Goal: Task Accomplishment & Management: Use online tool/utility

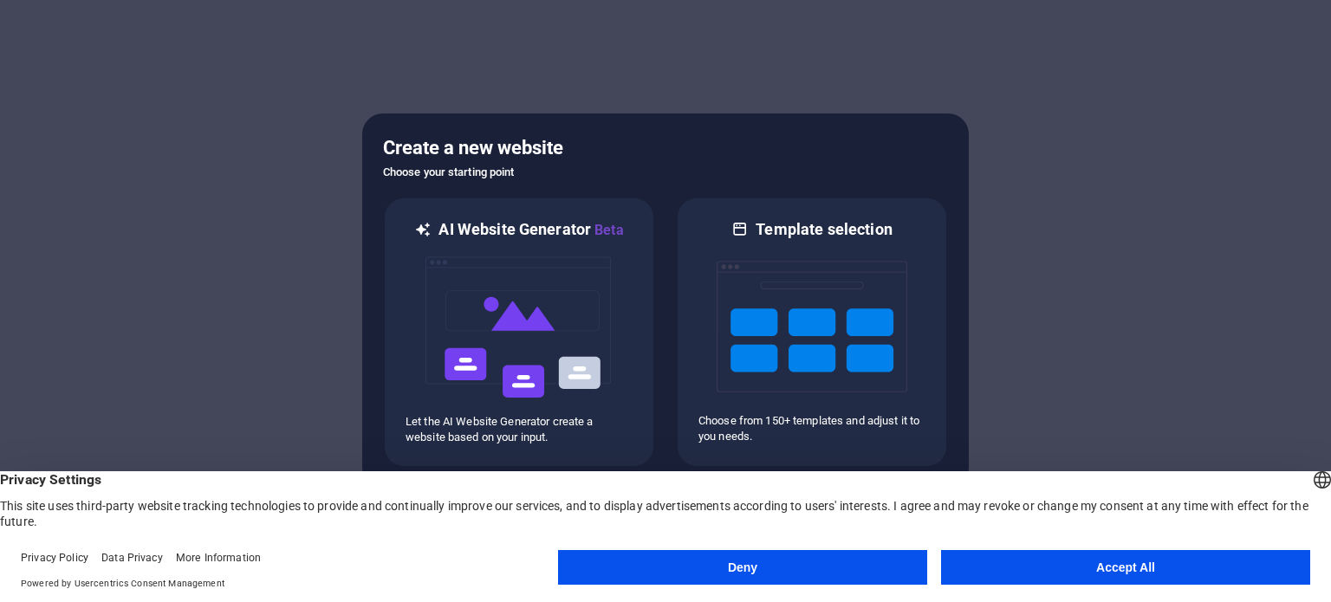
click at [1092, 569] on button "Accept All" at bounding box center [1125, 567] width 369 height 35
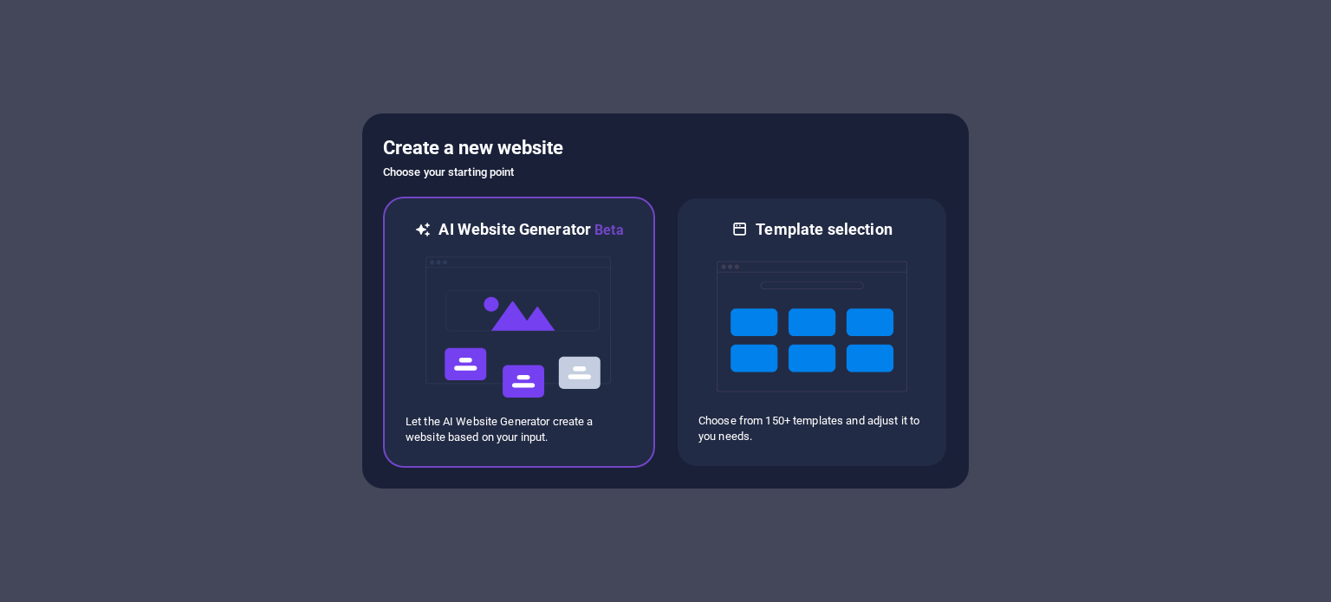
click at [490, 289] on img at bounding box center [519, 327] width 191 height 173
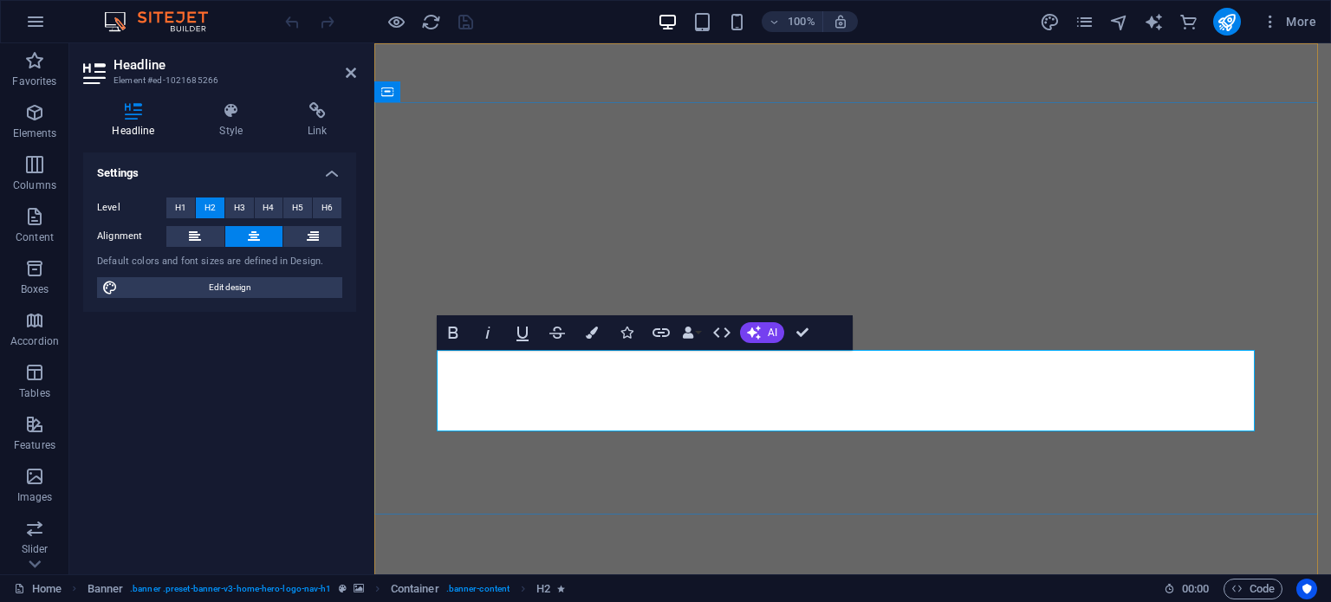
drag, startPoint x: 1045, startPoint y: 414, endPoint x: 981, endPoint y: 370, distance: 77.9
copy span "Your Destination for Craft Beer Experience!"
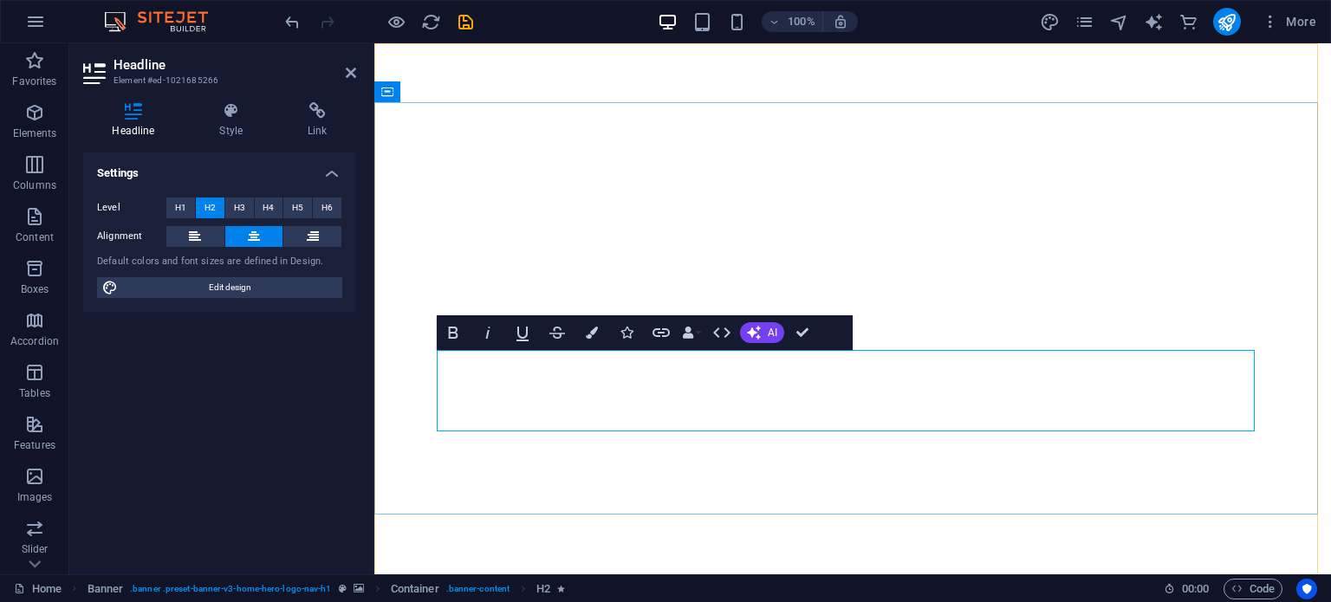
drag, startPoint x: 1044, startPoint y: 416, endPoint x: 980, endPoint y: 373, distance: 76.9
click at [593, 589] on div "Copas&Compañía" at bounding box center [853, 604] width 818 height 31
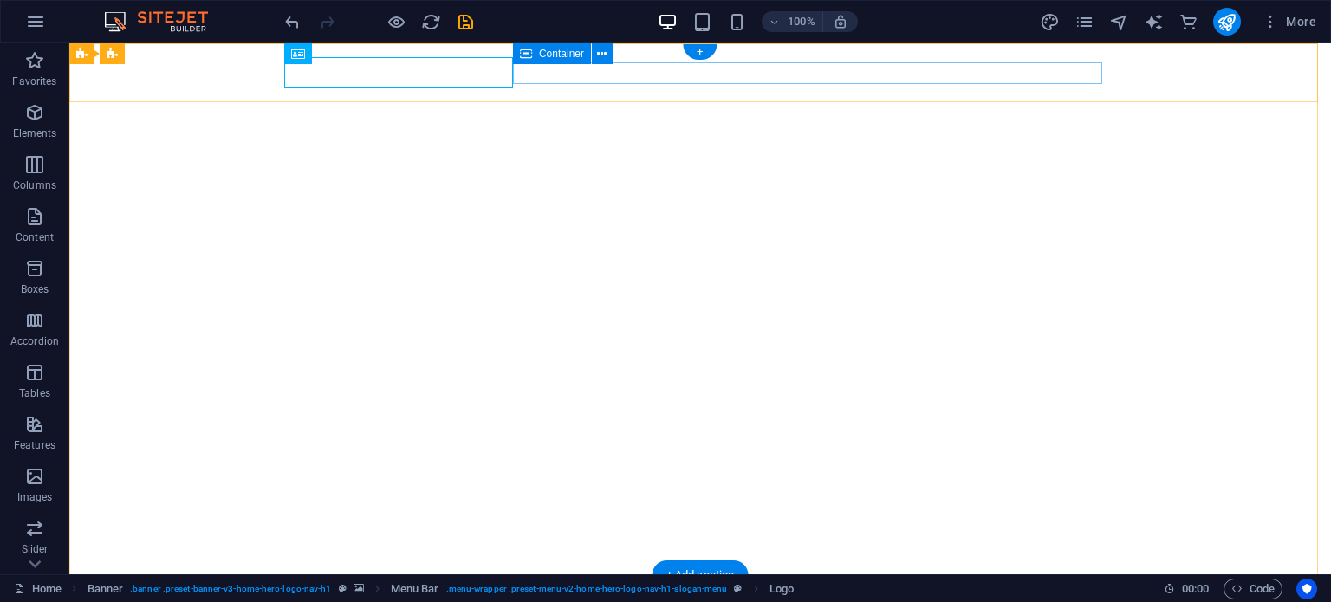
click at [472, 589] on div "Copas&Compañía" at bounding box center [700, 604] width 818 height 31
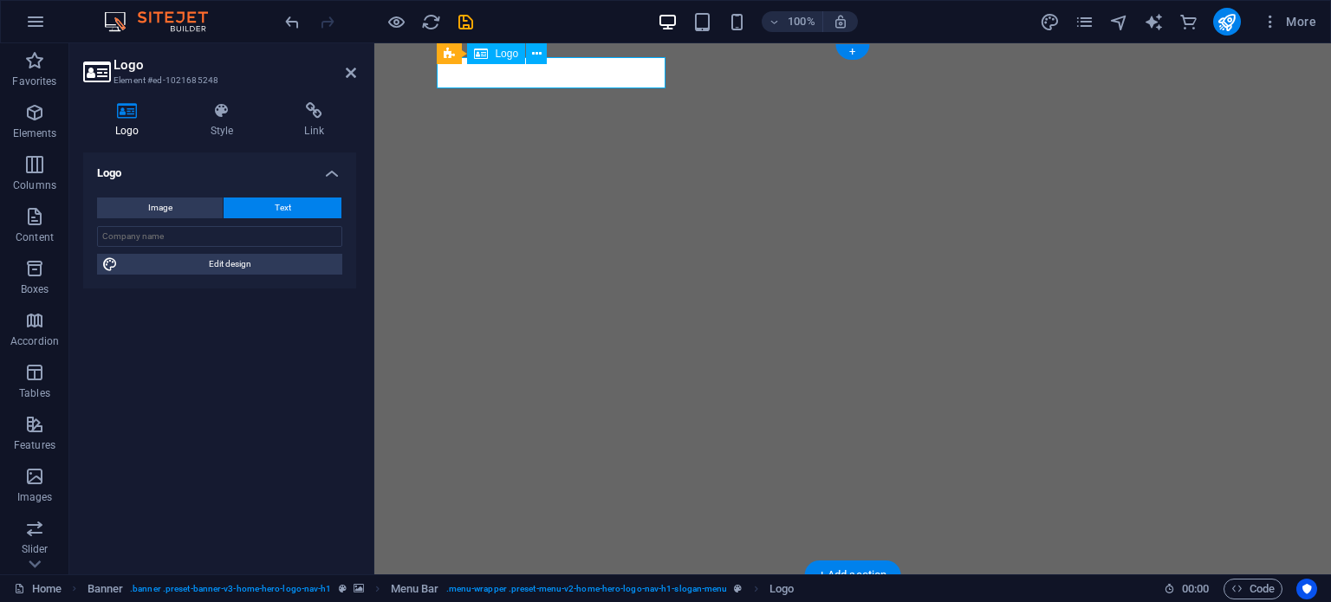
click at [617, 589] on div "Copas&Compañía" at bounding box center [853, 604] width 818 height 31
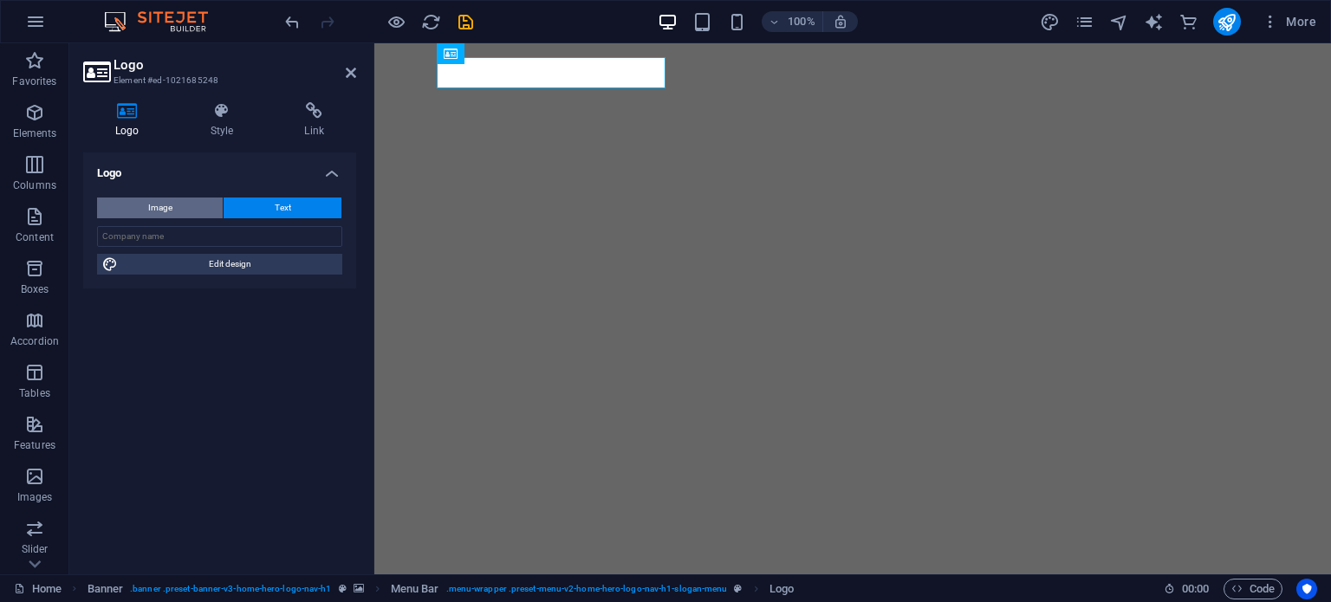
click at [194, 207] on button "Image" at bounding box center [160, 208] width 126 height 21
select select "DISABLED_OPTION_VALUE"
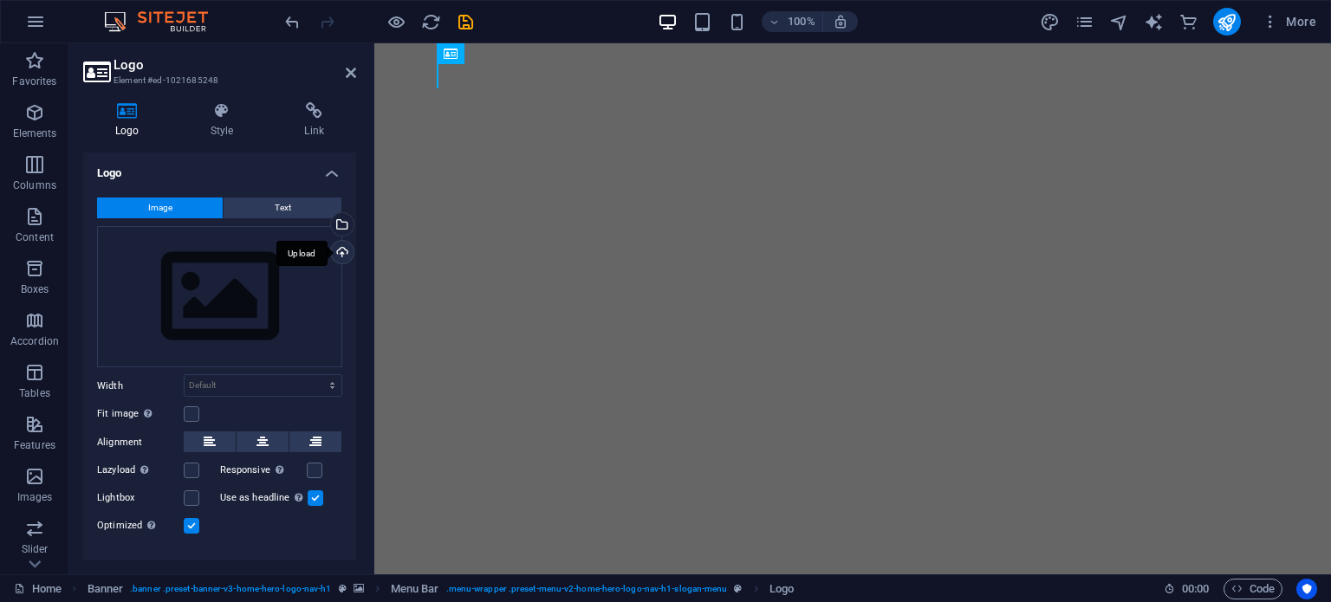
click at [347, 252] on div "Upload" at bounding box center [340, 254] width 26 height 26
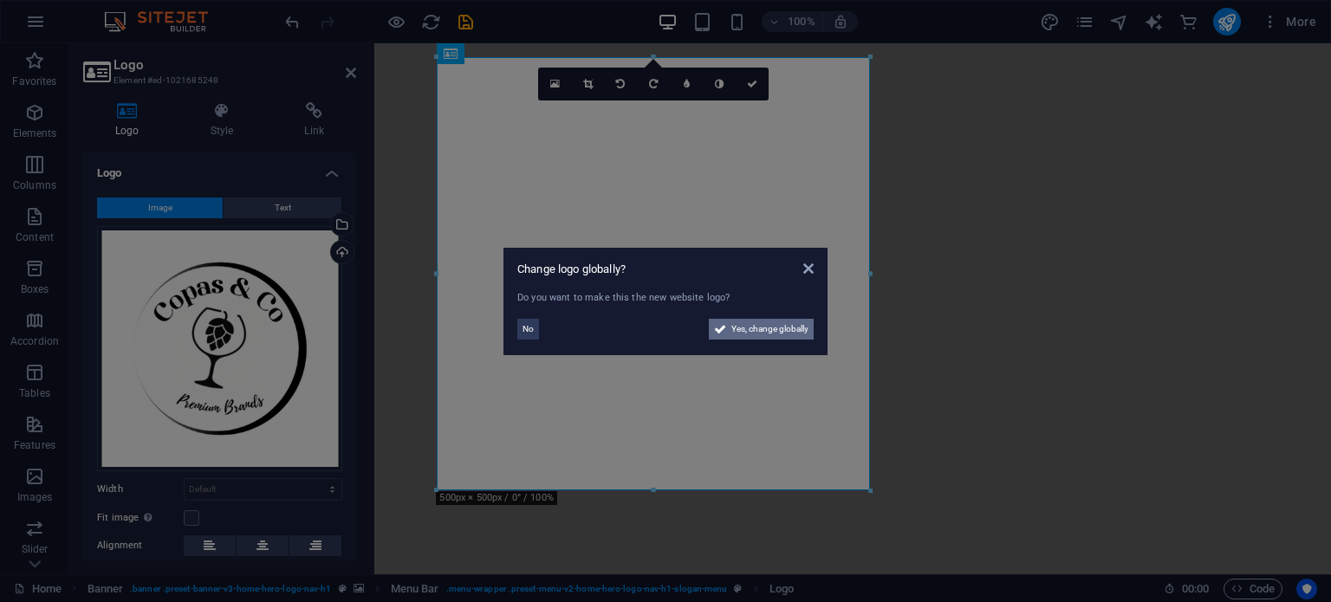
click at [731, 328] on span "Yes, change globally" at bounding box center [769, 329] width 77 height 21
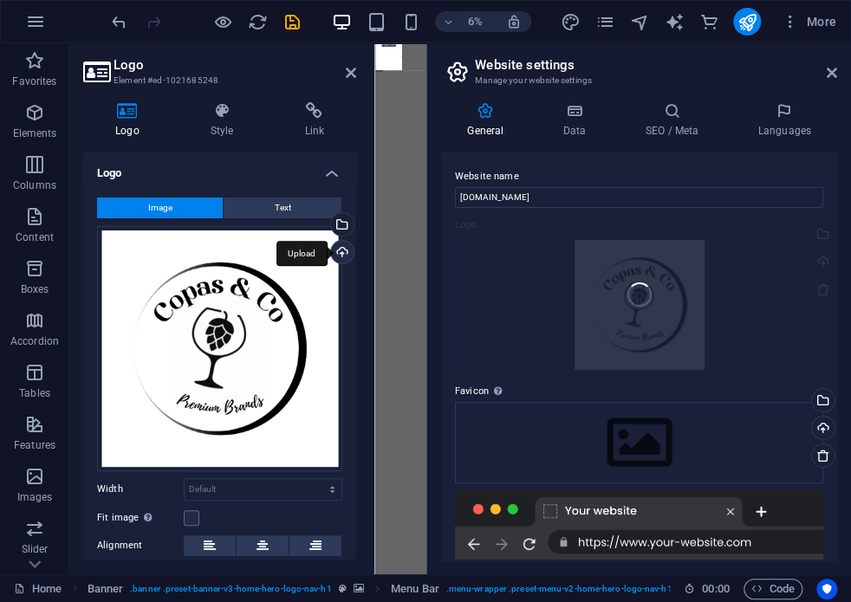
click at [340, 253] on div "Upload" at bounding box center [340, 254] width 26 height 26
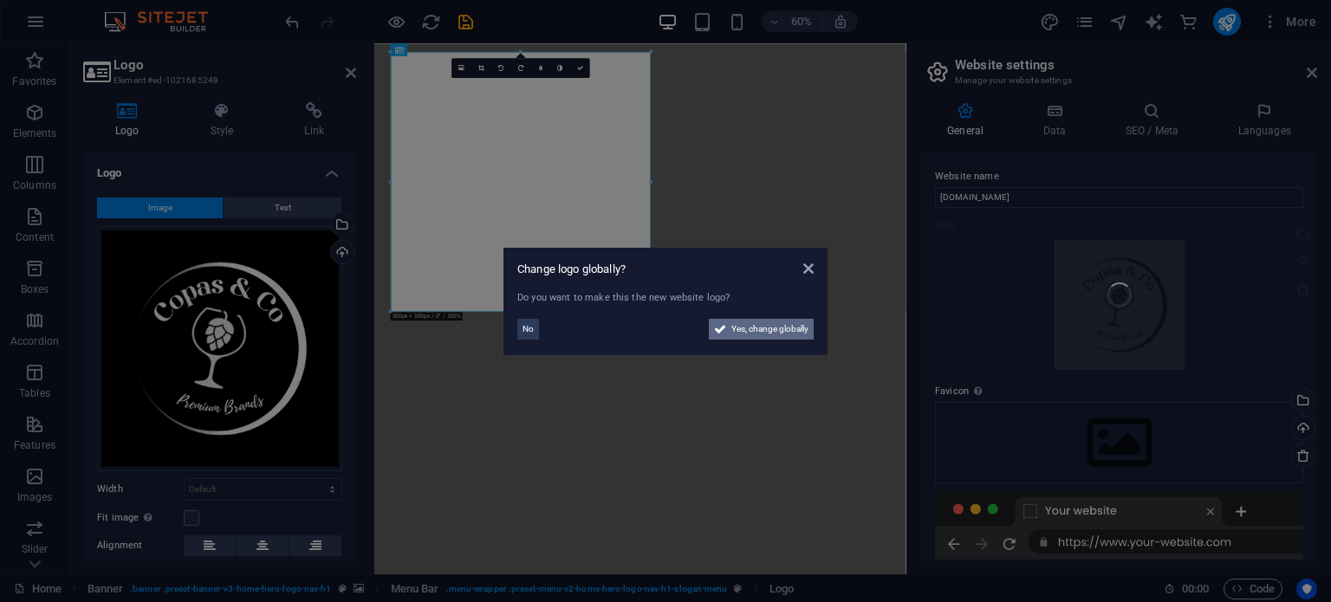
click at [786, 332] on span "Yes, change globally" at bounding box center [769, 329] width 77 height 21
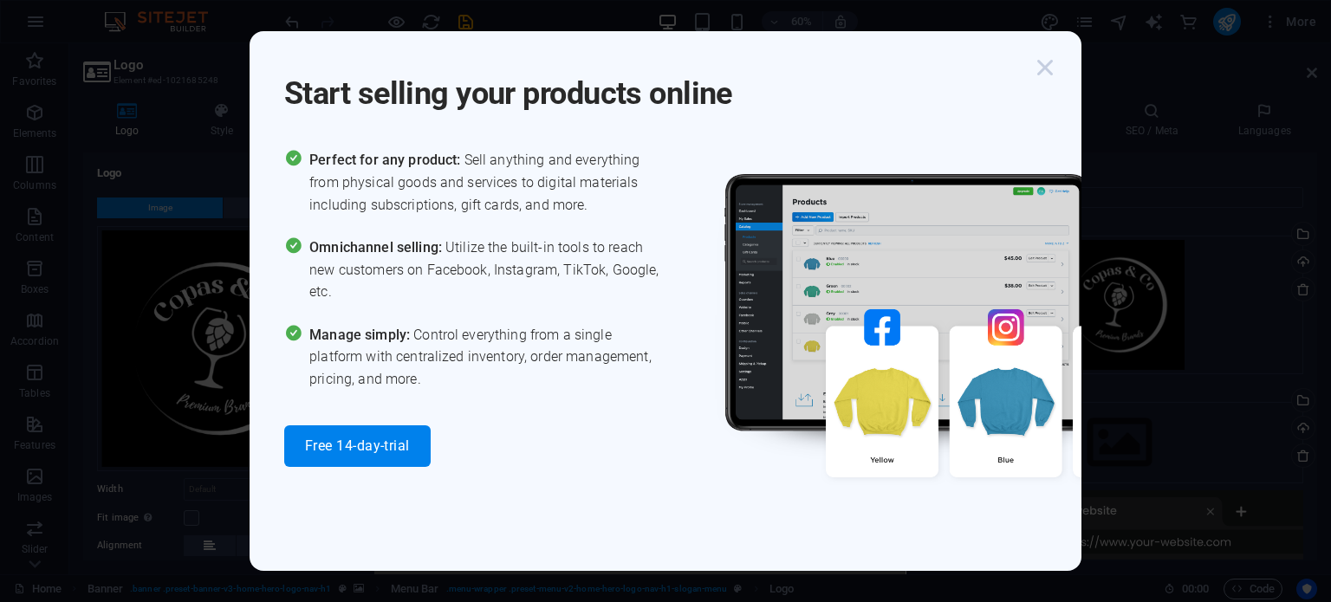
click at [1047, 68] on icon "button" at bounding box center [1044, 67] width 31 height 31
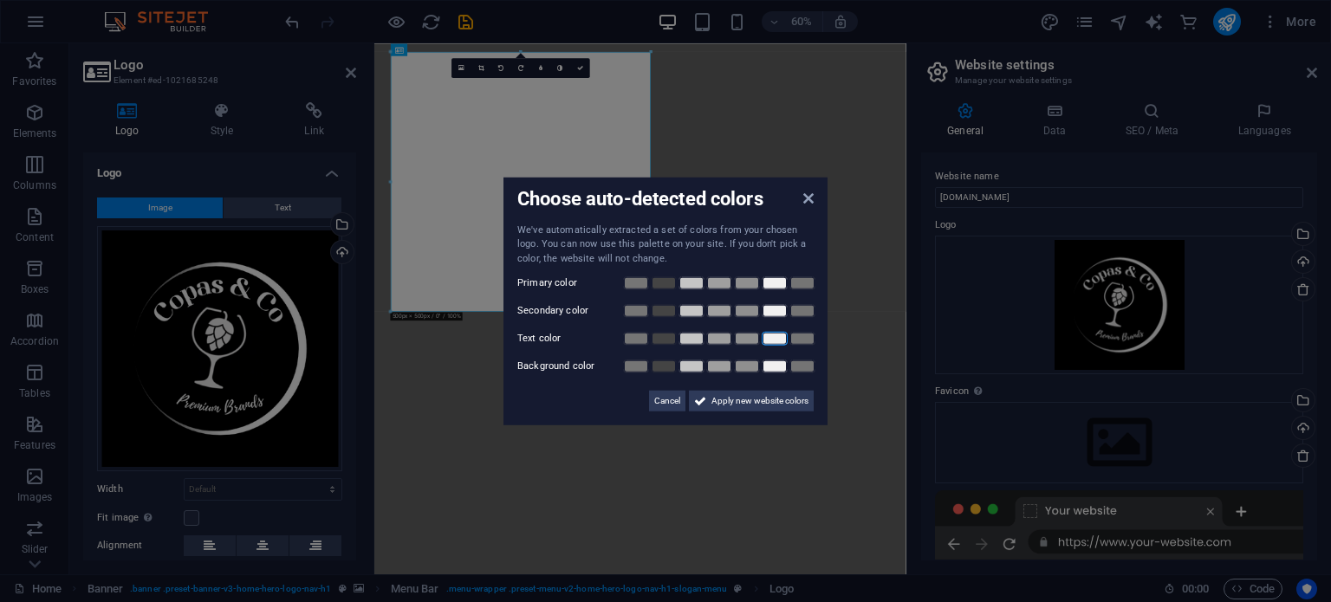
click at [778, 342] on link at bounding box center [775, 339] width 26 height 14
click at [658, 370] on link at bounding box center [664, 367] width 26 height 14
click at [772, 313] on link at bounding box center [775, 311] width 26 height 14
click at [776, 283] on link at bounding box center [775, 283] width 26 height 14
click at [786, 400] on span "Apply new website colors" at bounding box center [759, 401] width 97 height 21
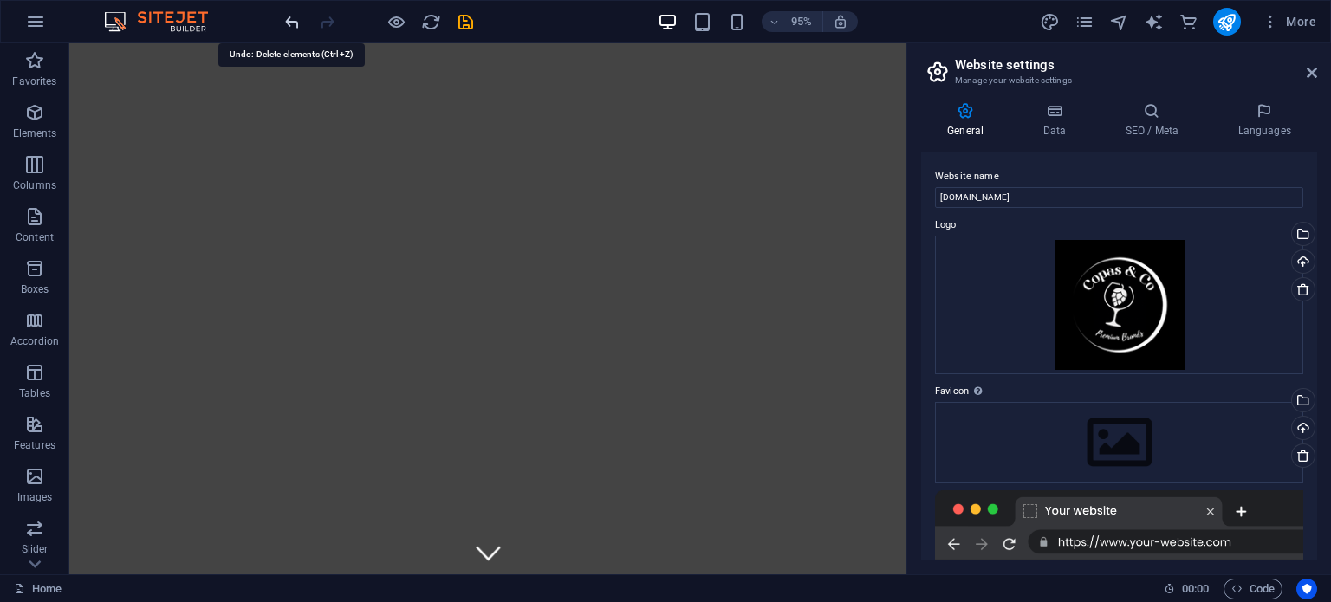
click at [291, 22] on icon "undo" at bounding box center [292, 22] width 20 height 20
click at [295, 18] on icon "undo" at bounding box center [292, 22] width 20 height 20
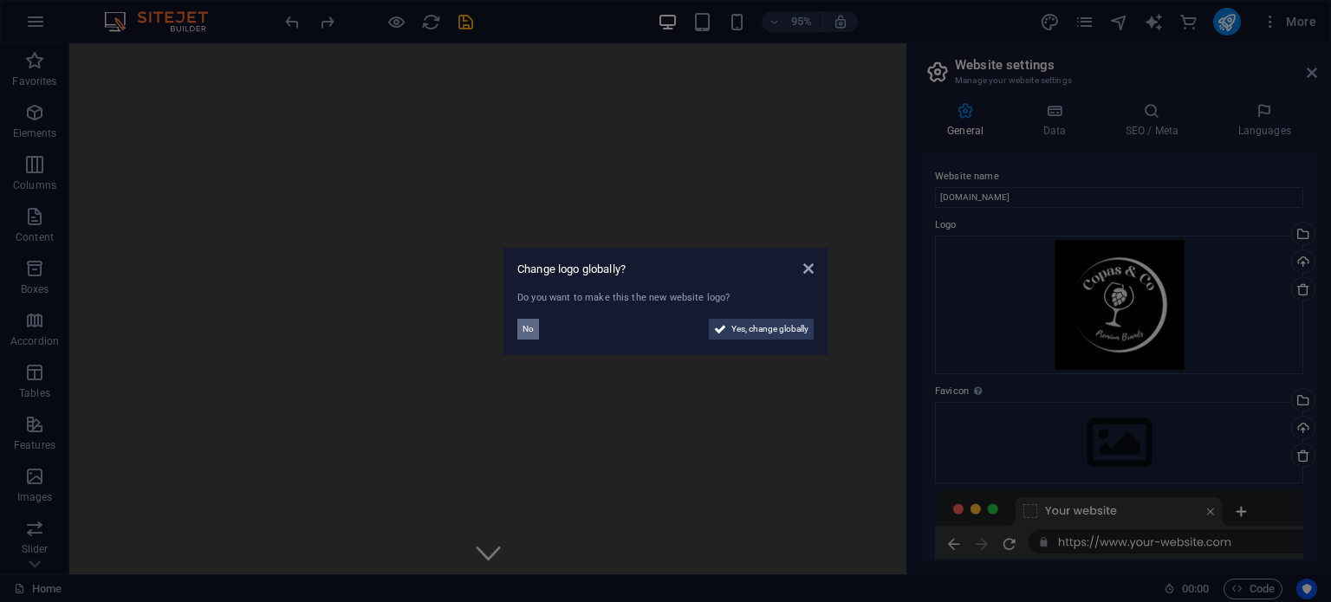
click at [530, 328] on span "No" at bounding box center [527, 329] width 11 height 21
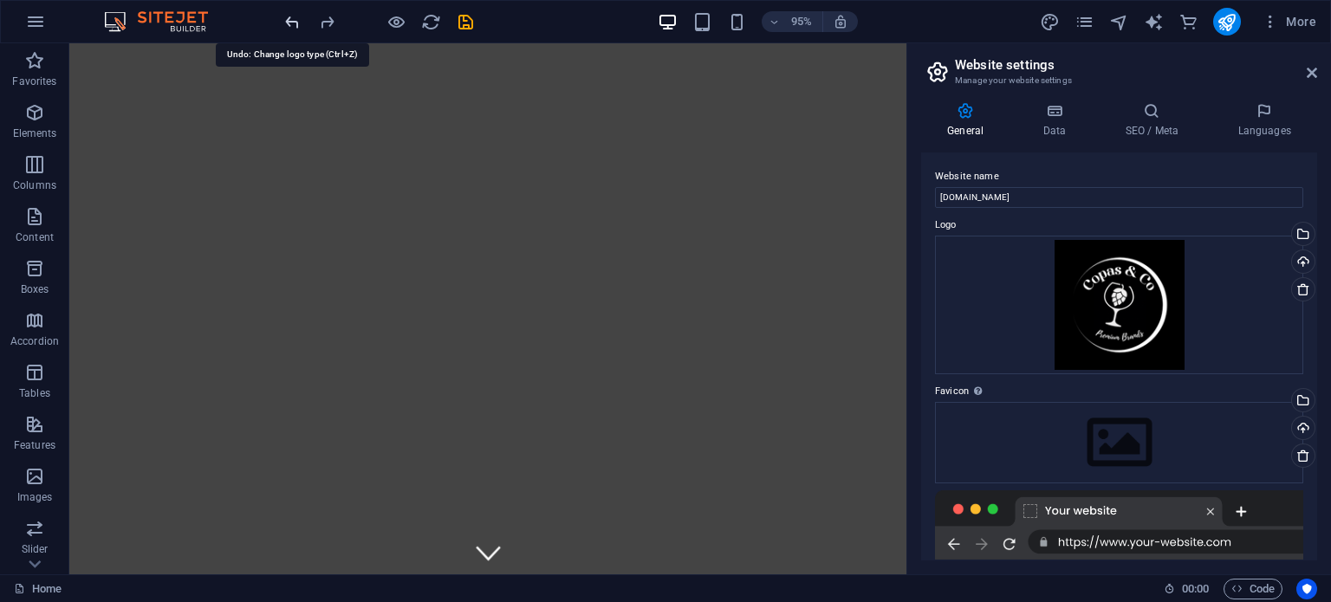
click at [295, 13] on icon "undo" at bounding box center [292, 22] width 20 height 20
click at [289, 16] on icon "undo" at bounding box center [292, 22] width 20 height 20
click at [323, 21] on icon "redo" at bounding box center [327, 22] width 20 height 20
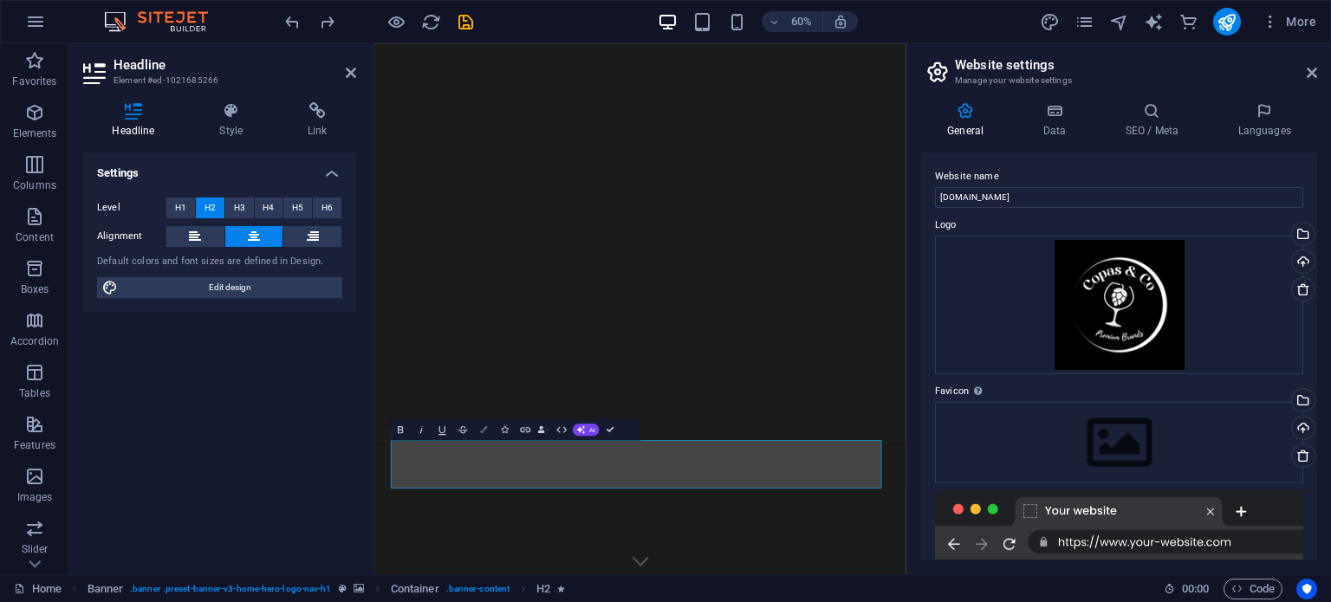
click at [485, 434] on button "Colors" at bounding box center [484, 429] width 20 height 21
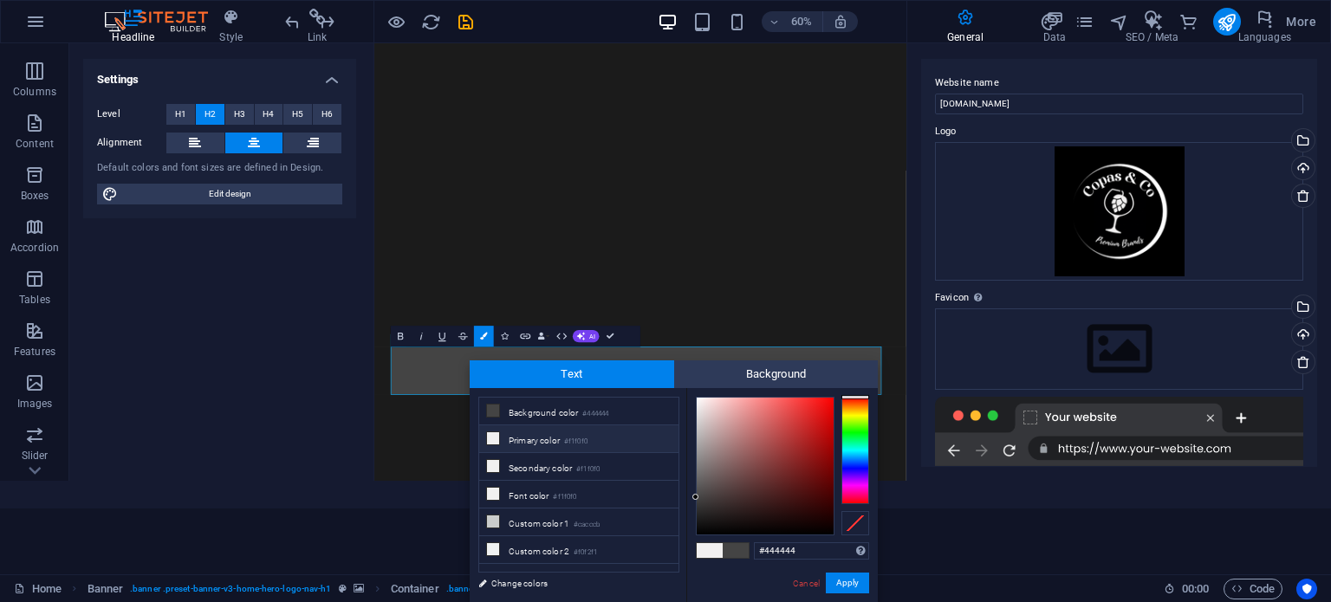
click at [496, 438] on icon at bounding box center [493, 438] width 12 height 12
type input "#f1f0f0"
click at [861, 588] on button "Apply" at bounding box center [847, 583] width 43 height 21
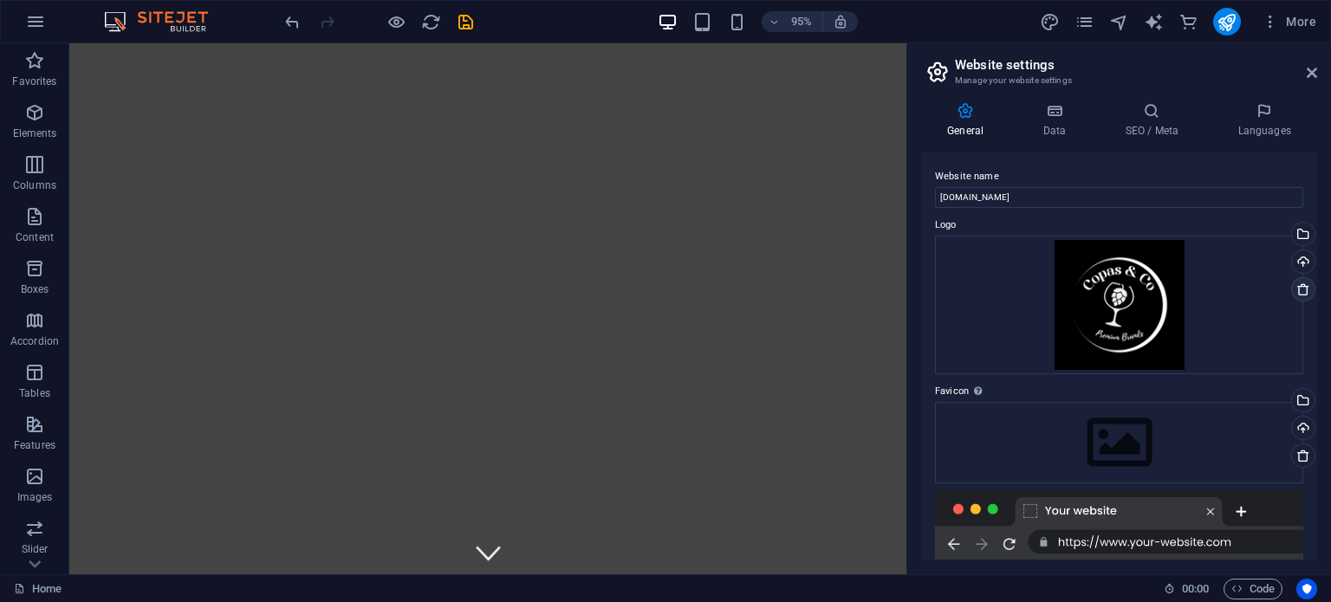
click at [1299, 289] on icon at bounding box center [1303, 289] width 14 height 14
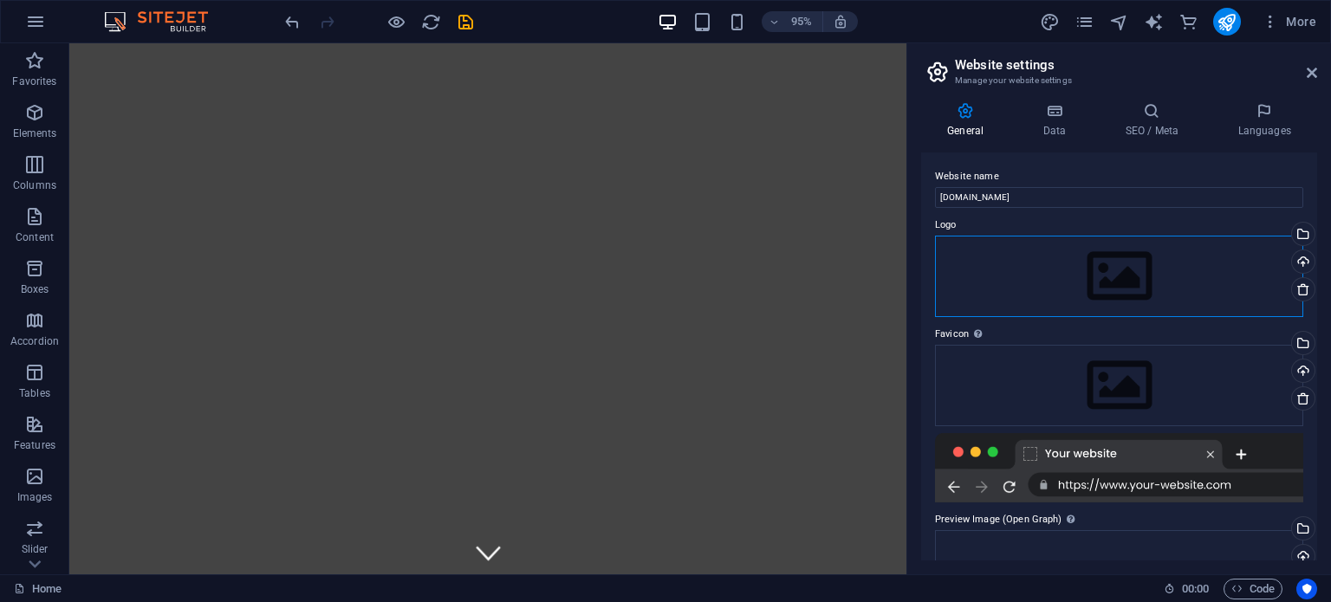
click at [1097, 281] on div "Drag files here, click to choose files or select files from Files or our free s…" at bounding box center [1119, 276] width 368 height 81
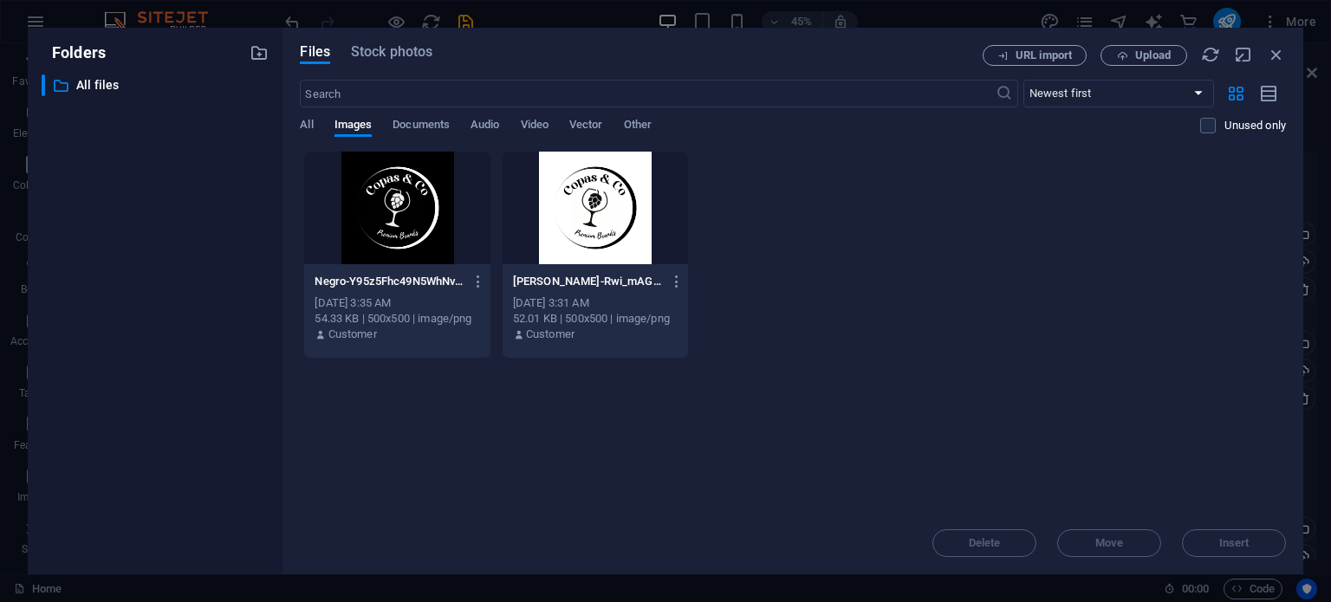
click at [1043, 363] on div "Drop files here to upload them instantly Negro-Y95z5Fhc49N5WhNvVRa6gw.png Negro…" at bounding box center [793, 331] width 986 height 361
click at [1280, 51] on icon "button" at bounding box center [1276, 54] width 19 height 19
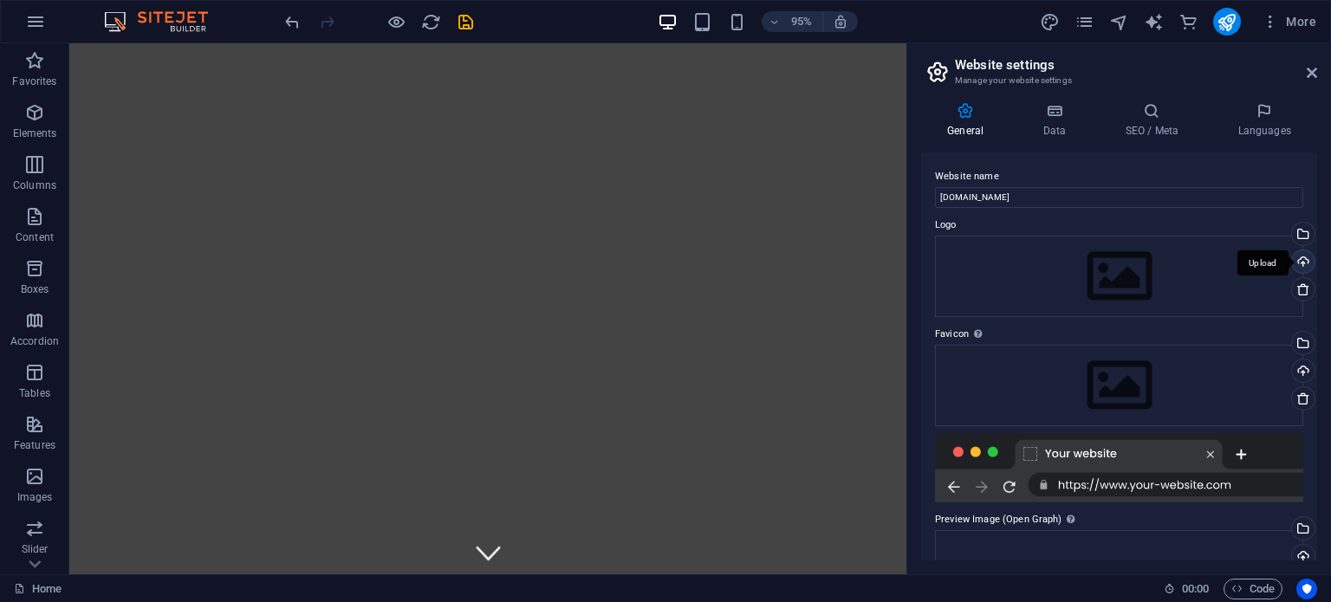
click at [1301, 262] on div "Upload" at bounding box center [1301, 263] width 26 height 26
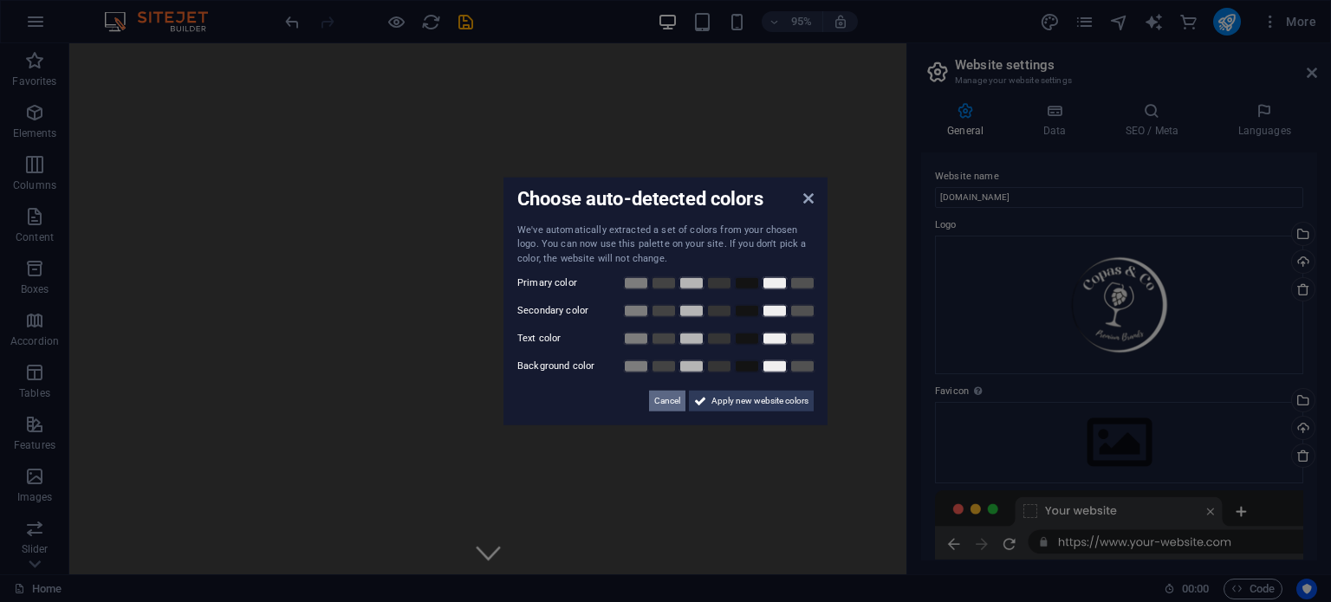
click at [669, 395] on span "Cancel" at bounding box center [667, 401] width 26 height 21
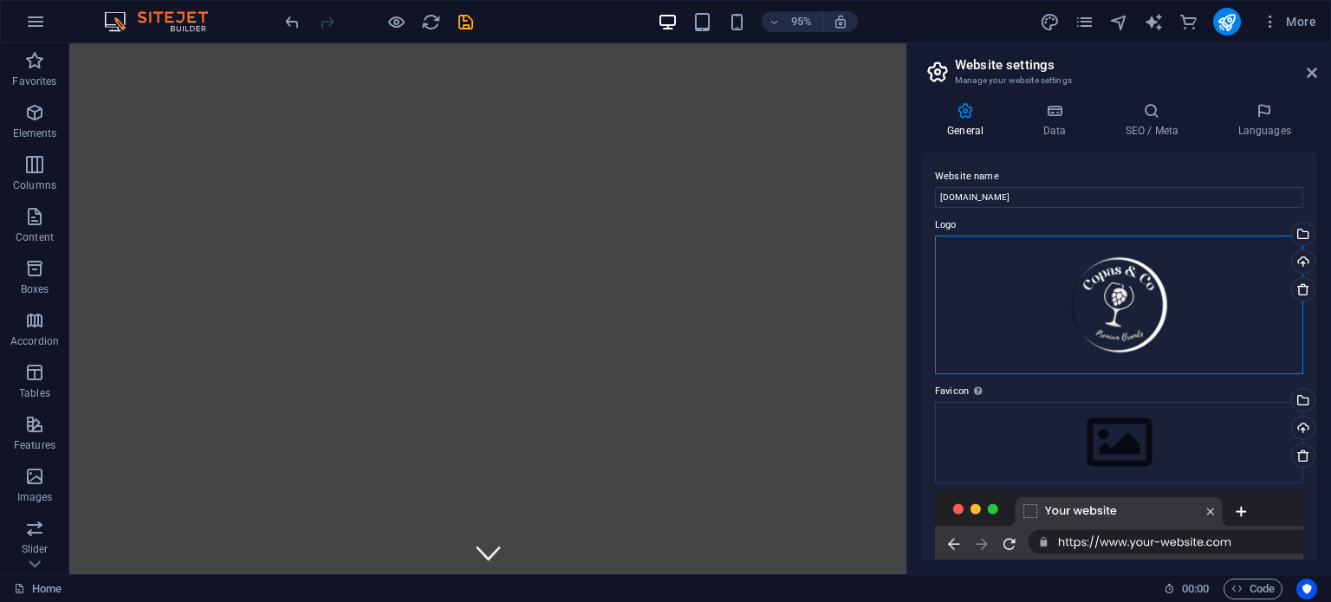
click at [1086, 314] on div "Drag files here, click to choose files or select files from Files or our free s…" at bounding box center [1119, 305] width 368 height 139
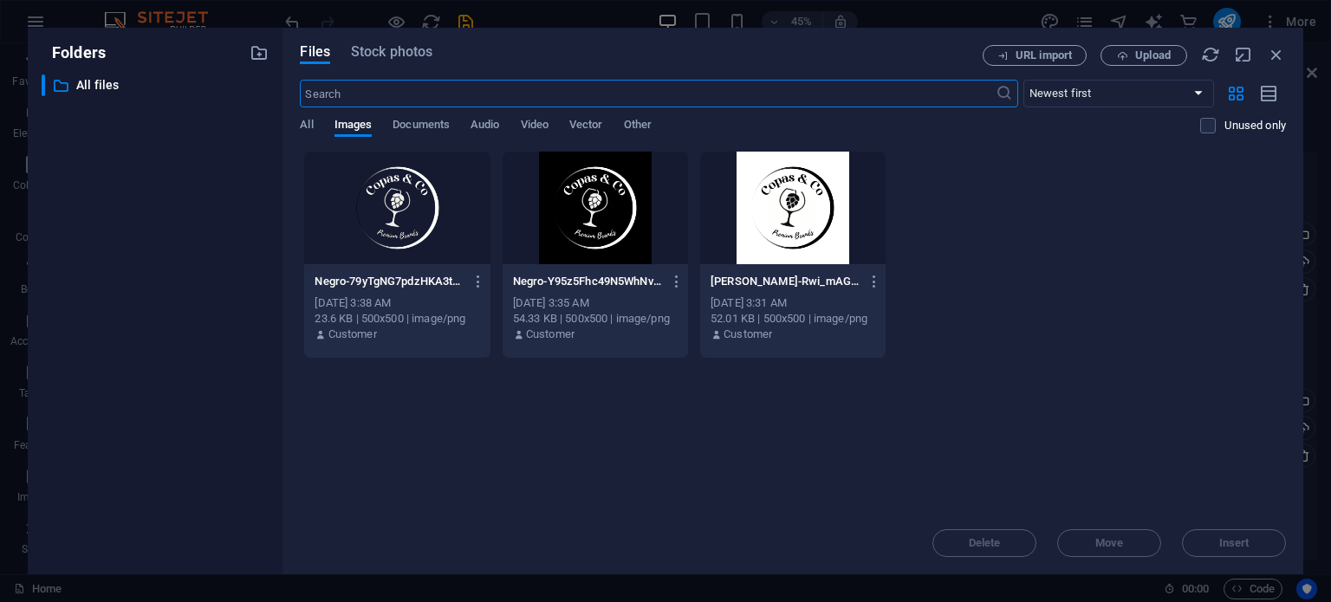
click at [396, 208] on div at bounding box center [396, 208] width 185 height 113
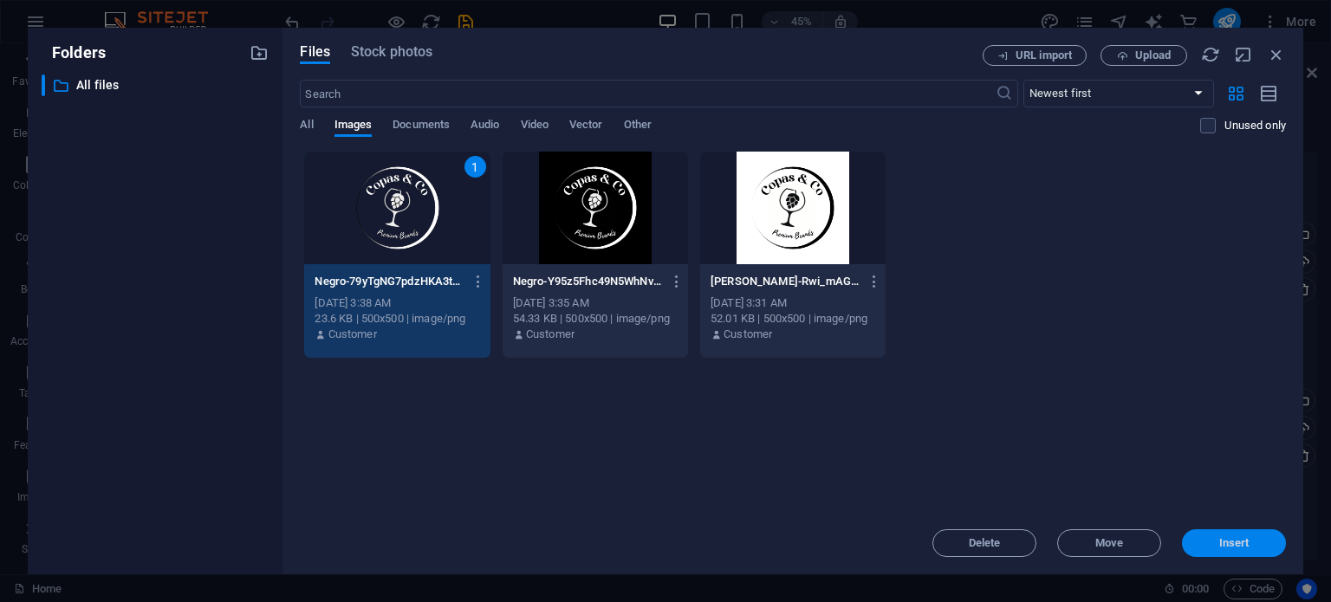
click at [1225, 547] on span "Insert" at bounding box center [1234, 543] width 30 height 10
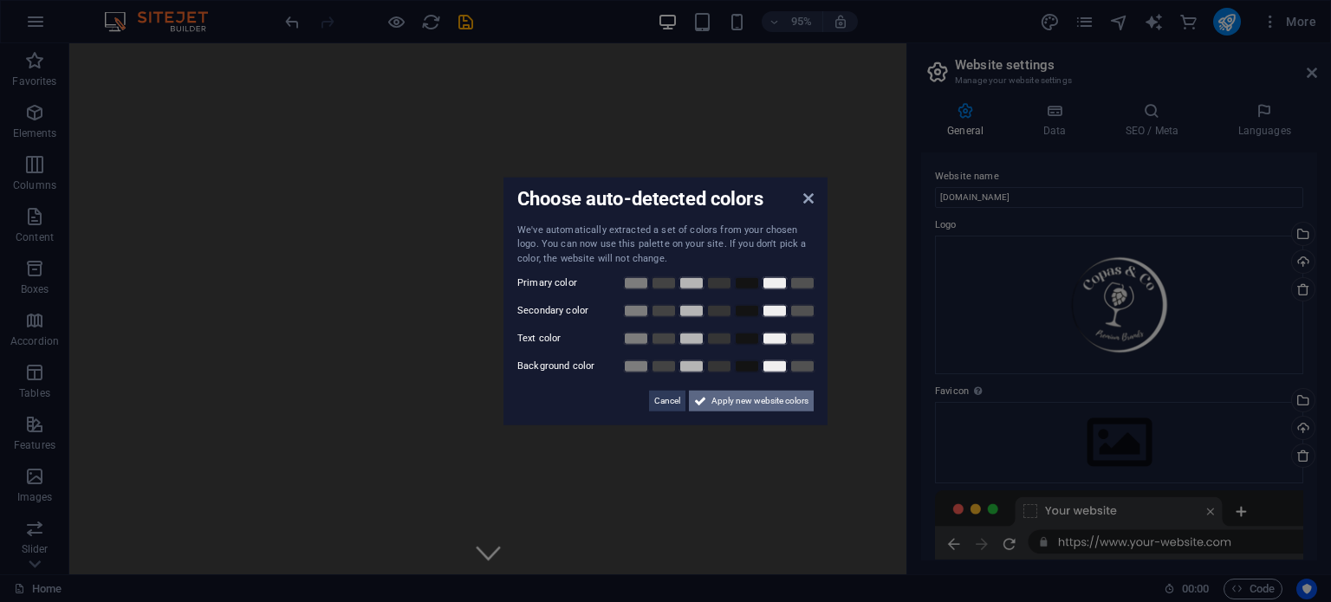
click at [732, 401] on span "Apply new website colors" at bounding box center [759, 401] width 97 height 21
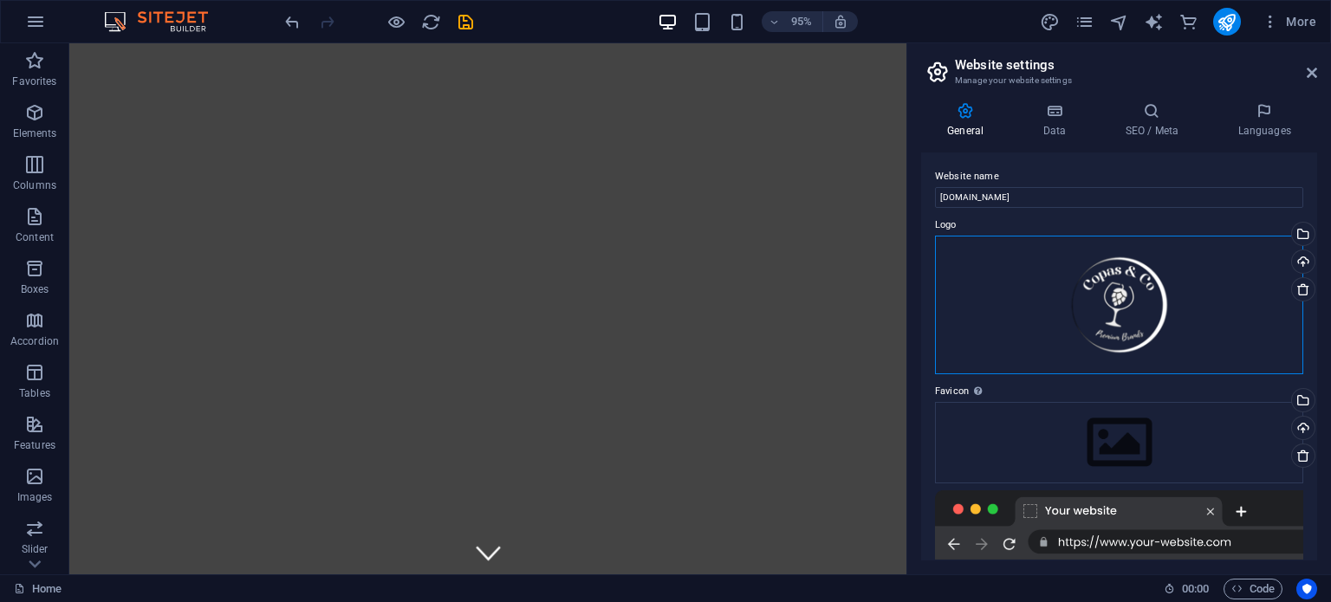
drag, startPoint x: 1106, startPoint y: 304, endPoint x: 1146, endPoint y: 321, distance: 43.5
click at [1146, 321] on div "Drag files here, click to choose files or select files from Files or our free s…" at bounding box center [1119, 305] width 368 height 139
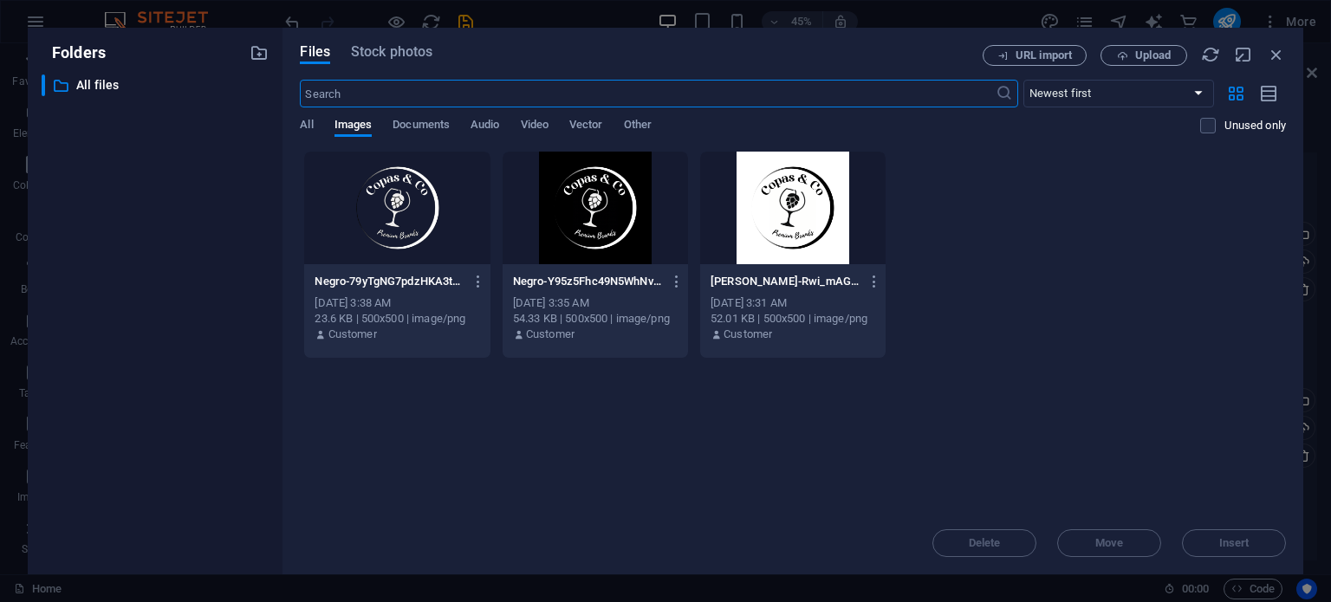
click at [402, 211] on div at bounding box center [396, 208] width 185 height 113
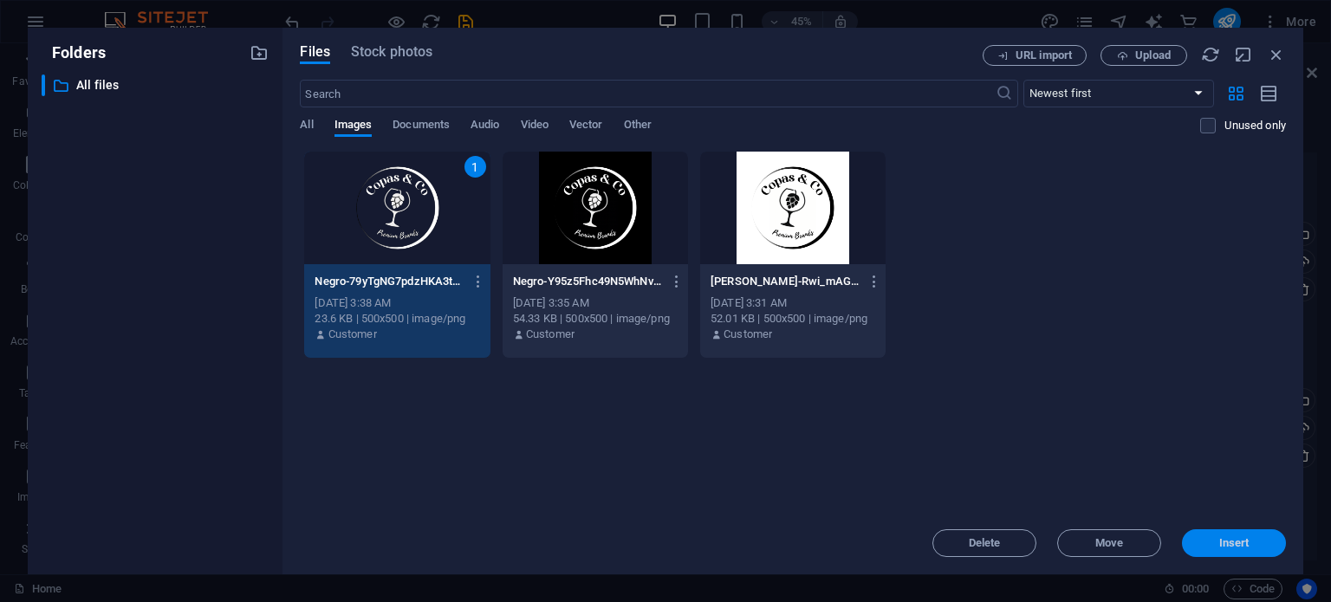
click at [1251, 539] on span "Insert" at bounding box center [1234, 543] width 90 height 10
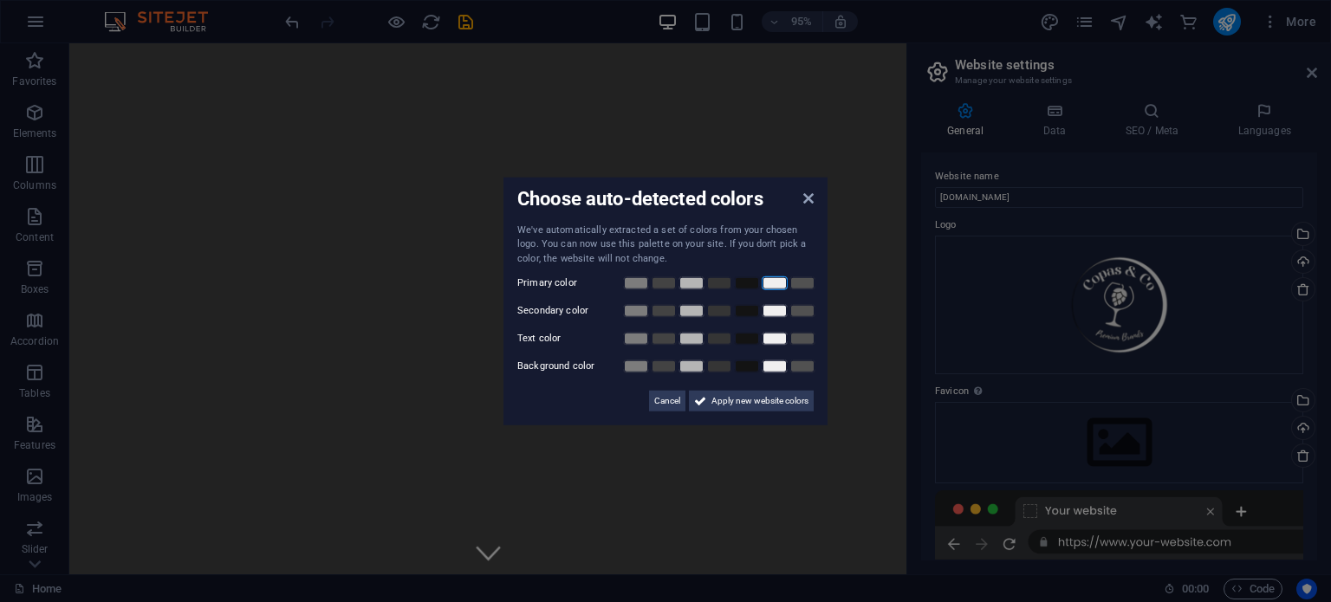
click at [780, 283] on link at bounding box center [775, 283] width 26 height 14
click at [779, 308] on link at bounding box center [775, 311] width 26 height 14
click at [777, 337] on link at bounding box center [775, 339] width 26 height 14
click at [777, 363] on link at bounding box center [775, 367] width 26 height 14
click at [753, 401] on span "Apply new website colors" at bounding box center [759, 401] width 97 height 21
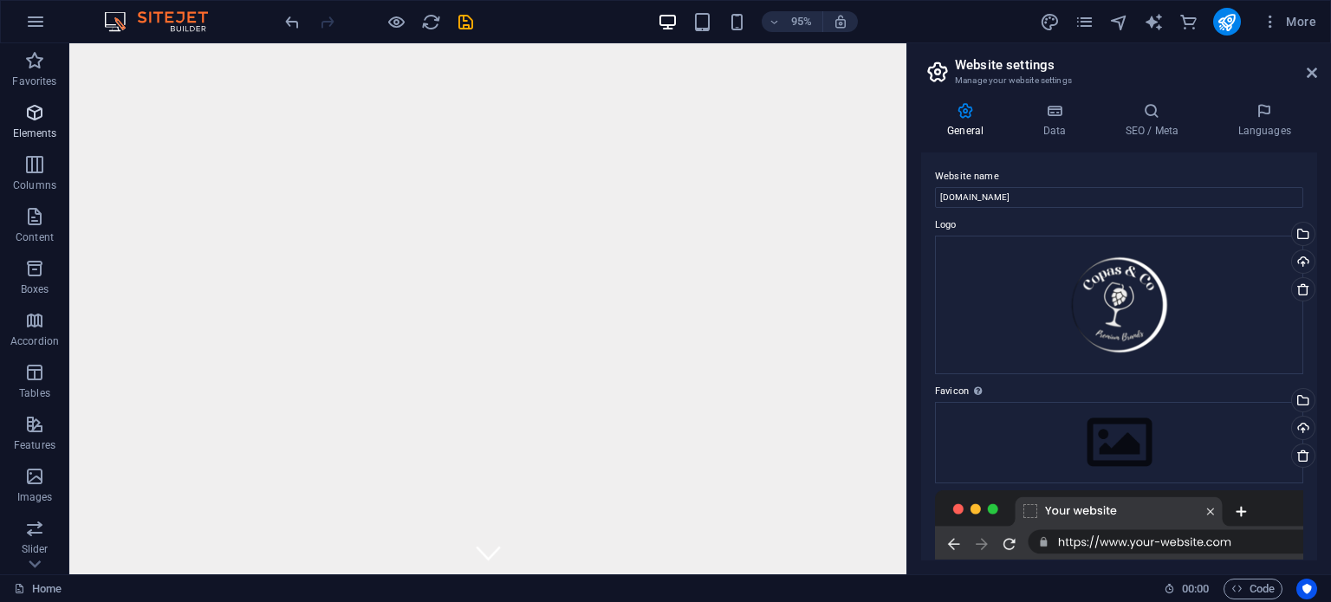
click at [36, 133] on p "Elements" at bounding box center [35, 133] width 44 height 14
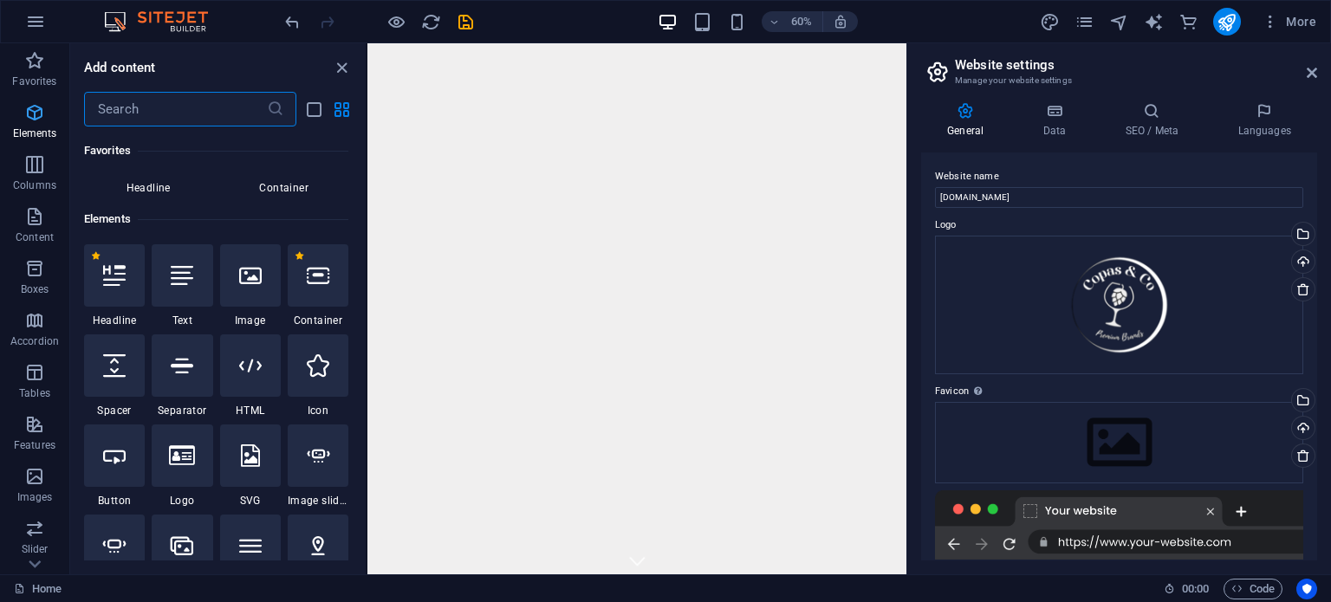
scroll to position [184, 0]
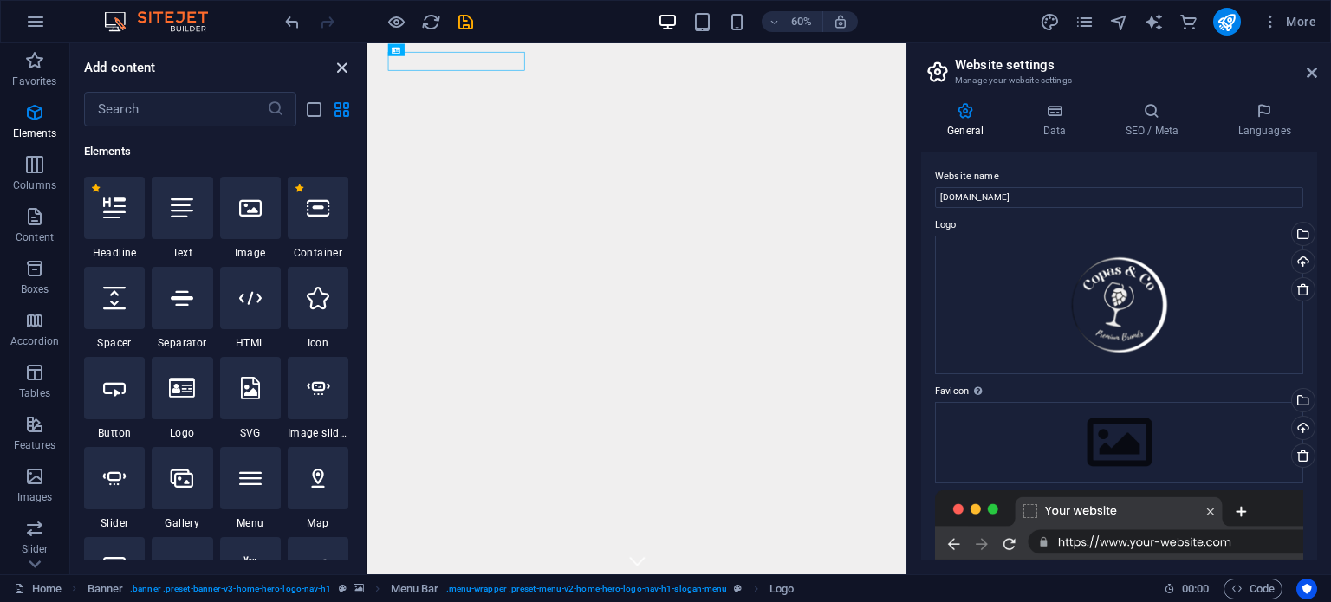
click at [349, 66] on icon "close panel" at bounding box center [342, 68] width 20 height 20
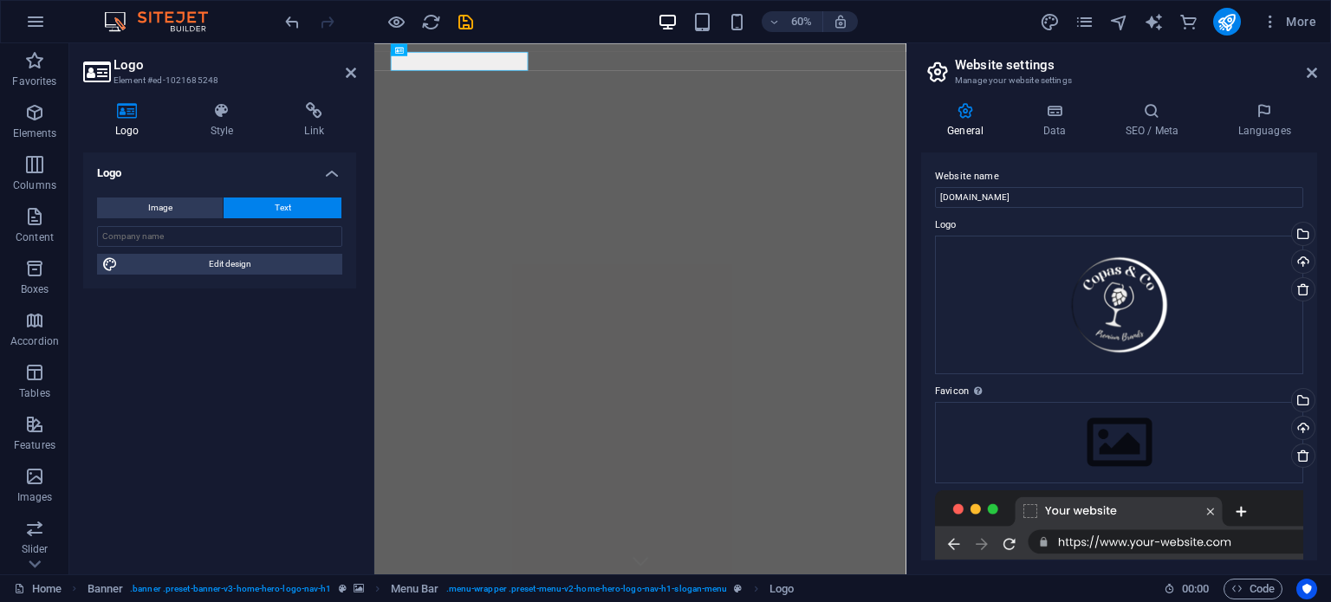
click at [137, 131] on h4 "Logo" at bounding box center [130, 120] width 95 height 36
click at [189, 209] on button "Image" at bounding box center [160, 208] width 126 height 21
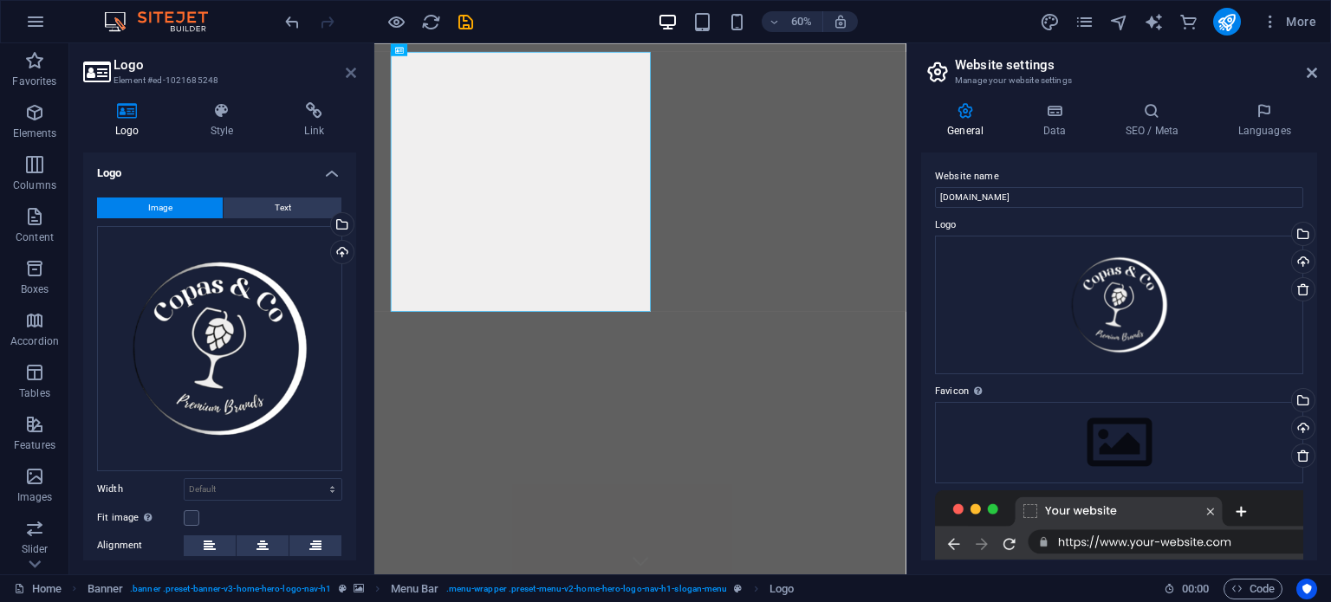
click at [351, 73] on icon at bounding box center [351, 73] width 10 height 14
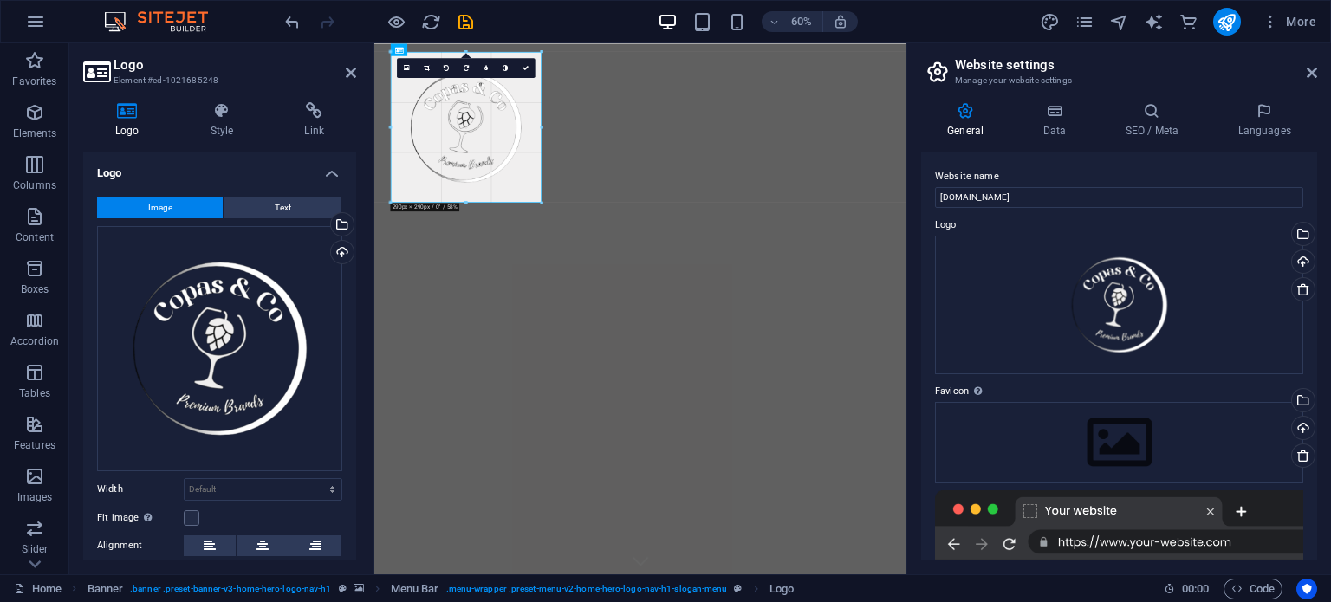
drag, startPoint x: 652, startPoint y: 313, endPoint x: 36, endPoint y: 139, distance: 639.3
type input "290"
select select "px"
click at [1312, 67] on icon at bounding box center [1311, 73] width 10 height 14
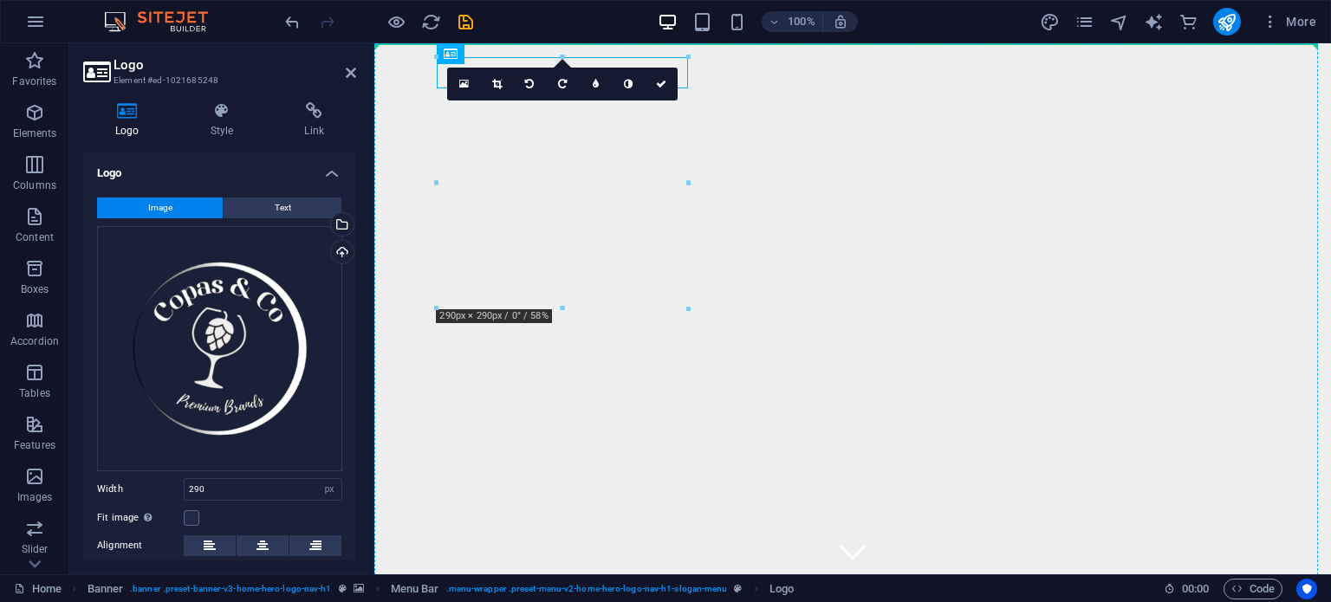
drag, startPoint x: 564, startPoint y: 180, endPoint x: 610, endPoint y: 179, distance: 45.9
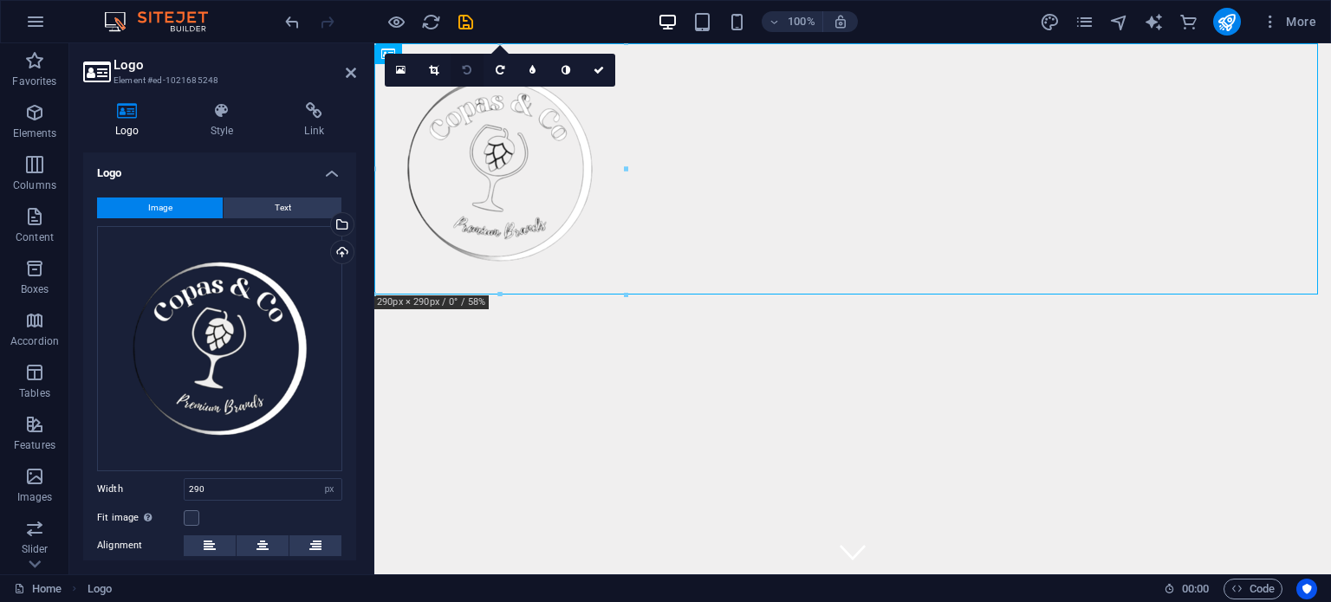
click at [469, 72] on icon at bounding box center [467, 70] width 9 height 10
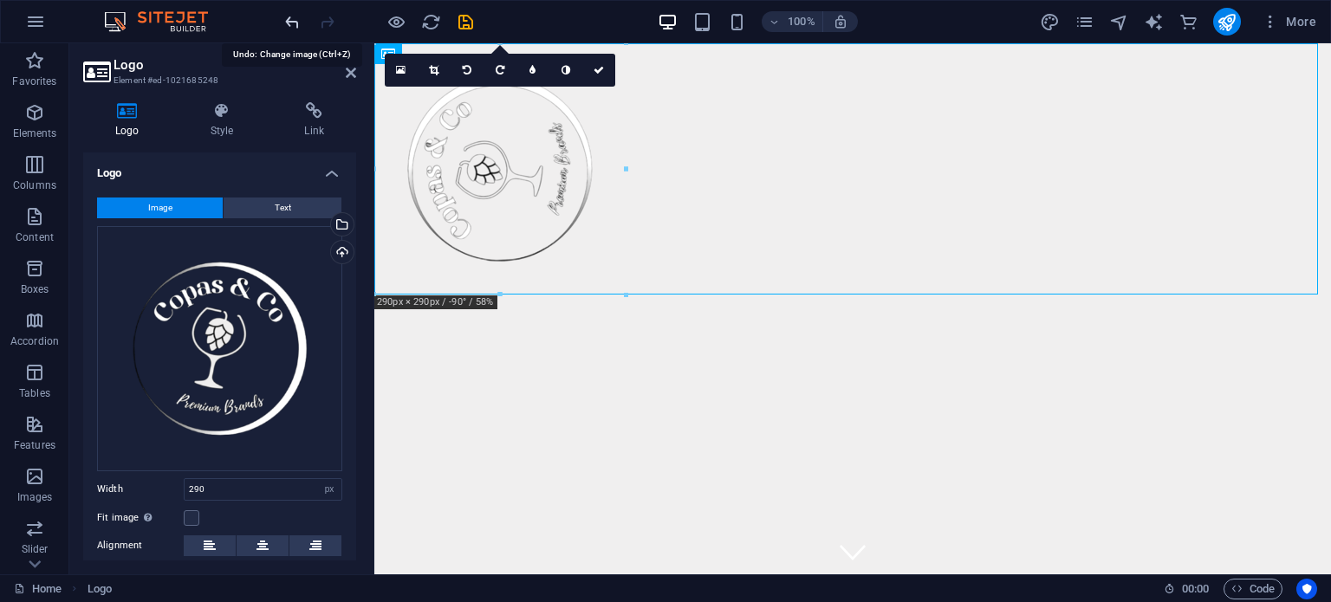
click at [290, 16] on icon "undo" at bounding box center [292, 22] width 20 height 20
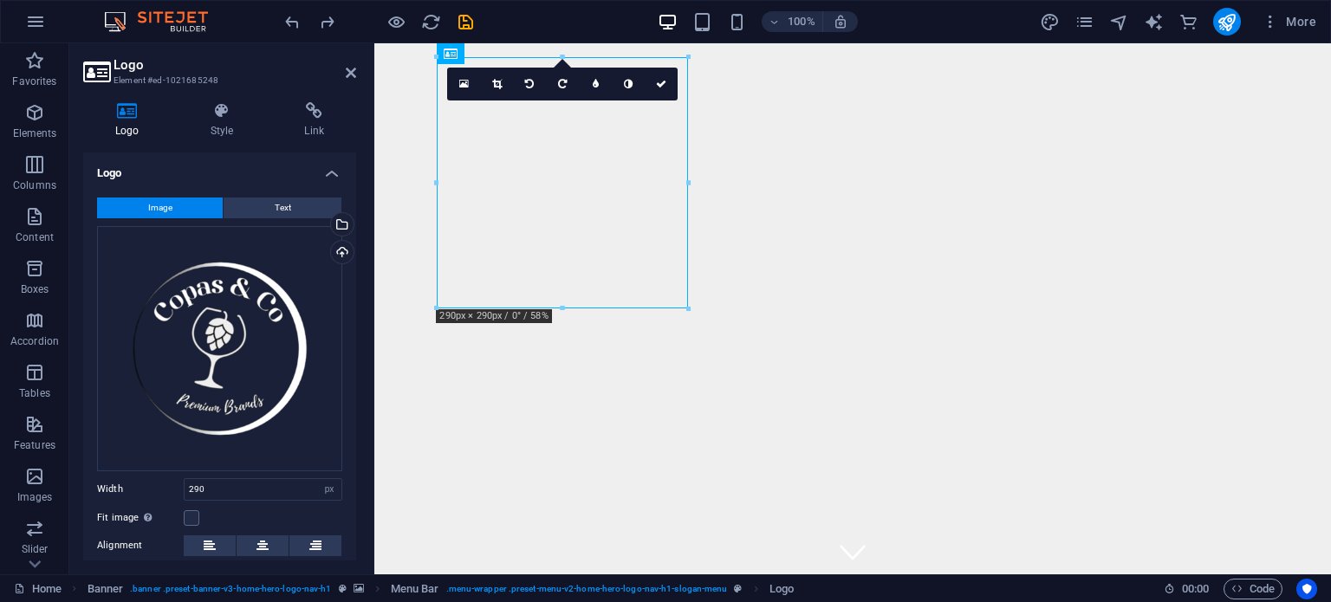
click at [593, 59] on div at bounding box center [562, 57] width 251 height 6
drag, startPoint x: 572, startPoint y: 148, endPoint x: 547, endPoint y: 199, distance: 57.0
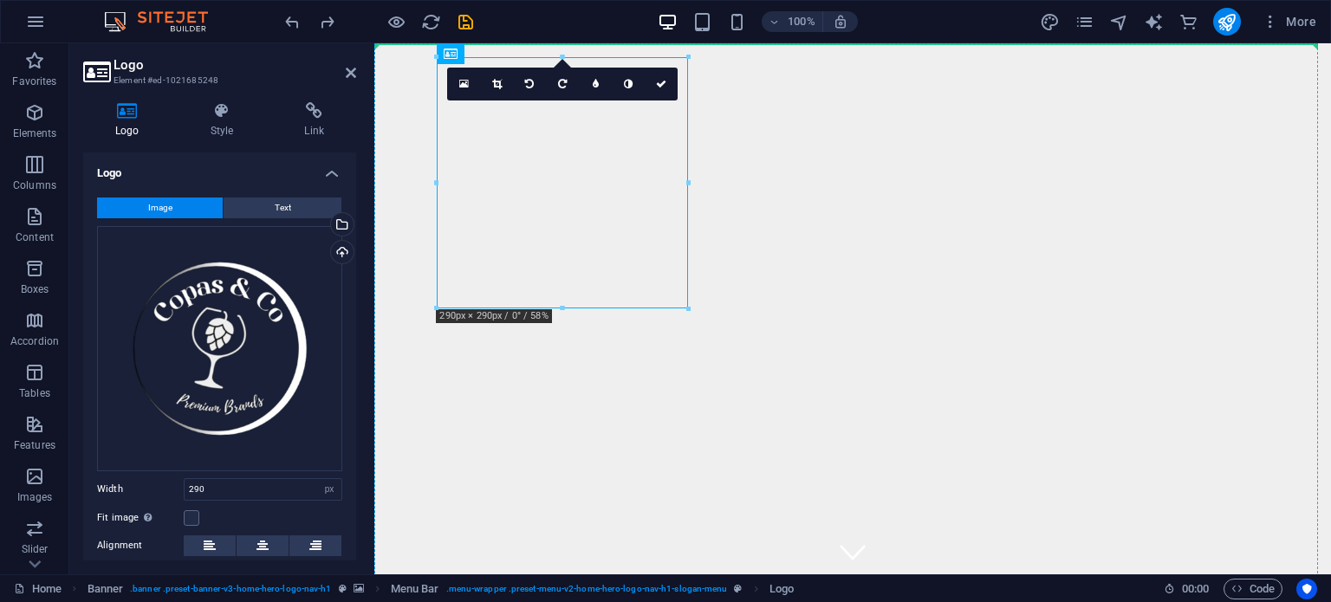
drag, startPoint x: 551, startPoint y: 190, endPoint x: 1175, endPoint y: 194, distance: 623.8
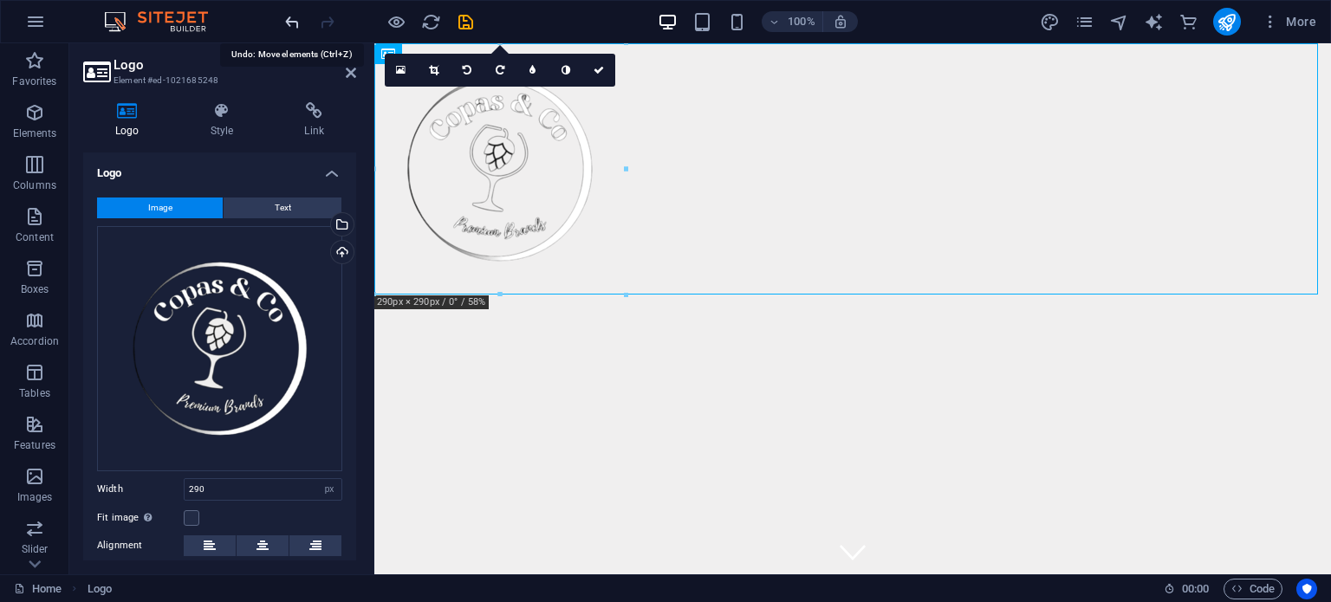
click at [293, 20] on icon "undo" at bounding box center [292, 22] width 20 height 20
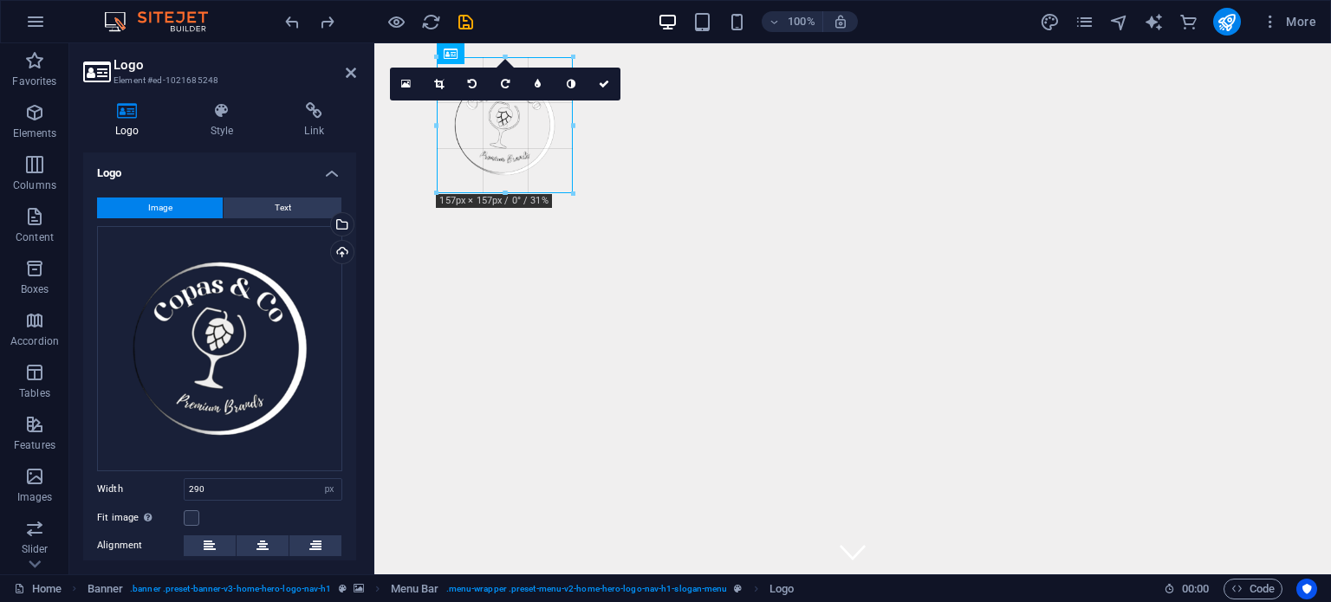
drag, startPoint x: 690, startPoint y: 307, endPoint x: 483, endPoint y: 191, distance: 237.4
type input "157"
click at [313, 544] on icon at bounding box center [315, 545] width 12 height 21
click at [320, 543] on button at bounding box center [315, 545] width 52 height 21
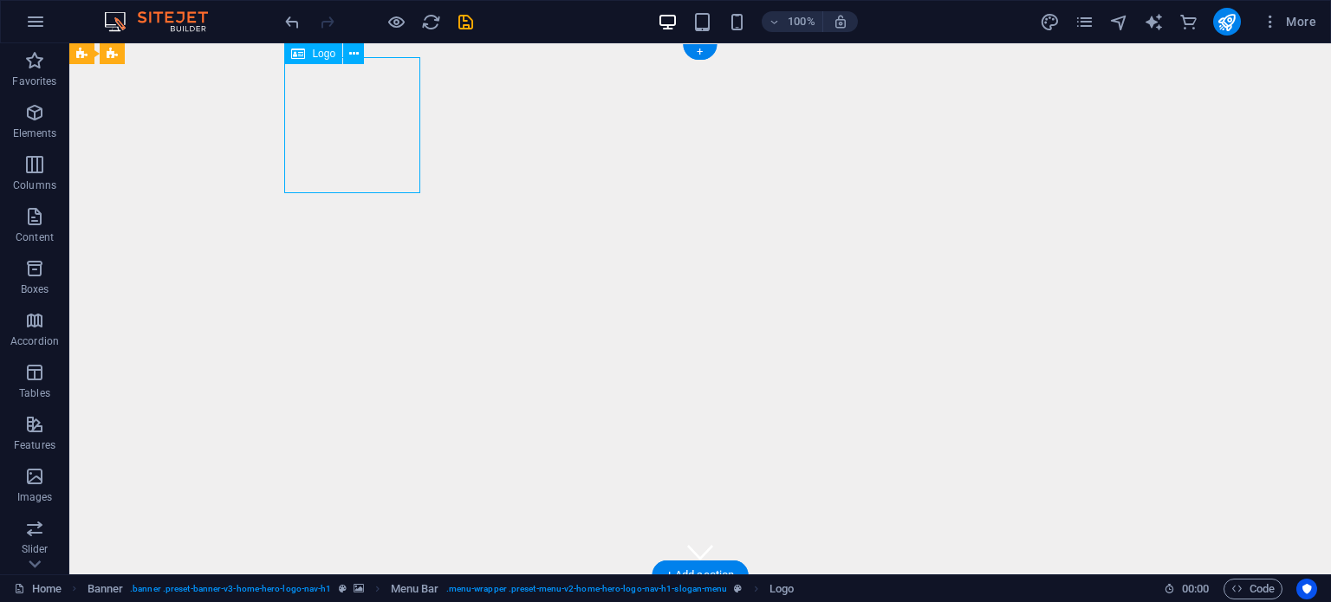
select select "px"
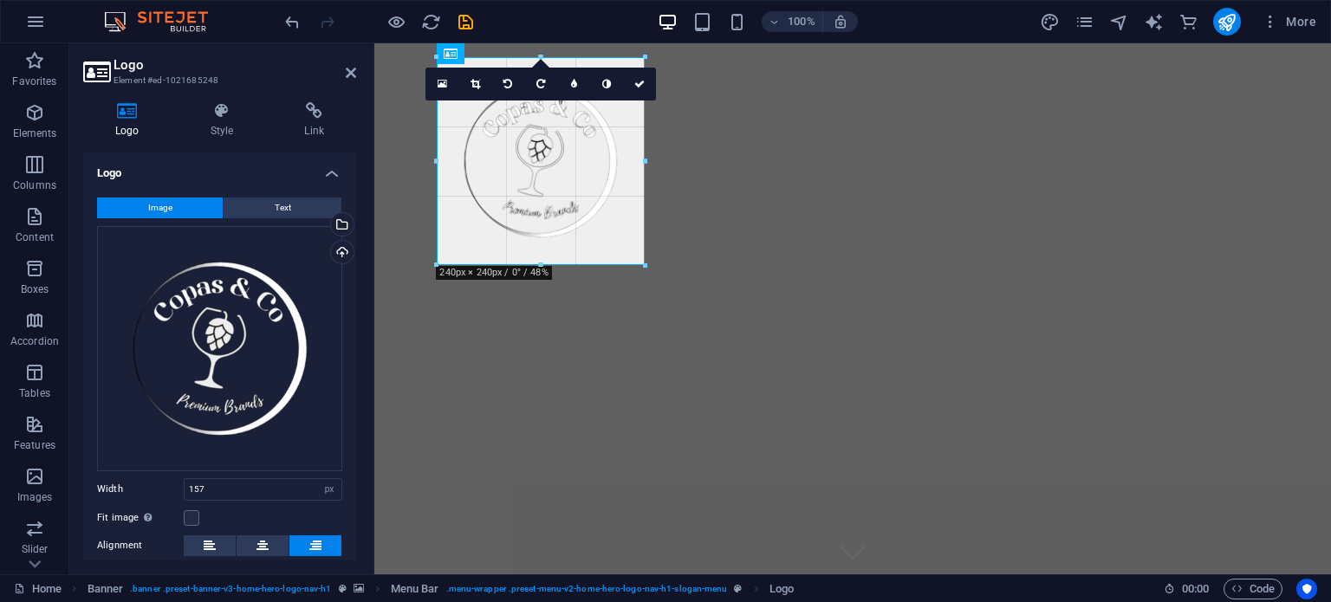
drag, startPoint x: 440, startPoint y: 193, endPoint x: 367, endPoint y: 256, distance: 95.8
type input "240"
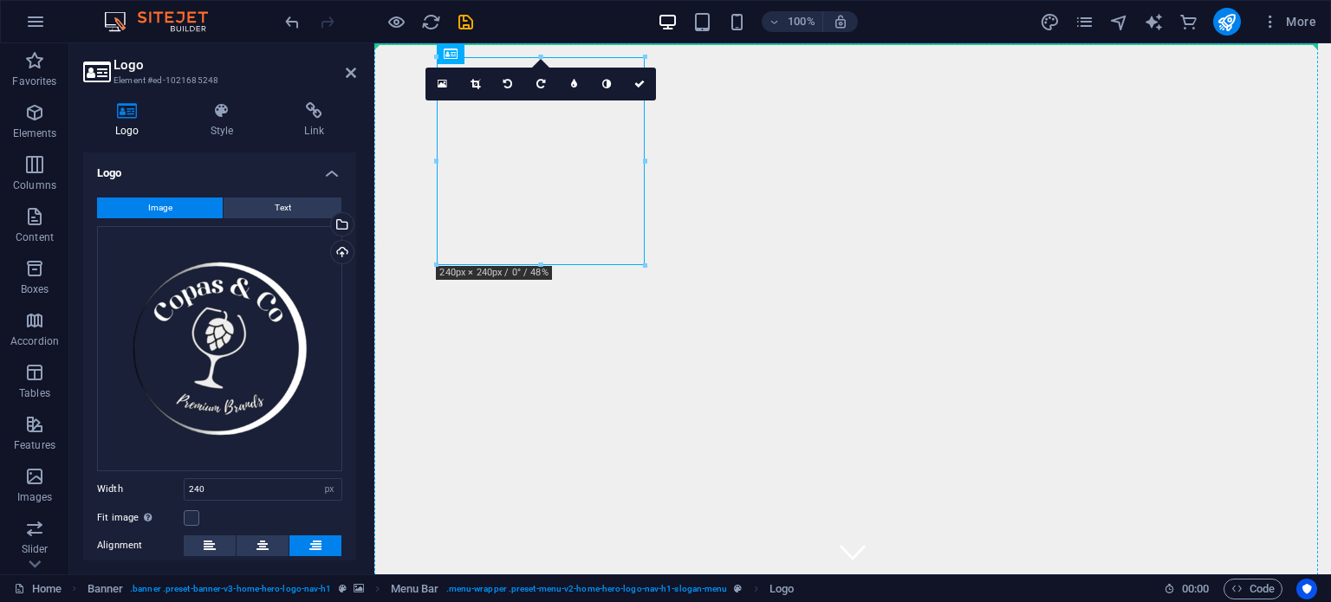
drag, startPoint x: 499, startPoint y: 247, endPoint x: 714, endPoint y: 272, distance: 216.3
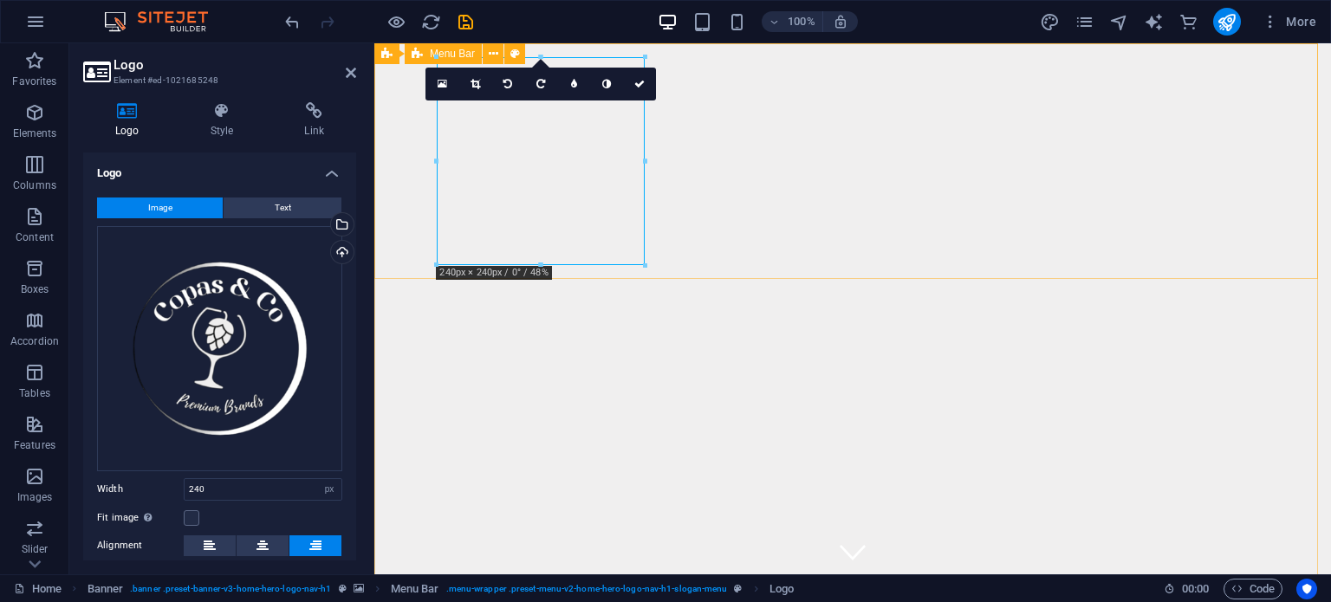
drag, startPoint x: 617, startPoint y: 224, endPoint x: 652, endPoint y: 231, distance: 35.5
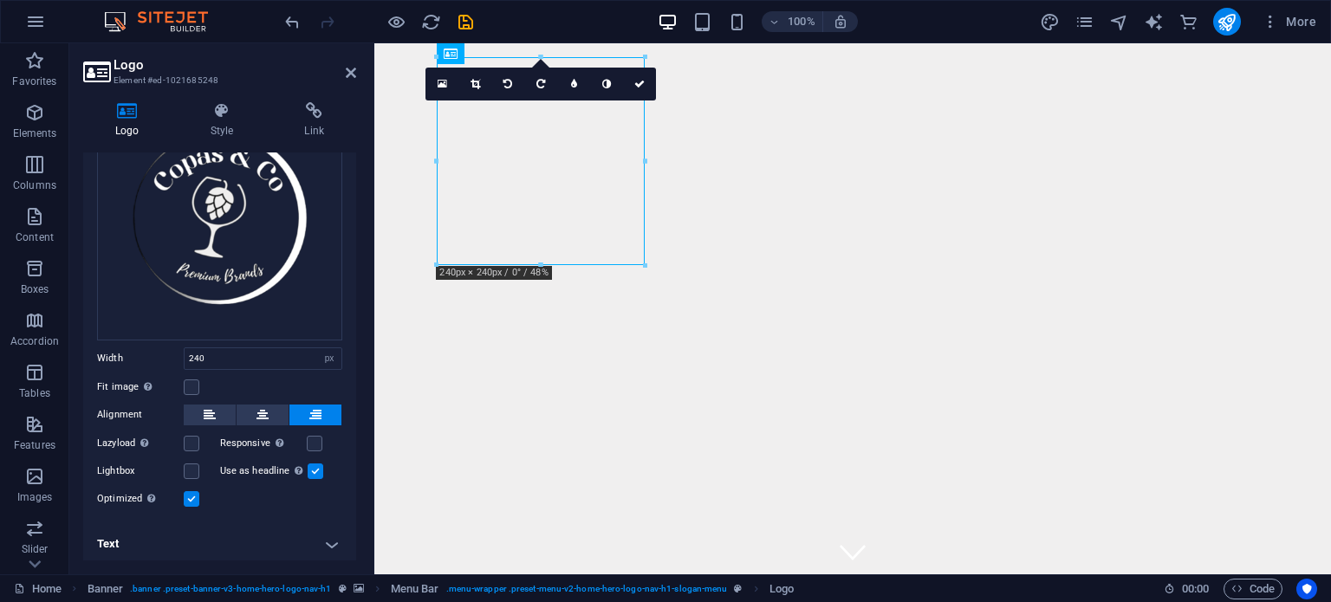
click at [315, 468] on label at bounding box center [316, 472] width 16 height 16
click at [0, 0] on input "Use as headline The image will be wrapped in an H1 headline tag. Useful for giv…" at bounding box center [0, 0] width 0 height 0
click at [192, 380] on label at bounding box center [192, 387] width 16 height 16
click at [0, 0] on input "Fit image Automatically fit image to a fixed width and height" at bounding box center [0, 0] width 0 height 0
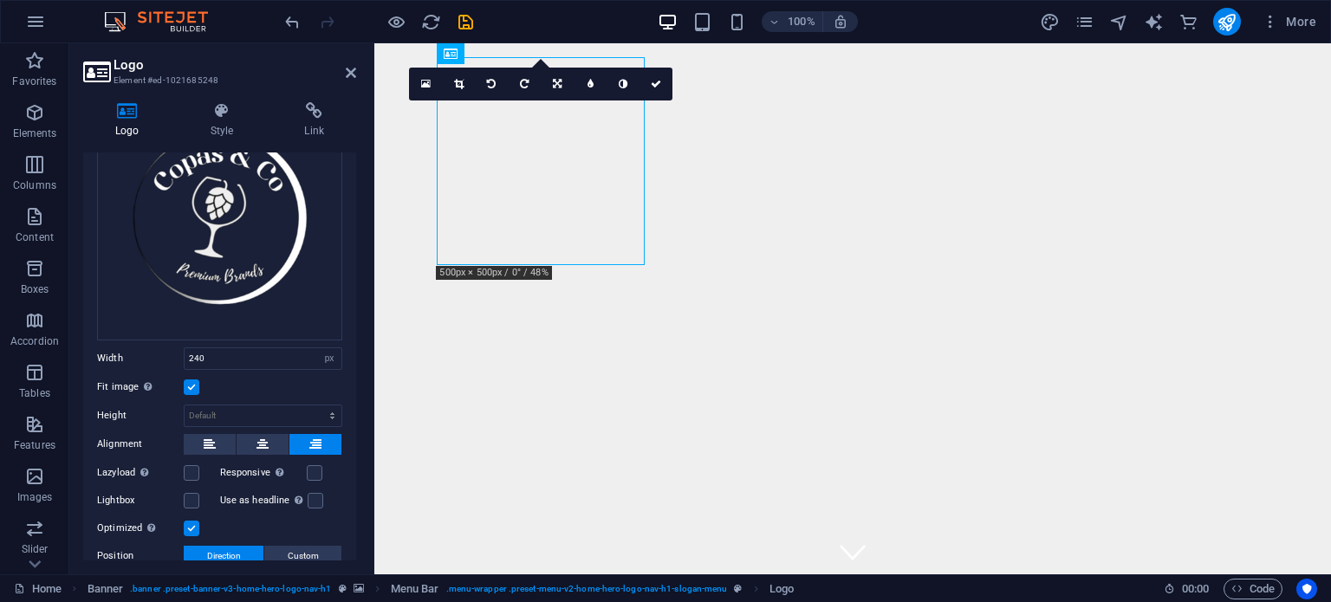
click at [191, 384] on label at bounding box center [192, 387] width 16 height 16
click at [0, 0] on input "Fit image Automatically fit image to a fixed width and height" at bounding box center [0, 0] width 0 height 0
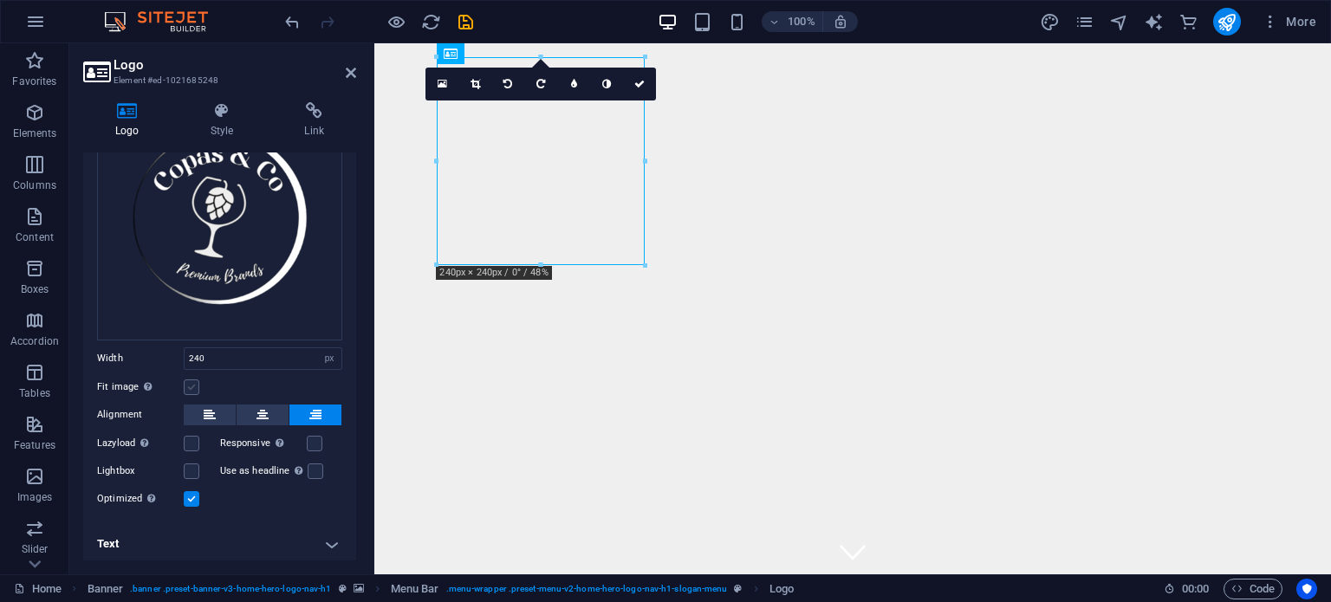
click at [191, 384] on label at bounding box center [192, 387] width 16 height 16
click at [0, 0] on input "Fit image Automatically fit image to a fixed width and height" at bounding box center [0, 0] width 0 height 0
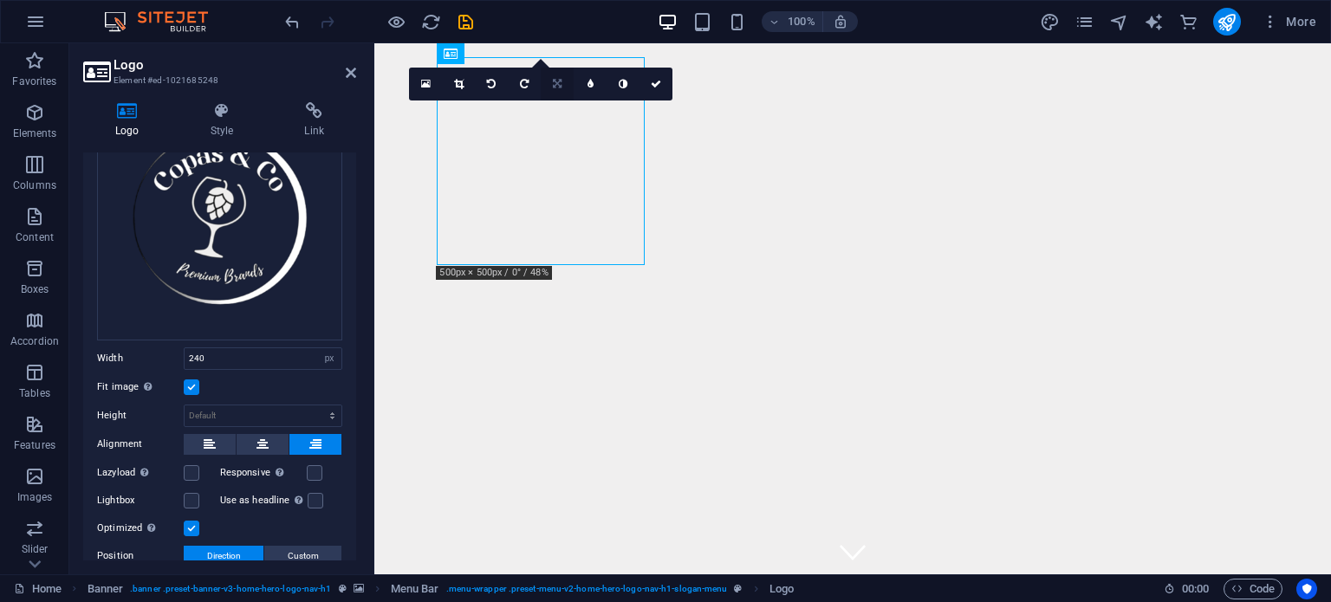
click at [557, 89] on link at bounding box center [557, 84] width 33 height 33
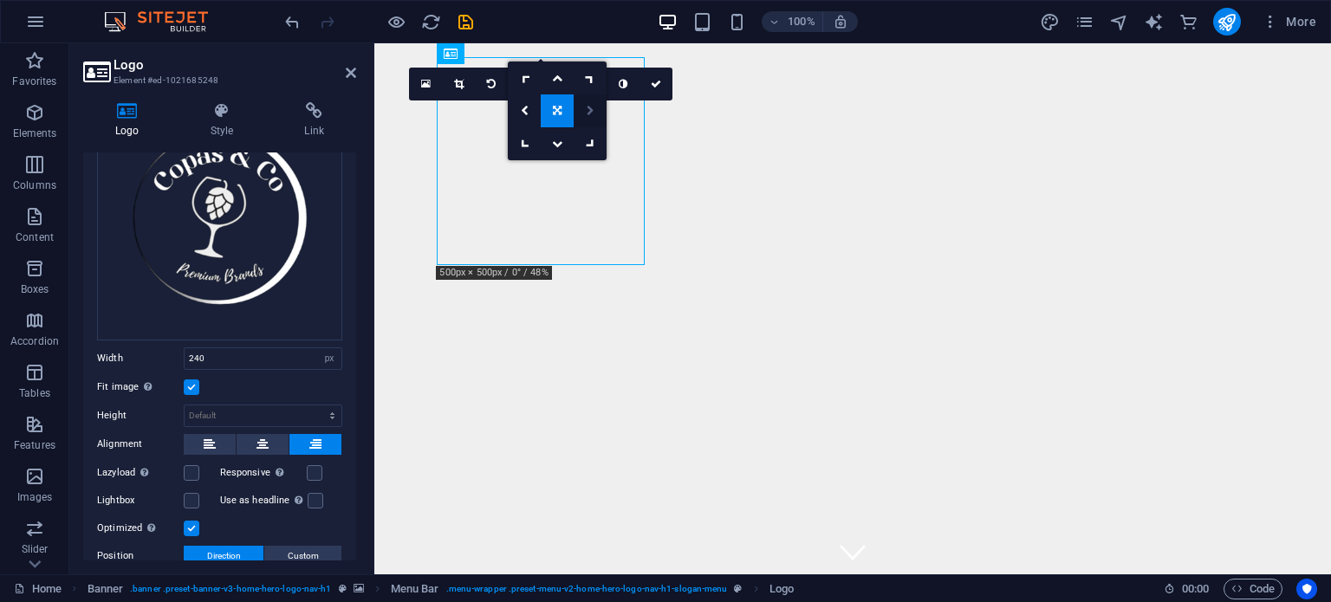
click at [593, 113] on icon at bounding box center [591, 111] width 8 height 10
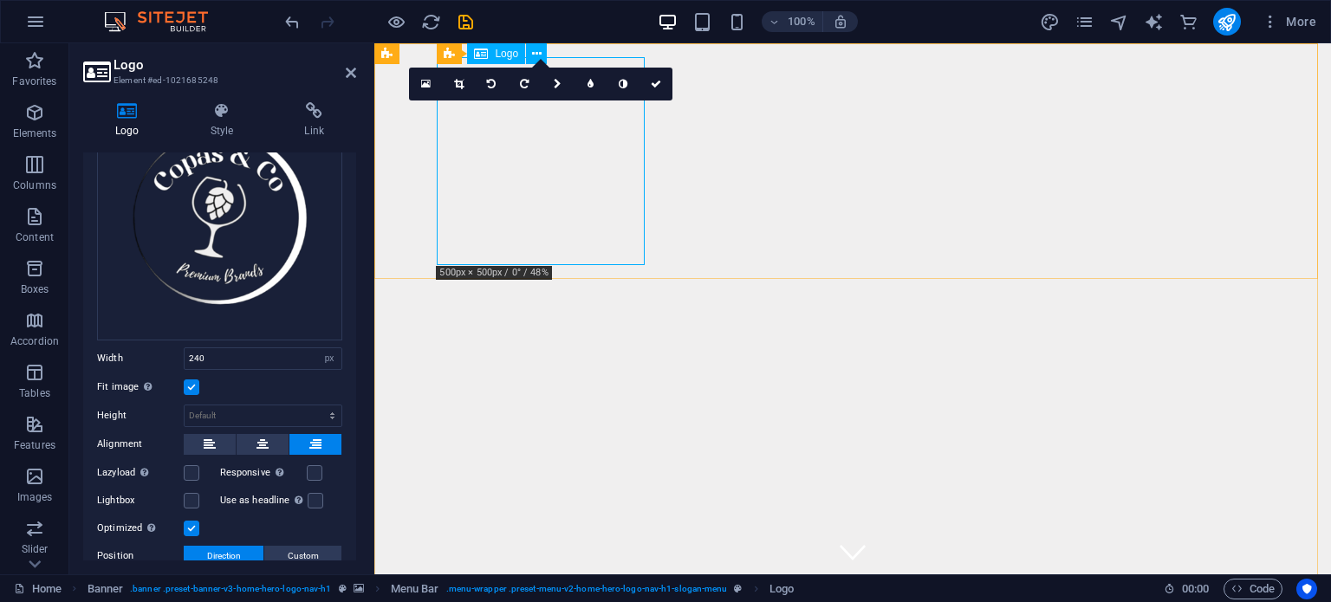
drag, startPoint x: 630, startPoint y: 135, endPoint x: 642, endPoint y: 139, distance: 12.6
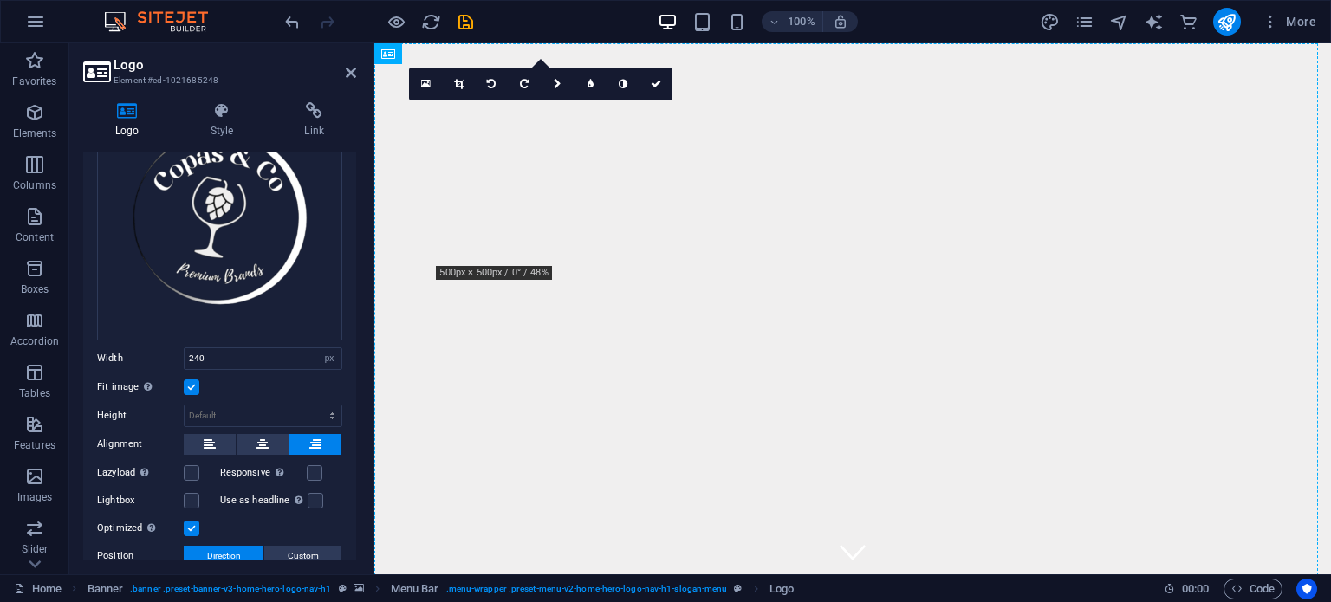
drag, startPoint x: 633, startPoint y: 134, endPoint x: 953, endPoint y: 155, distance: 320.4
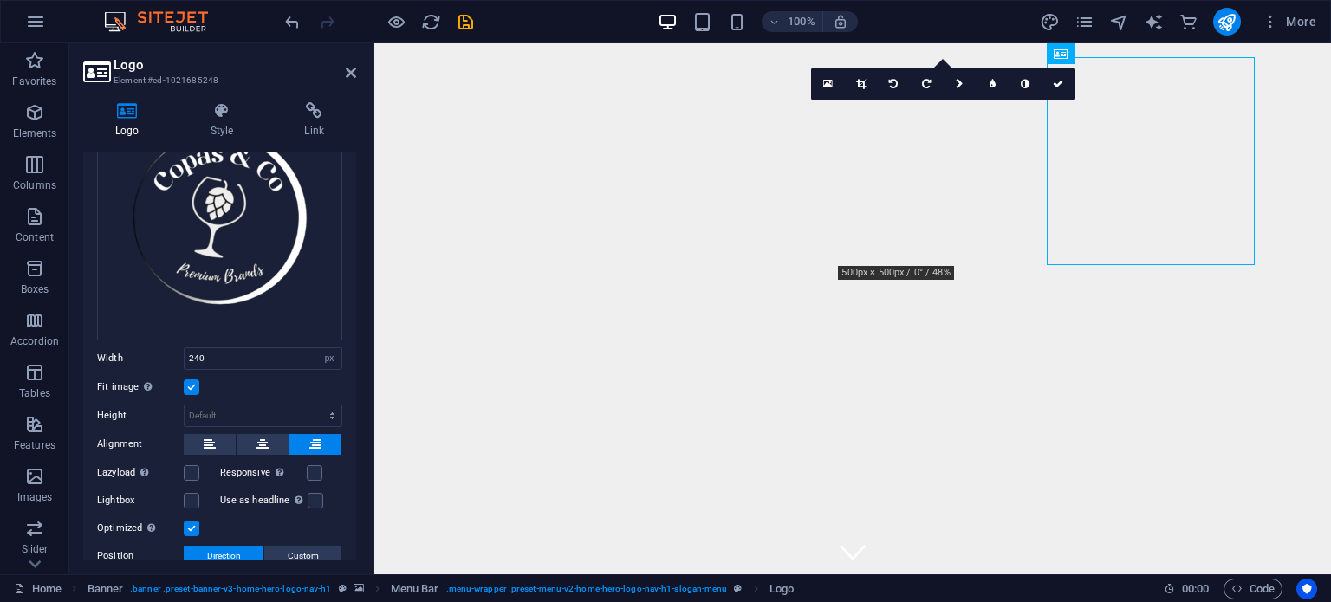
click at [191, 386] on label at bounding box center [192, 387] width 16 height 16
click at [0, 0] on input "Fit image Automatically fit image to a fixed width and height" at bounding box center [0, 0] width 0 height 0
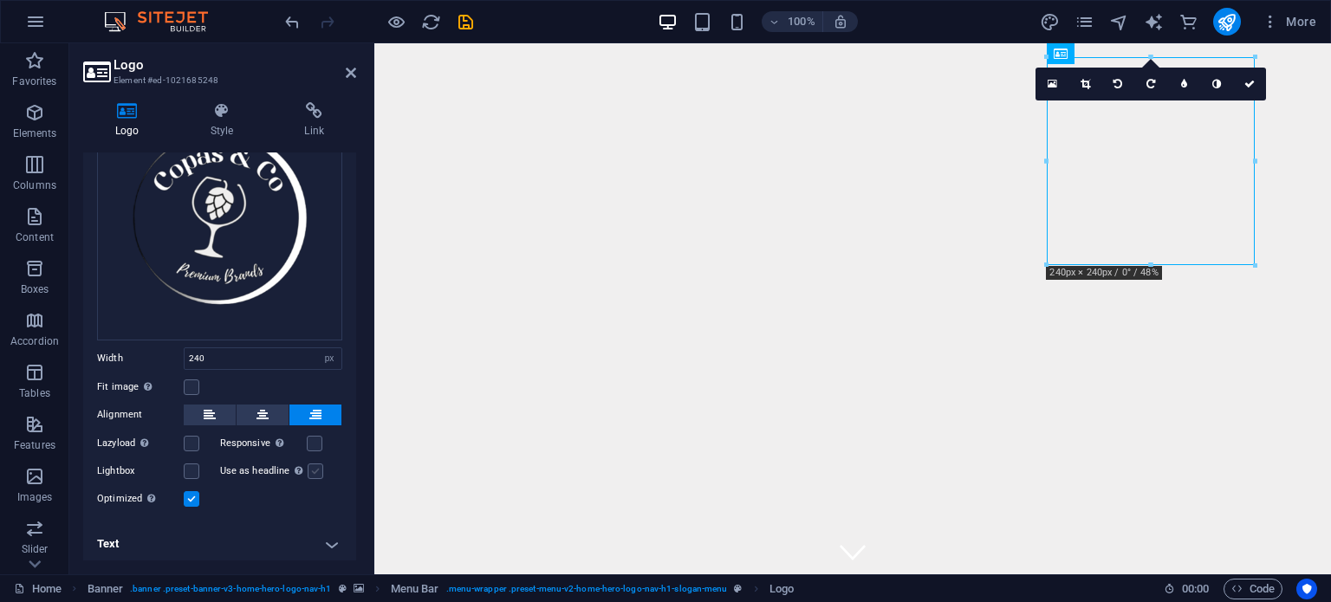
click at [308, 466] on label at bounding box center [316, 472] width 16 height 16
click at [0, 0] on input "Use as headline The image will be wrapped in an H1 headline tag. Useful for giv…" at bounding box center [0, 0] width 0 height 0
click at [347, 74] on icon at bounding box center [351, 73] width 10 height 14
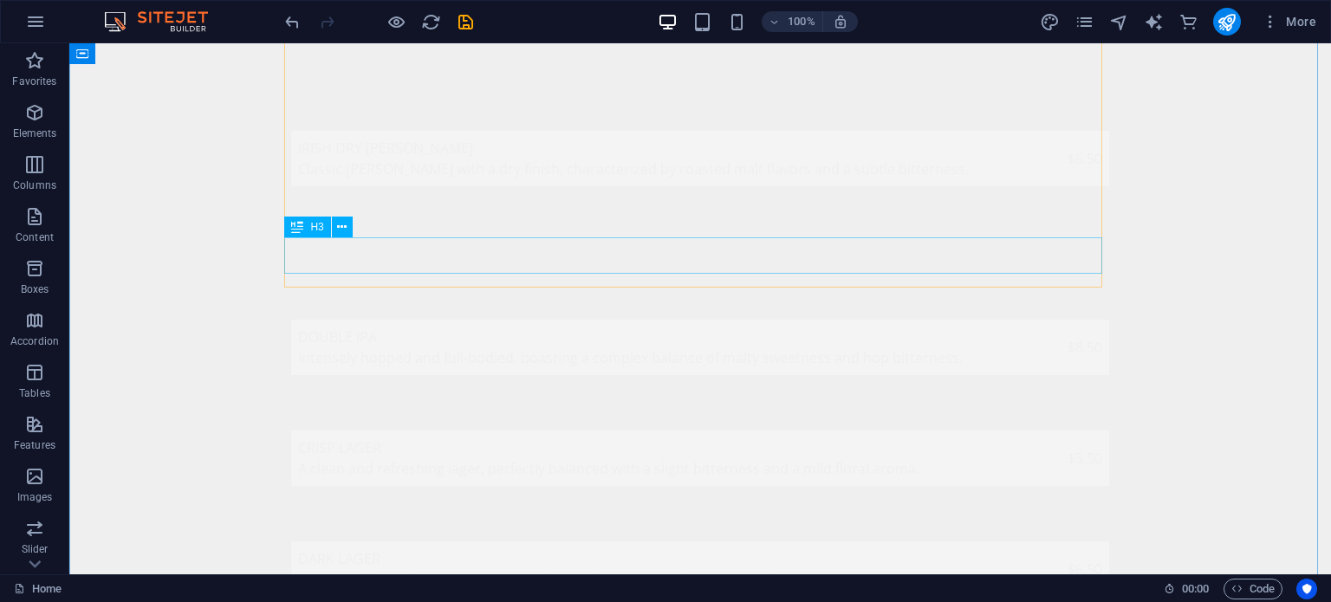
scroll to position [1243, 0]
click at [1182, 274] on div "Explore Our Craft Beers Pale Ales Hoppy Pale Ale A refreshing pale ale brazen w…" at bounding box center [699, 381] width 1261 height 1410
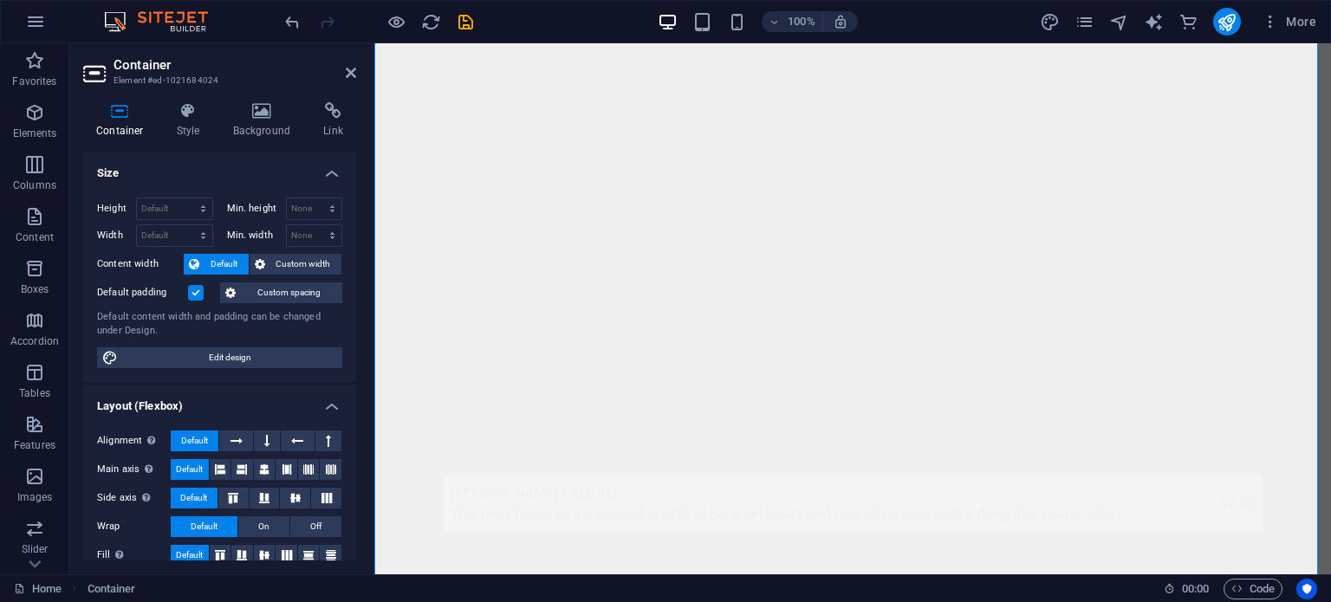
scroll to position [0, 0]
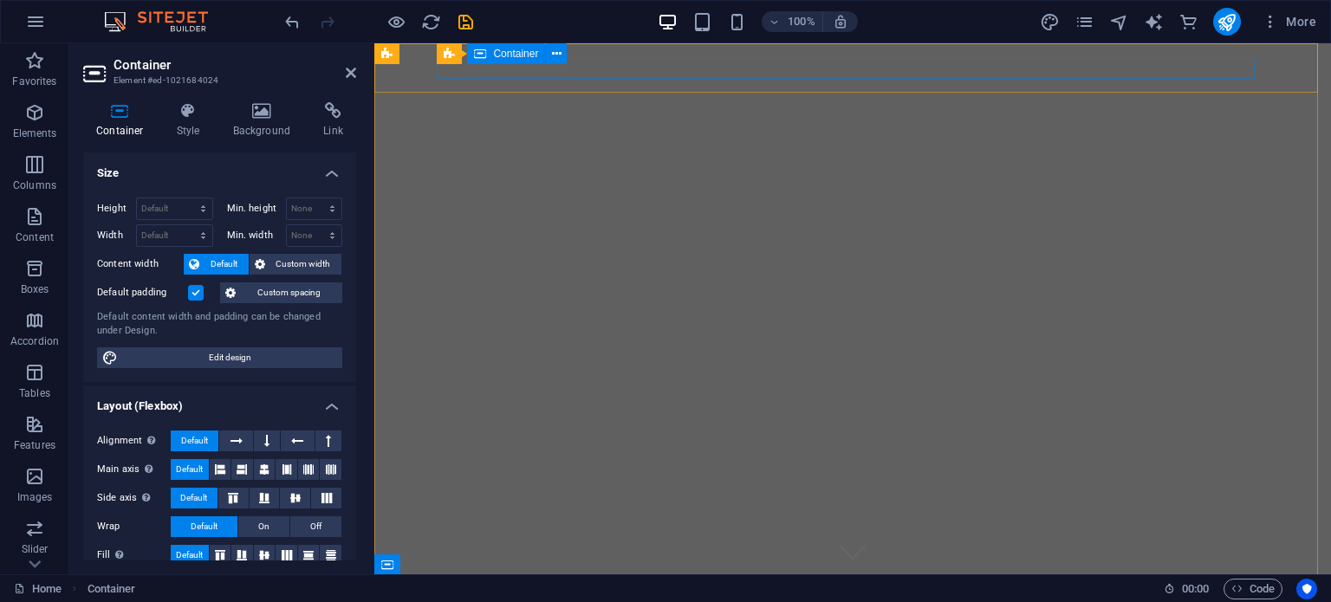
click at [620, 589] on div at bounding box center [853, 600] width 818 height 22
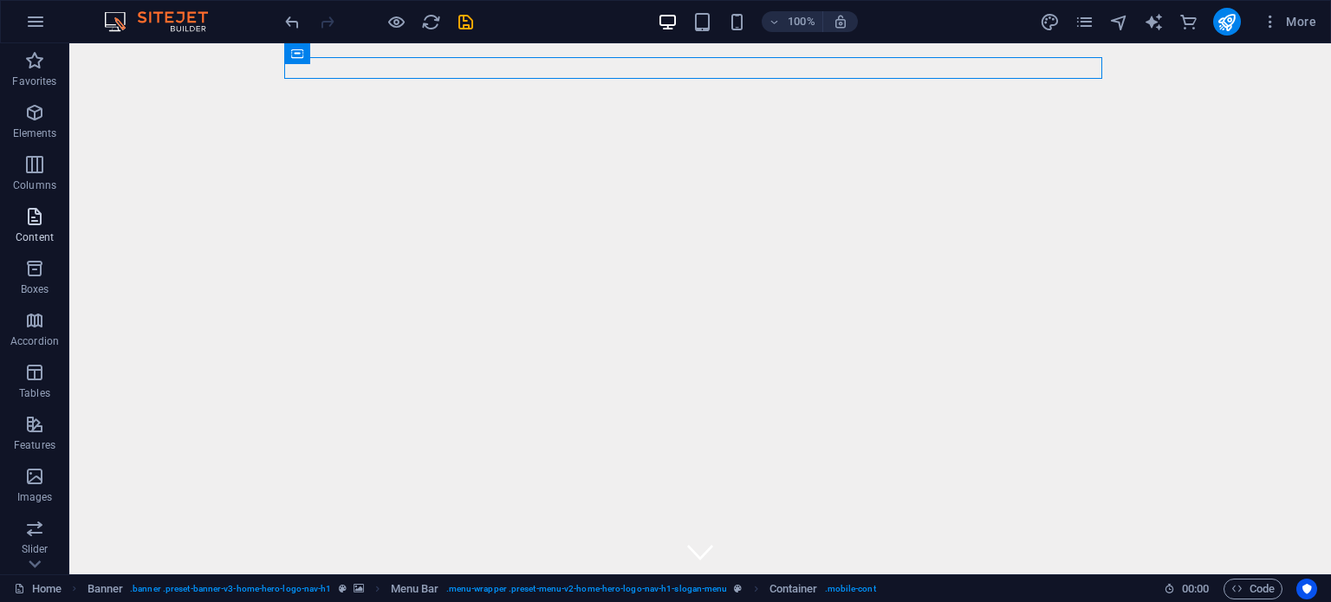
click at [35, 229] on span "Content" at bounding box center [34, 227] width 69 height 42
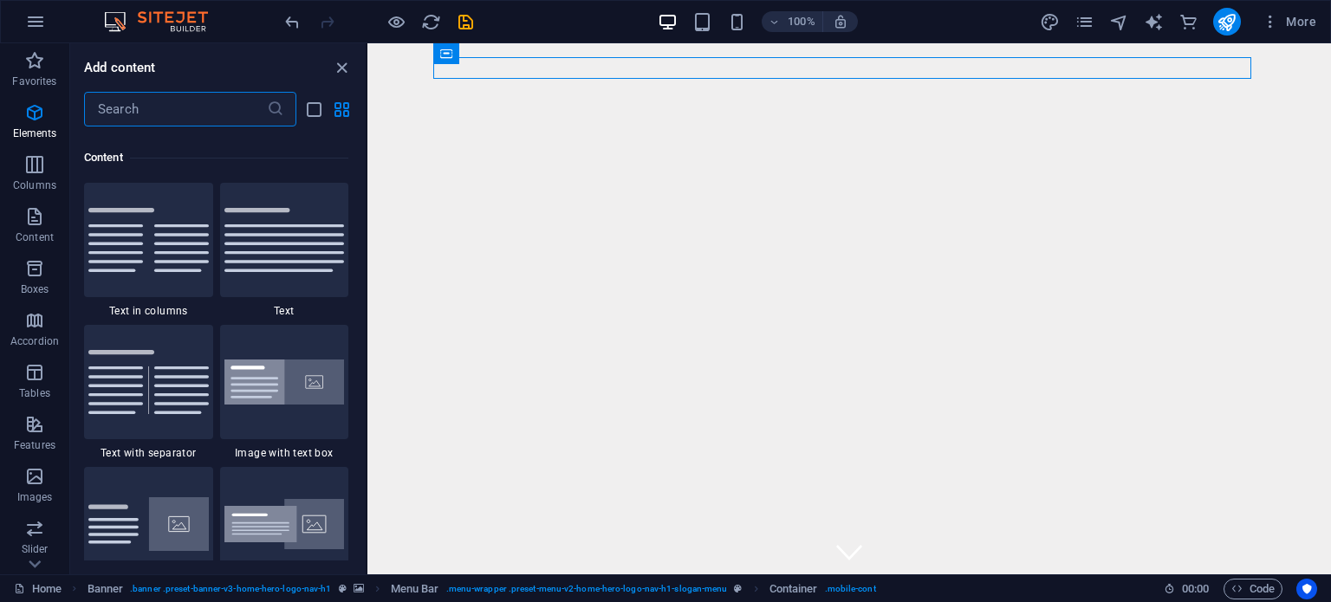
scroll to position [3031, 0]
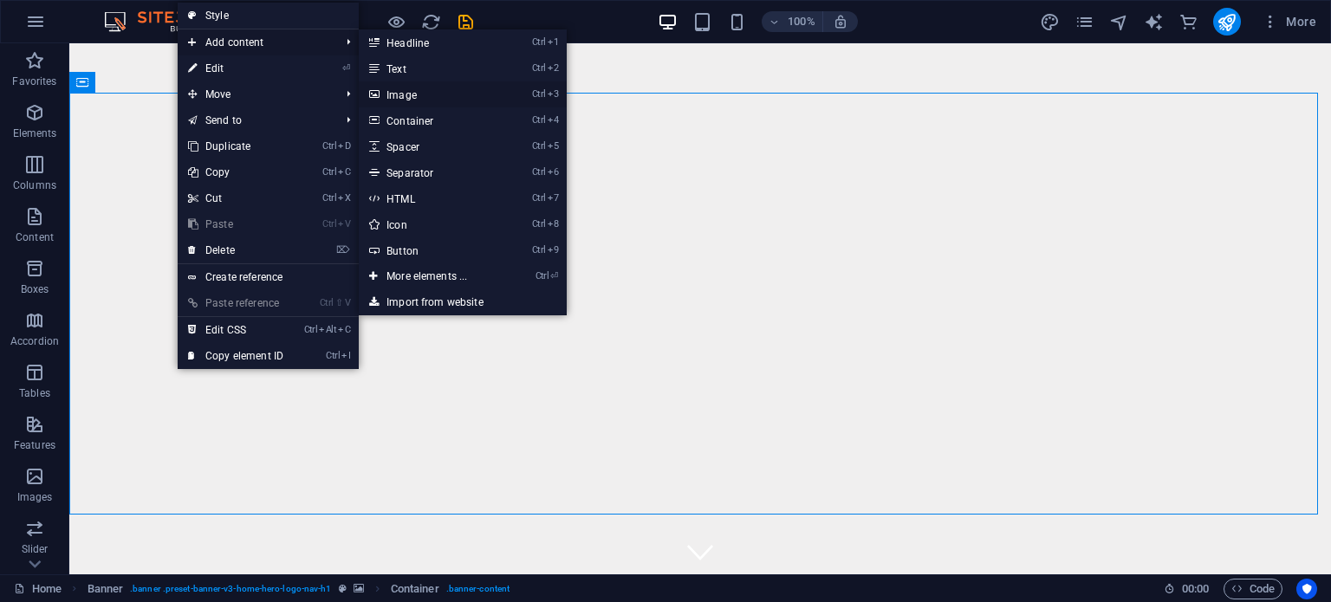
click at [441, 96] on link "Ctrl 3 Image" at bounding box center [430, 94] width 143 height 26
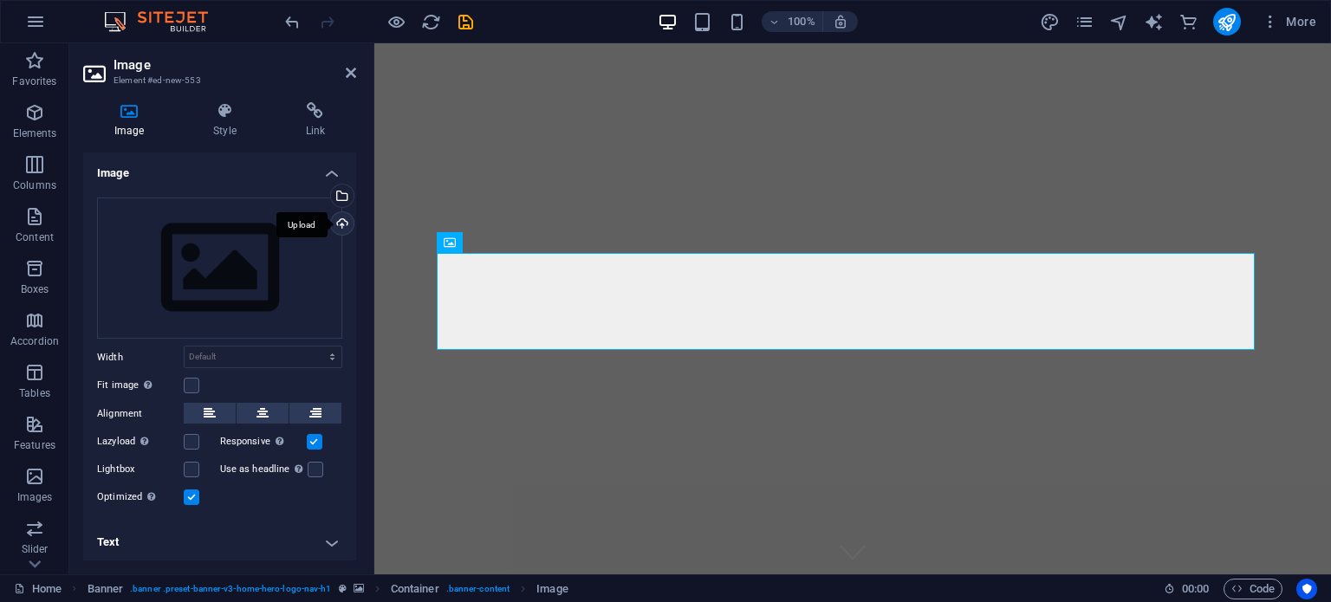
click at [339, 227] on div "Upload" at bounding box center [340, 225] width 26 height 26
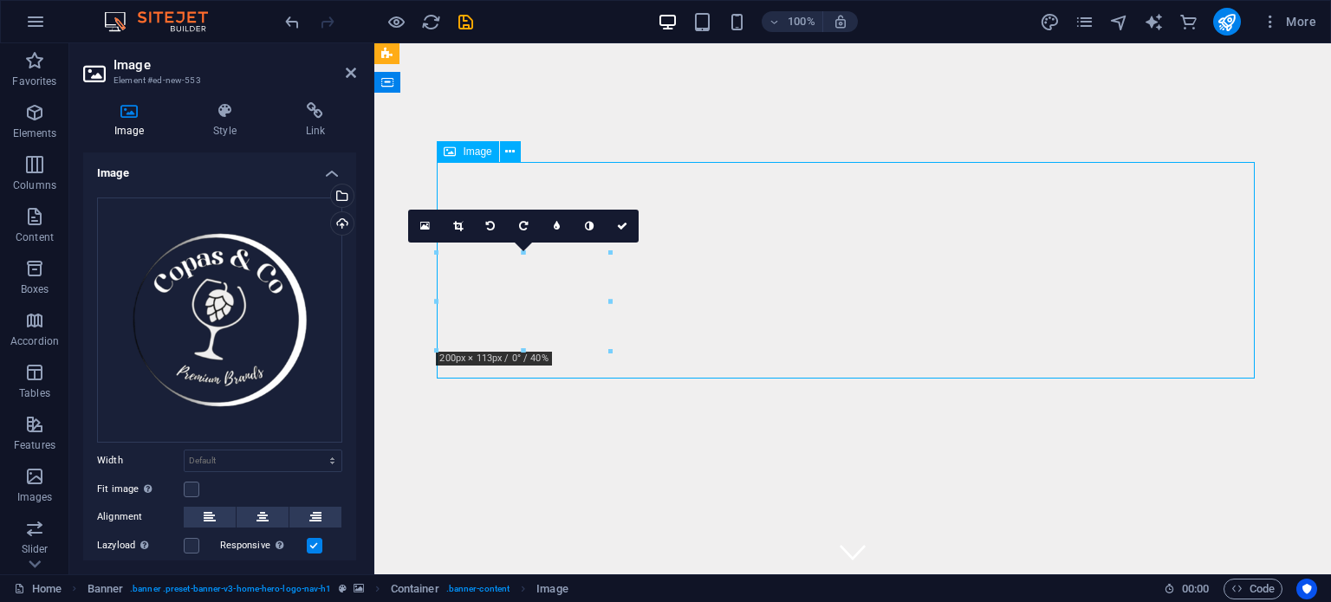
drag, startPoint x: 568, startPoint y: 292, endPoint x: 757, endPoint y: 295, distance: 188.9
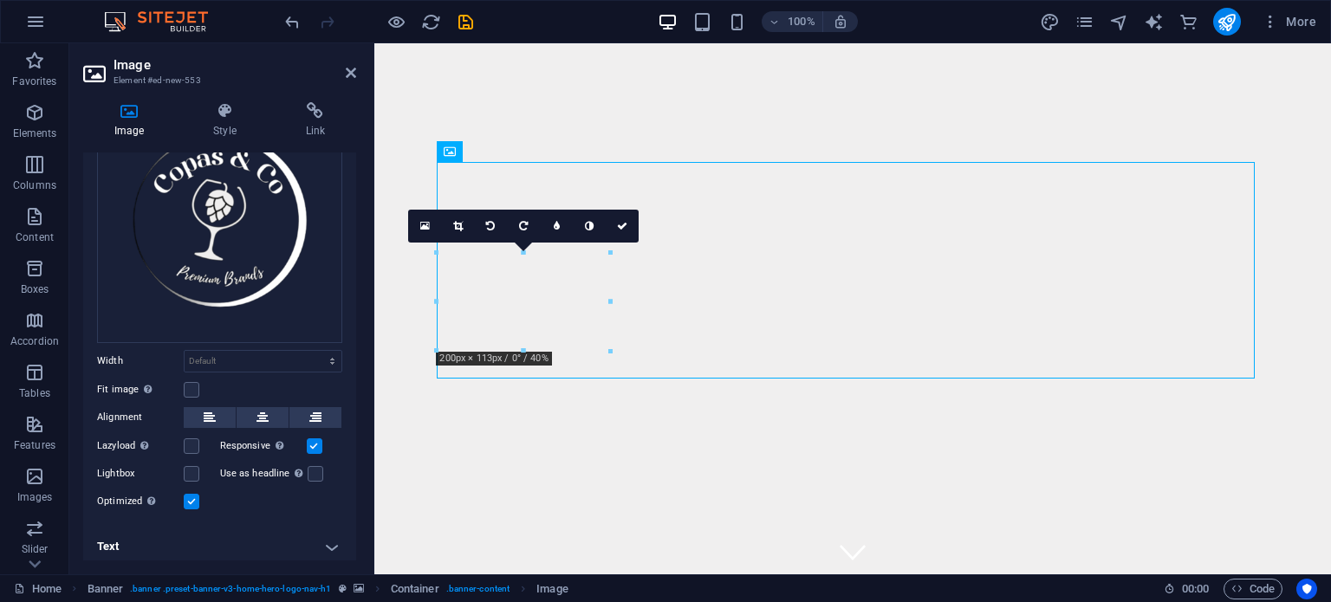
scroll to position [101, 0]
click at [314, 437] on label at bounding box center [315, 445] width 16 height 16
click at [0, 0] on input "Responsive Automatically load retina image and smartphone optimized sizes." at bounding box center [0, 0] width 0 height 0
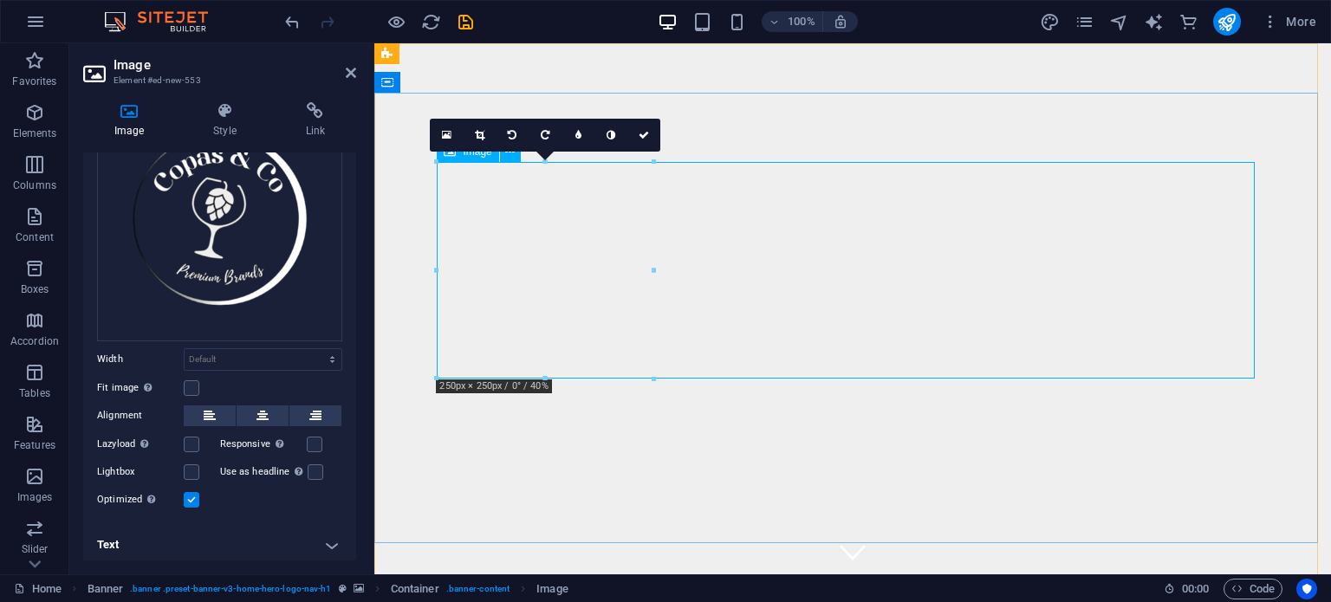
drag, startPoint x: 535, startPoint y: 260, endPoint x: 684, endPoint y: 269, distance: 149.3
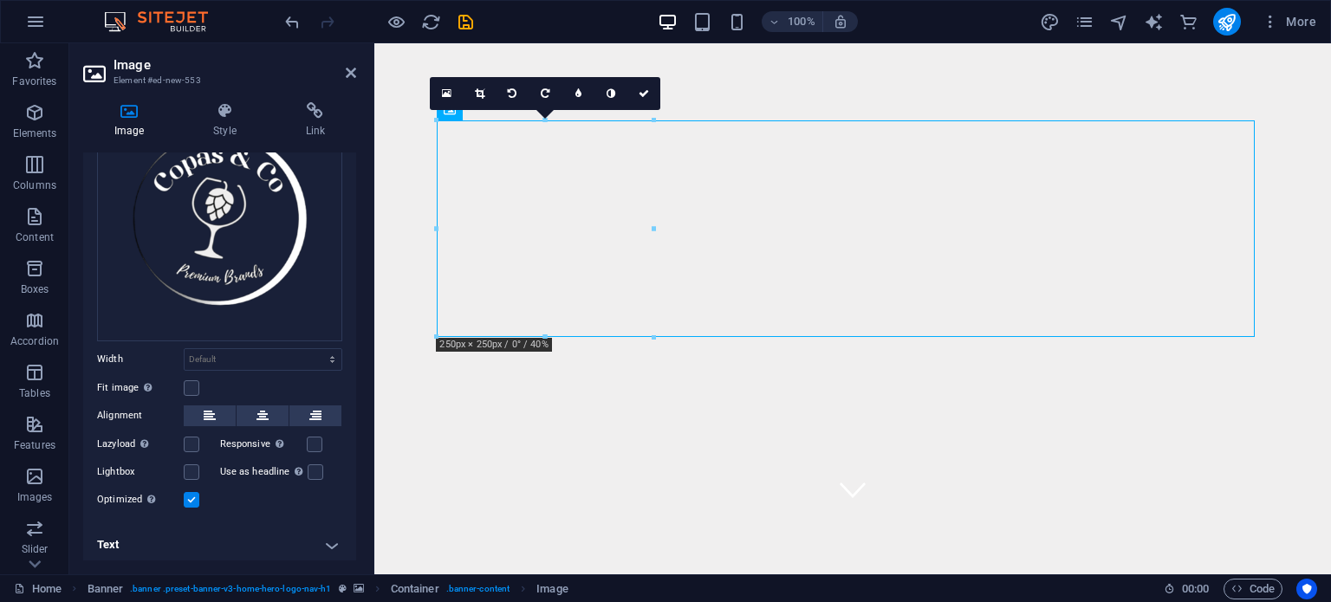
scroll to position [42, 0]
drag, startPoint x: 590, startPoint y: 224, endPoint x: 821, endPoint y: 256, distance: 233.4
click at [264, 405] on icon at bounding box center [262, 415] width 12 height 21
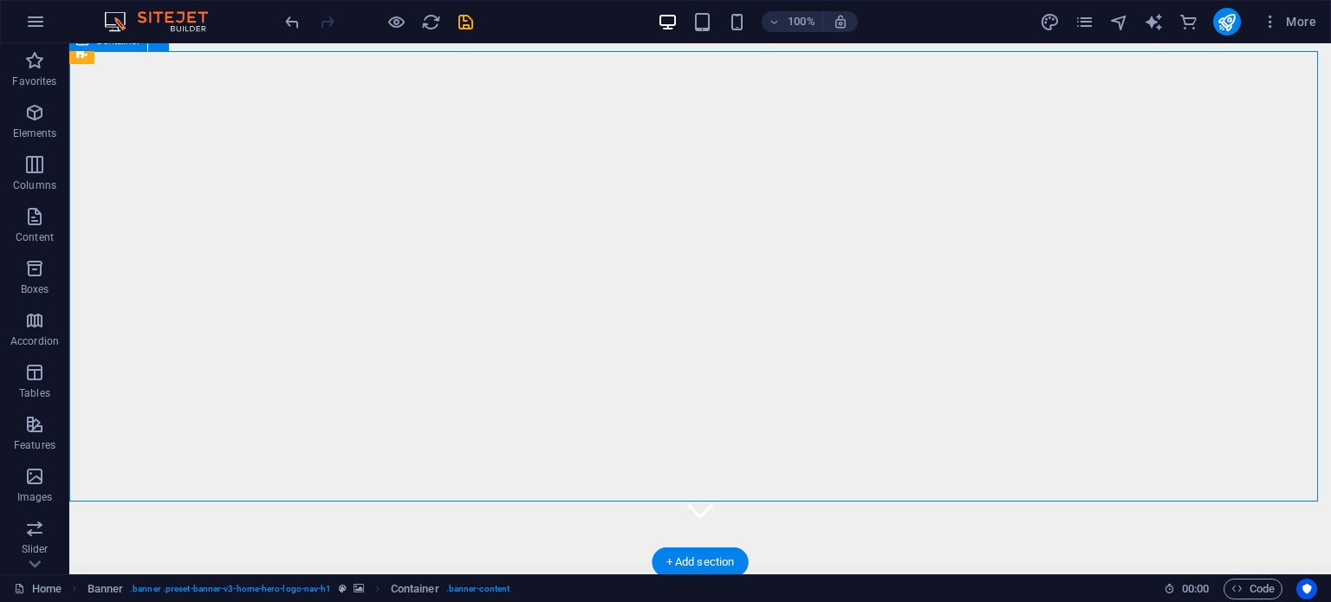
scroll to position [0, 0]
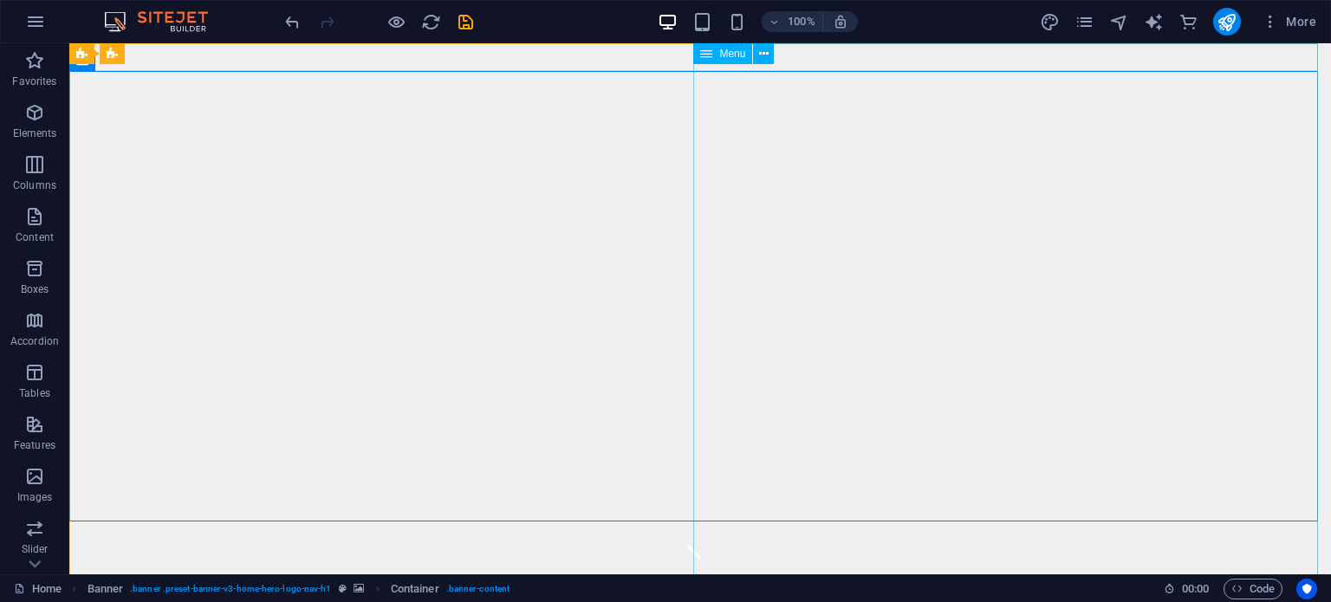
click at [716, 51] on div "Menu" at bounding box center [722, 53] width 59 height 21
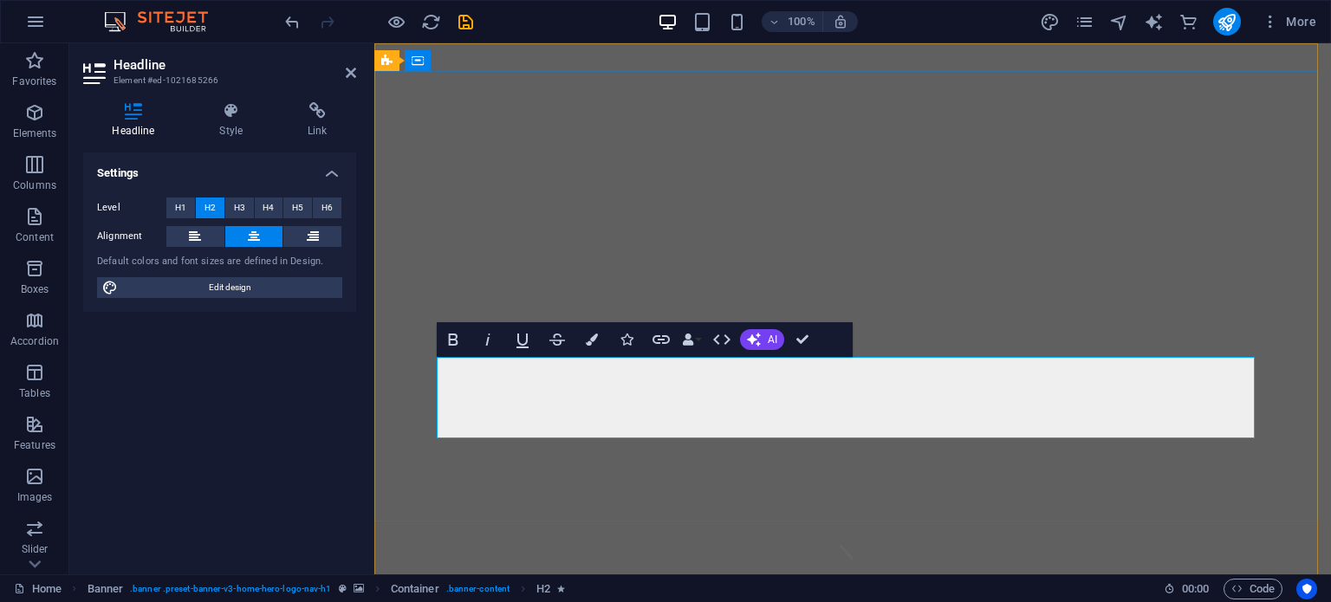
click at [967, 100] on nav "Home Menu Partners Contact Location" at bounding box center [1091, 308] width 478 height 531
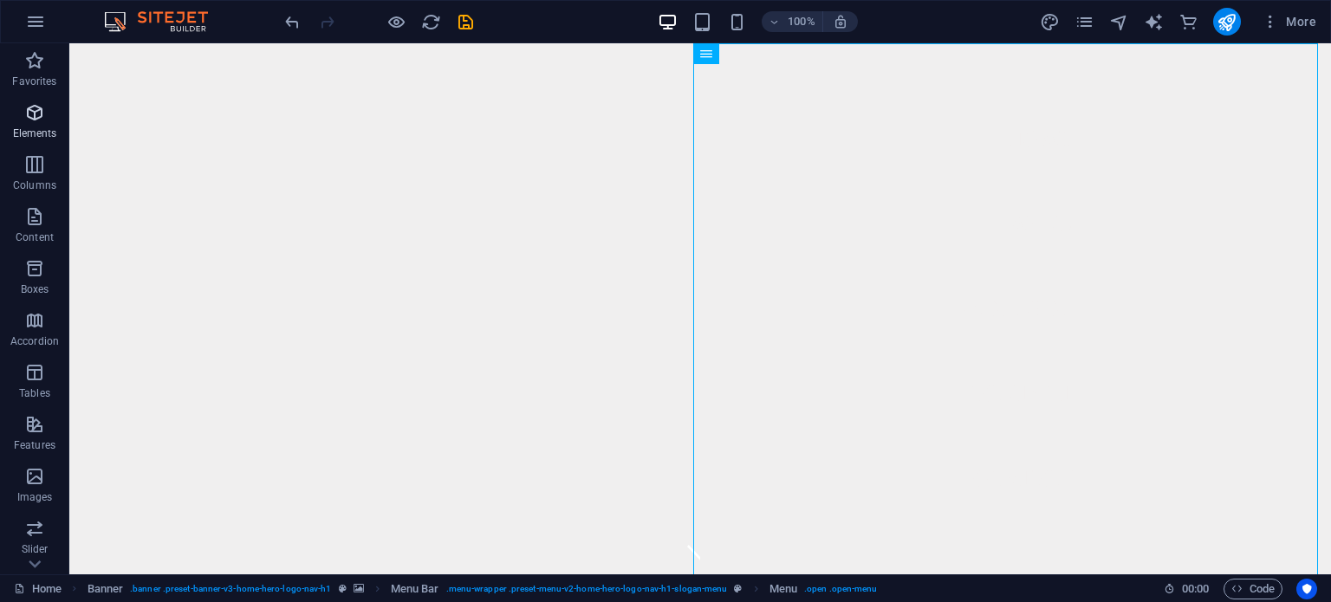
click at [33, 114] on icon "button" at bounding box center [34, 112] width 21 height 21
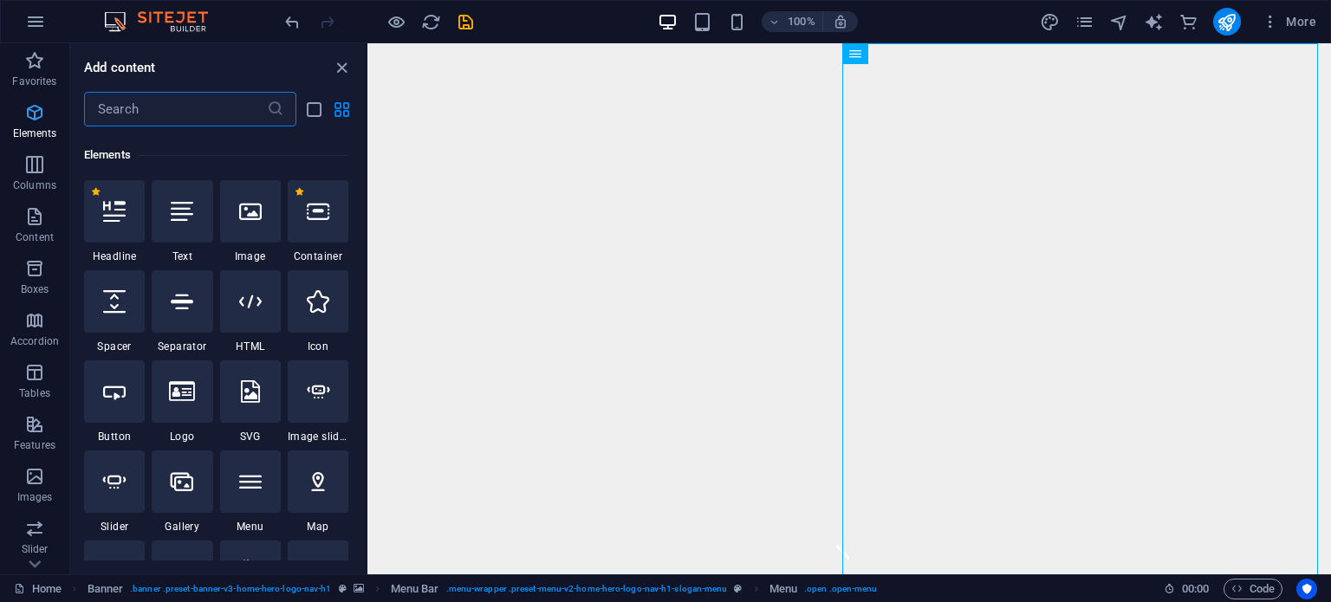
scroll to position [184, 0]
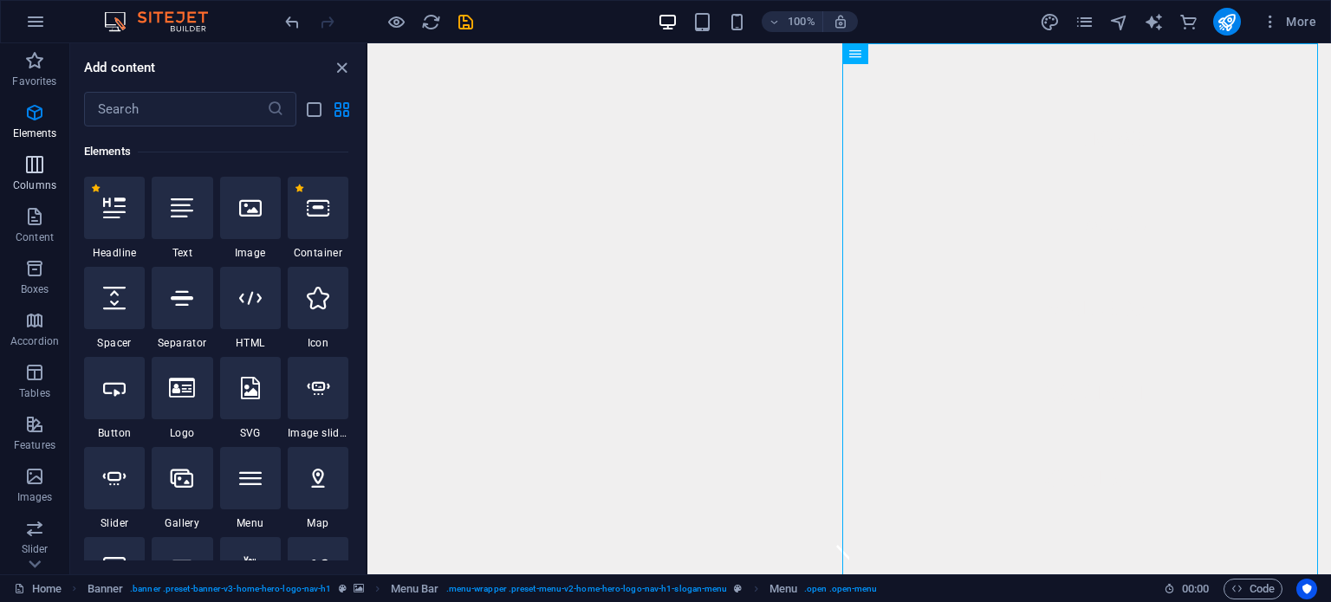
click at [37, 160] on icon "button" at bounding box center [34, 164] width 21 height 21
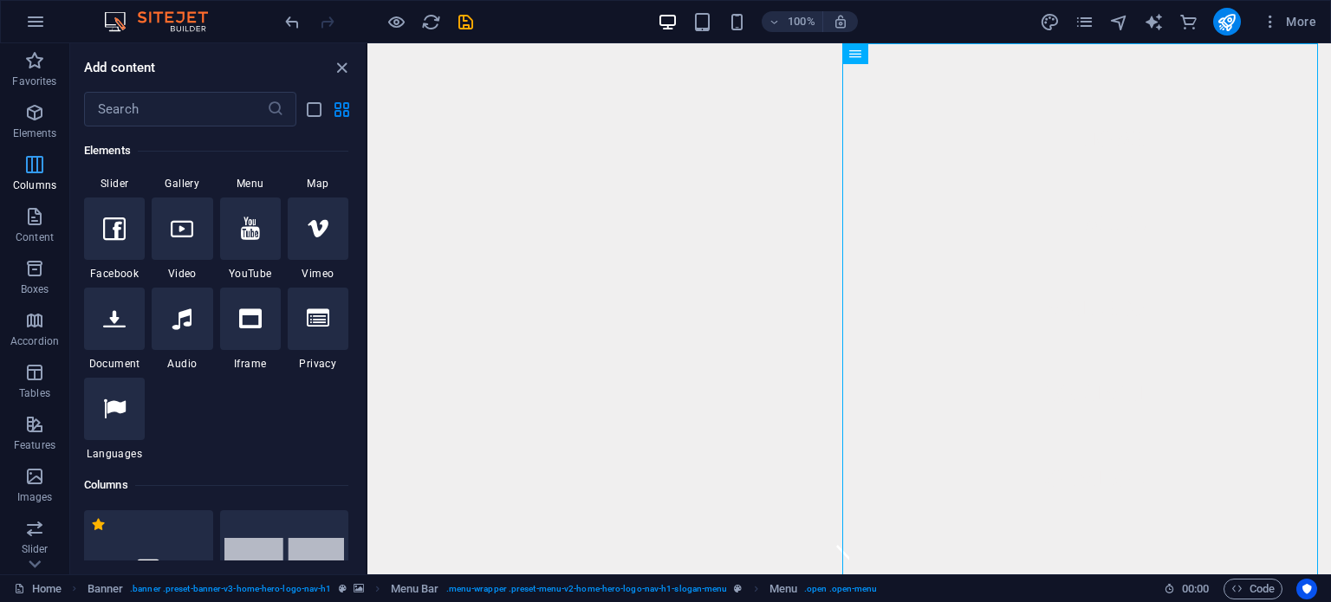
scroll to position [857, 0]
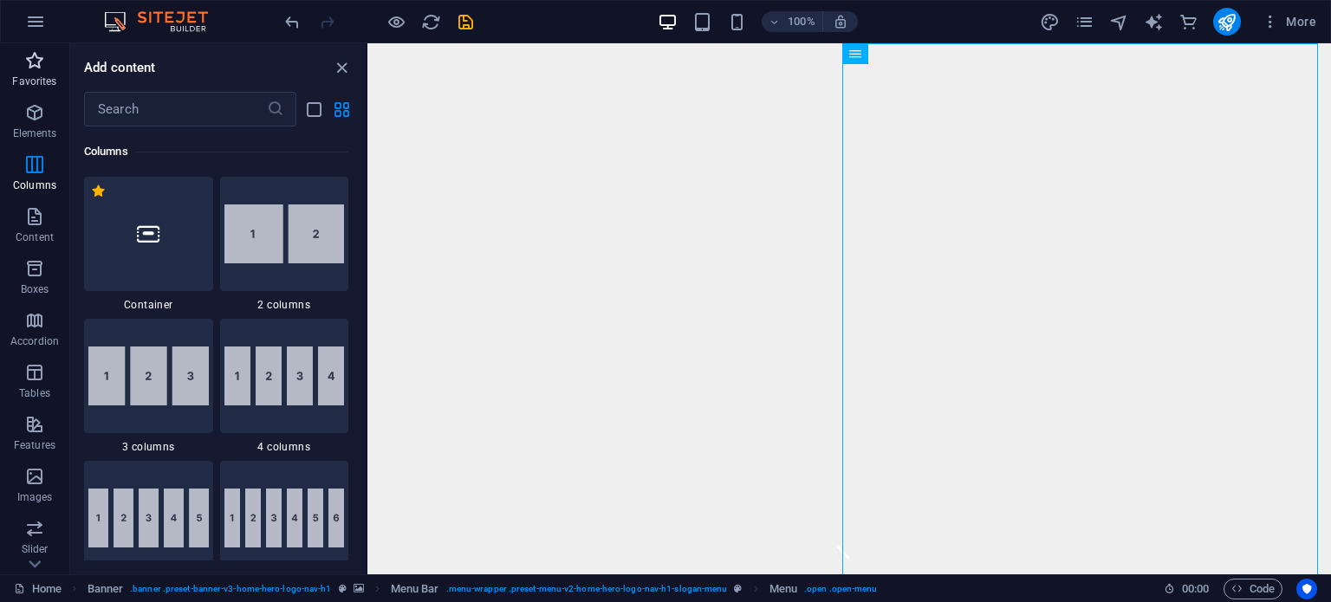
click at [32, 69] on icon "button" at bounding box center [34, 60] width 21 height 21
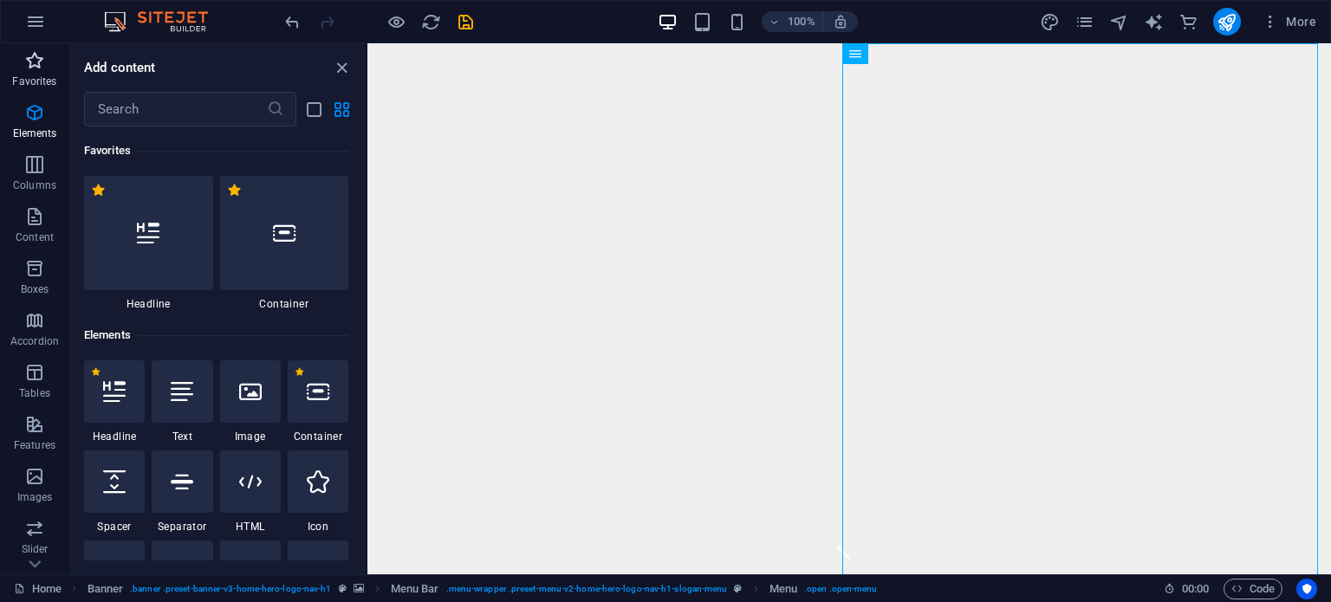
scroll to position [0, 0]
click at [1176, 204] on nav "Home Menu Partners Contact Location" at bounding box center [1090, 308] width 482 height 531
click at [915, 55] on icon at bounding box center [913, 54] width 10 height 18
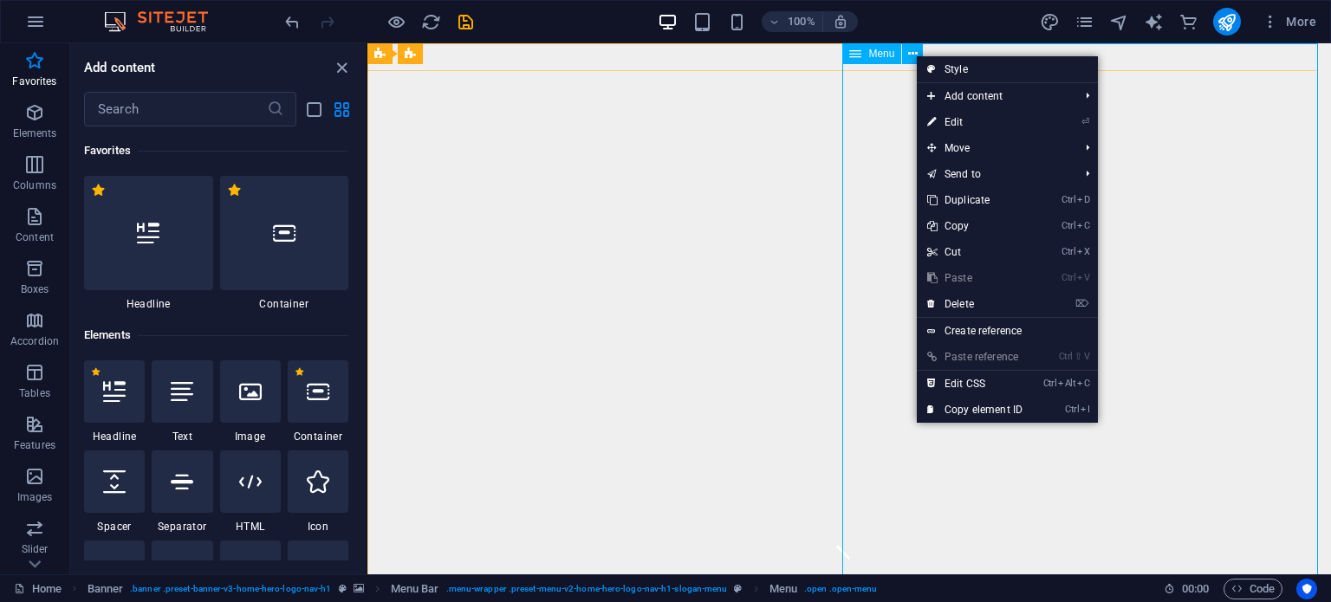
click at [871, 59] on span "Menu" at bounding box center [881, 54] width 26 height 10
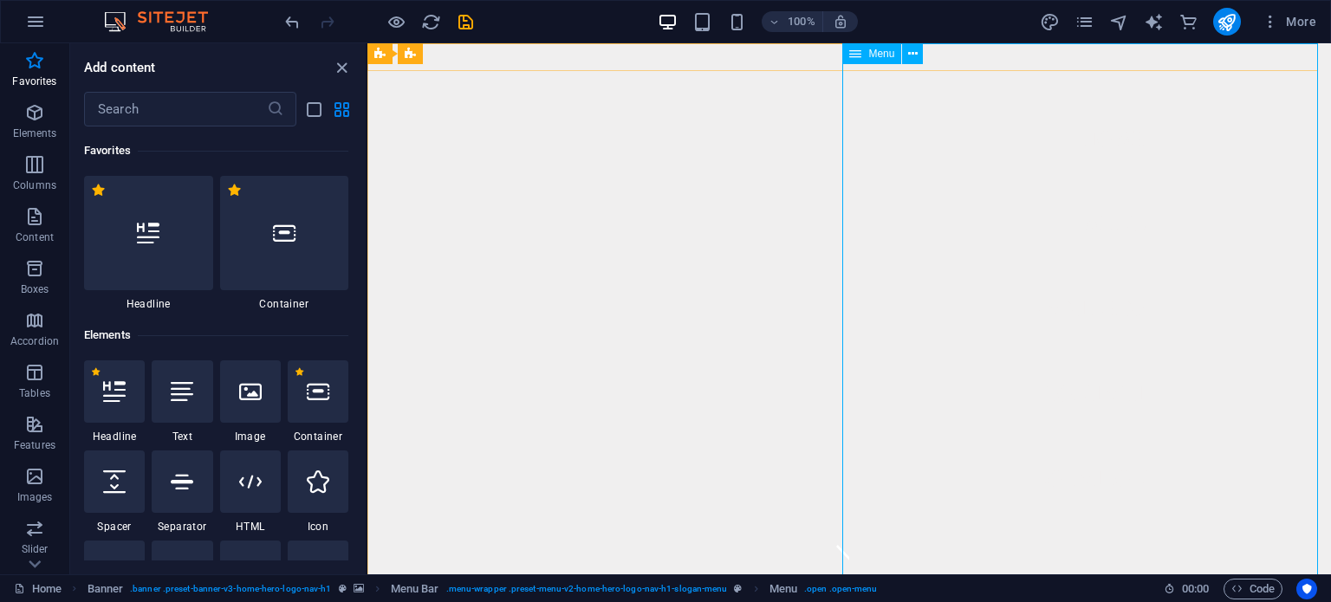
click at [861, 51] on icon at bounding box center [855, 53] width 12 height 21
click at [915, 61] on icon at bounding box center [913, 54] width 10 height 18
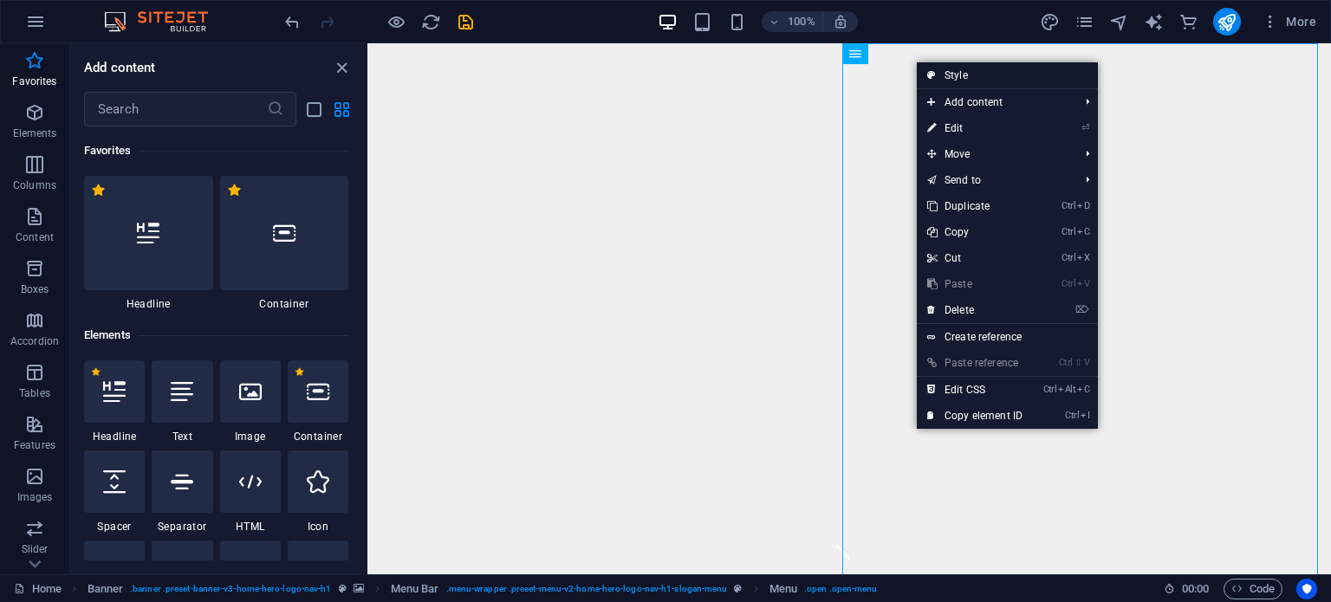
click at [964, 68] on link "Style" at bounding box center [1007, 75] width 181 height 26
select select "rem"
select select "preset-menu-v2-home-hero-logo-nav-h1-slogan-menu"
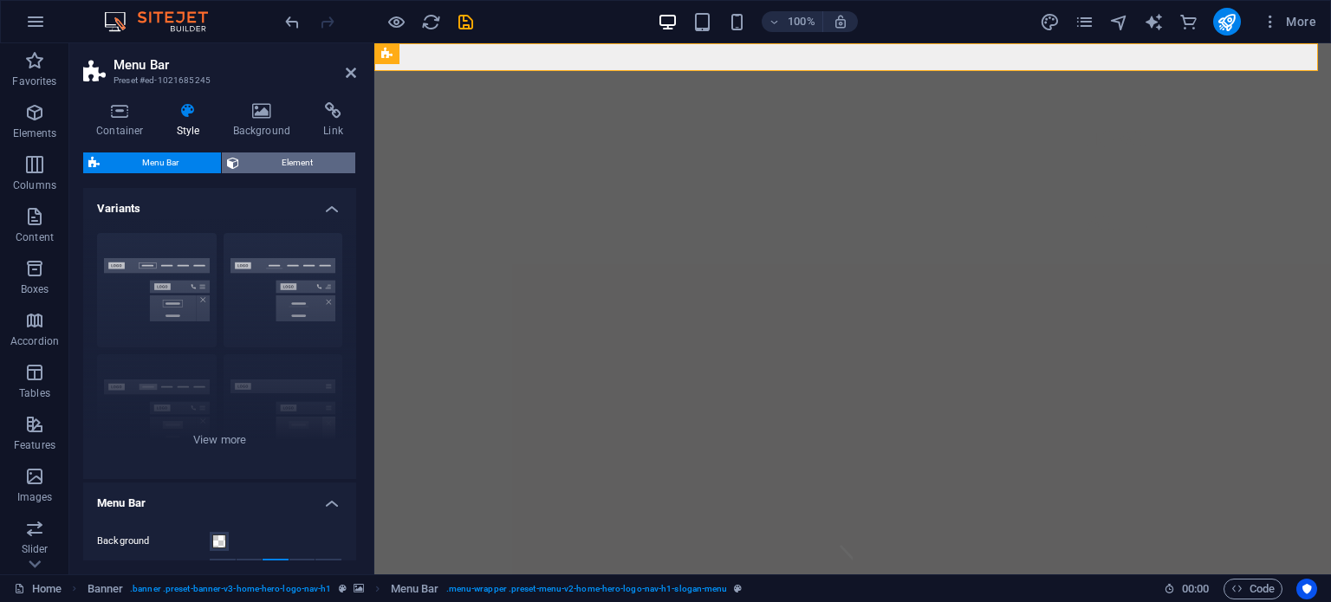
click at [275, 159] on span "Element" at bounding box center [297, 162] width 106 height 21
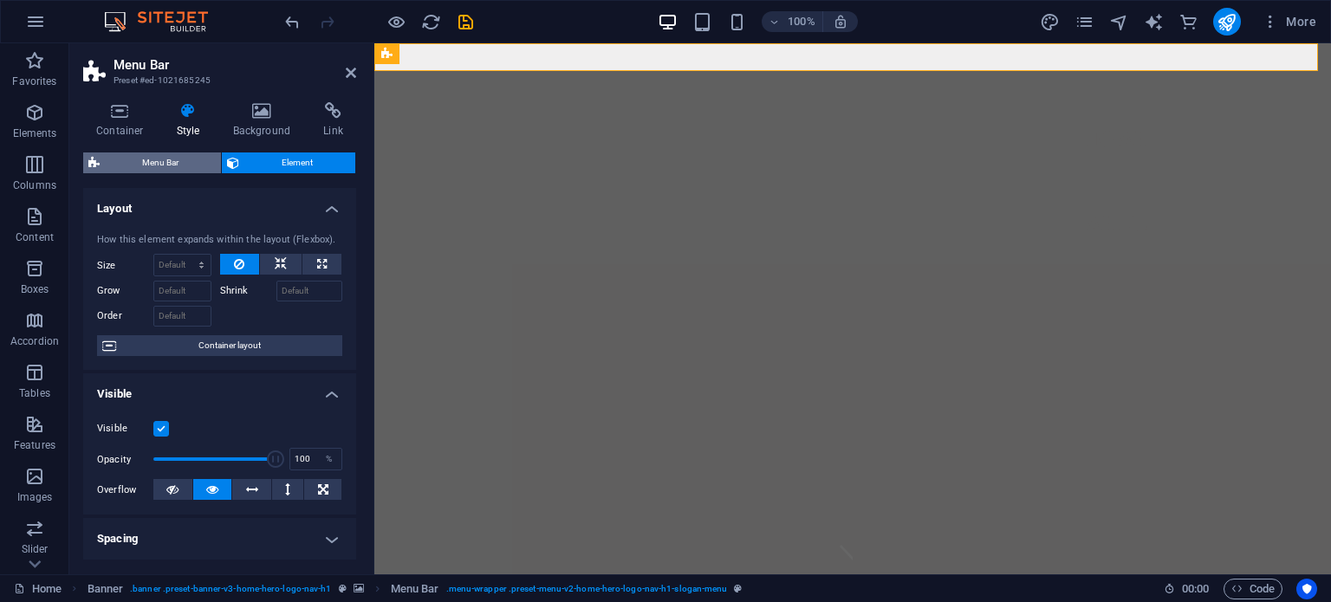
click at [158, 154] on span "Menu Bar" at bounding box center [160, 162] width 111 height 21
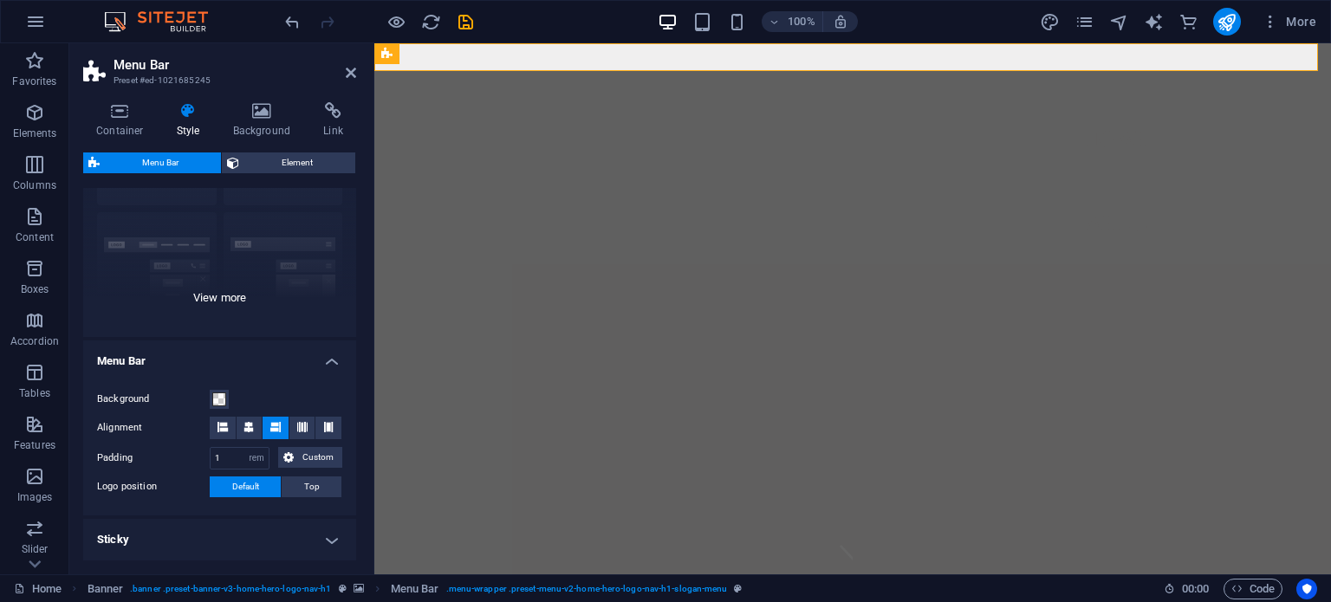
scroll to position [141, 0]
click at [38, 65] on icon "button" at bounding box center [34, 60] width 21 height 21
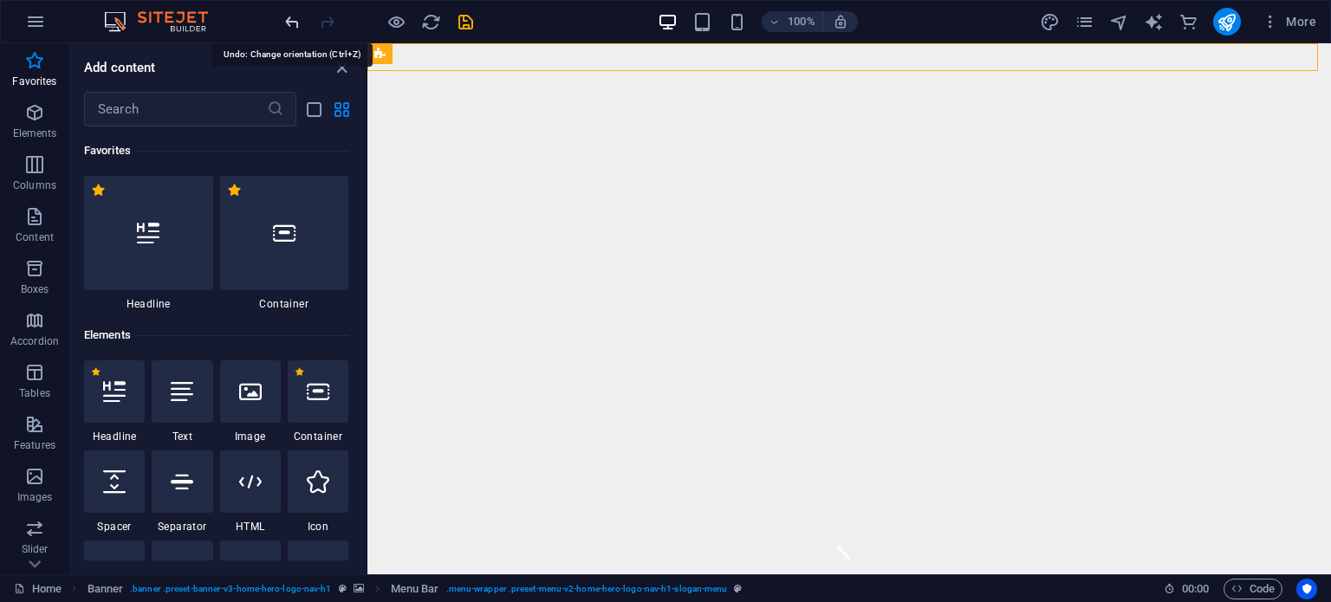
click at [288, 19] on icon "undo" at bounding box center [292, 22] width 20 height 20
click at [329, 18] on icon "redo" at bounding box center [327, 22] width 20 height 20
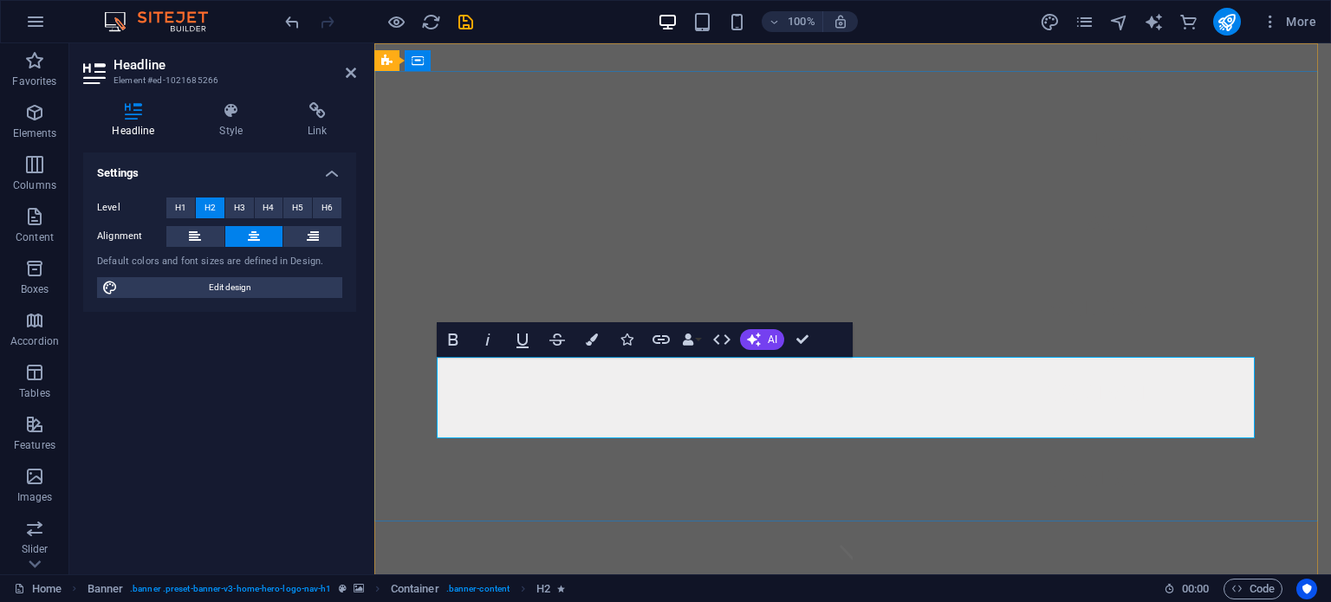
click at [236, 120] on h4 "Style" at bounding box center [235, 120] width 88 height 36
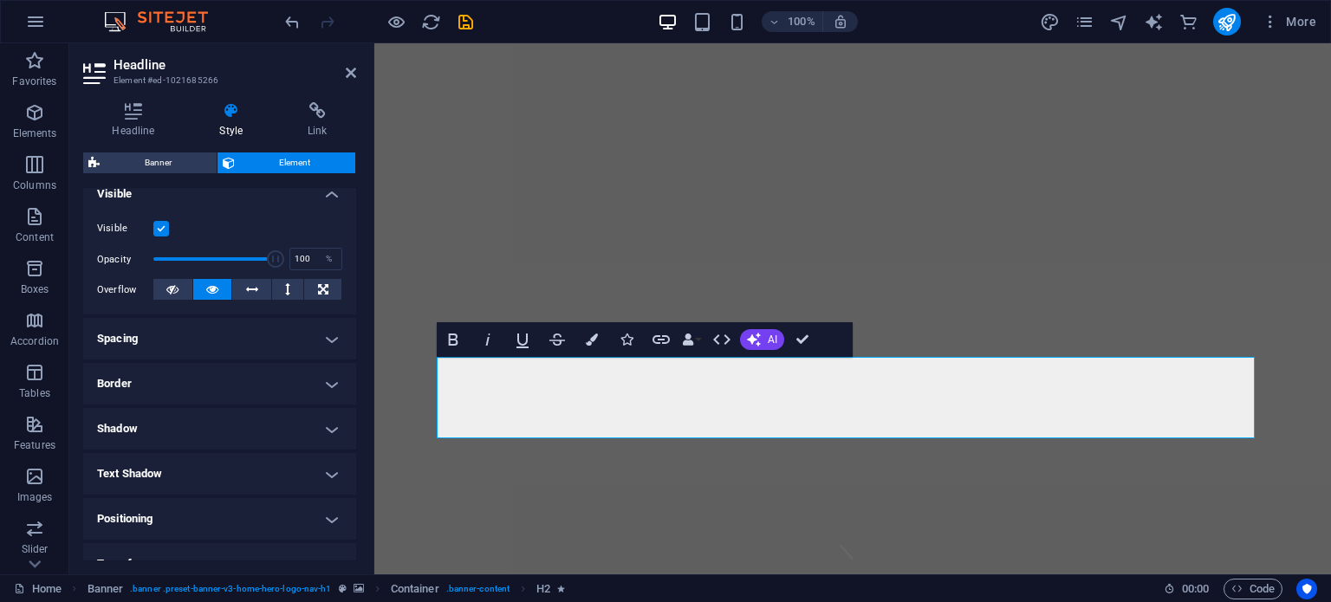
scroll to position [359, 0]
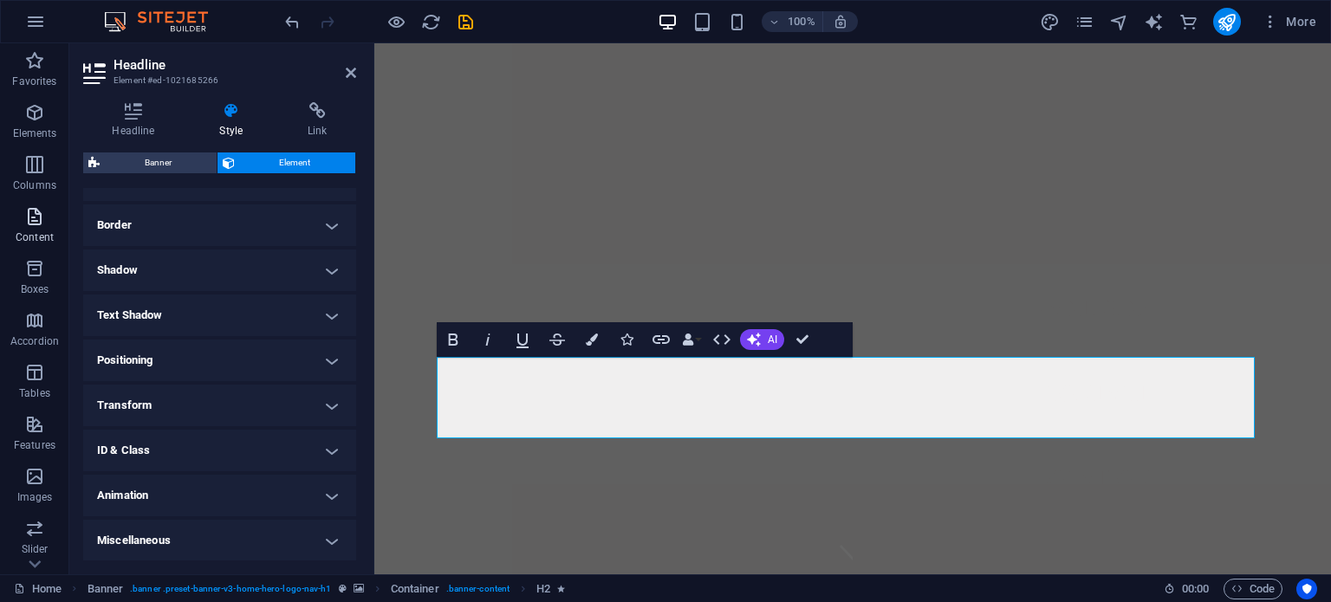
click at [31, 236] on p "Content" at bounding box center [35, 237] width 38 height 14
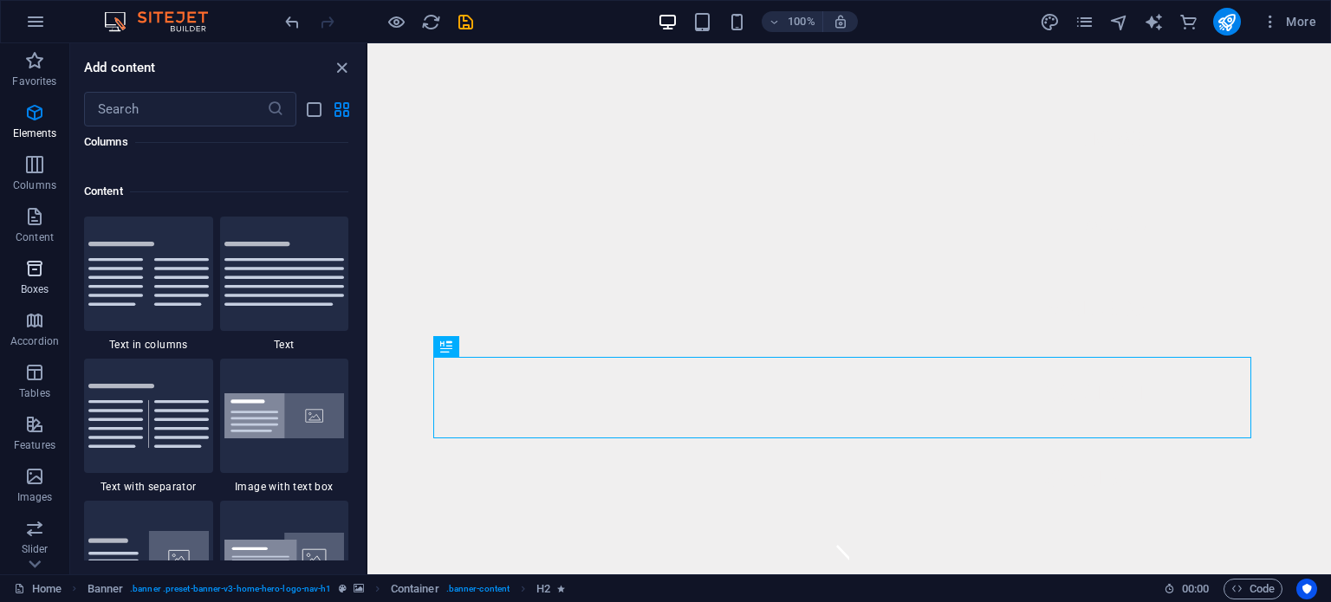
click at [33, 271] on icon "button" at bounding box center [34, 268] width 21 height 21
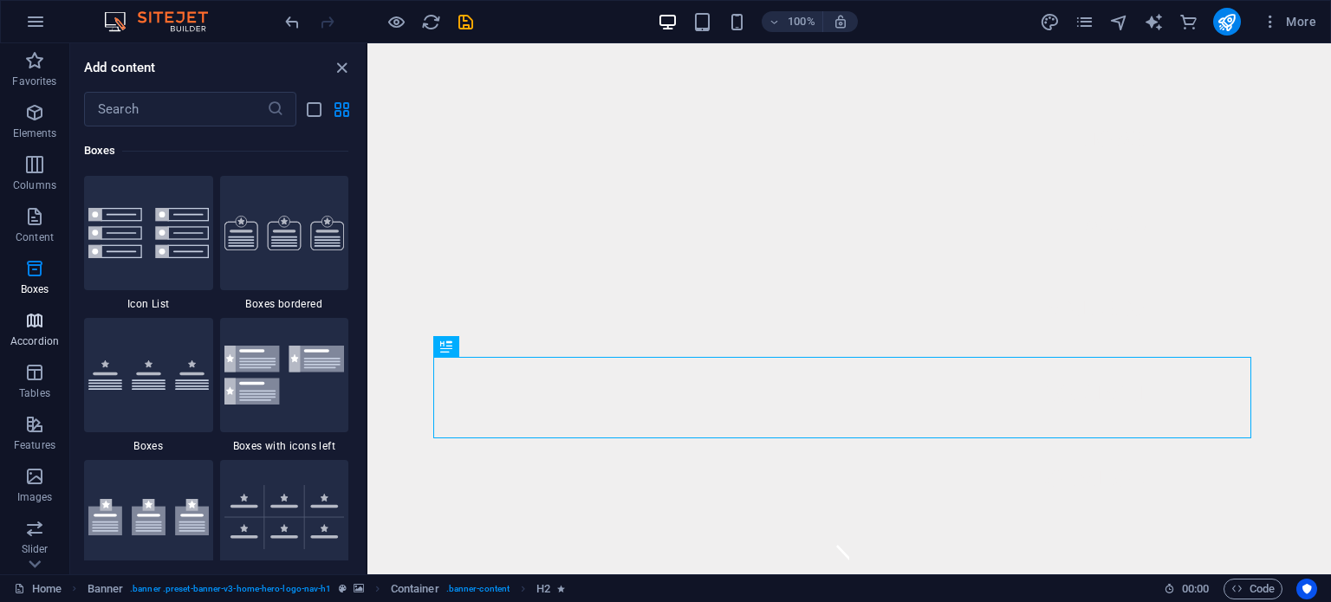
click at [38, 311] on icon "button" at bounding box center [34, 320] width 21 height 21
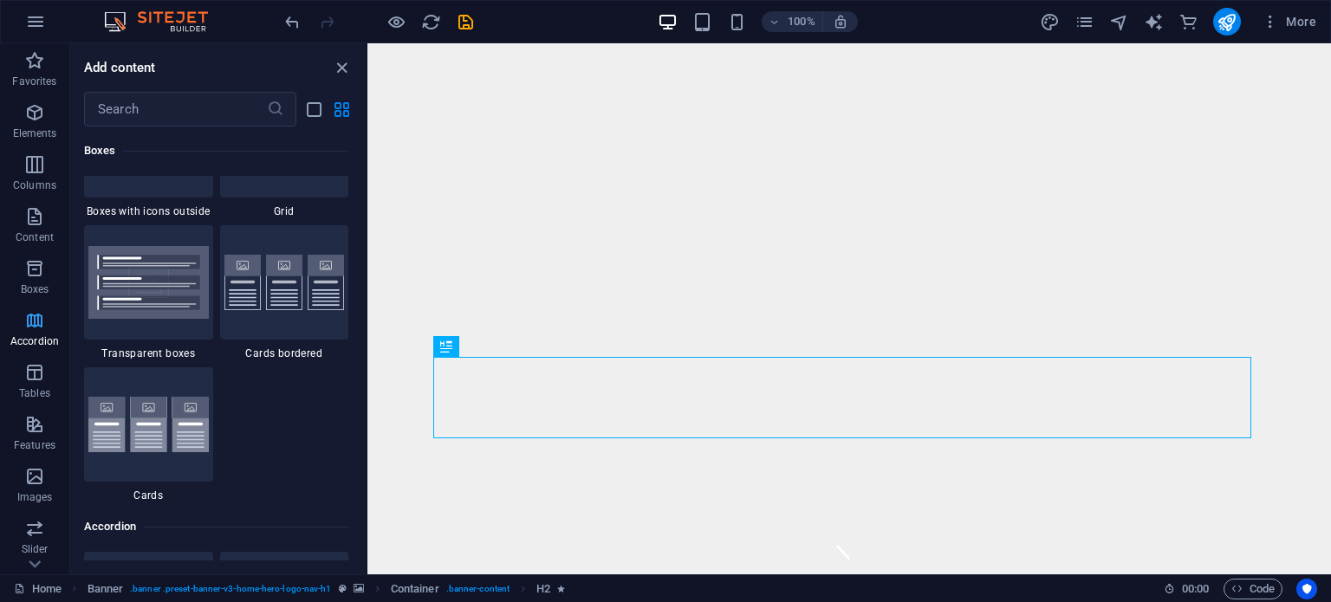
scroll to position [5531, 0]
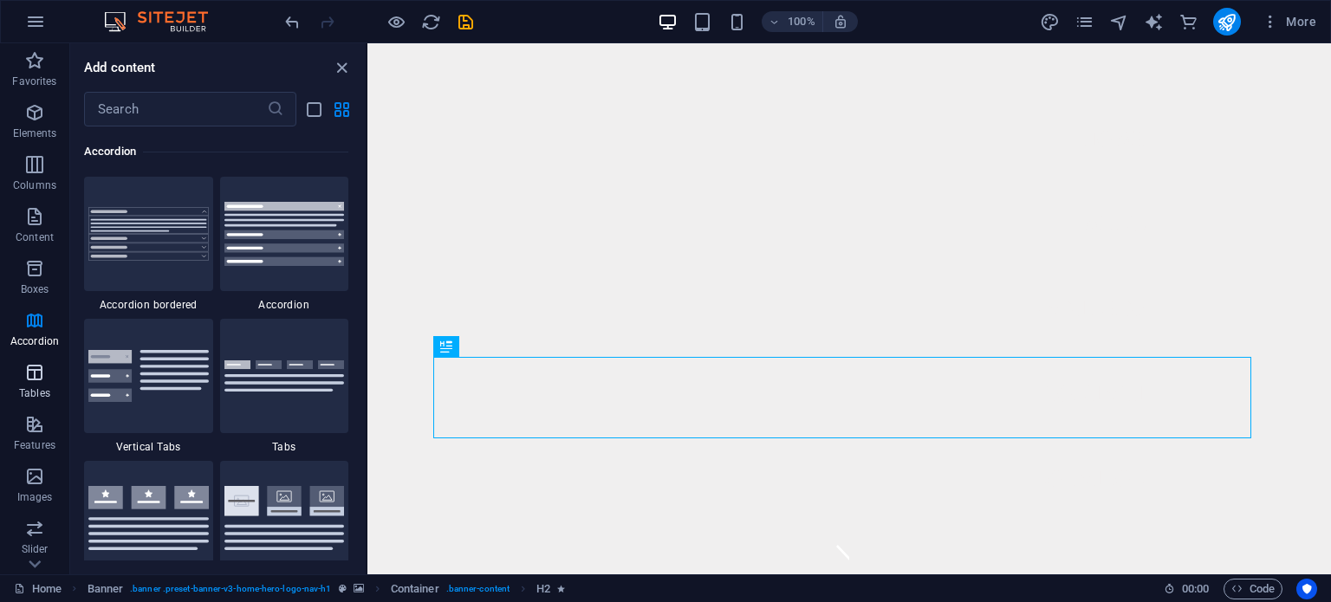
click at [35, 366] on icon "button" at bounding box center [34, 372] width 21 height 21
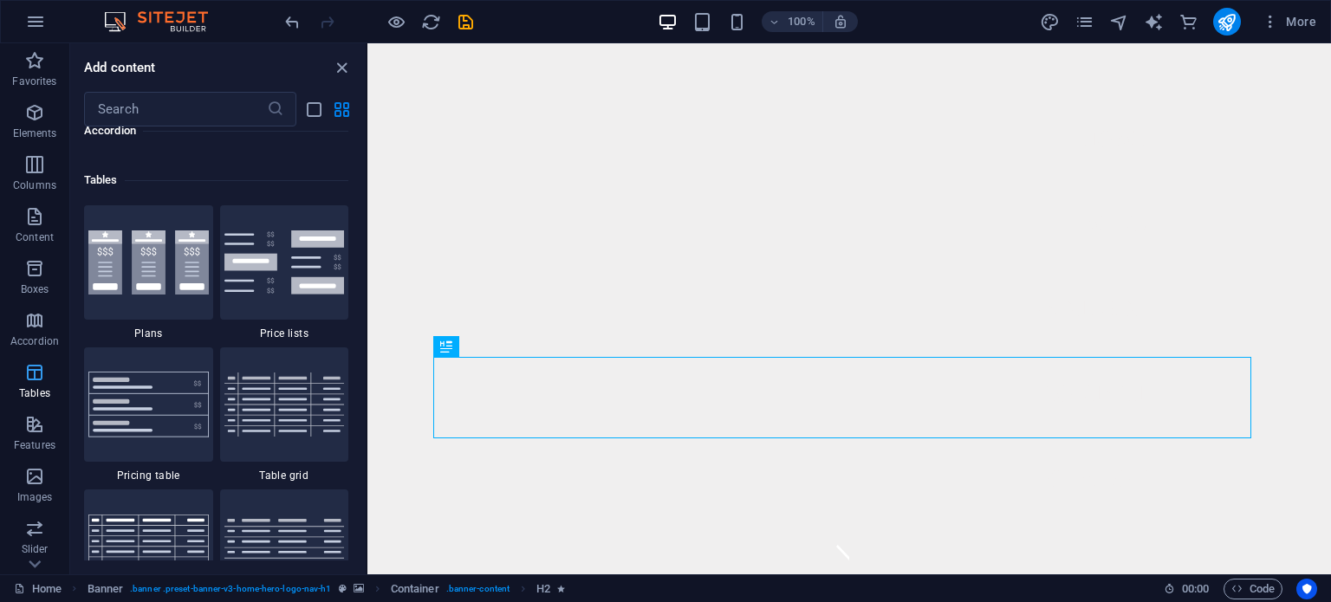
scroll to position [6000, 0]
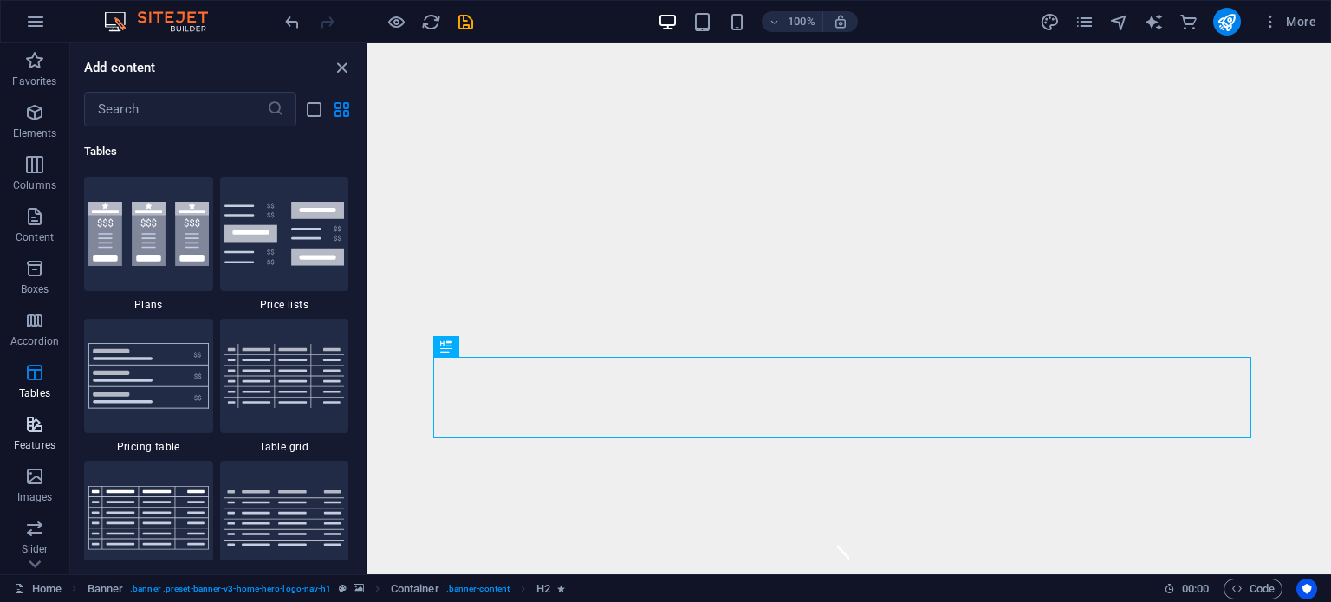
click at [36, 422] on icon "button" at bounding box center [34, 424] width 21 height 21
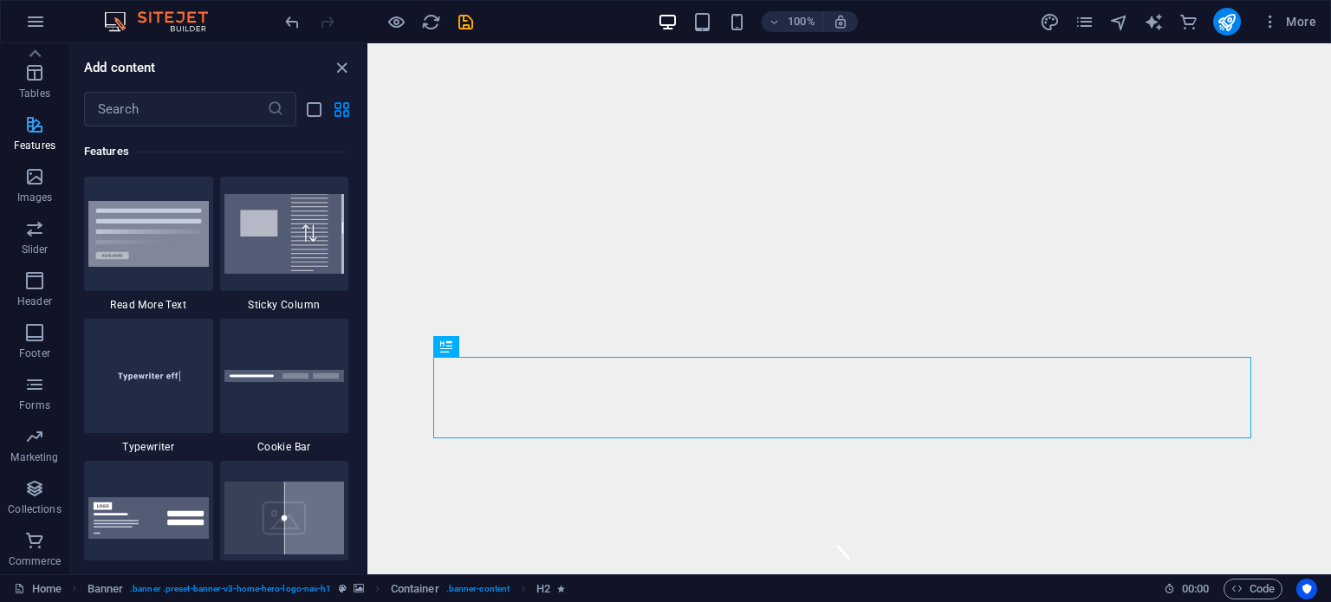
scroll to position [0, 0]
click at [47, 72] on span "Favorites" at bounding box center [34, 71] width 69 height 42
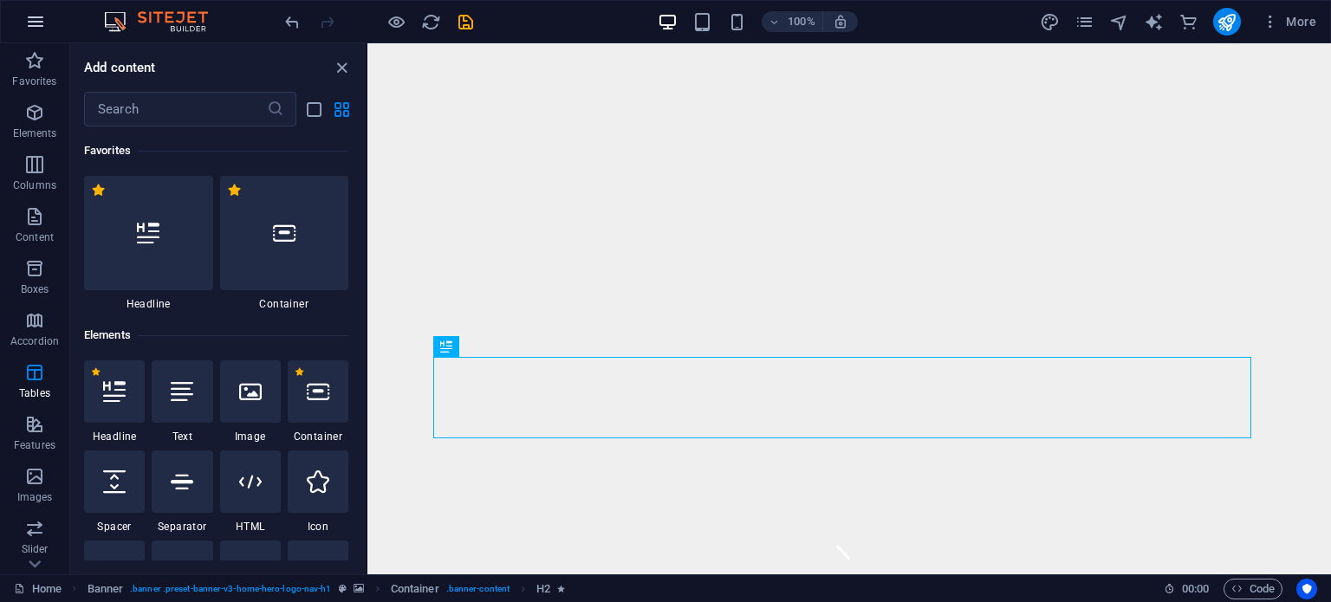
click at [35, 26] on icon "button" at bounding box center [35, 21] width 21 height 21
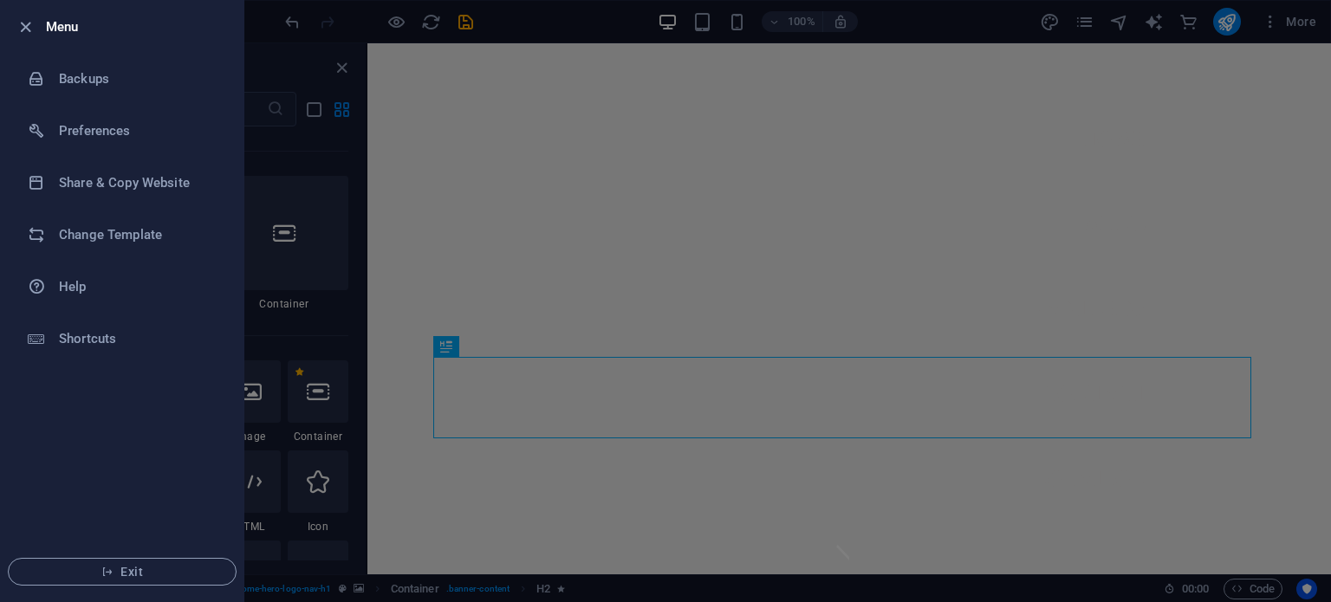
click at [741, 110] on div at bounding box center [665, 301] width 1331 height 602
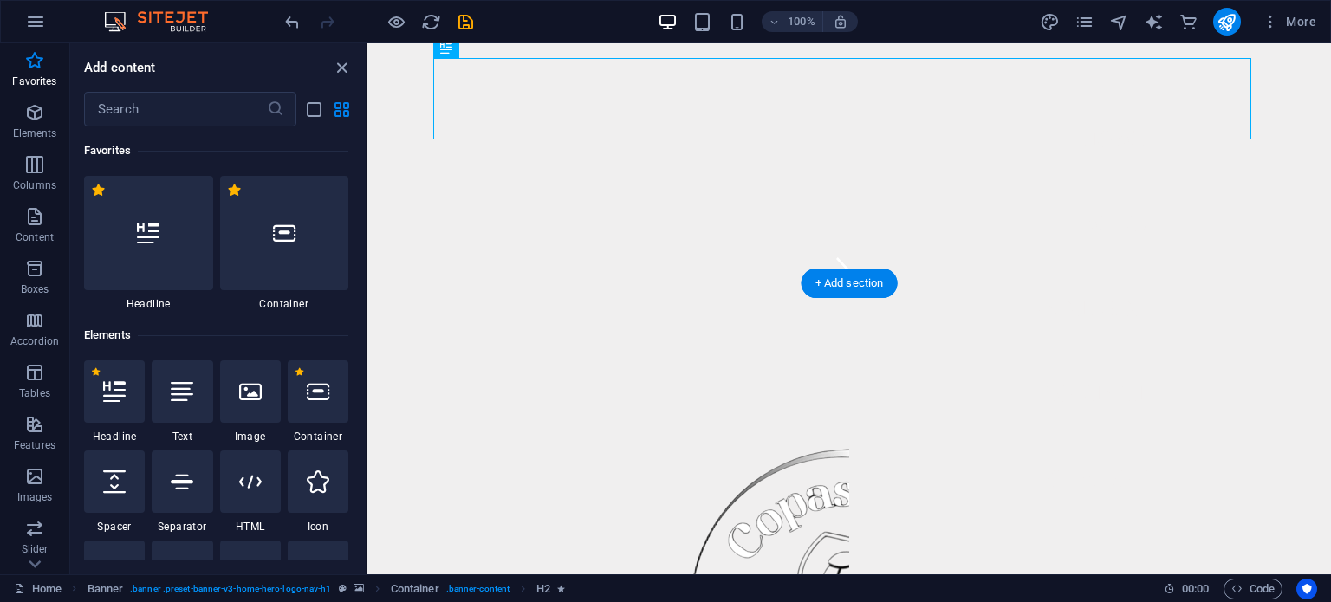
scroll to position [315, 0]
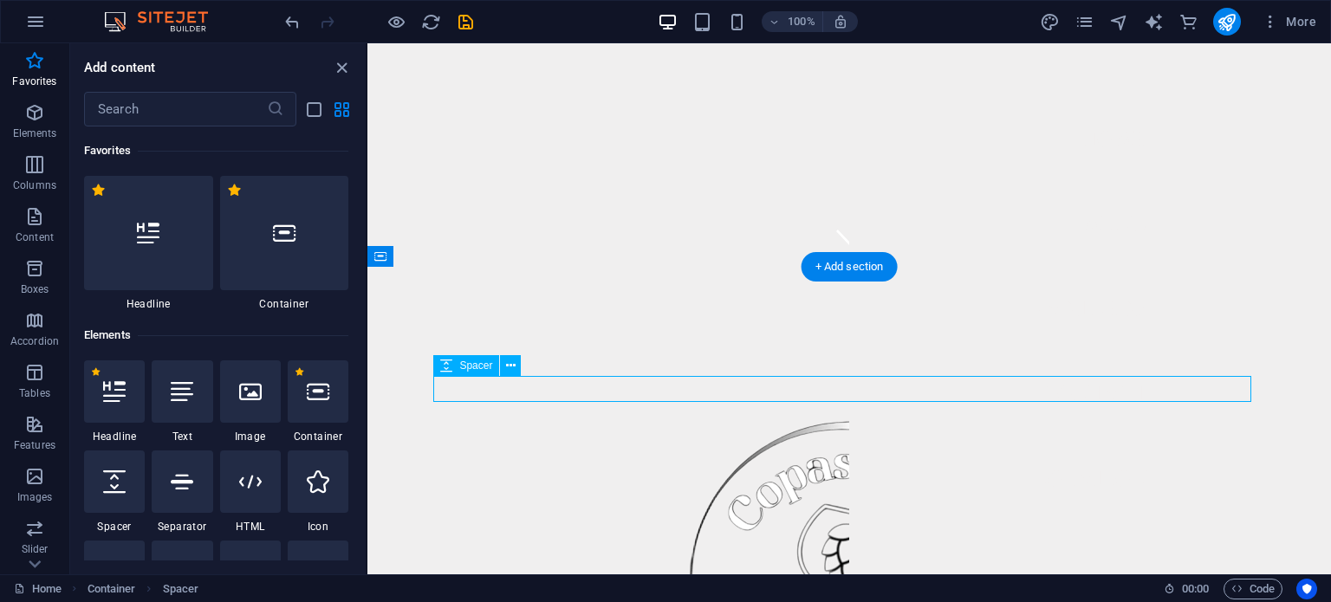
type textarea "30"
select select "px"
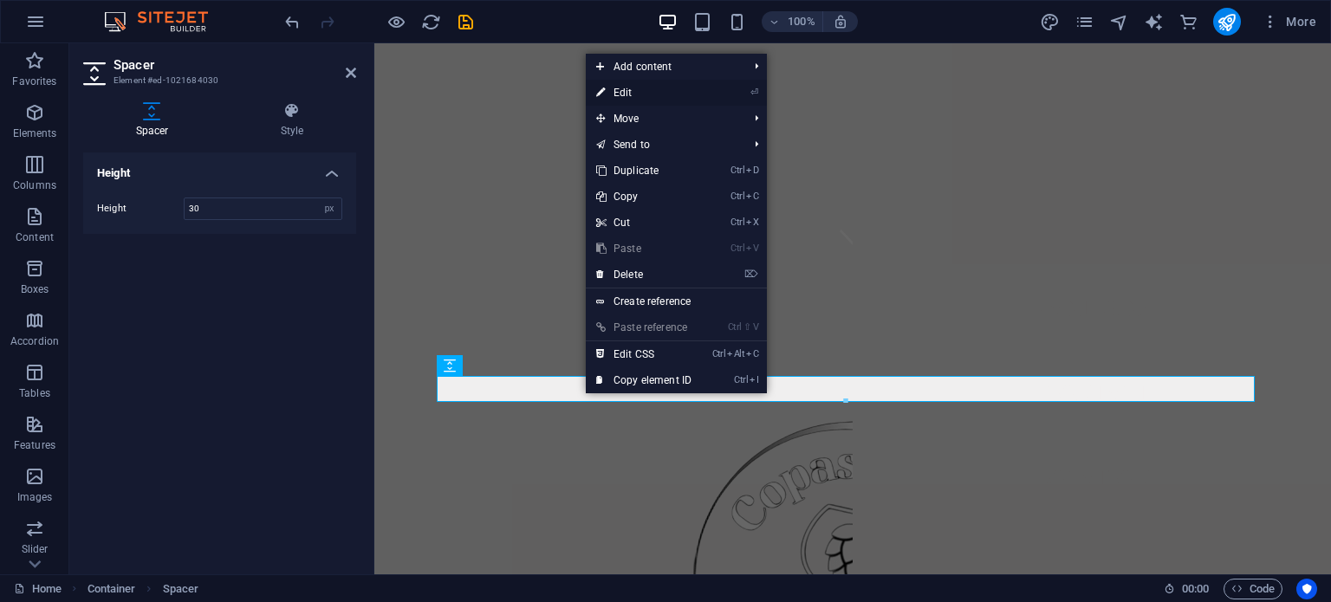
click at [675, 94] on link "⏎ Edit" at bounding box center [644, 93] width 116 height 26
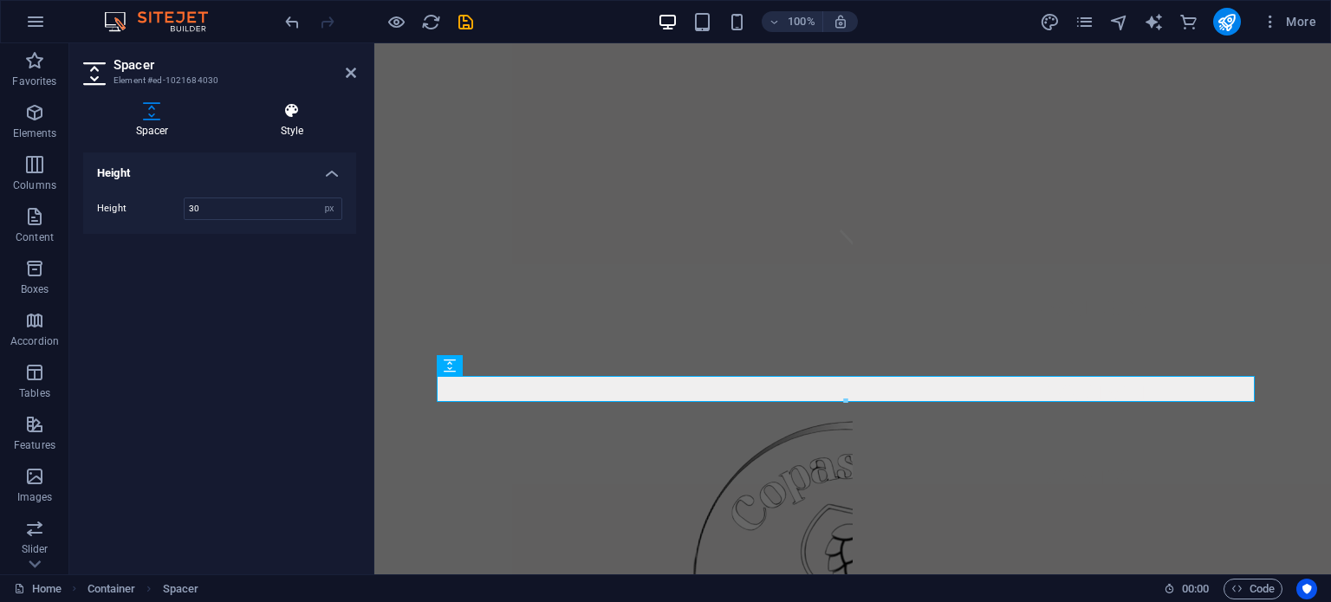
click at [295, 130] on h4 "Style" at bounding box center [292, 120] width 128 height 36
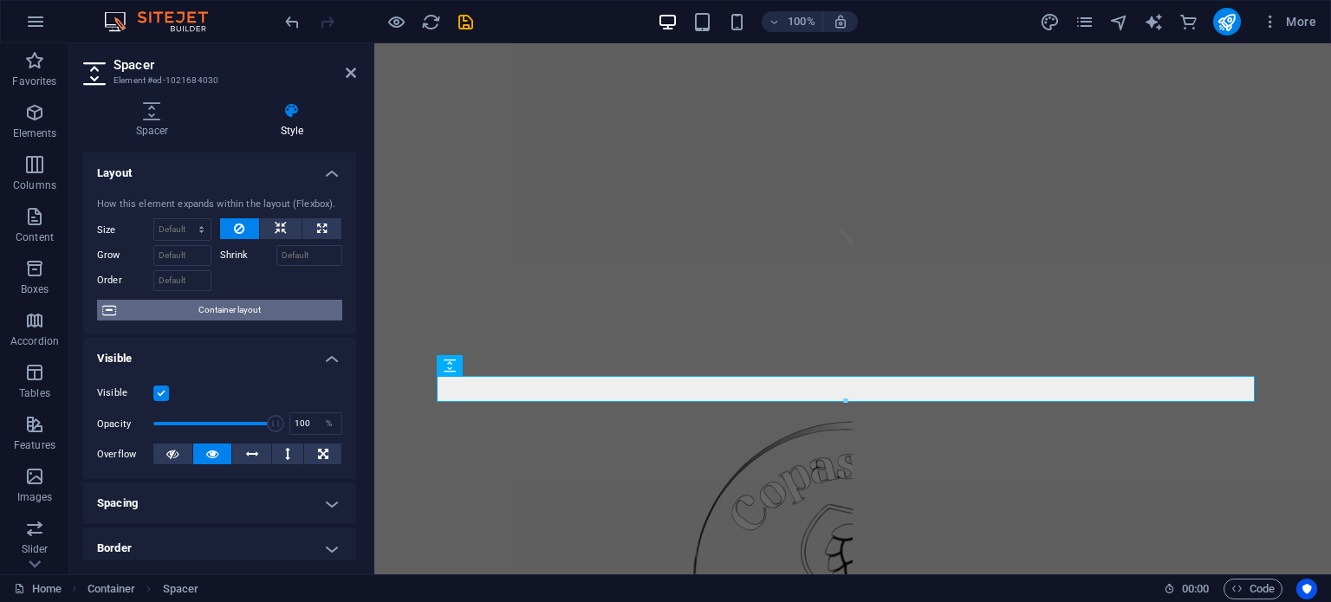
click at [270, 304] on span "Container layout" at bounding box center [229, 310] width 216 height 21
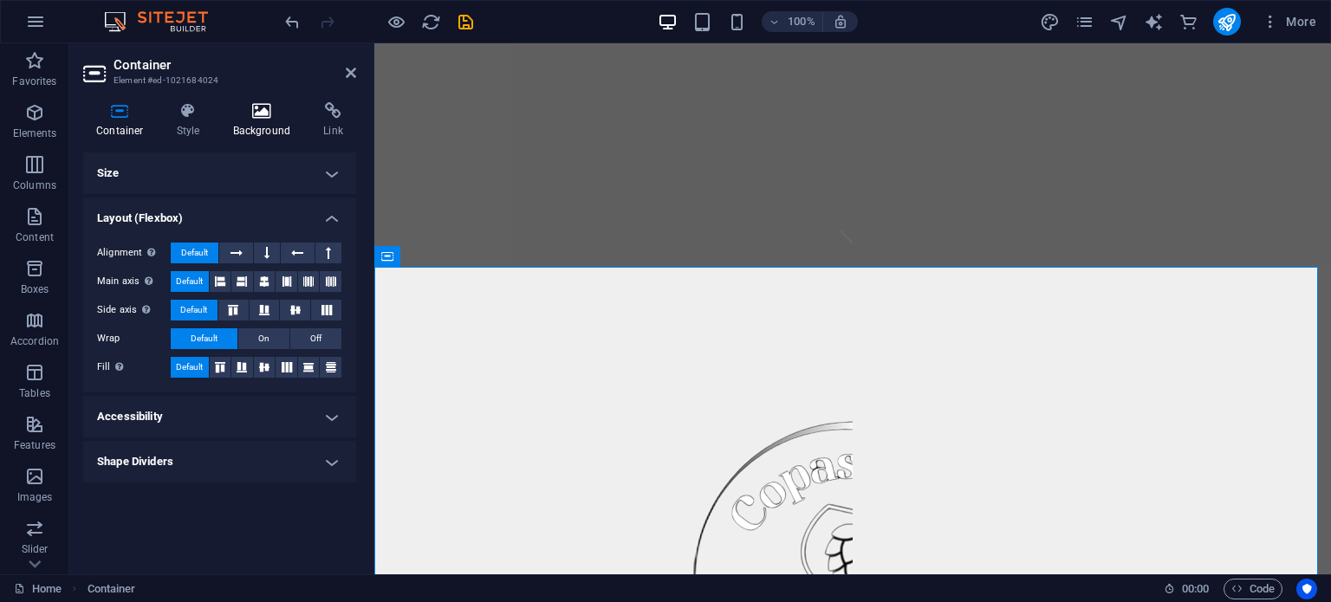
click at [253, 122] on h4 "Background" at bounding box center [265, 120] width 91 height 36
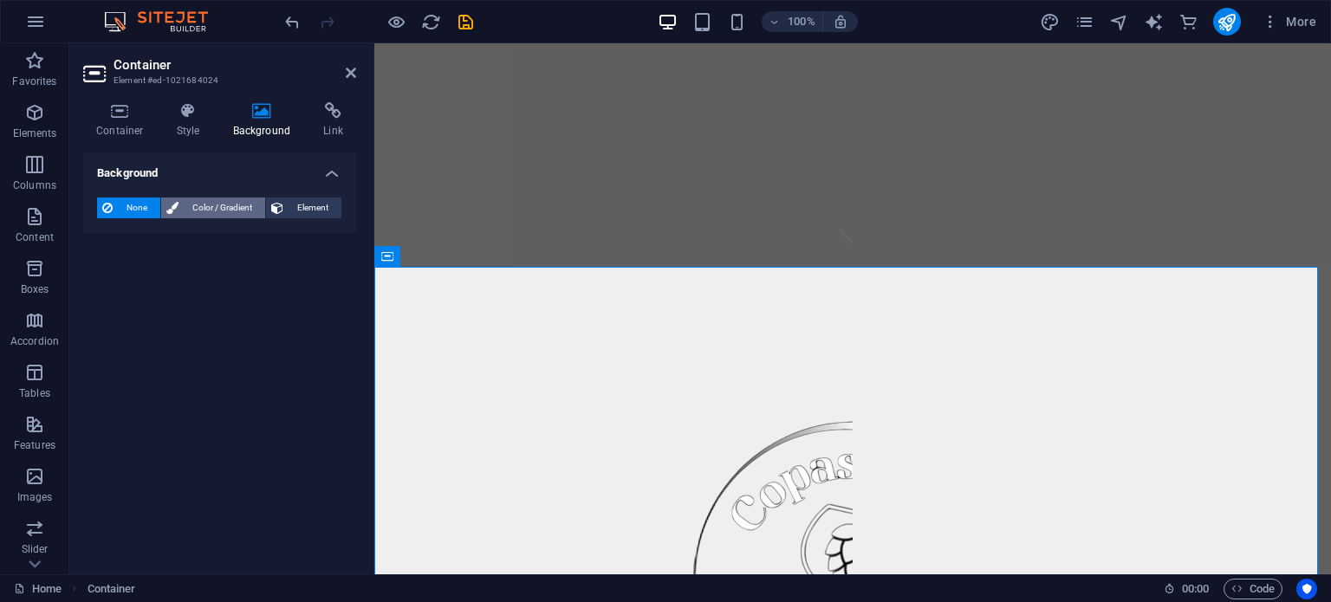
click at [209, 209] on span "Color / Gradient" at bounding box center [222, 208] width 76 height 21
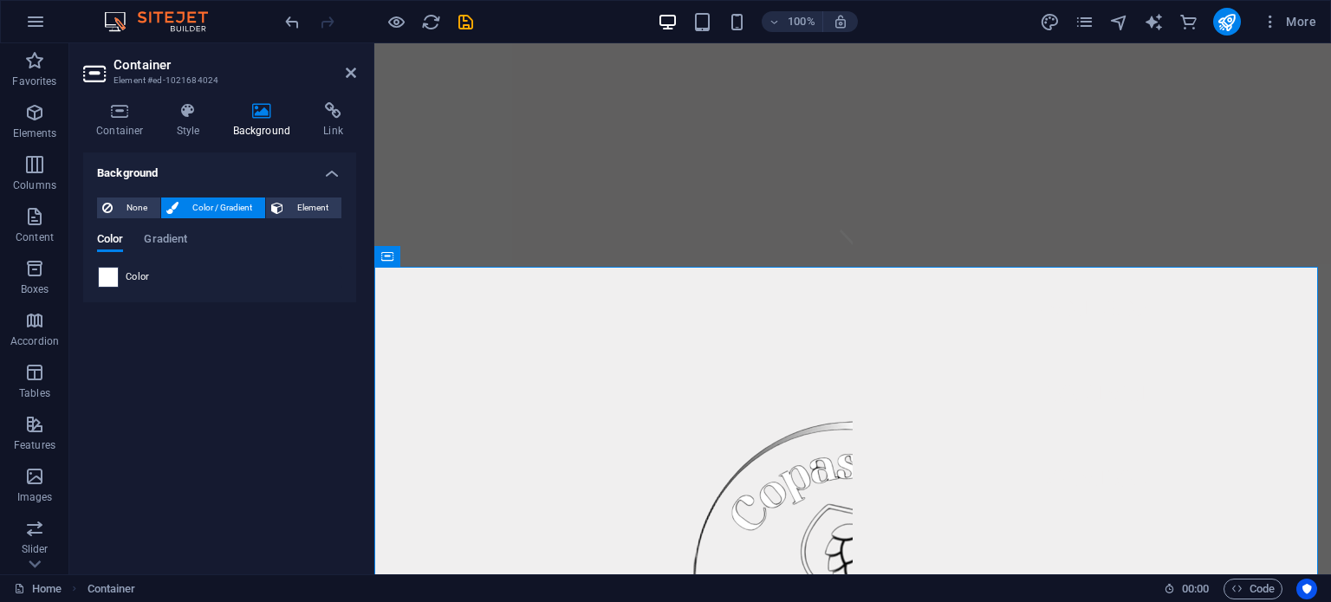
click at [111, 274] on span at bounding box center [108, 277] width 19 height 19
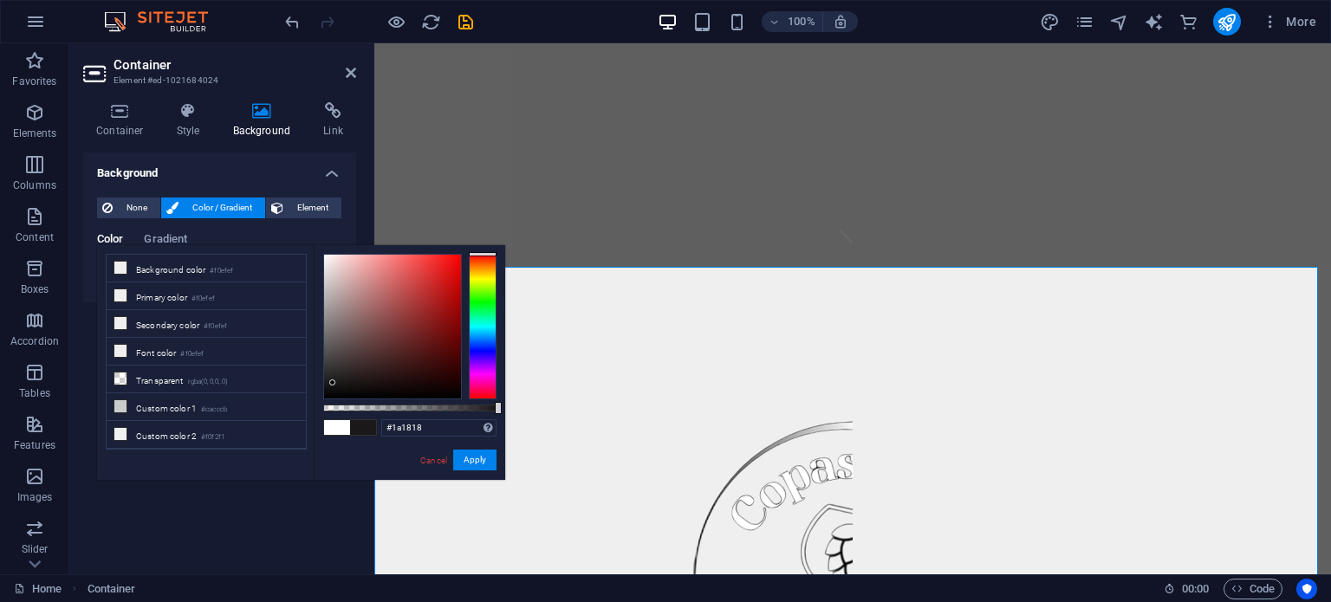
click at [333, 383] on div at bounding box center [392, 327] width 137 height 144
click at [333, 383] on div at bounding box center [332, 382] width 6 height 6
type input "#000000"
drag, startPoint x: 332, startPoint y: 381, endPoint x: 316, endPoint y: 425, distance: 46.9
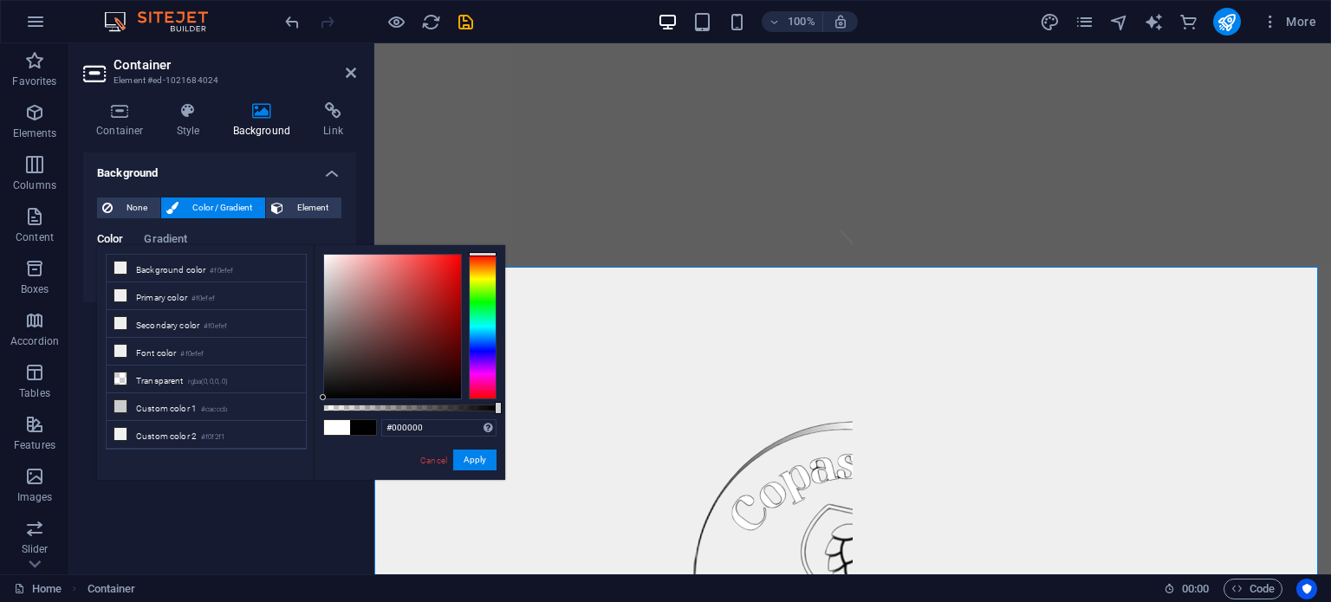
click at [316, 425] on div "#000000 Supported formats #0852ed rgb(8, 82, 237) rgba(8, 82, 237, 90%) hsv(221…" at bounding box center [409, 488] width 191 height 486
click at [470, 462] on button "Apply" at bounding box center [474, 460] width 43 height 21
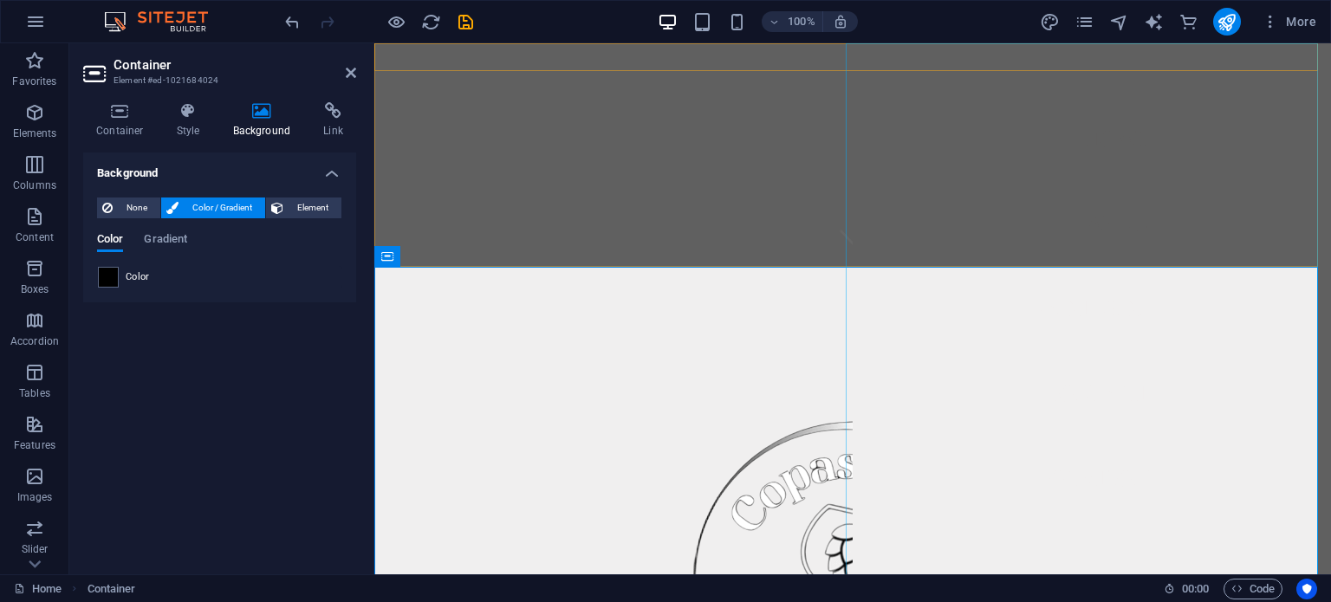
click at [1056, 162] on nav "Home Menu Partners Contact Location" at bounding box center [1091, 308] width 478 height 531
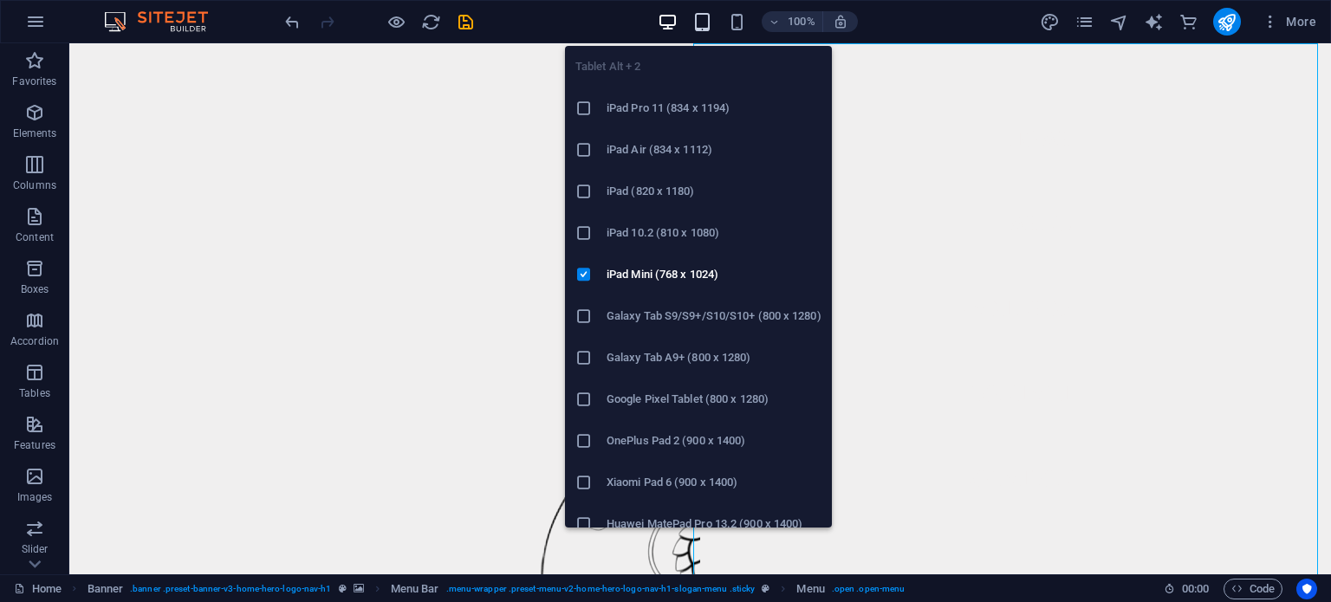
click at [700, 23] on icon "button" at bounding box center [702, 22] width 20 height 20
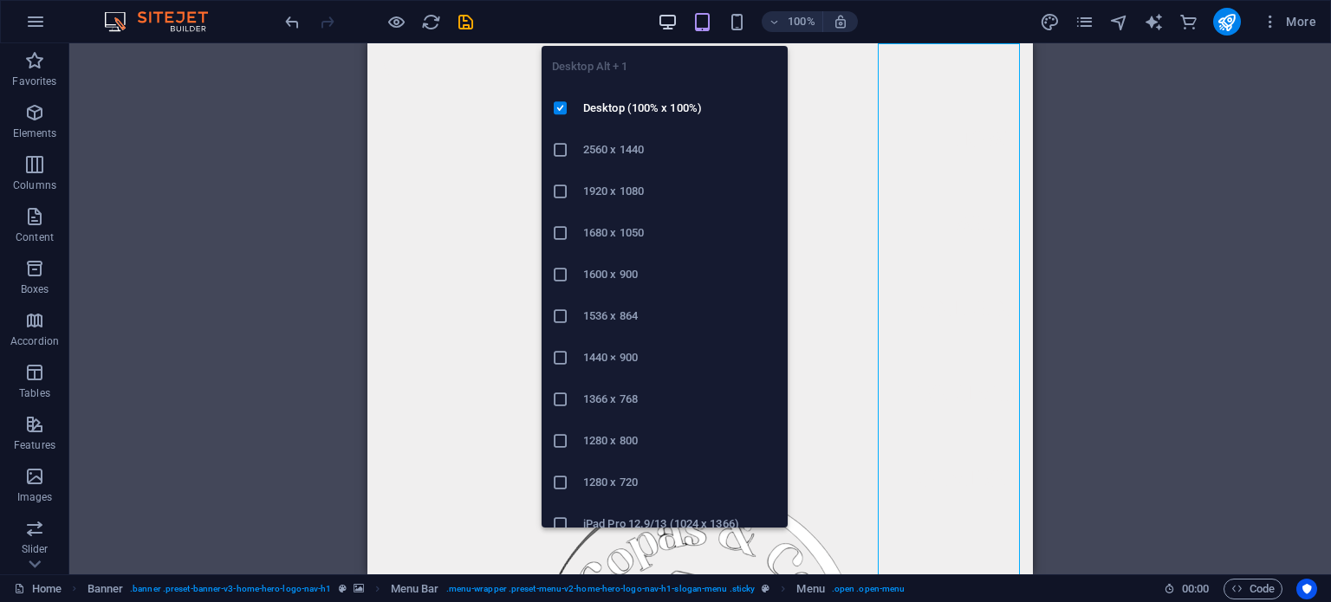
click at [670, 20] on icon "button" at bounding box center [668, 22] width 20 height 20
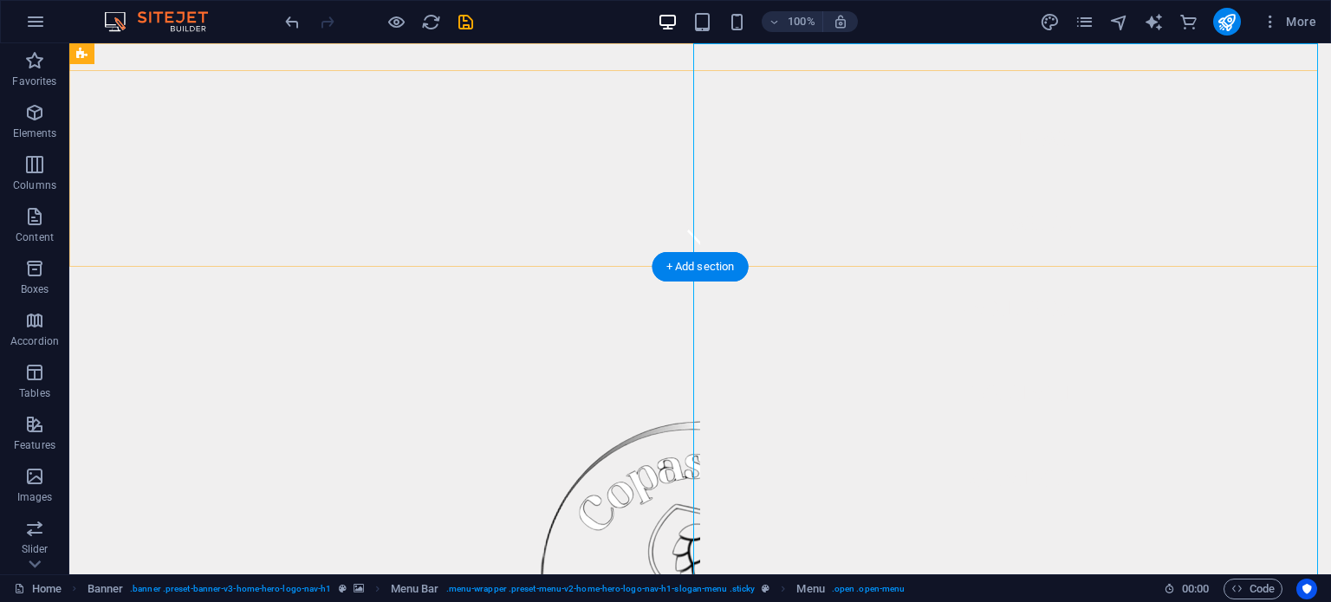
click at [919, 159] on nav "Home Menu Partners Contact Location" at bounding box center [1015, 308] width 631 height 531
click at [40, 180] on p "Columns" at bounding box center [34, 185] width 43 height 14
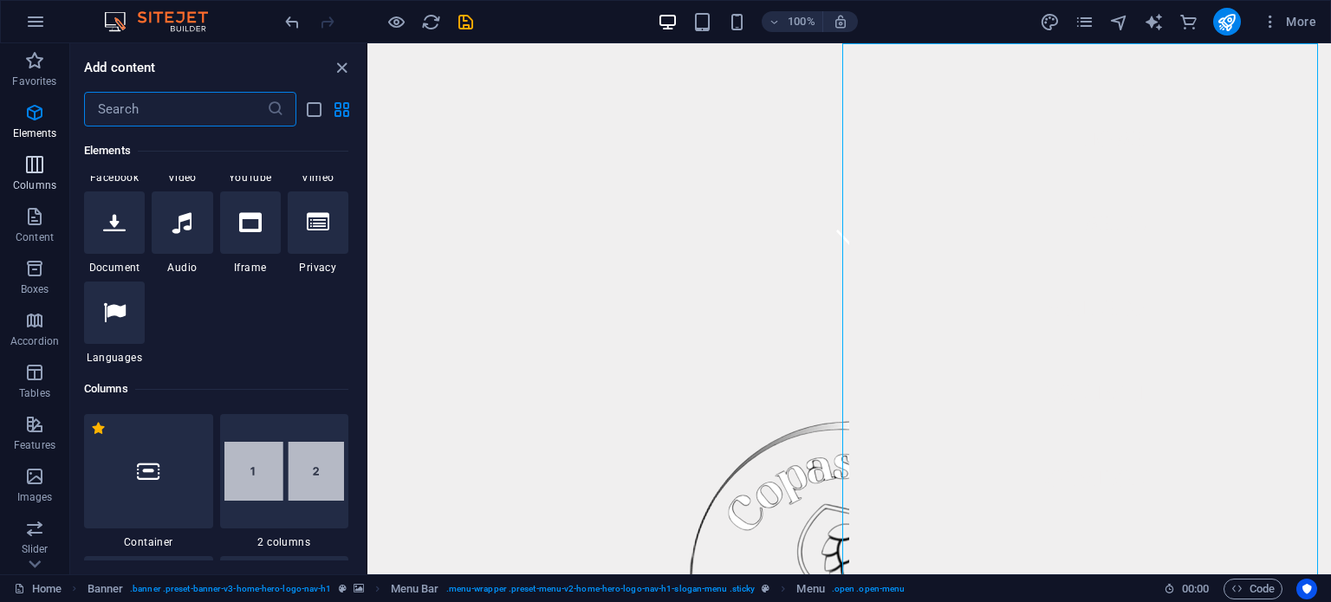
scroll to position [858, 0]
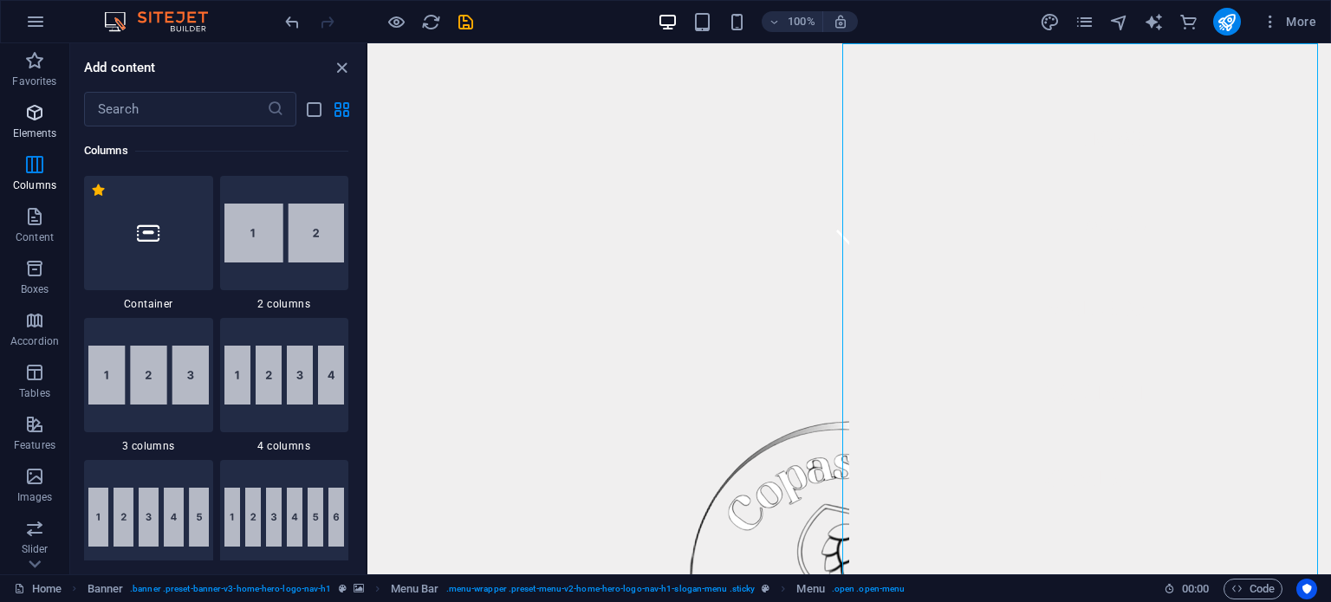
click at [31, 116] on icon "button" at bounding box center [34, 112] width 21 height 21
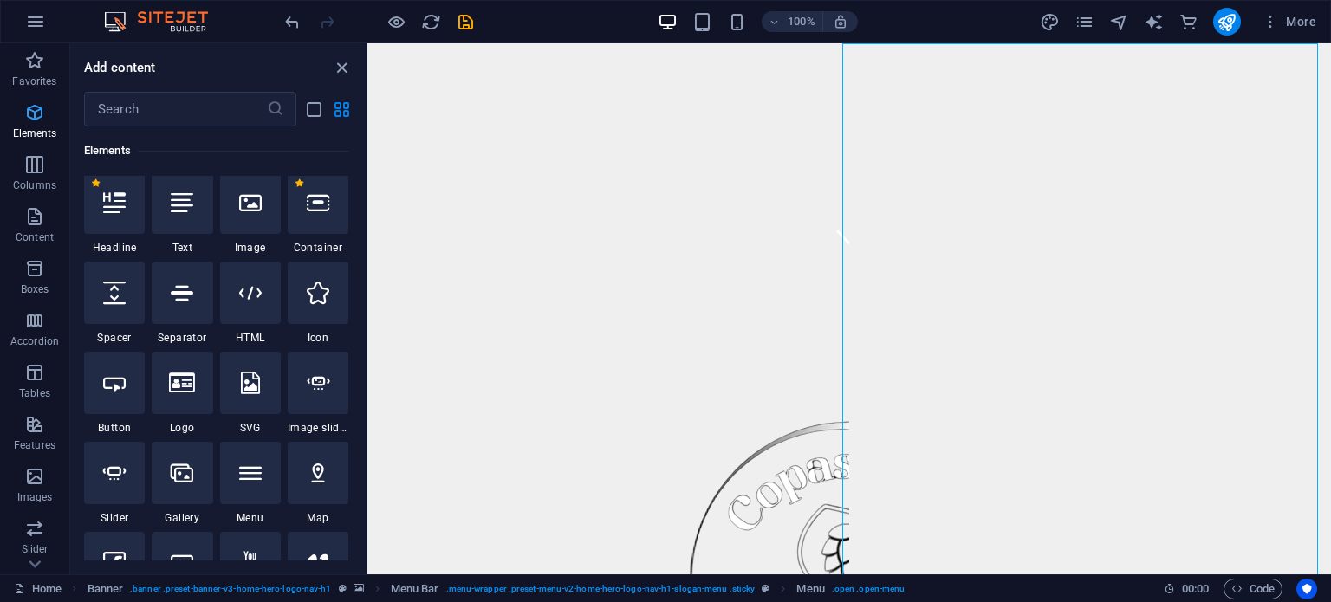
scroll to position [185, 0]
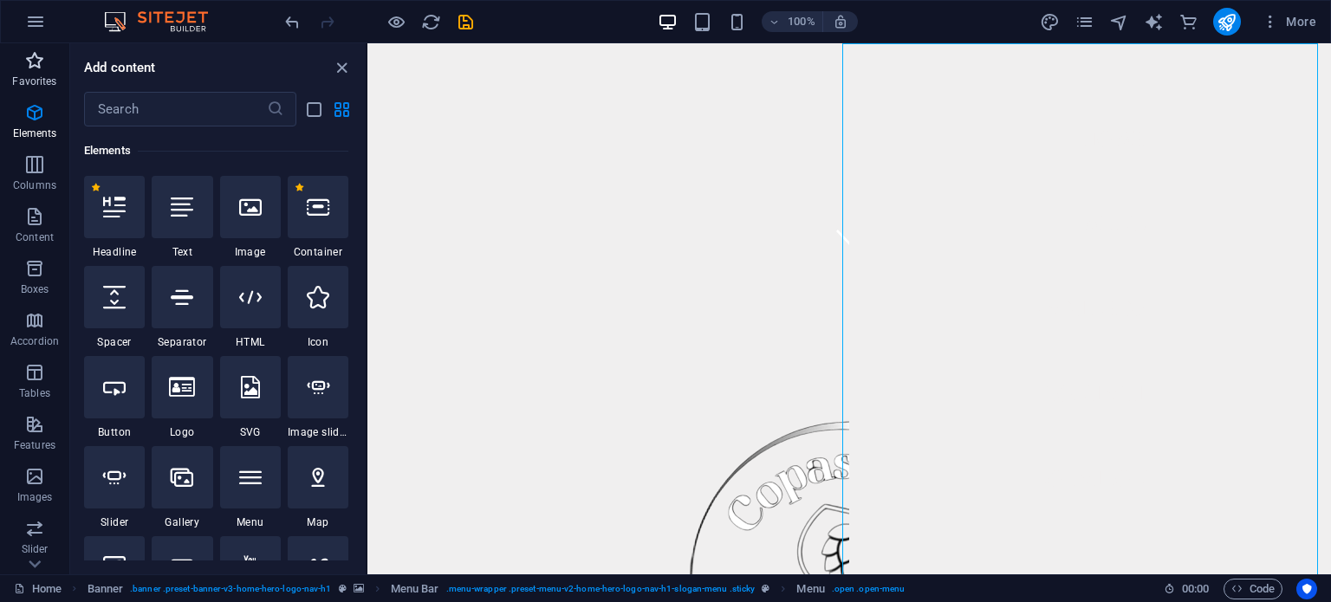
click at [34, 77] on p "Favorites" at bounding box center [34, 82] width 44 height 14
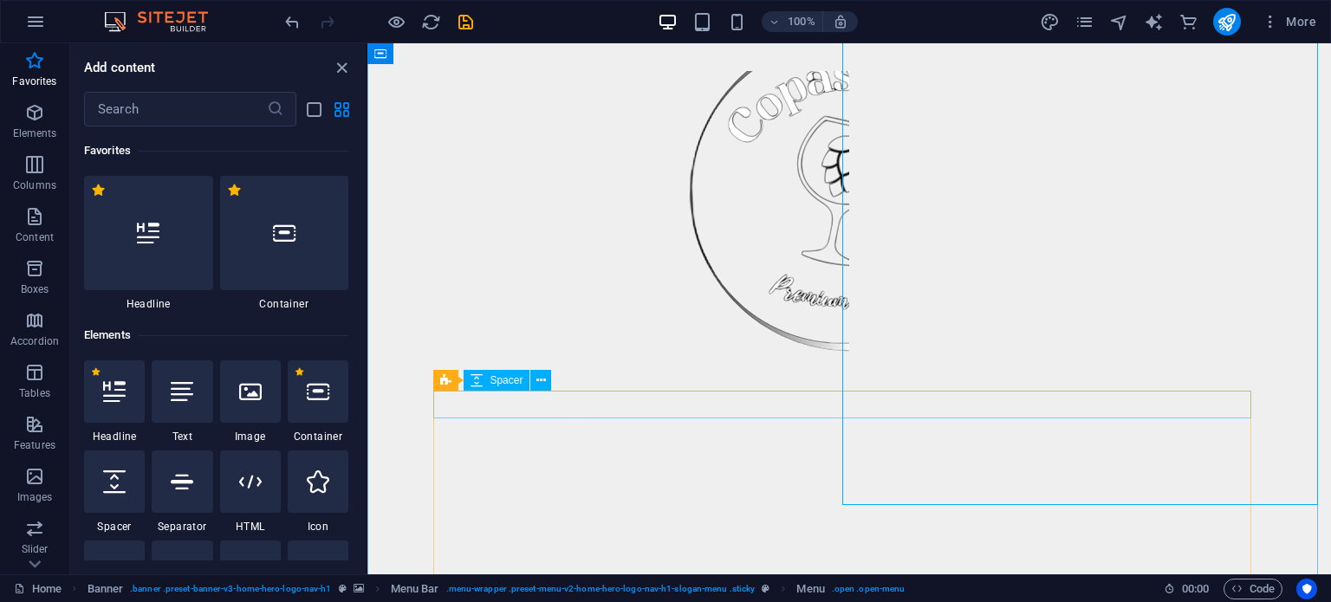
scroll to position [695, 0]
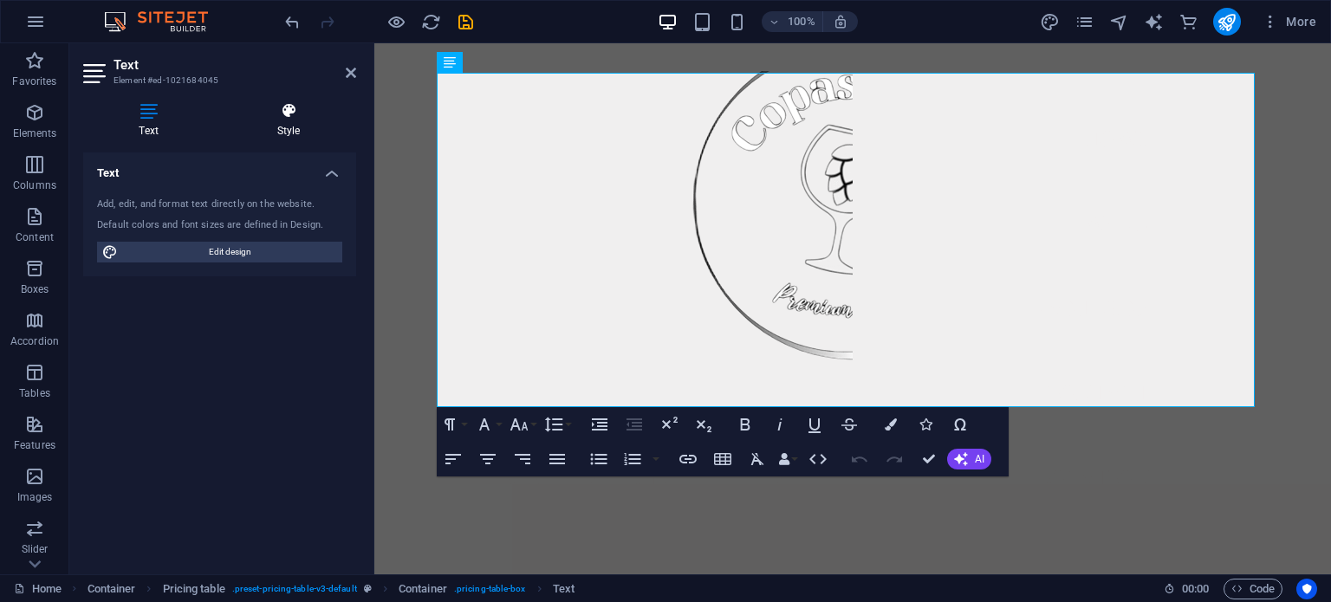
click at [288, 120] on h4 "Style" at bounding box center [288, 120] width 135 height 36
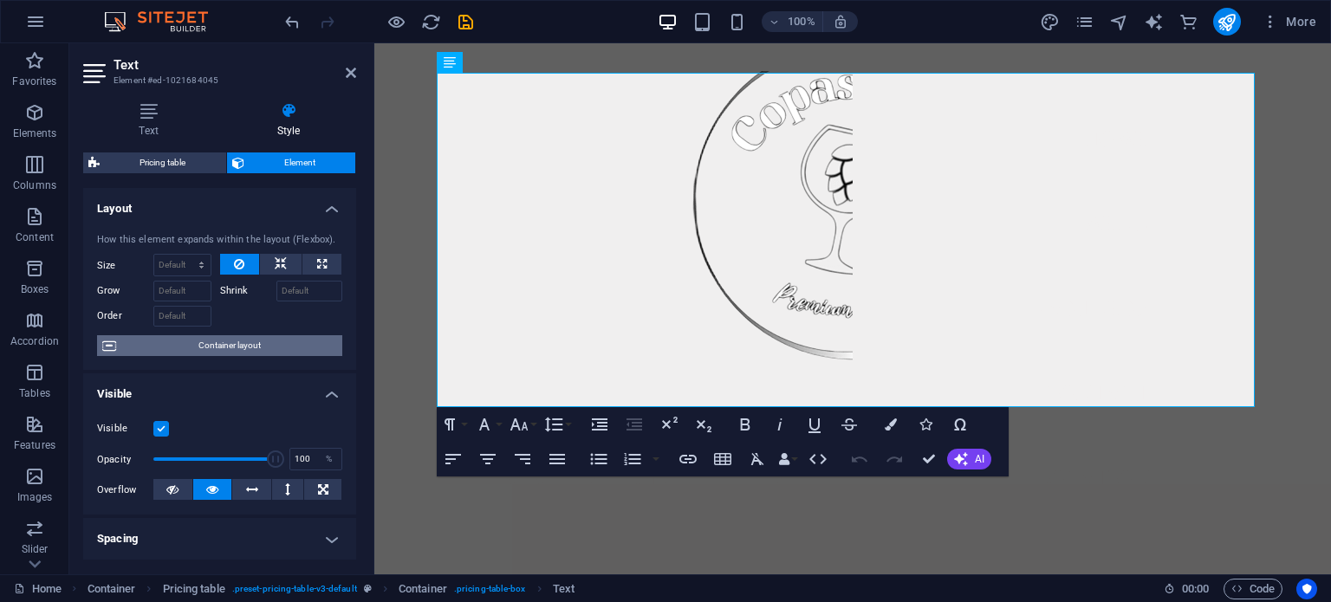
click at [235, 340] on span "Container layout" at bounding box center [229, 345] width 216 height 21
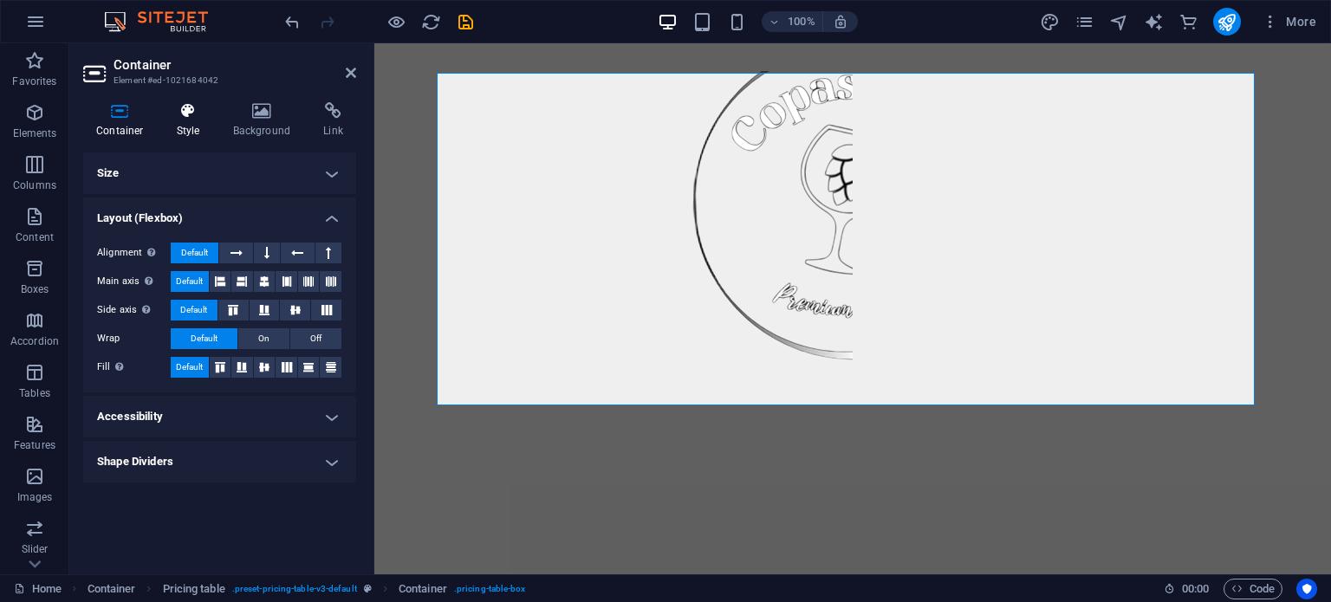
click at [181, 124] on h4 "Style" at bounding box center [192, 120] width 56 height 36
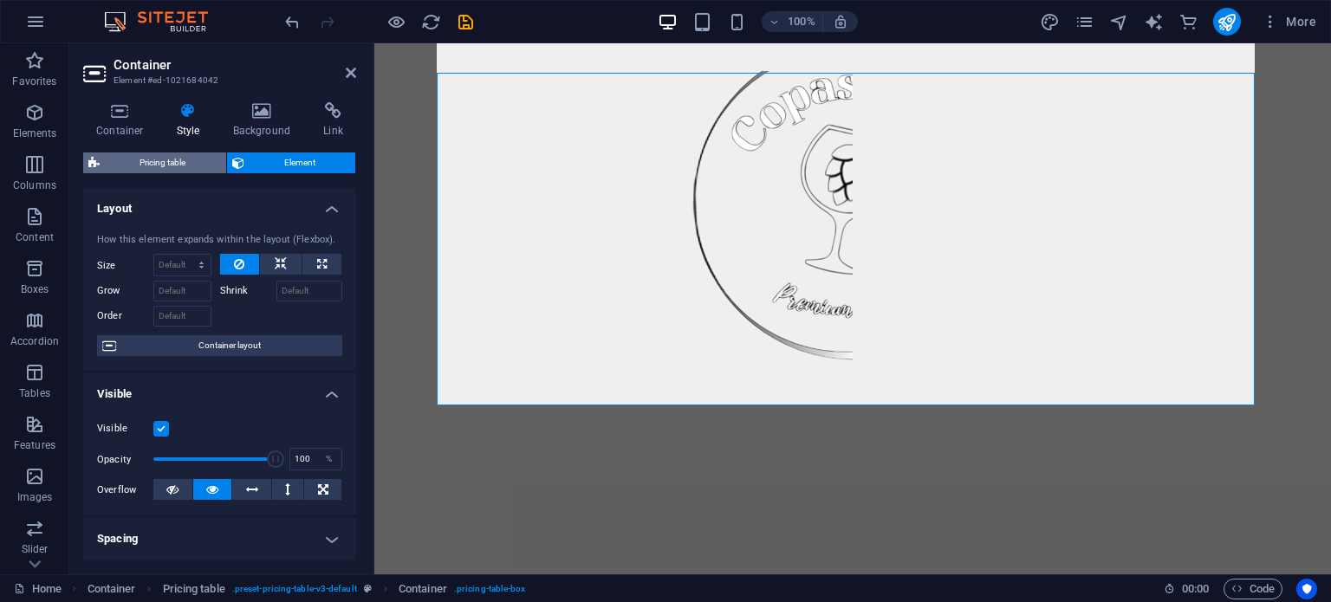
click at [187, 159] on span "Pricing table" at bounding box center [163, 162] width 116 height 21
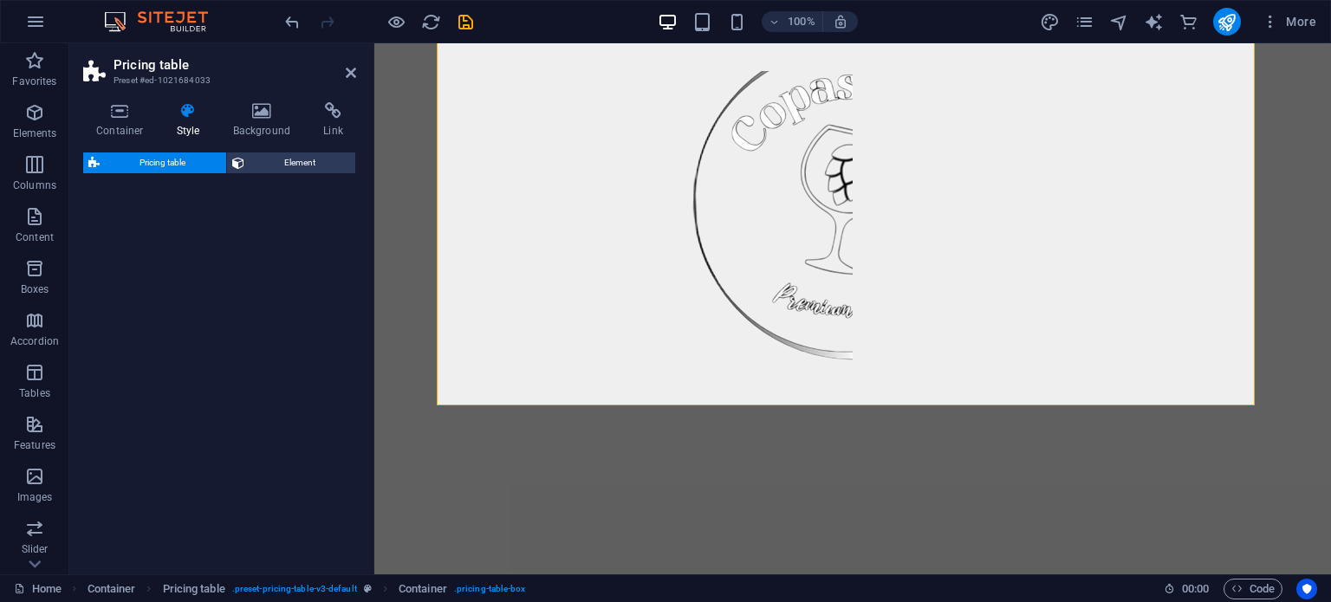
select select "rem"
select select "px"
select select "preset-pricing-table-v3-default"
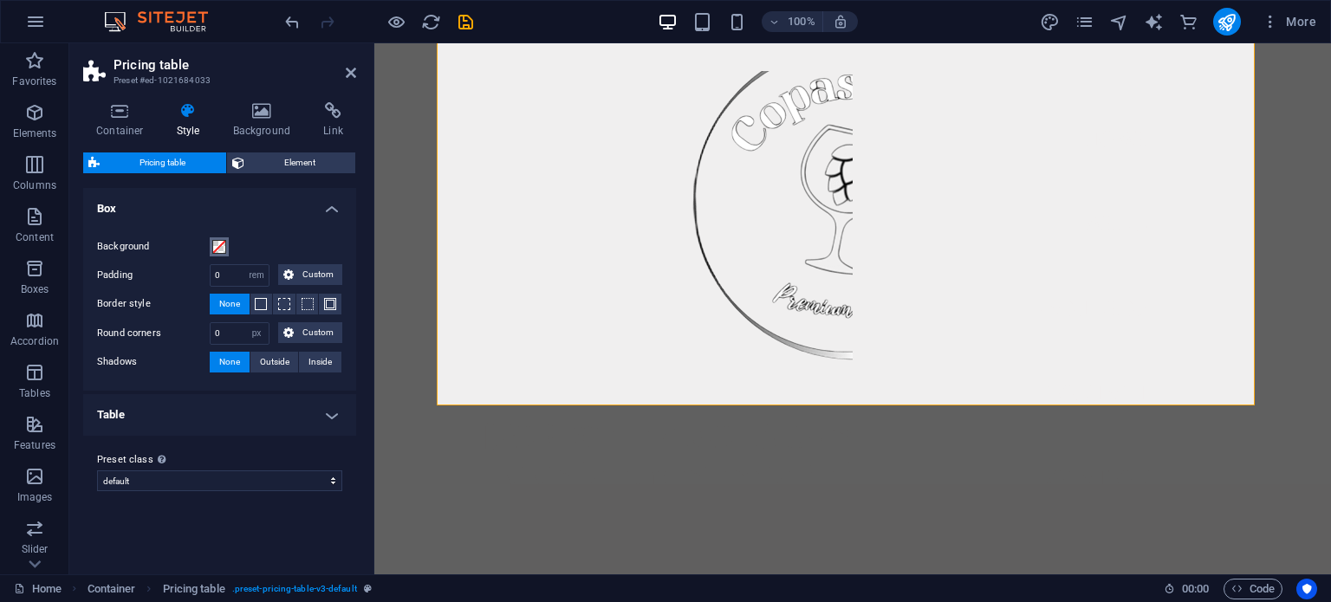
click at [218, 244] on span at bounding box center [219, 247] width 14 height 14
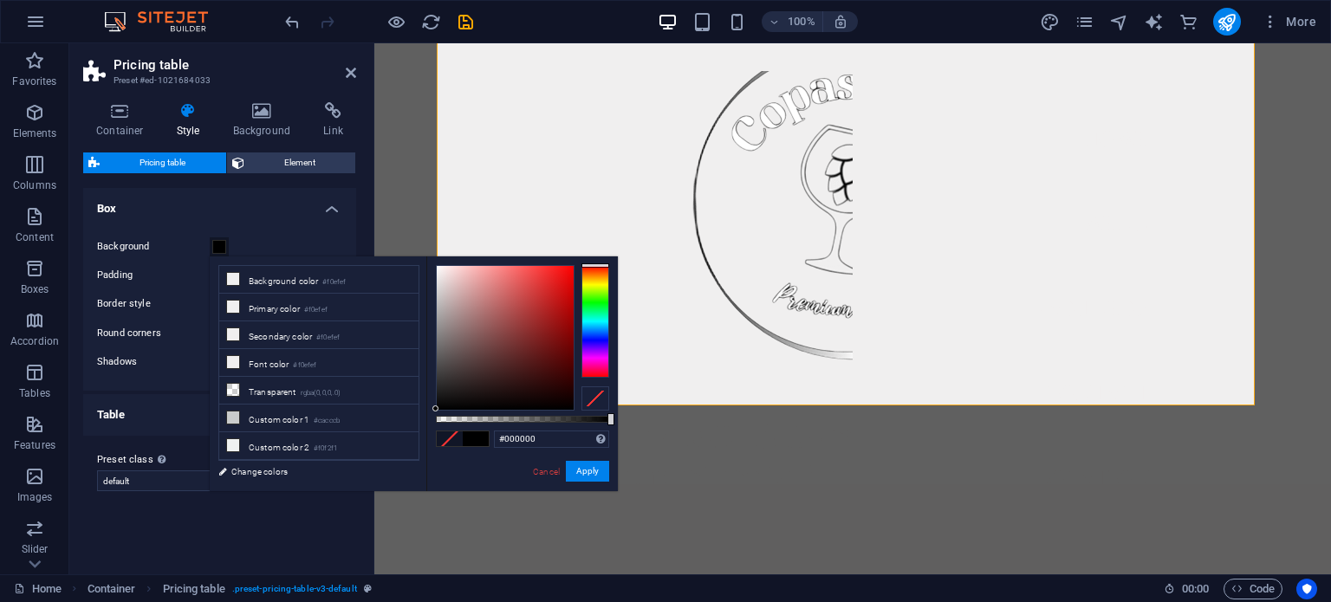
drag, startPoint x: 456, startPoint y: 387, endPoint x: 431, endPoint y: 418, distance: 39.5
click at [431, 418] on div "#000000 Supported formats #0852ed rgb(8, 82, 237) rgba(8, 82, 237, 90%) hsv(221…" at bounding box center [521, 499] width 191 height 486
drag, startPoint x: 435, startPoint y: 405, endPoint x: 547, endPoint y: 292, distance: 158.7
click at [547, 304] on div at bounding box center [546, 307] width 6 height 6
type input "#000000"
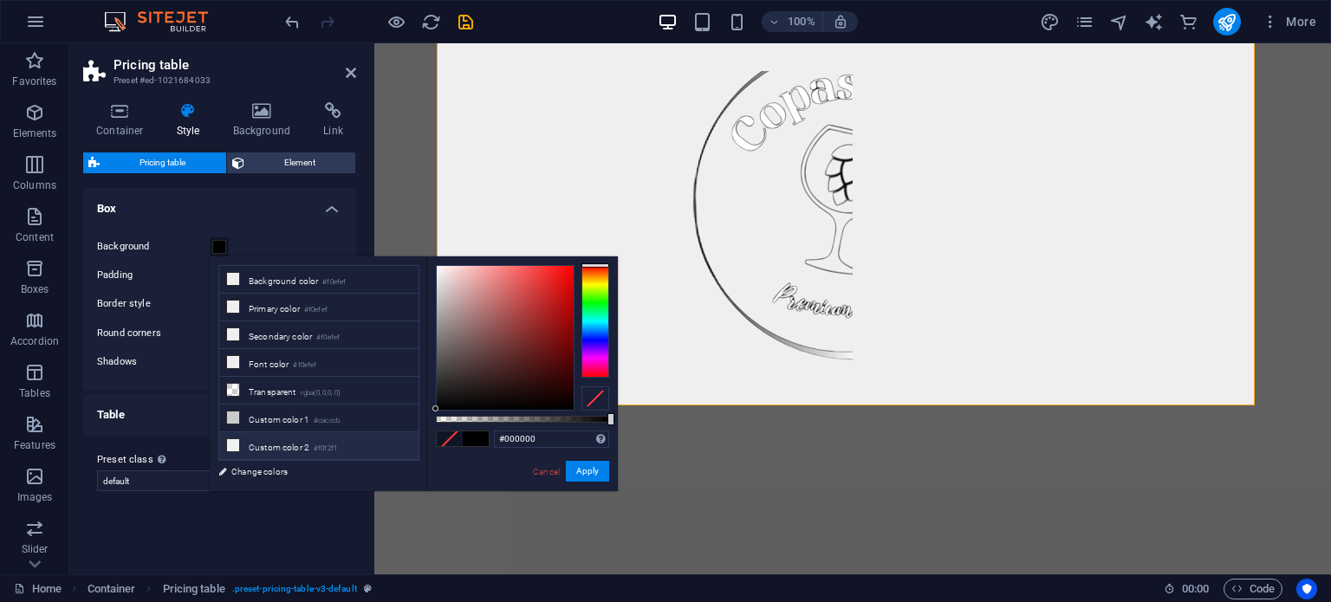
drag, startPoint x: 547, startPoint y: 290, endPoint x: 392, endPoint y: 433, distance: 210.3
click at [392, 433] on div "less Background color #f0efef Primary color #f0efef Secondary color #f0efef Fon…" at bounding box center [414, 373] width 408 height 235
click at [258, 116] on icon at bounding box center [262, 110] width 84 height 17
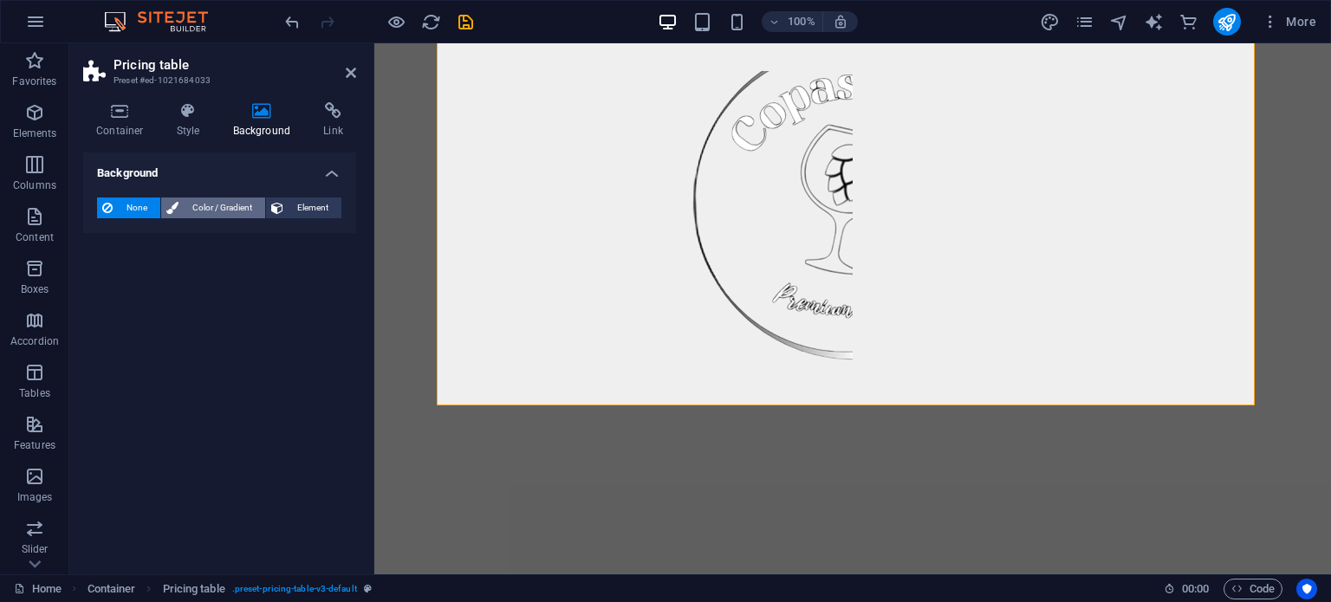
click at [205, 204] on span "Color / Gradient" at bounding box center [222, 208] width 76 height 21
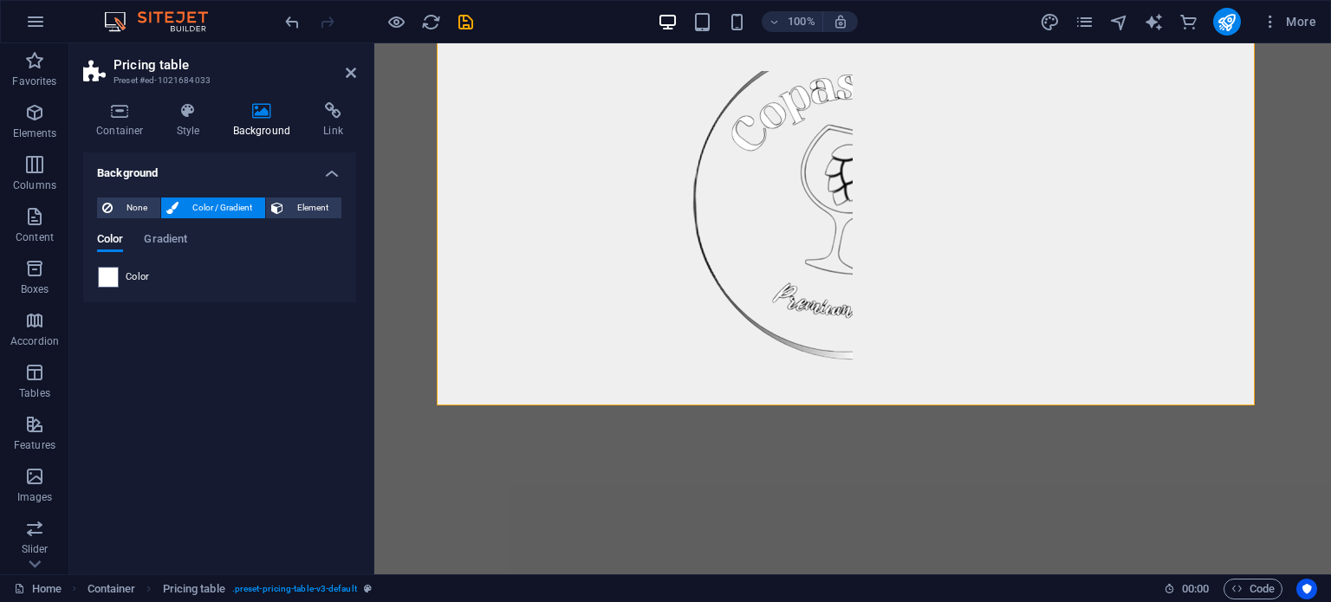
click at [126, 277] on span "Color" at bounding box center [138, 277] width 24 height 14
drag, startPoint x: 109, startPoint y: 279, endPoint x: 135, endPoint y: 254, distance: 36.1
click at [135, 254] on div "Color Gradient Color" at bounding box center [219, 260] width 245 height 55
click at [110, 280] on span at bounding box center [108, 277] width 19 height 19
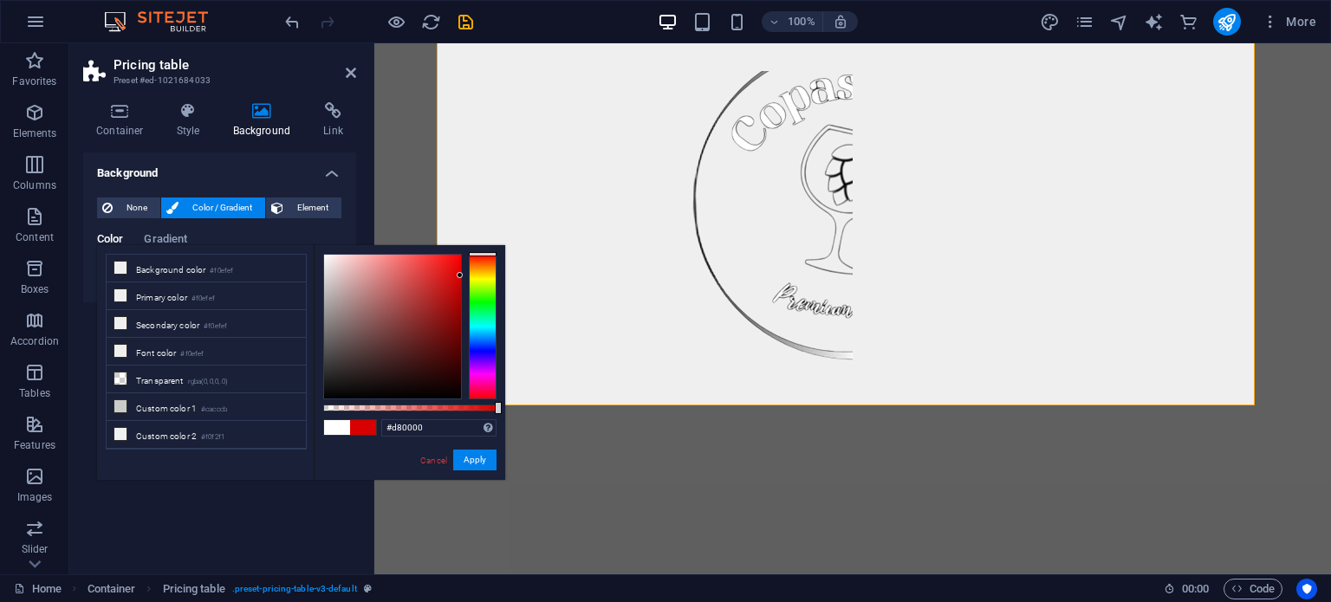
drag, startPoint x: 412, startPoint y: 266, endPoint x: 135, endPoint y: 232, distance: 278.4
click at [509, 276] on body "Copas&Compañía Home Favorites Elements Columns Content Boxes Accordion Tables F…" at bounding box center [665, 301] width 1331 height 602
drag, startPoint x: 455, startPoint y: 271, endPoint x: 451, endPoint y: 245, distance: 26.3
click at [451, 245] on div "#ff1212 Supported formats #0852ed rgb(8, 82, 237) rgba(8, 82, 237, 90%) hsv(221…" at bounding box center [409, 488] width 191 height 486
drag, startPoint x: 451, startPoint y: 252, endPoint x: 471, endPoint y: 261, distance: 22.5
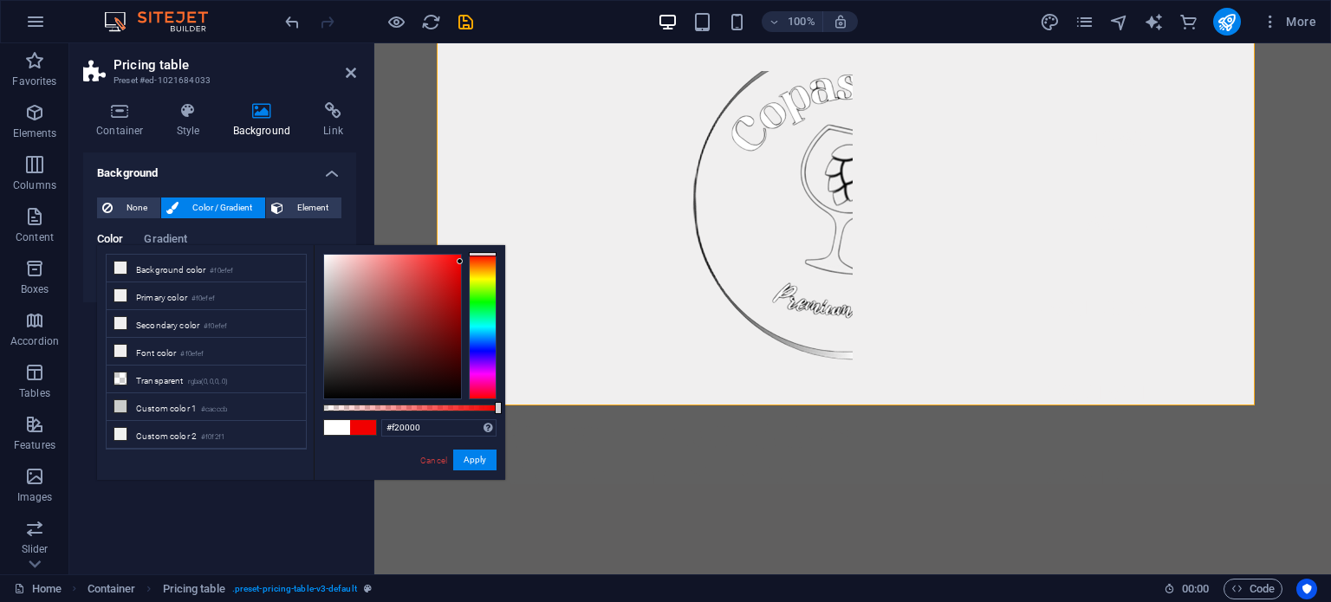
click at [471, 261] on div at bounding box center [409, 327] width 173 height 146
click at [469, 460] on button "Apply" at bounding box center [474, 460] width 43 height 21
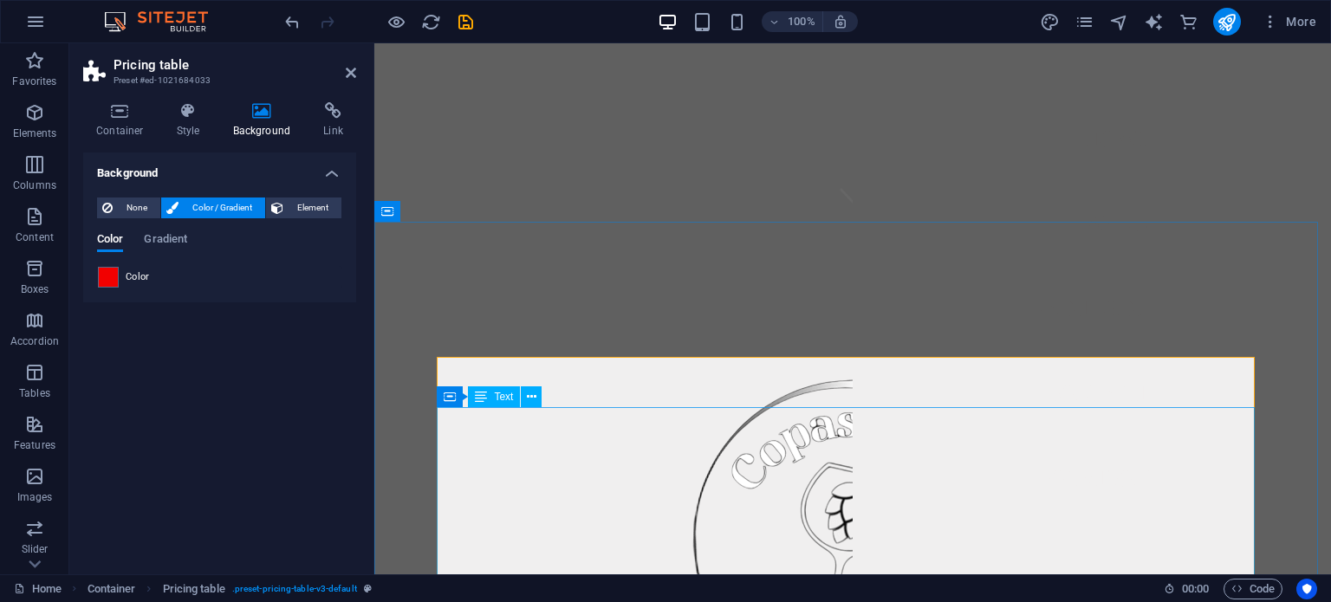
scroll to position [360, 0]
click at [112, 272] on span at bounding box center [108, 277] width 19 height 19
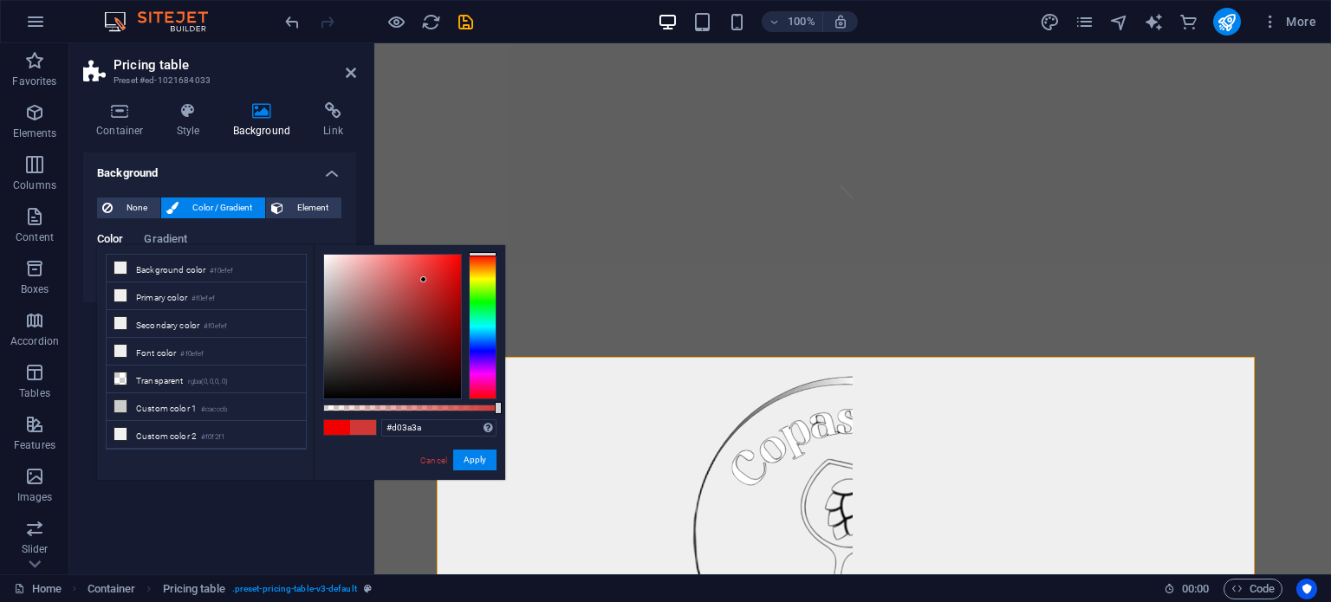
drag, startPoint x: 455, startPoint y: 263, endPoint x: 422, endPoint y: 280, distance: 36.8
click at [422, 280] on div at bounding box center [392, 327] width 137 height 144
type input "#562121"
drag, startPoint x: 422, startPoint y: 280, endPoint x: 408, endPoint y: 349, distance: 70.7
click at [408, 349] on div at bounding box center [408, 349] width 6 height 6
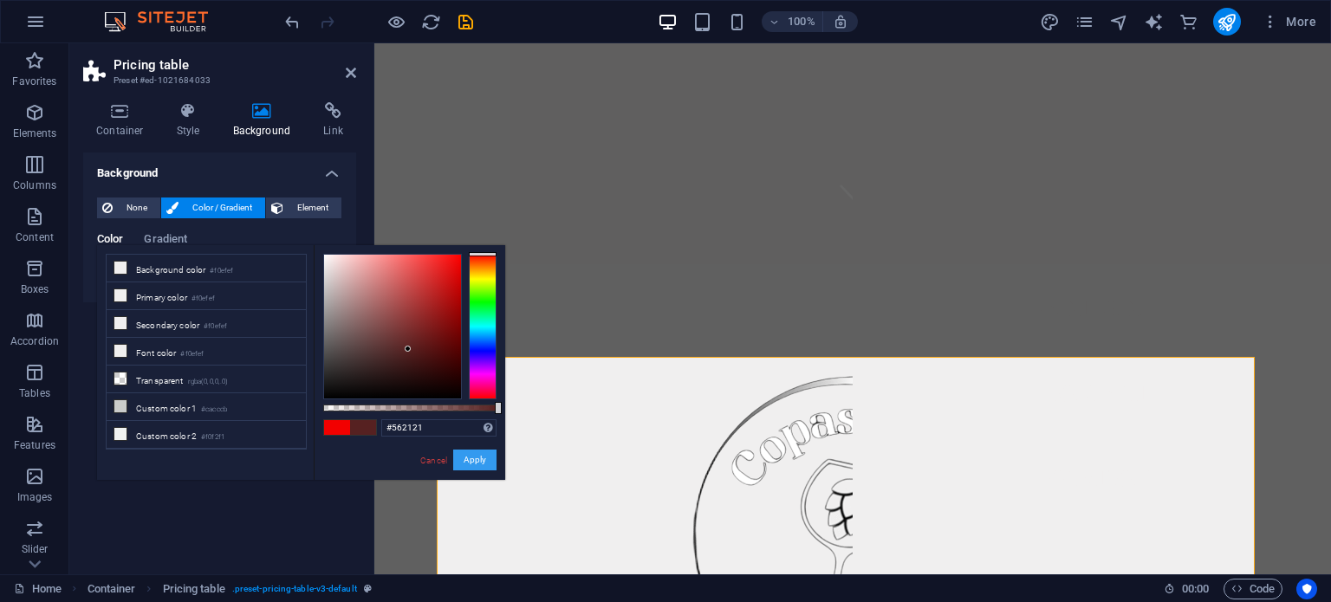
click at [473, 459] on button "Apply" at bounding box center [474, 460] width 43 height 21
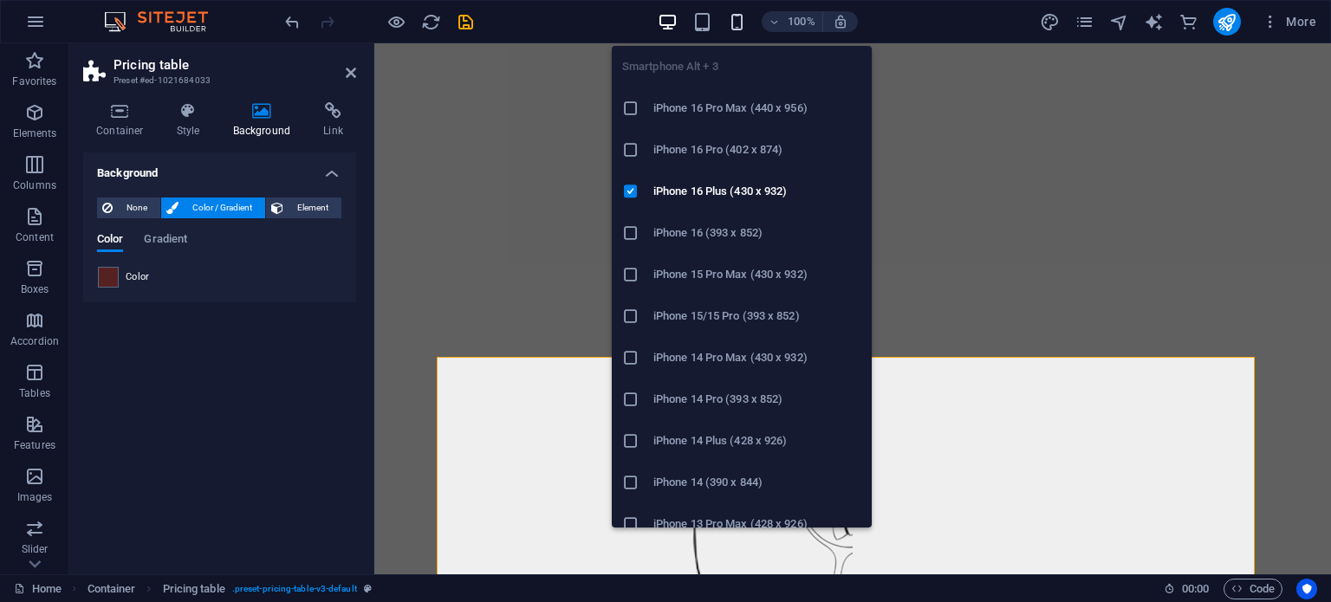
click at [742, 23] on icon "button" at bounding box center [737, 22] width 20 height 20
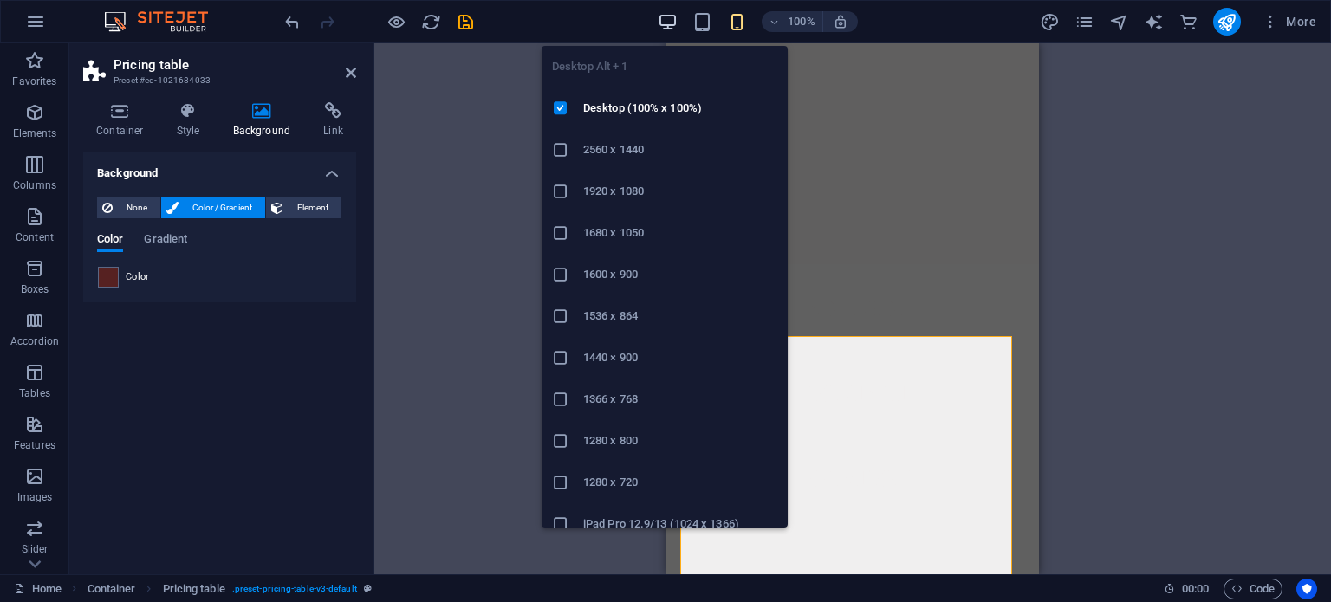
click at [675, 20] on icon "button" at bounding box center [668, 22] width 20 height 20
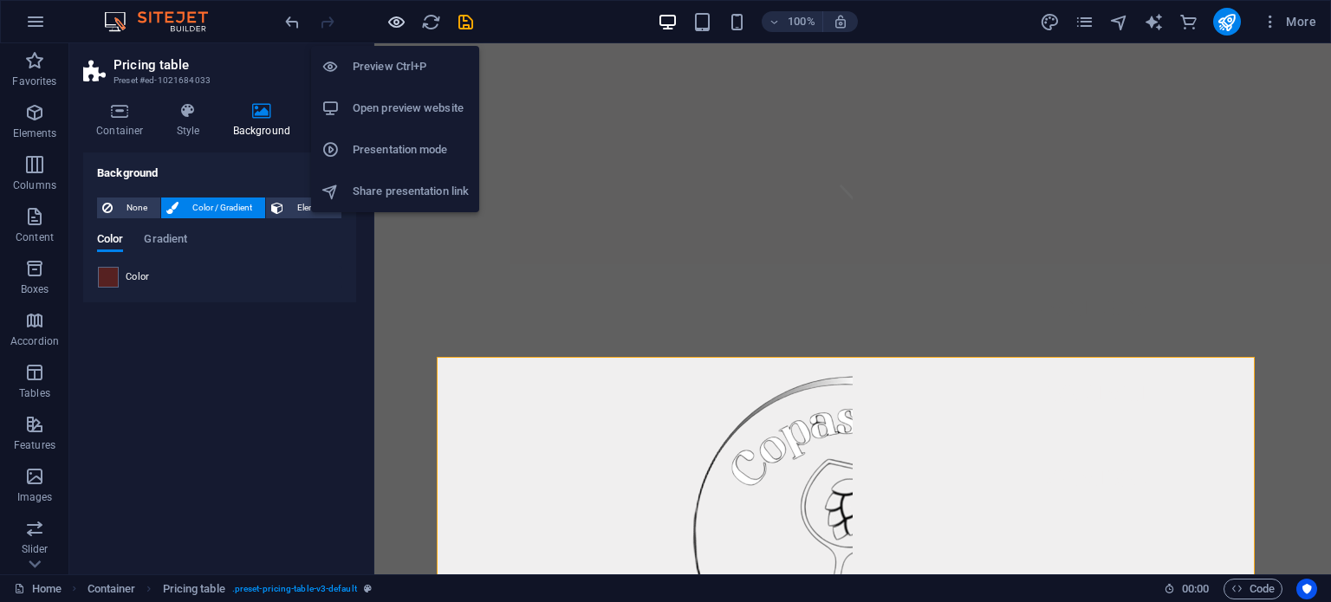
click at [399, 23] on icon "button" at bounding box center [396, 22] width 20 height 20
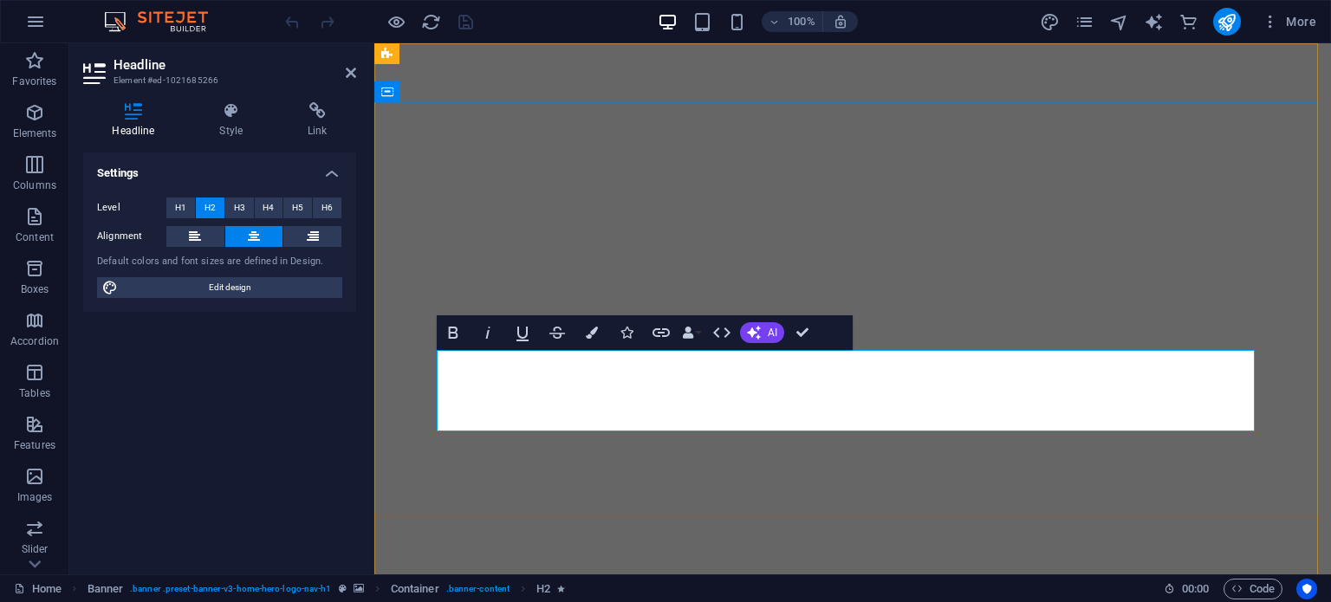
drag, startPoint x: 1018, startPoint y: 411, endPoint x: 946, endPoint y: 367, distance: 83.9
drag, startPoint x: 645, startPoint y: 369, endPoint x: 473, endPoint y: 368, distance: 171.5
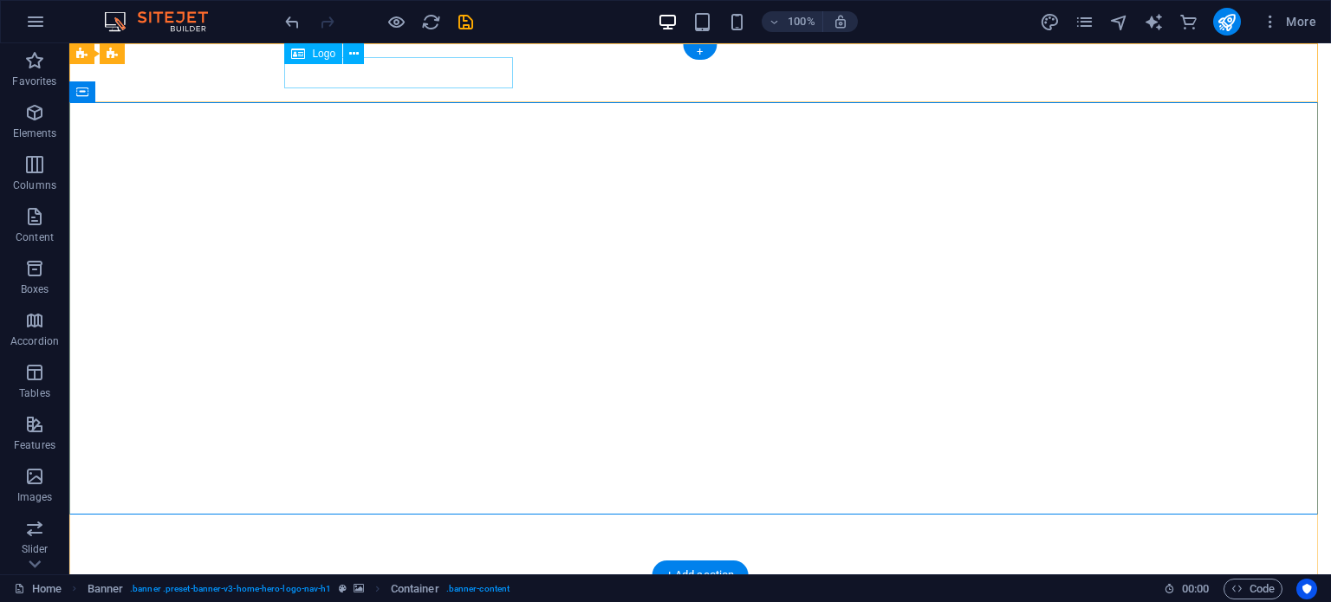
click at [423, 589] on div "Copas&Compañía" at bounding box center [700, 604] width 818 height 31
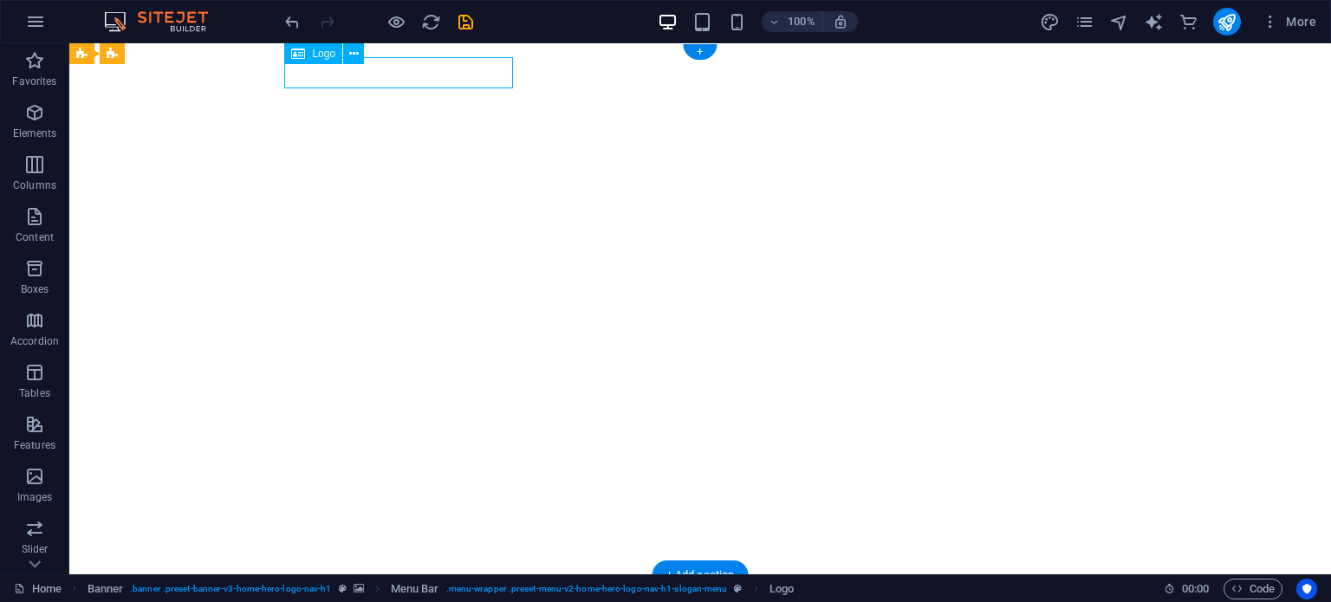
click at [423, 589] on div "Copas&Compañía" at bounding box center [700, 604] width 818 height 31
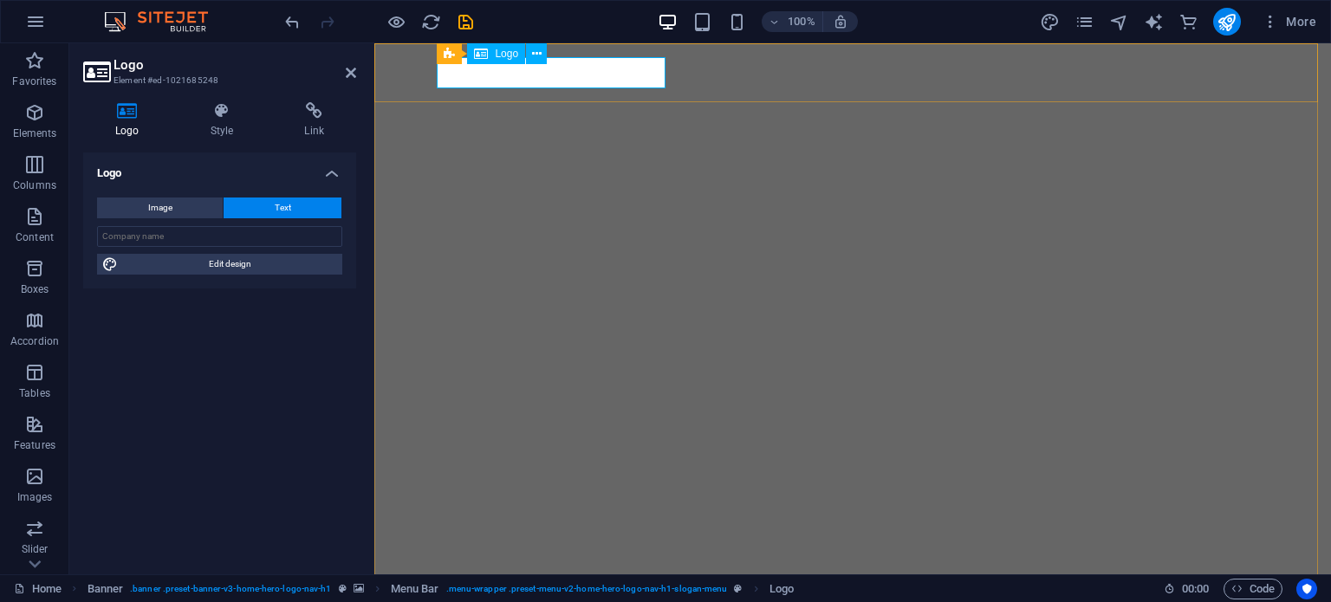
click at [593, 589] on div "Copas&Compañía" at bounding box center [853, 604] width 818 height 31
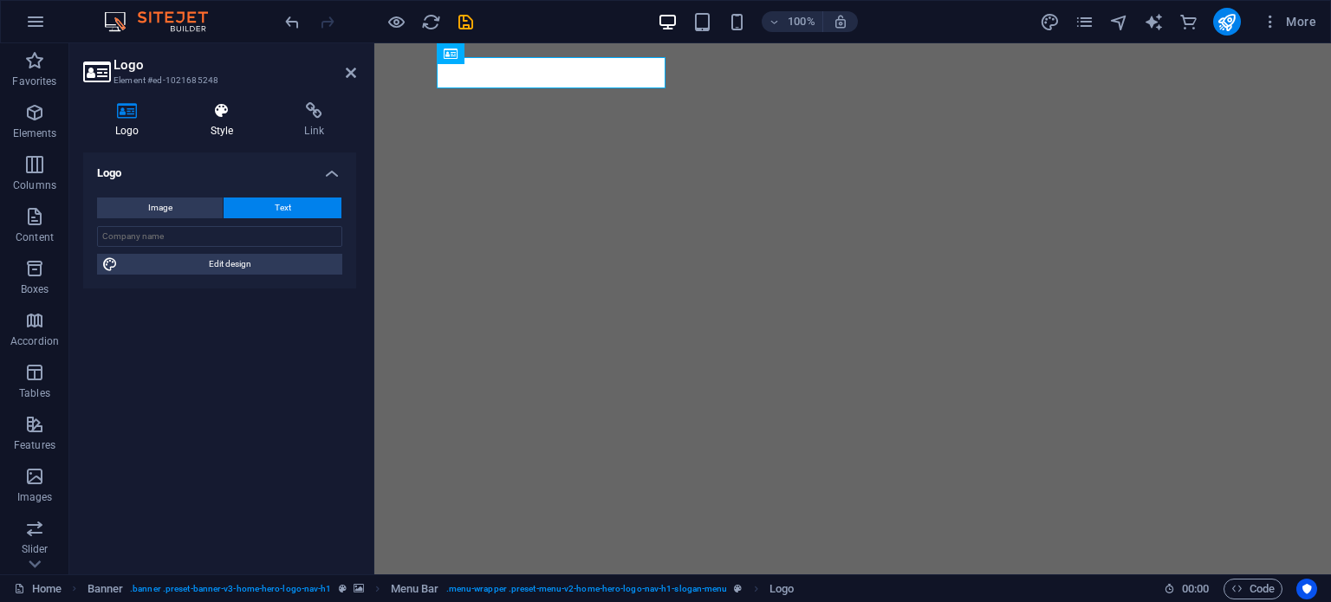
click at [224, 125] on h4 "Style" at bounding box center [225, 120] width 94 height 36
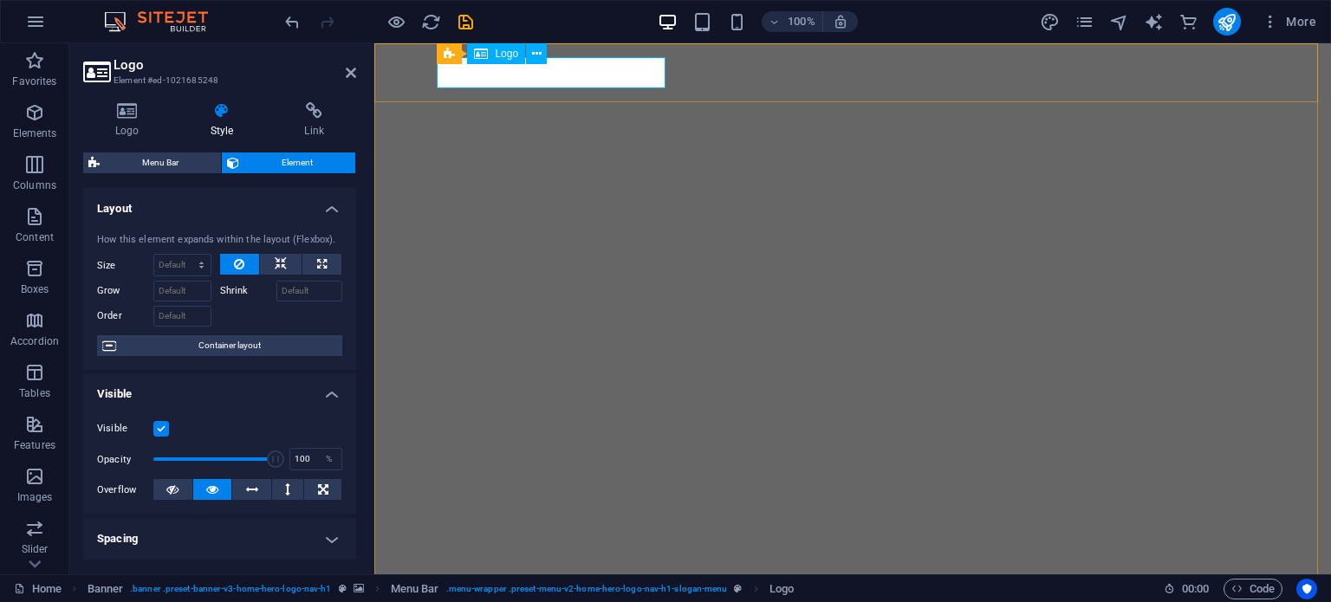
click at [542, 589] on div "Copas&Compañía" at bounding box center [853, 604] width 818 height 31
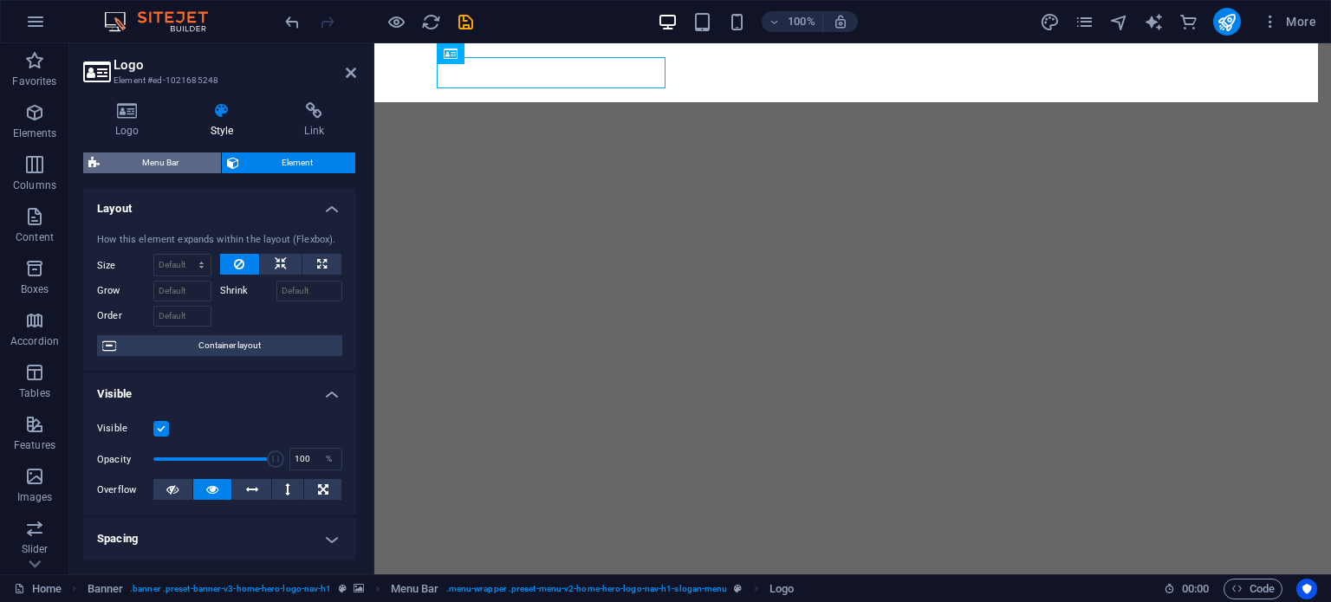
click at [180, 163] on span "Menu Bar" at bounding box center [160, 162] width 111 height 21
select select "rem"
select select "preset-menu-v2-home-hero-logo-nav-h1-slogan-menu"
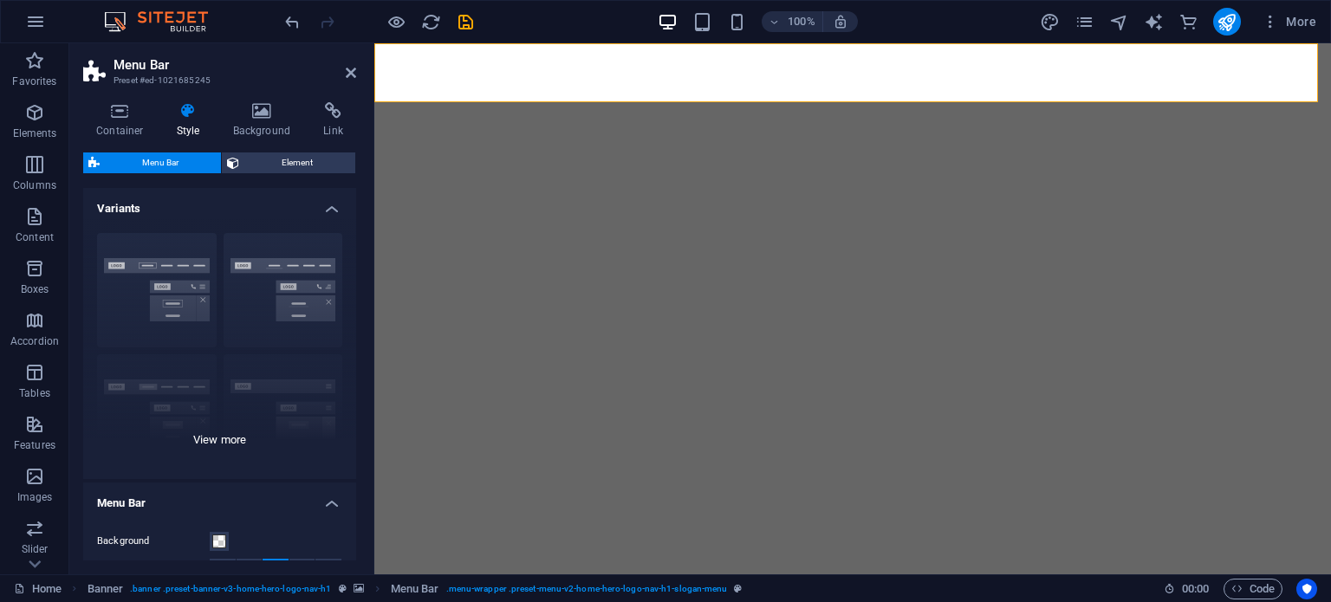
click at [294, 269] on div "Border Centered Default Fixed Loki Trigger Wide XXL" at bounding box center [219, 349] width 273 height 260
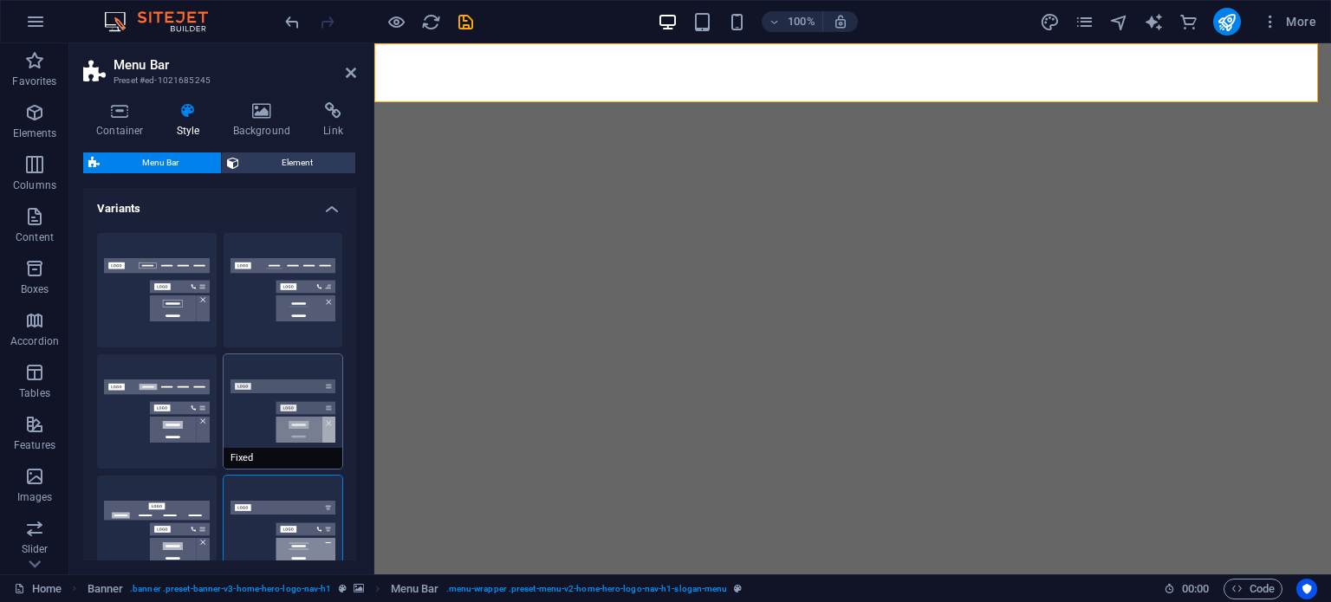
click at [304, 407] on button "Fixed" at bounding box center [284, 411] width 120 height 114
click at [173, 412] on button "Default" at bounding box center [157, 411] width 120 height 114
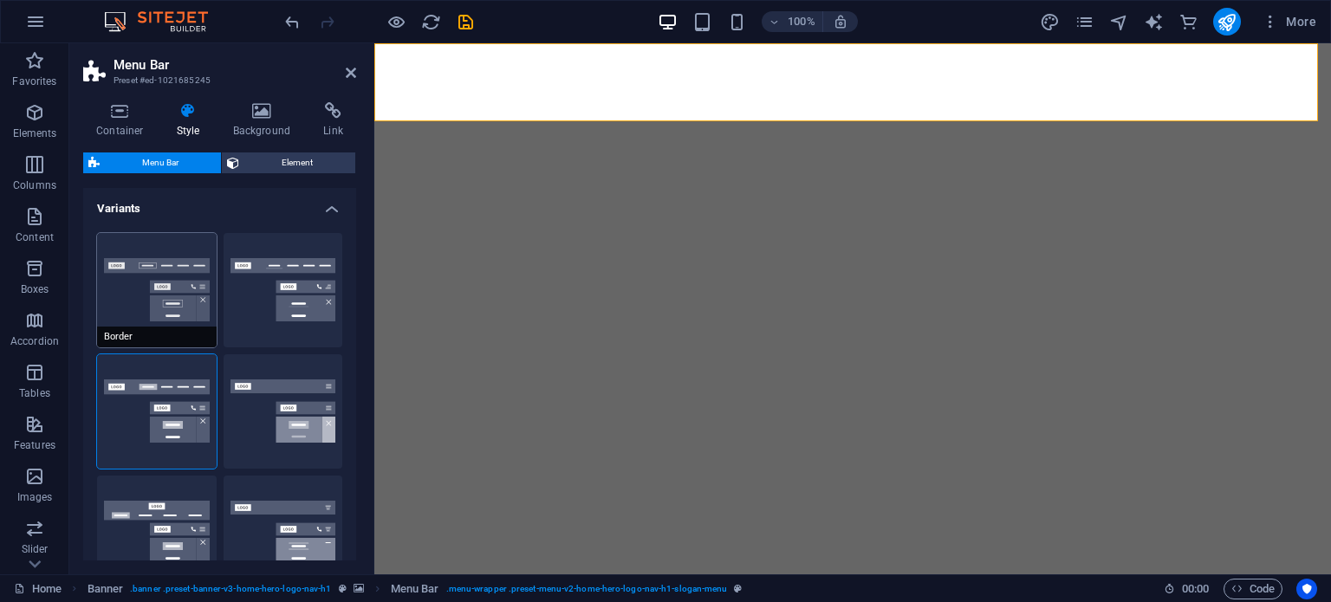
click at [179, 294] on button "Border" at bounding box center [157, 290] width 120 height 114
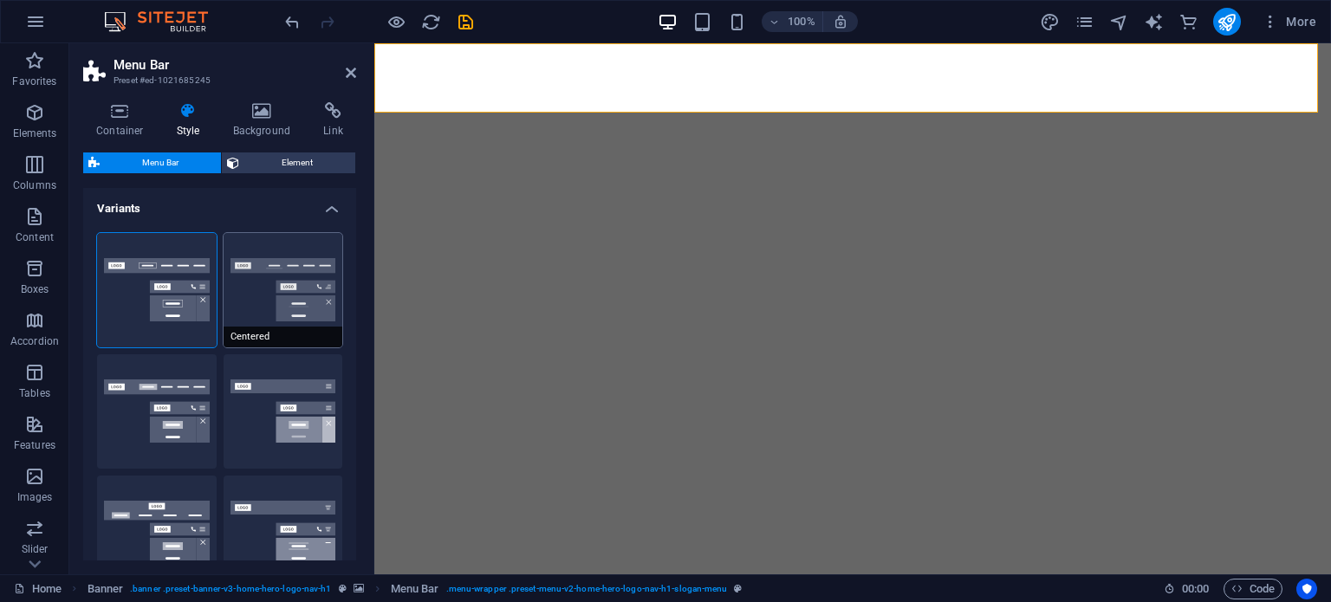
click at [274, 277] on button "Centered" at bounding box center [284, 290] width 120 height 114
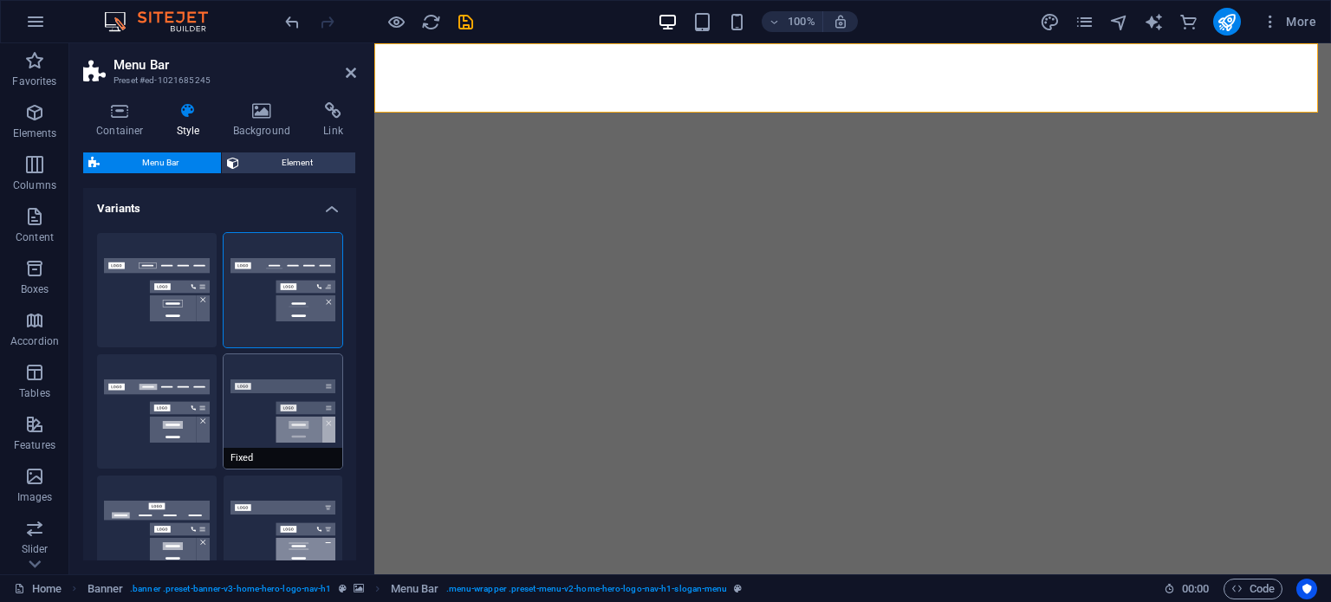
click at [286, 381] on button "Fixed" at bounding box center [284, 411] width 120 height 114
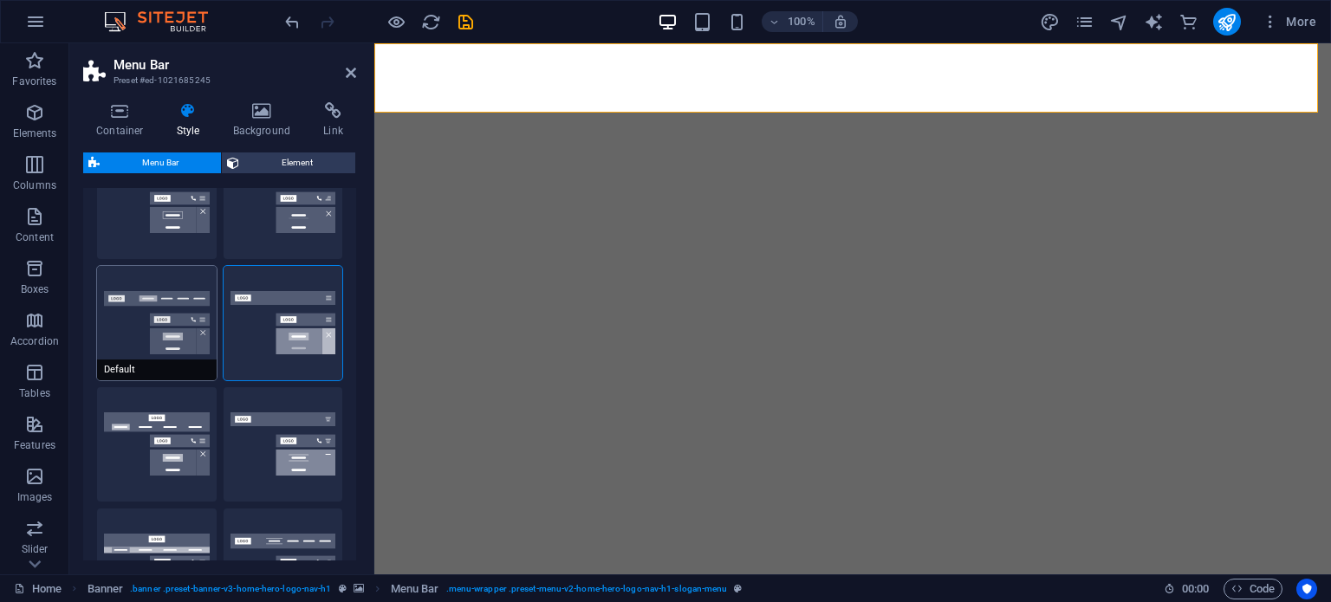
scroll to position [94, 0]
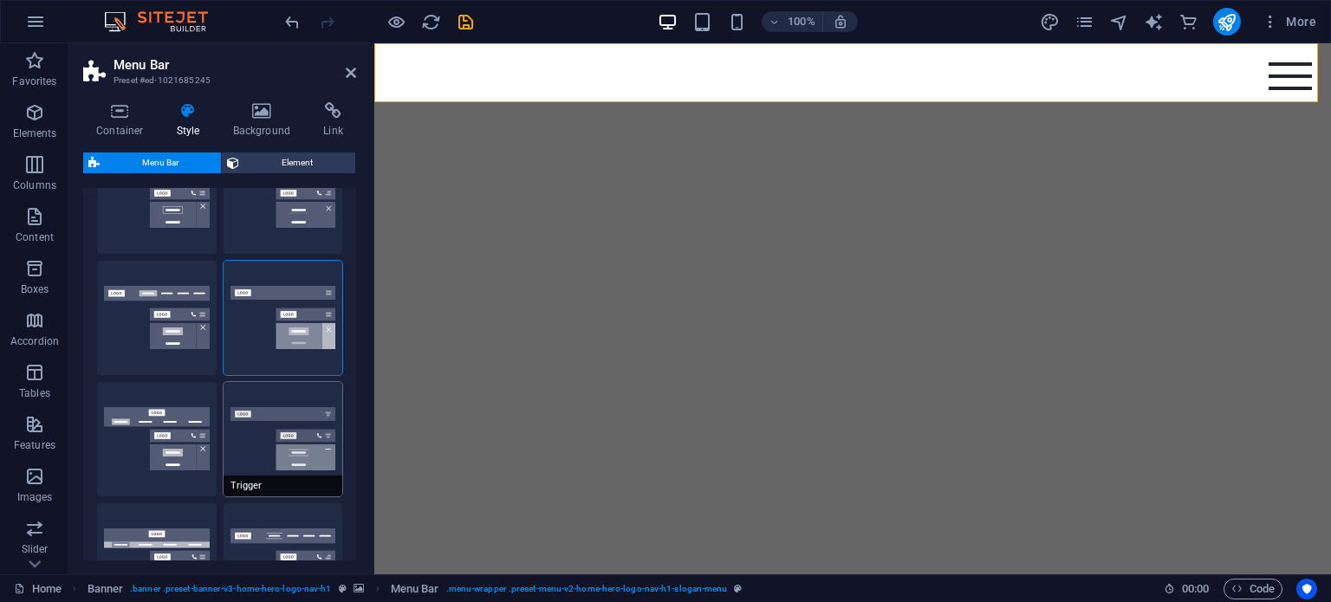
click at [270, 420] on button "Trigger" at bounding box center [284, 439] width 120 height 114
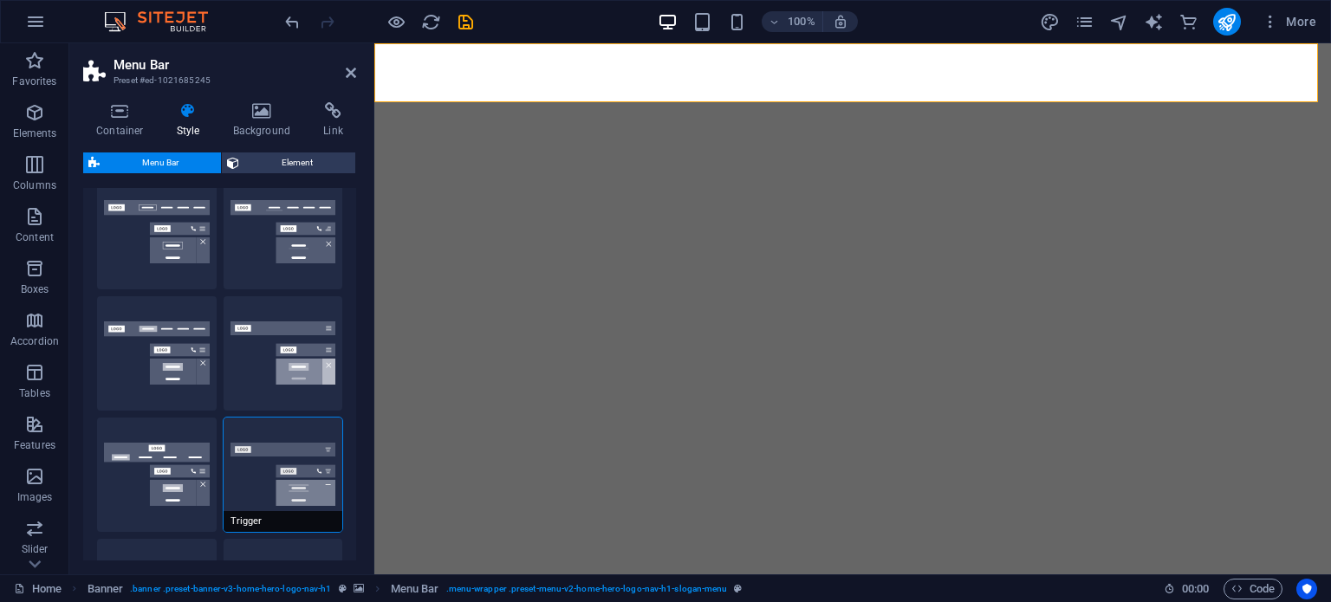
scroll to position [55, 0]
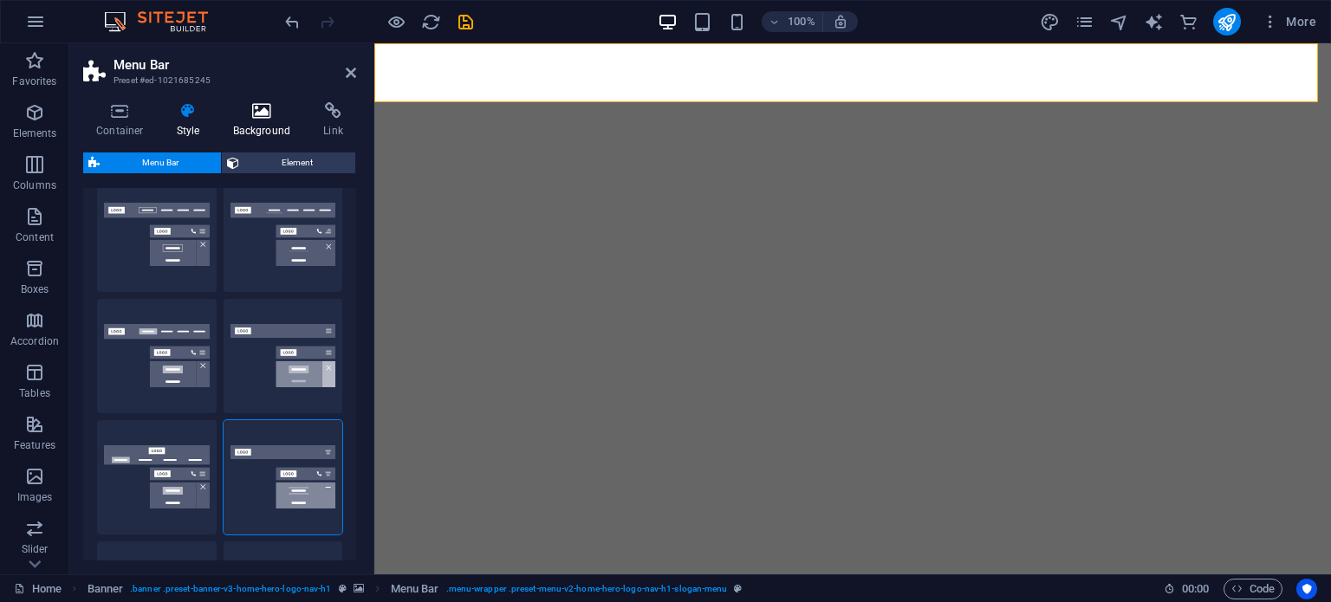
click at [271, 113] on icon at bounding box center [262, 110] width 84 height 17
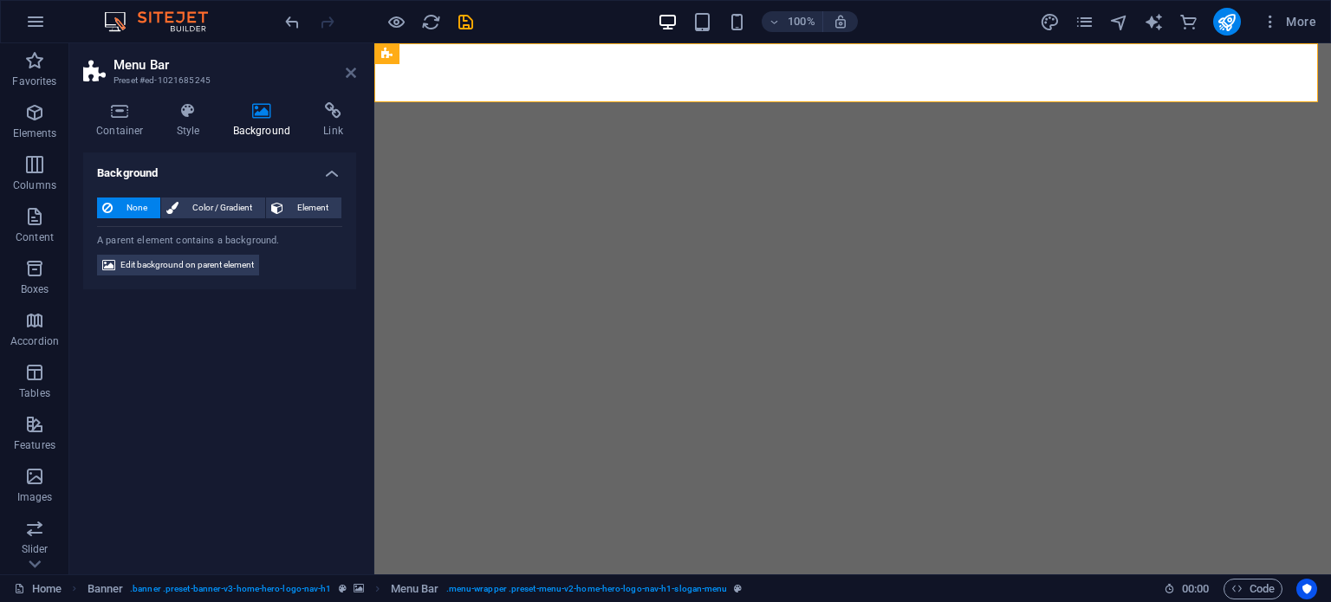
click at [350, 71] on icon at bounding box center [351, 73] width 10 height 14
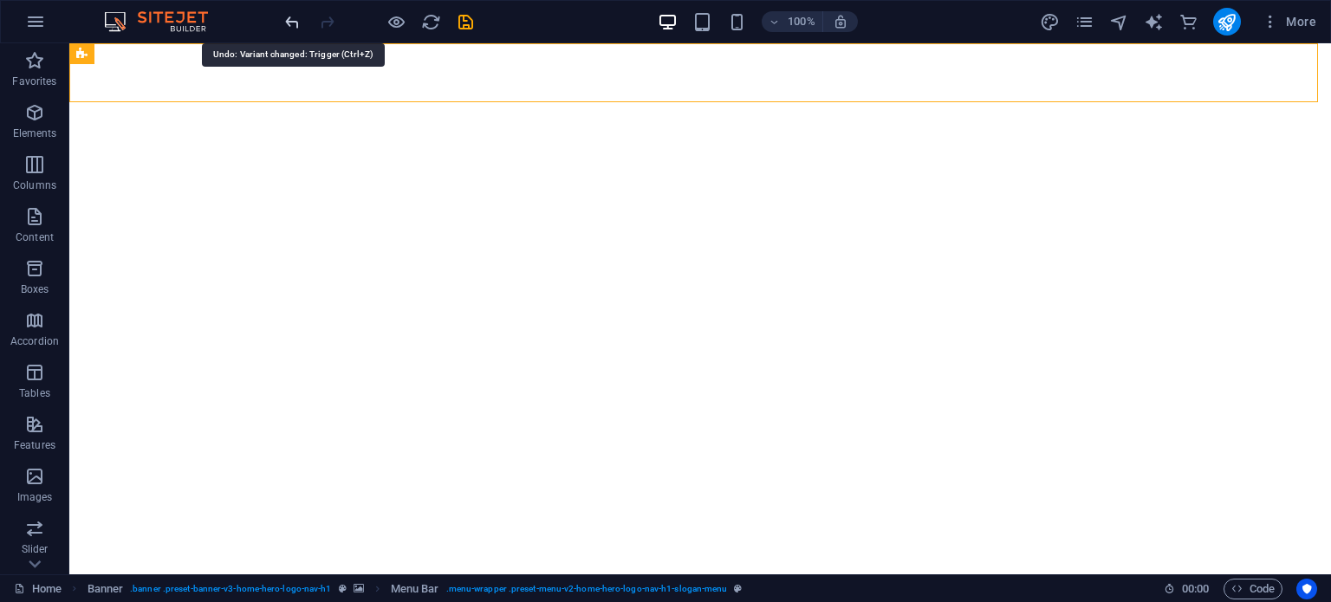
click at [298, 25] on icon "undo" at bounding box center [292, 22] width 20 height 20
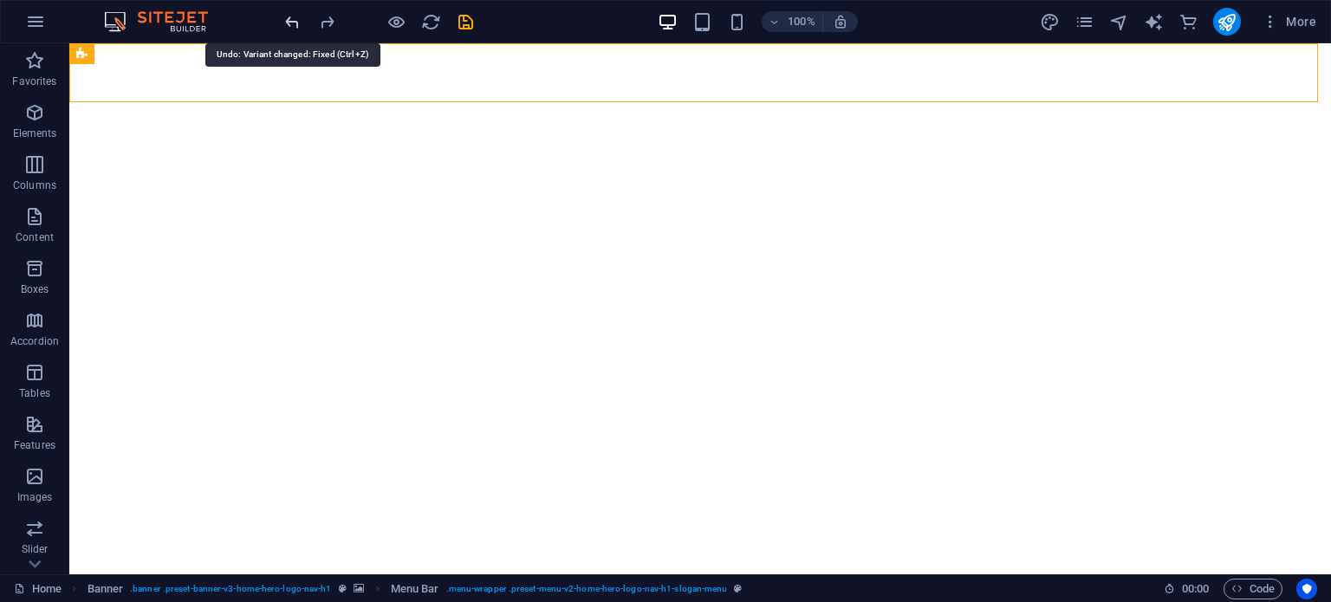
click at [298, 25] on icon "undo" at bounding box center [292, 22] width 20 height 20
click at [296, 21] on div at bounding box center [379, 22] width 194 height 28
click at [328, 21] on icon "redo" at bounding box center [327, 22] width 20 height 20
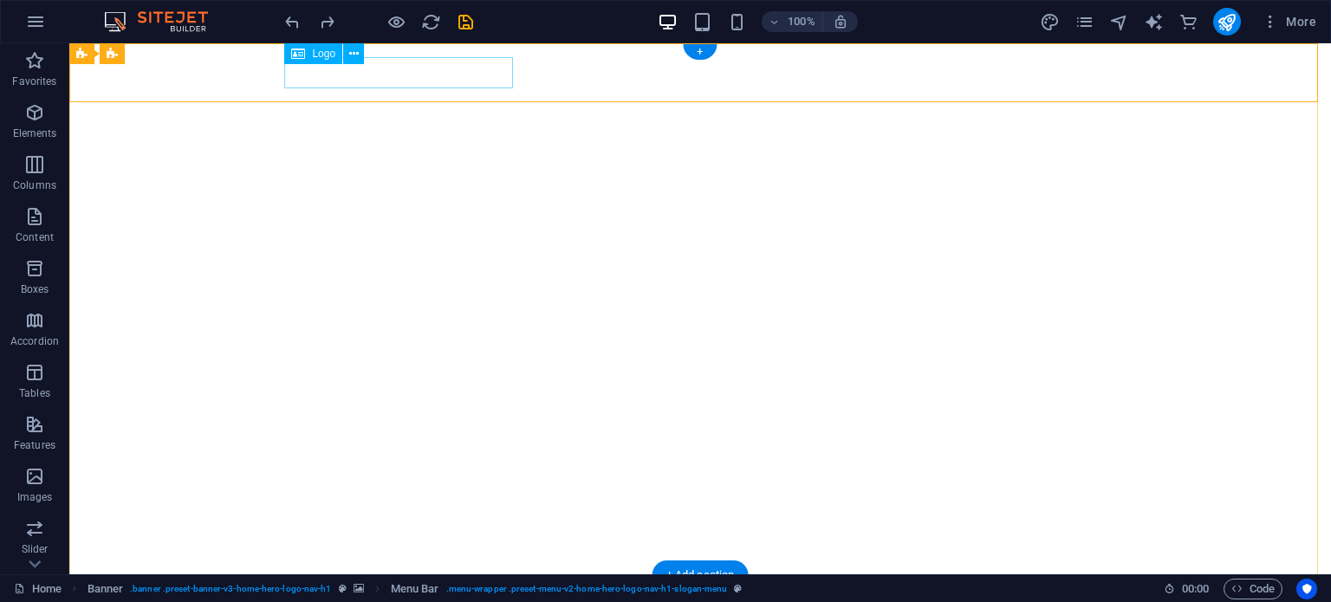
click at [373, 589] on div "Copas&Compañía" at bounding box center [700, 604] width 818 height 31
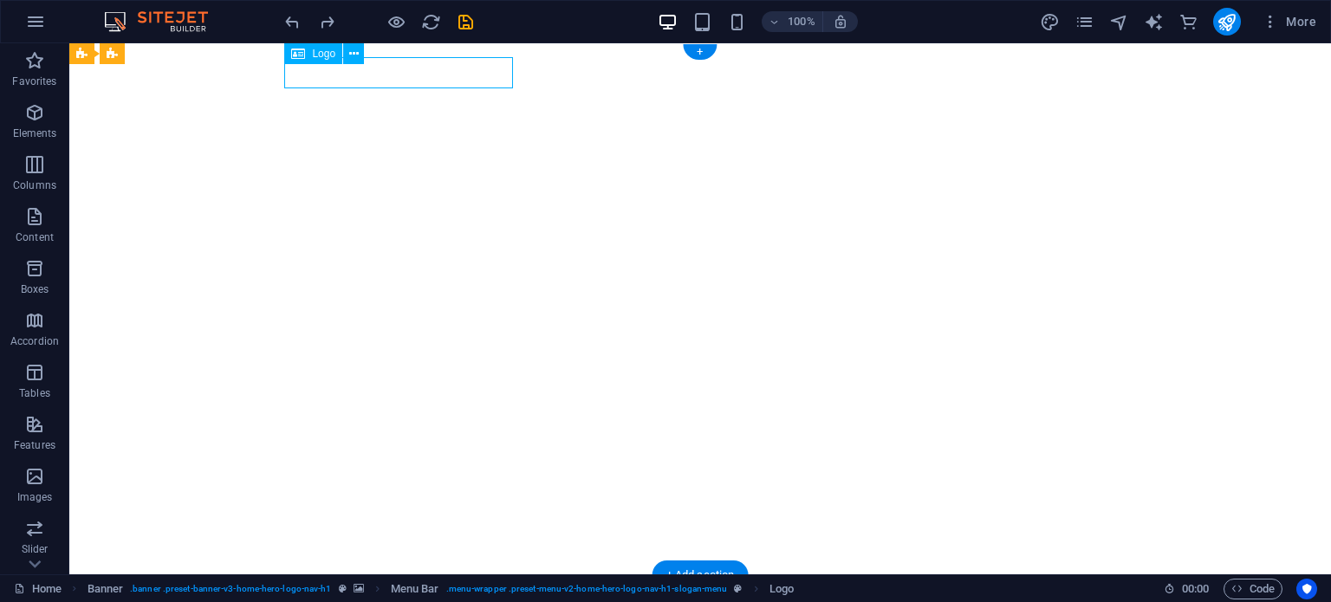
click at [373, 589] on div "Copas&Compañía" at bounding box center [700, 604] width 818 height 31
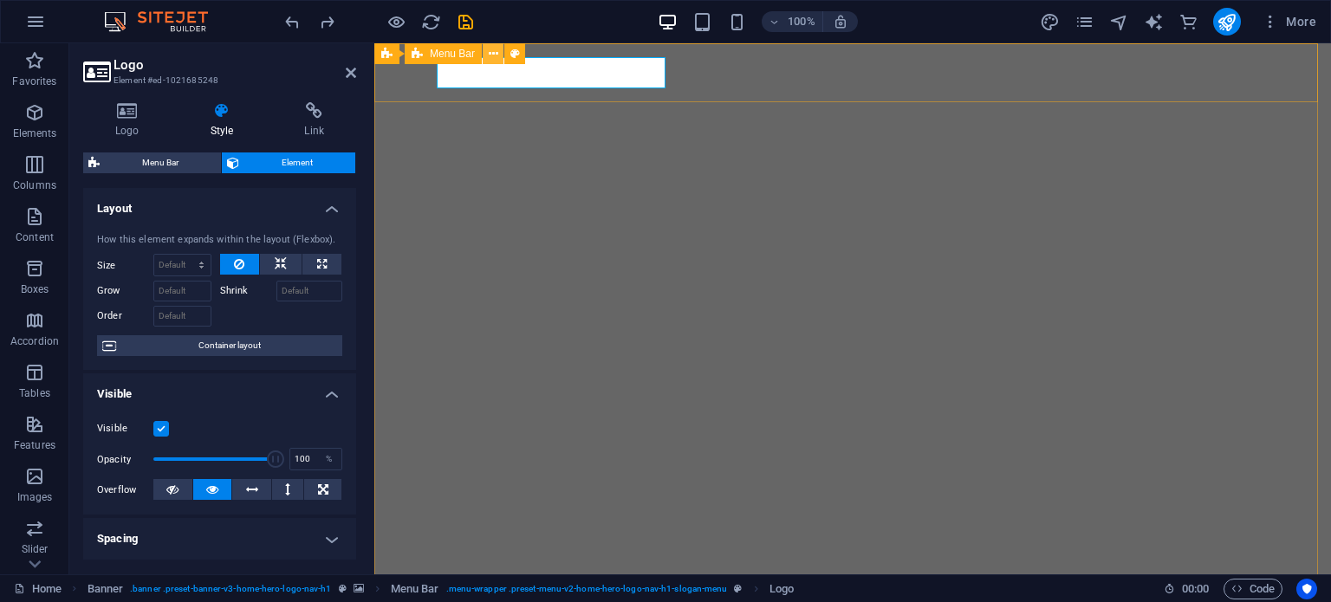
click at [490, 49] on icon at bounding box center [494, 54] width 10 height 18
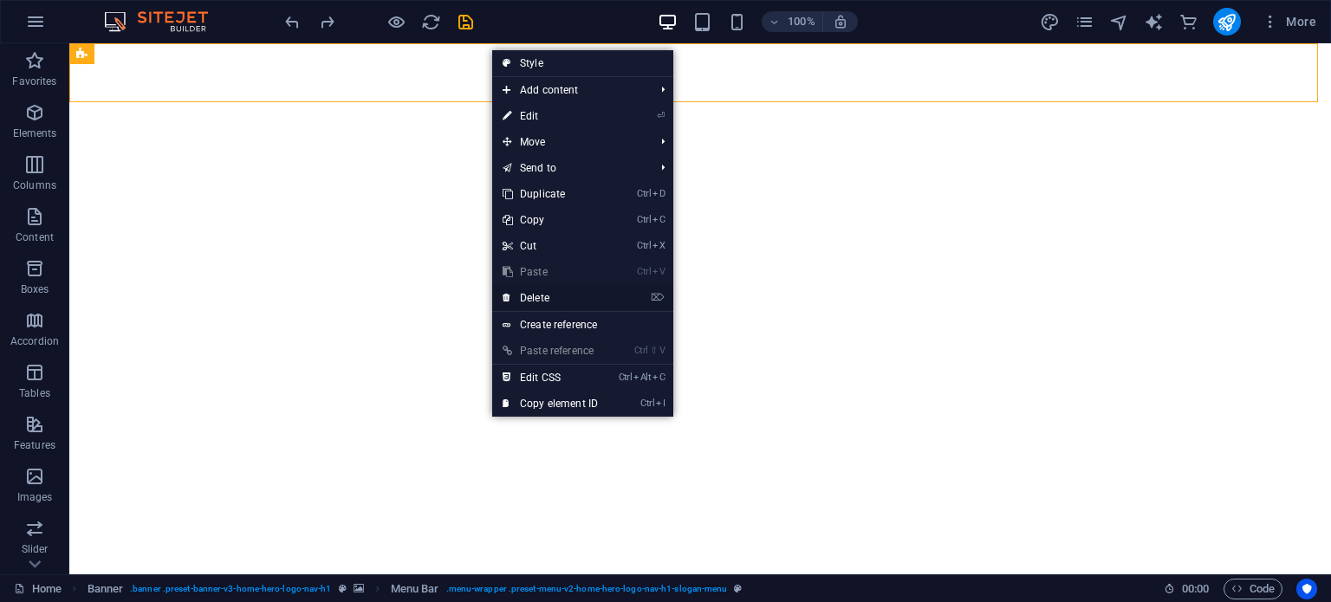
click at [543, 287] on link "⌦ Delete" at bounding box center [550, 298] width 116 height 26
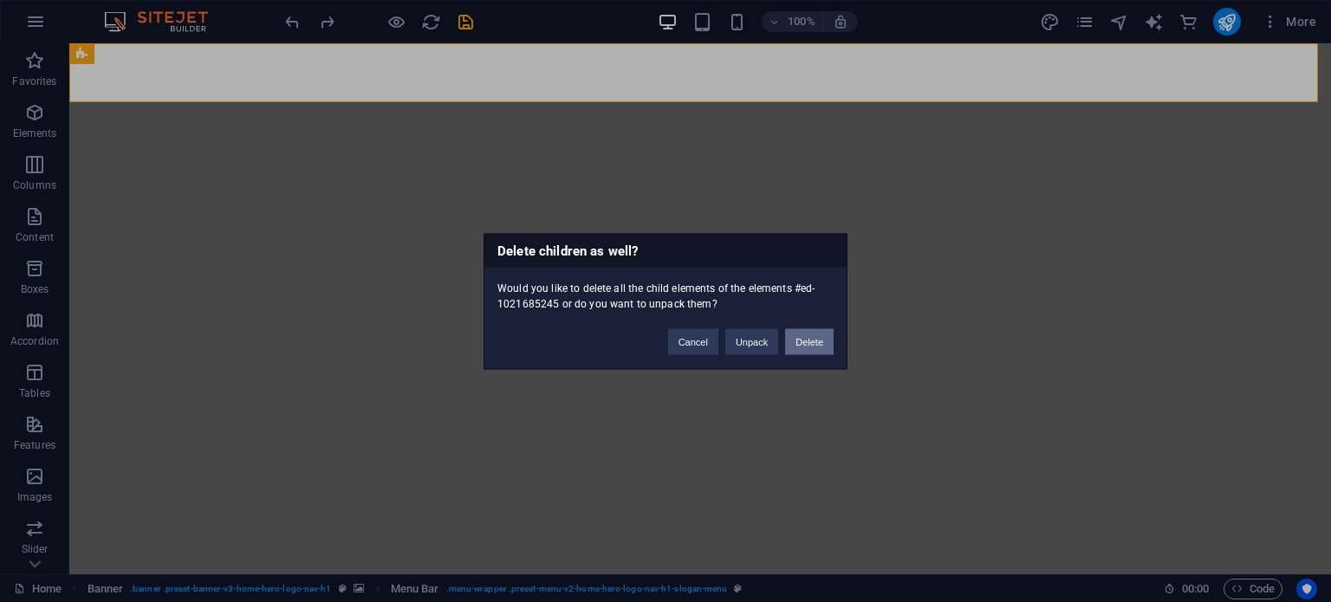
click at [803, 337] on button "Delete" at bounding box center [809, 341] width 49 height 26
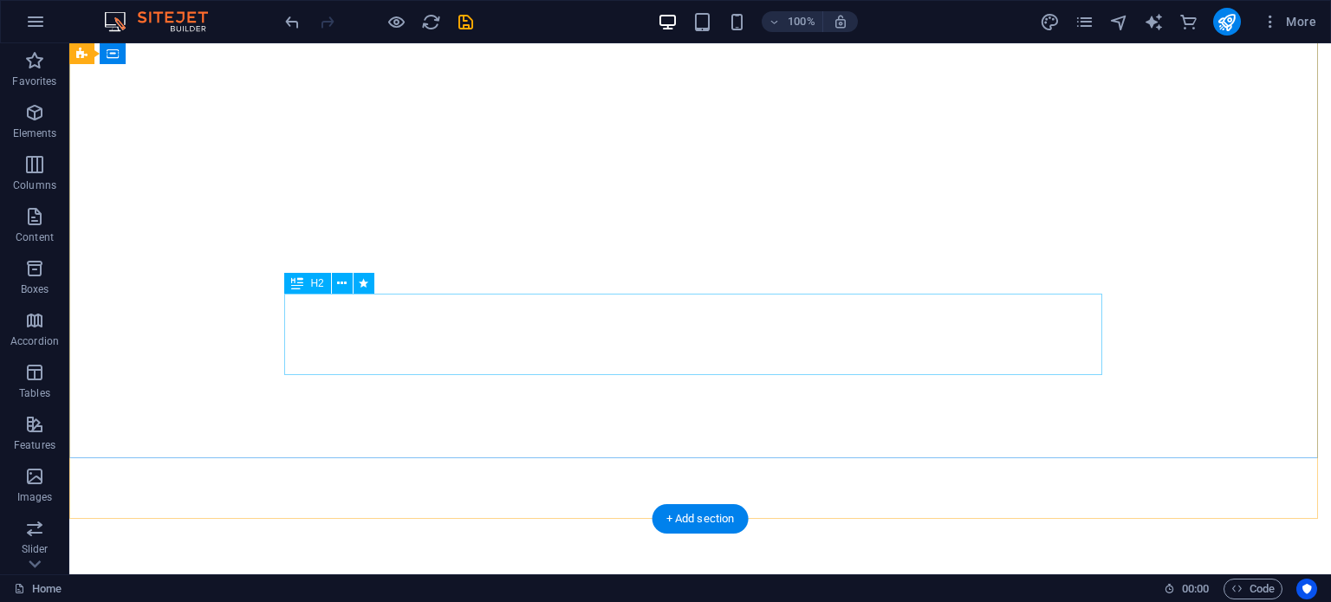
scroll to position [49, 0]
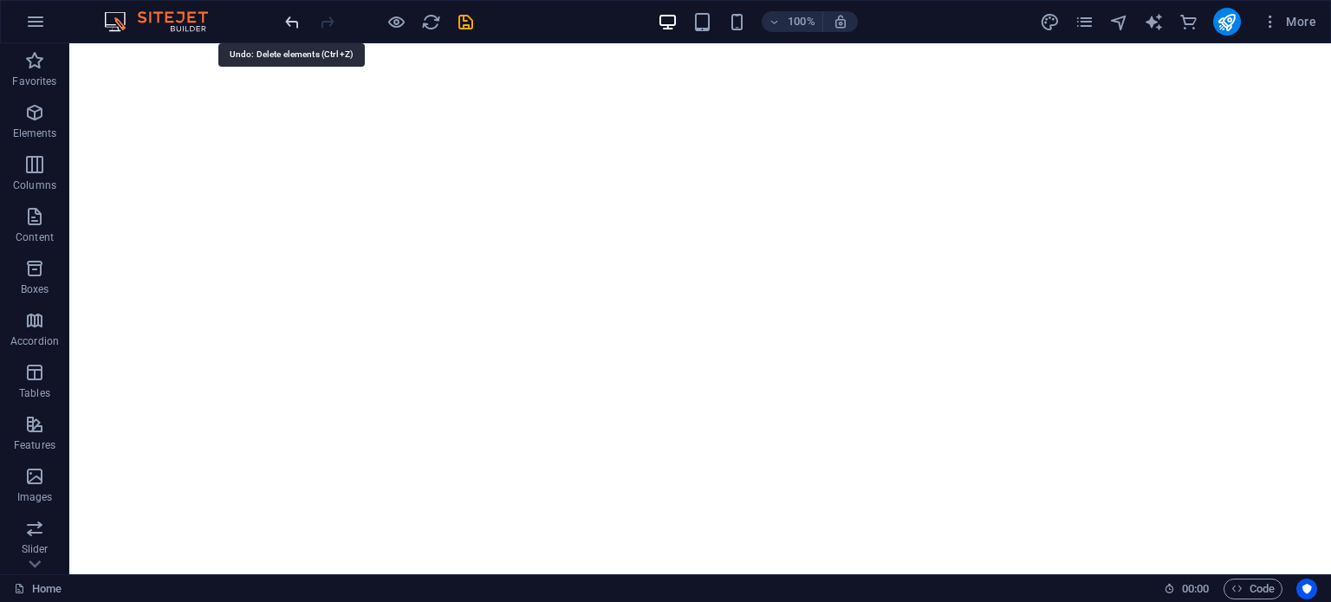
click at [288, 19] on icon "undo" at bounding box center [292, 22] width 20 height 20
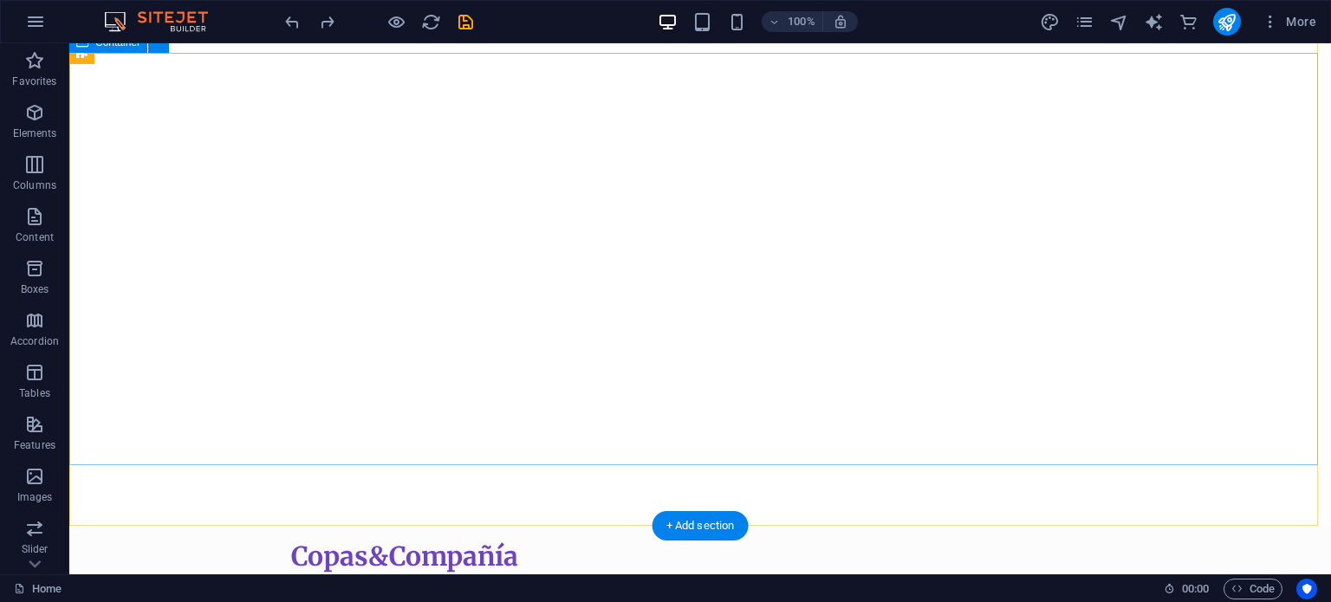
scroll to position [0, 0]
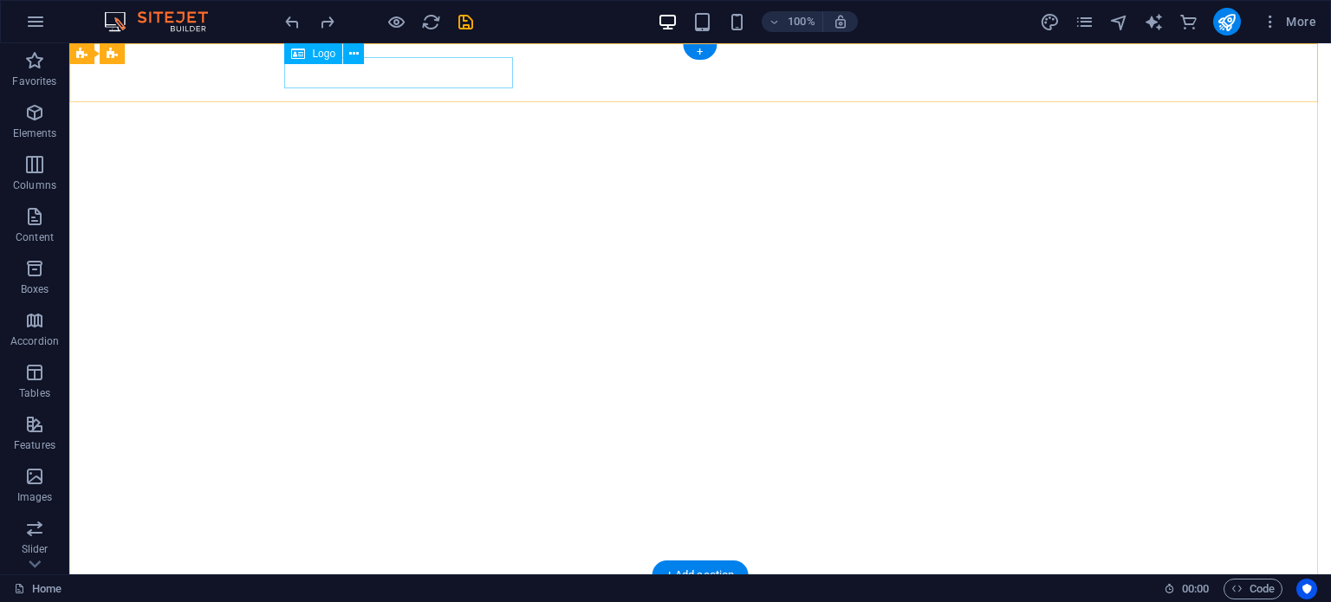
click at [474, 589] on div "Copas&Compañía" at bounding box center [700, 604] width 818 height 31
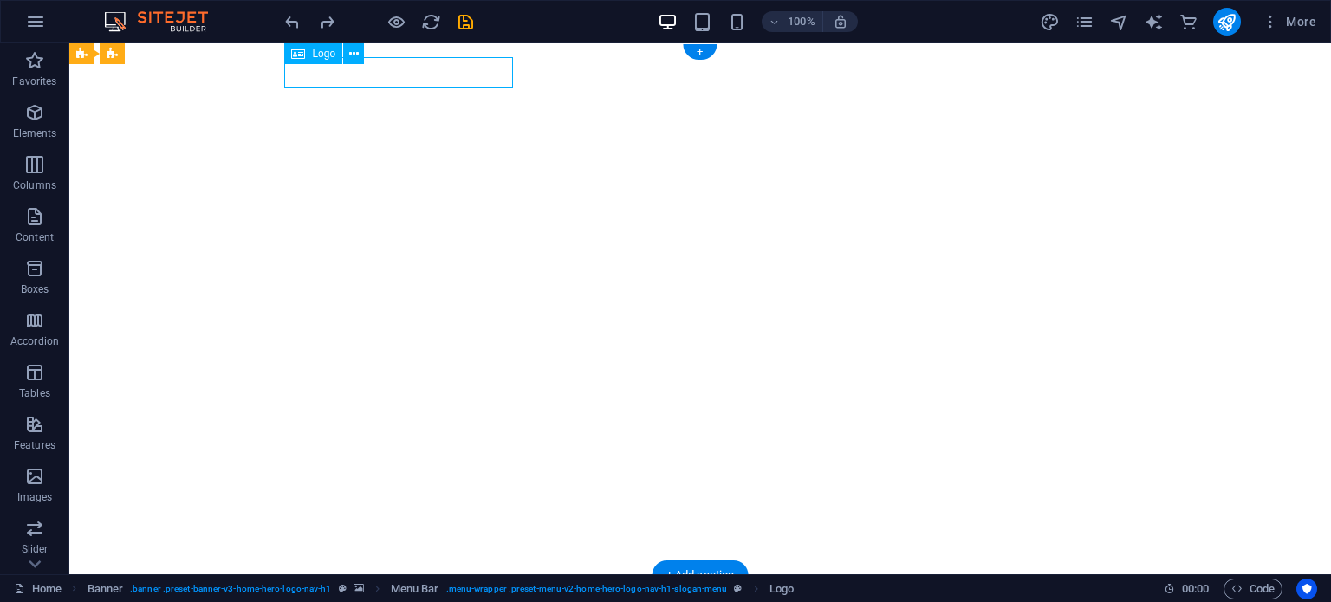
click at [474, 589] on div "Copas&Compañía" at bounding box center [700, 604] width 818 height 31
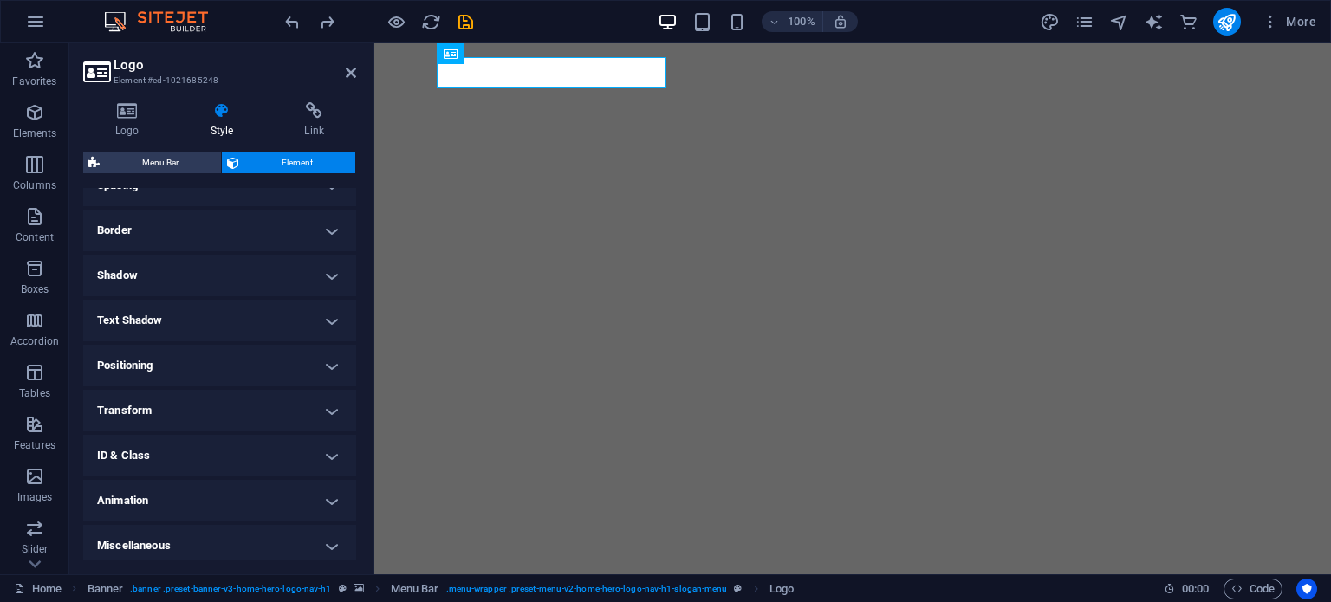
scroll to position [359, 0]
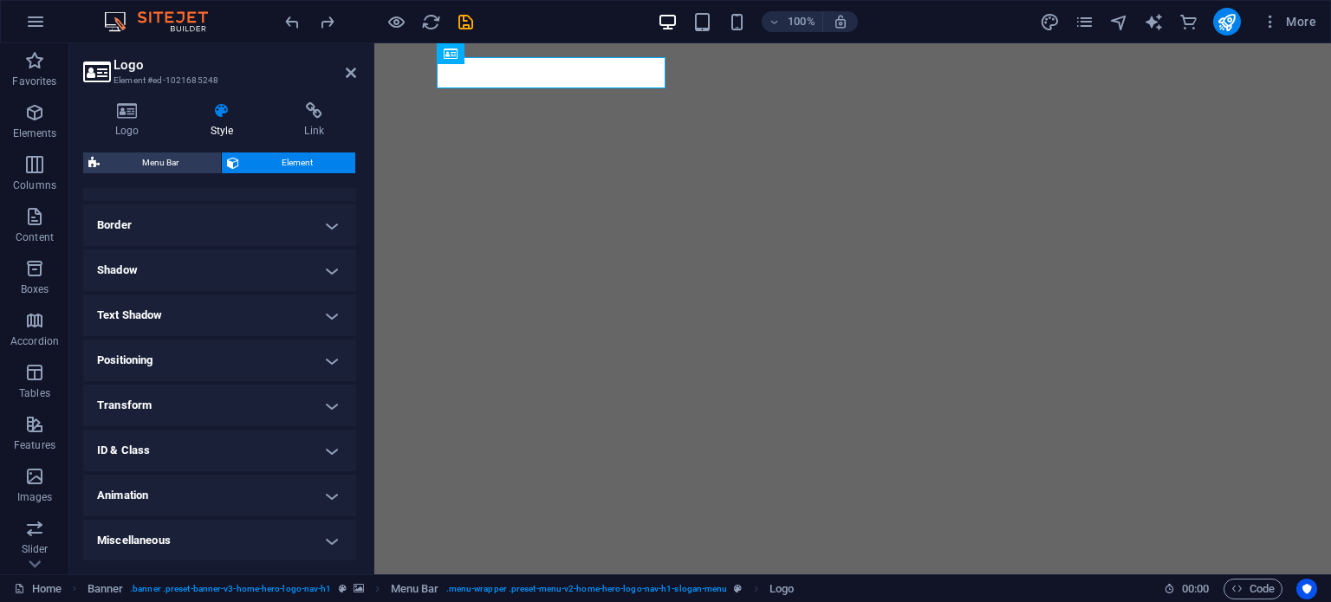
click at [323, 500] on h4 "Animation" at bounding box center [219, 496] width 273 height 42
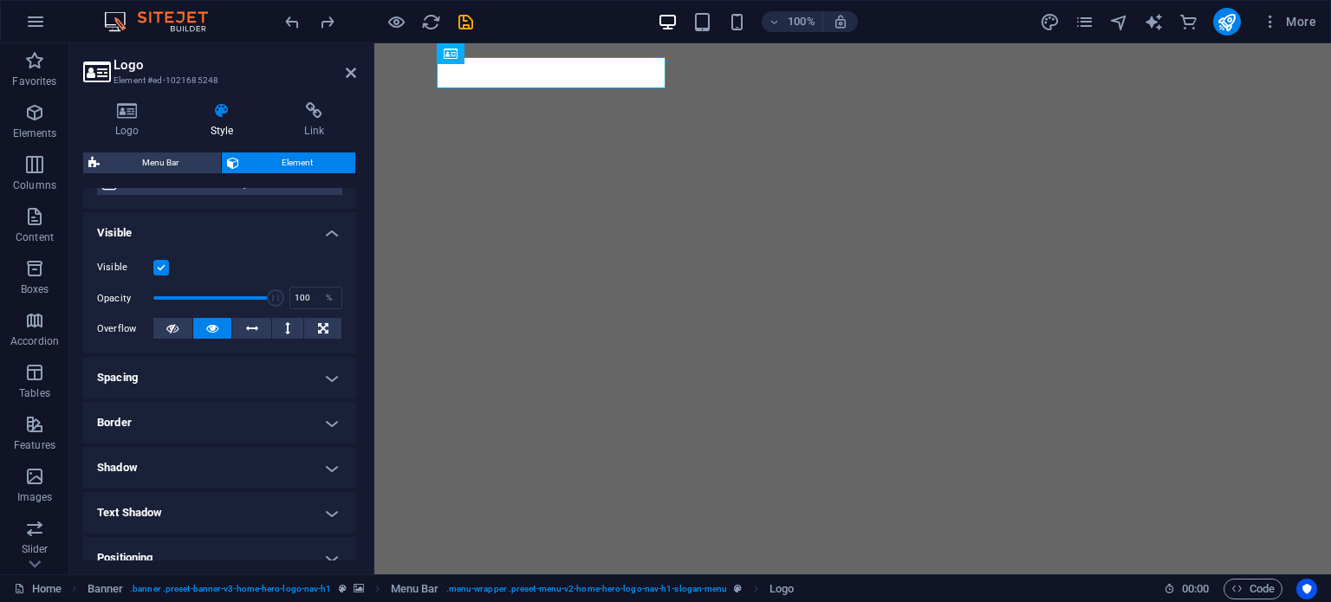
scroll to position [0, 0]
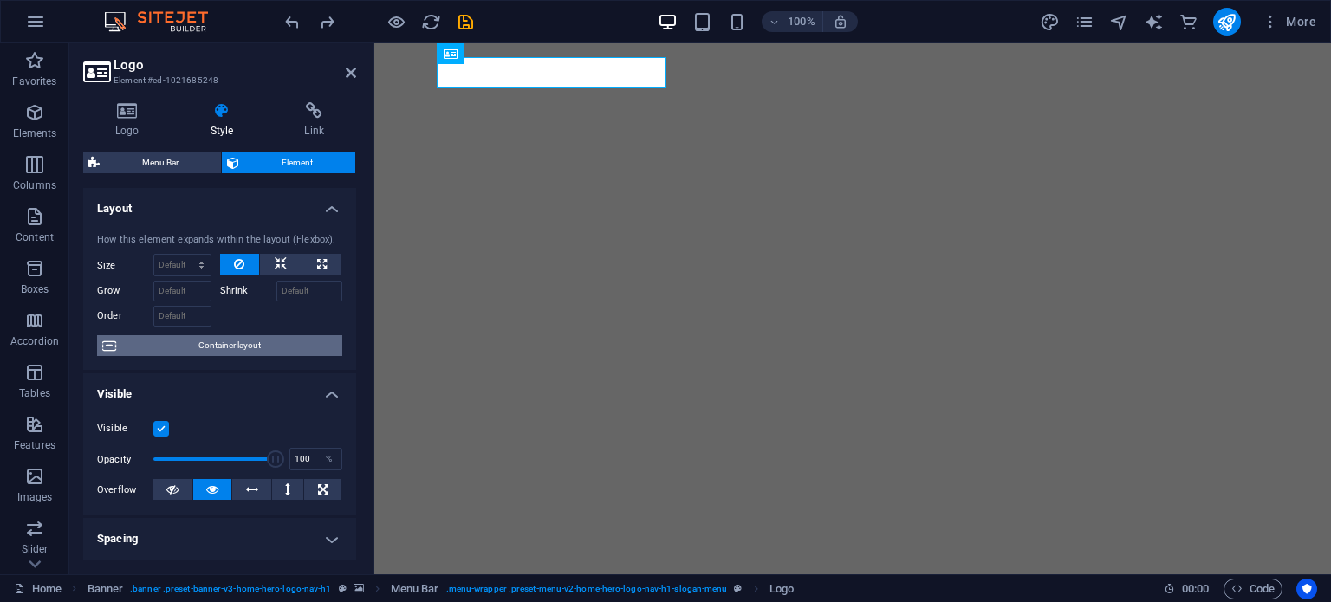
click at [254, 341] on span "Container layout" at bounding box center [229, 345] width 216 height 21
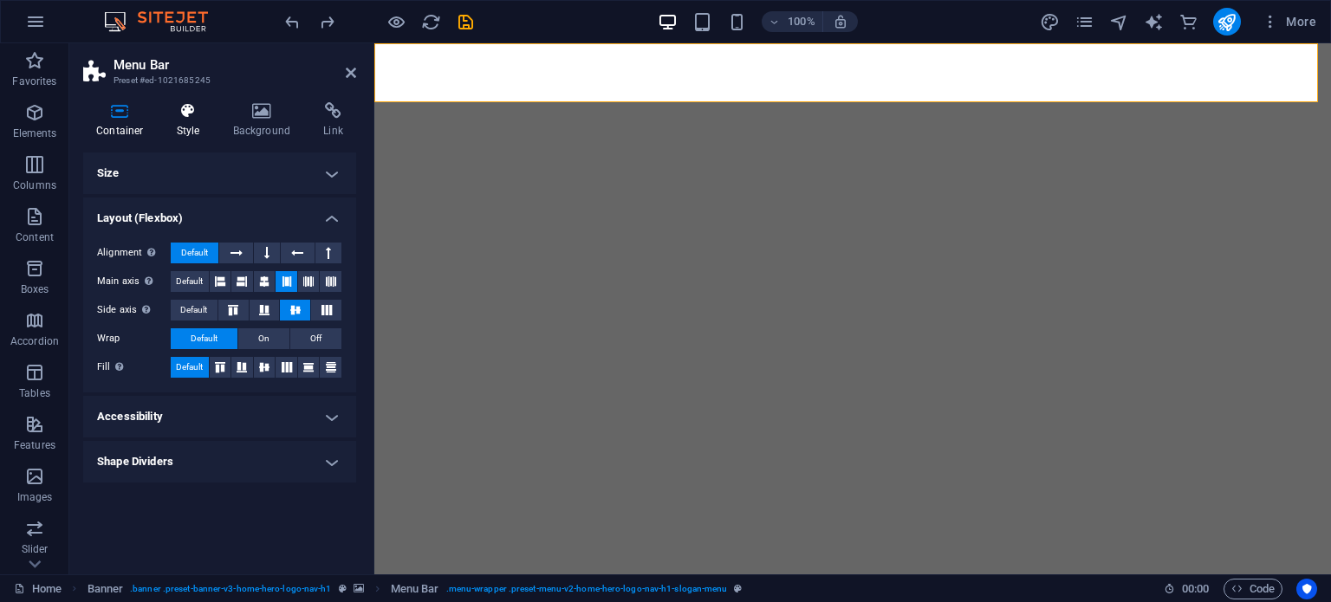
click at [194, 122] on h4 "Style" at bounding box center [192, 120] width 56 height 36
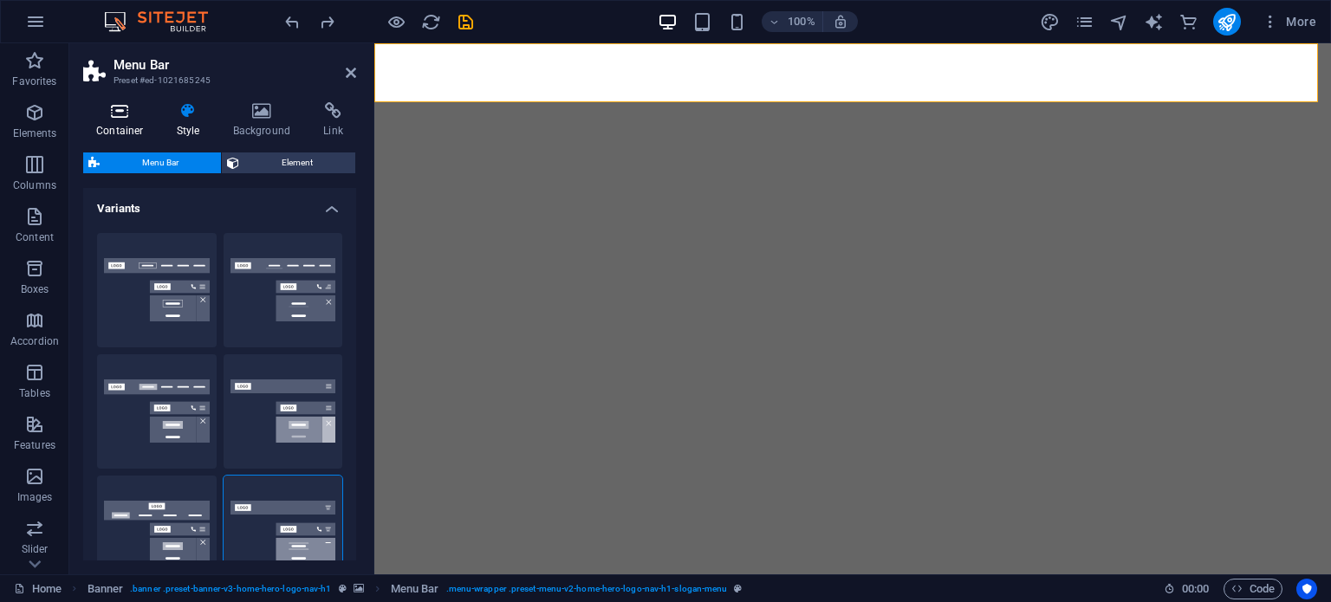
click at [128, 107] on icon at bounding box center [120, 110] width 74 height 17
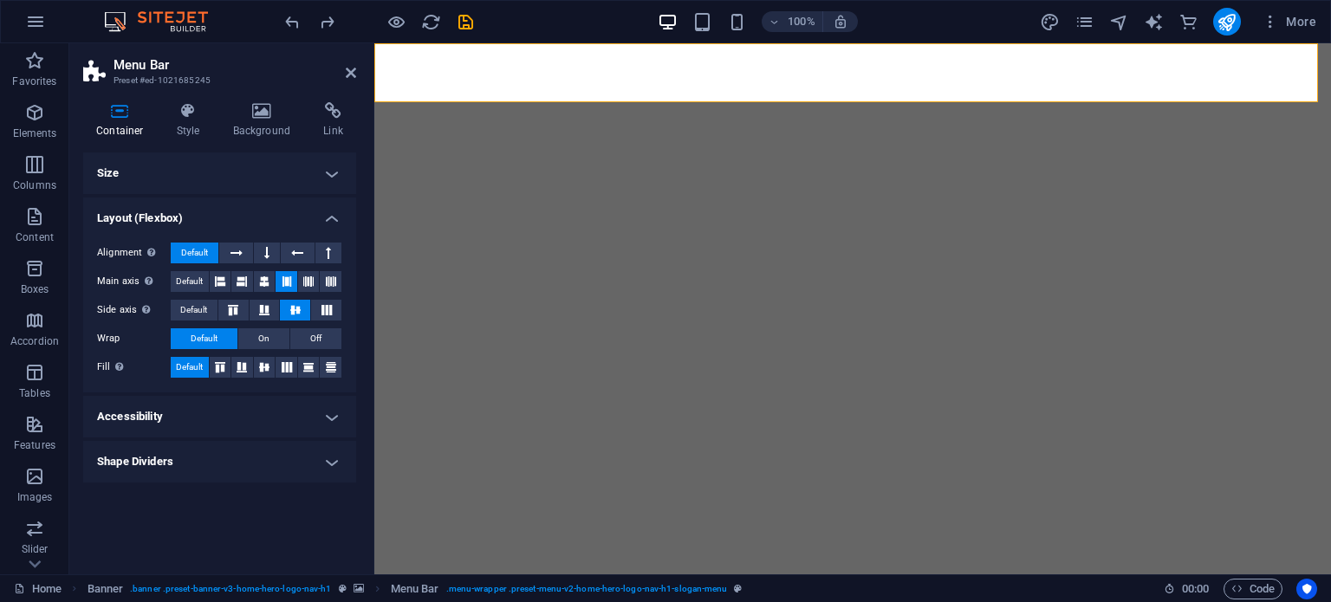
click at [190, 172] on h4 "Size" at bounding box center [219, 173] width 273 height 42
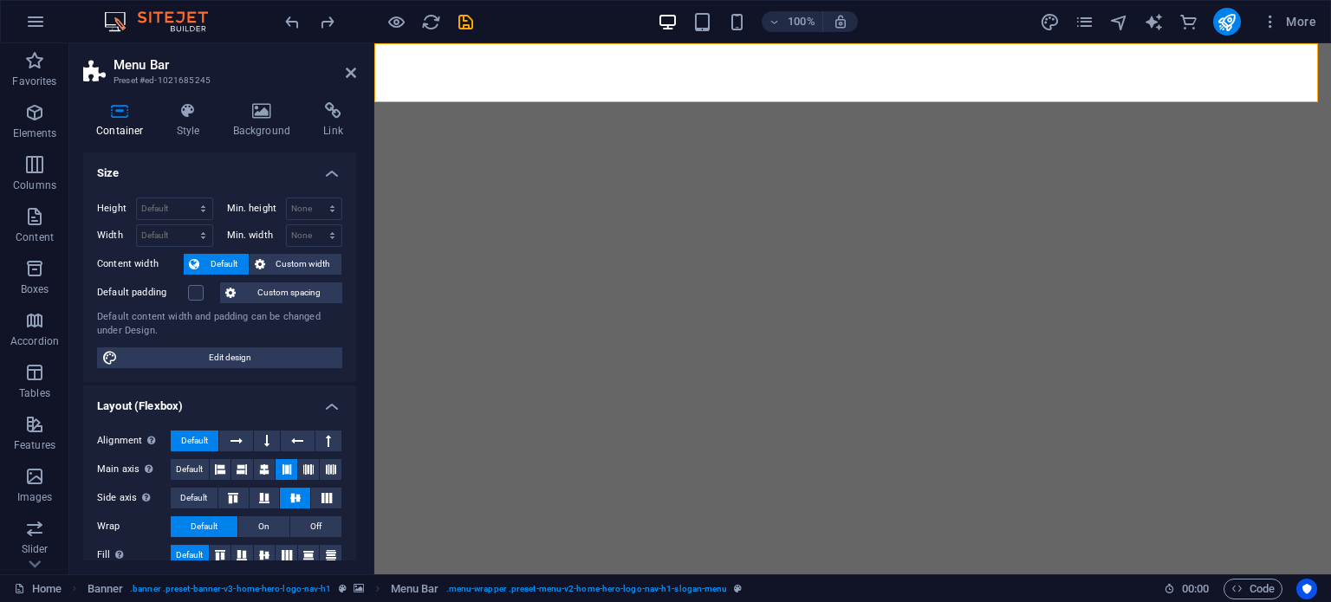
click at [190, 172] on h4 "Size" at bounding box center [219, 167] width 273 height 31
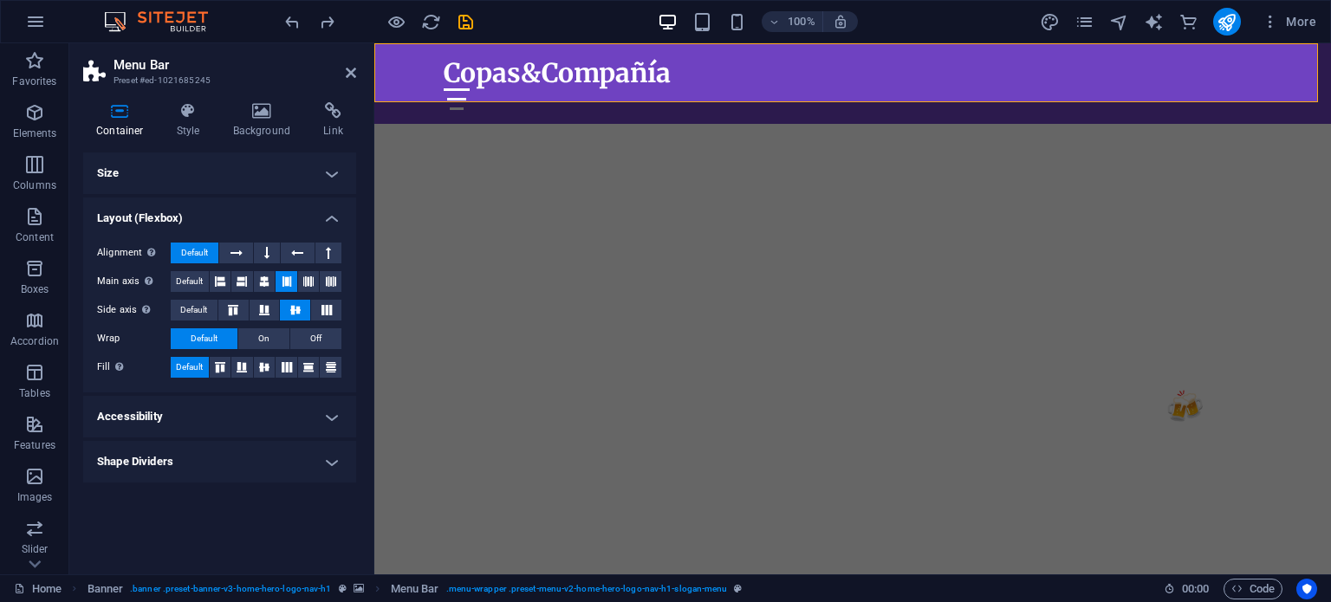
scroll to position [374, 0]
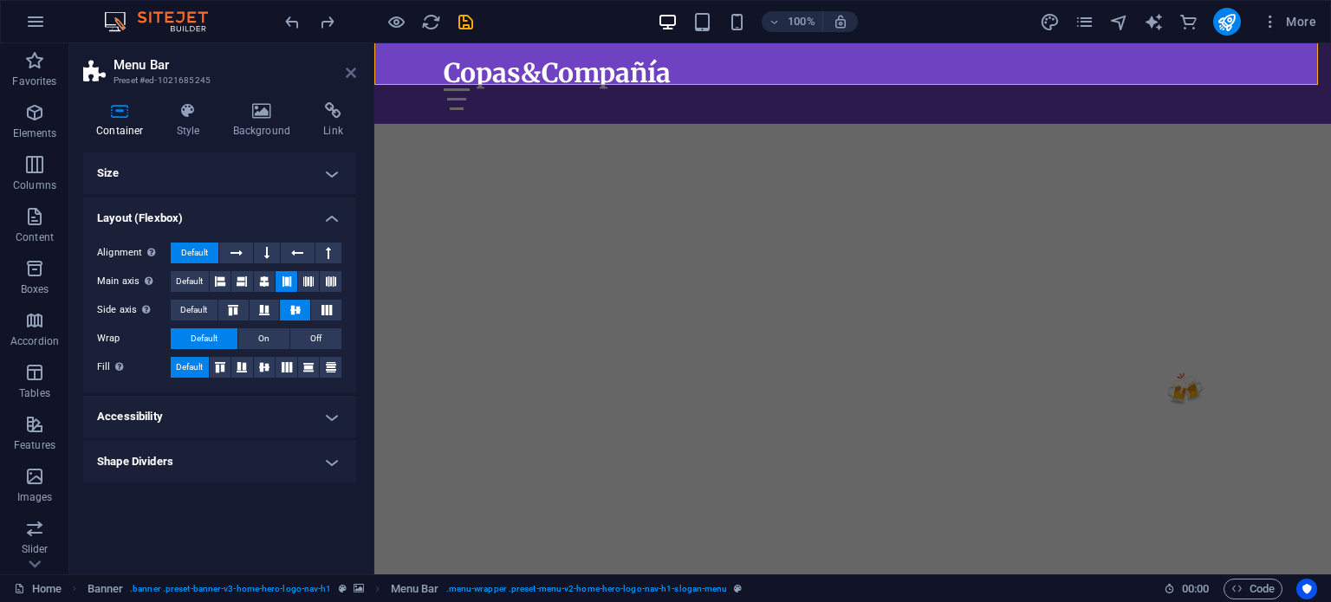
click at [353, 76] on icon at bounding box center [351, 73] width 10 height 14
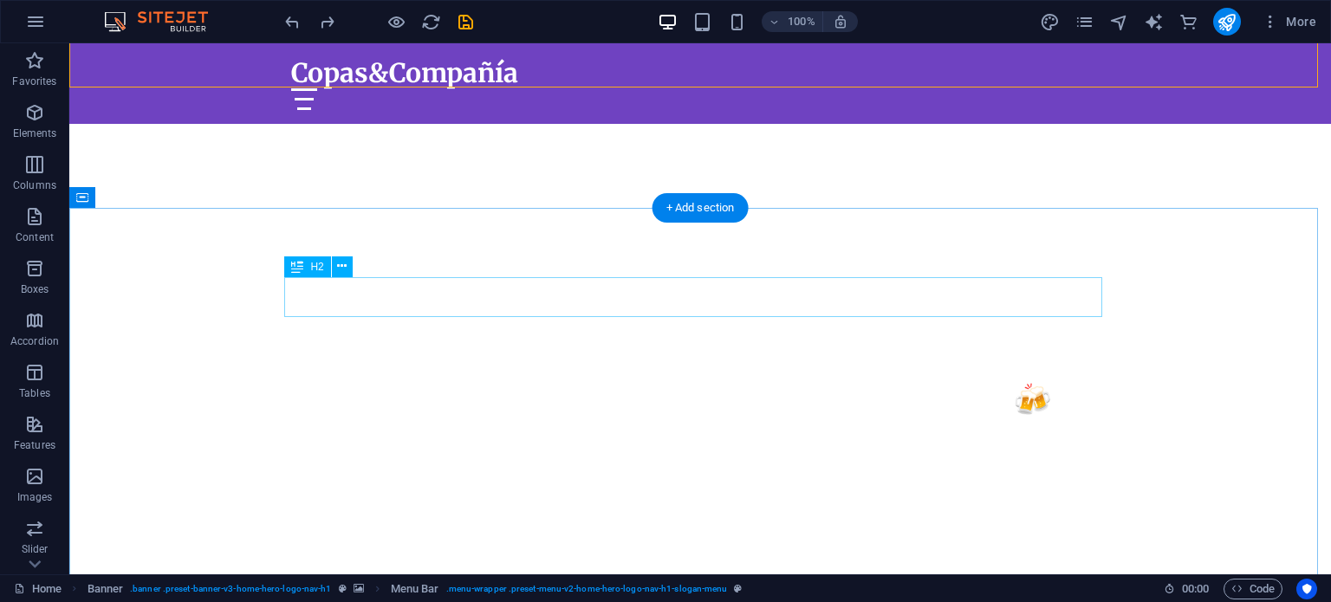
scroll to position [371, 0]
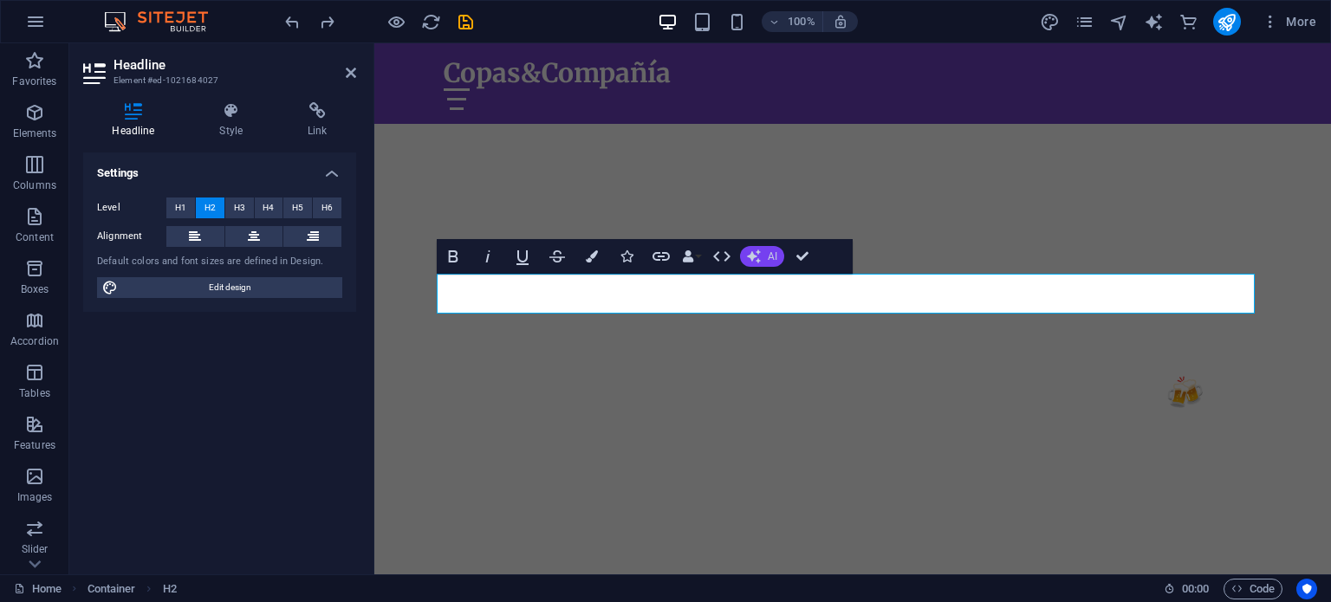
click at [766, 251] on button "AI" at bounding box center [762, 256] width 44 height 21
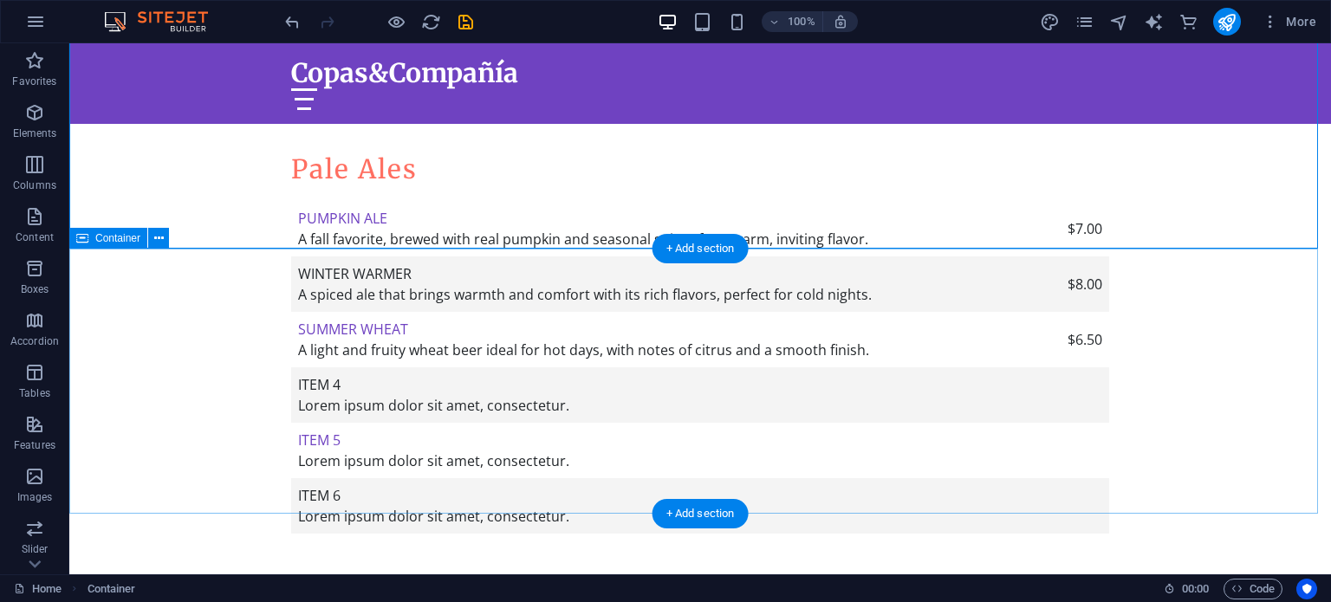
scroll to position [1735, 0]
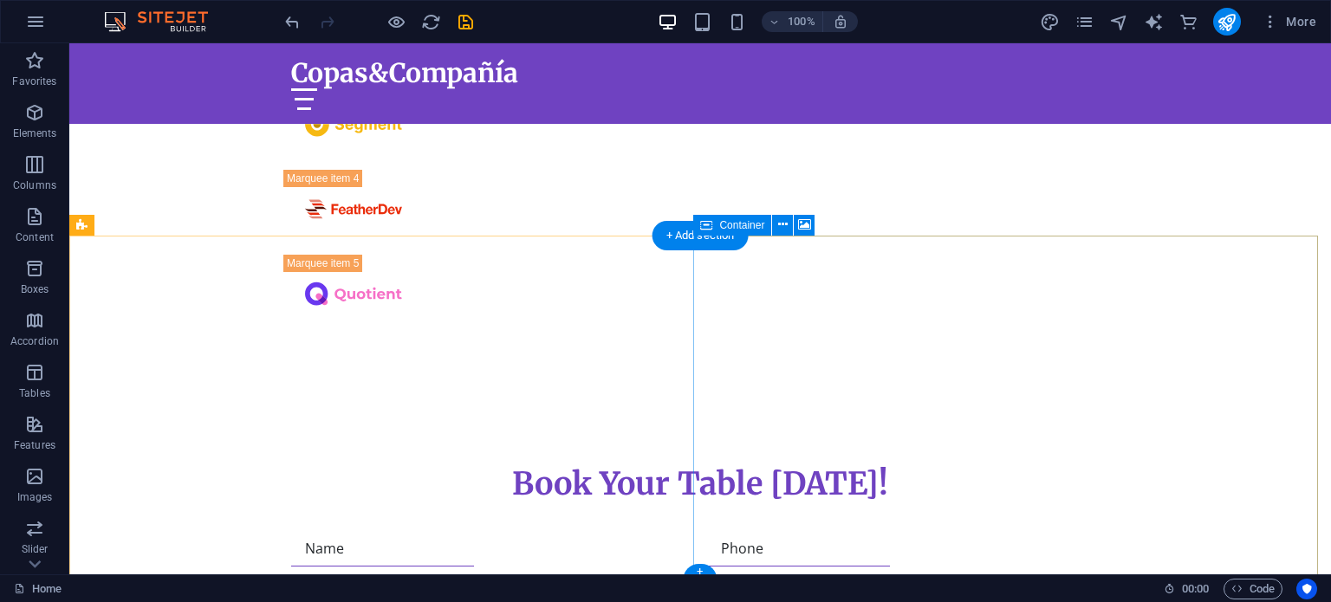
scroll to position [2551, 0]
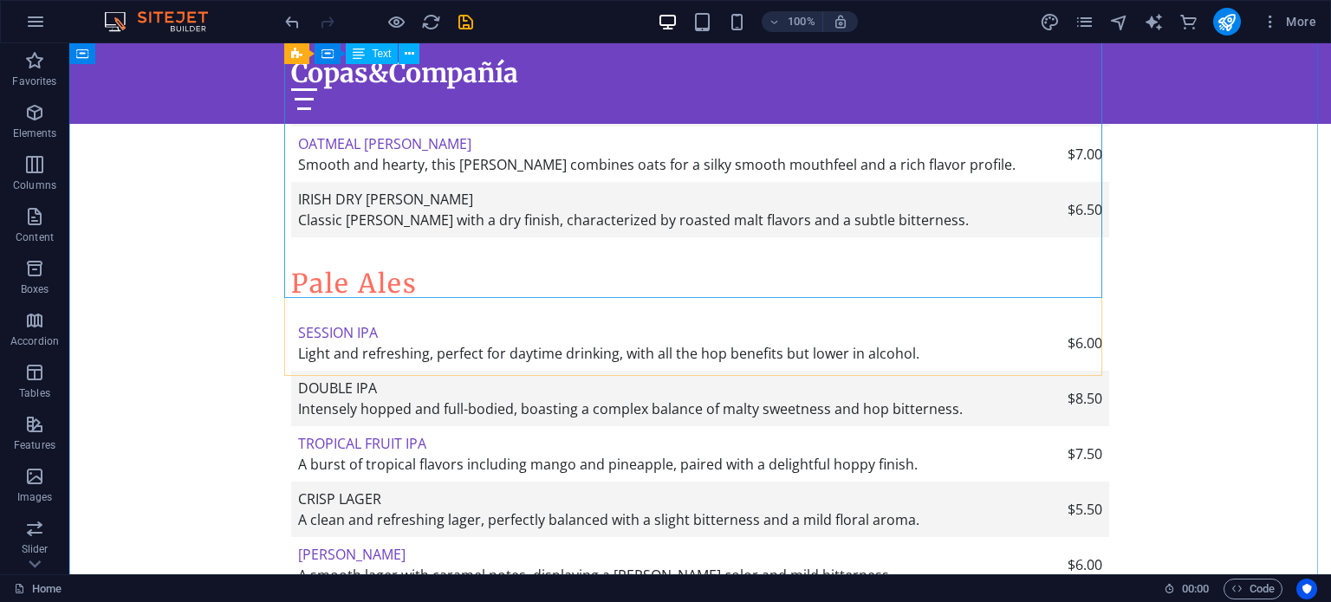
scroll to position [1196, 0]
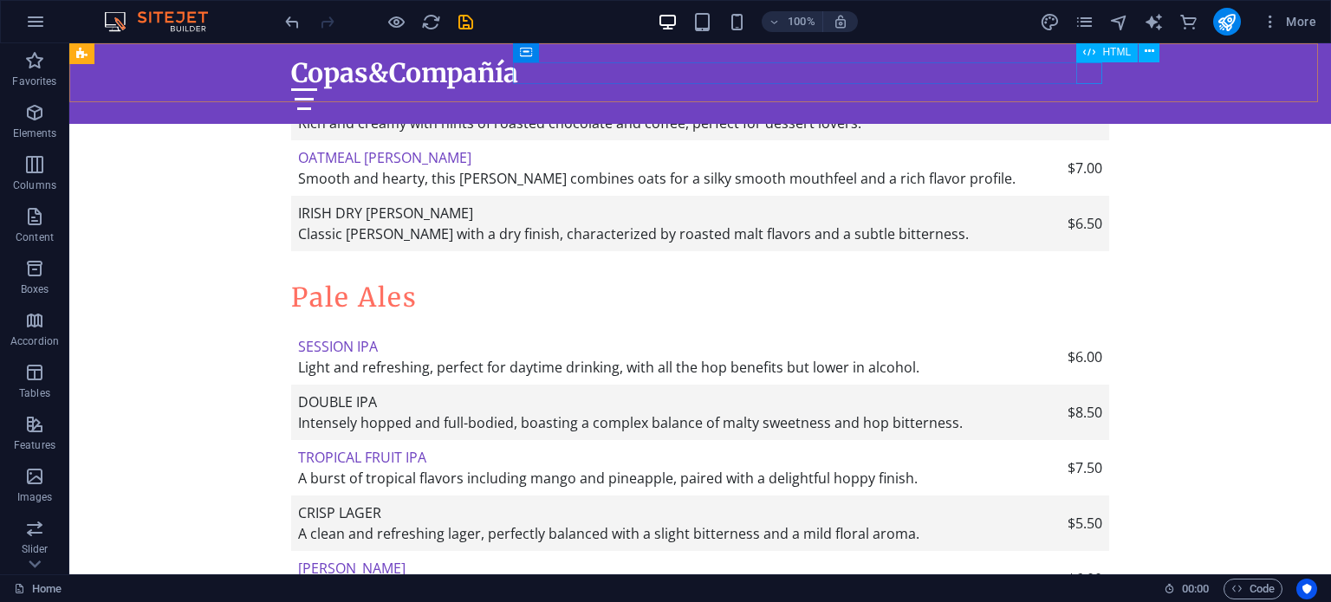
click at [1088, 88] on div at bounding box center [700, 99] width 818 height 22
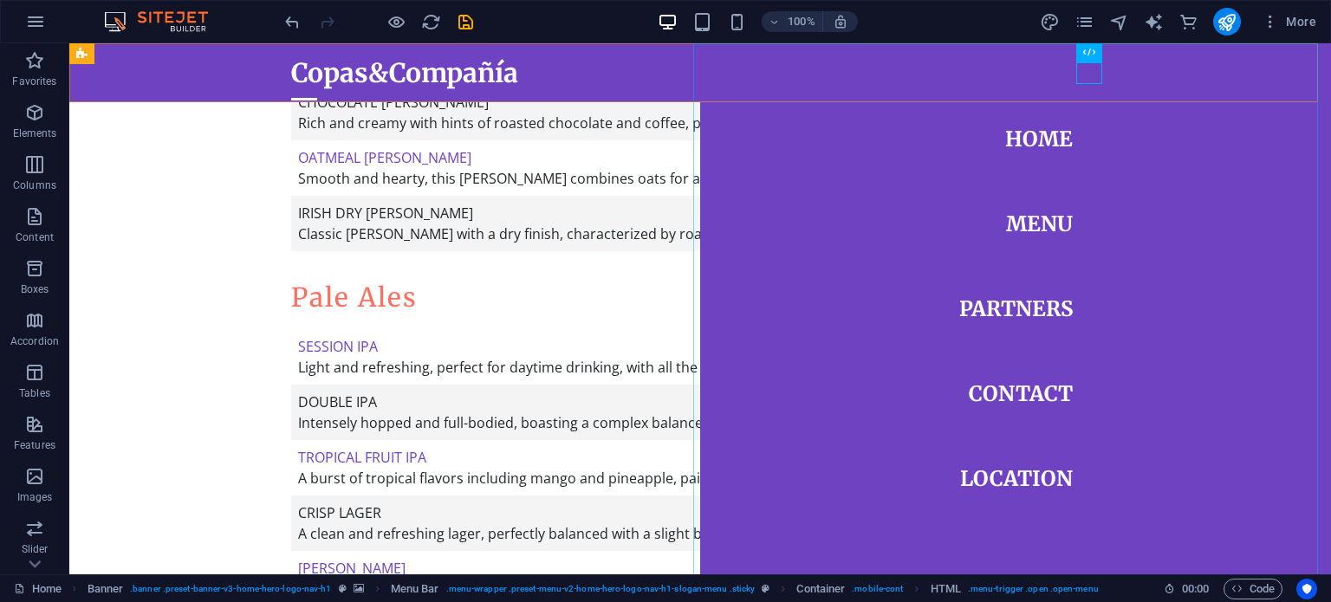
click at [1029, 311] on nav "Home Menu Partners Contact Location" at bounding box center [1015, 308] width 631 height 531
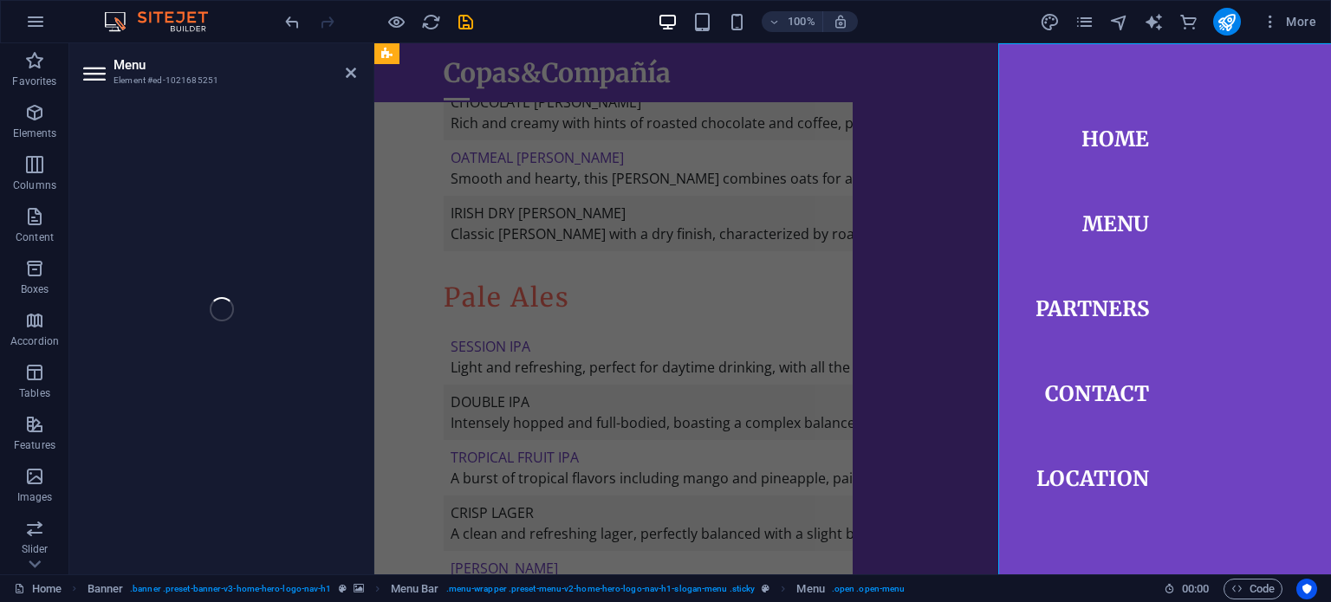
select select
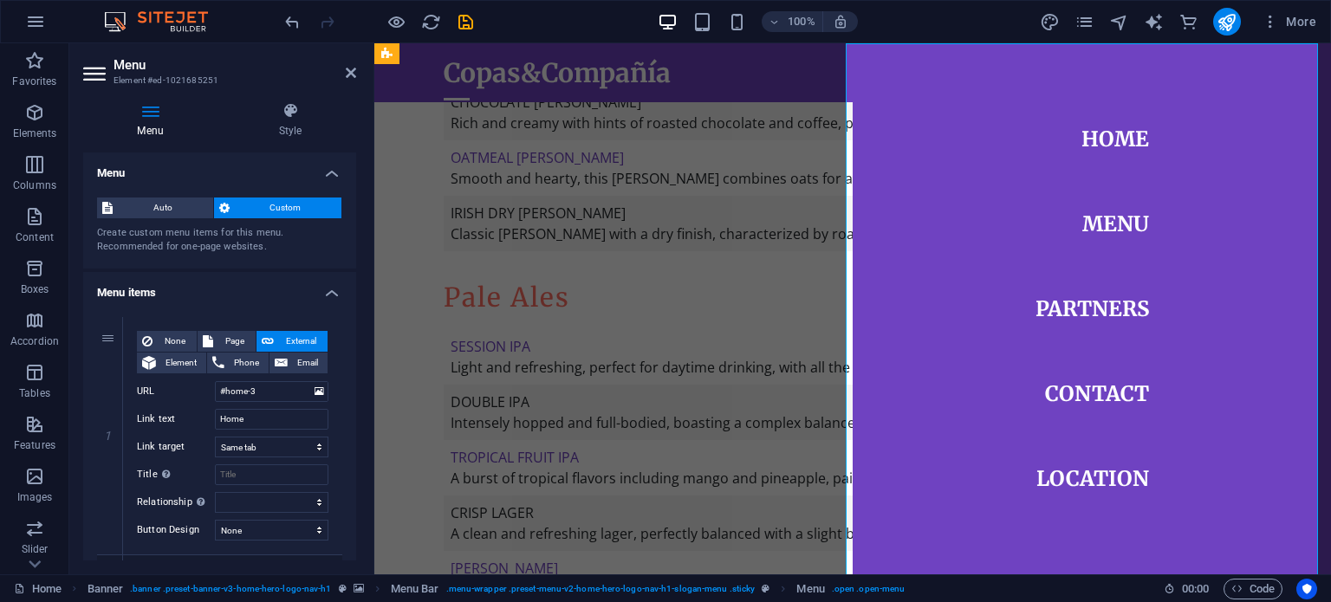
click at [1073, 304] on nav "Home Menu Partners Contact Location" at bounding box center [1091, 308] width 478 height 531
click at [189, 360] on span "Element" at bounding box center [181, 363] width 40 height 21
select select
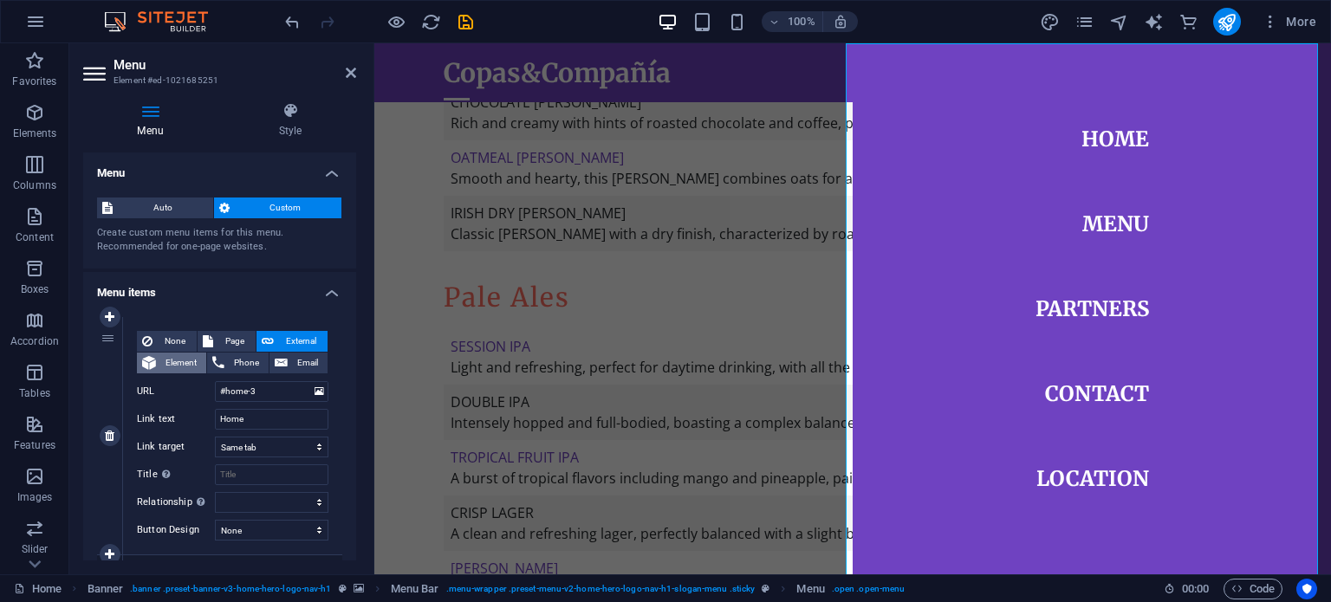
select select
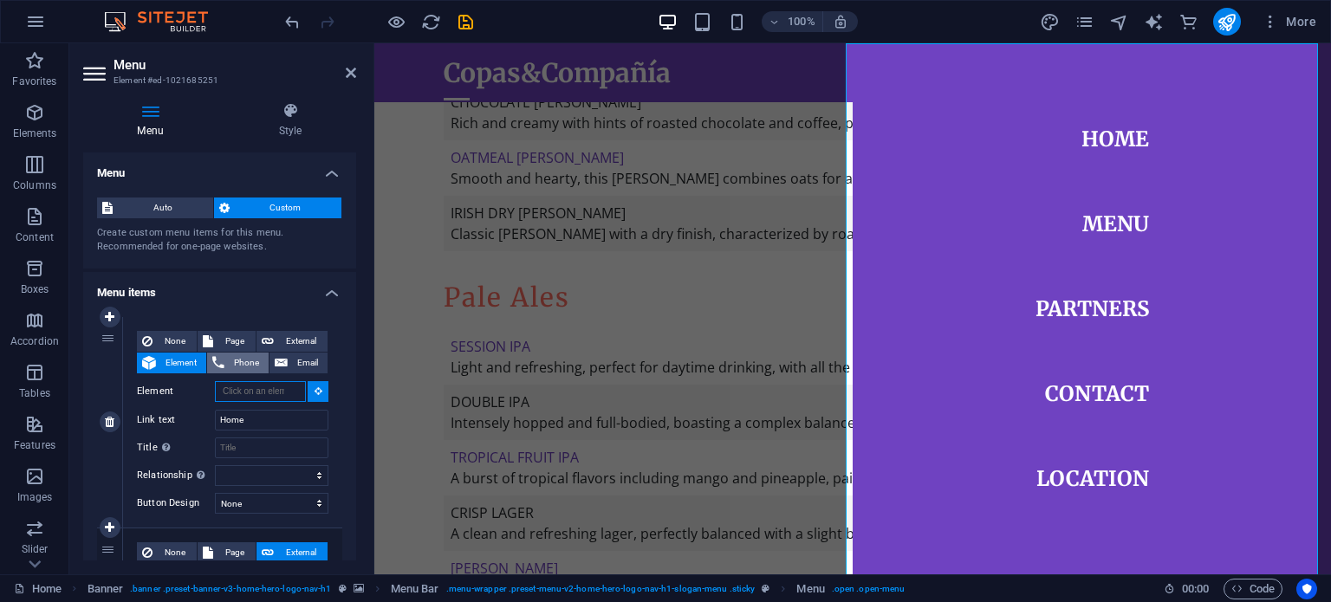
scroll to position [1137, 0]
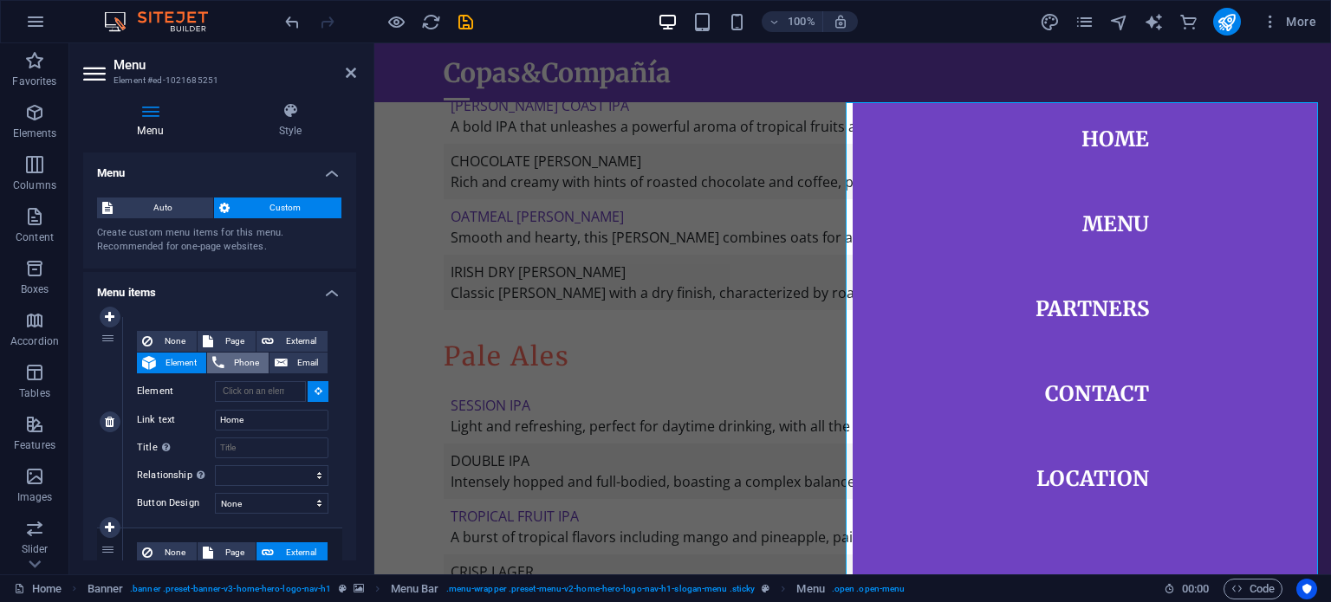
click at [245, 366] on span "Phone" at bounding box center [247, 363] width 34 height 21
select select
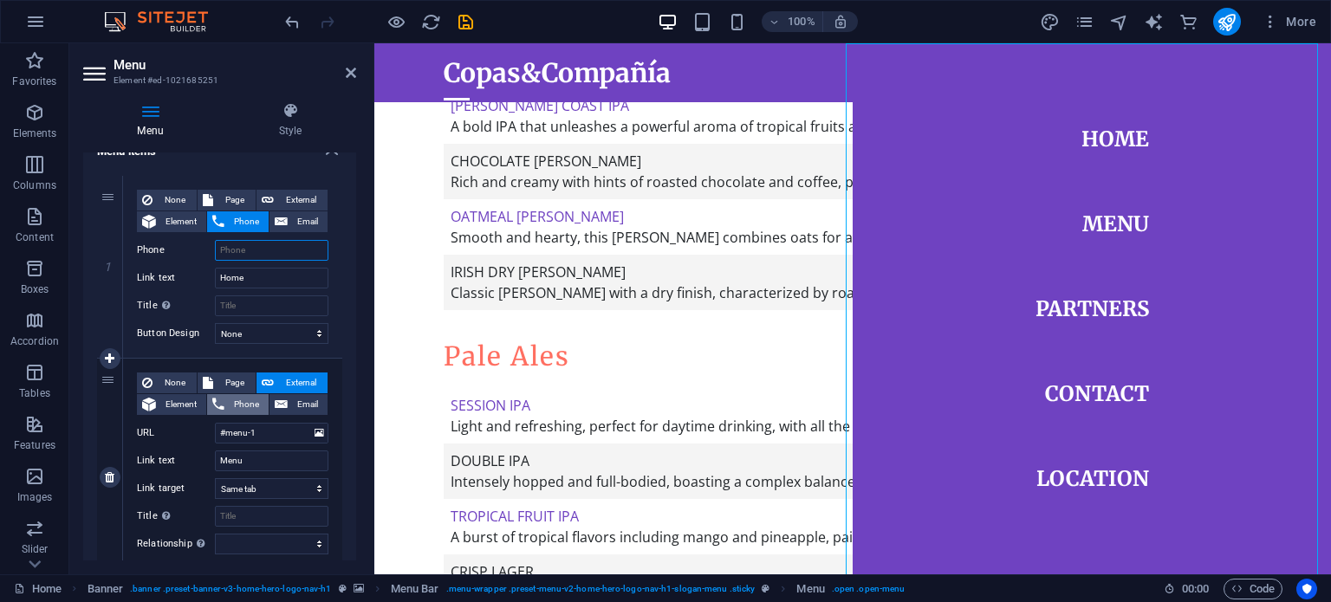
scroll to position [152, 0]
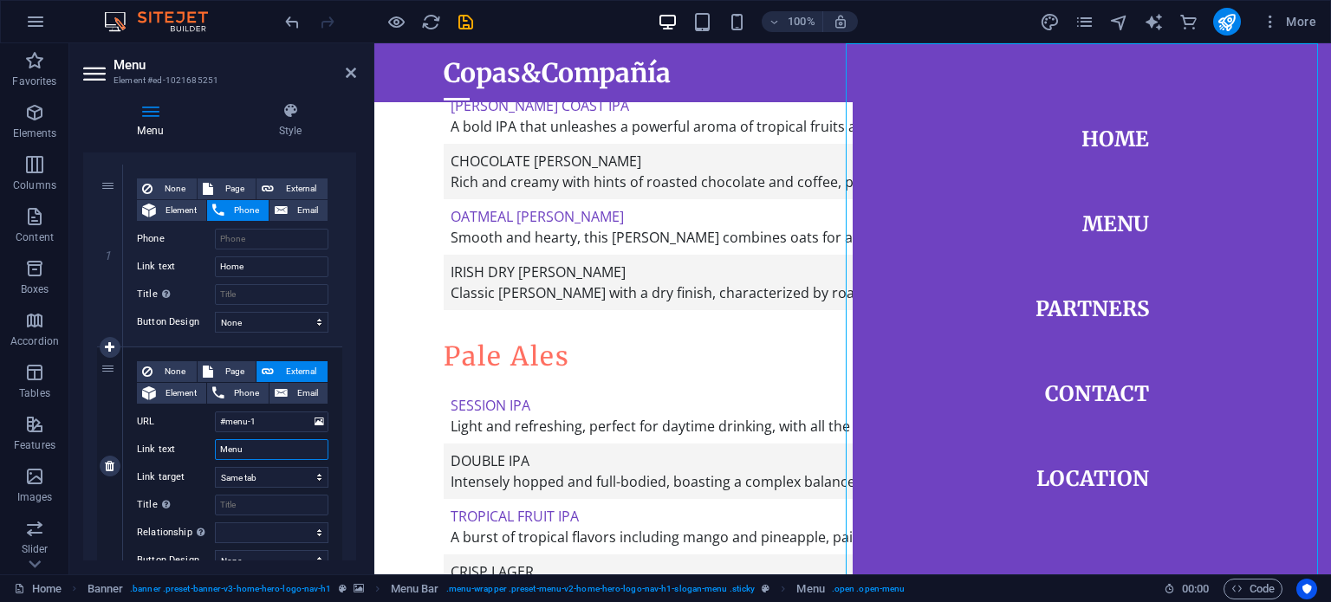
click at [245, 448] on input "Menu" at bounding box center [271, 449] width 113 height 21
type textarea "Menu"
click at [245, 448] on input "Menu" at bounding box center [271, 449] width 113 height 21
type input "Cervezas"
select select
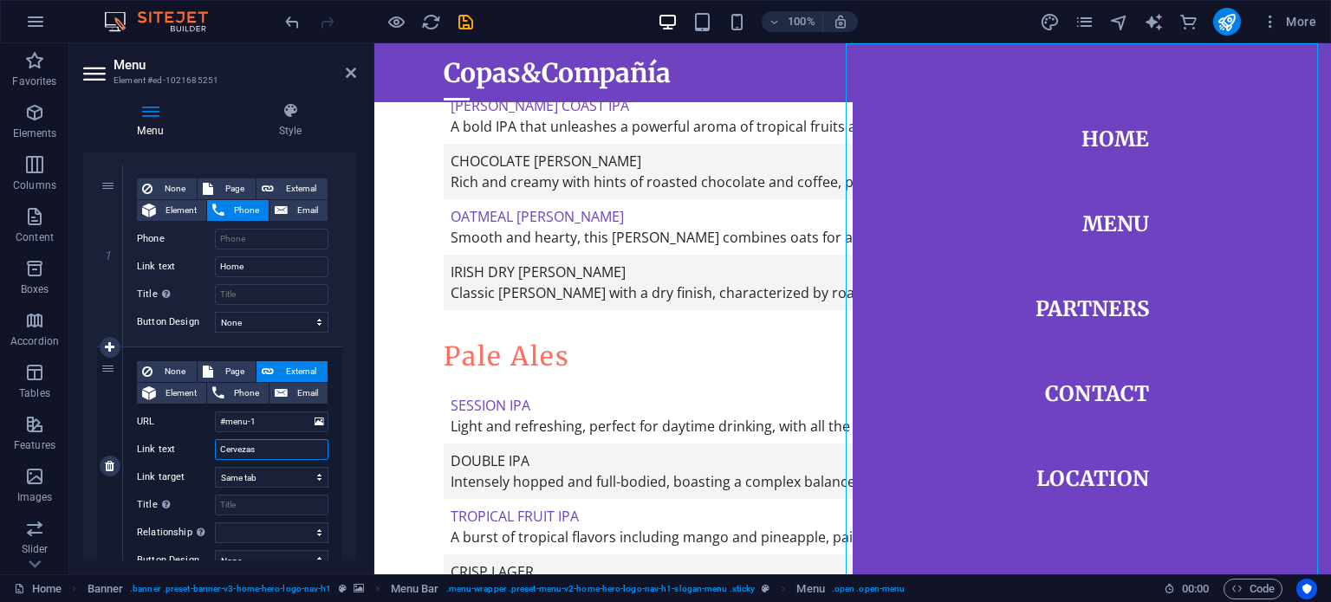
select select
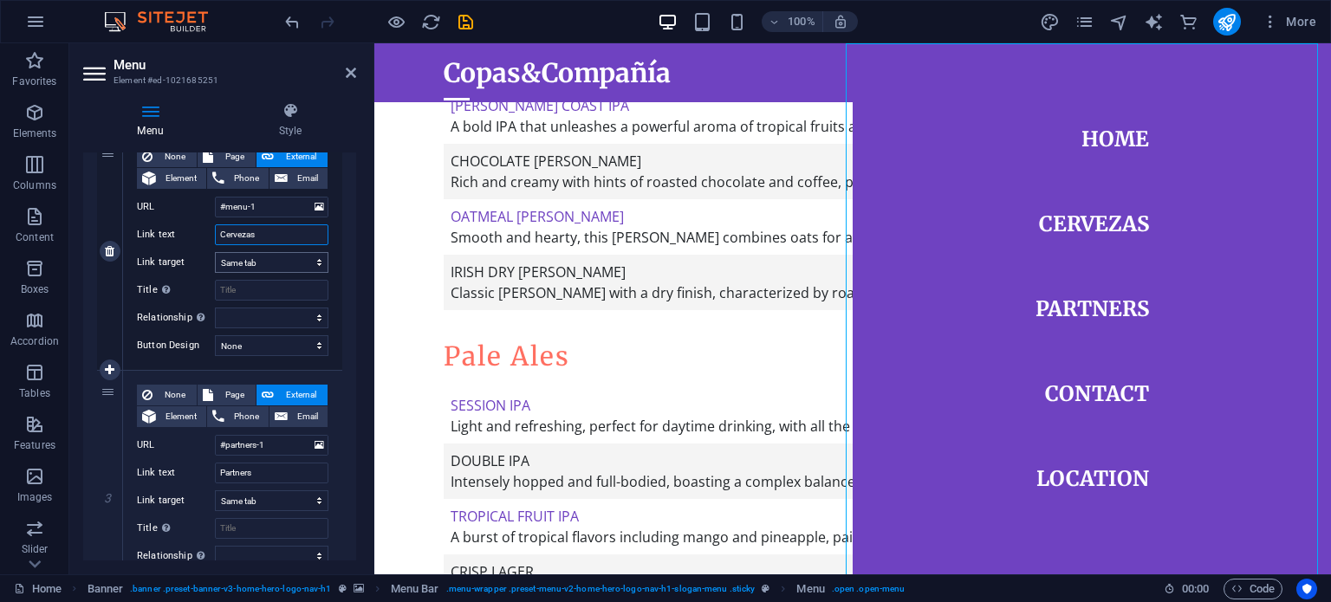
scroll to position [370, 0]
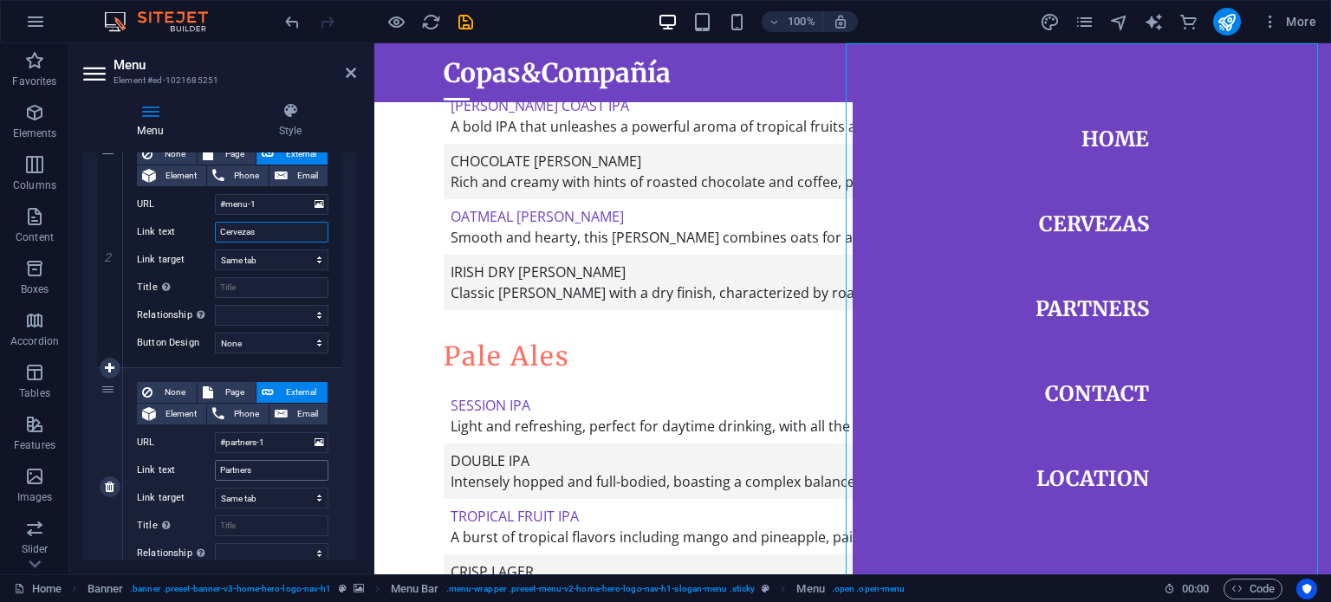
type input "Cervezas"
click at [257, 470] on input "Partners" at bounding box center [271, 470] width 113 height 21
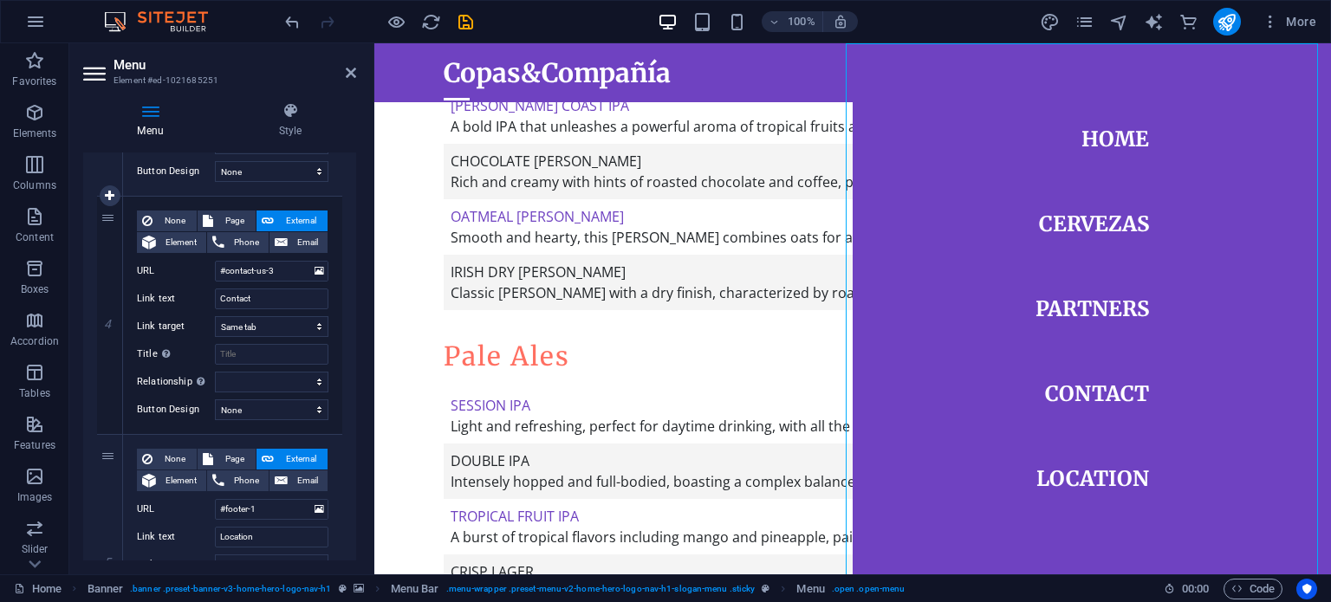
scroll to position [794, 0]
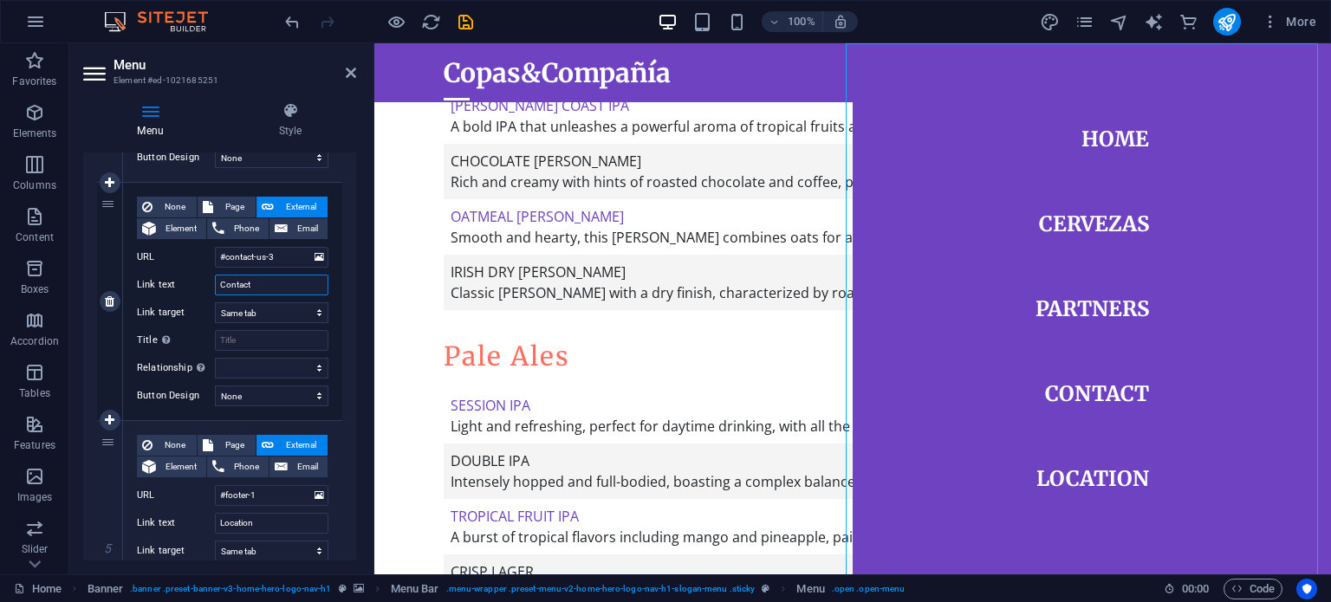
click at [250, 279] on input "Contact" at bounding box center [271, 285] width 113 height 21
type input "Contacto"
select select
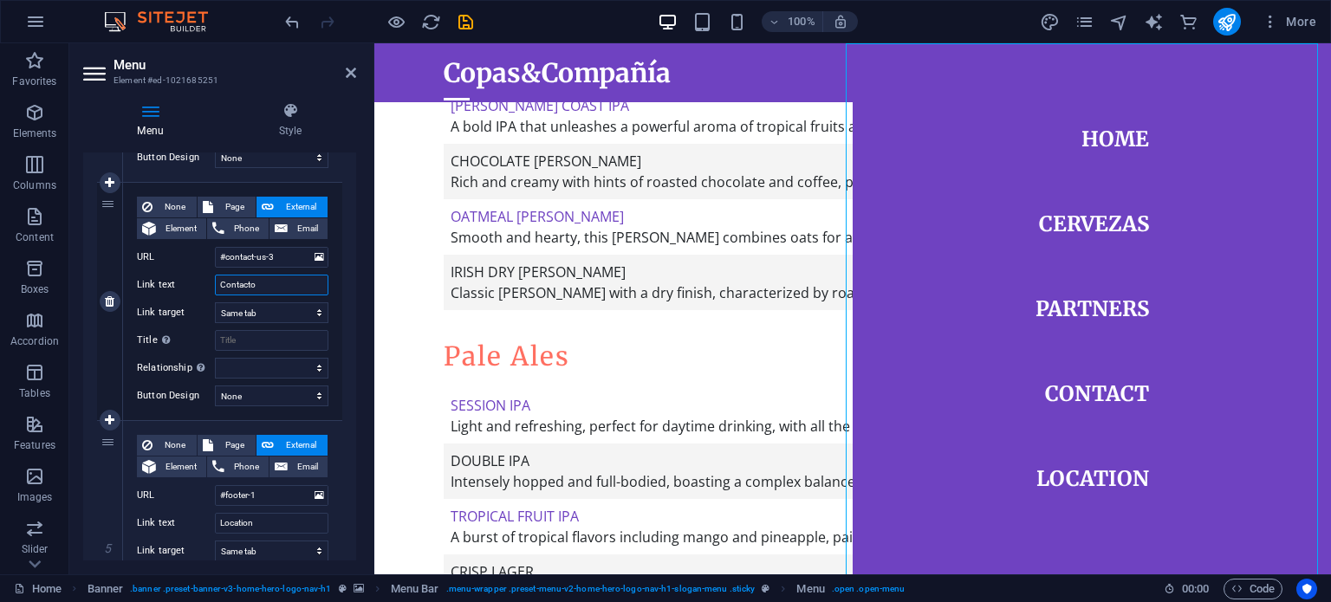
select select
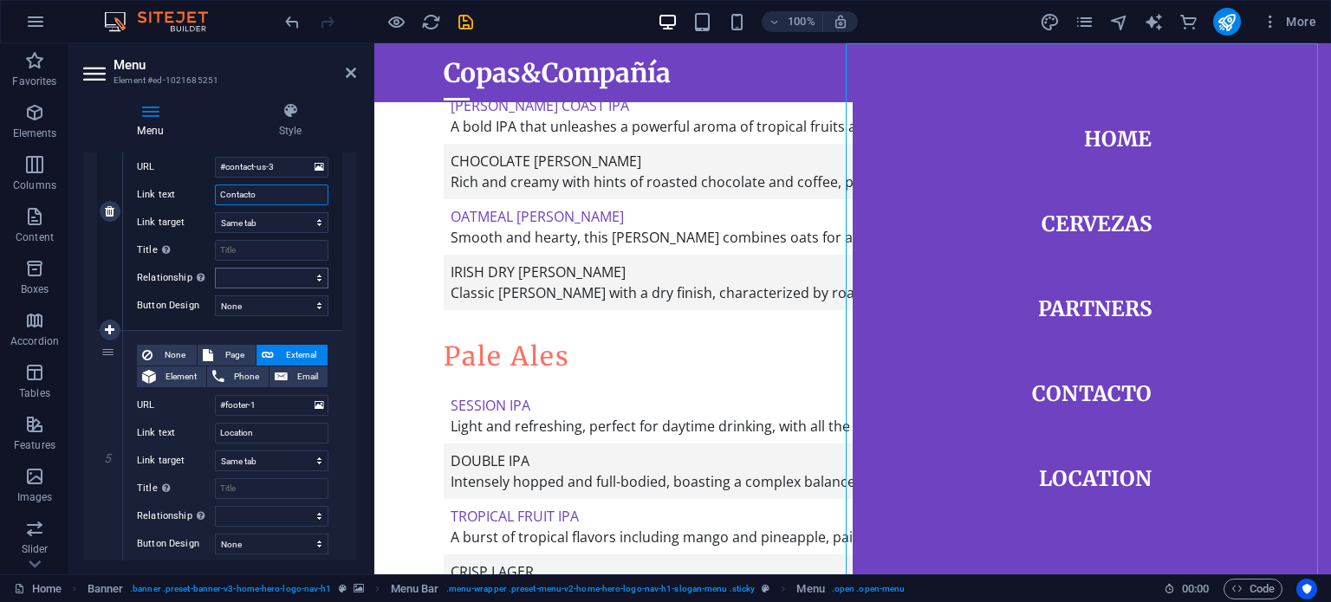
scroll to position [939, 0]
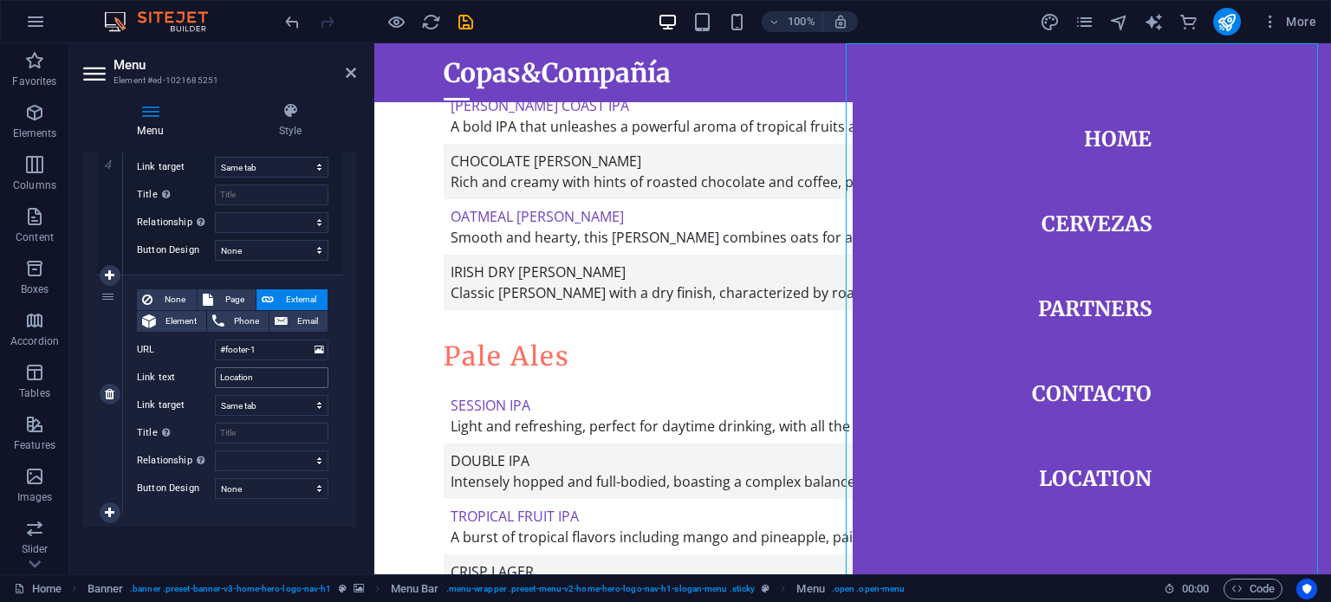
type input "Contacto"
click at [260, 375] on input "Location" at bounding box center [271, 377] width 113 height 21
type input "Ubicación"
select select
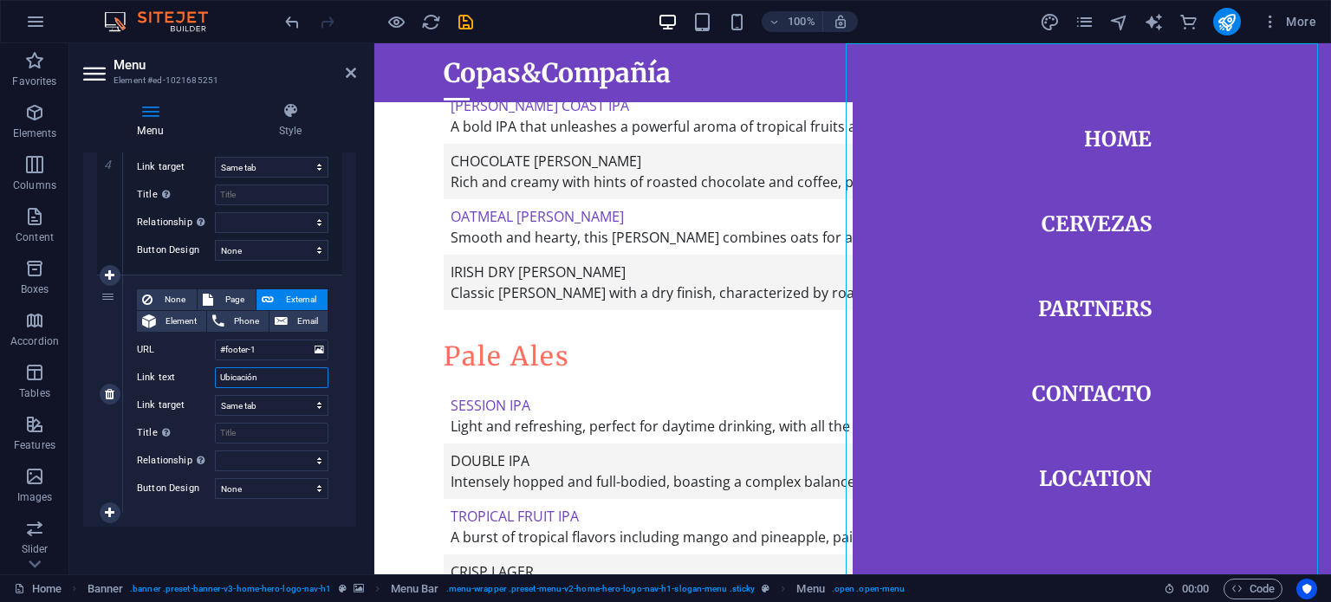
select select
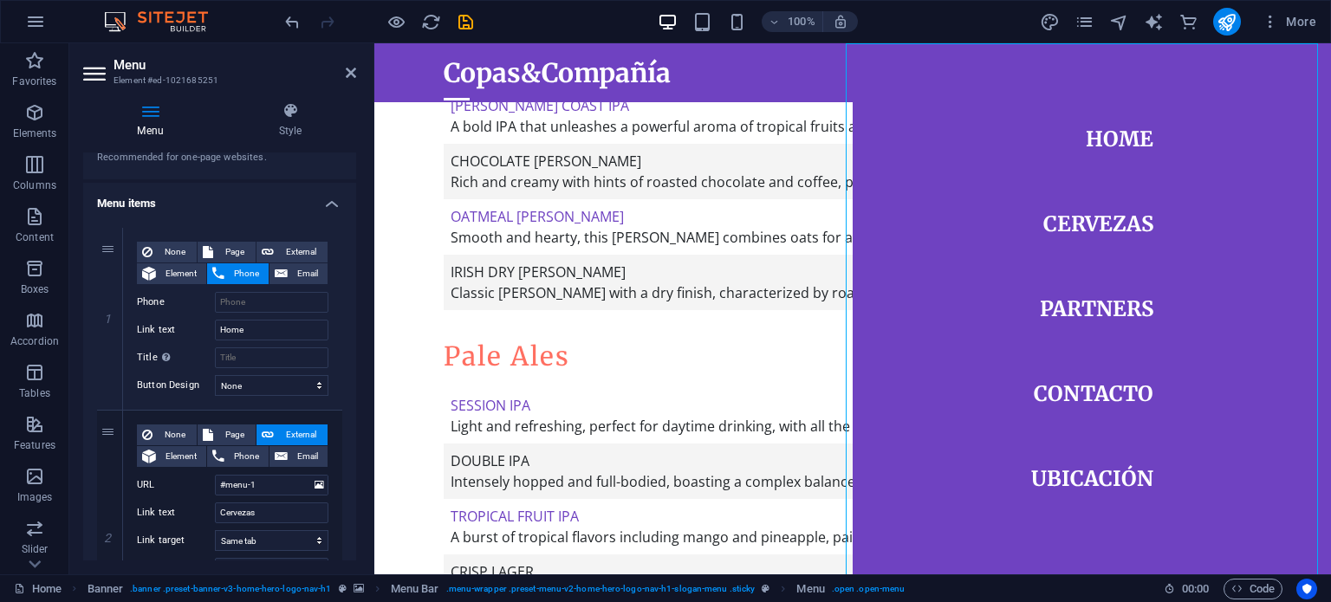
scroll to position [0, 0]
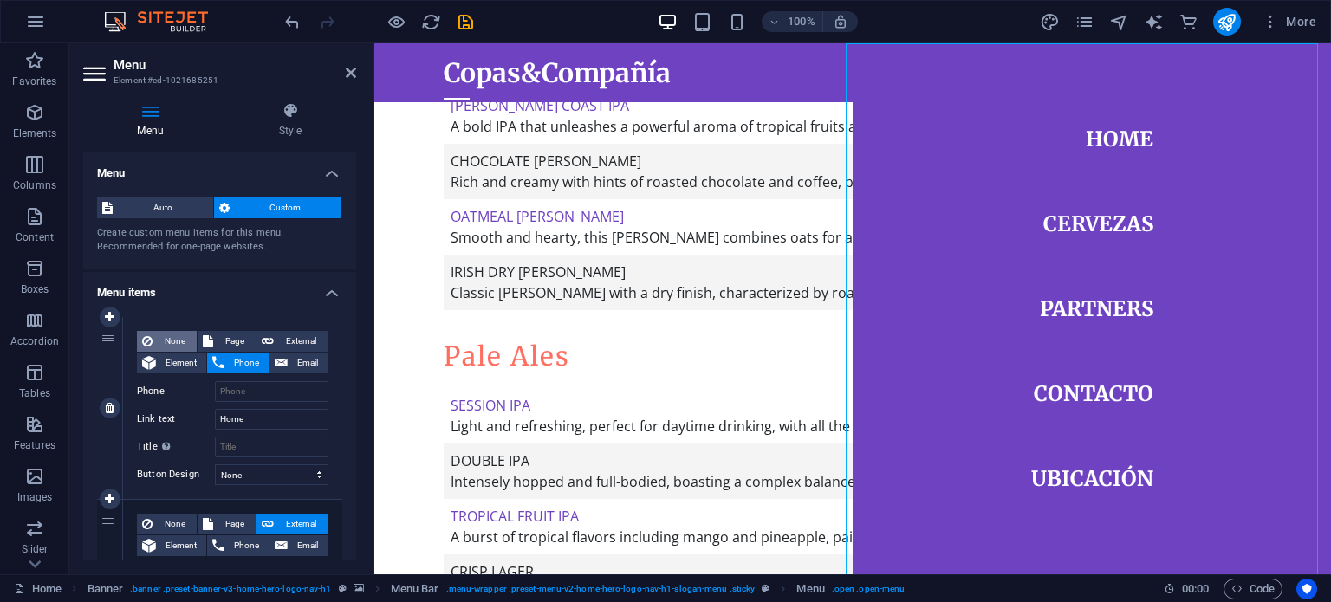
type input "Ubicación"
click at [173, 334] on span "None" at bounding box center [175, 341] width 34 height 21
select select
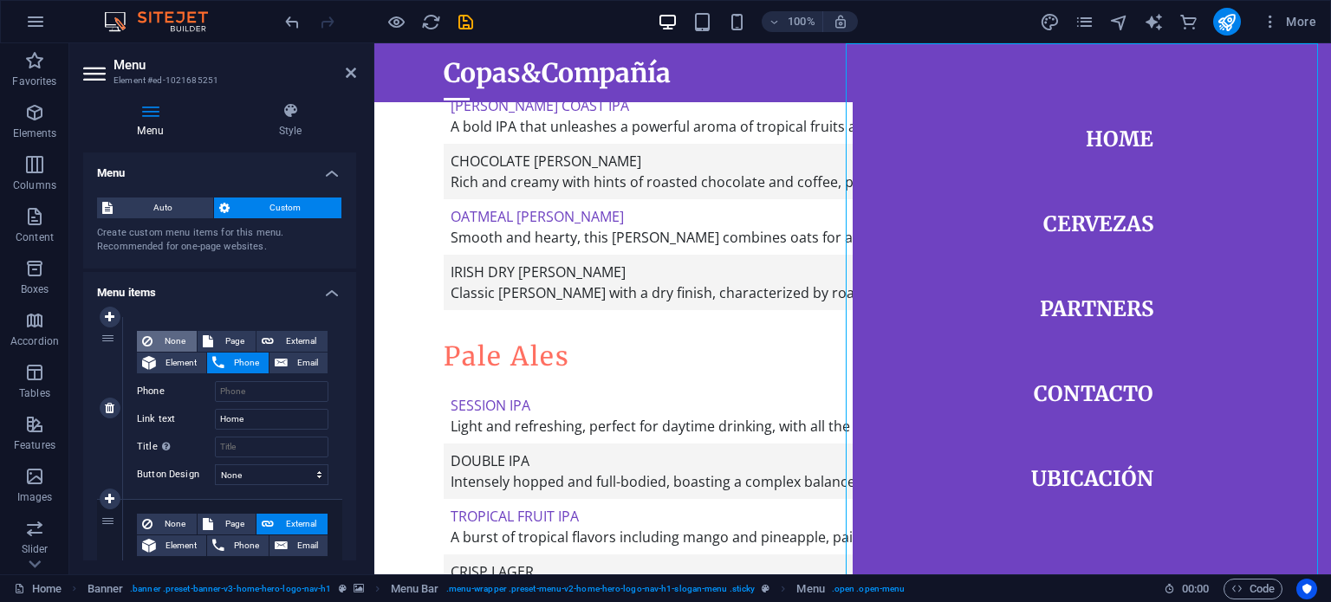
select select
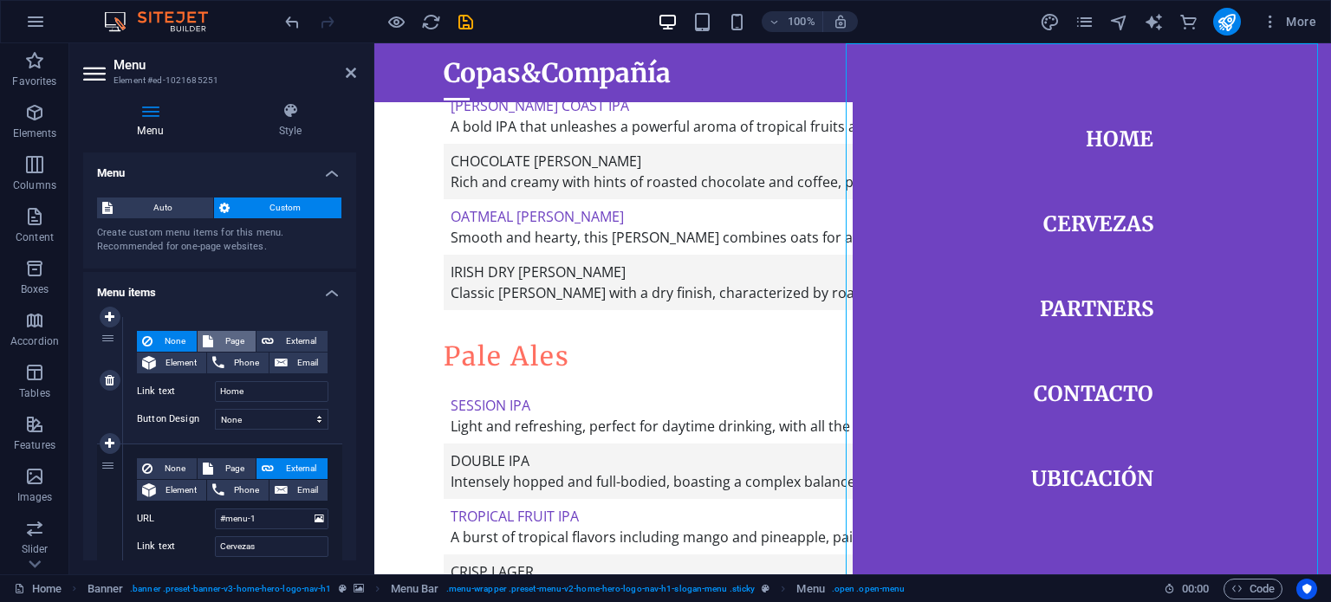
click at [237, 341] on span "Page" at bounding box center [234, 341] width 32 height 21
select select
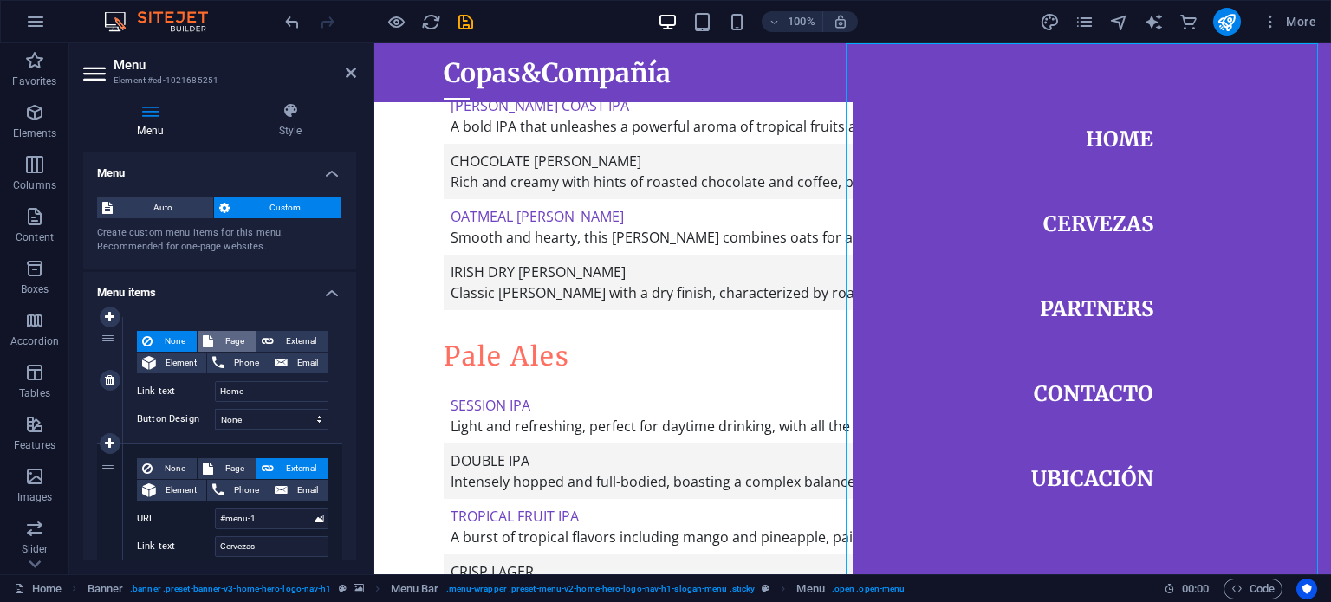
select select
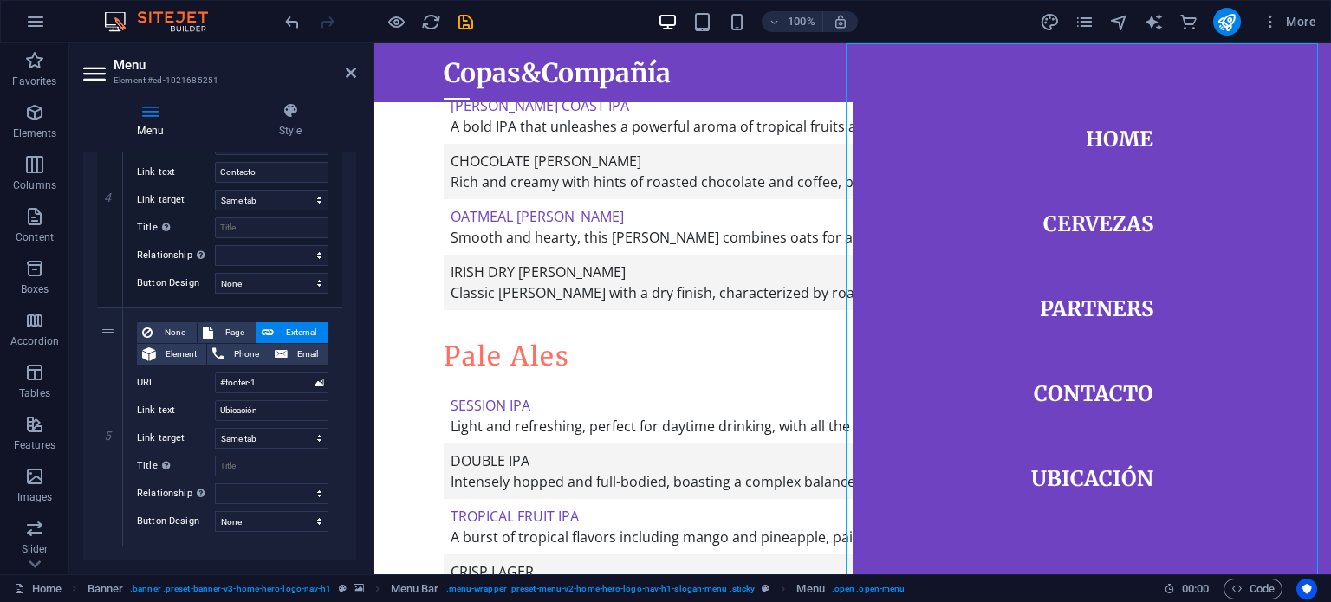
scroll to position [963, 0]
click at [304, 107] on icon at bounding box center [290, 110] width 132 height 17
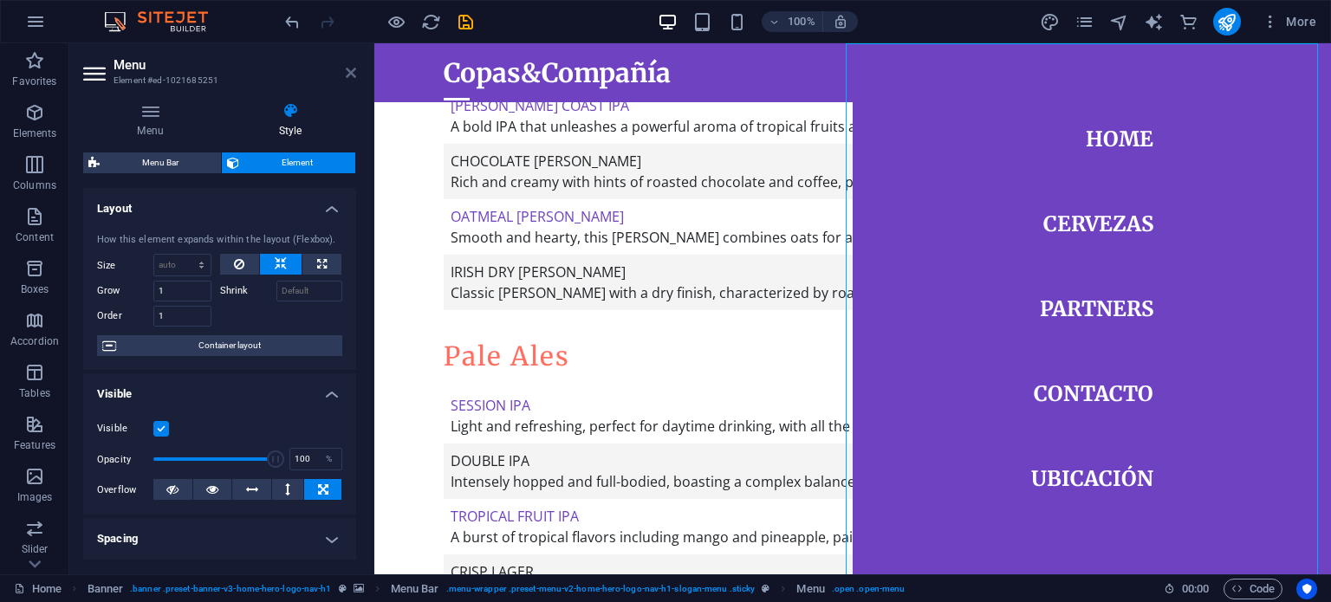
click at [351, 79] on icon at bounding box center [351, 73] width 10 height 14
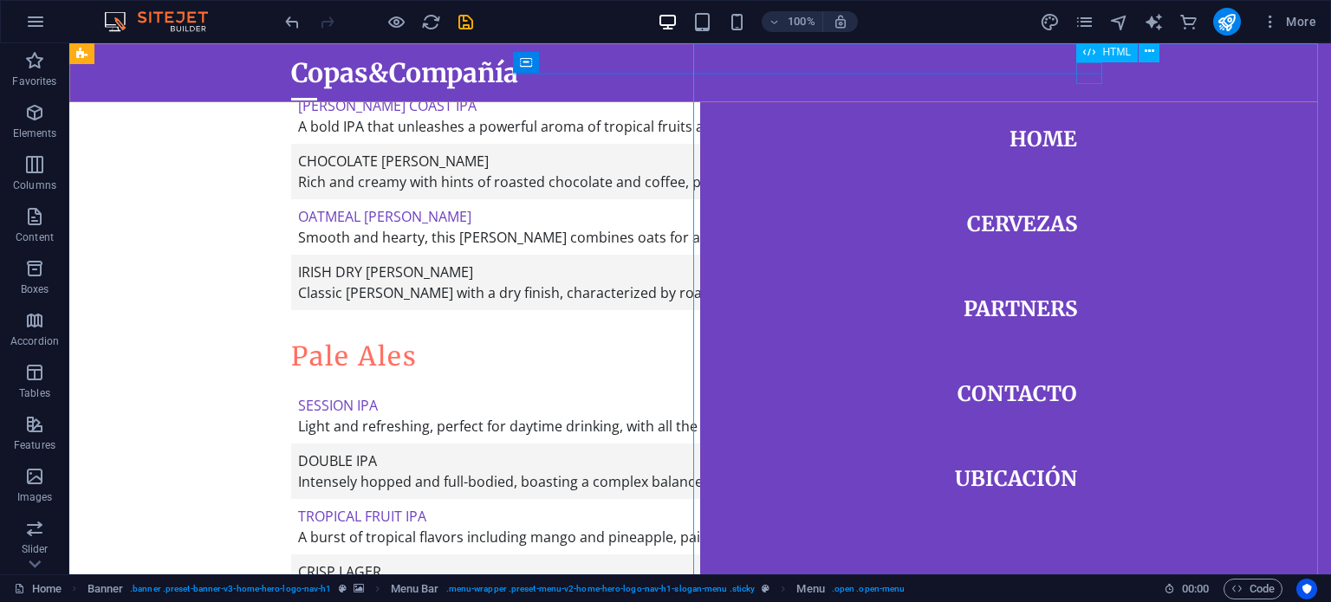
click at [317, 88] on div at bounding box center [304, 99] width 26 height 22
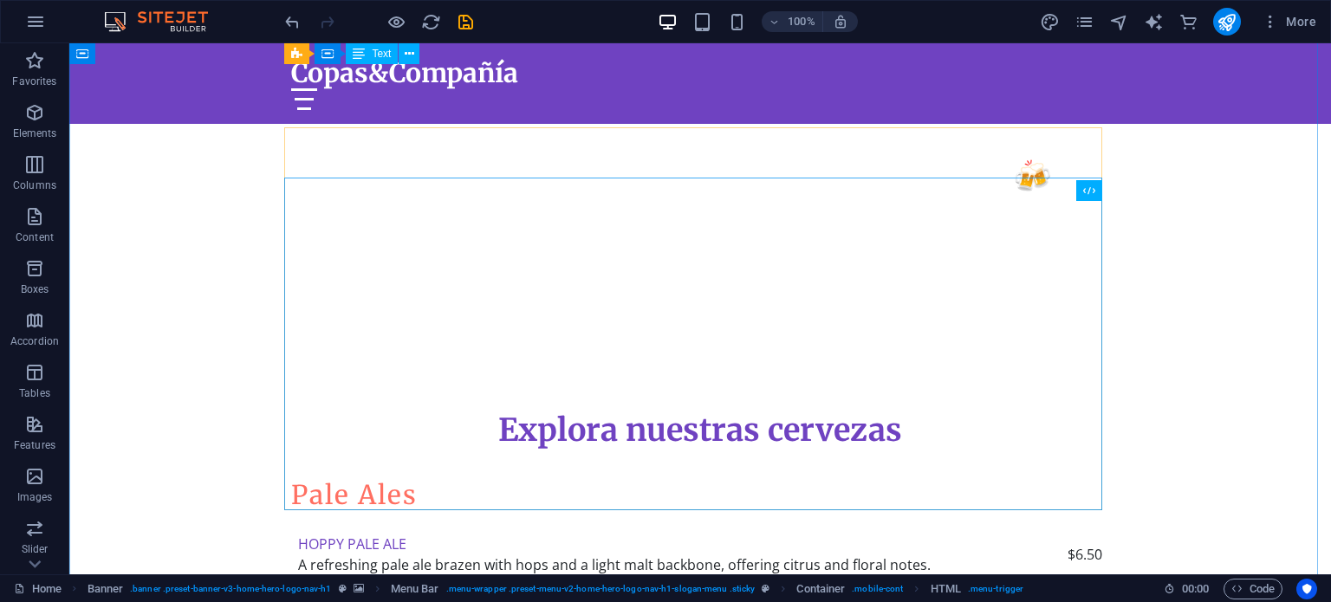
scroll to position [574, 0]
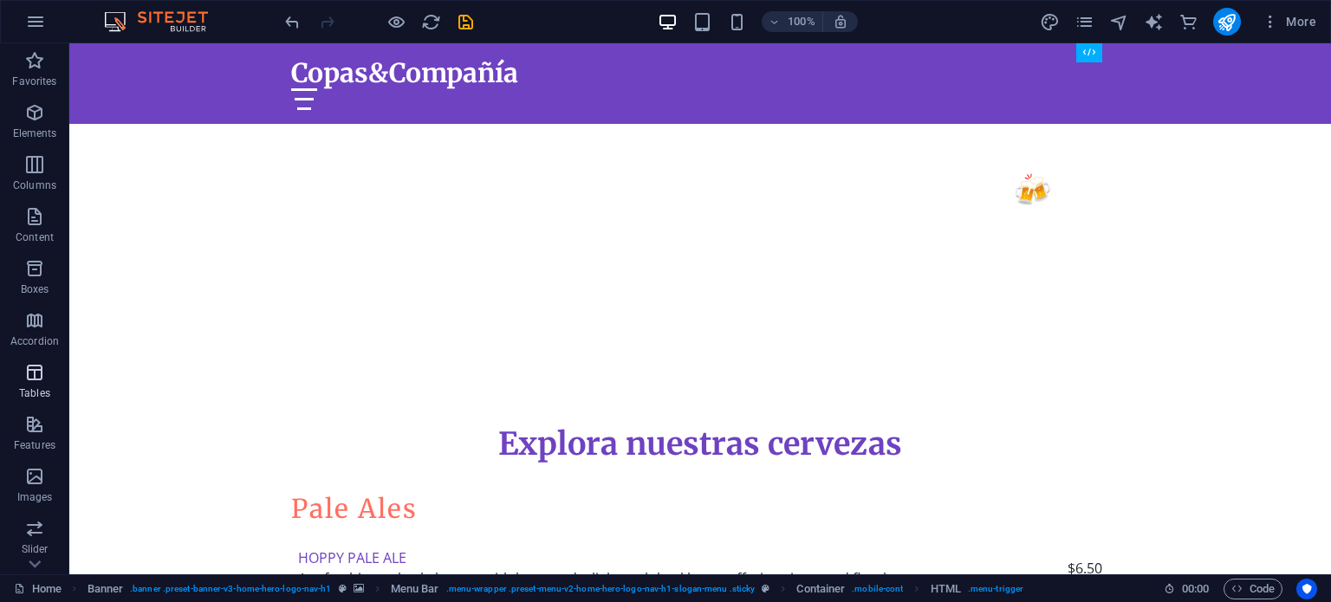
click at [29, 378] on icon "button" at bounding box center [34, 372] width 21 height 21
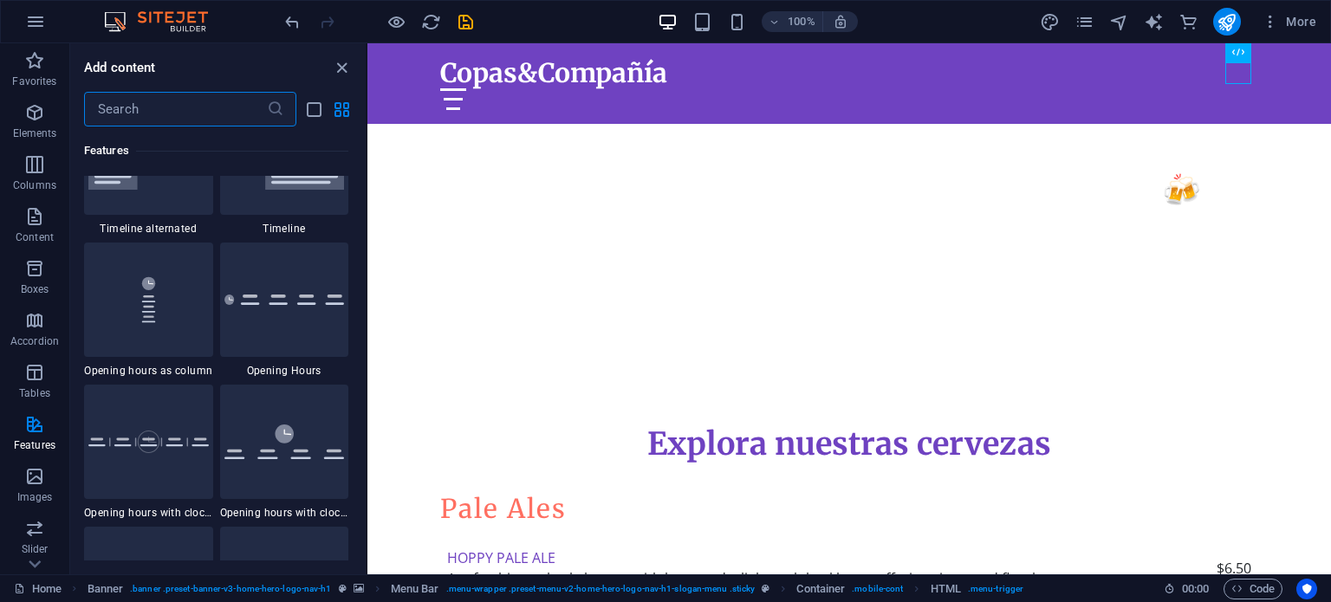
scroll to position [7401, 0]
click at [1270, 18] on icon "button" at bounding box center [1269, 21] width 17 height 17
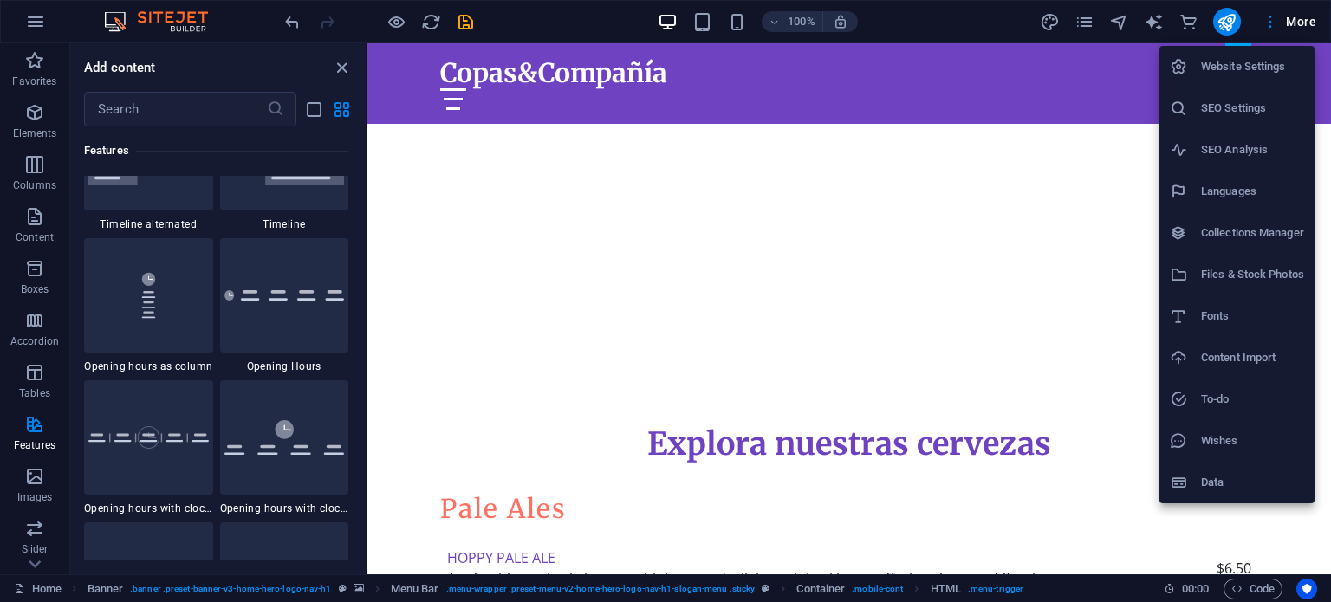
click at [1241, 183] on h6 "Languages" at bounding box center [1252, 191] width 103 height 21
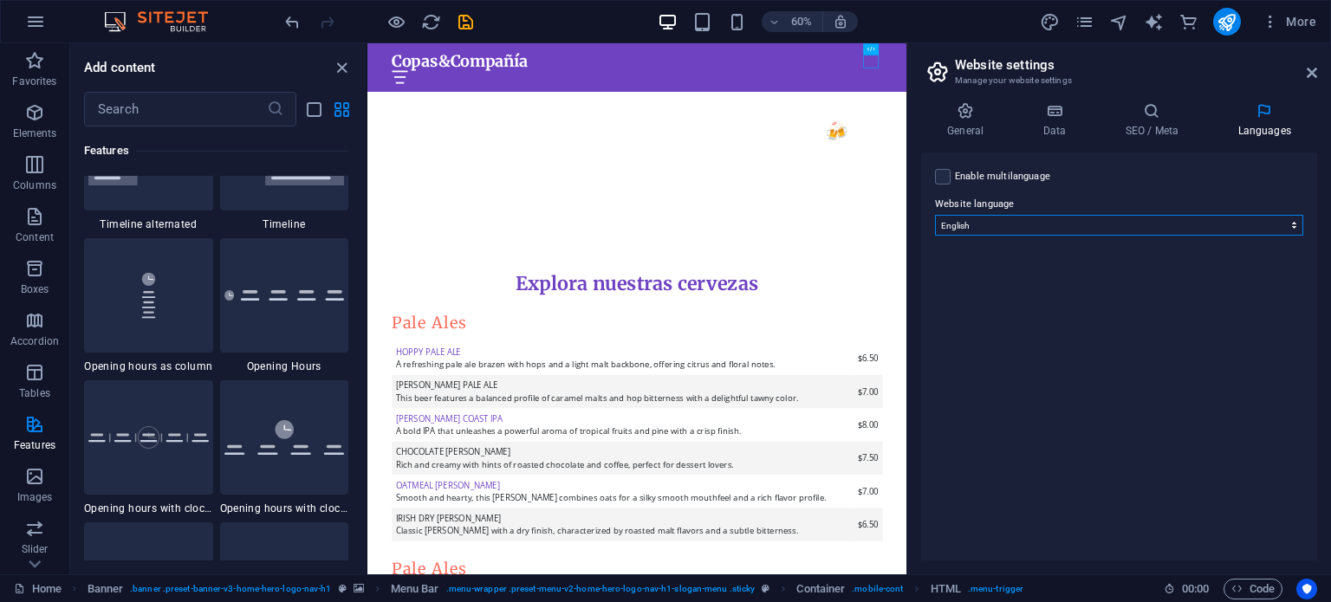
click at [1019, 224] on select "Abkhazian Afar Afrikaans Akan Albanian Amharic Arabic Aragonese Armenian Assame…" at bounding box center [1119, 225] width 368 height 21
select select "148"
click at [935, 215] on select "Abkhazian Afar Afrikaans Akan Albanian Amharic Arabic Aragonese Armenian Assame…" at bounding box center [1119, 225] width 368 height 21
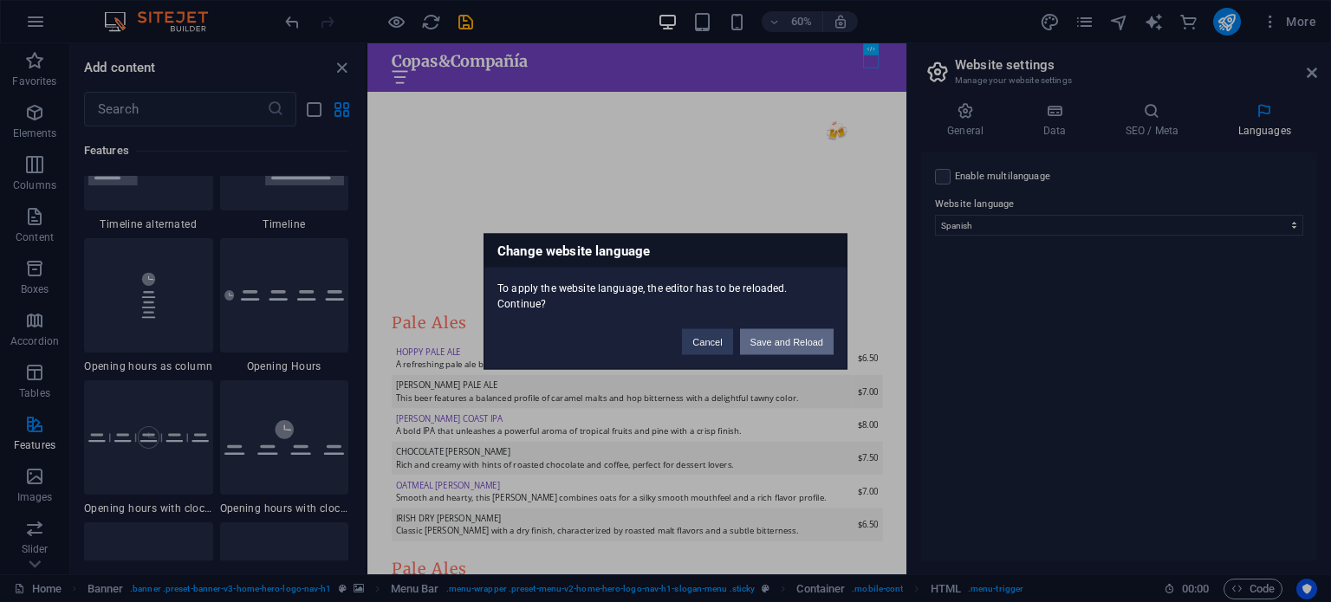
click at [792, 337] on button "Save and Reload" at bounding box center [787, 341] width 94 height 26
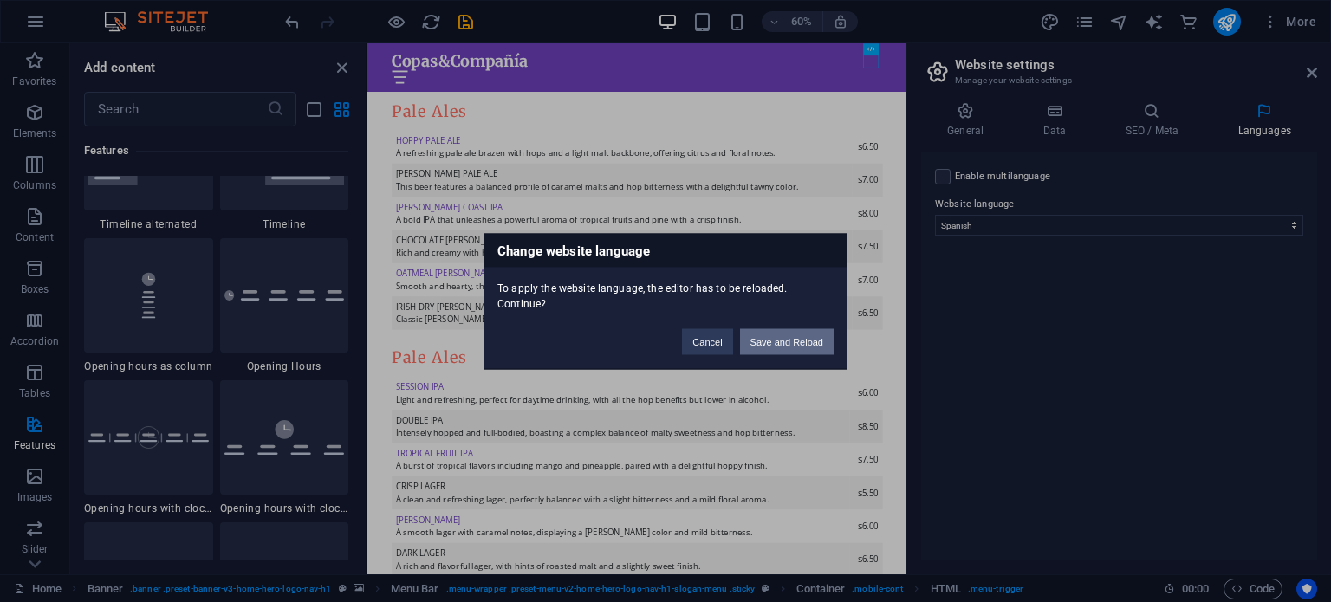
checkbox input "false"
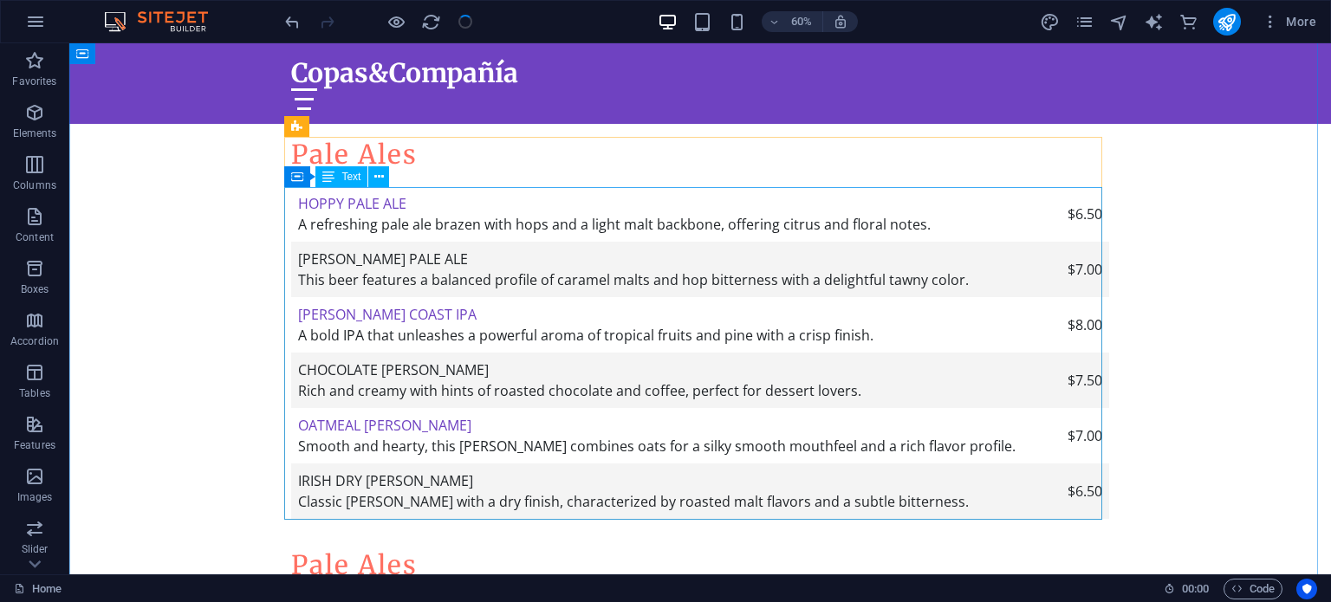
scroll to position [574, 0]
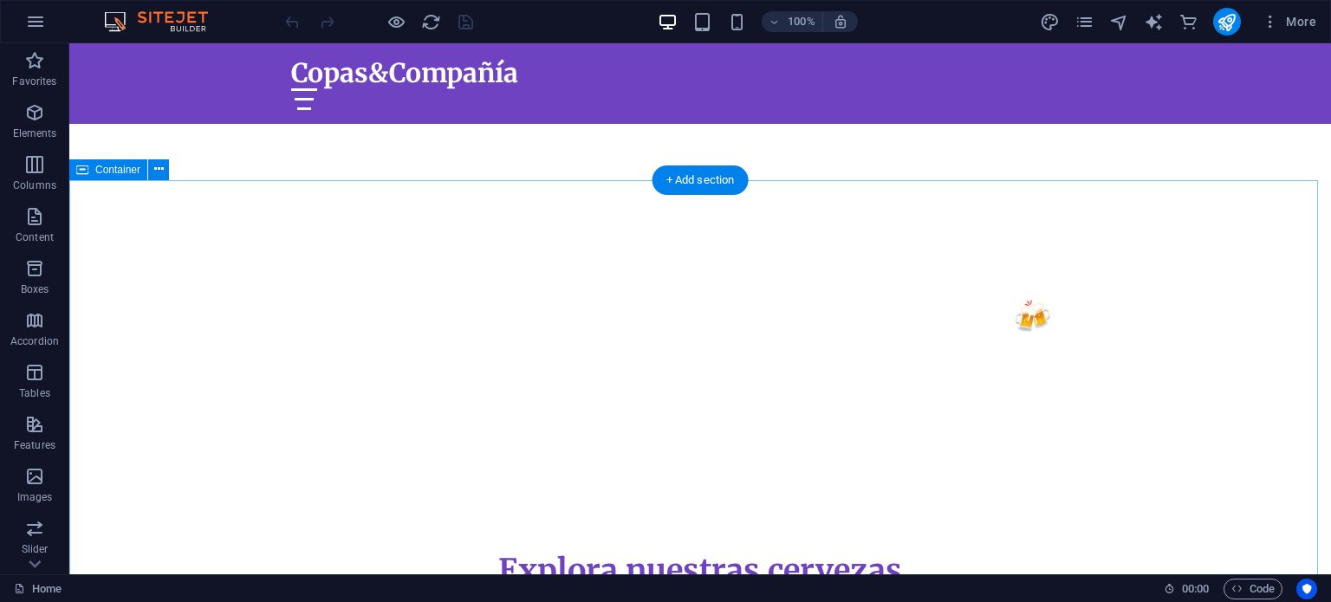
scroll to position [387, 0]
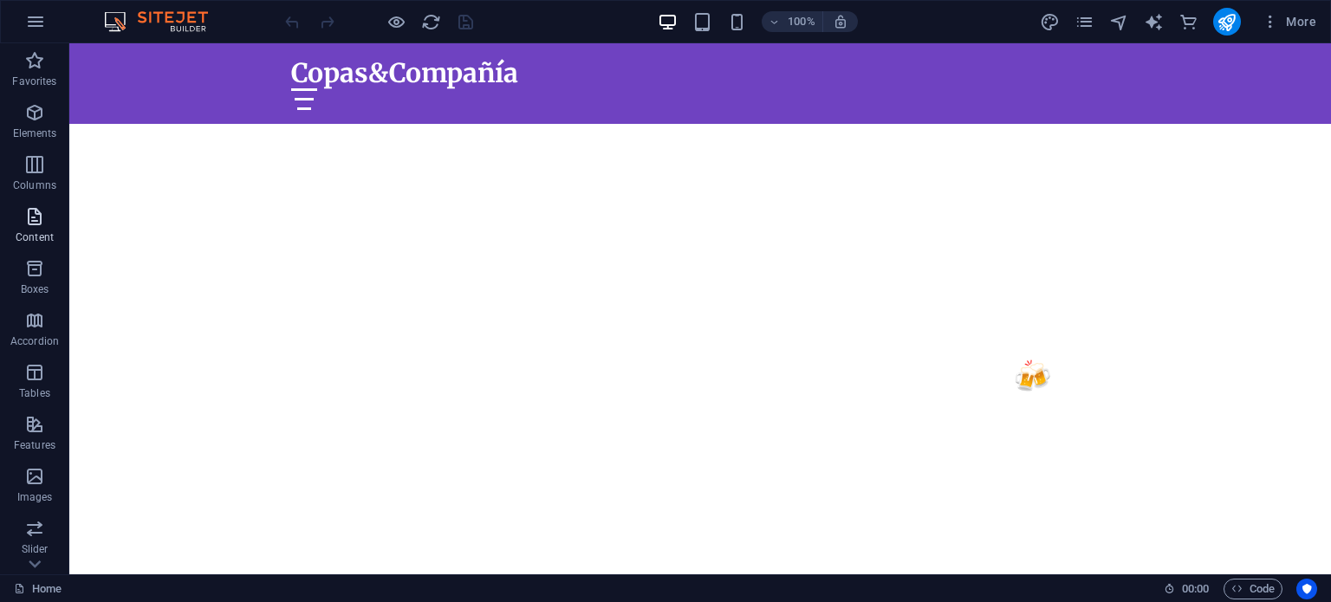
click at [28, 213] on icon "button" at bounding box center [34, 216] width 21 height 21
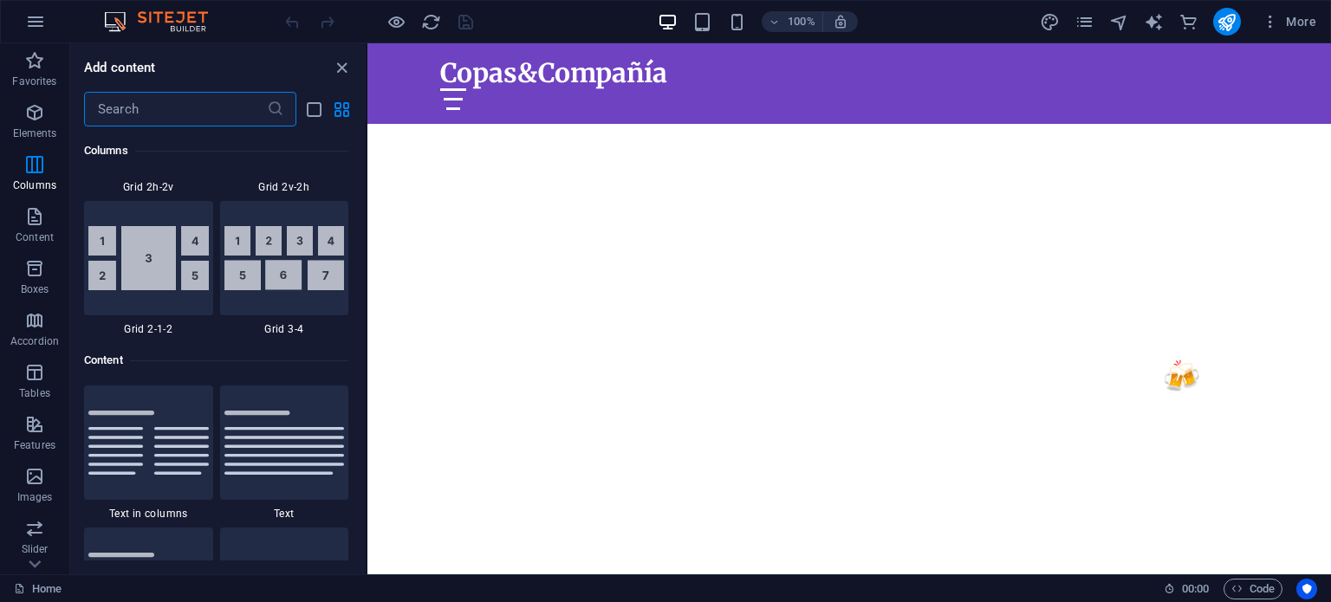
scroll to position [2821, 0]
click at [188, 94] on input "text" at bounding box center [175, 109] width 183 height 35
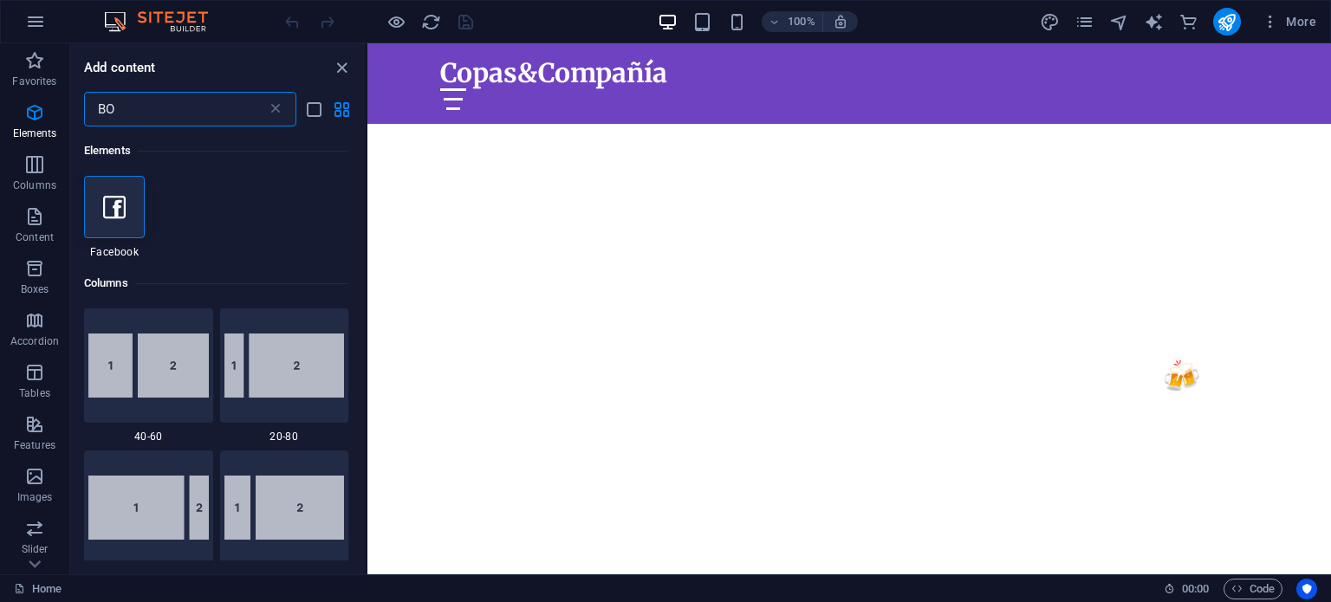
scroll to position [0, 0]
type input "B"
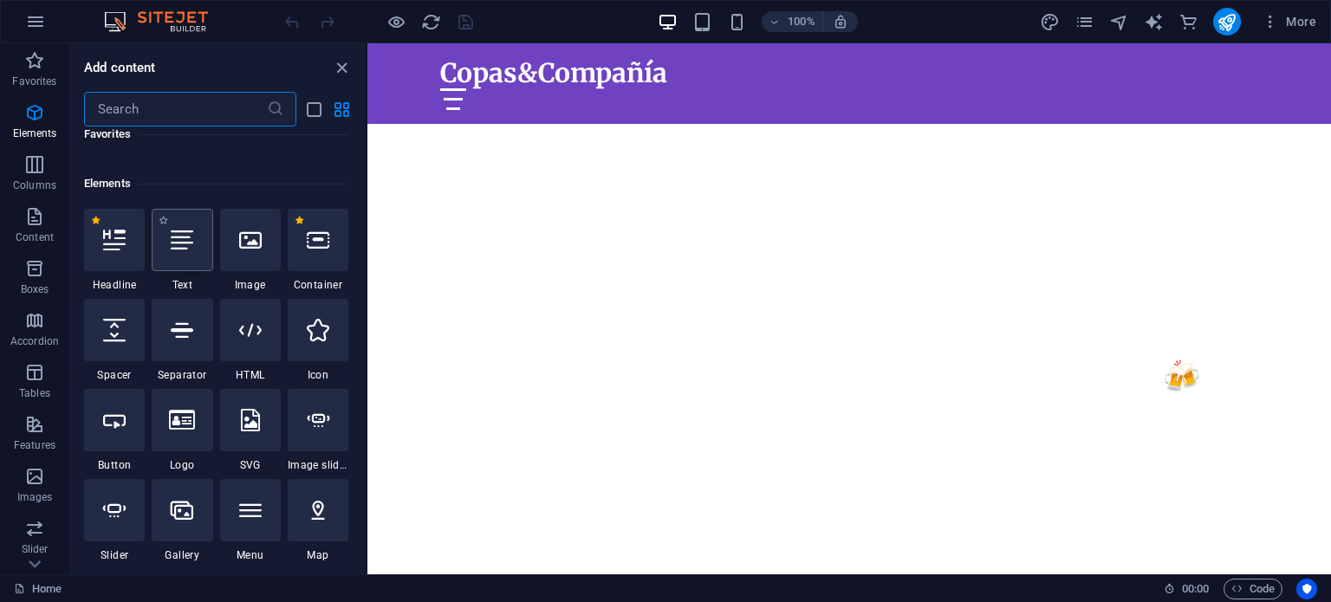
scroll to position [241, 0]
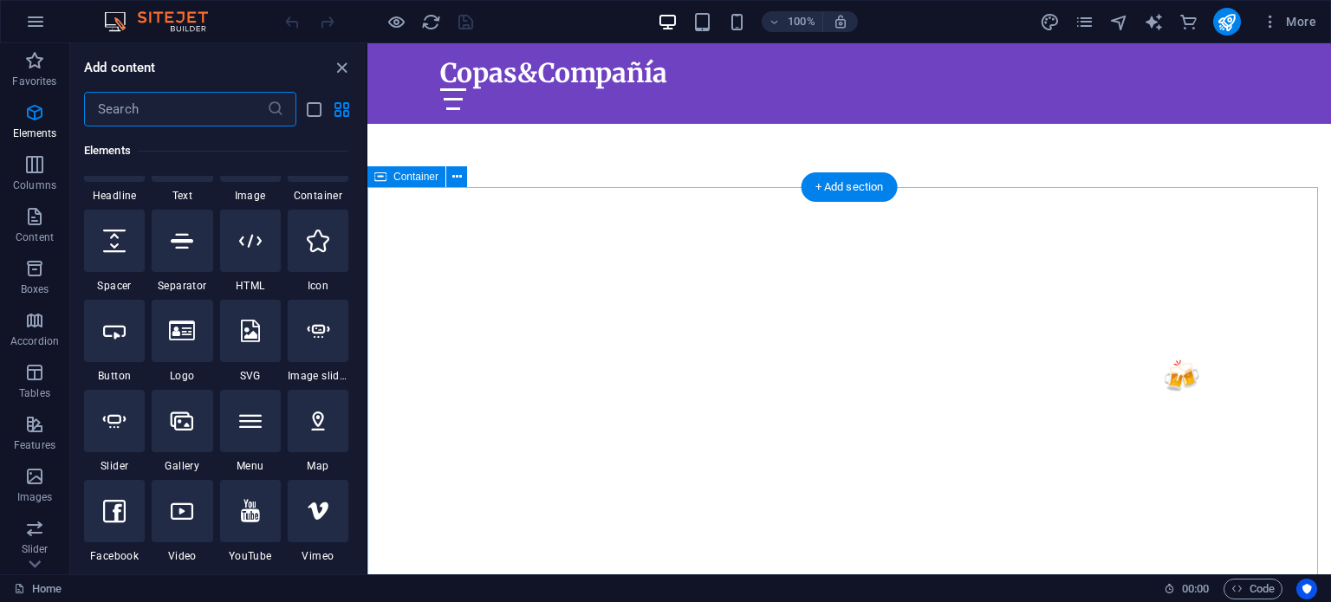
click at [339, 65] on icon "close panel" at bounding box center [342, 68] width 20 height 20
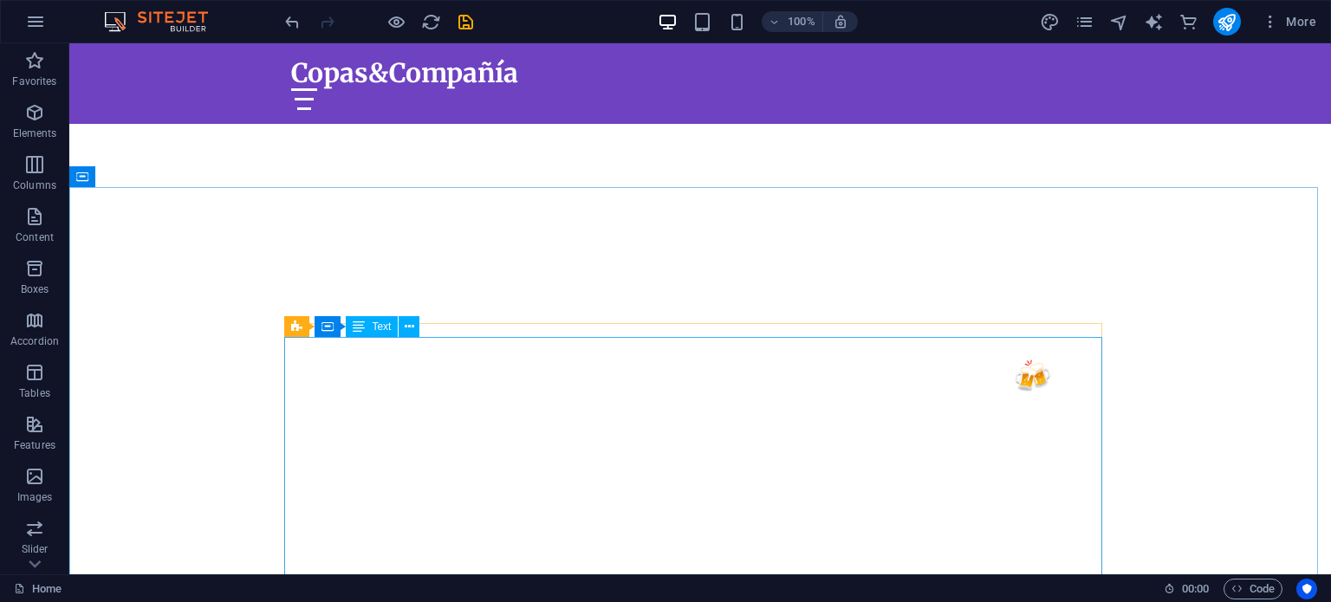
click at [388, 337] on div "Pricing table Container Text" at bounding box center [357, 327] width 146 height 22
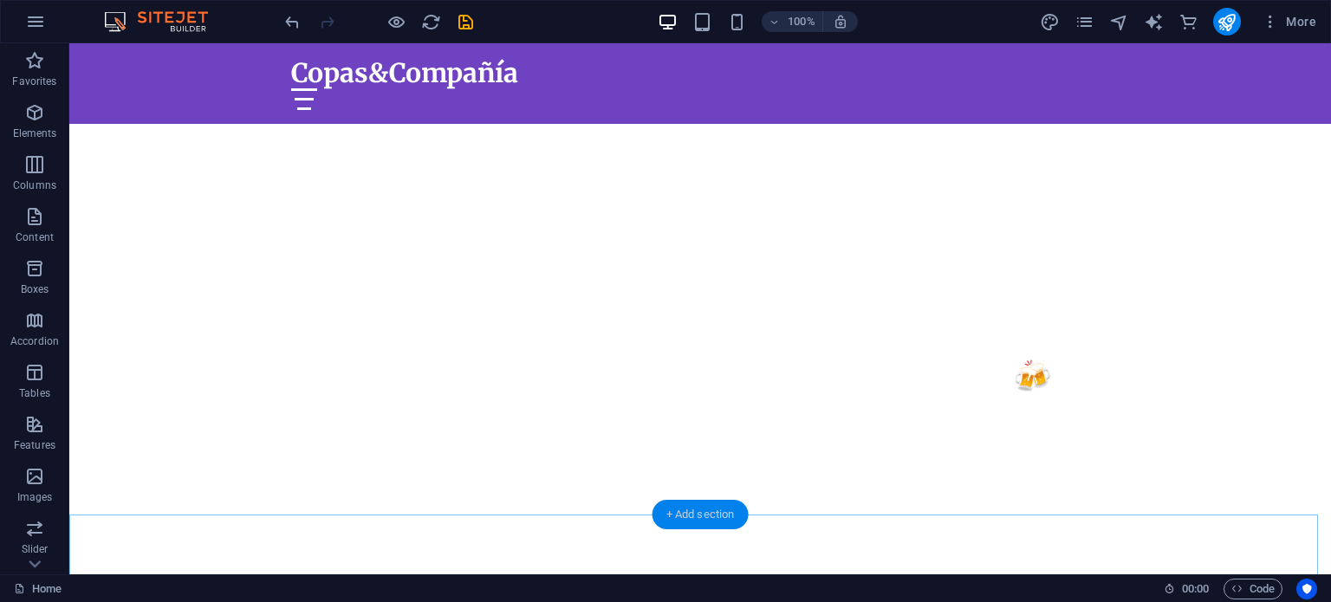
click at [707, 517] on div "+ Add section" at bounding box center [700, 514] width 96 height 29
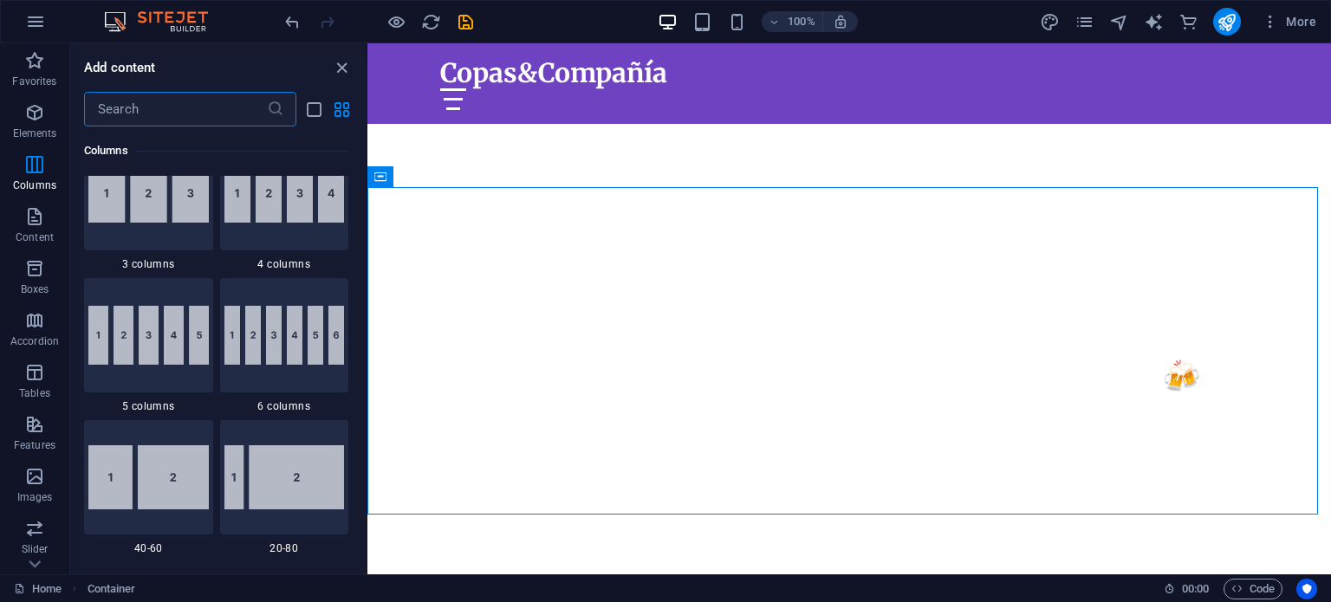
scroll to position [1037, 0]
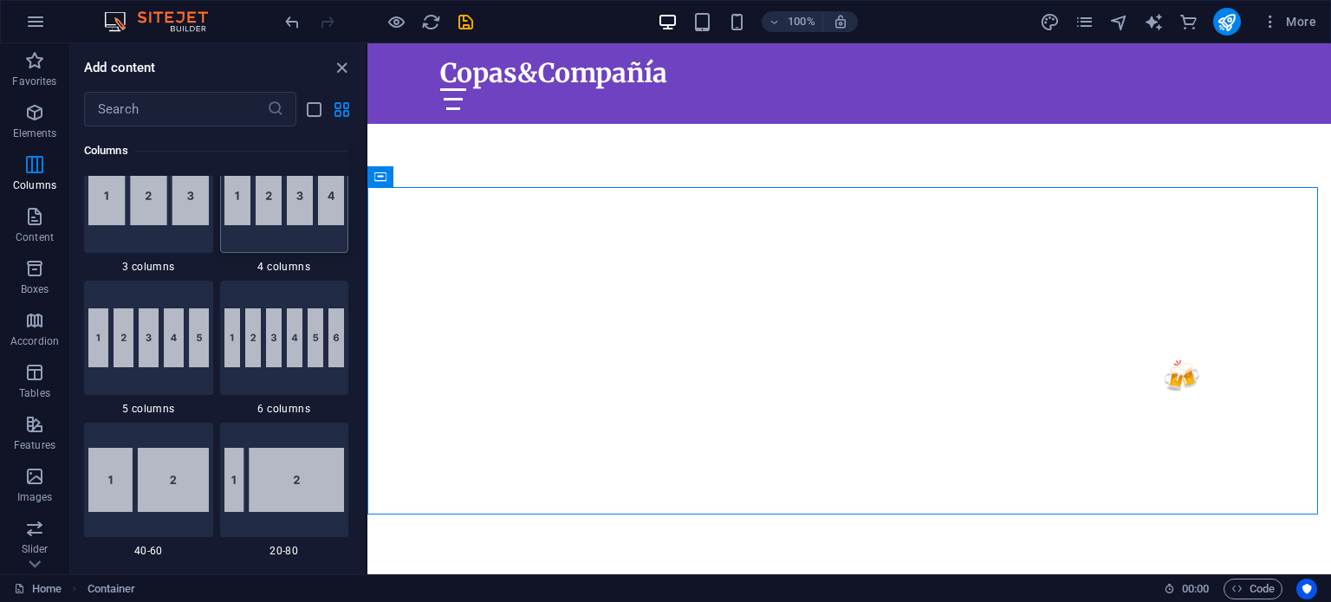
click at [288, 222] on img at bounding box center [284, 195] width 120 height 59
click at [367, 222] on div "Drag here to replace the existing content. Press “Ctrl” if you want to create a…" at bounding box center [848, 308] width 963 height 531
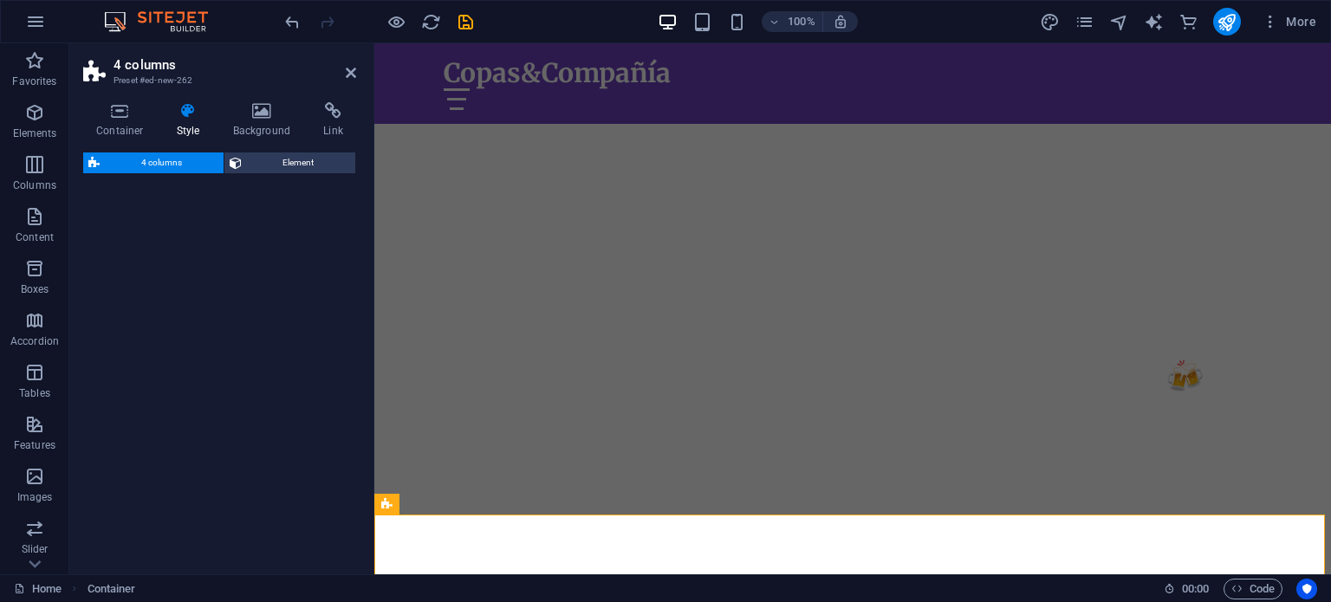
select select "rem"
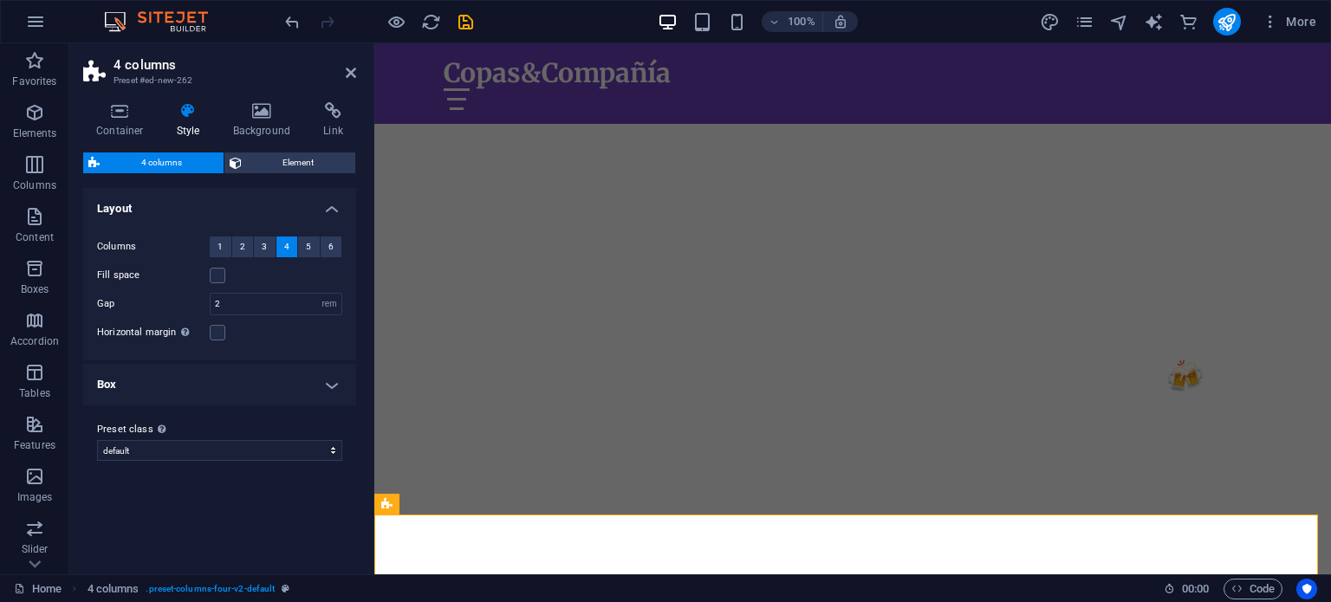
click at [291, 387] on h4 "Box" at bounding box center [219, 385] width 273 height 42
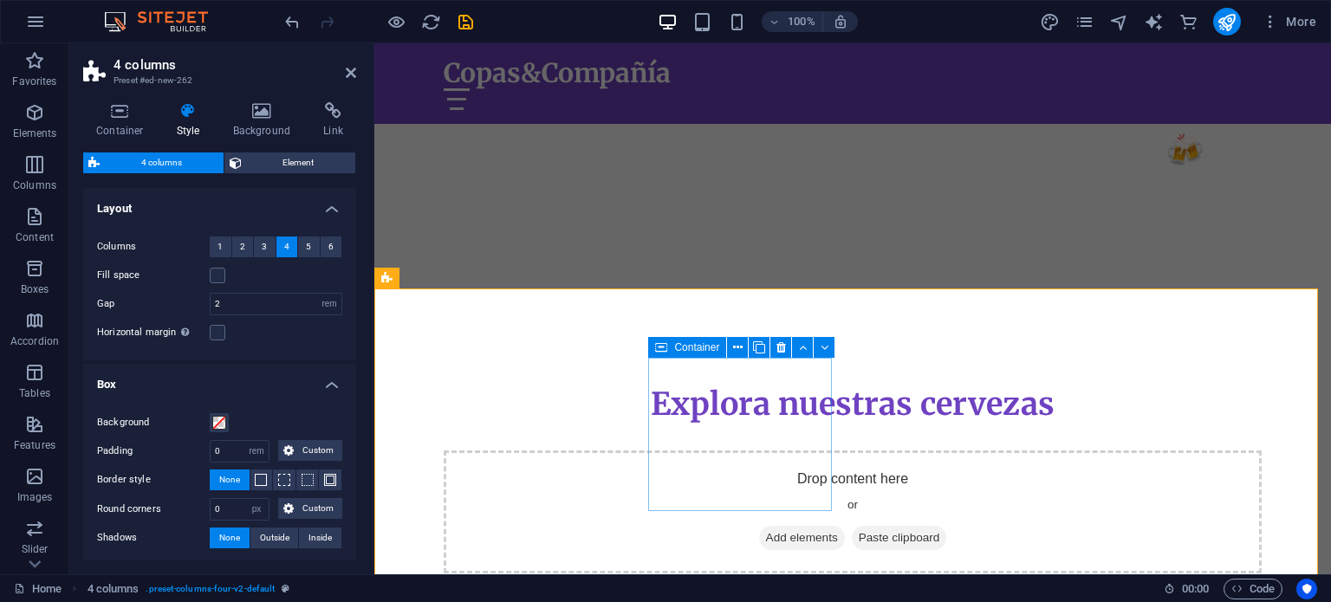
scroll to position [613, 0]
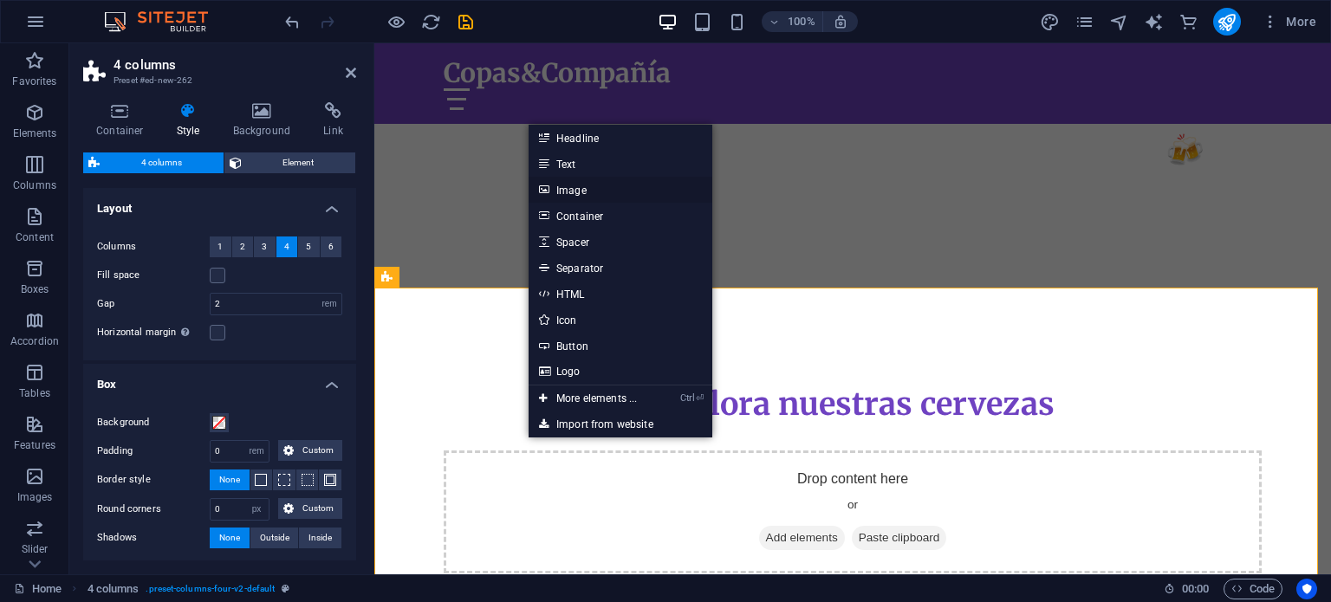
click at [591, 185] on link "Image" at bounding box center [620, 190] width 184 height 26
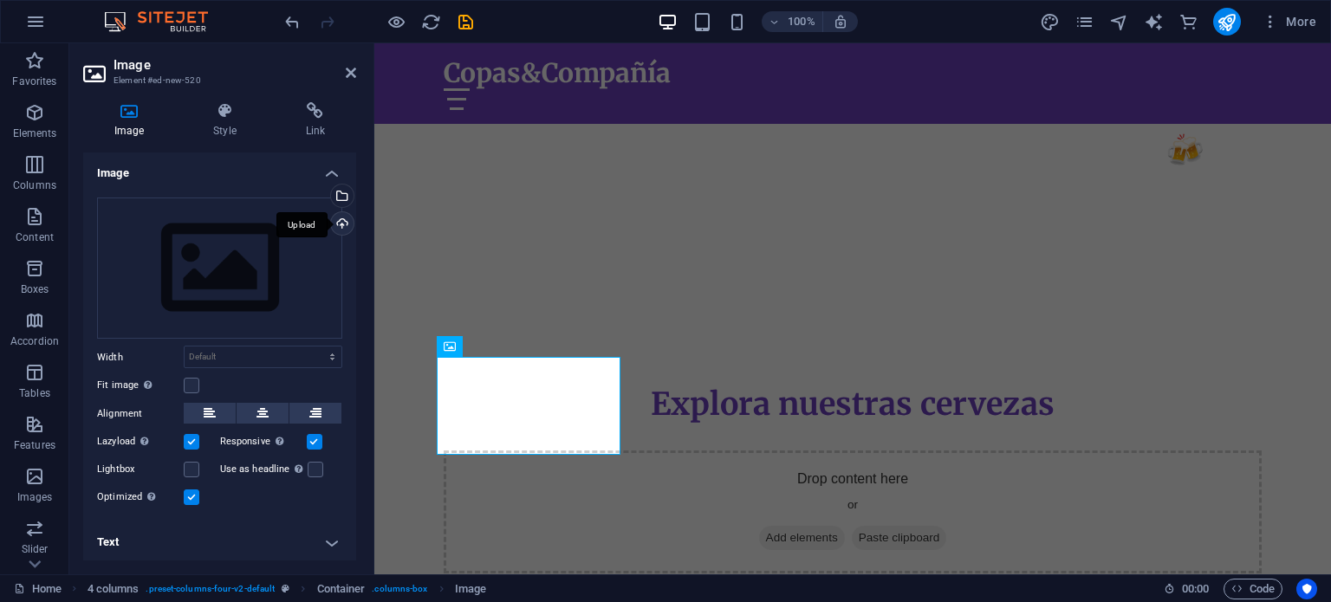
click at [334, 228] on div "Upload" at bounding box center [340, 225] width 26 height 26
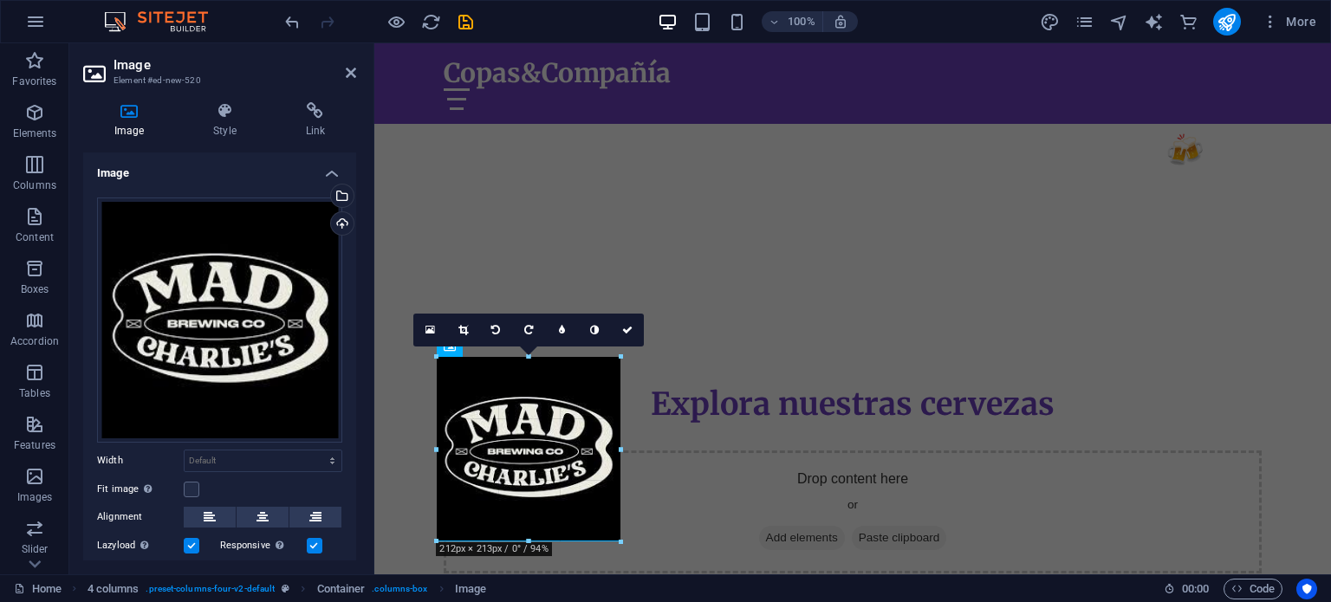
drag, startPoint x: 534, startPoint y: 406, endPoint x: 623, endPoint y: 424, distance: 90.9
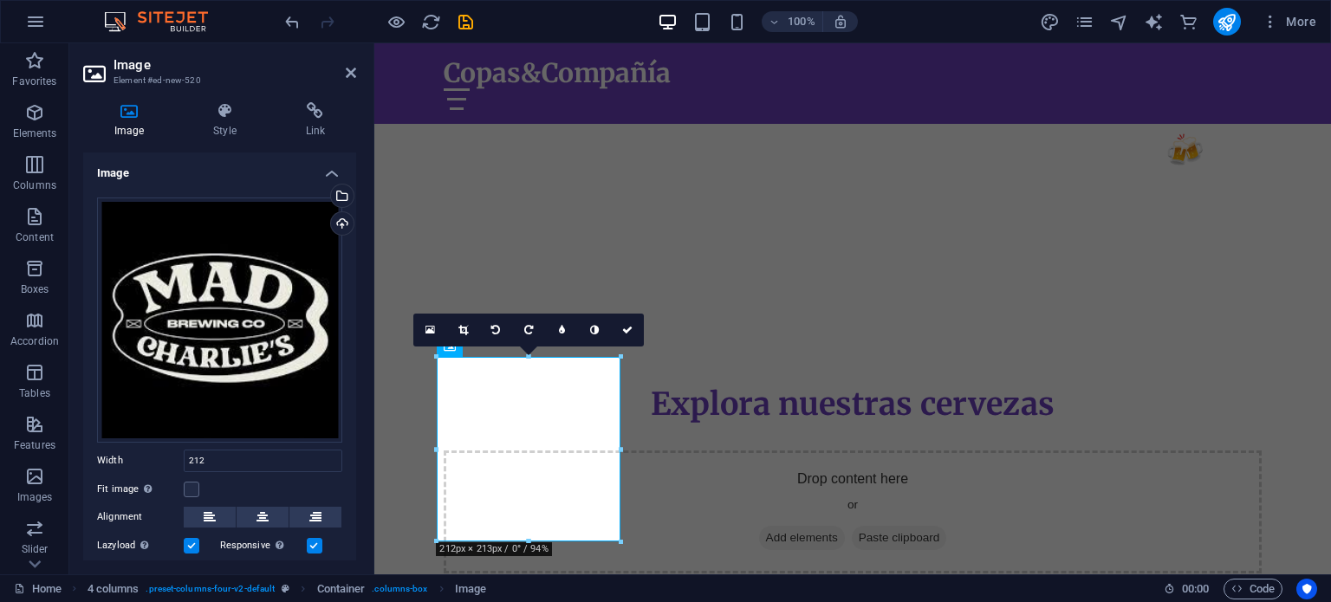
type input "212"
select select "px"
click at [326, 108] on icon at bounding box center [315, 110] width 81 height 17
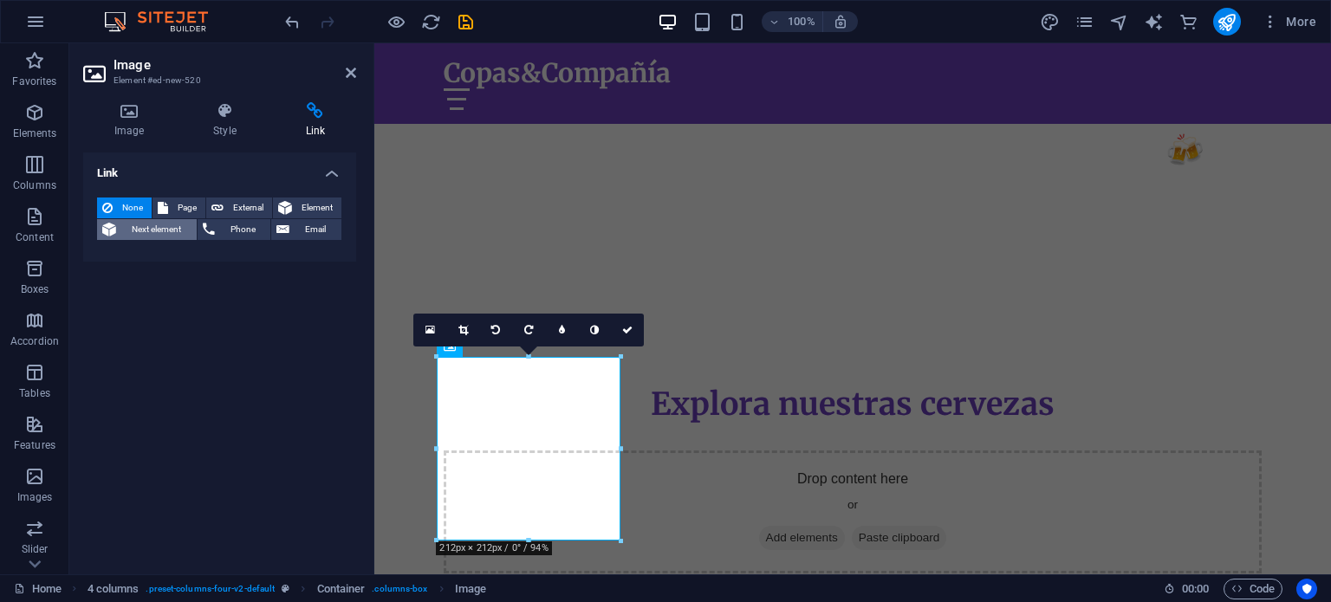
click at [169, 226] on span "Next element" at bounding box center [156, 229] width 70 height 21
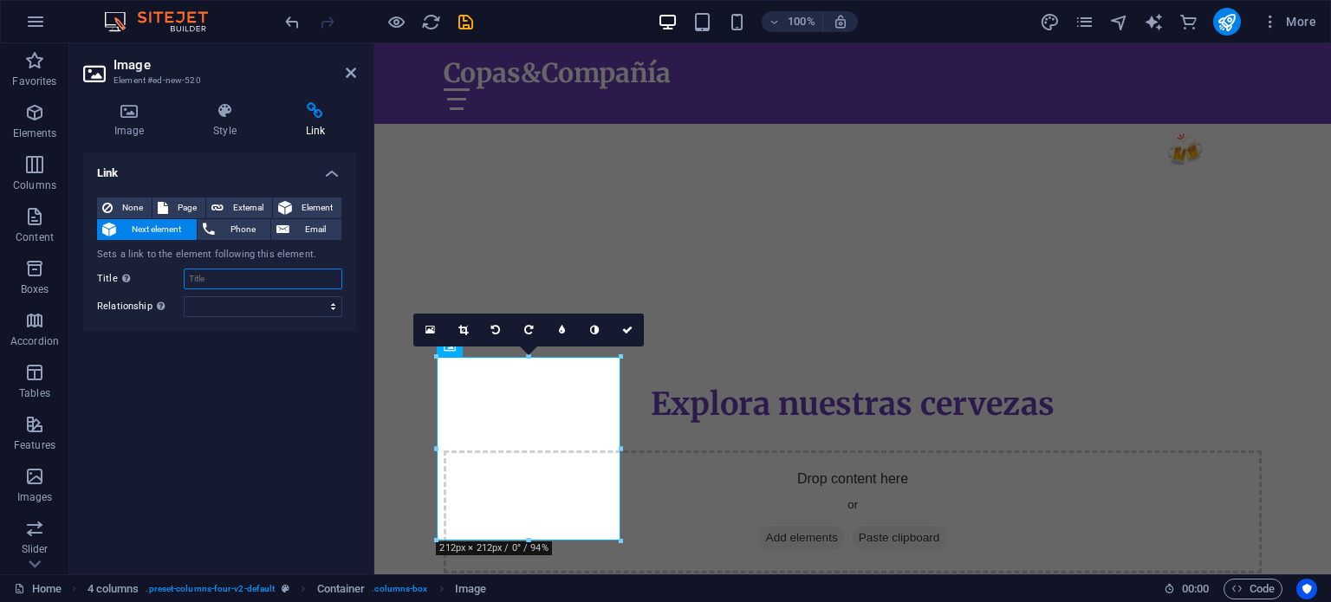
click at [279, 281] on input "Title Additional link description, should not be the same as the link text. The…" at bounding box center [263, 279] width 159 height 21
click at [287, 297] on select "alternate author bookmark external help license next nofollow noreferrer noopen…" at bounding box center [263, 306] width 159 height 21
click at [165, 276] on label "Title Additional link description, should not be the same as the link text. The…" at bounding box center [140, 279] width 87 height 21
click at [184, 276] on input "Title Additional link description, should not be the same as the link text. The…" at bounding box center [263, 279] width 159 height 21
click at [231, 281] on input "Title Additional link description, should not be the same as the link text. The…" at bounding box center [263, 279] width 159 height 21
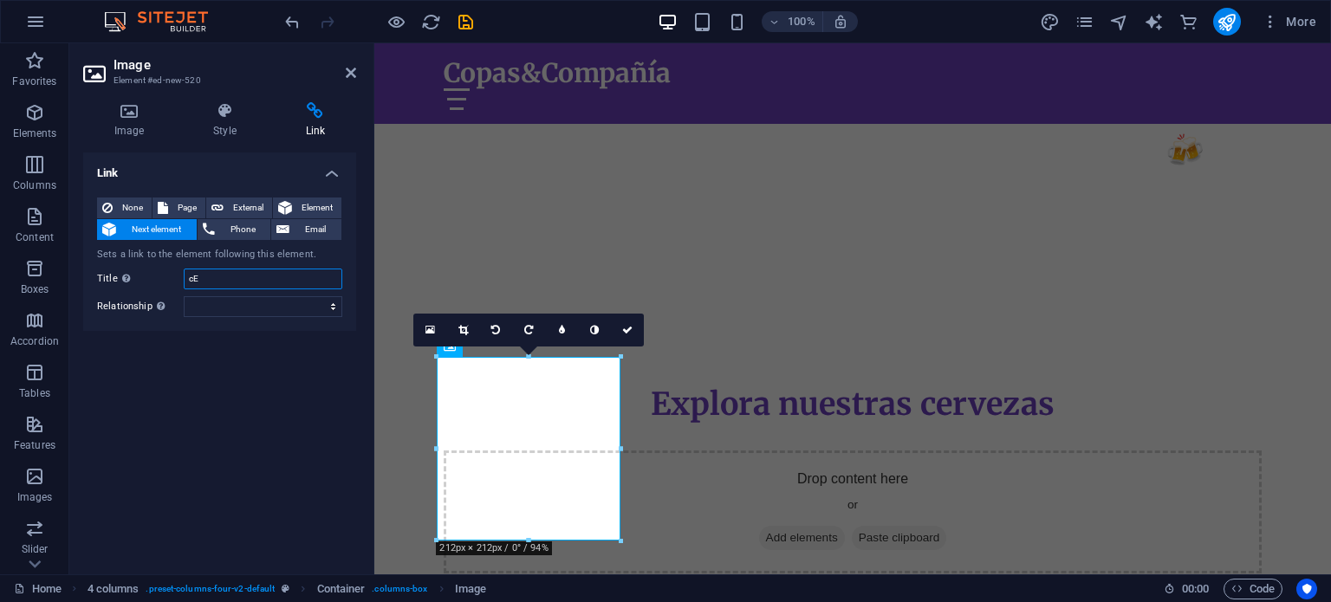
type input "c"
type input "C"
click at [229, 311] on select "alternate author bookmark external help license next nofollow noreferrer noopen…" at bounding box center [263, 306] width 159 height 21
click at [279, 438] on div "Link None Page External Element Next element Phone Email Sets a link to the ele…" at bounding box center [219, 356] width 273 height 408
click at [309, 210] on span "Element" at bounding box center [316, 208] width 39 height 21
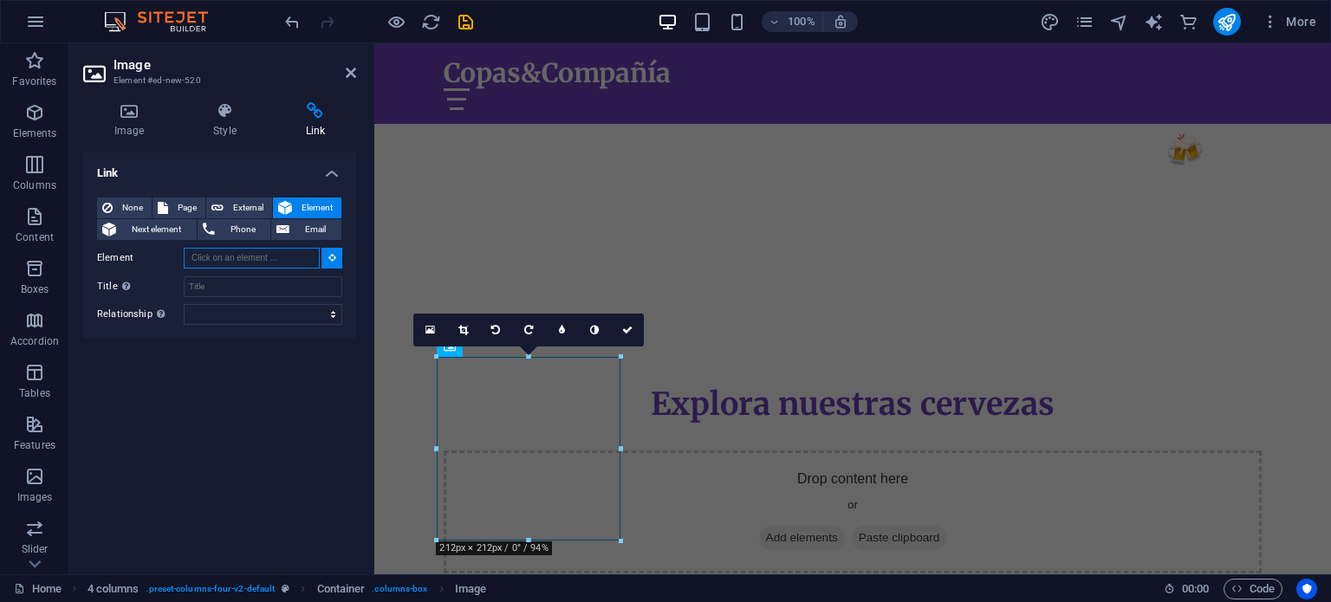
click at [288, 261] on input "Element" at bounding box center [252, 258] width 136 height 21
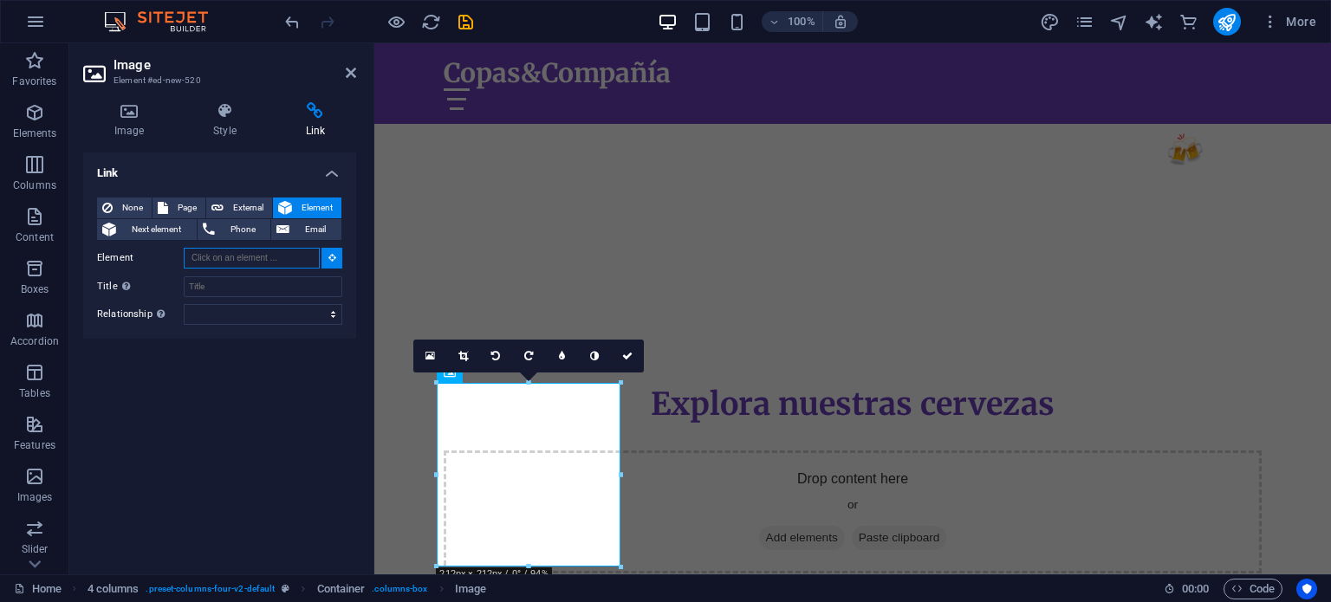
scroll to position [554, 0]
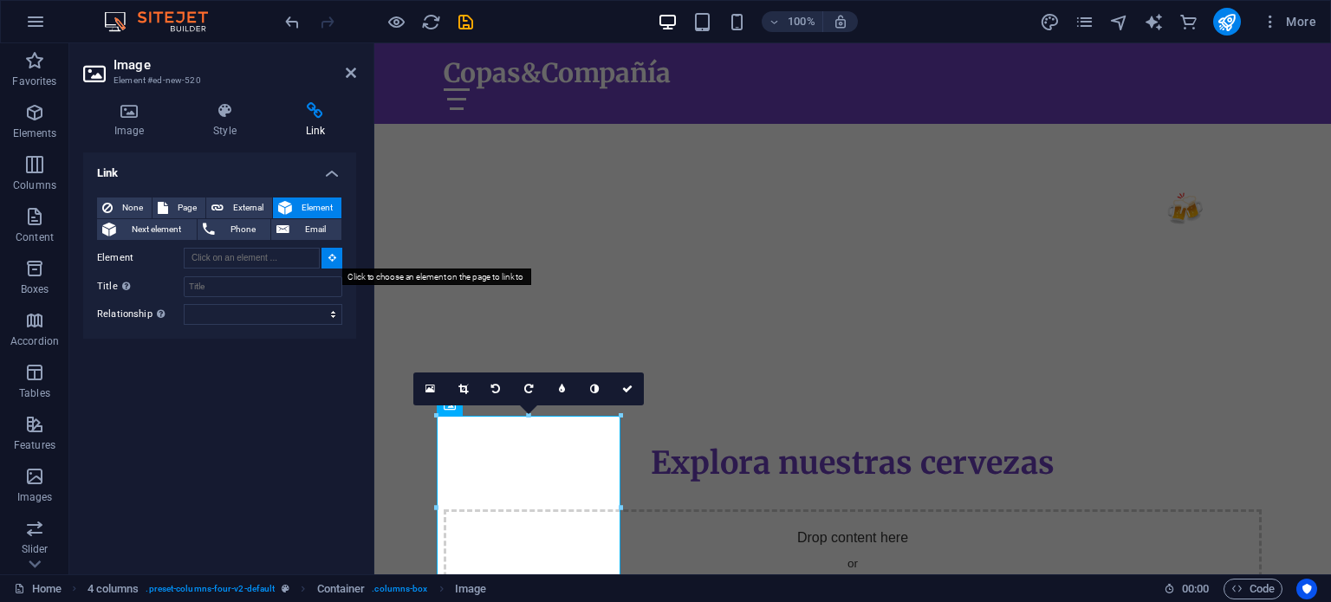
click at [331, 261] on icon at bounding box center [332, 257] width 8 height 9
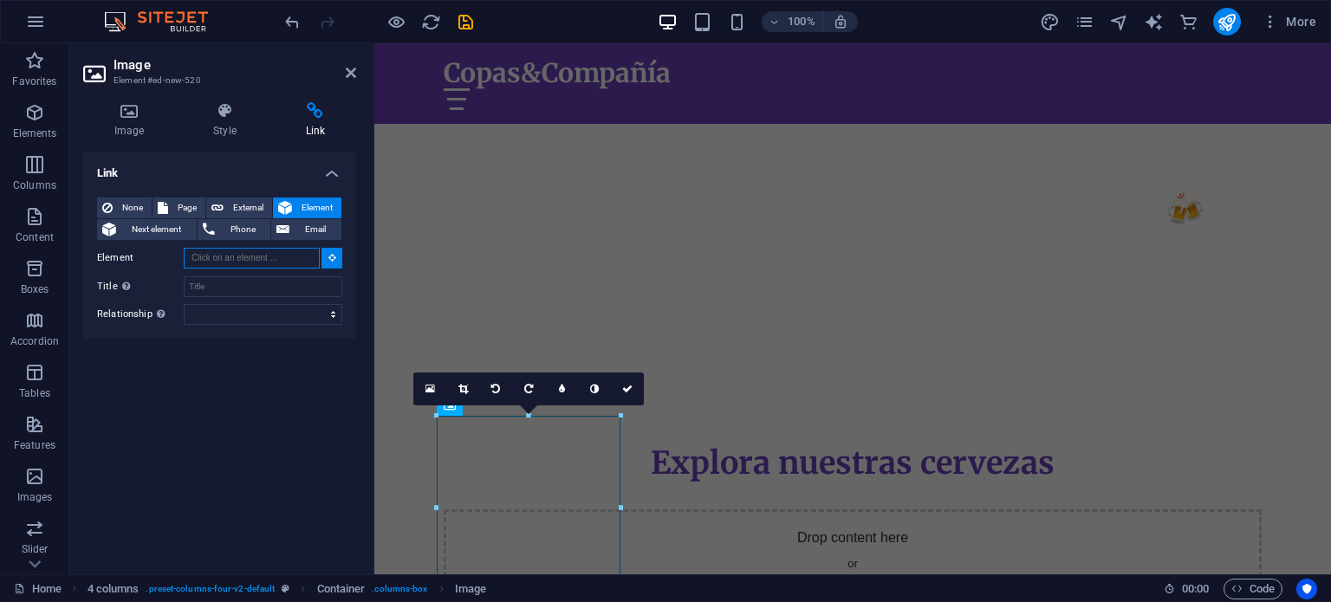
click at [295, 258] on input "Element" at bounding box center [252, 258] width 136 height 21
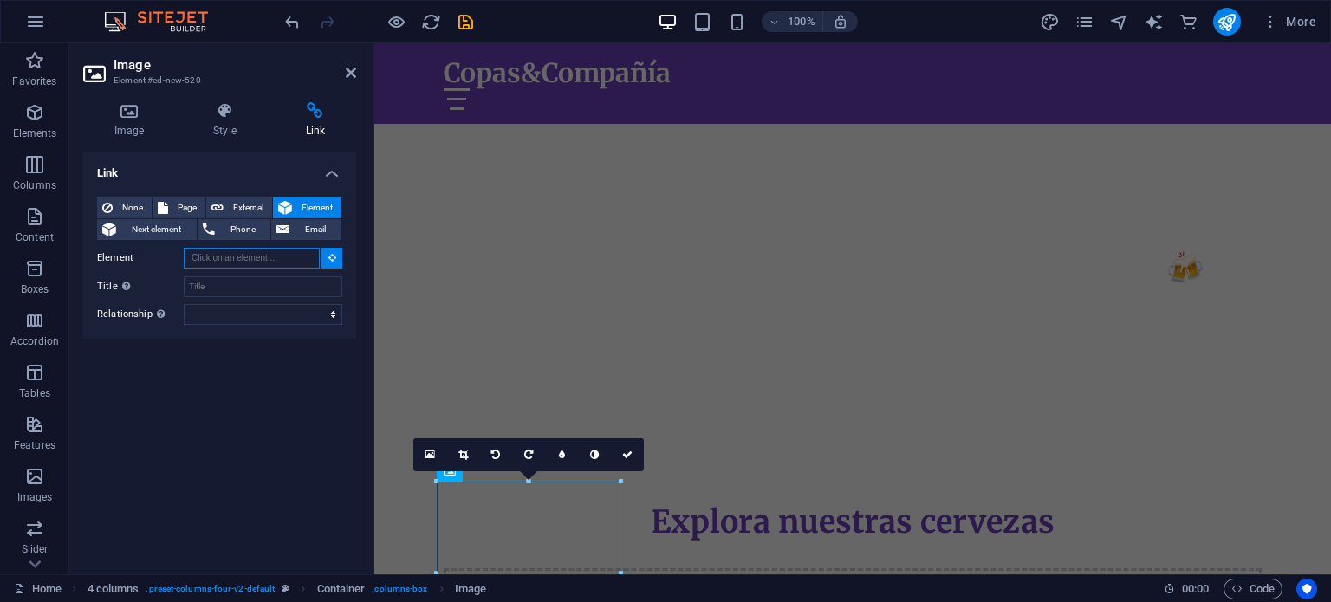
scroll to position [437, 0]
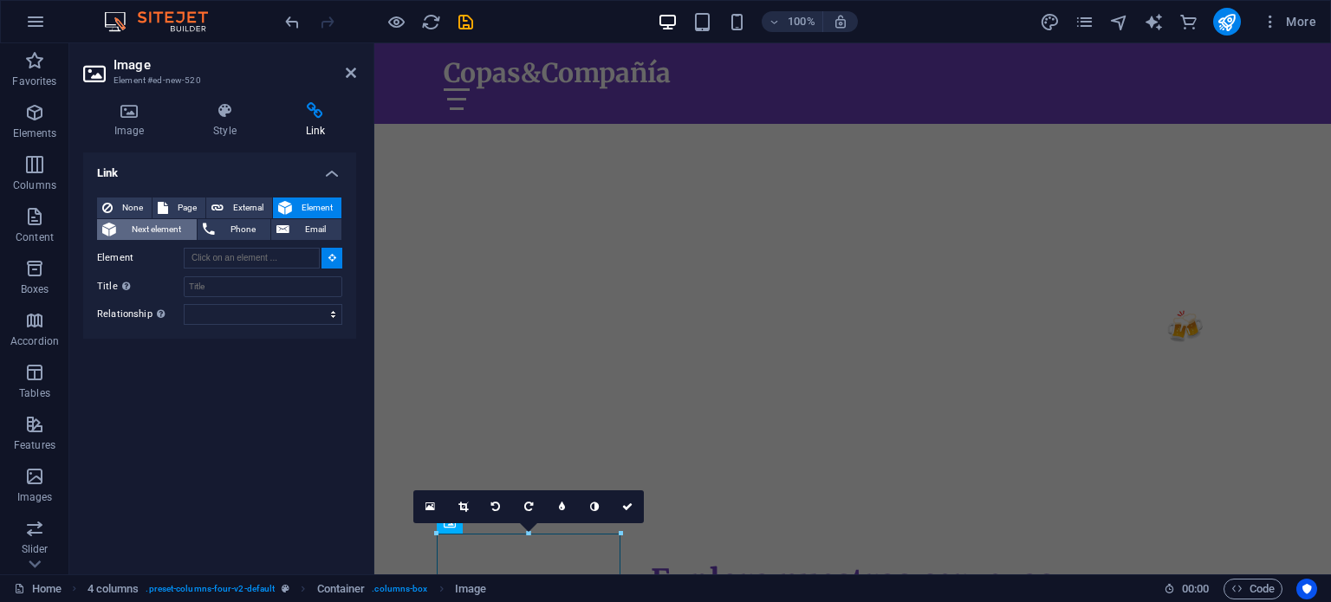
click at [159, 229] on span "Next element" at bounding box center [156, 229] width 70 height 21
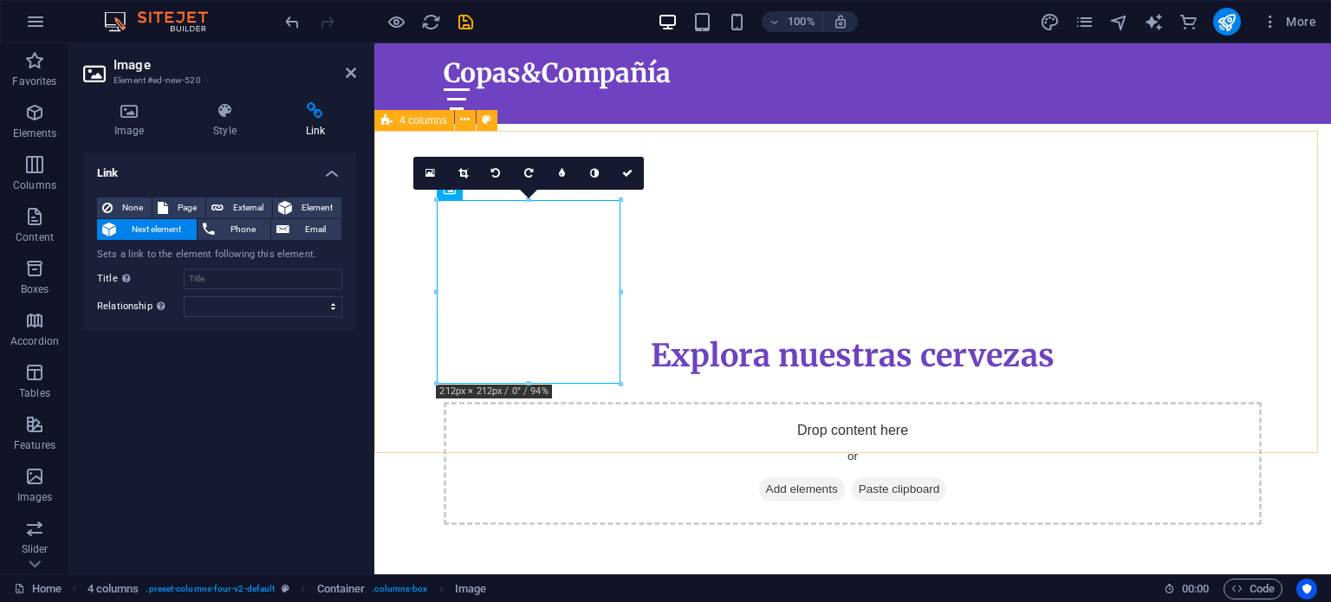
scroll to position [807, 0]
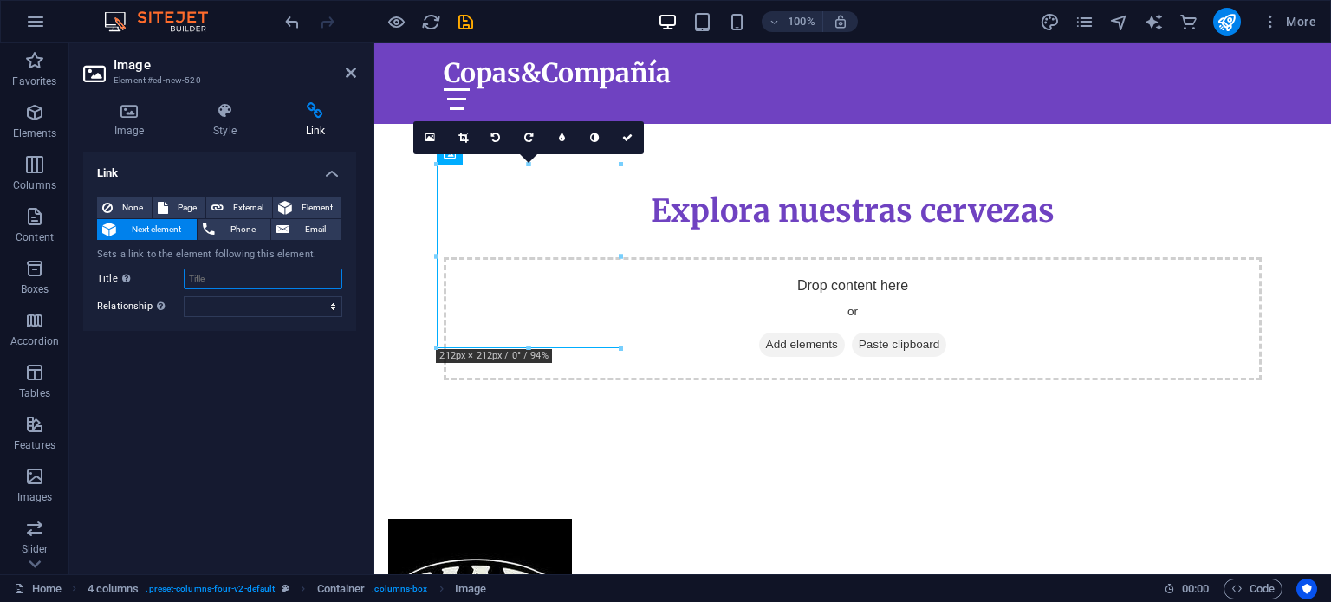
click at [258, 274] on input "Title Additional link description, should not be the same as the link text. The…" at bounding box center [263, 279] width 159 height 21
type input "Cervezas"
click at [248, 303] on select "alternate author bookmark external help license next nofollow noreferrer noopen…" at bounding box center [263, 306] width 159 height 21
select select "next"
click at [184, 296] on select "alternate author bookmark external help license next nofollow noreferrer noopen…" at bounding box center [263, 306] width 159 height 21
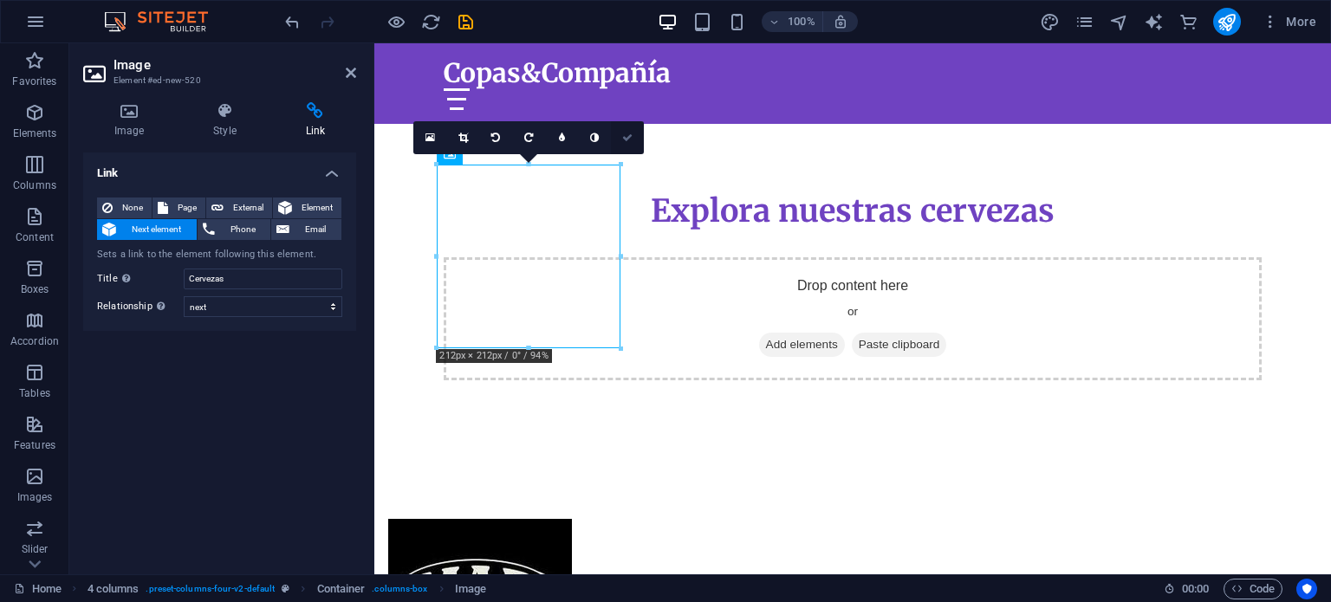
click at [627, 137] on icon at bounding box center [627, 138] width 10 height 10
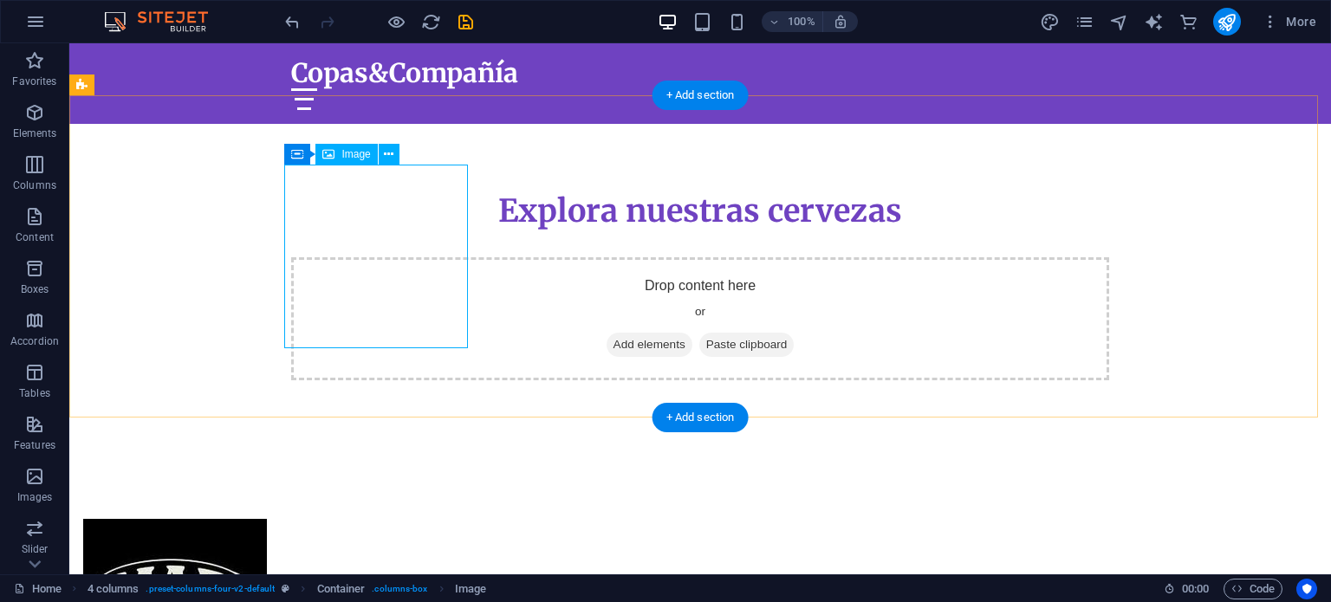
click at [267, 519] on figure at bounding box center [175, 611] width 184 height 184
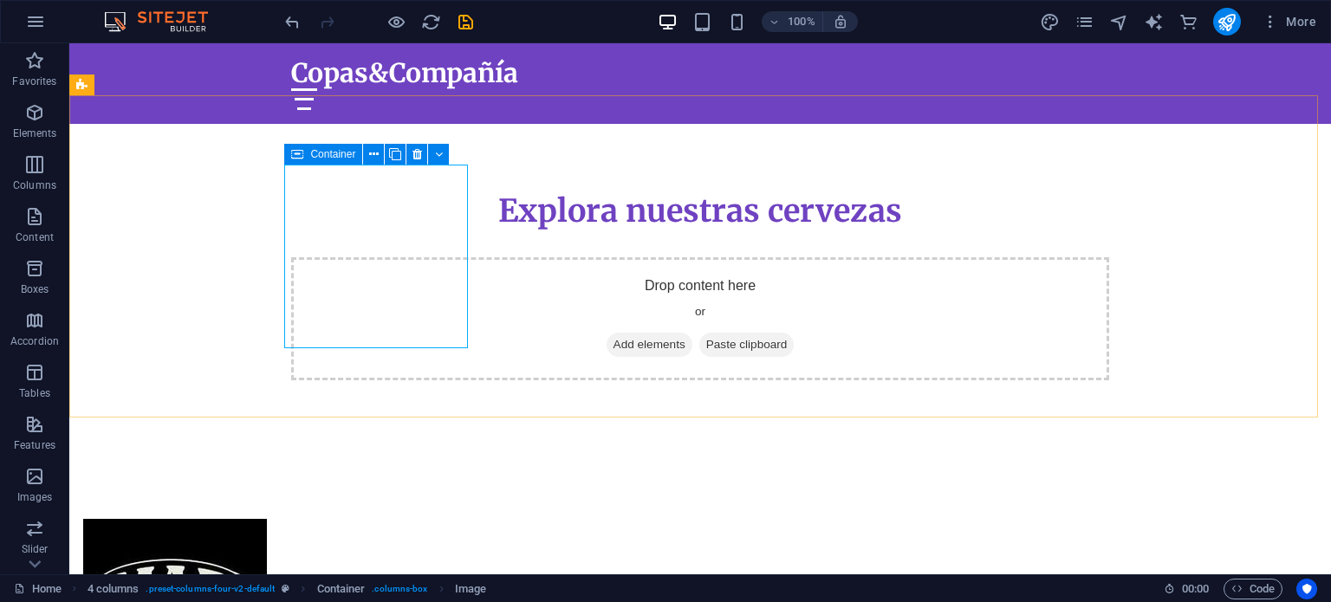
click at [298, 152] on icon at bounding box center [297, 154] width 12 height 21
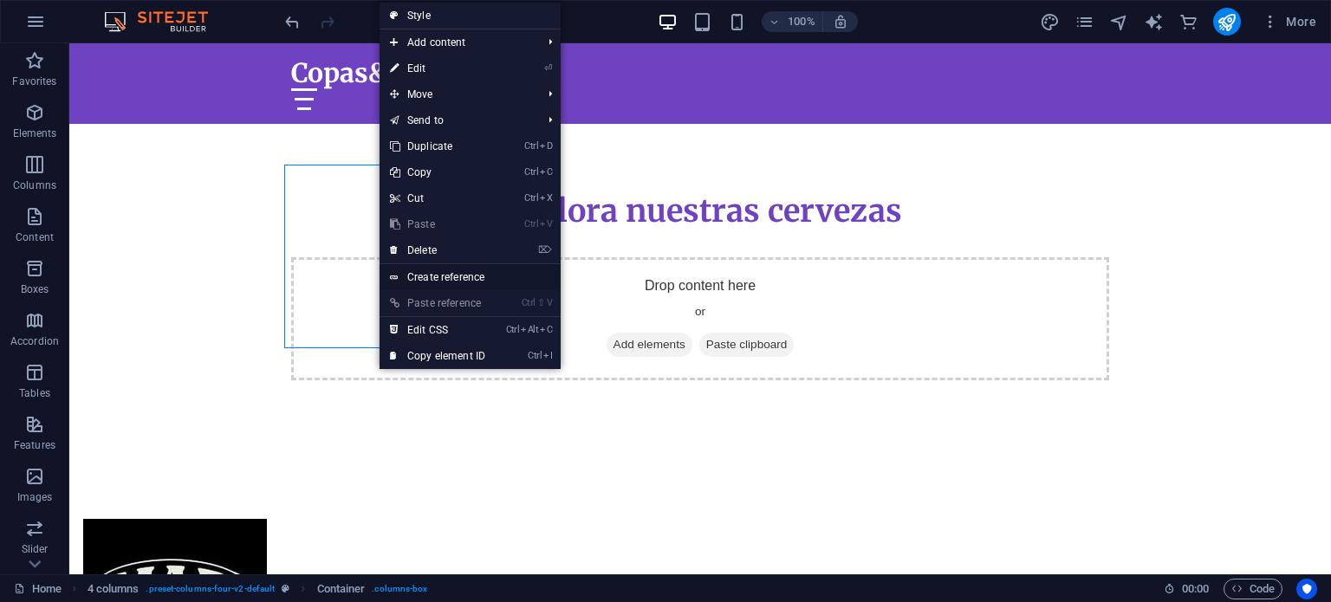
click at [436, 273] on link "Create reference" at bounding box center [469, 277] width 181 height 26
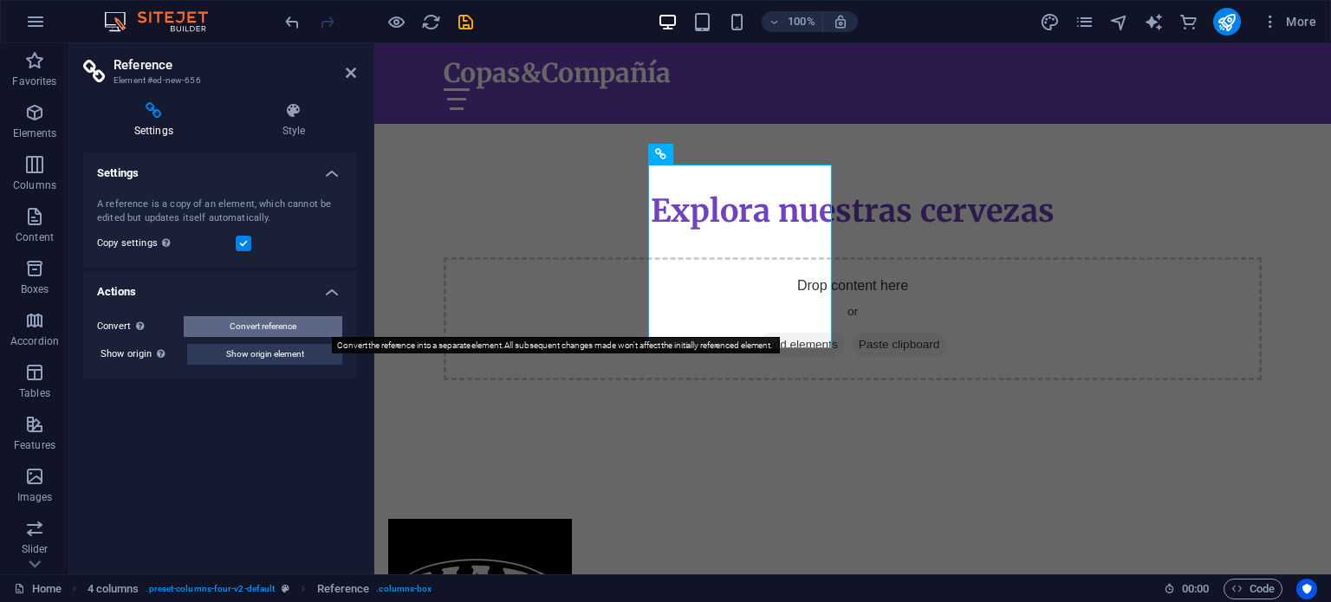
click at [286, 320] on span "Convert reference" at bounding box center [263, 326] width 67 height 21
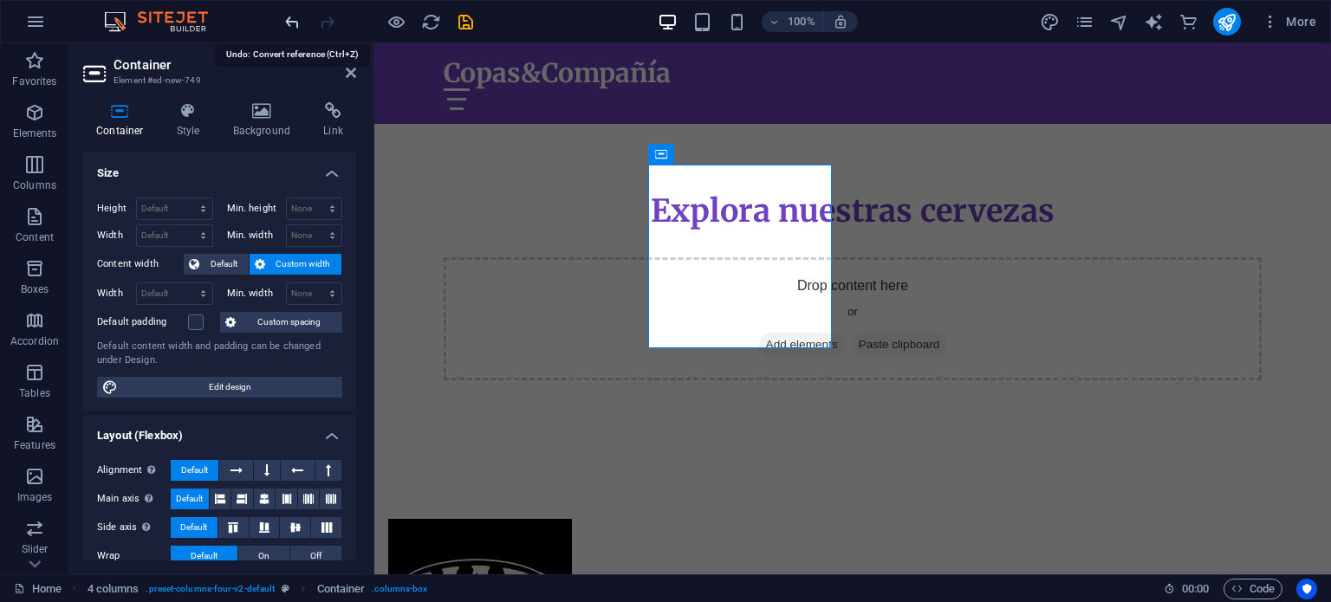
click at [295, 16] on icon "undo" at bounding box center [292, 22] width 20 height 20
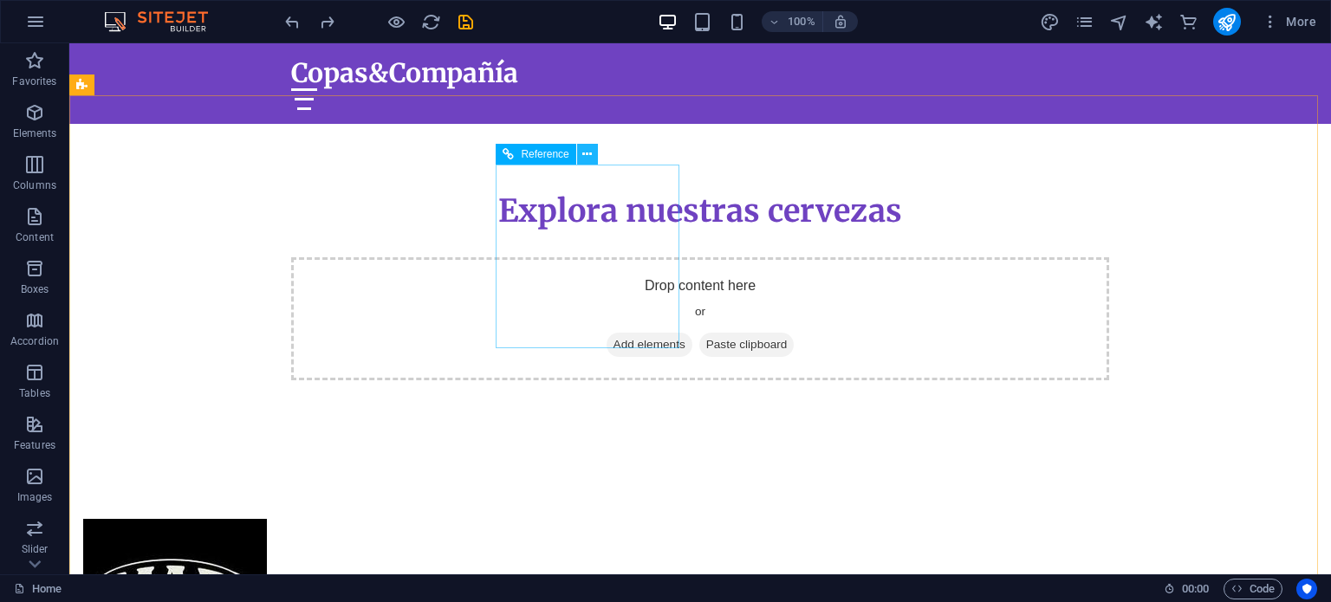
click at [593, 156] on button at bounding box center [587, 154] width 21 height 21
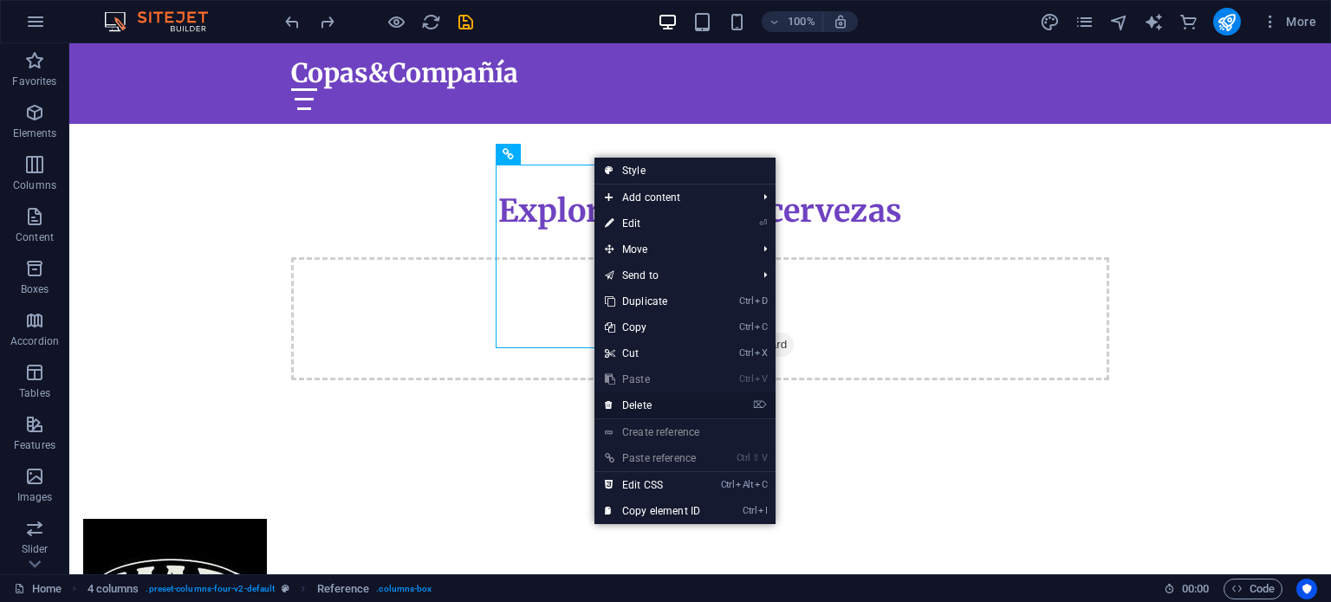
click at [639, 398] on link "⌦ Delete" at bounding box center [652, 405] width 116 height 26
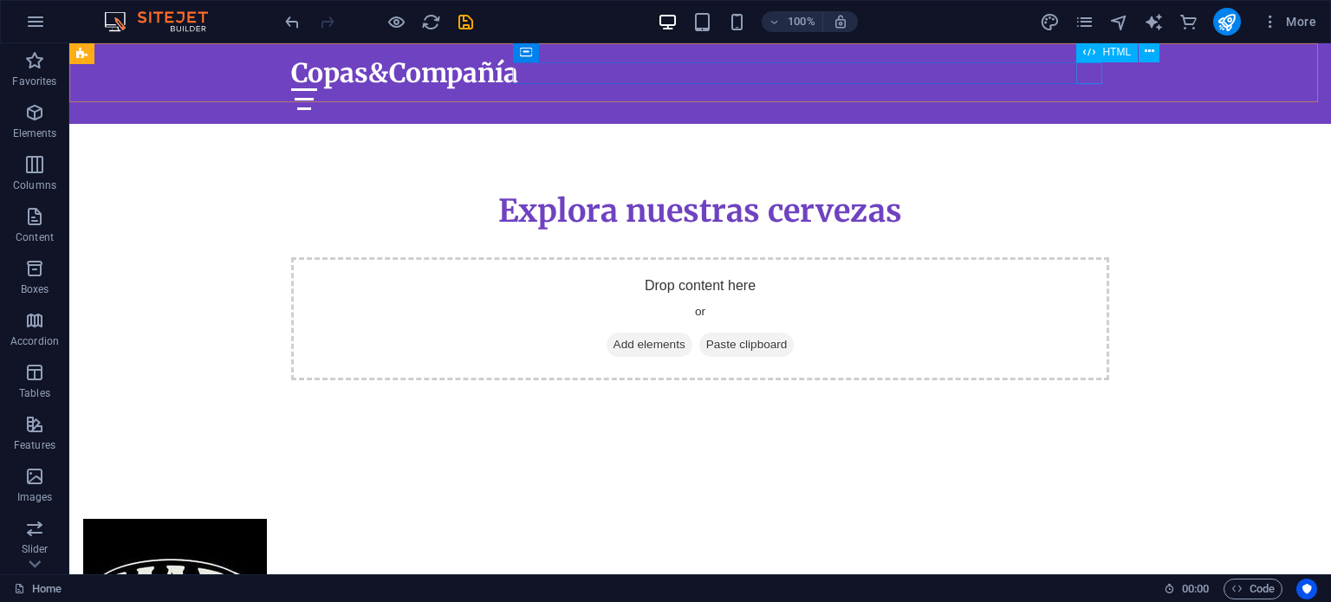
click at [1092, 88] on div at bounding box center [700, 99] width 818 height 22
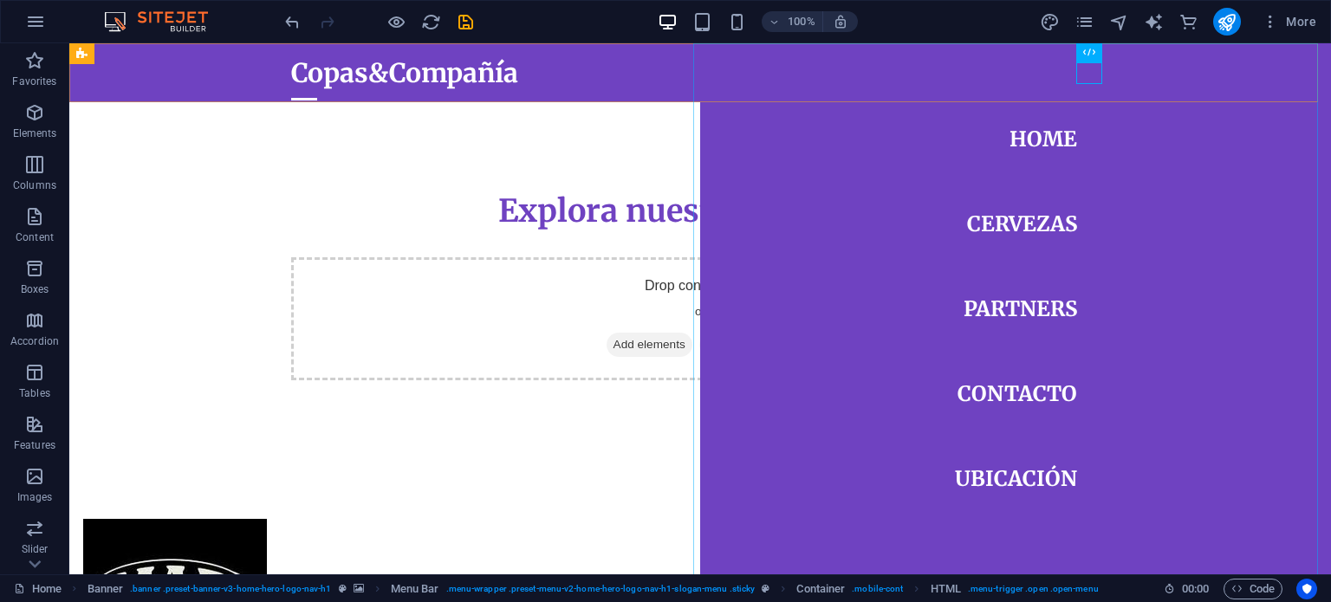
click at [1010, 230] on nav "Home Cervezas Partners Contacto Ubicación" at bounding box center [1015, 308] width 631 height 531
click at [991, 217] on nav "Home Cervezas Partners Contacto Ubicación" at bounding box center [1015, 308] width 631 height 531
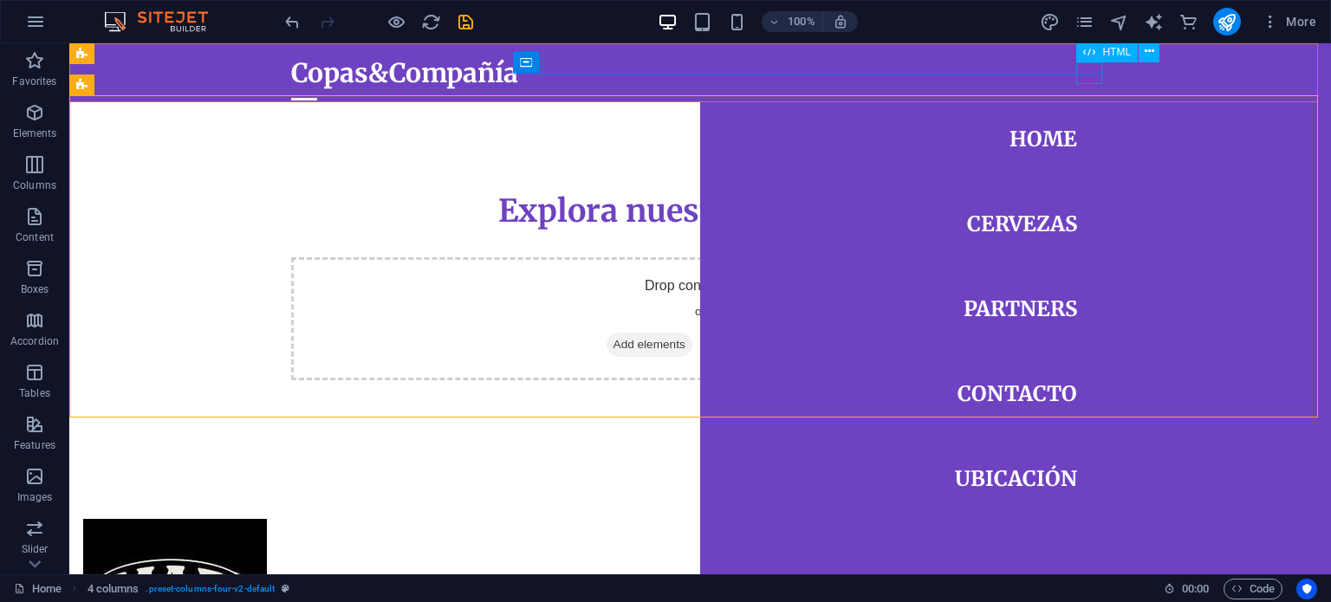
click at [317, 88] on div at bounding box center [304, 99] width 26 height 22
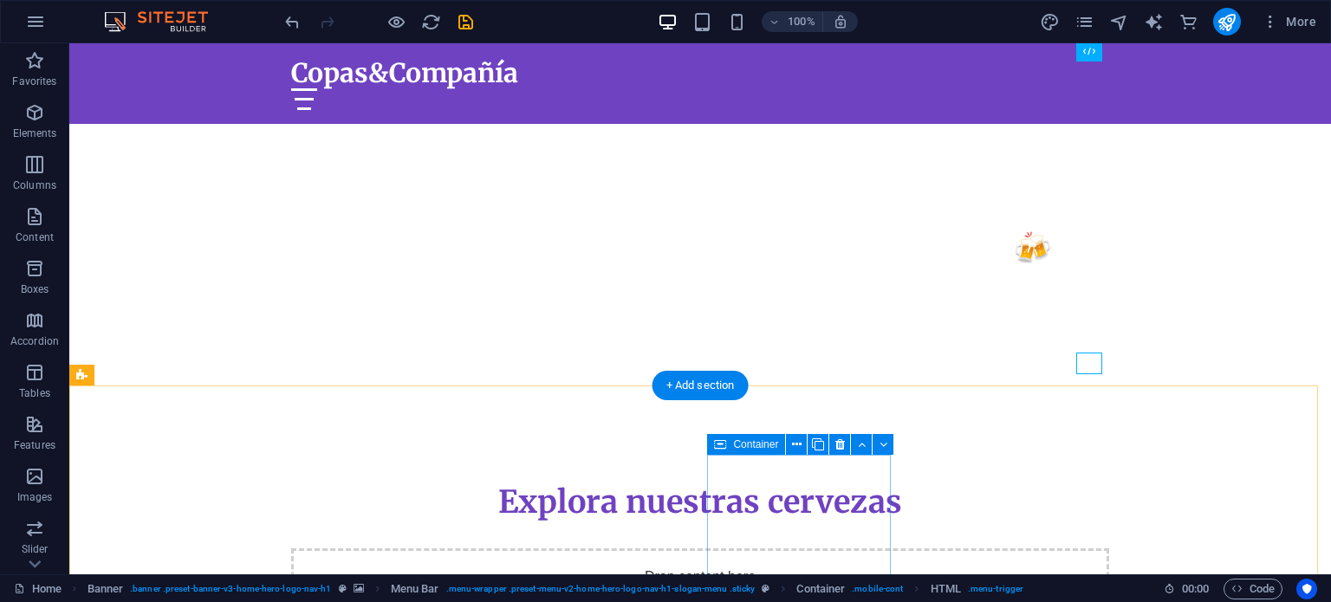
scroll to position [516, 0]
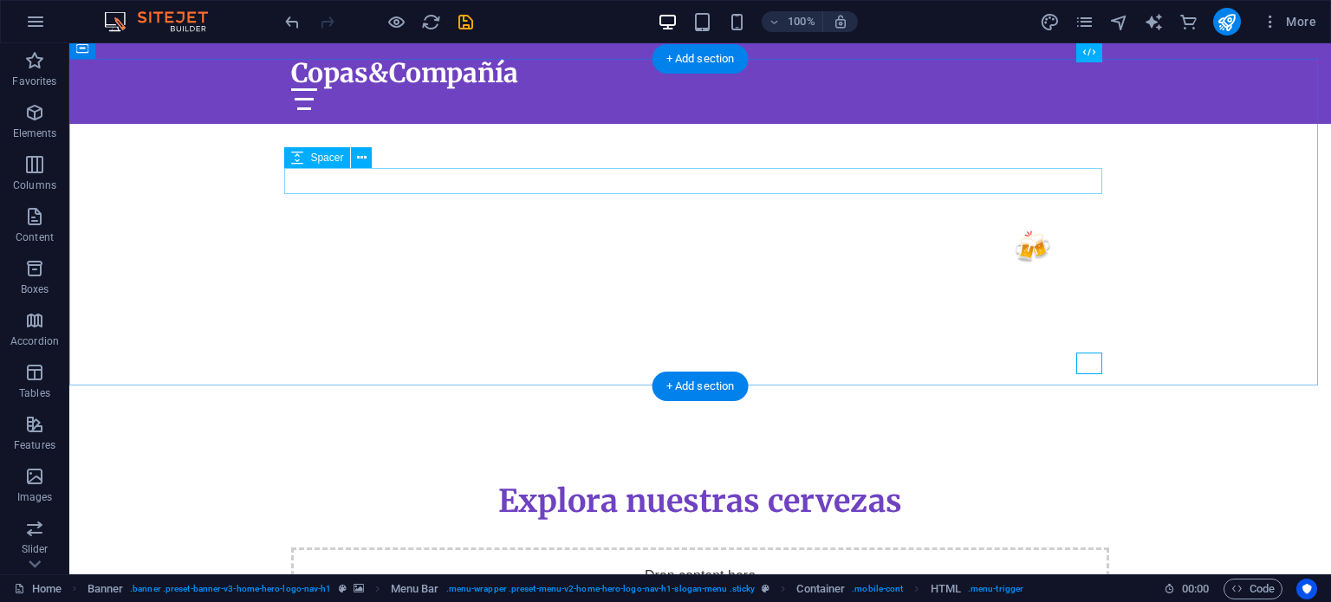
click at [881, 522] on div at bounding box center [700, 535] width 818 height 26
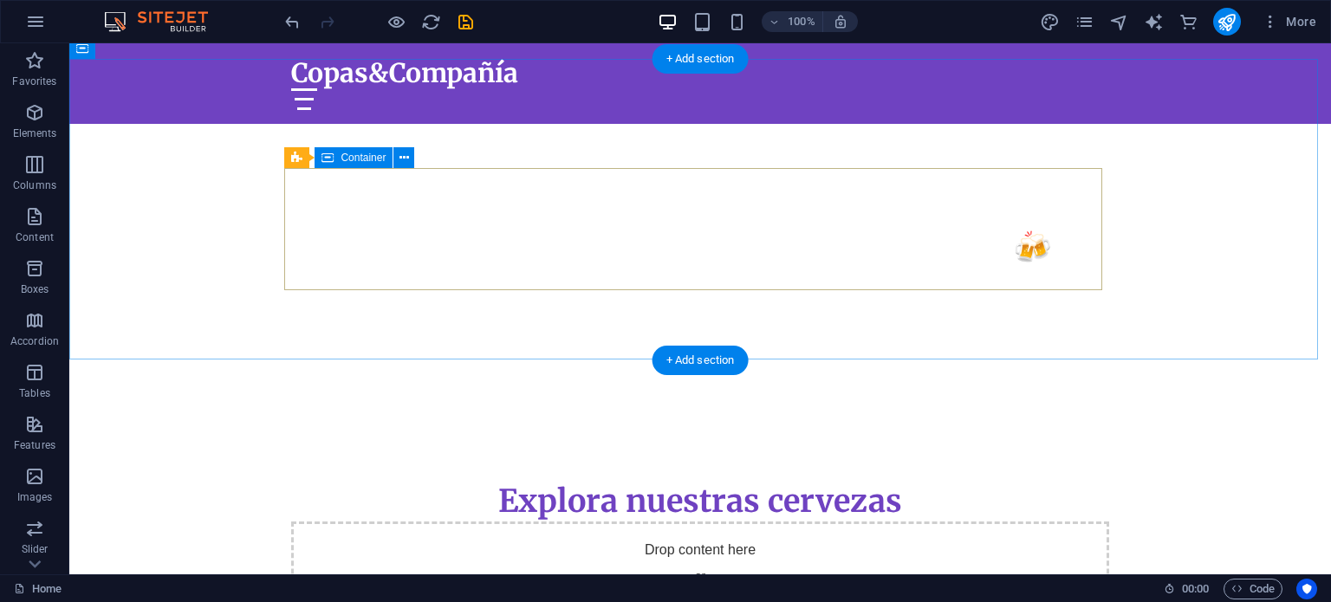
click at [936, 522] on div "Drop content here or Add elements Paste clipboard" at bounding box center [700, 583] width 818 height 123
click at [890, 522] on div "Drop content here or Add elements Paste clipboard" at bounding box center [700, 583] width 818 height 123
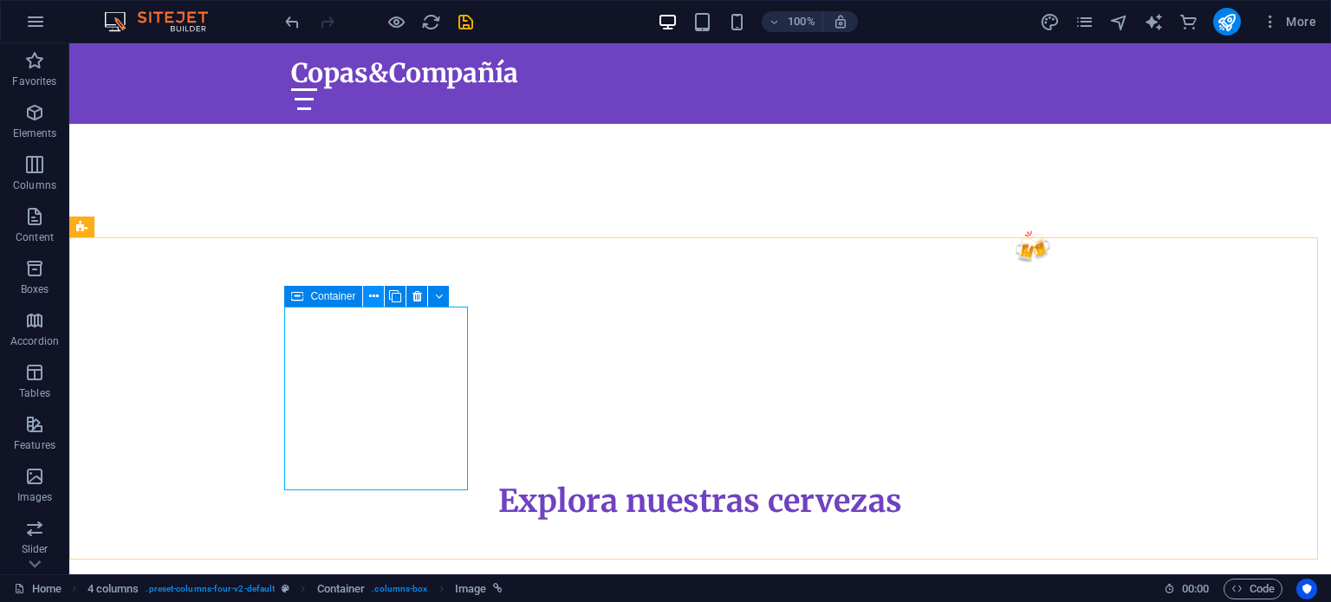
click at [378, 295] on icon at bounding box center [374, 297] width 10 height 18
click at [28, 269] on icon "button" at bounding box center [34, 268] width 21 height 21
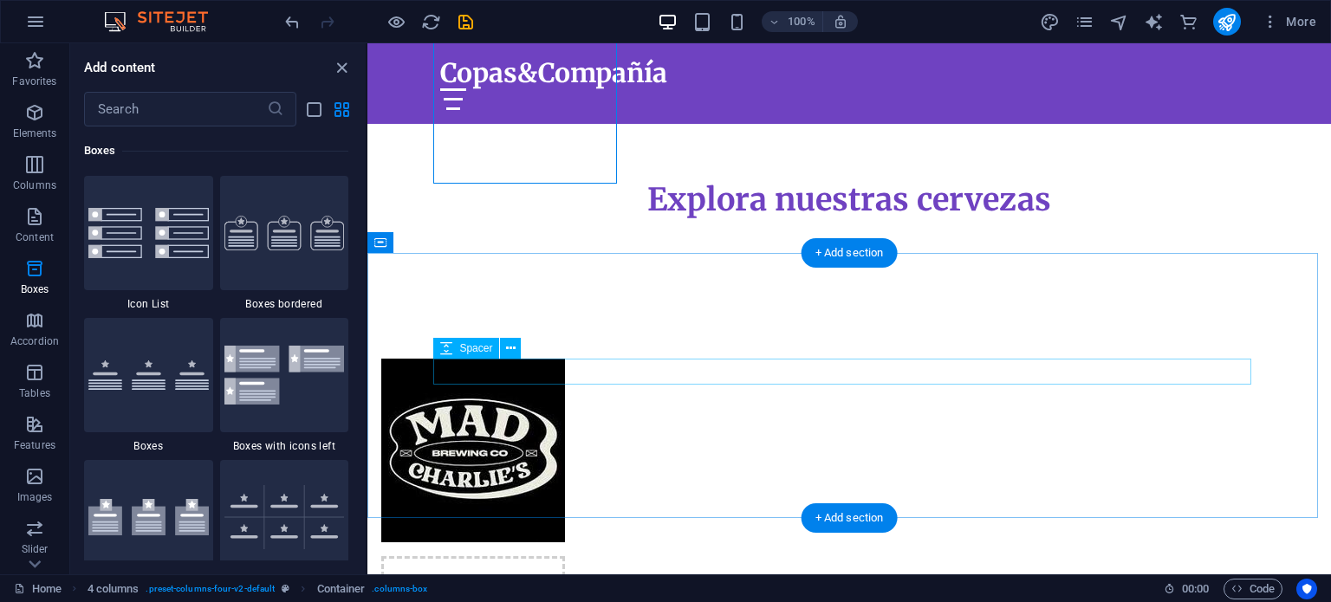
scroll to position [823, 0]
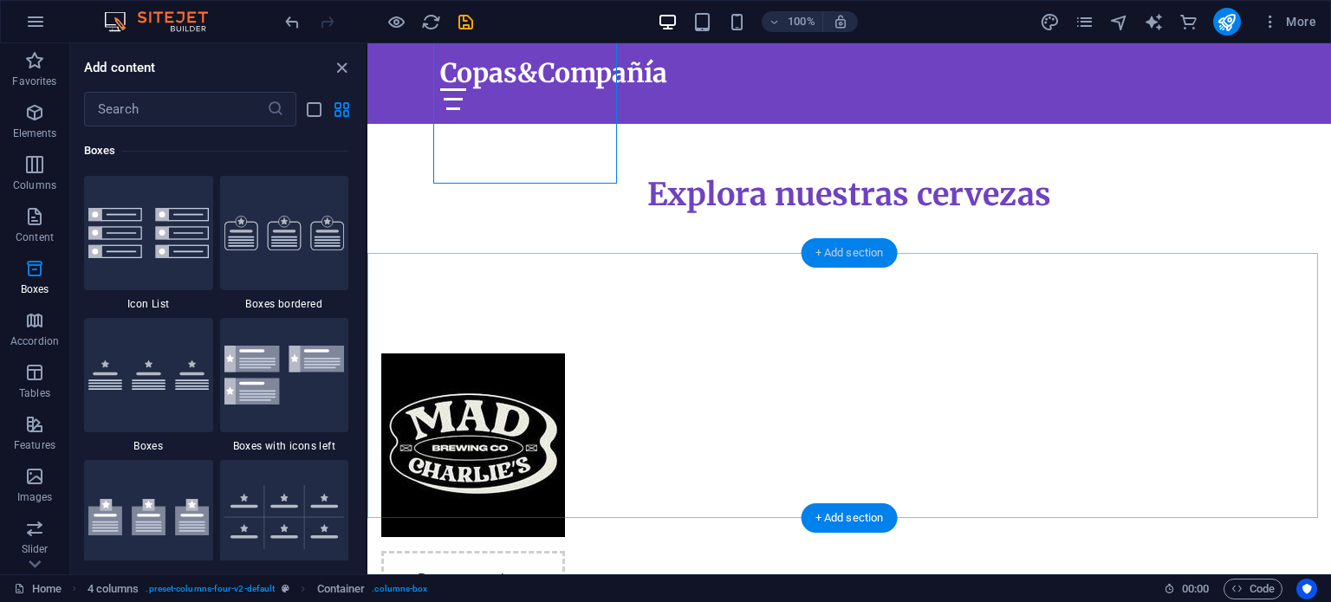
click at [860, 258] on div "+ Add section" at bounding box center [849, 252] width 96 height 29
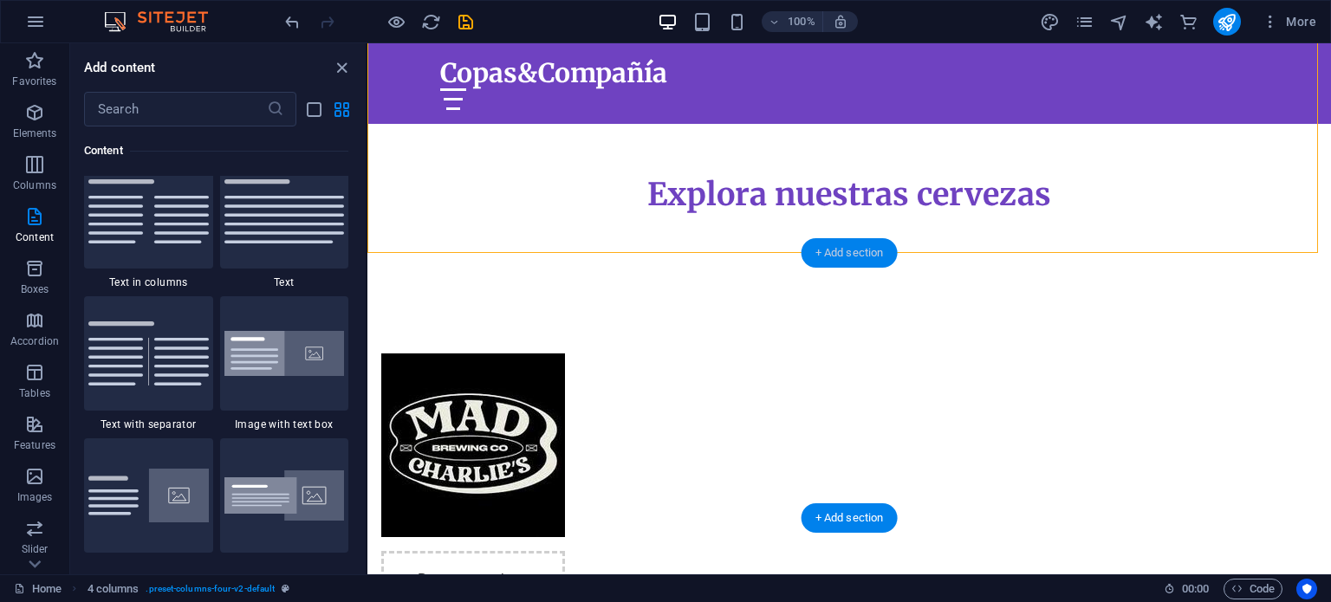
scroll to position [3031, 0]
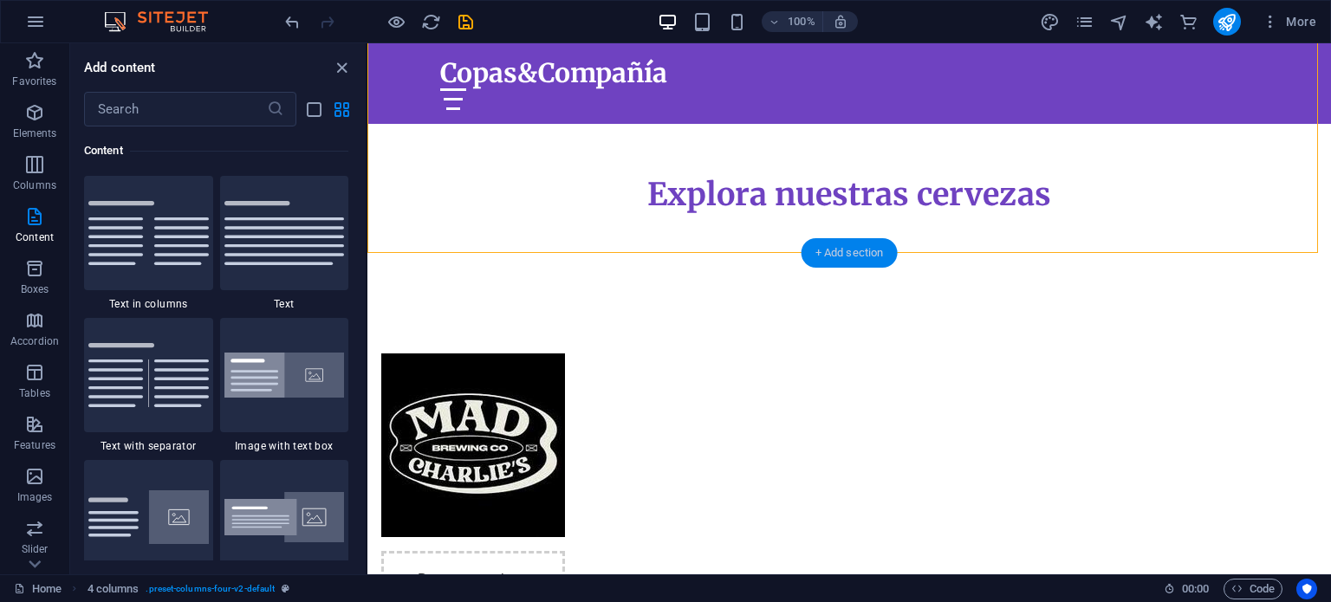
click at [839, 263] on div "+ Add section" at bounding box center [849, 252] width 96 height 29
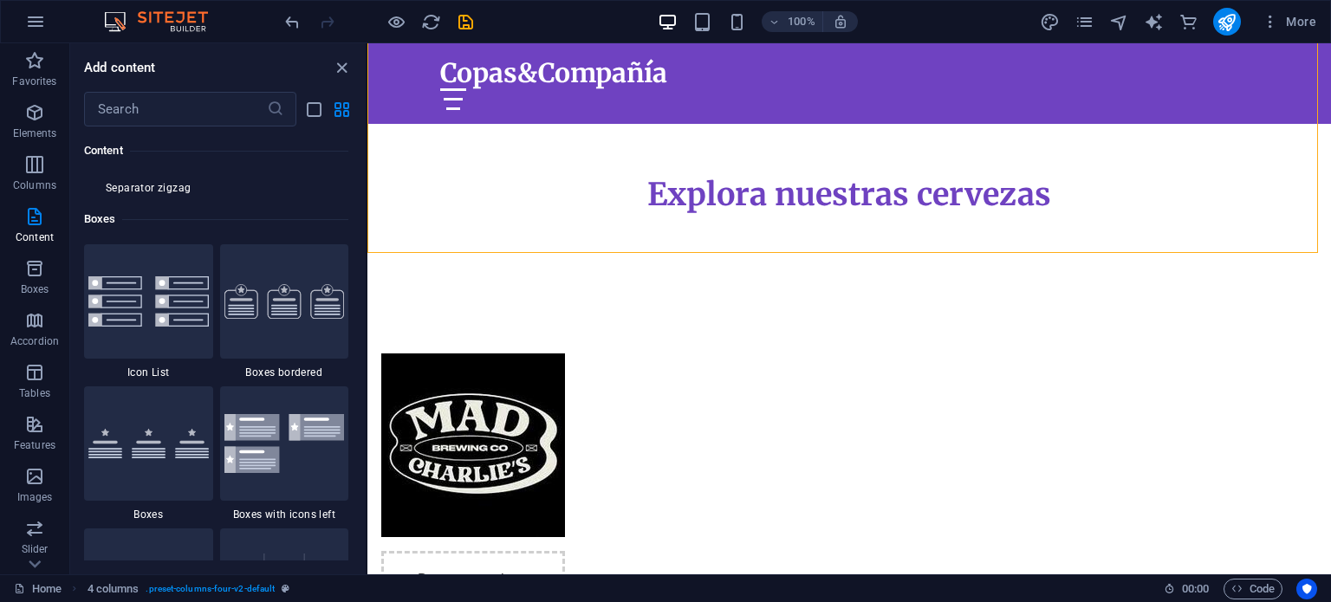
scroll to position [4711, 0]
click at [297, 337] on div at bounding box center [284, 300] width 129 height 114
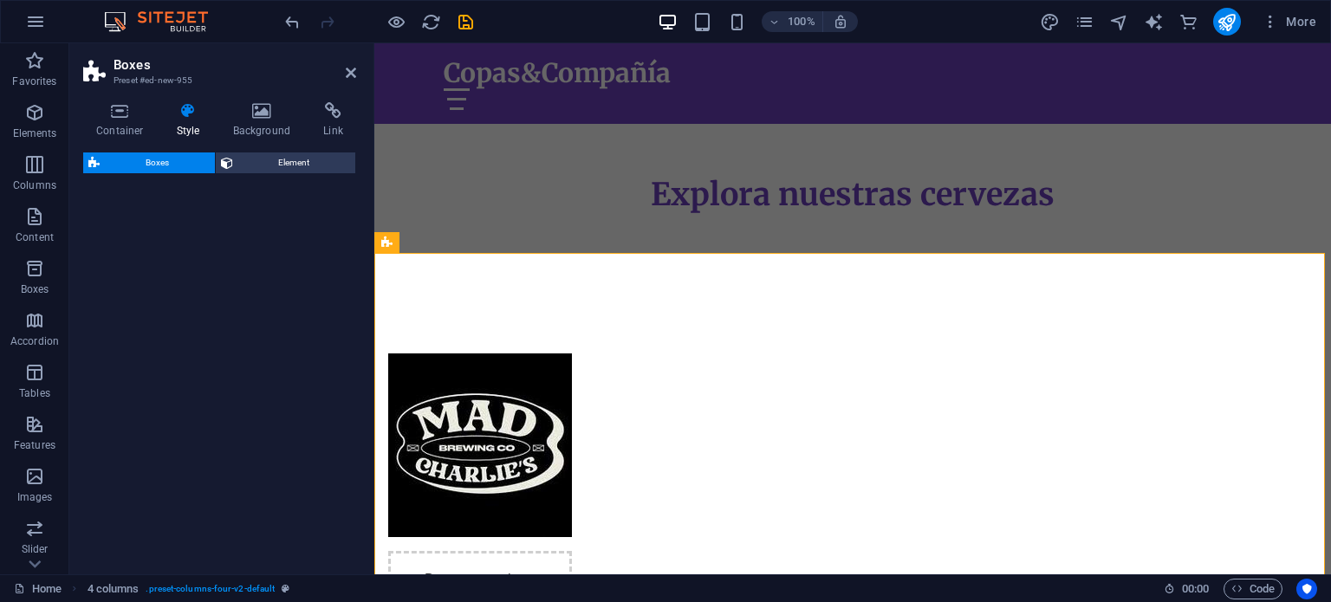
select select "rem"
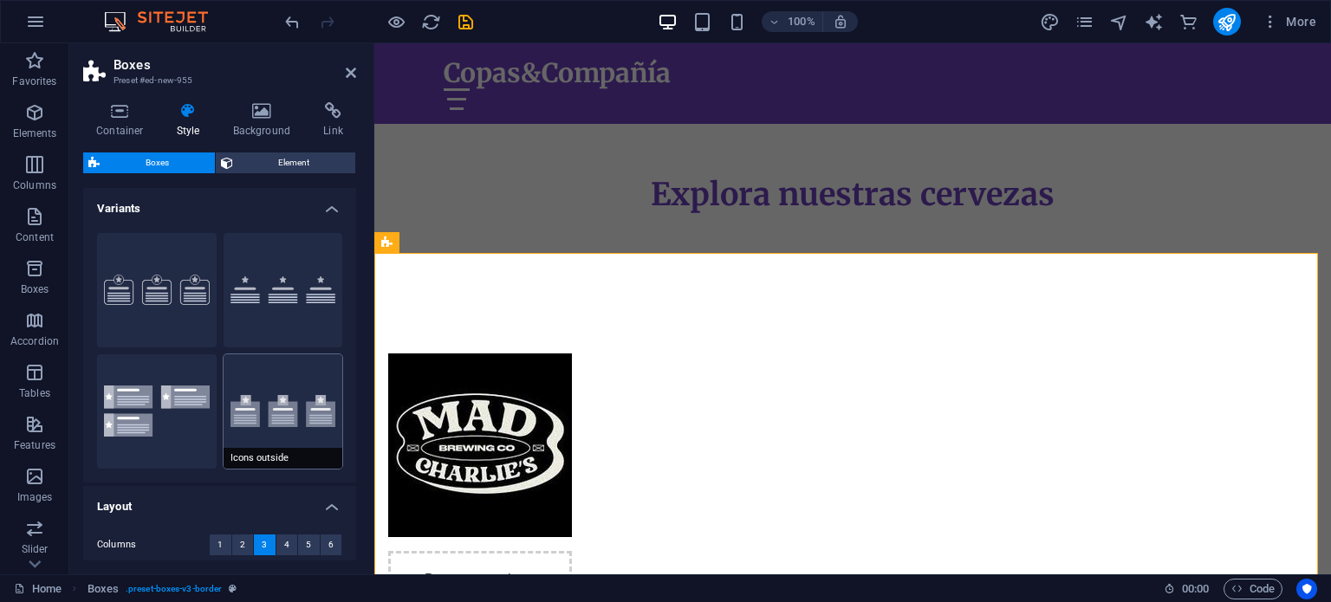
click at [295, 391] on button "Icons outside" at bounding box center [284, 411] width 120 height 114
click at [291, 28] on icon "undo" at bounding box center [292, 22] width 20 height 20
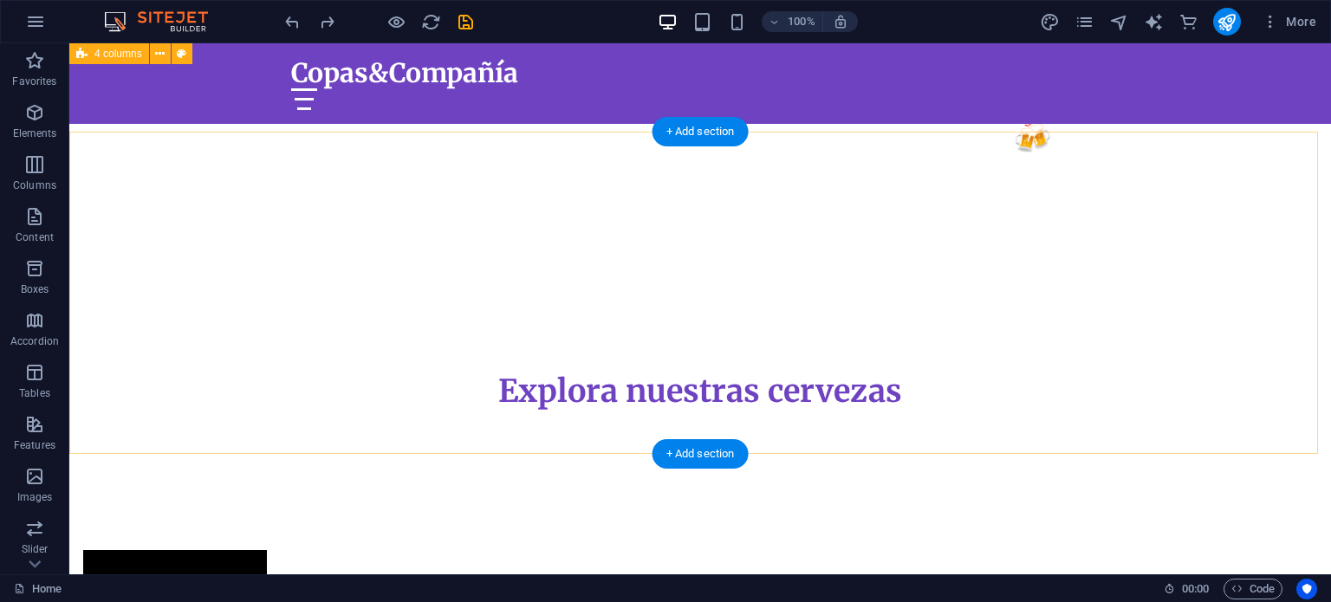
scroll to position [622, 0]
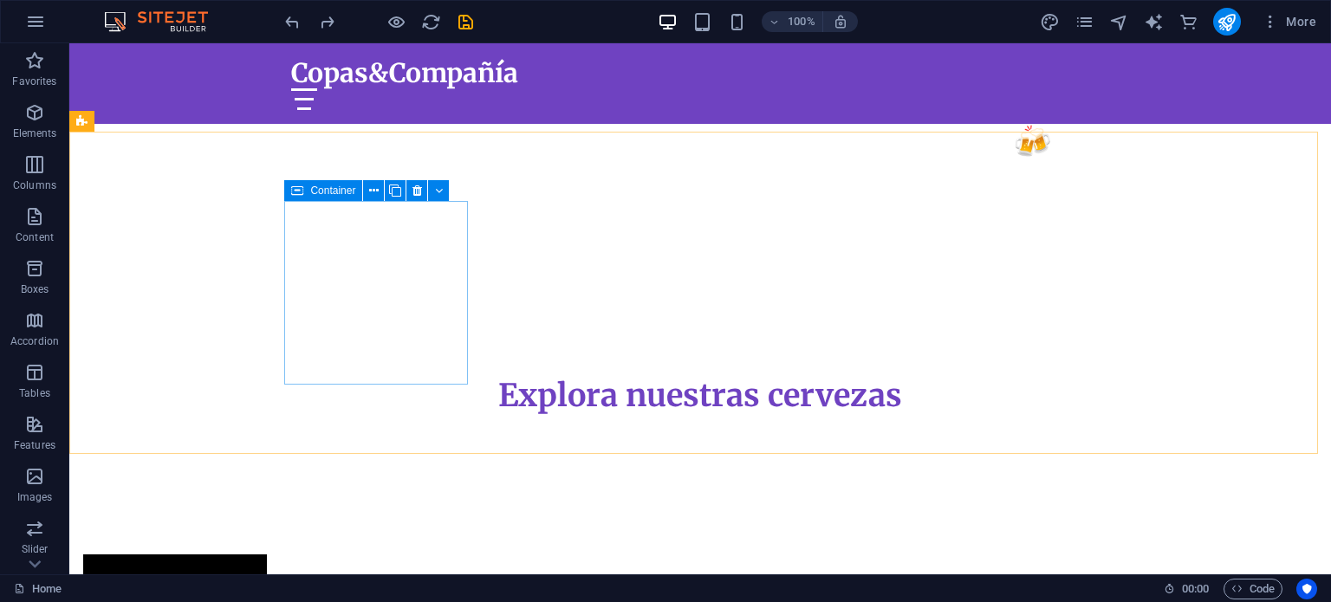
click at [296, 190] on icon at bounding box center [297, 190] width 12 height 21
click at [441, 186] on icon at bounding box center [439, 191] width 8 height 18
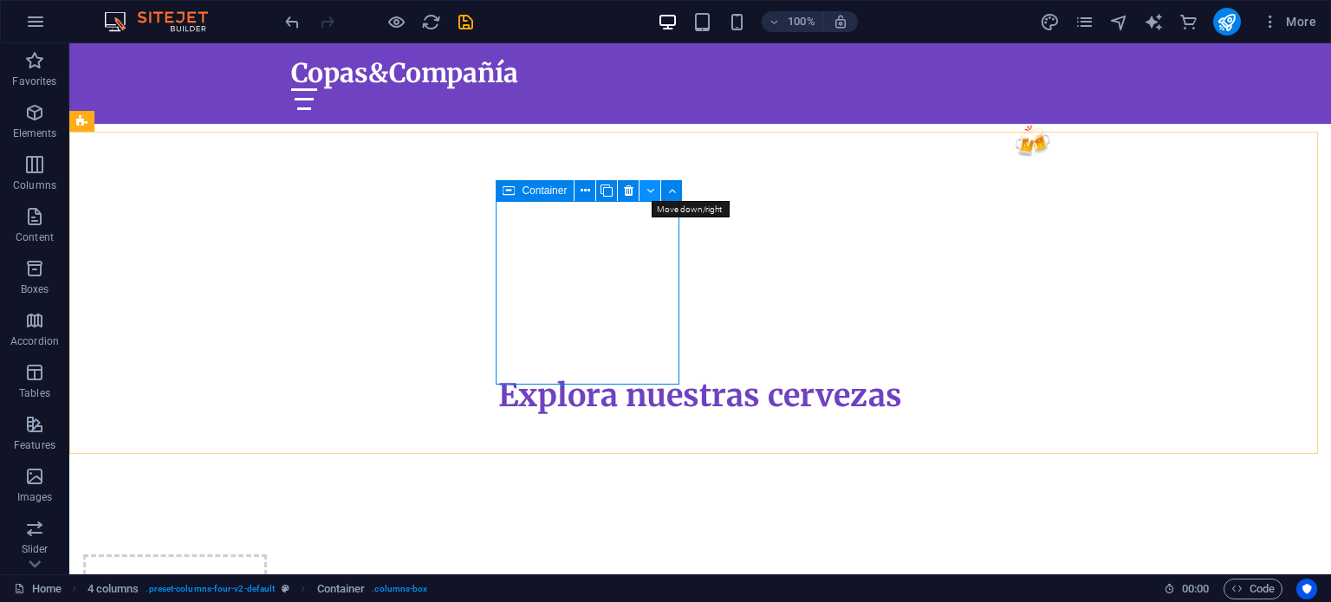
click at [653, 183] on icon at bounding box center [650, 191] width 8 height 18
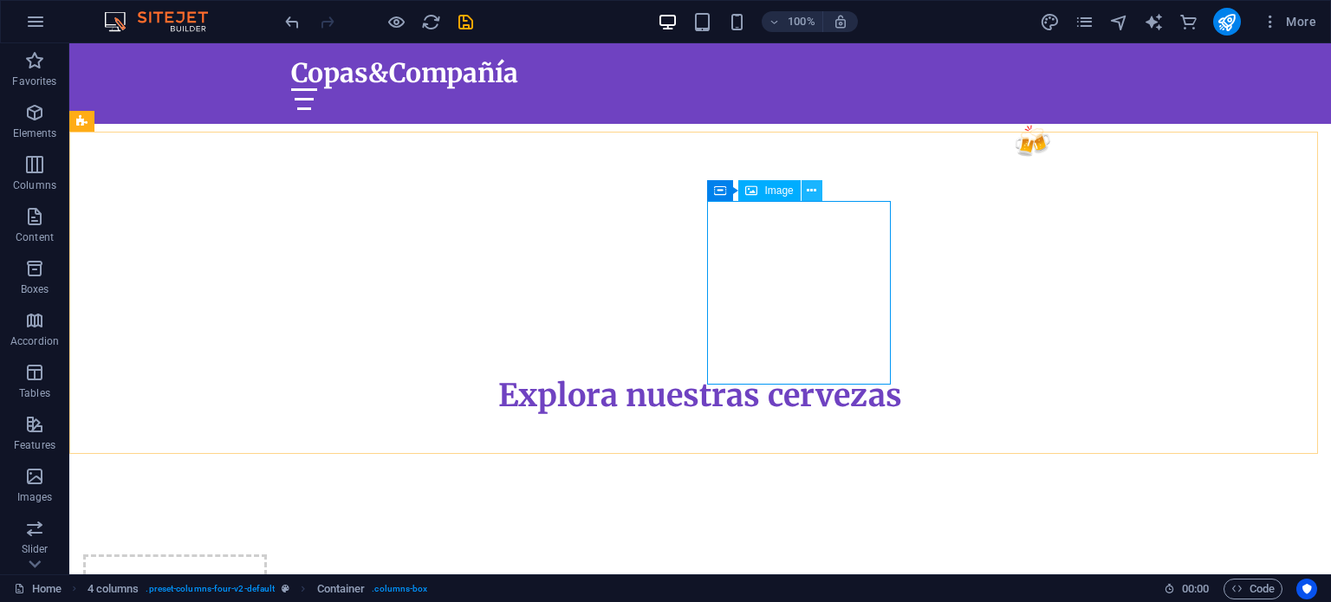
click at [808, 195] on icon at bounding box center [812, 191] width 10 height 18
click at [886, 186] on icon at bounding box center [883, 191] width 8 height 18
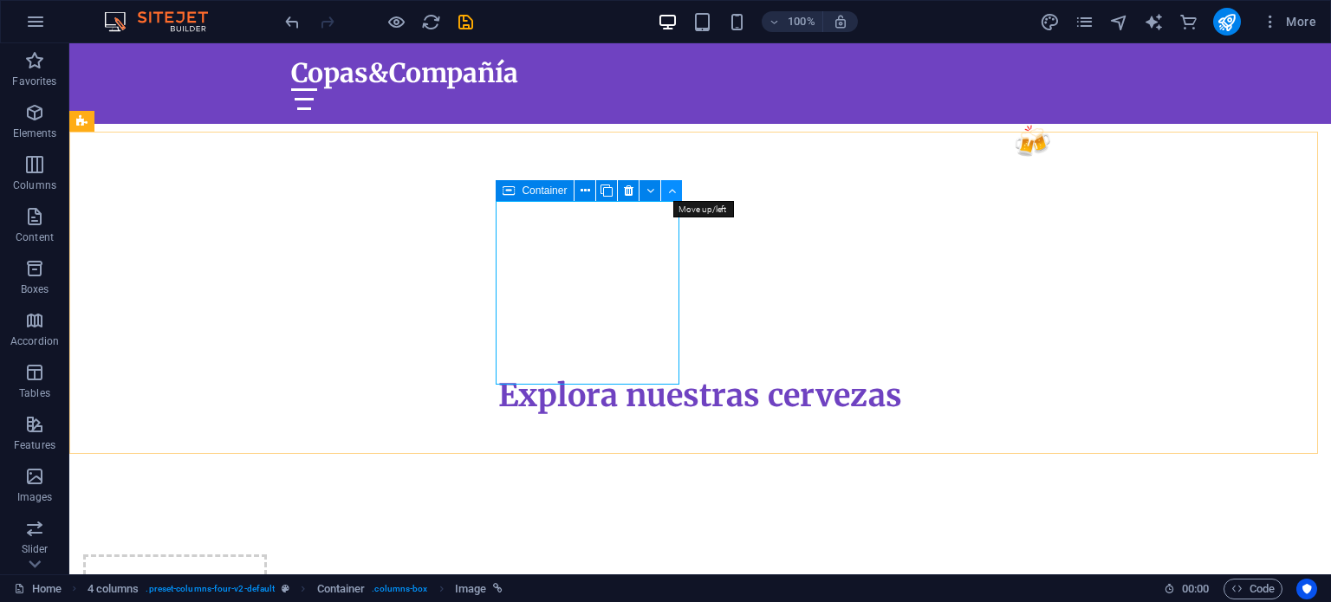
click at [665, 191] on button at bounding box center [671, 190] width 21 height 21
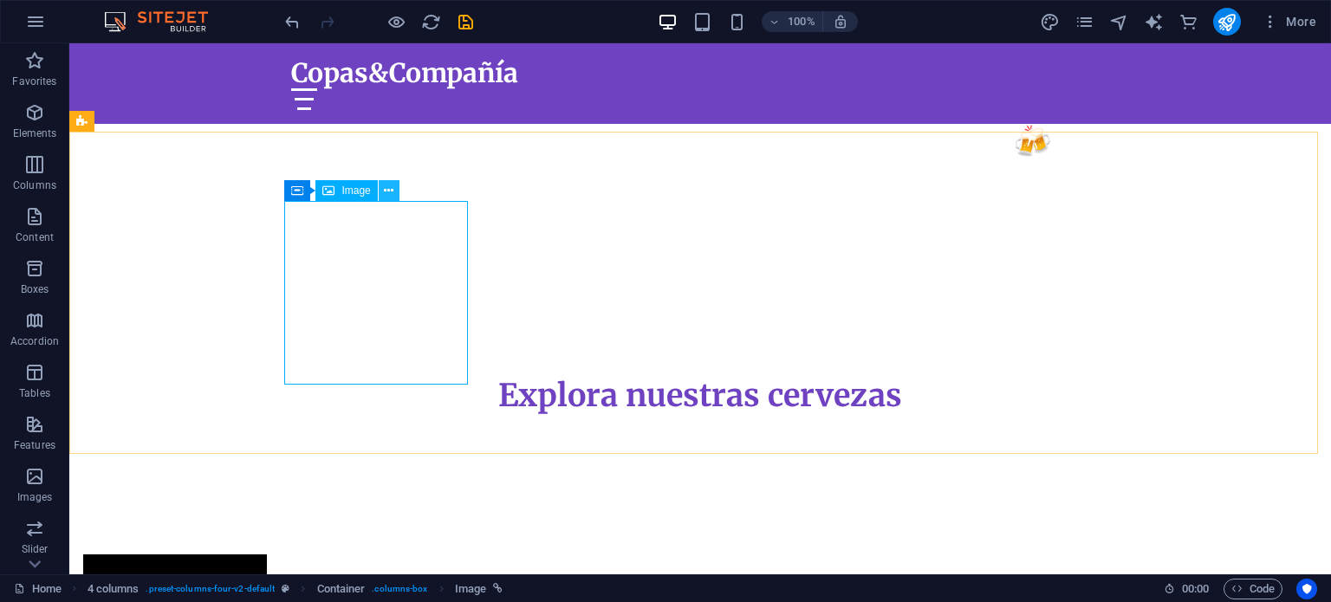
click at [384, 200] on button at bounding box center [389, 190] width 21 height 21
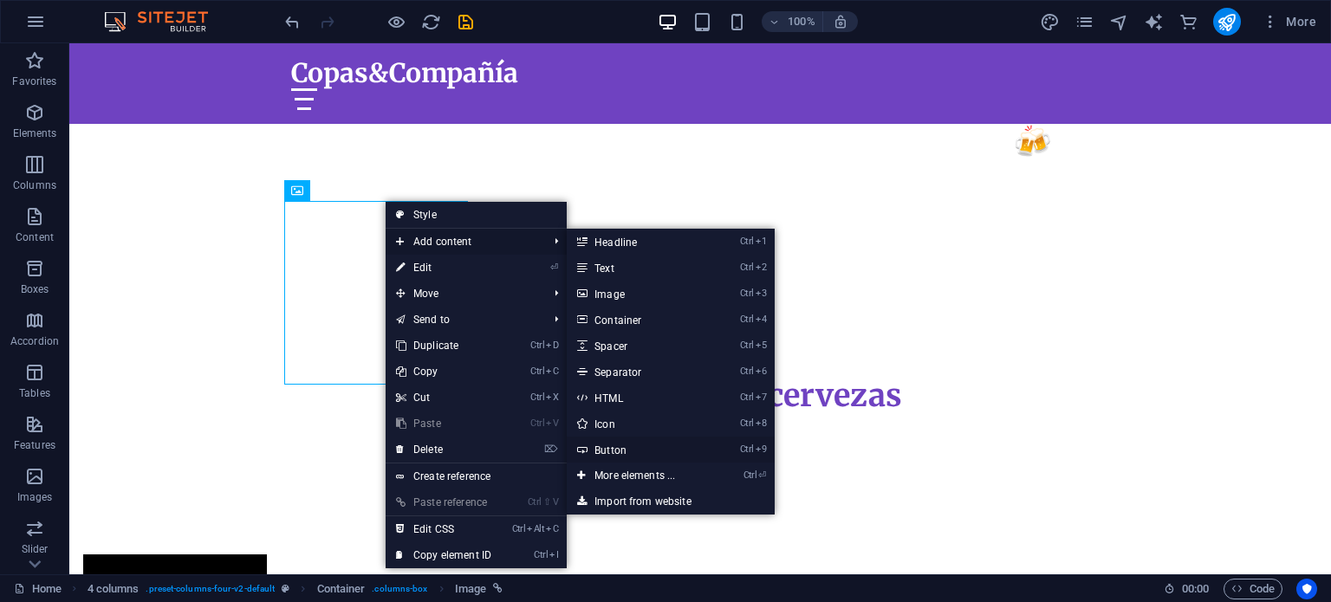
click at [617, 451] on link "Ctrl 9 Button" at bounding box center [638, 450] width 143 height 26
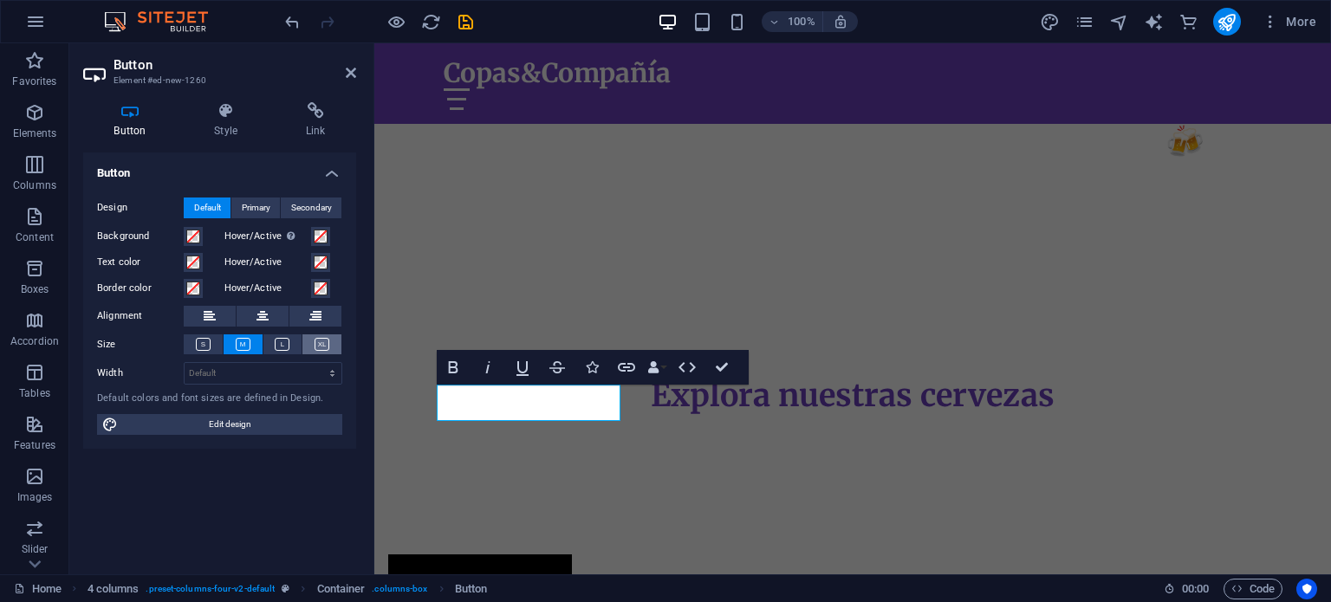
click at [324, 334] on button at bounding box center [321, 344] width 39 height 20
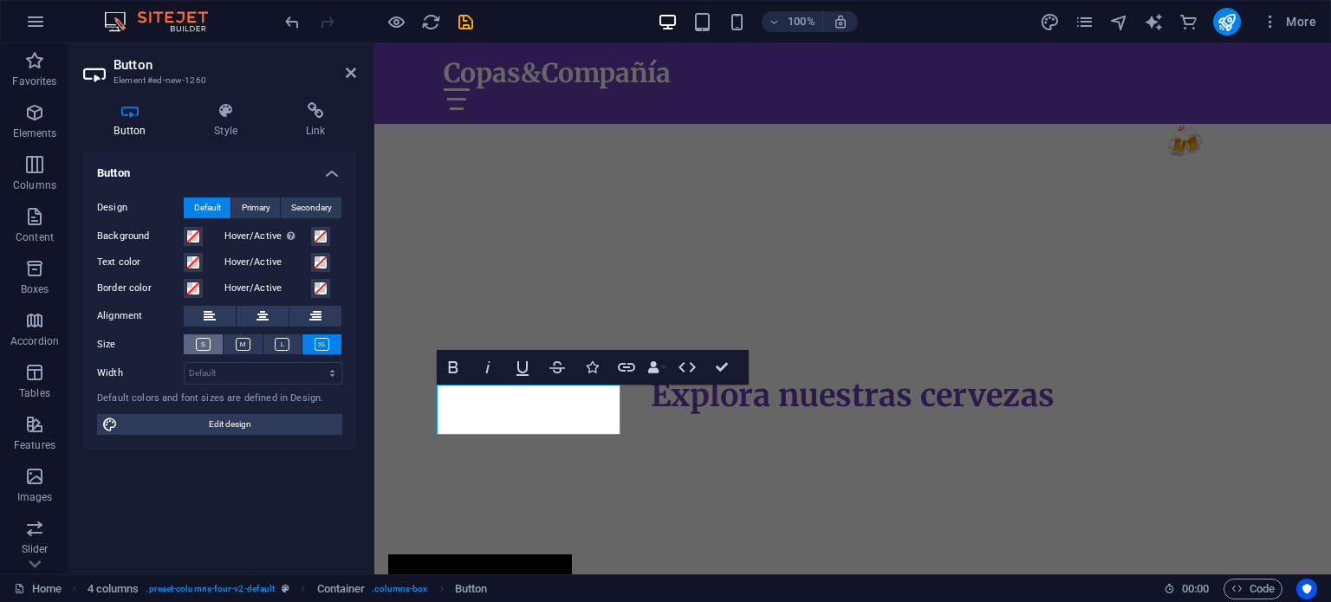
click at [209, 342] on icon at bounding box center [203, 344] width 15 height 13
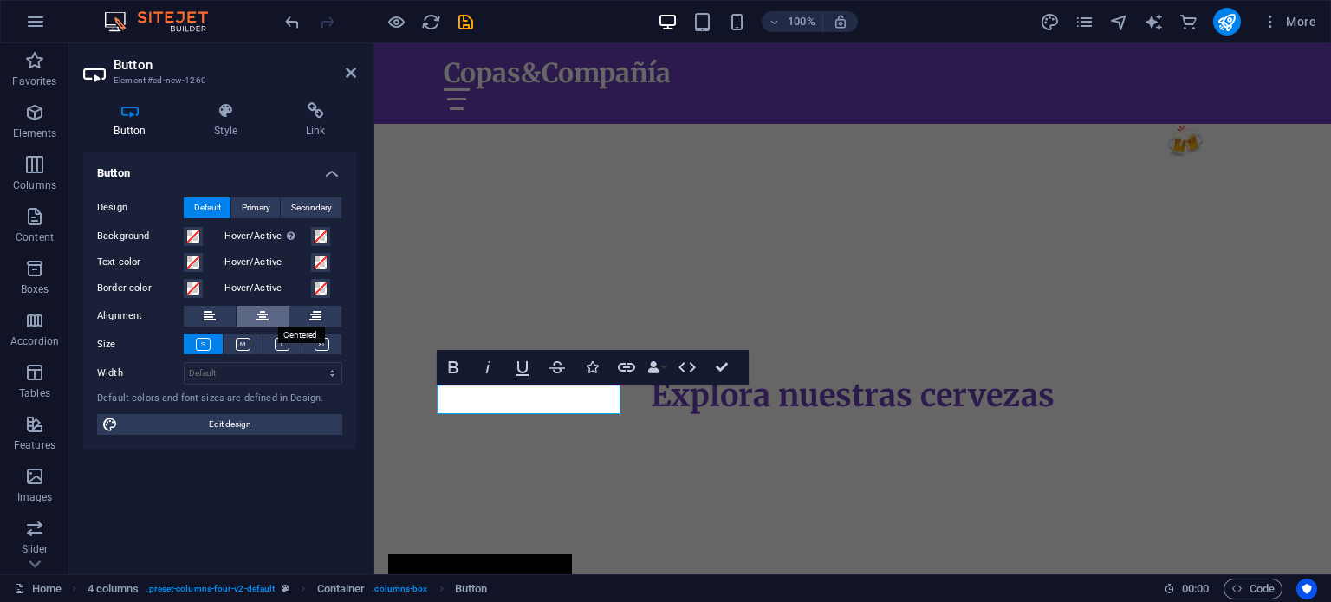
click at [250, 318] on button at bounding box center [263, 316] width 52 height 21
click at [263, 209] on span "Primary" at bounding box center [256, 208] width 29 height 21
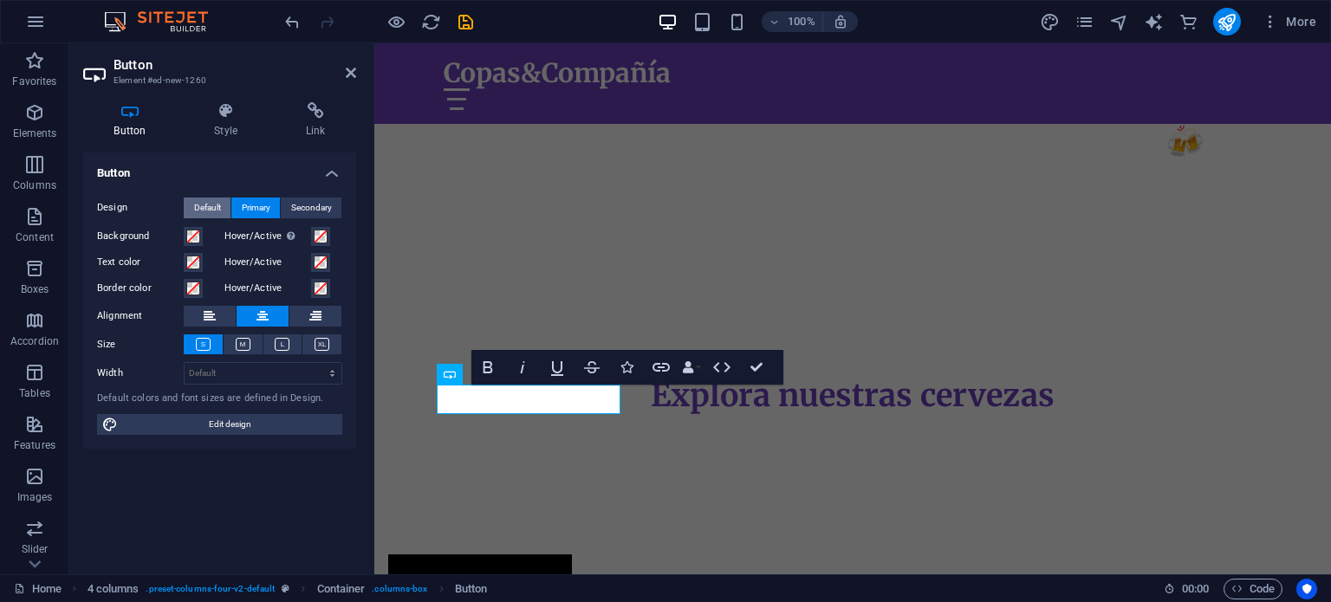
click at [212, 210] on span "Default" at bounding box center [207, 208] width 27 height 21
click at [253, 422] on span "Edit design" at bounding box center [230, 424] width 214 height 21
select select "px"
select select "200"
select select "px"
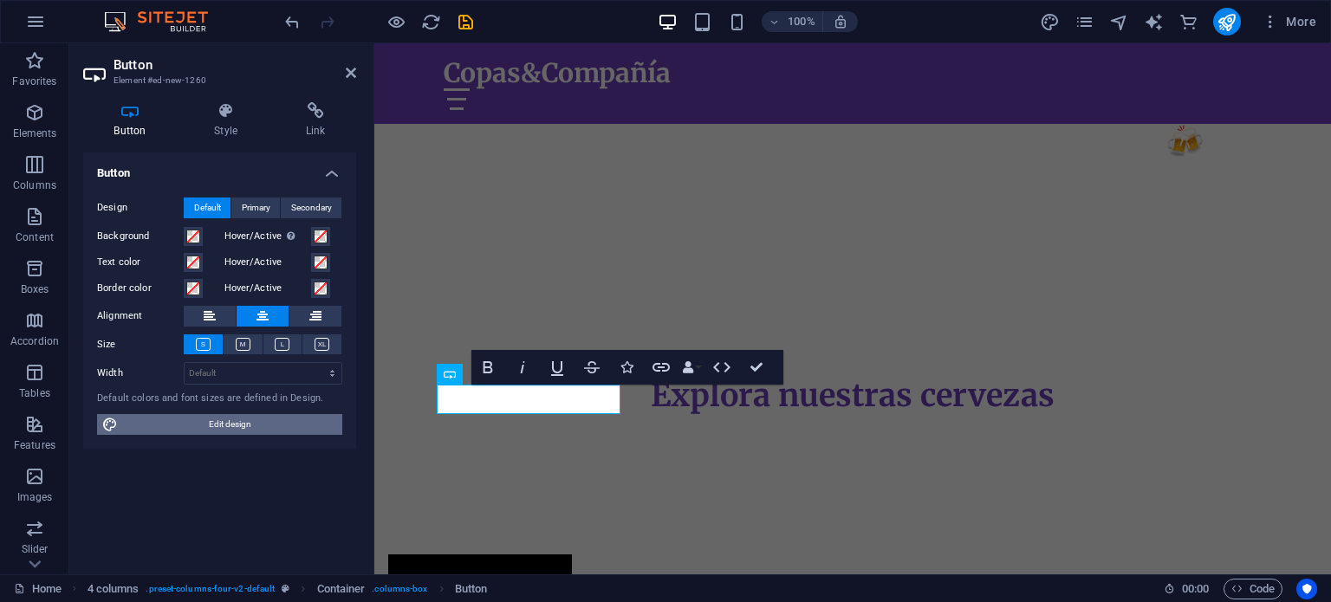
select select "px"
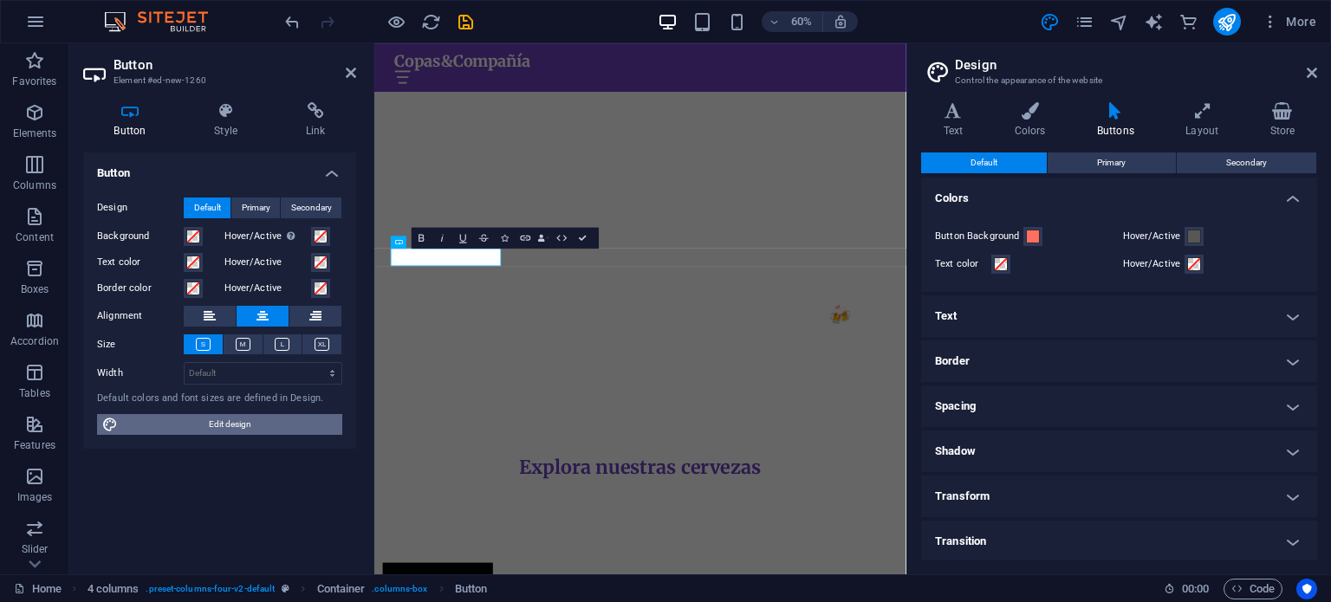
scroll to position [976, 0]
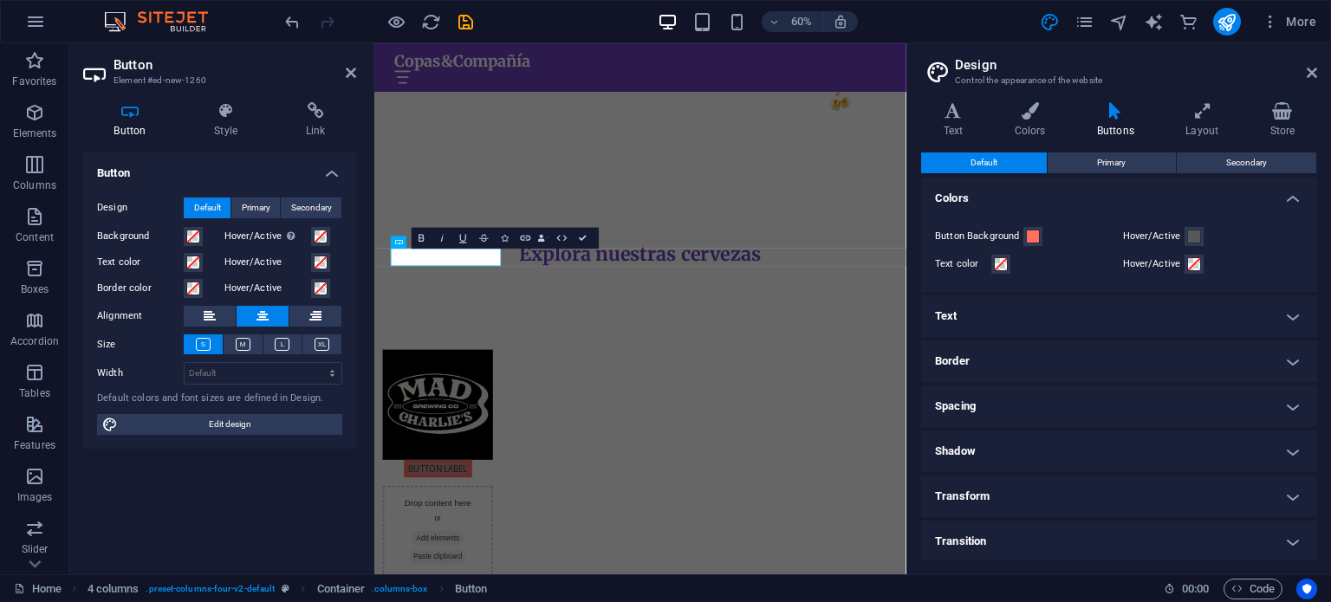
click at [1000, 356] on h4 "Border" at bounding box center [1119, 361] width 396 height 42
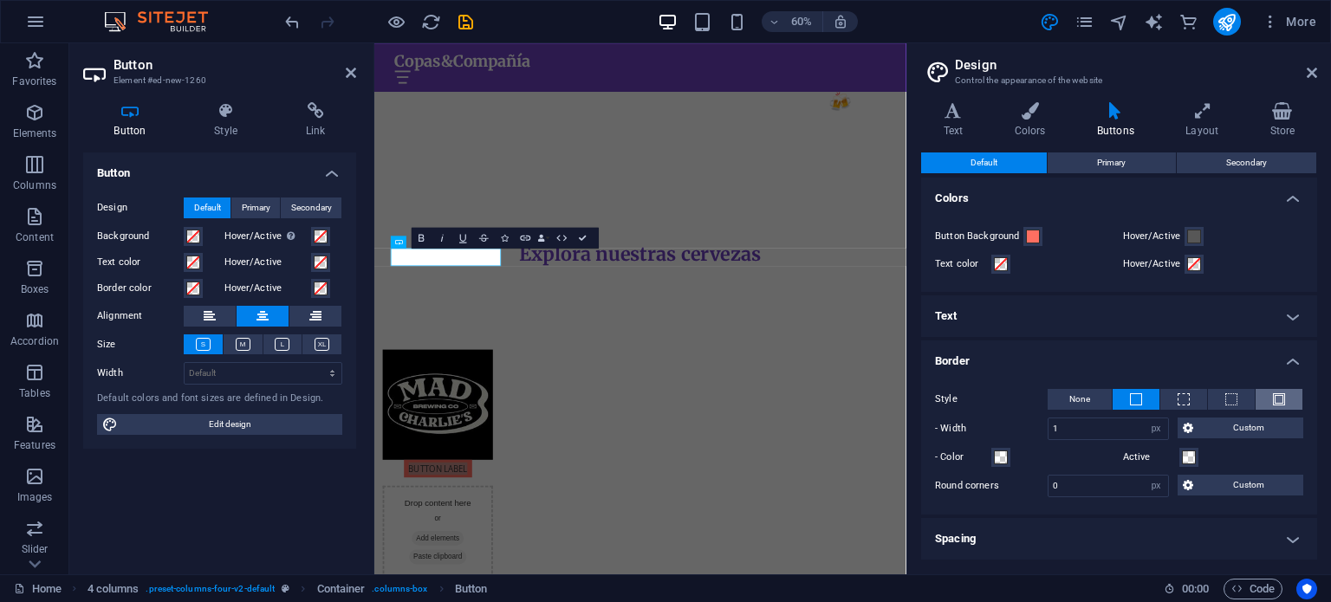
click at [1268, 405] on button at bounding box center [1278, 399] width 47 height 21
click at [1134, 405] on span at bounding box center [1135, 399] width 3 height 21
click at [1092, 395] on button "None" at bounding box center [1079, 399] width 64 height 21
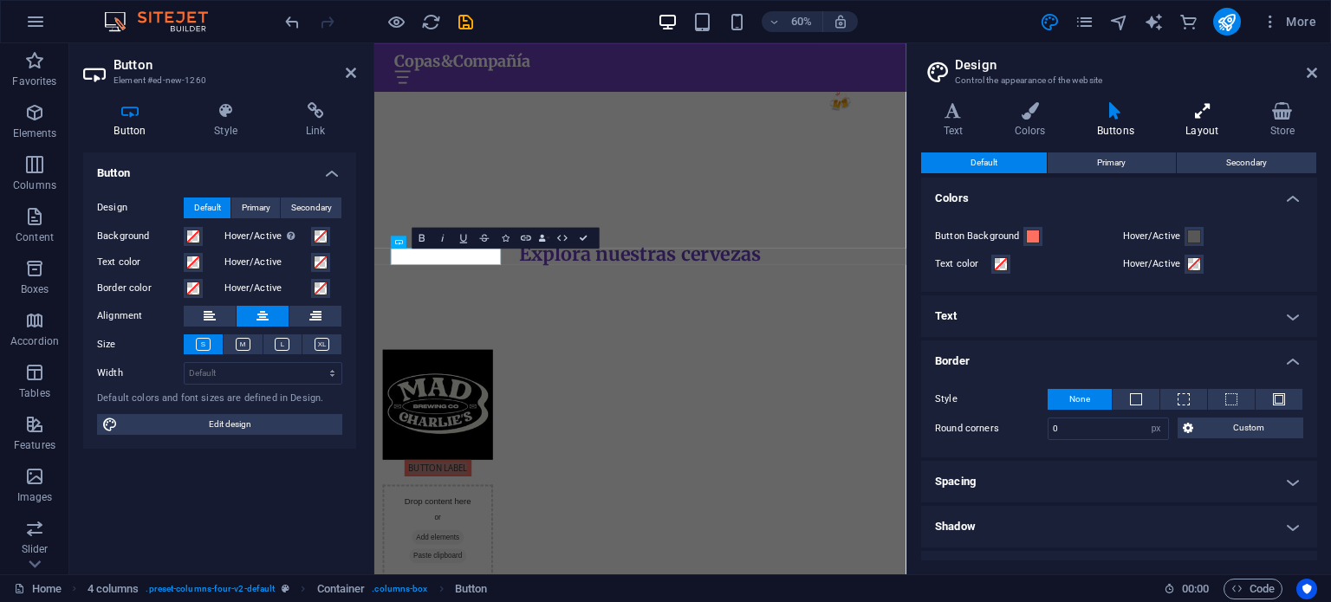
click at [1209, 114] on icon at bounding box center [1202, 110] width 77 height 17
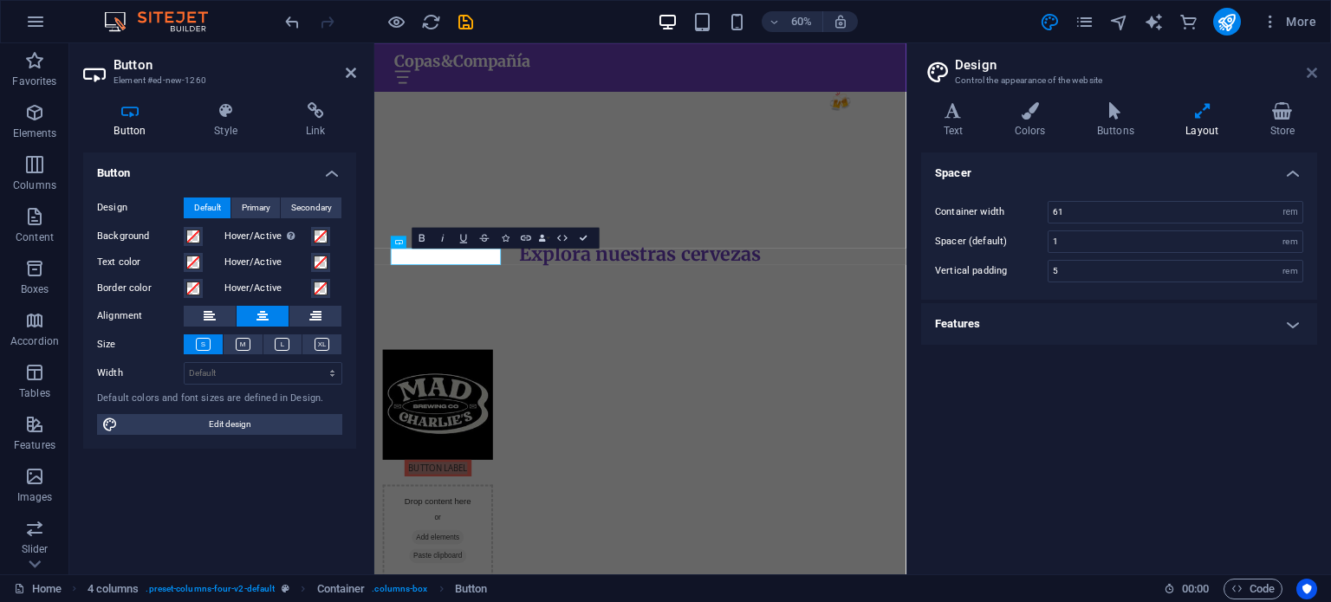
click at [1313, 79] on icon at bounding box center [1311, 73] width 10 height 14
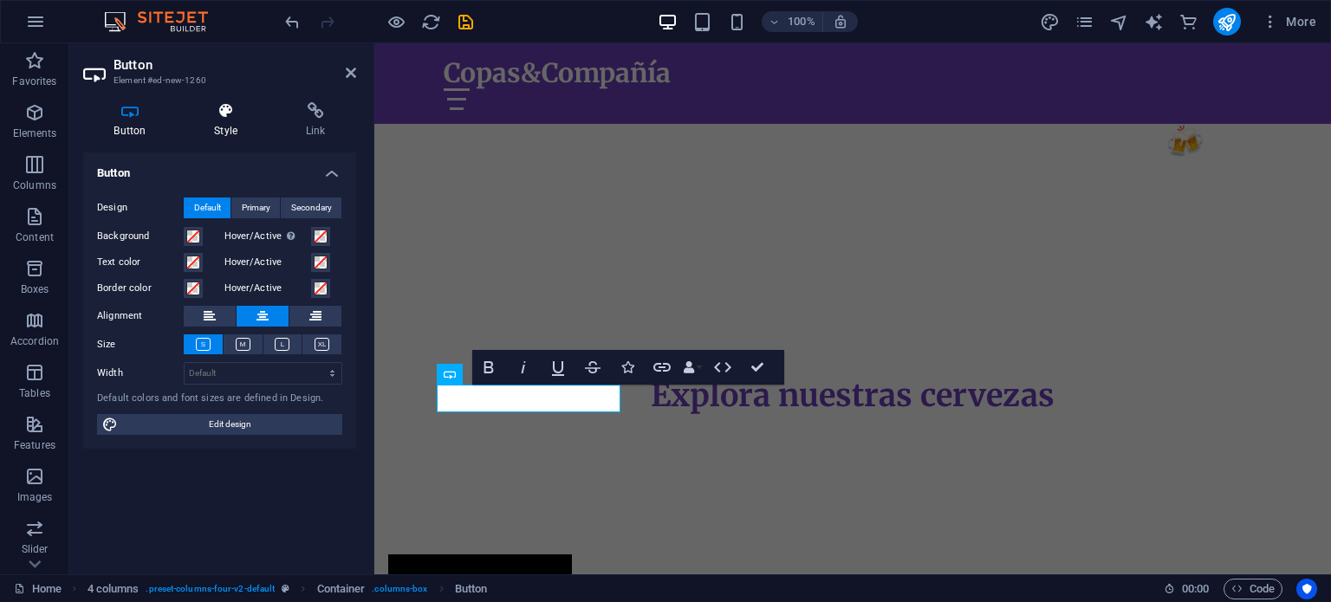
click at [237, 114] on icon at bounding box center [226, 110] width 85 height 17
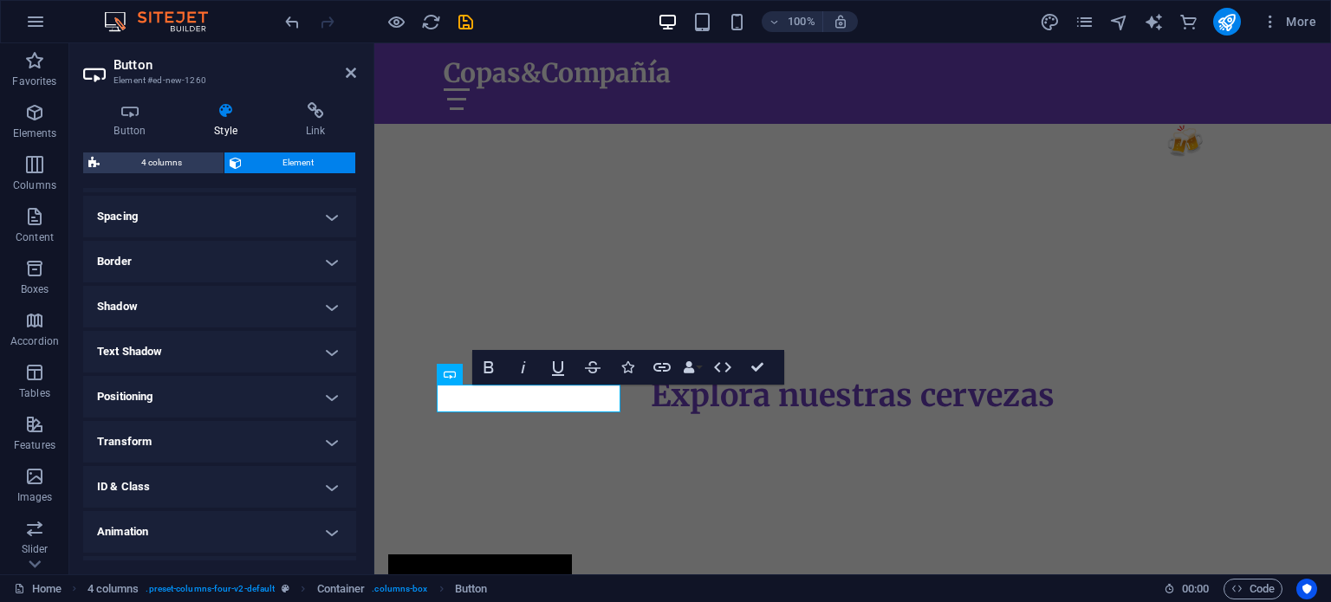
scroll to position [359, 0]
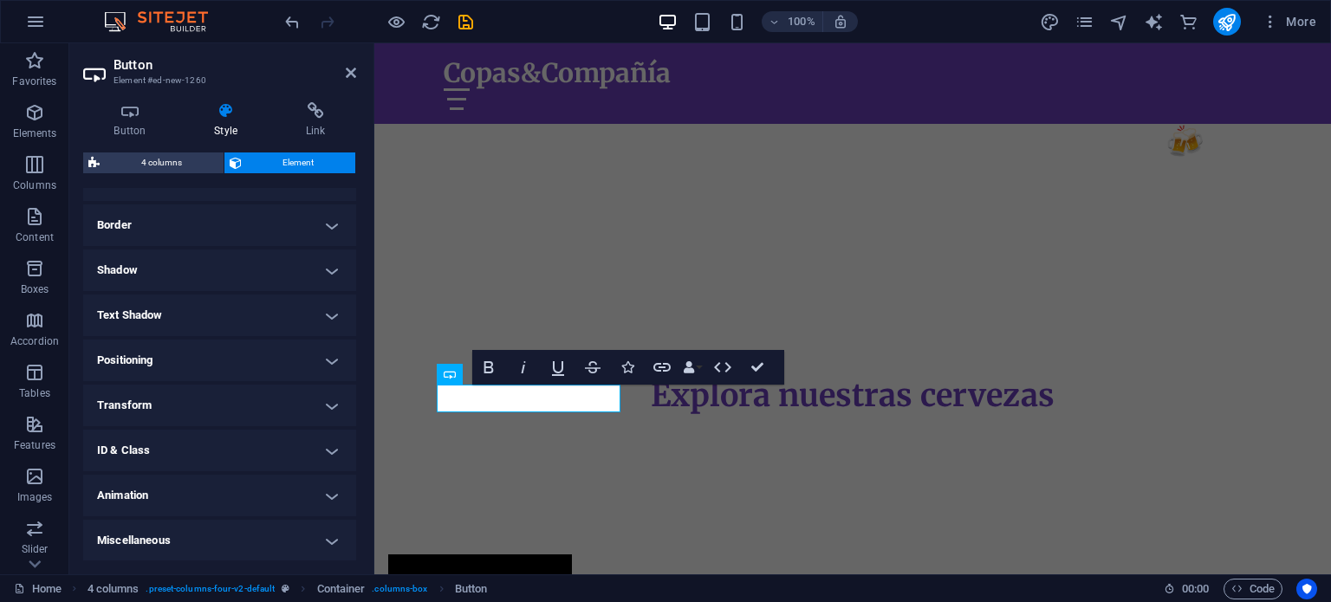
click at [326, 491] on h4 "Animation" at bounding box center [219, 496] width 273 height 42
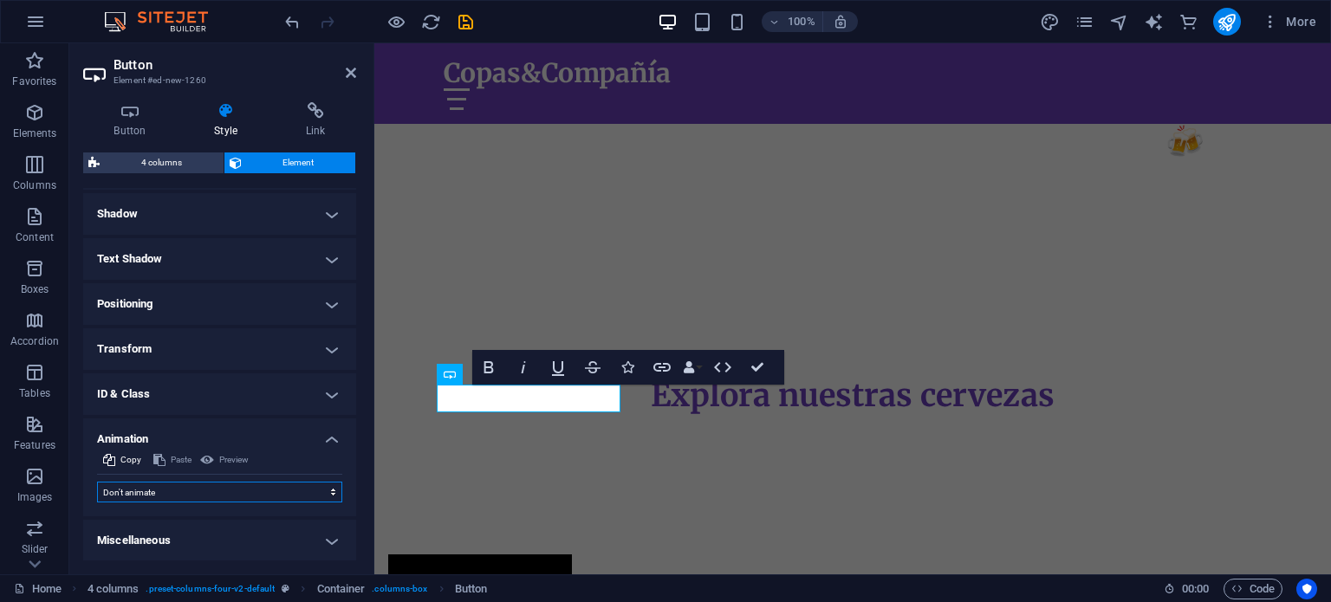
click at [301, 487] on select "Don't animate Show / Hide Slide up/down Zoom in/out Slide left to right Slide r…" at bounding box center [219, 492] width 245 height 21
select select "shrink"
click at [97, 482] on select "Don't animate Show / Hide Slide up/down Zoom in/out Slide left to right Slide r…" at bounding box center [219, 492] width 245 height 21
select select "scroll"
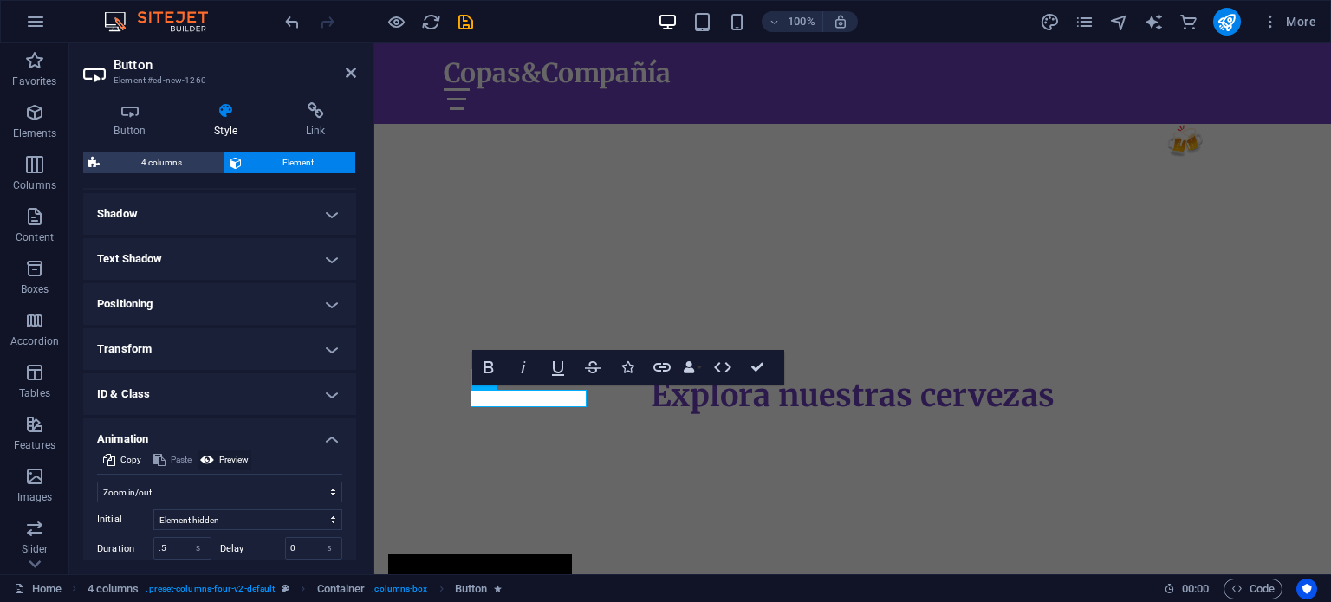
click at [214, 453] on button "Preview" at bounding box center [225, 460] width 54 height 21
click at [122, 121] on h4 "Button" at bounding box center [133, 120] width 100 height 36
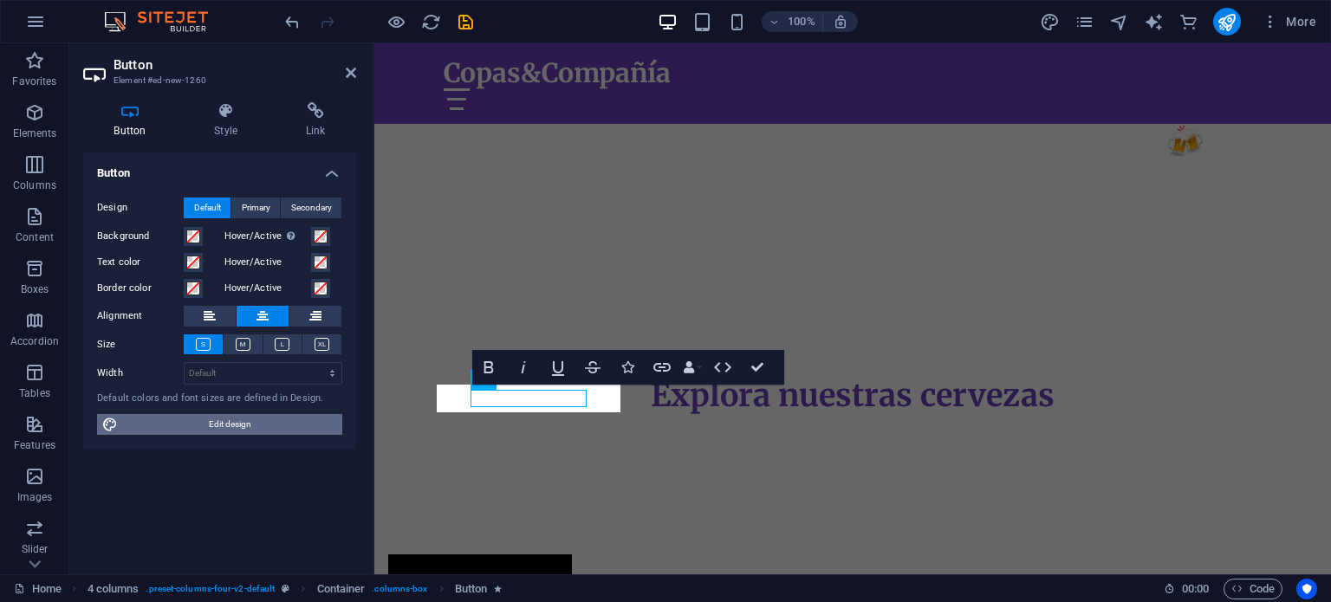
click at [239, 421] on span "Edit design" at bounding box center [230, 424] width 214 height 21
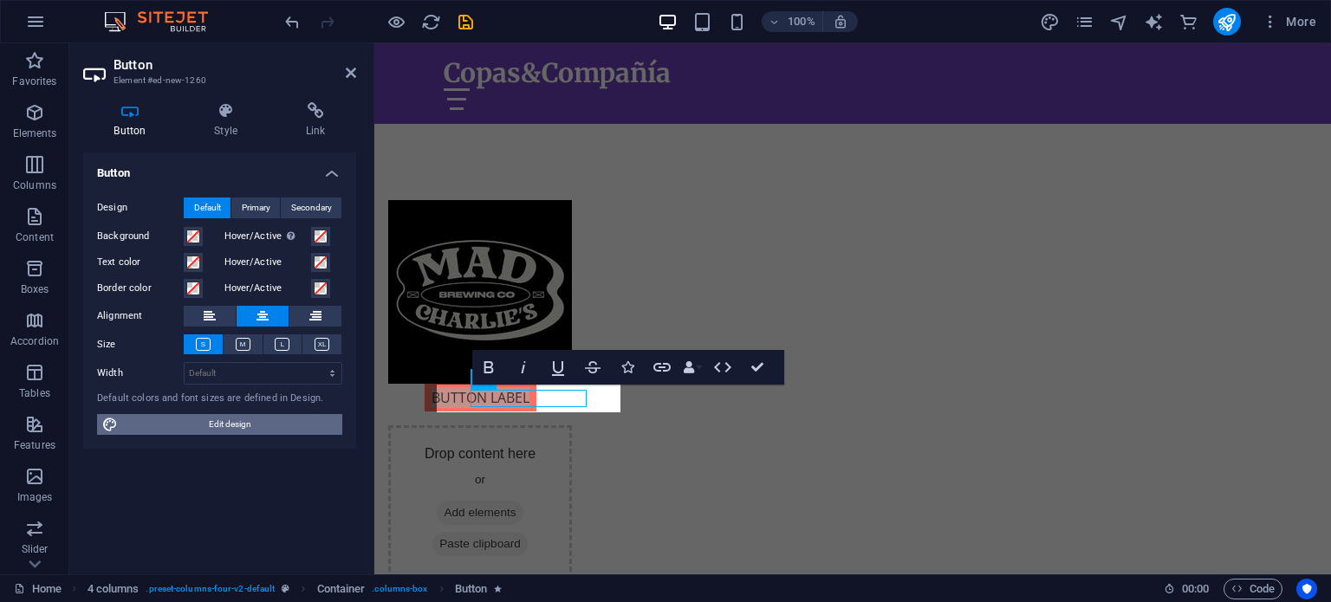
select select "px"
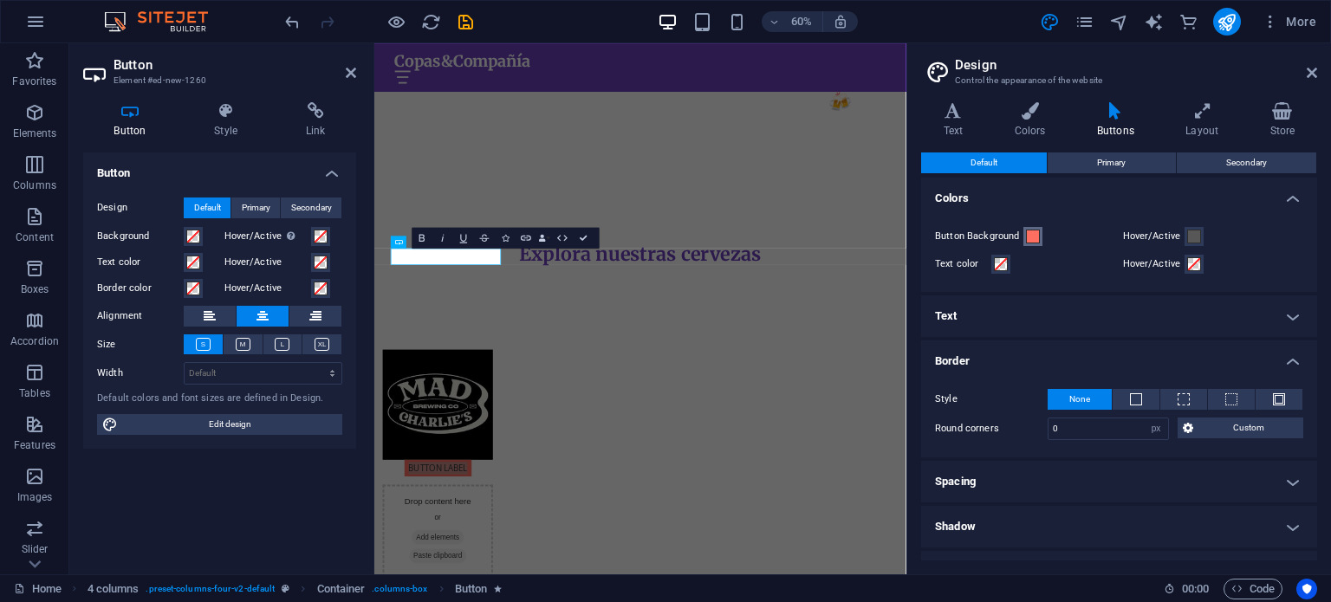
click at [1029, 235] on span at bounding box center [1033, 237] width 14 height 14
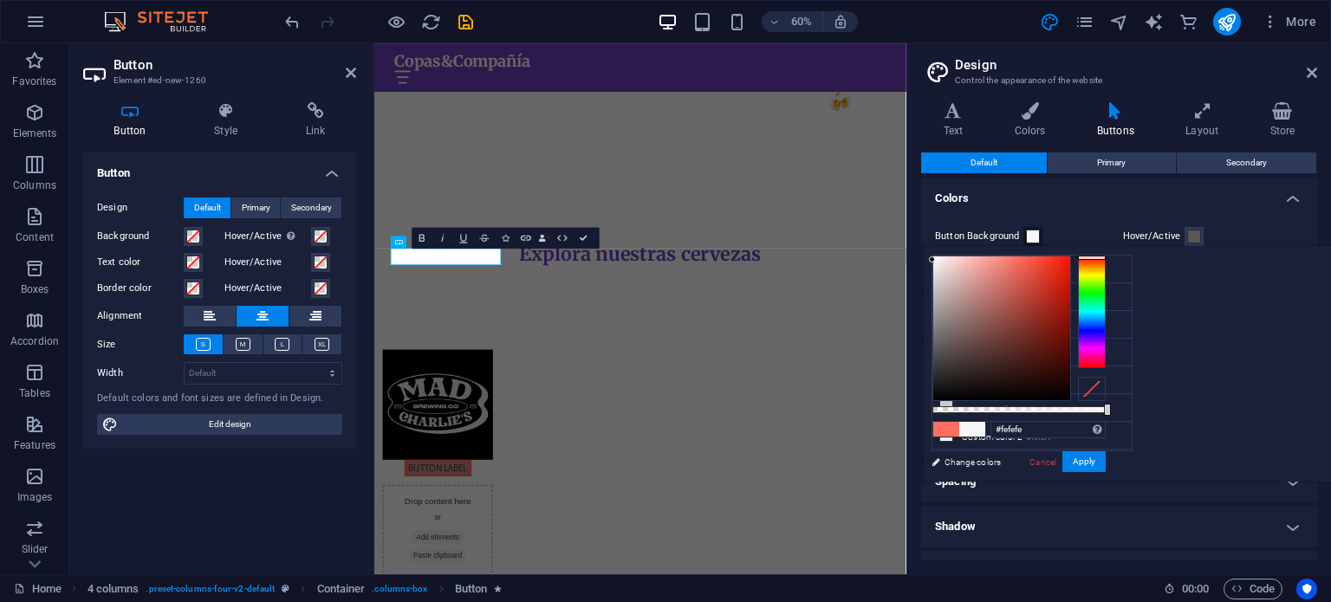
type input "#ffffff"
drag, startPoint x: 1173, startPoint y: 332, endPoint x: 1109, endPoint y: 246, distance: 107.1
click at [1109, 246] on div "less Background color #FFFFFF Primary color #6F42C1 Secondary color #FF6F61 Fon…" at bounding box center [1127, 364] width 408 height 236
click at [1188, 231] on span at bounding box center [1194, 237] width 14 height 14
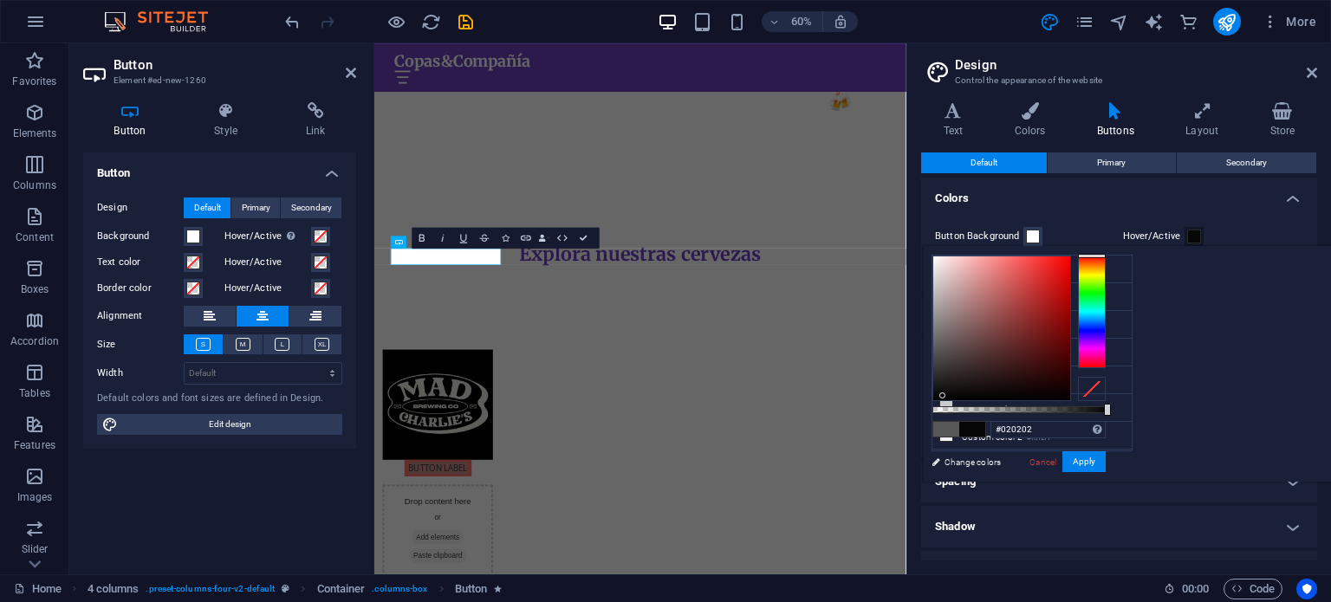
type input "#000000"
drag, startPoint x: 1239, startPoint y: 371, endPoint x: 1131, endPoint y: 414, distance: 115.8
click at [1131, 414] on div "less Background color #FFFFFF Primary color #6F42C1 Secondary color #FF6F61 Fon…" at bounding box center [1127, 364] width 408 height 236
click at [1105, 459] on button "Apply" at bounding box center [1083, 461] width 43 height 21
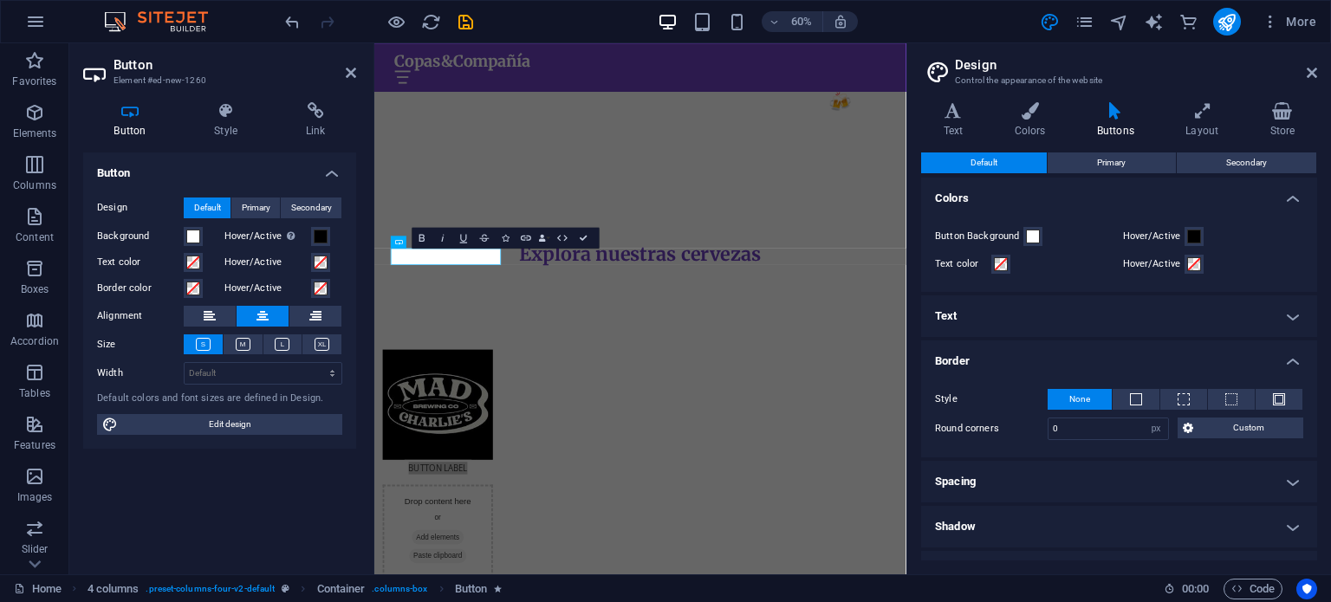
click at [309, 496] on div "Button Design Default Primary Secondary Background Hover/Active Switch to previ…" at bounding box center [219, 356] width 273 height 408
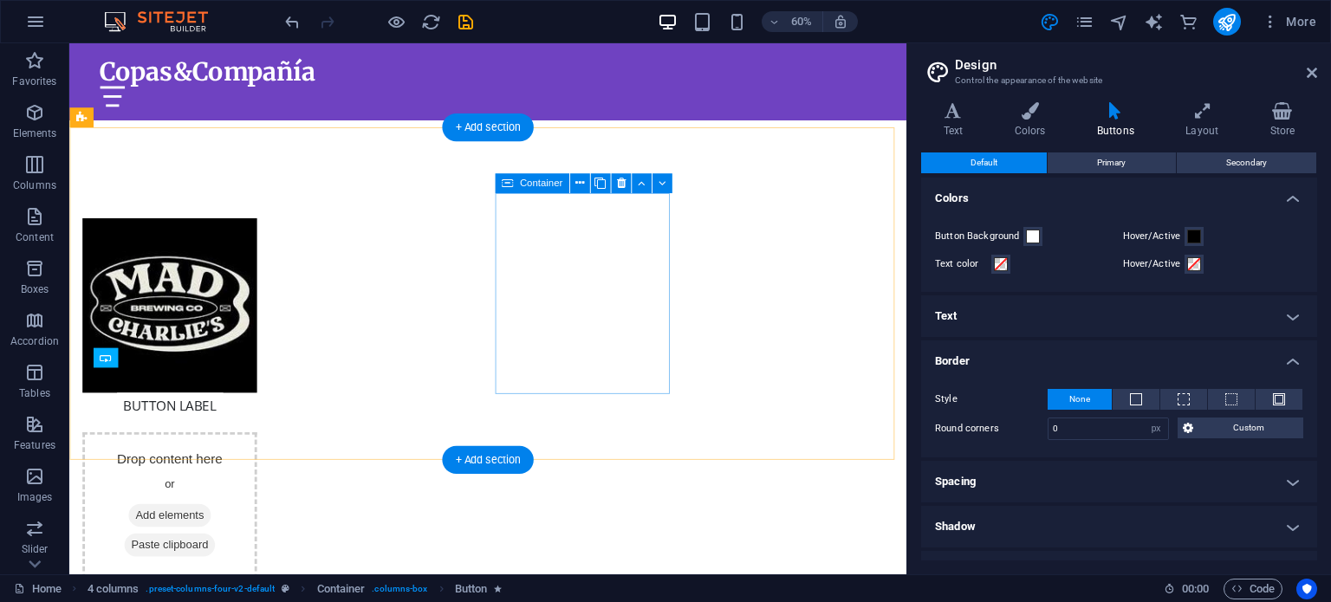
scroll to position [650, 0]
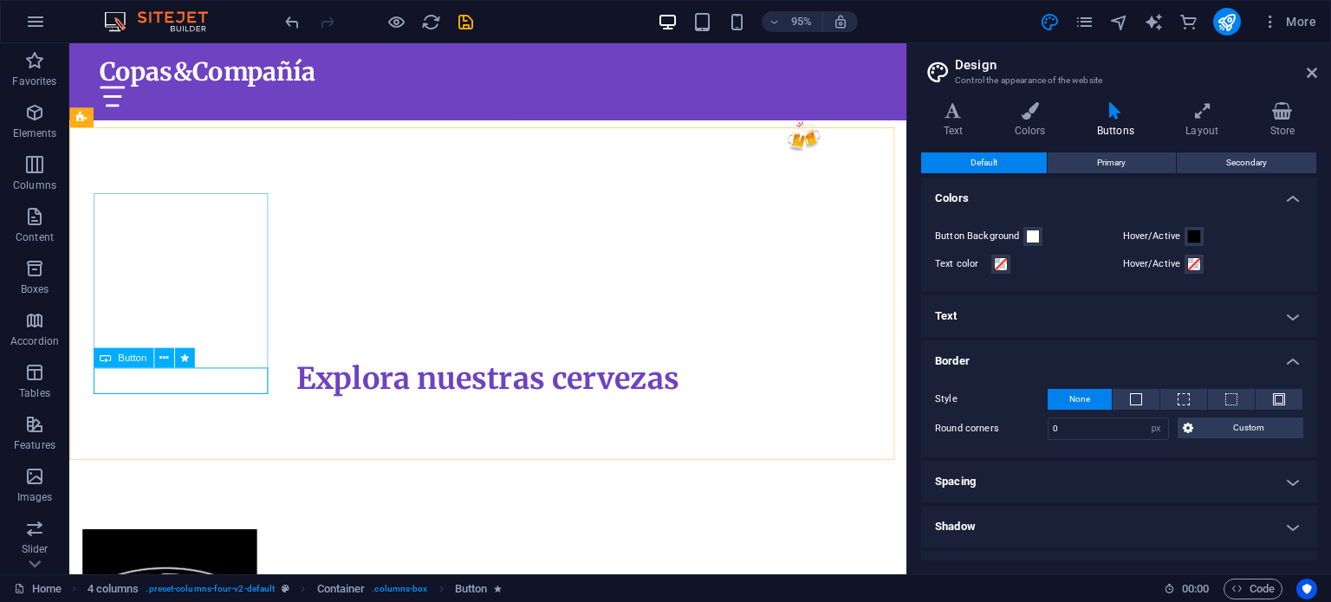
click at [121, 358] on span "Button" at bounding box center [132, 358] width 29 height 10
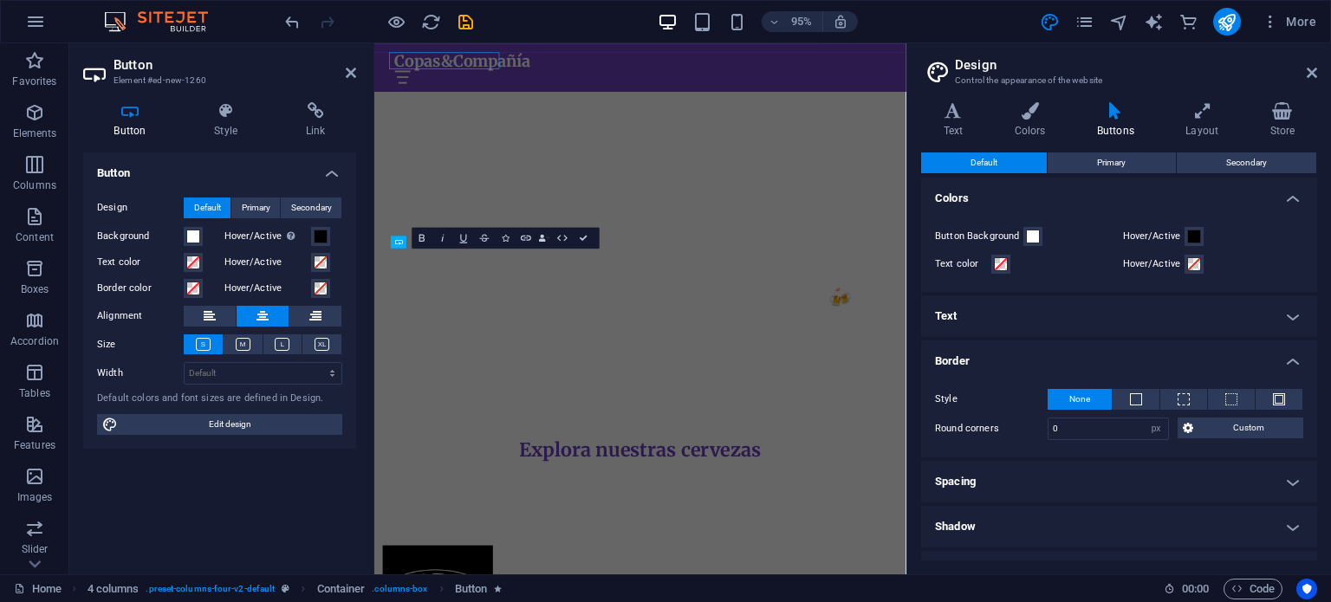
scroll to position [976, 0]
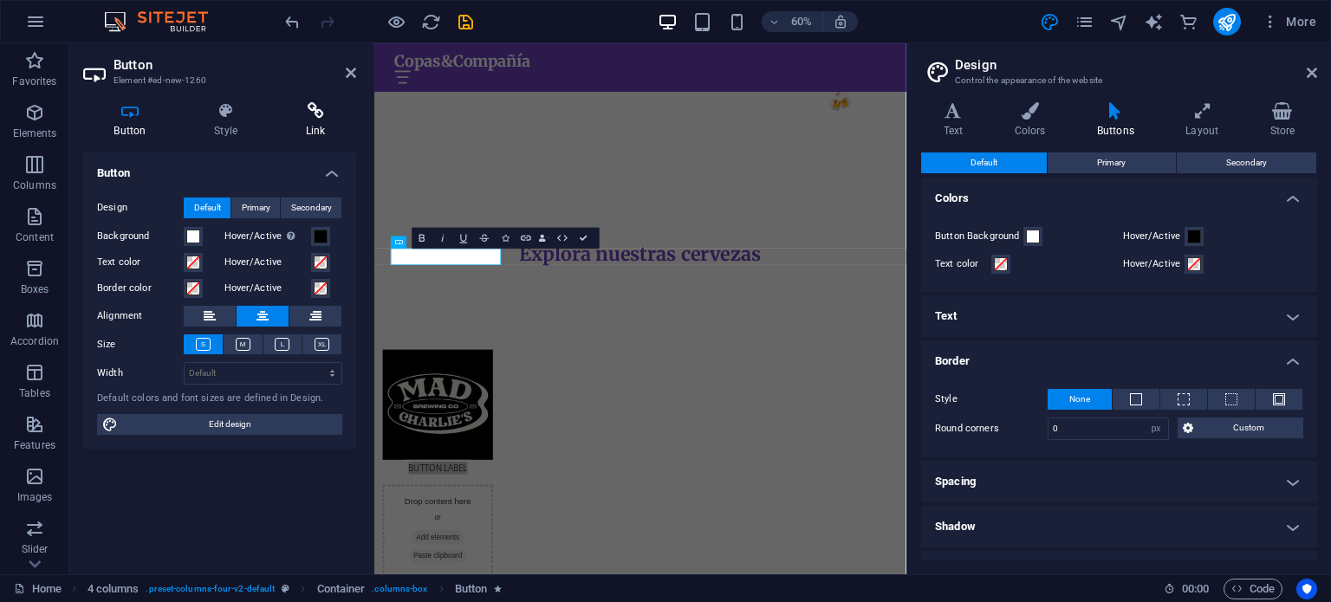
click at [312, 116] on icon at bounding box center [315, 110] width 81 height 17
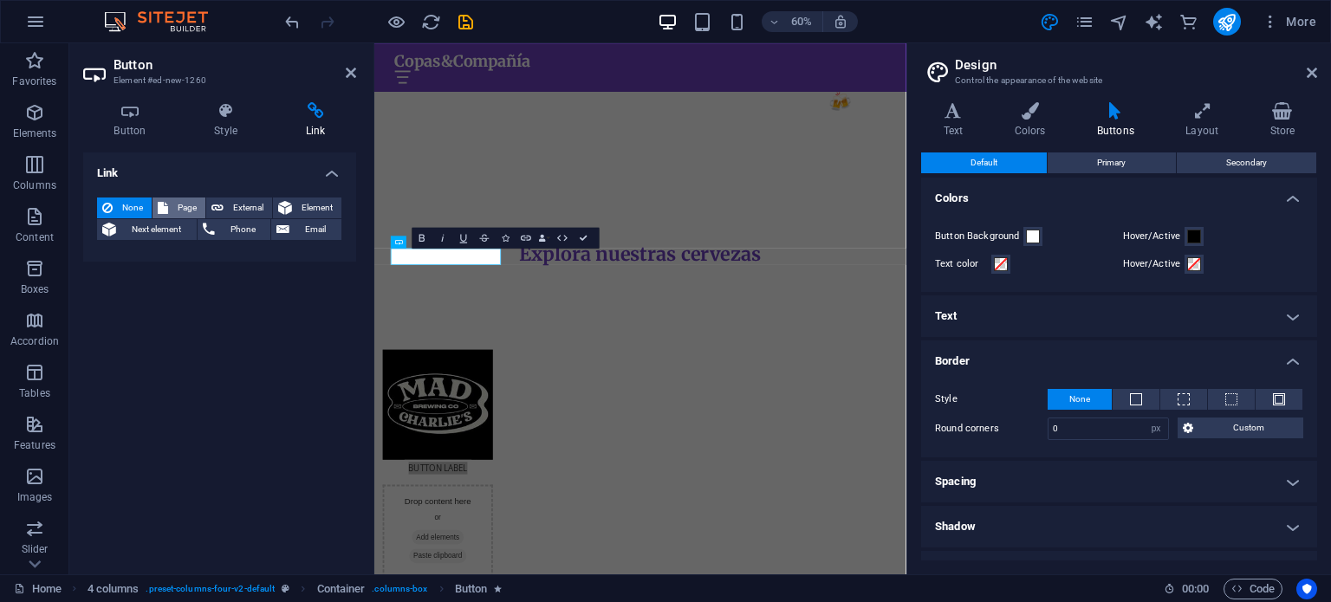
click at [176, 200] on span "Page" at bounding box center [186, 208] width 27 height 21
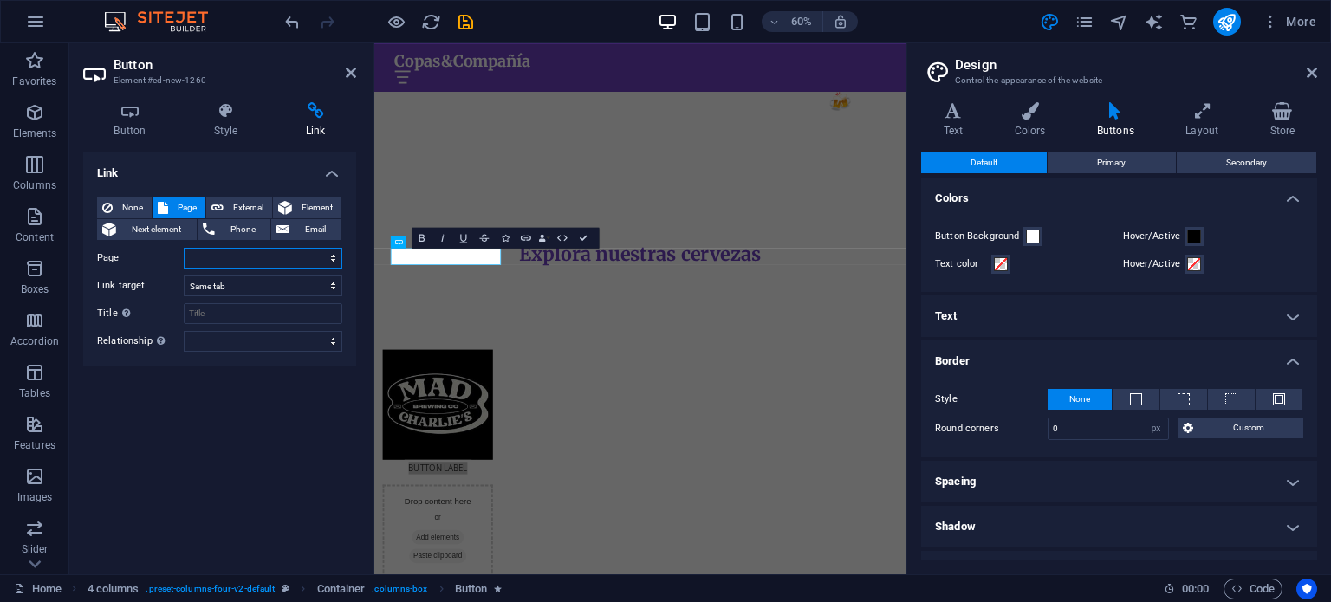
click at [237, 259] on select "Home Subpage Legal Notice Privacy" at bounding box center [263, 258] width 159 height 21
select select "1"
click at [184, 248] on select "Home Subpage Legal Notice Privacy" at bounding box center [263, 258] width 159 height 21
click at [247, 285] on select "New tab Same tab Overlay" at bounding box center [263, 286] width 159 height 21
select select "blank"
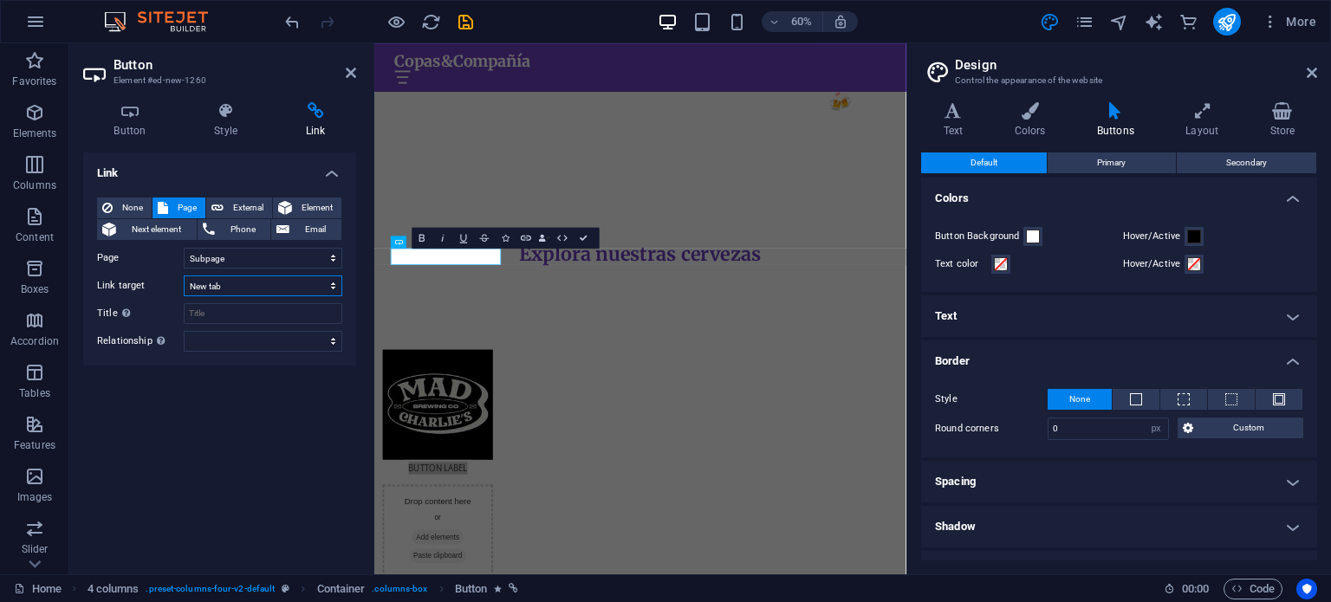
click at [184, 276] on select "New tab Same tab Overlay" at bounding box center [263, 286] width 159 height 21
click at [222, 315] on input "Title Additional link description, should not be the same as the link text. The…" at bounding box center [263, 313] width 159 height 21
type input "m"
type input "MAD CHARLIE´S"
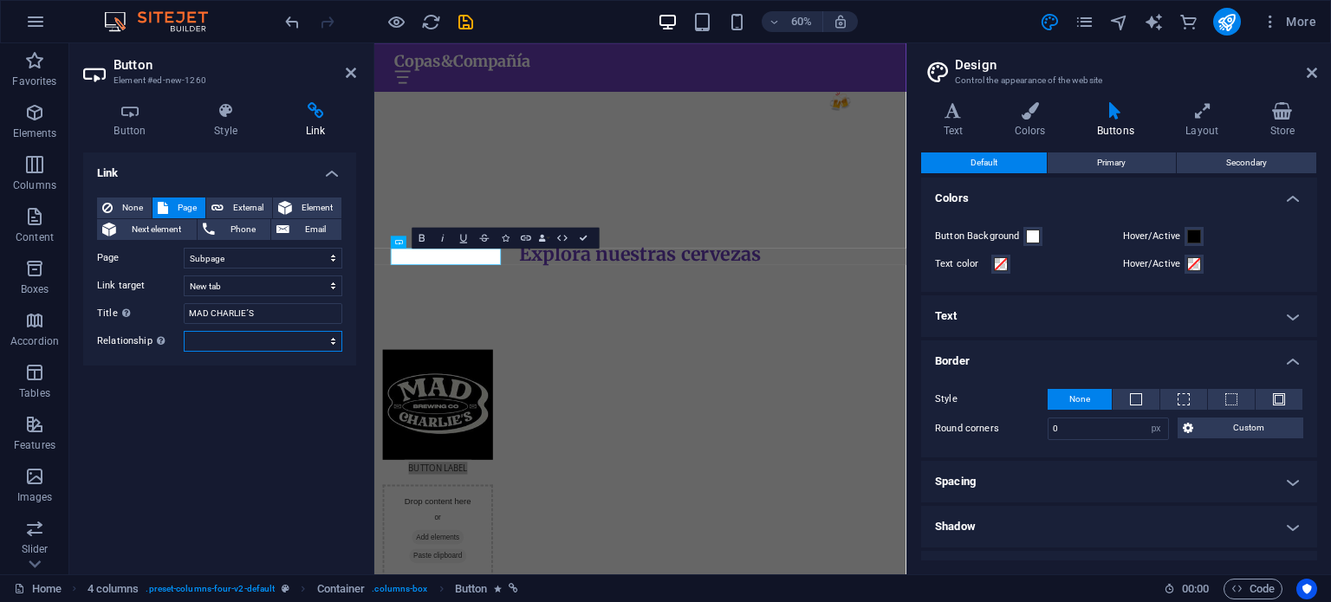
click at [255, 346] on select "alternate author bookmark external help license next nofollow noreferrer noopen…" at bounding box center [263, 341] width 159 height 21
select select "next"
click at [184, 331] on select "alternate author bookmark external help license next nofollow noreferrer noopen…" at bounding box center [263, 341] width 159 height 21
click at [1314, 69] on icon at bounding box center [1311, 73] width 10 height 14
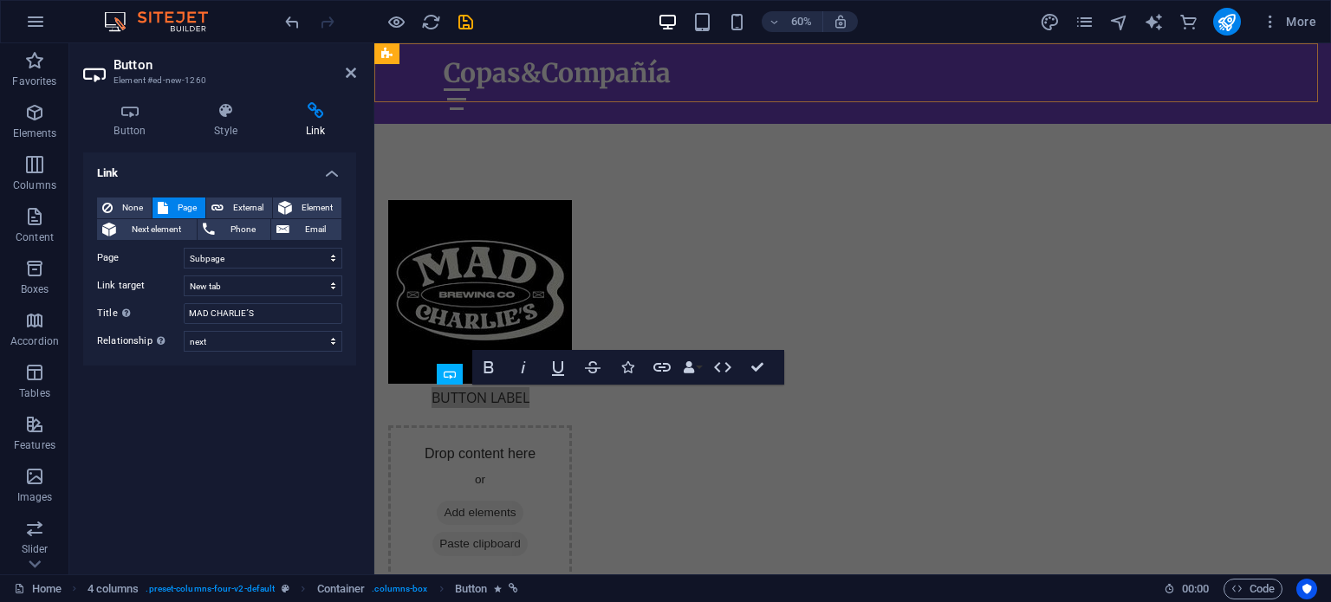
scroll to position [622, 0]
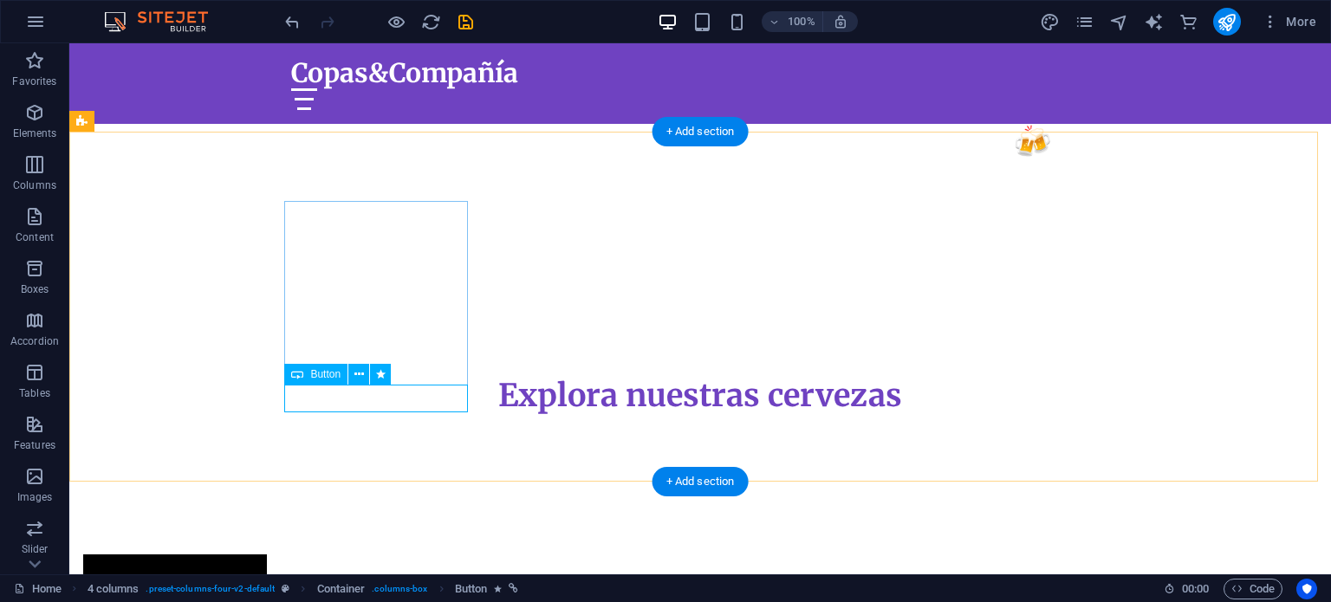
click at [323, 375] on span "Button" at bounding box center [325, 374] width 30 height 10
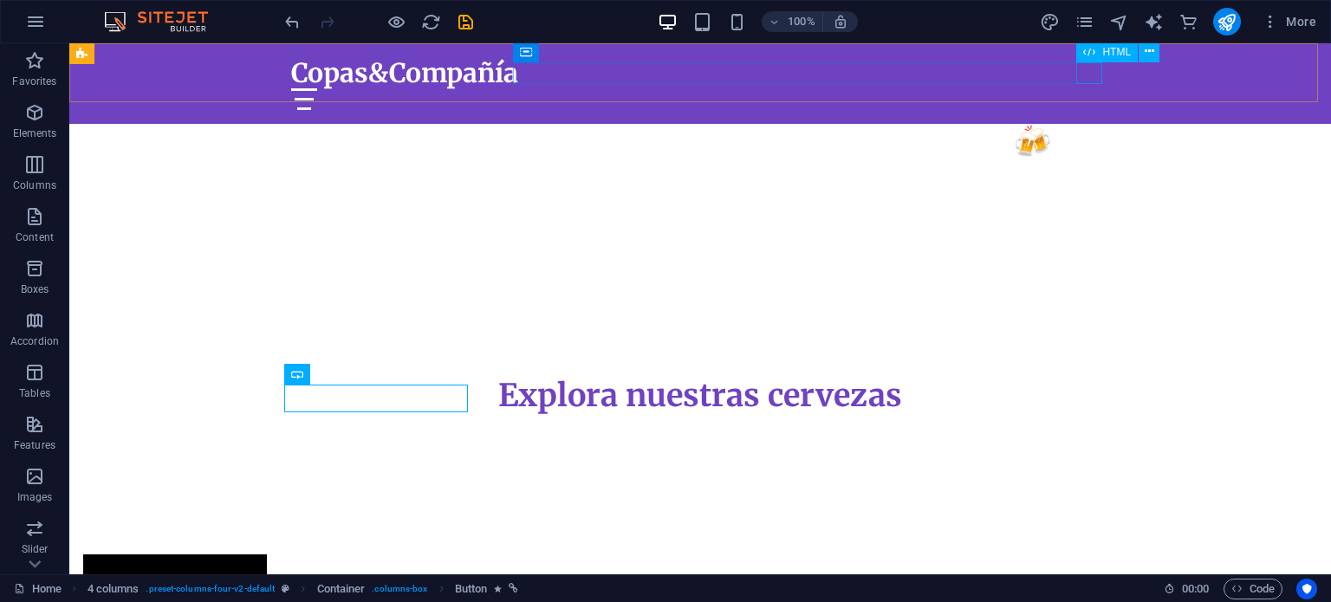
click at [1088, 88] on div at bounding box center [700, 99] width 818 height 22
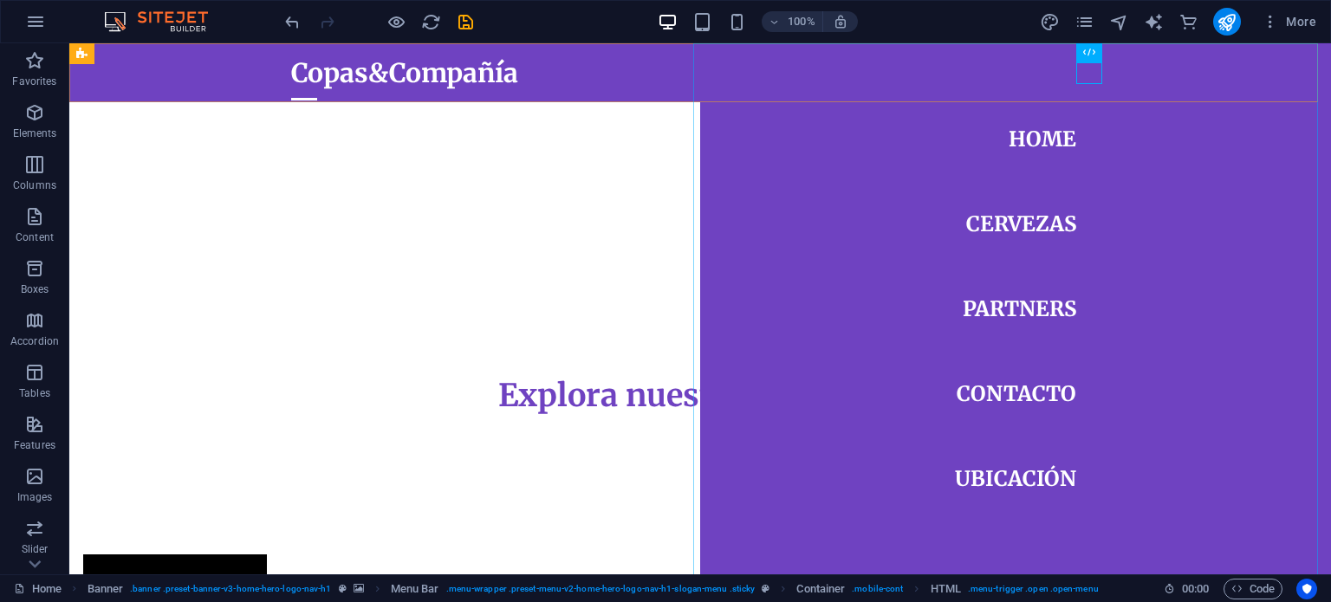
click at [1012, 221] on nav "Home Cervezas Partners Contacto Ubicación" at bounding box center [1015, 308] width 631 height 531
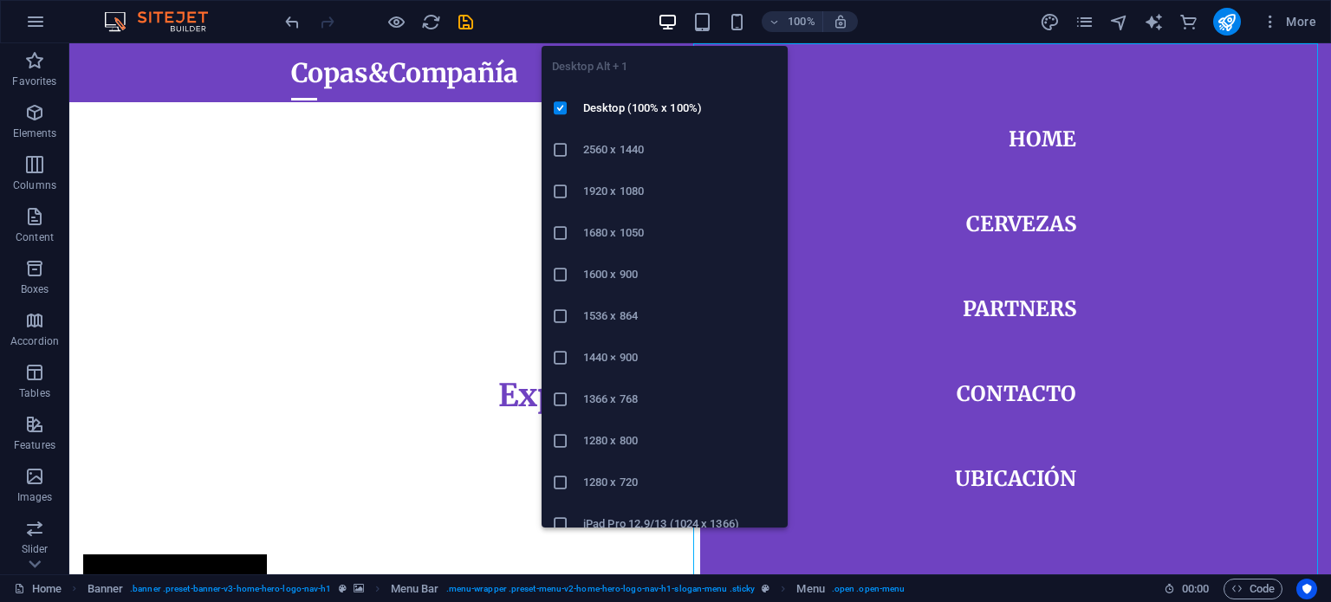
click at [669, 18] on icon "button" at bounding box center [668, 22] width 20 height 20
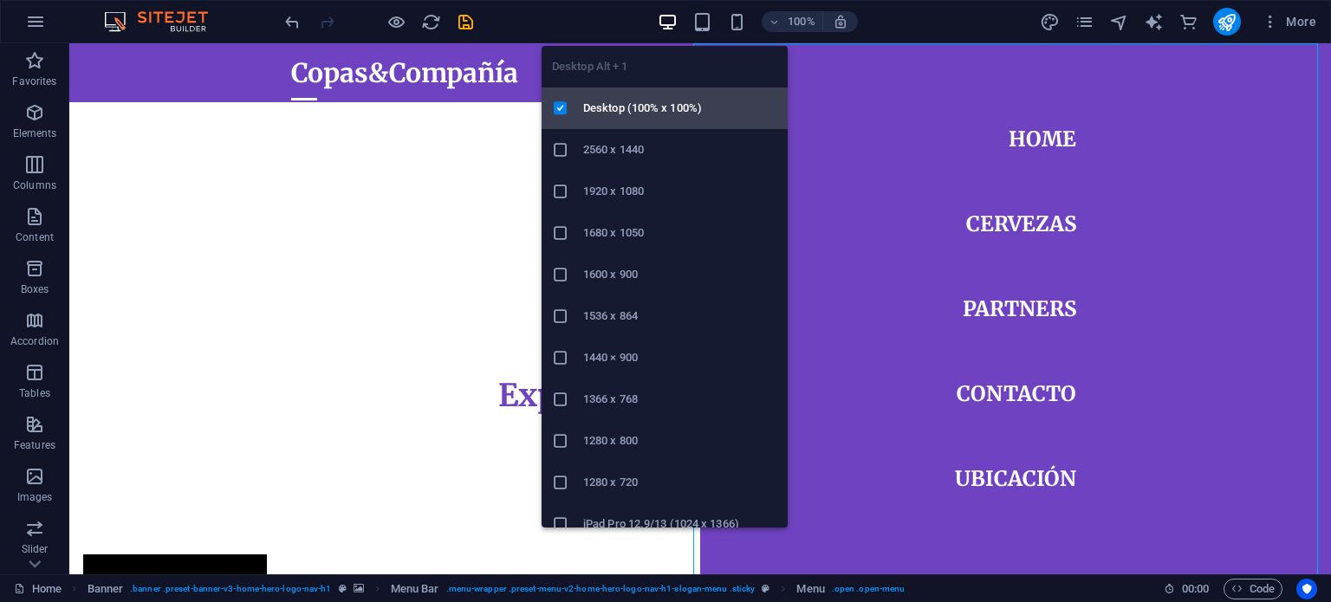
click at [627, 100] on h6 "Desktop (100% x 100%)" at bounding box center [680, 108] width 194 height 21
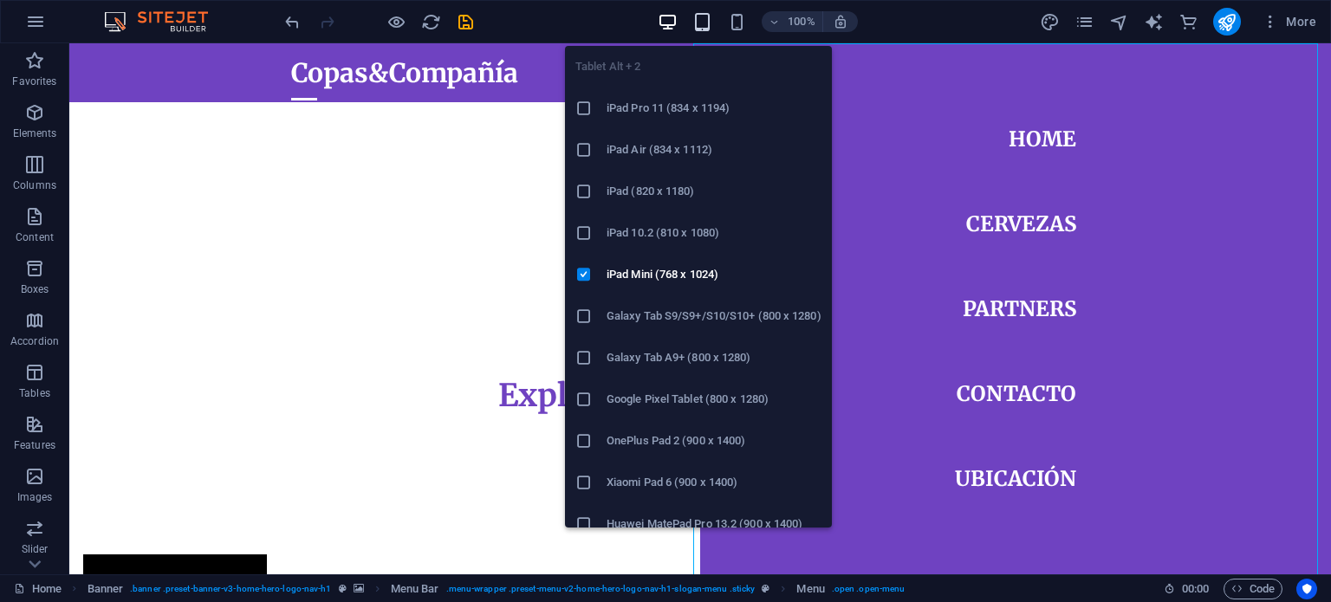
click at [703, 16] on icon "button" at bounding box center [702, 22] width 20 height 20
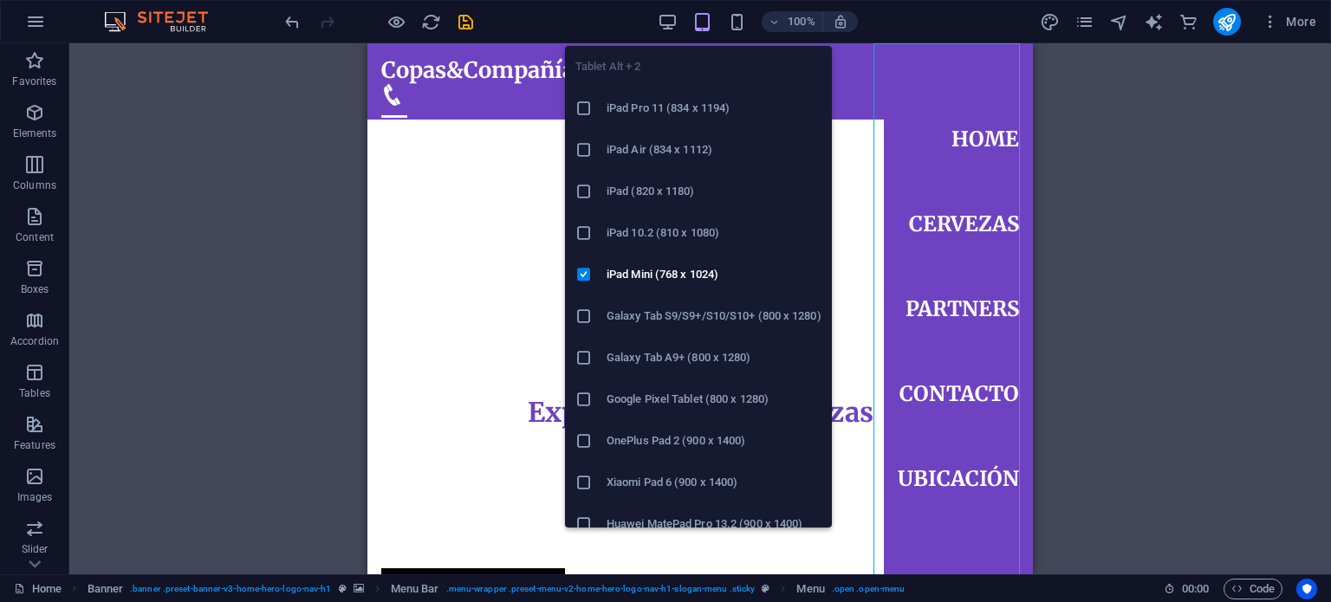
scroll to position [621, 0]
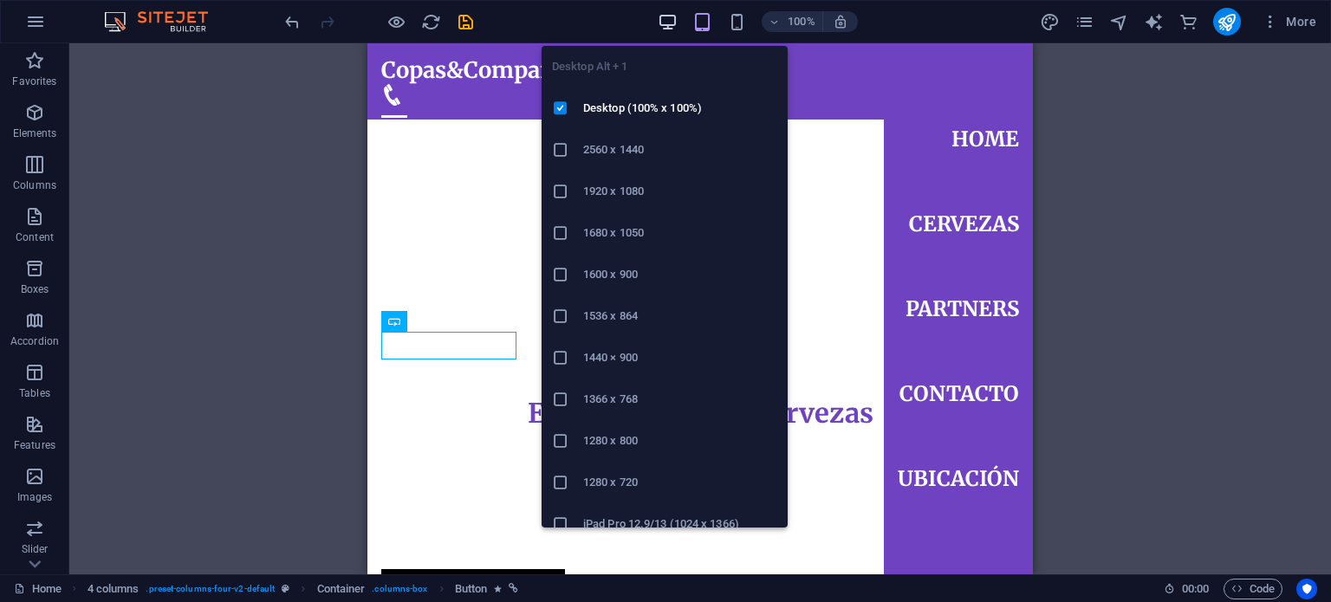
click at [675, 20] on icon "button" at bounding box center [668, 22] width 20 height 20
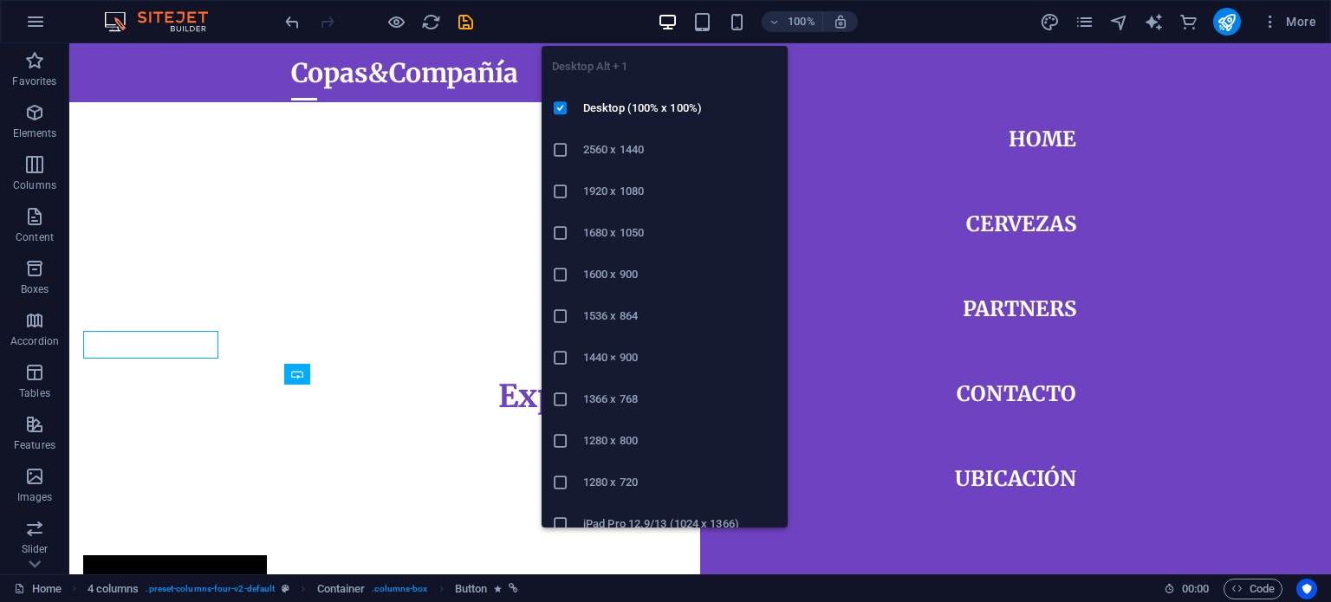
scroll to position [622, 0]
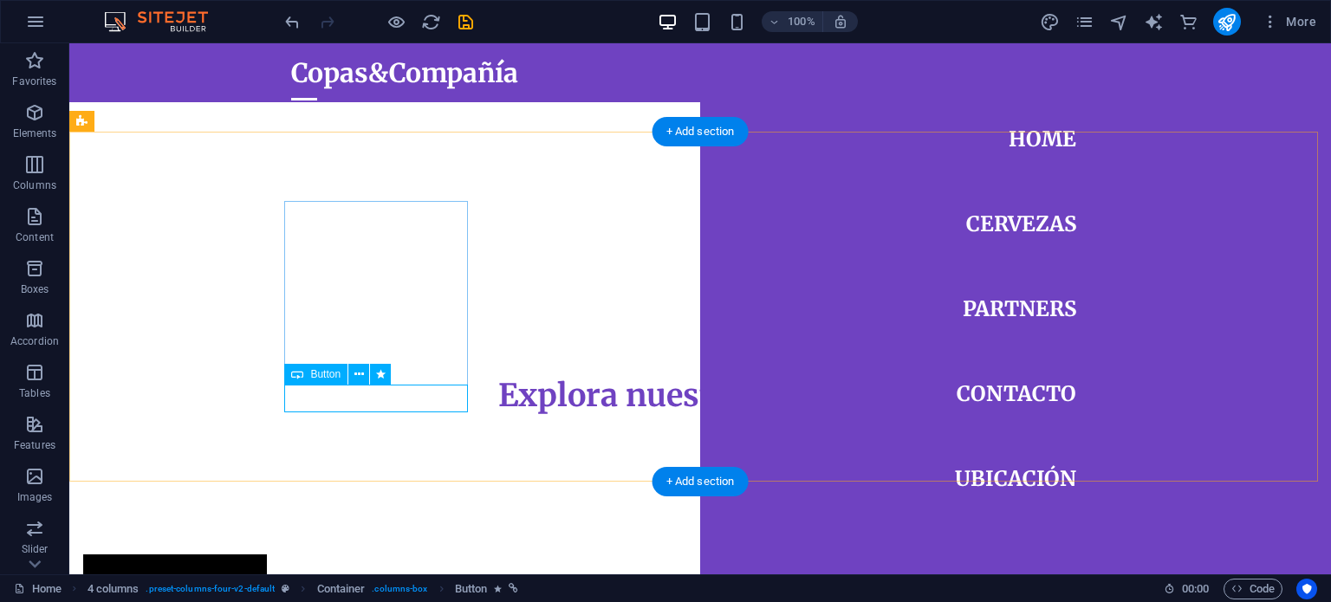
select select "1"
select select "next"
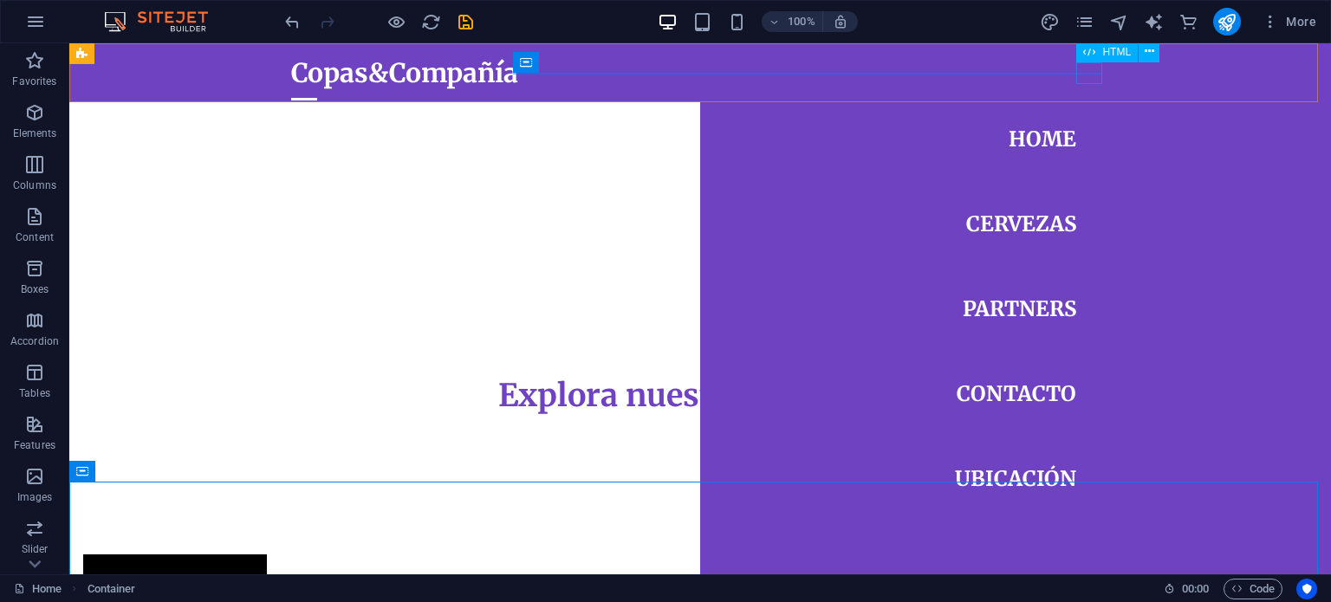
click at [317, 88] on div at bounding box center [304, 99] width 26 height 22
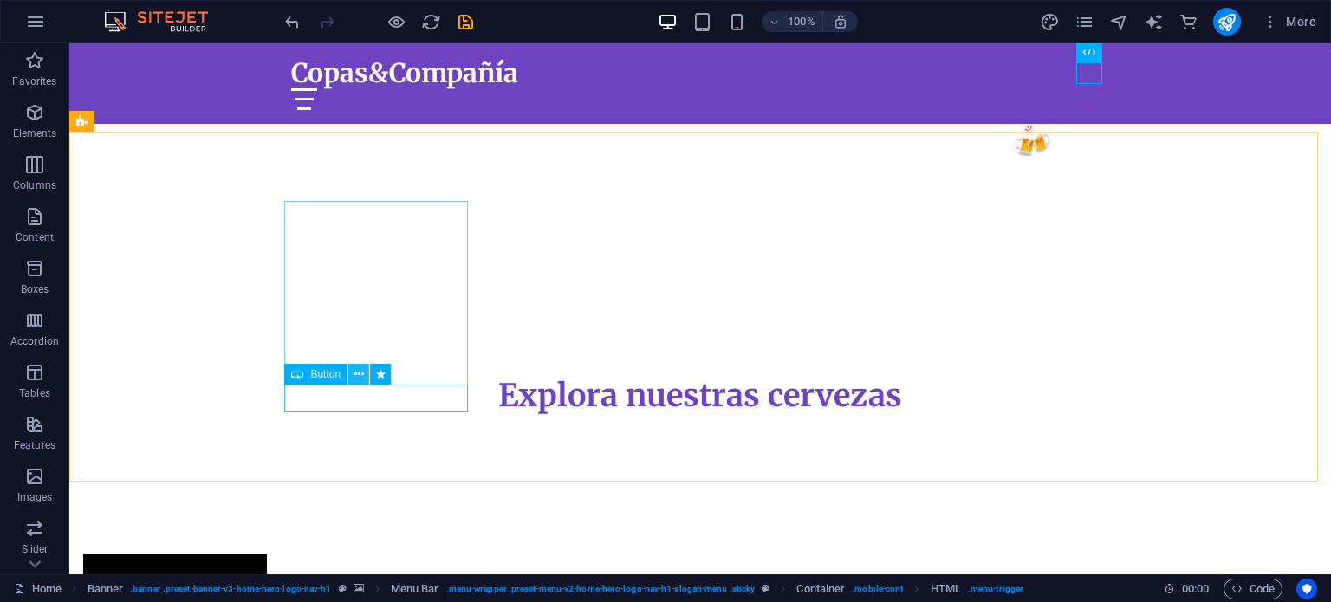
click at [360, 374] on icon at bounding box center [359, 375] width 10 height 18
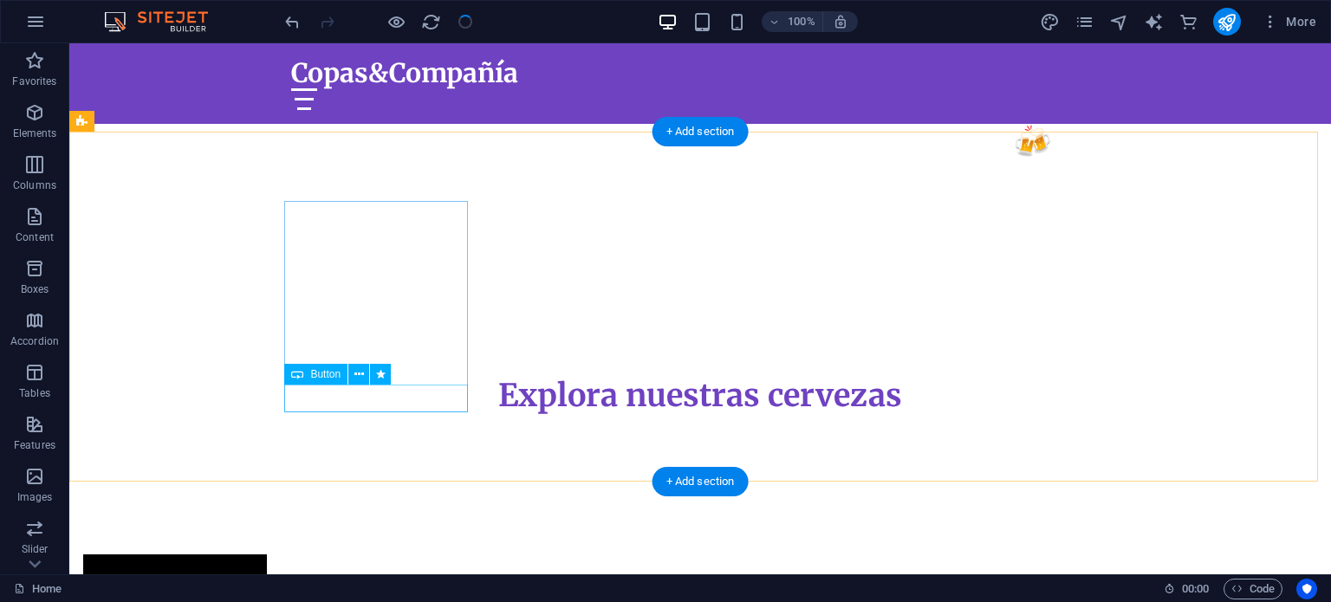
checkbox input "false"
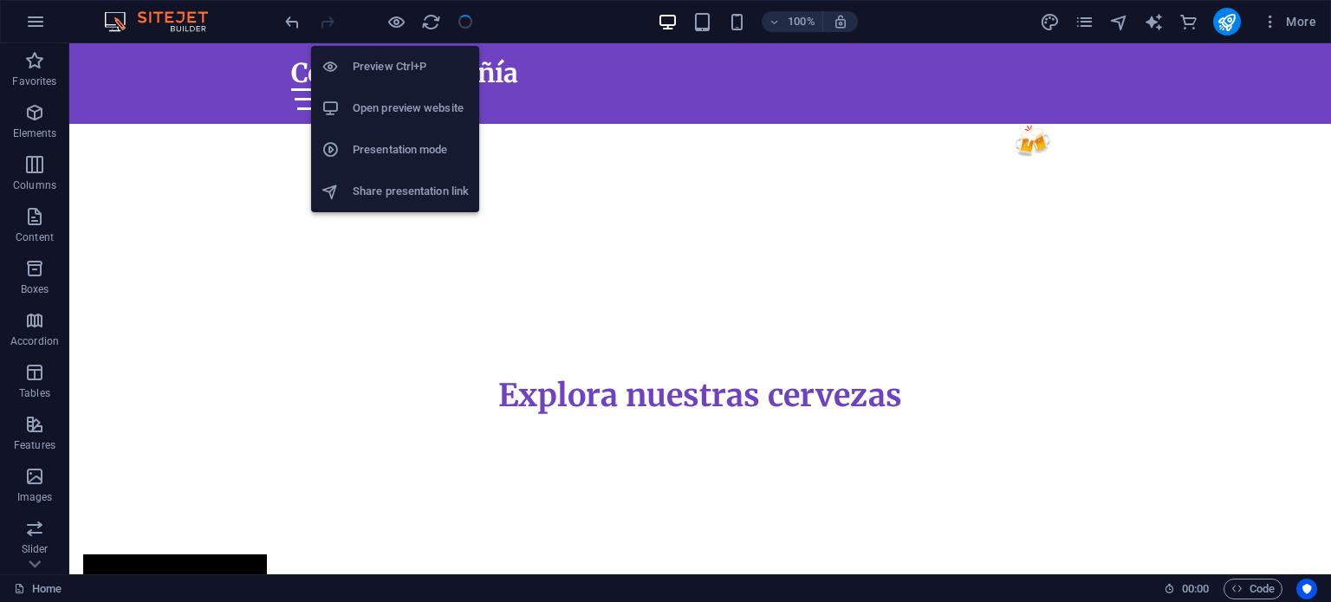
click at [444, 66] on h6 "Preview Ctrl+P" at bounding box center [411, 66] width 116 height 21
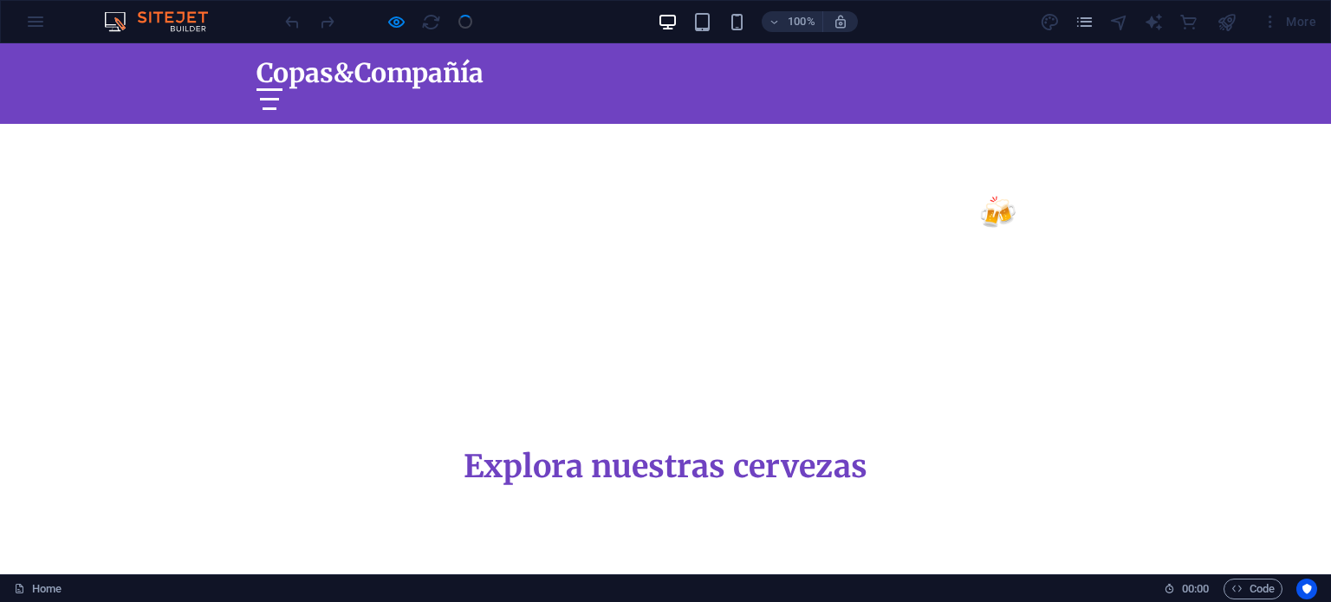
scroll to position [586, 0]
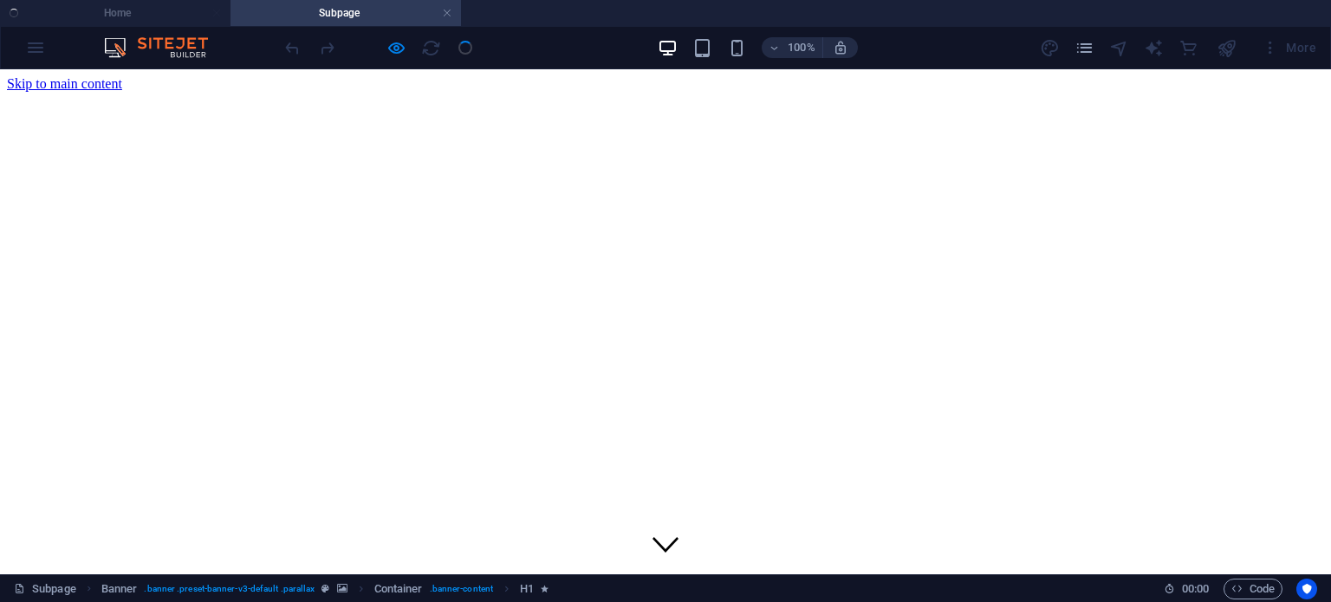
scroll to position [0, 0]
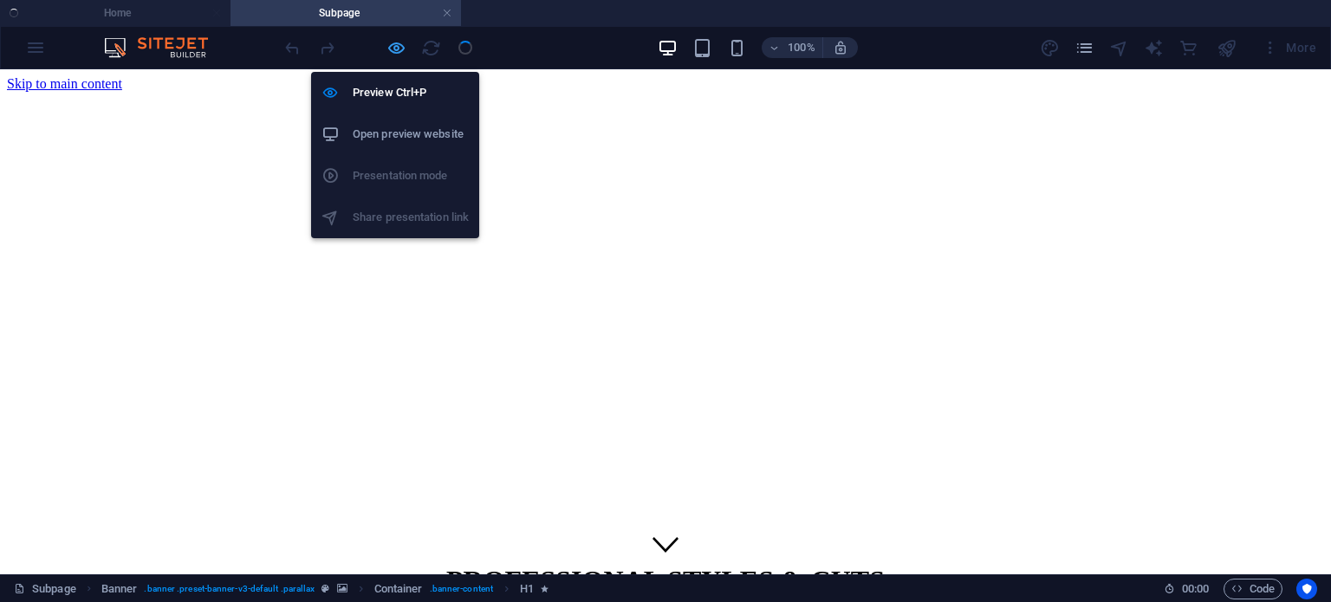
click at [402, 48] on icon "button" at bounding box center [396, 48] width 20 height 20
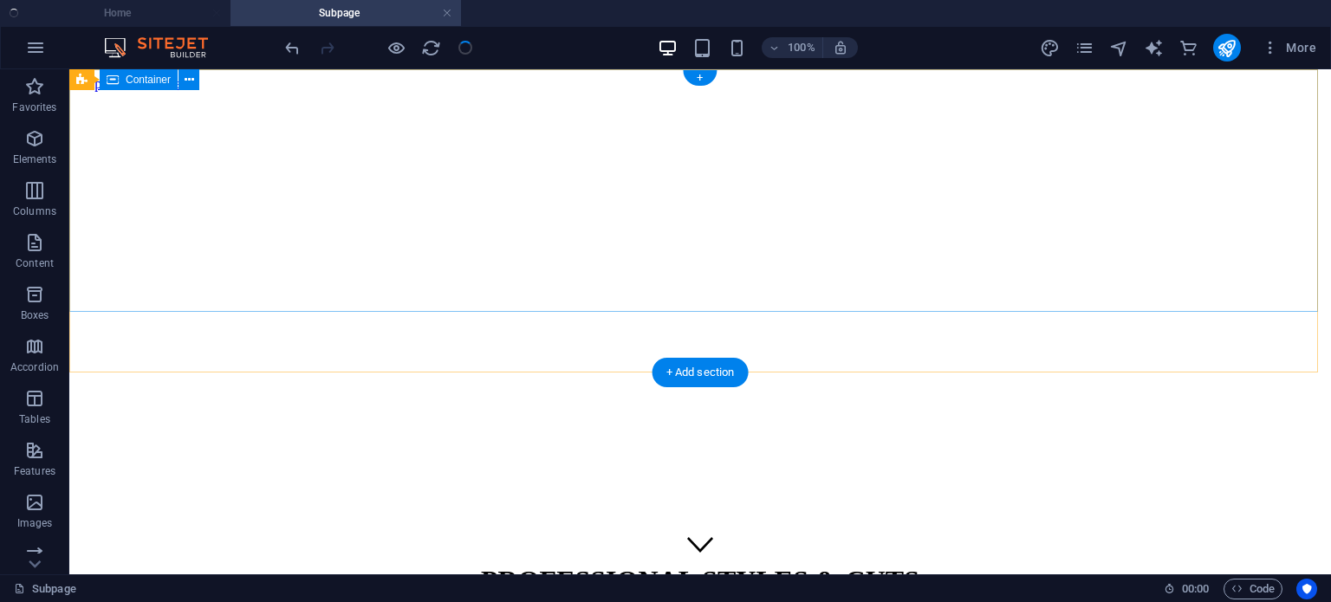
click at [1022, 547] on div "PROFESSIONAL STYLES & CUTS (555) 012-3456 | Beer City" at bounding box center [700, 614] width 1248 height 134
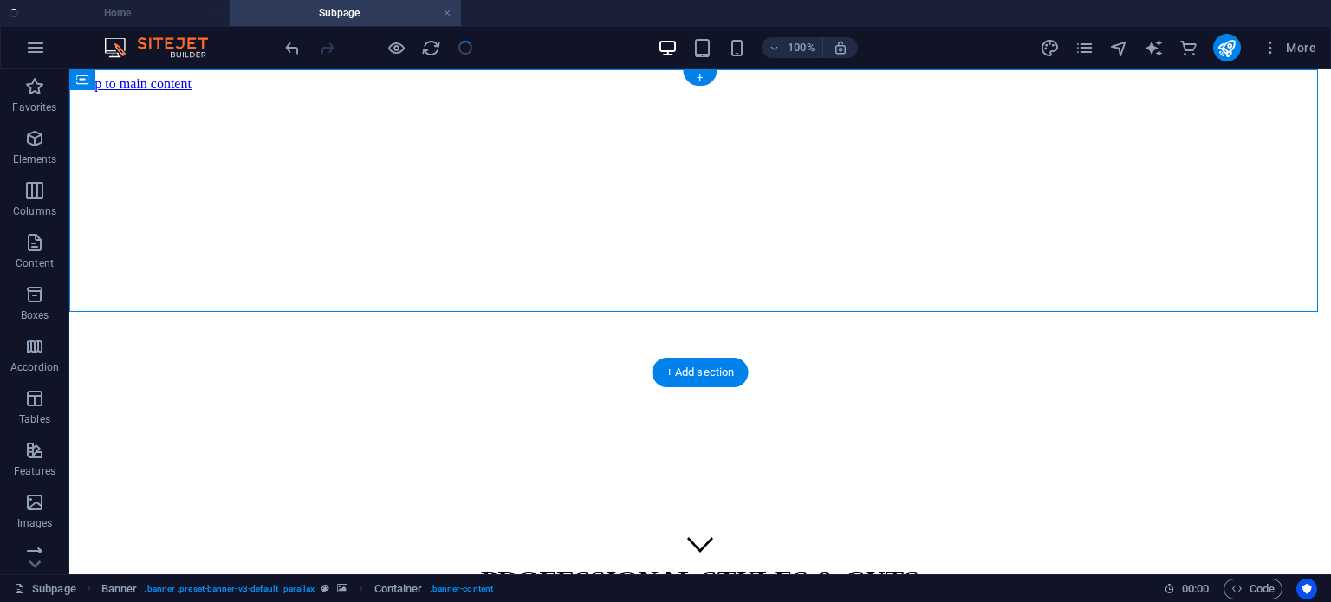
click at [860, 92] on figure at bounding box center [700, 92] width 1248 height 0
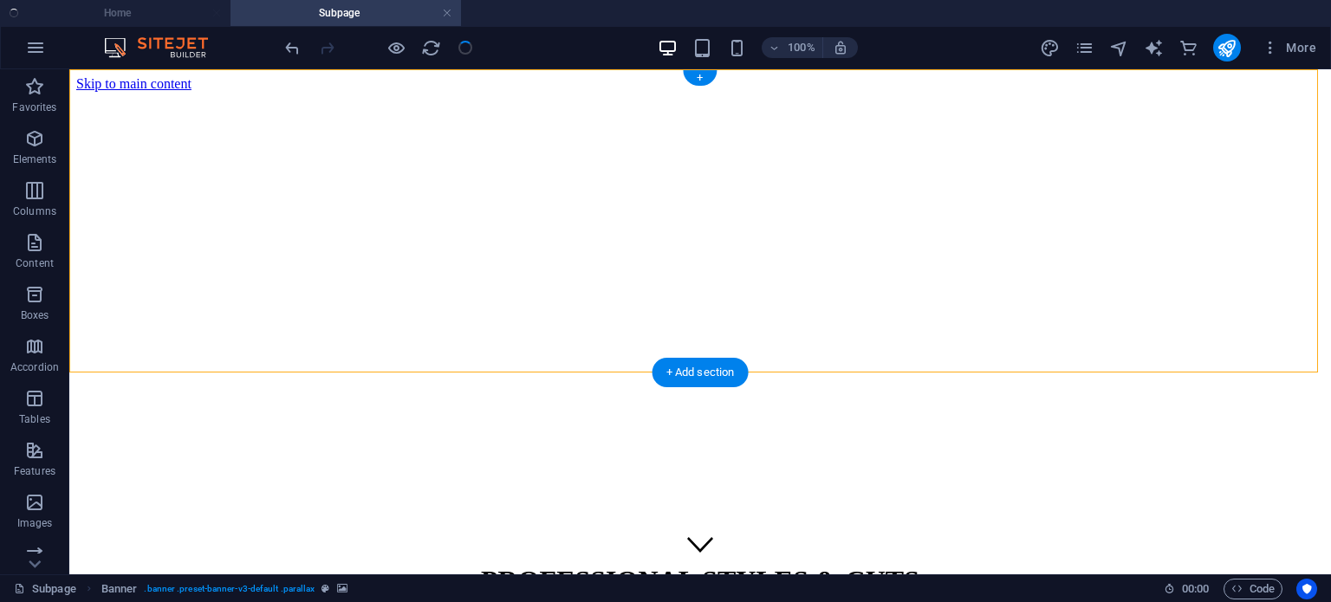
drag, startPoint x: 1025, startPoint y: 351, endPoint x: 1033, endPoint y: 357, distance: 9.9
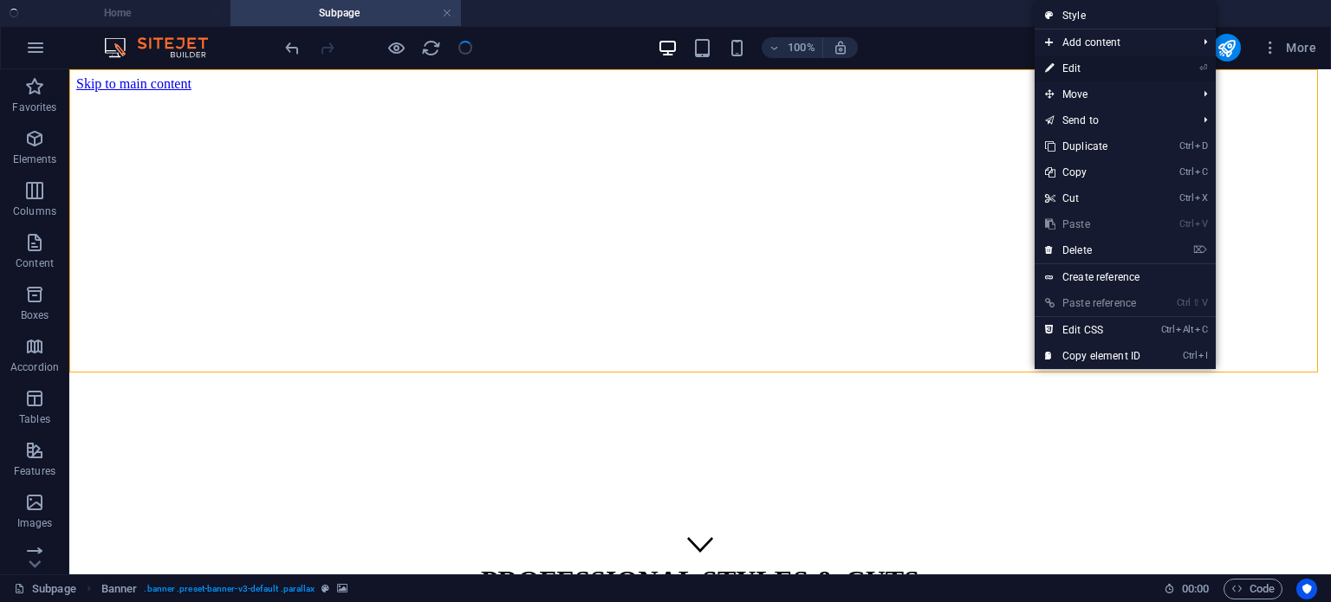
click at [1092, 67] on link "⏎ Edit" at bounding box center [1092, 68] width 116 height 26
select select "vh"
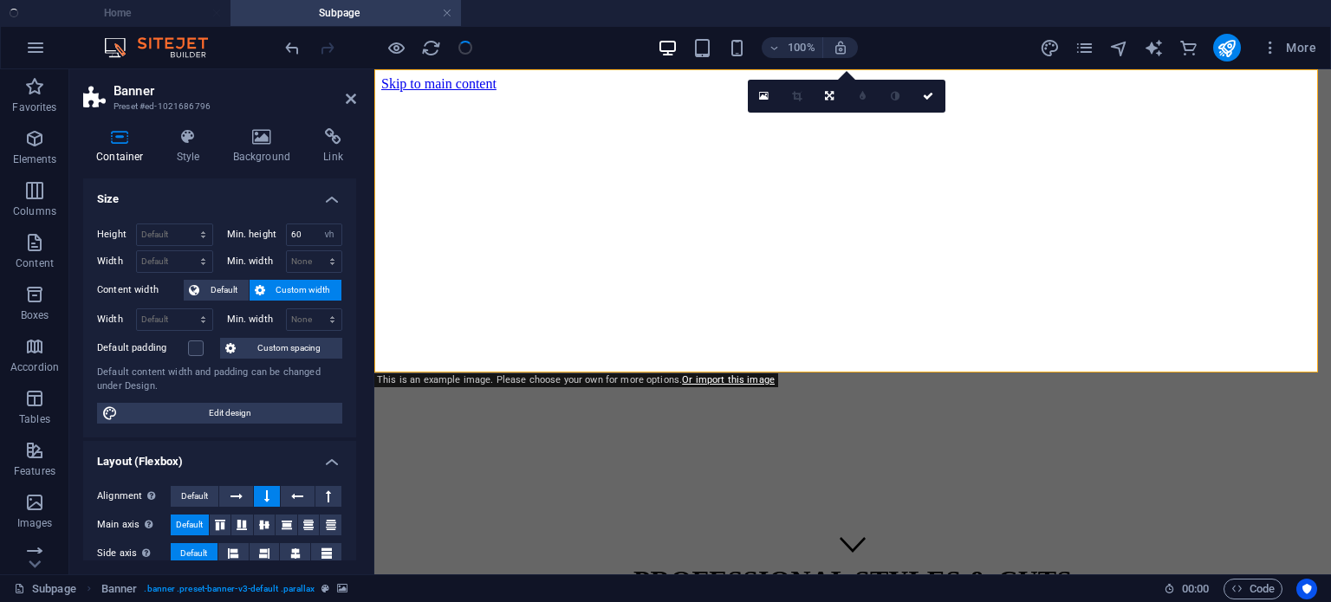
click at [470, 92] on figure at bounding box center [852, 92] width 943 height 0
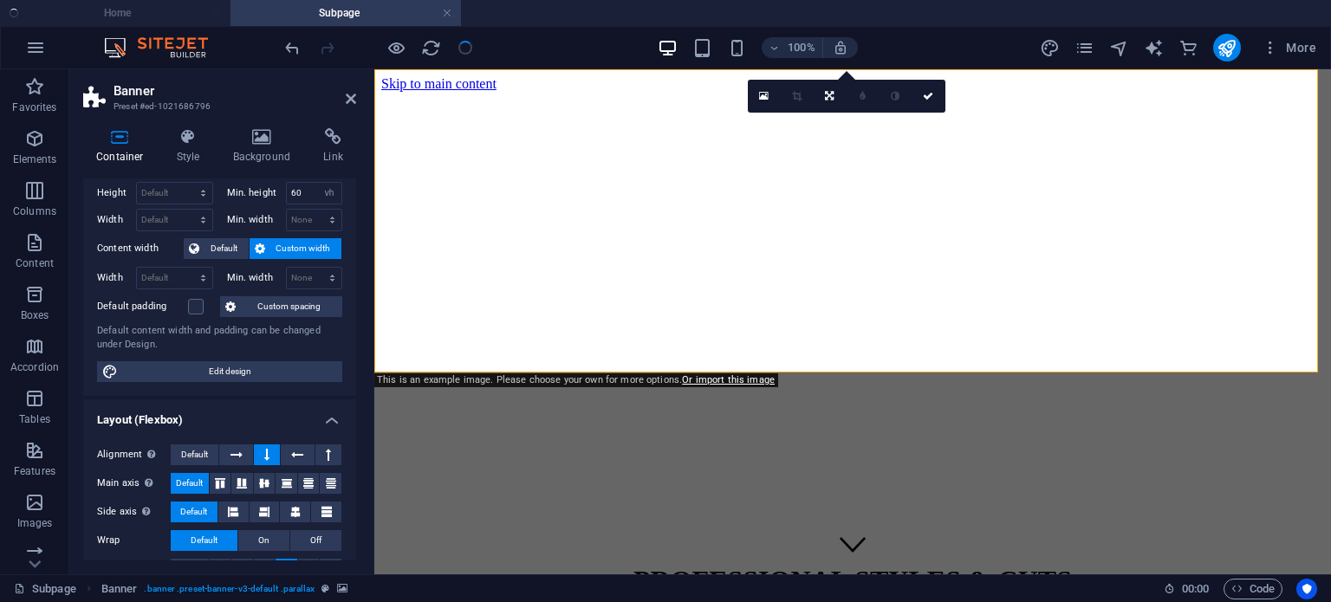
scroll to position [43, 0]
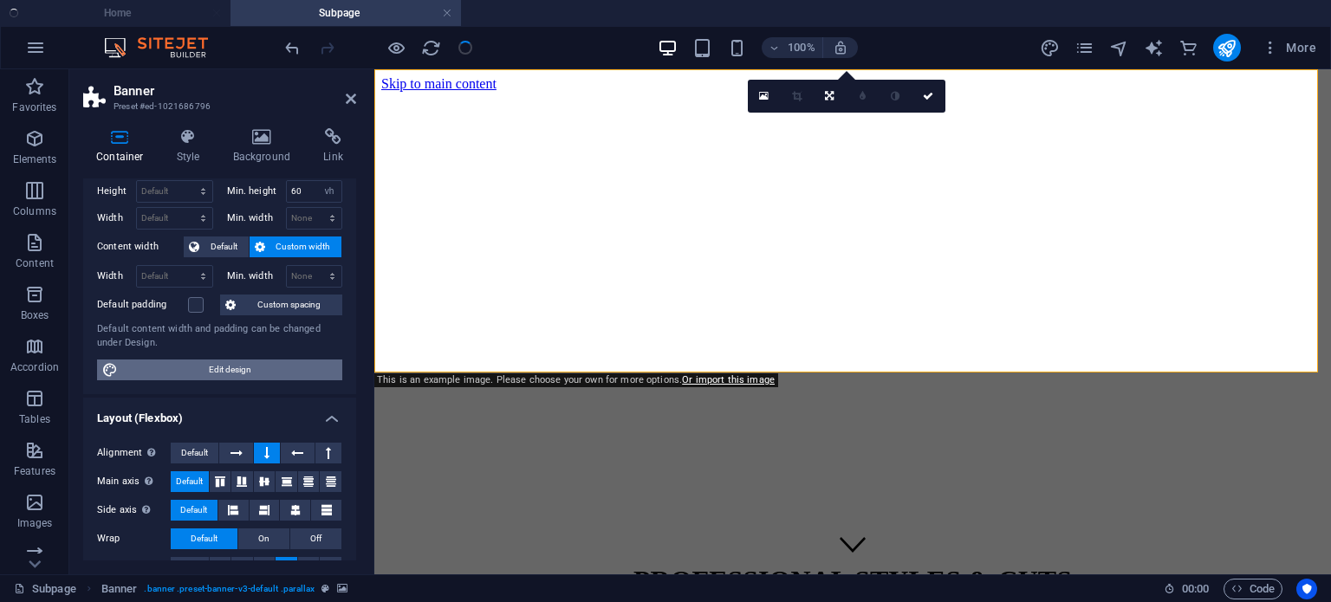
click at [246, 363] on span "Edit design" at bounding box center [230, 370] width 214 height 21
select select "rem"
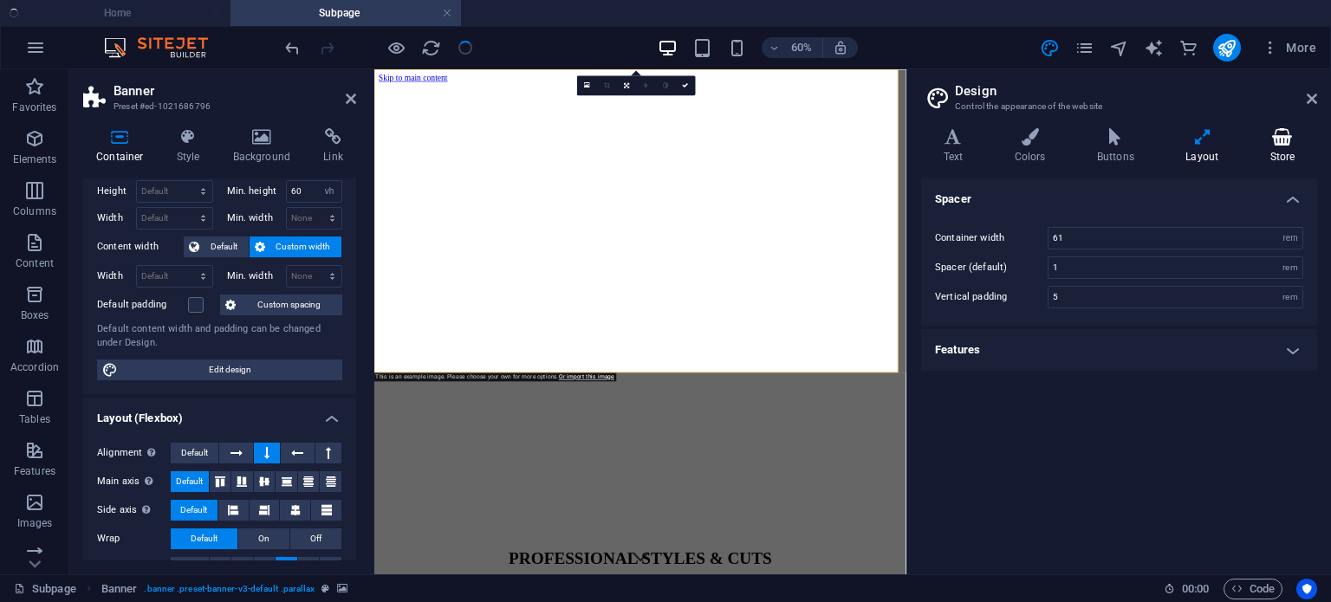
click at [1281, 129] on icon at bounding box center [1282, 136] width 69 height 17
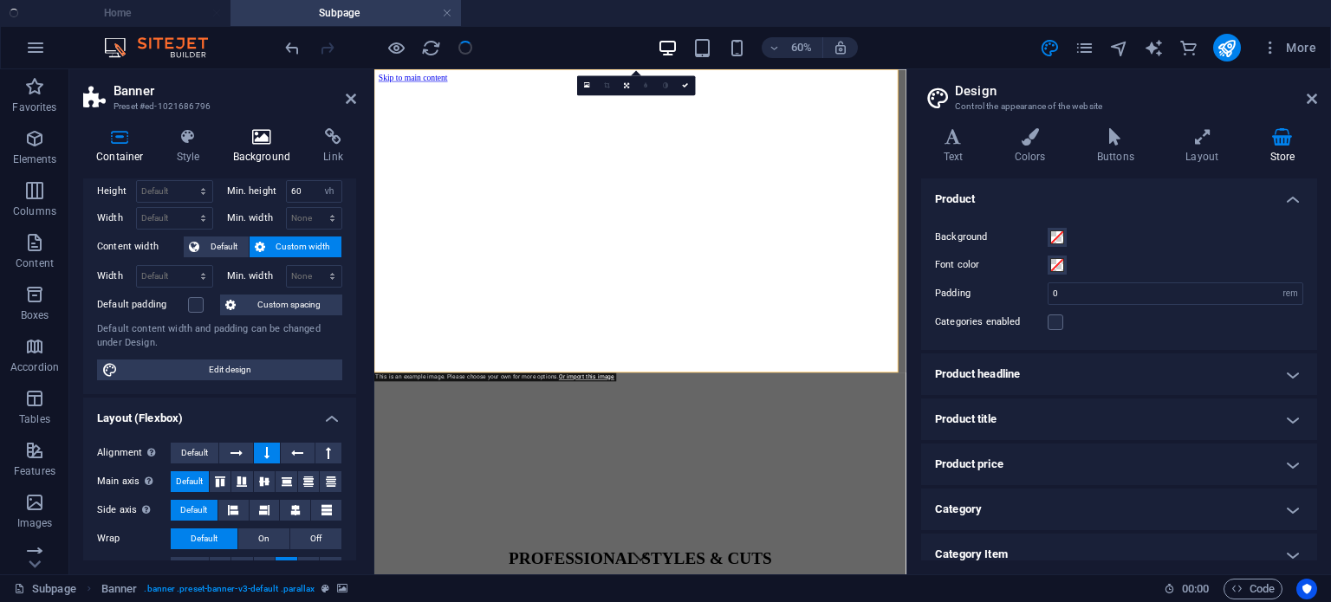
click at [256, 149] on h4 "Background" at bounding box center [265, 146] width 91 height 36
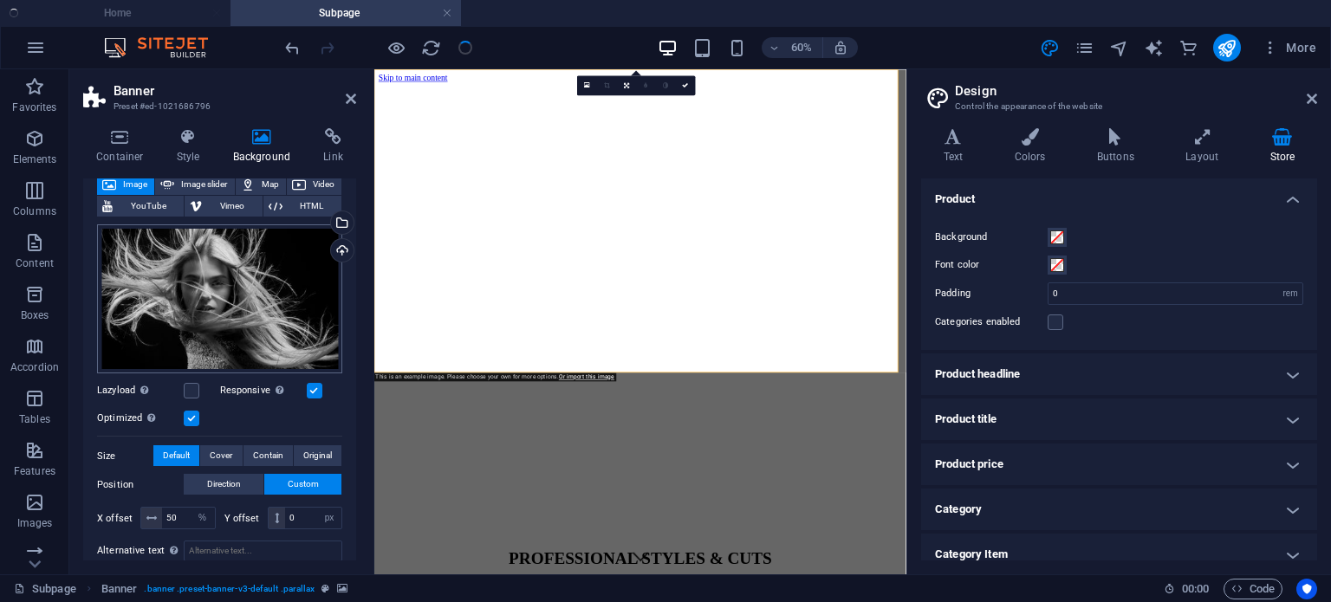
scroll to position [156, 0]
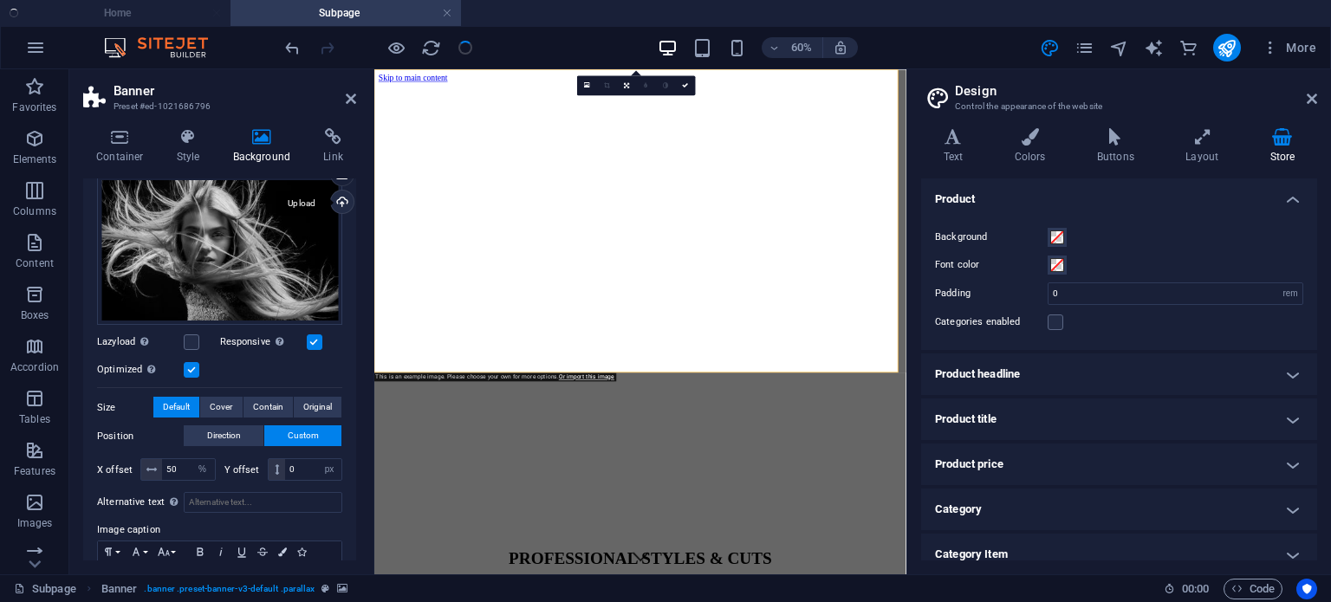
click at [342, 197] on div "Upload" at bounding box center [340, 204] width 26 height 26
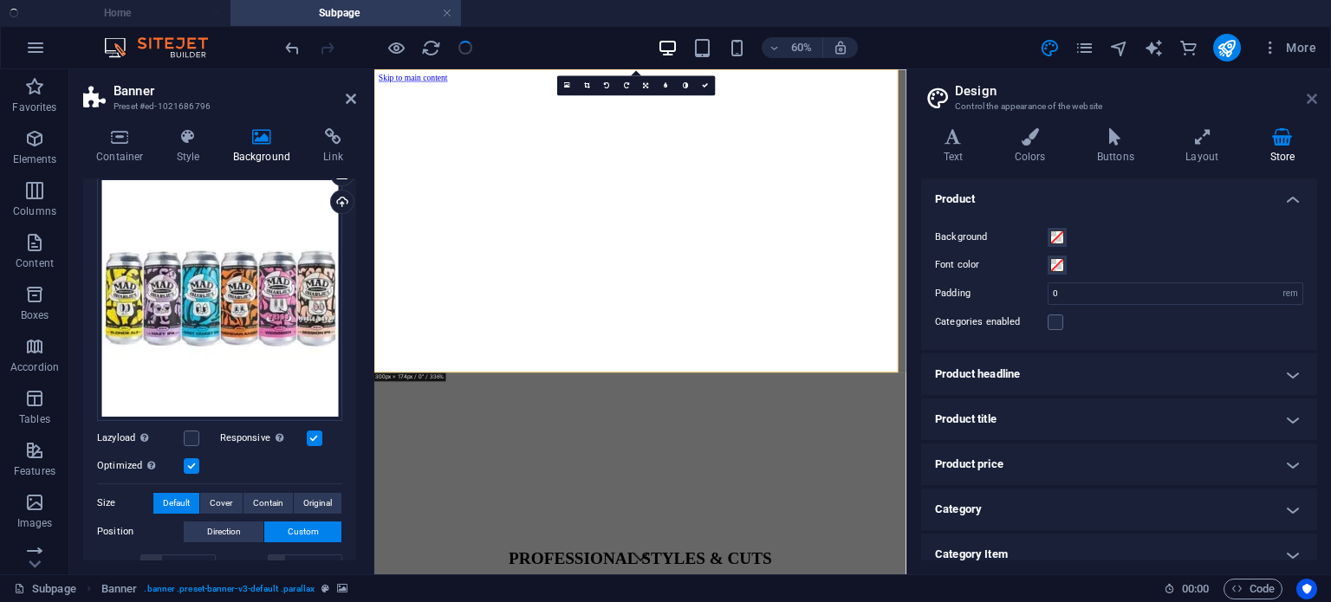
click at [1309, 104] on icon at bounding box center [1311, 99] width 10 height 14
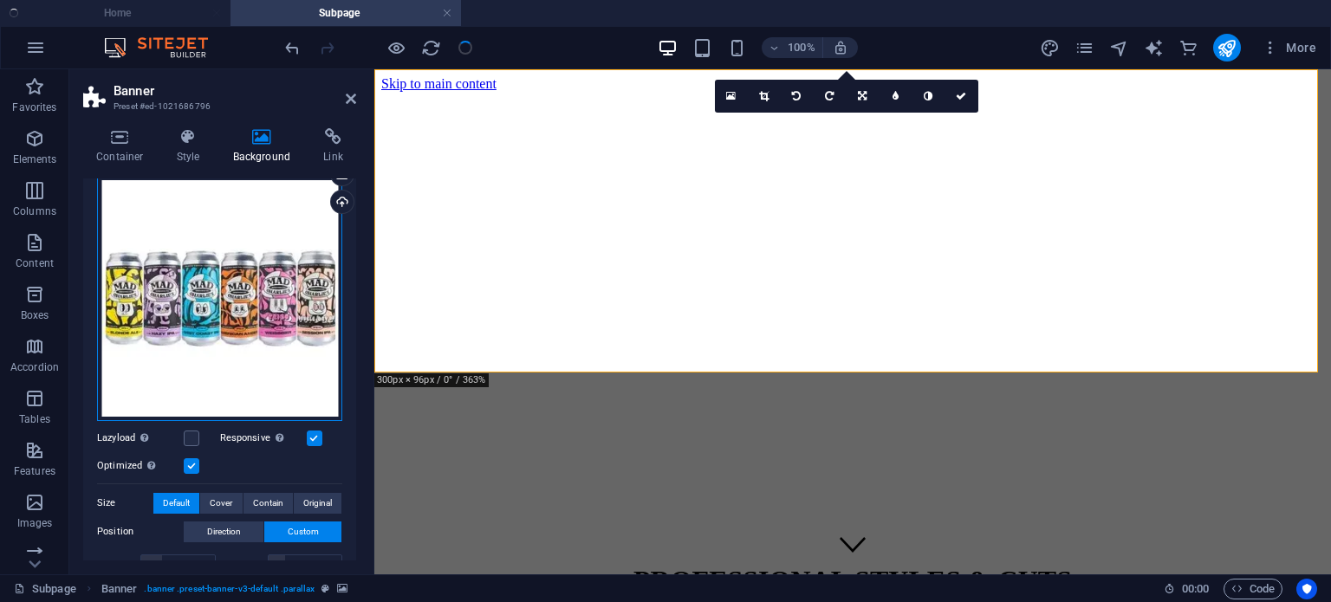
drag, startPoint x: 201, startPoint y: 304, endPoint x: 217, endPoint y: 308, distance: 16.8
click at [217, 308] on div "Drag files here, click to choose files or select files from Files or our free s…" at bounding box center [219, 298] width 245 height 245
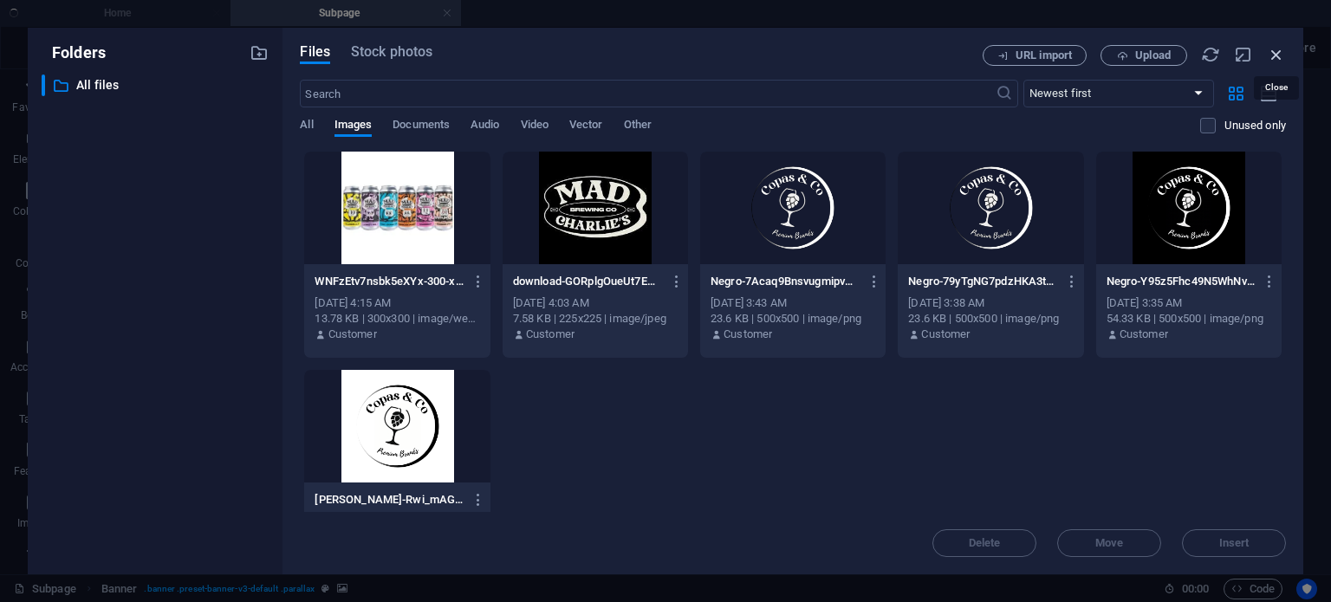
click at [1279, 53] on icon "button" at bounding box center [1276, 54] width 19 height 19
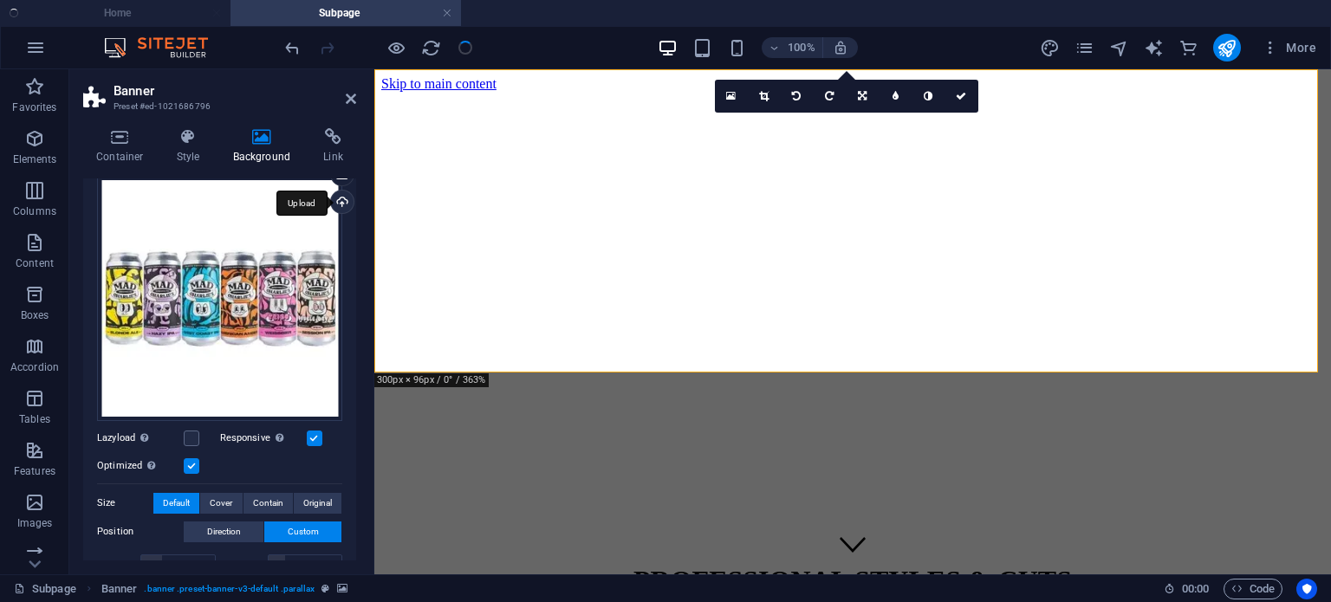
click at [340, 206] on div "Upload" at bounding box center [340, 204] width 26 height 26
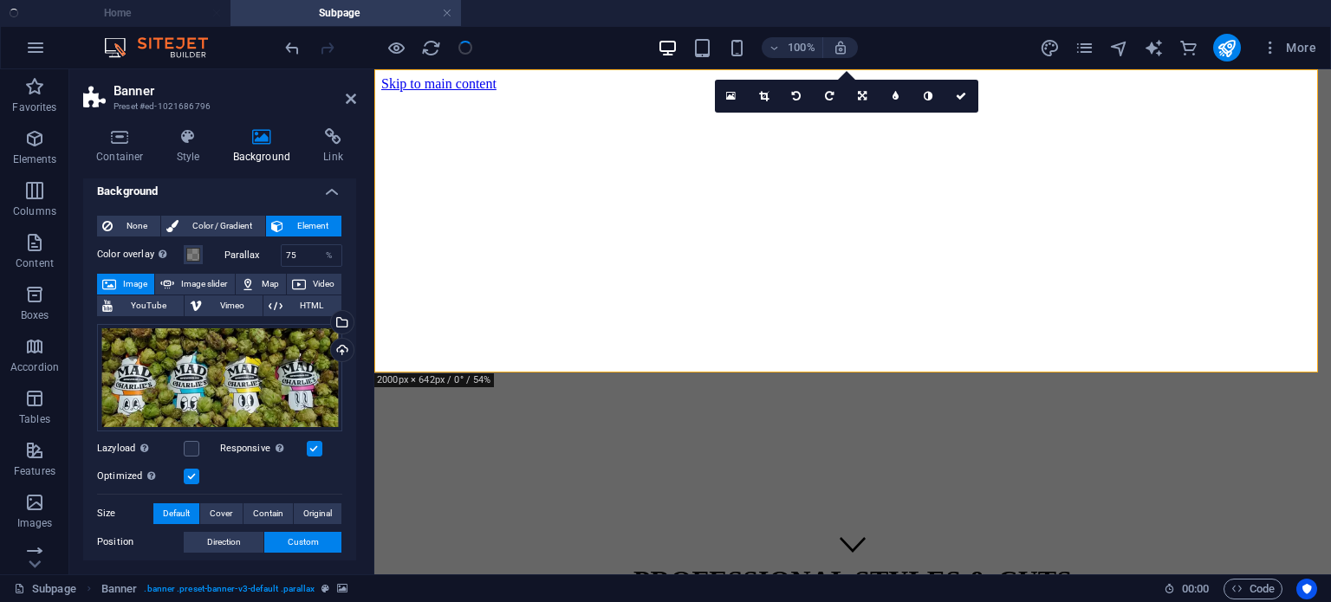
scroll to position [7, 0]
click at [304, 251] on input "75" at bounding box center [312, 256] width 61 height 21
type textarea "75"
click at [304, 251] on input "75" at bounding box center [312, 256] width 61 height 21
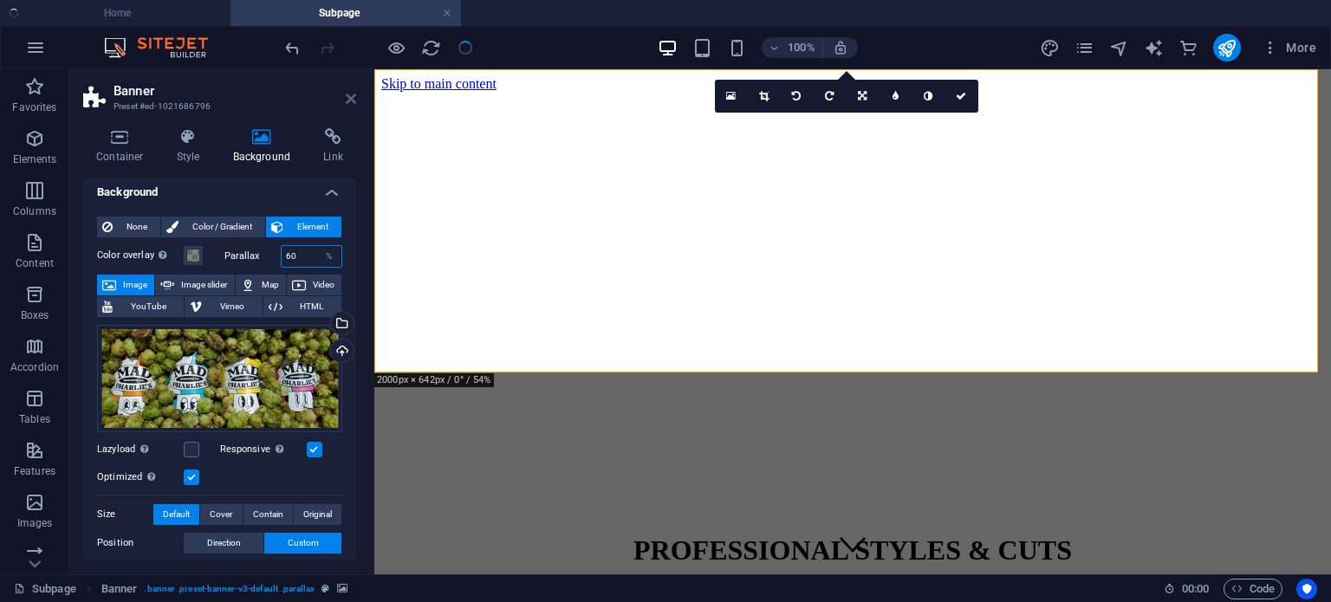
type input "60"
click at [347, 100] on icon at bounding box center [351, 99] width 10 height 14
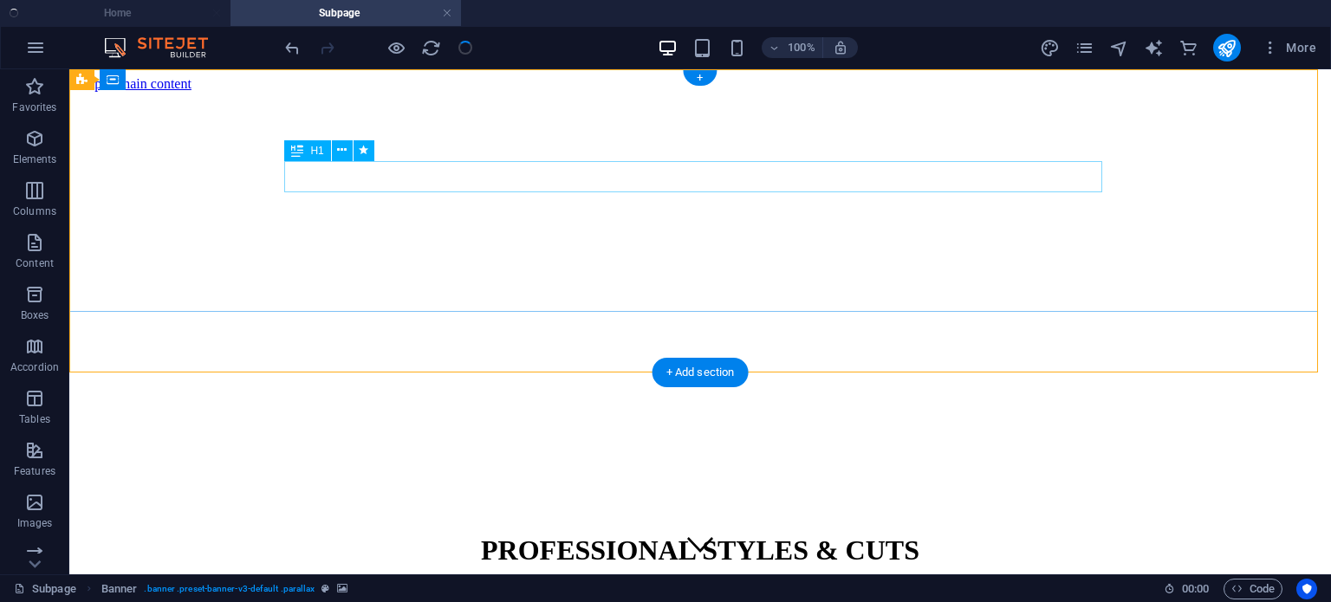
click at [758, 535] on div "PROFESSIONAL STYLES & CUTS" at bounding box center [700, 551] width 1248 height 32
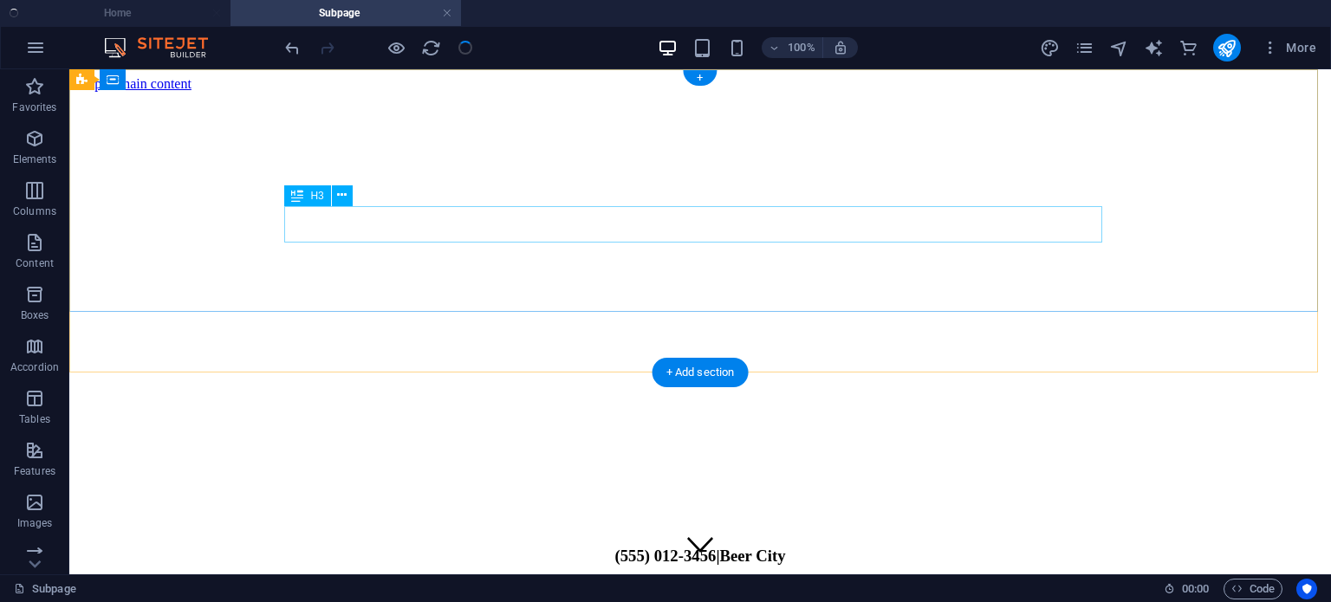
click at [801, 547] on div "(555) 012-3456 | Beer City" at bounding box center [700, 556] width 1248 height 19
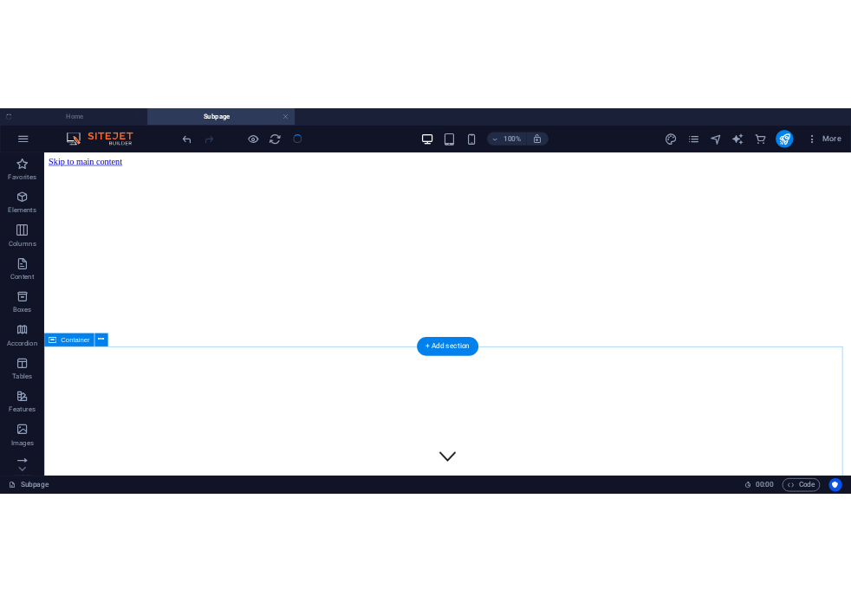
scroll to position [135, 0]
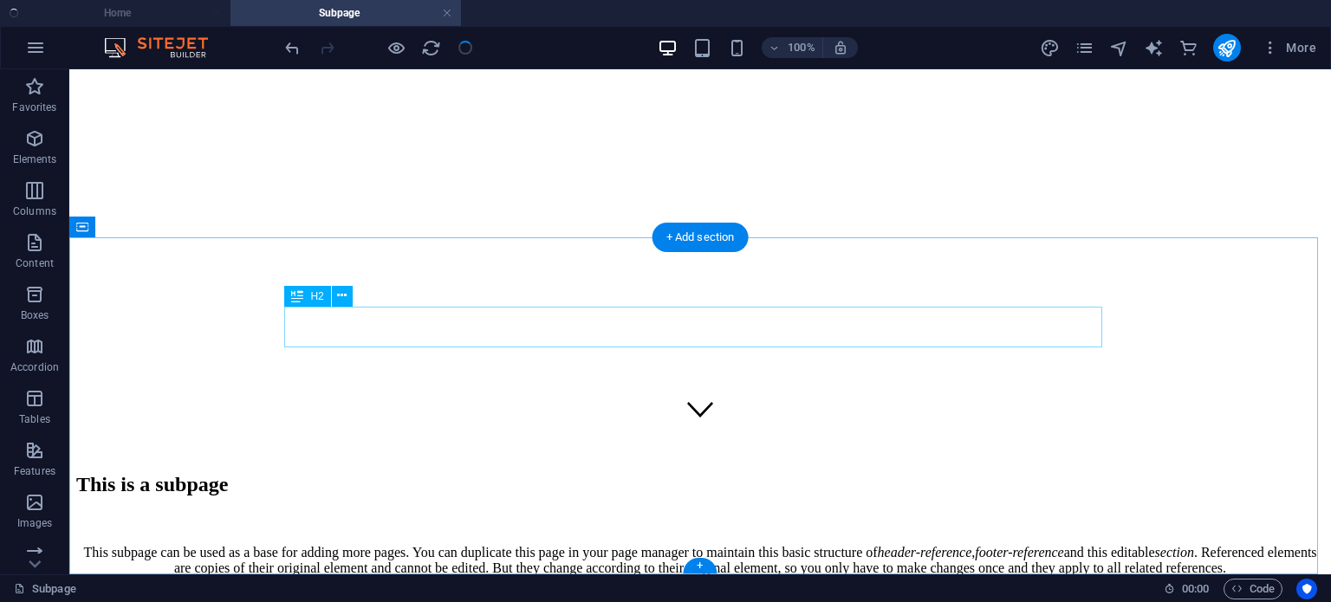
click at [781, 473] on div "This is a subpage" at bounding box center [700, 484] width 1248 height 23
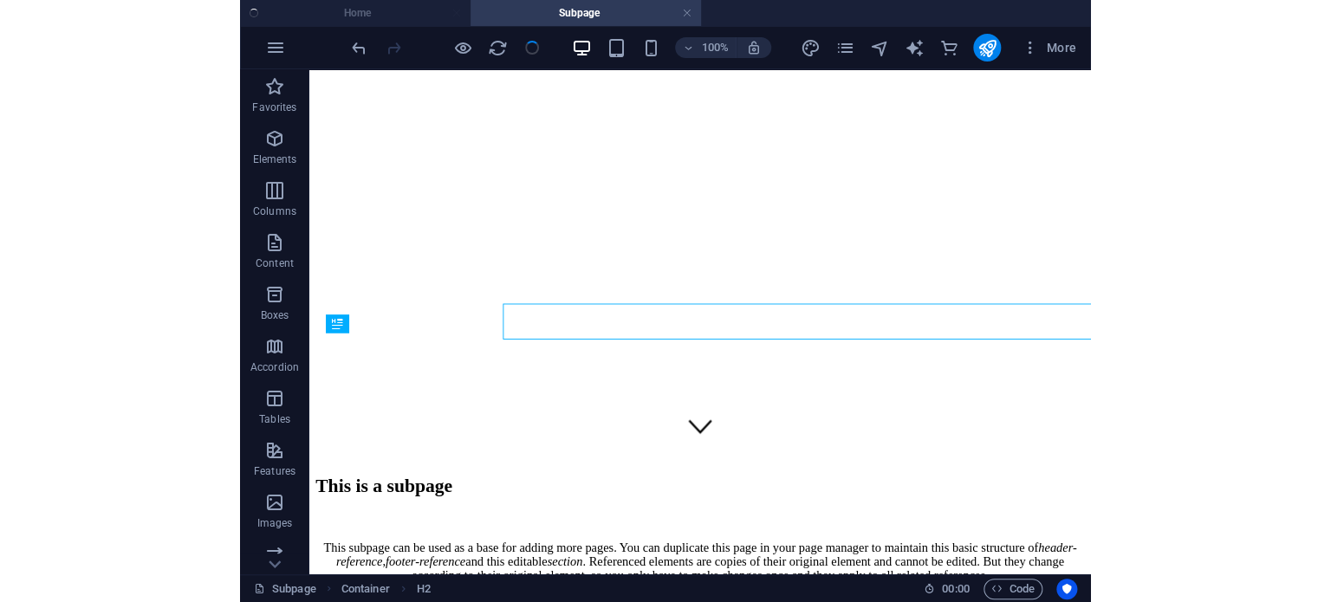
scroll to position [113, 0]
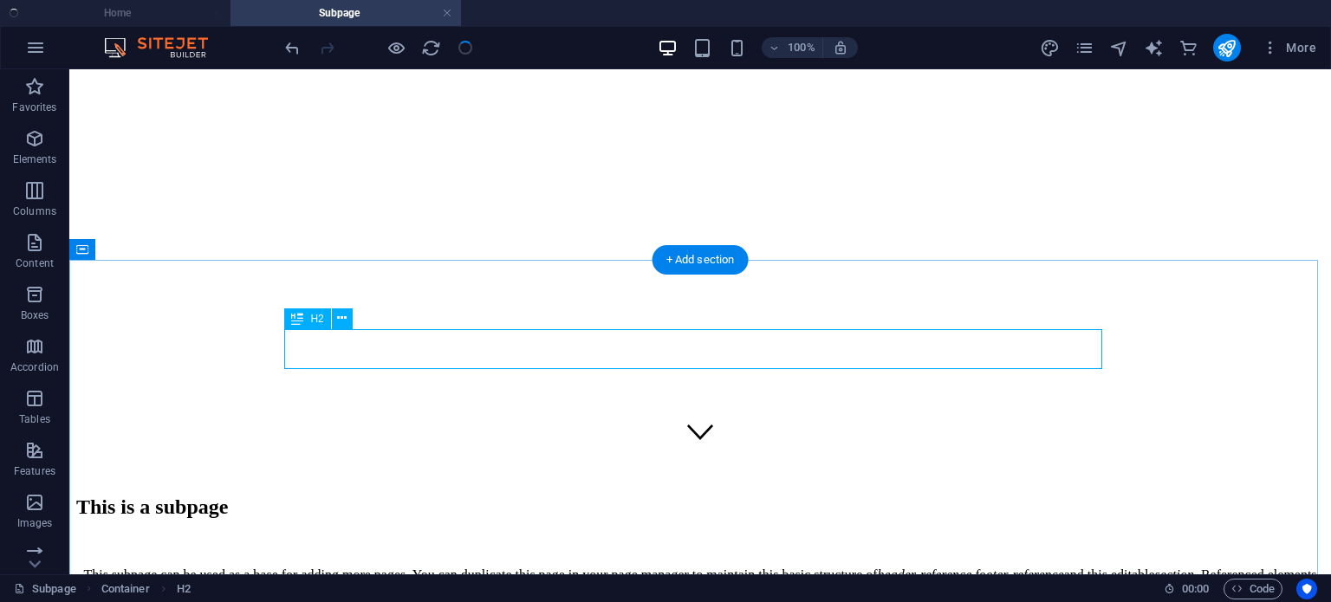
click at [779, 496] on div "This is a subpage" at bounding box center [700, 507] width 1248 height 23
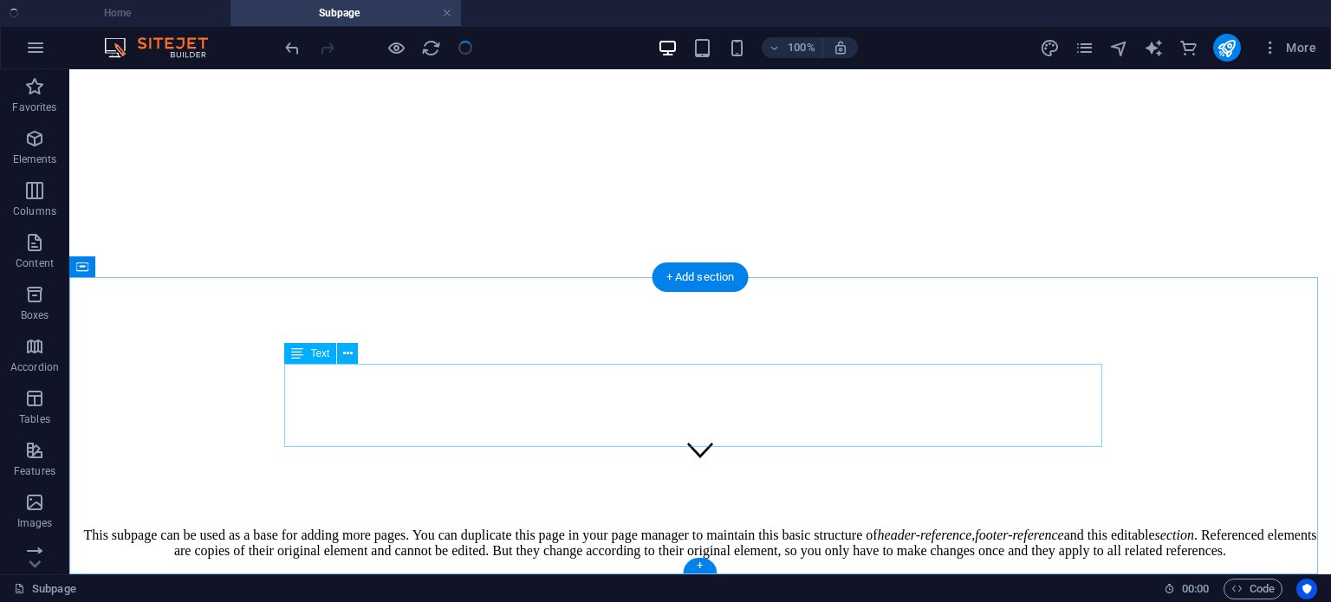
click at [811, 528] on div "This subpage can be used as a base for adding more pages. You can duplicate thi…" at bounding box center [700, 543] width 1248 height 31
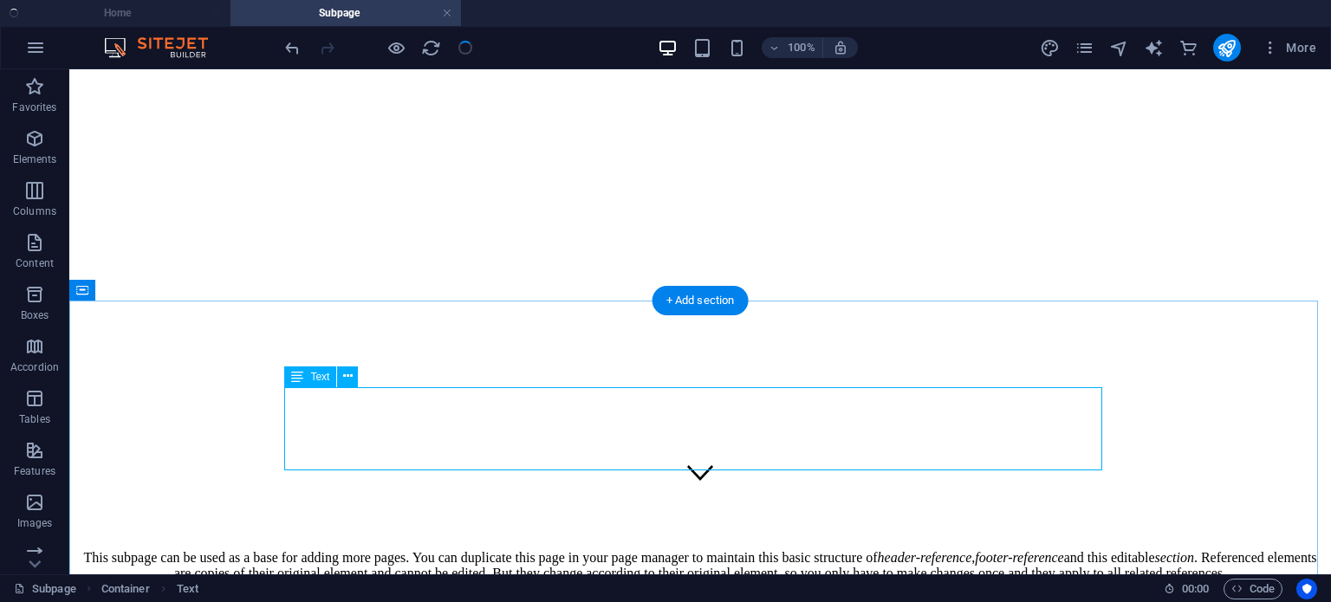
scroll to position [11, 0]
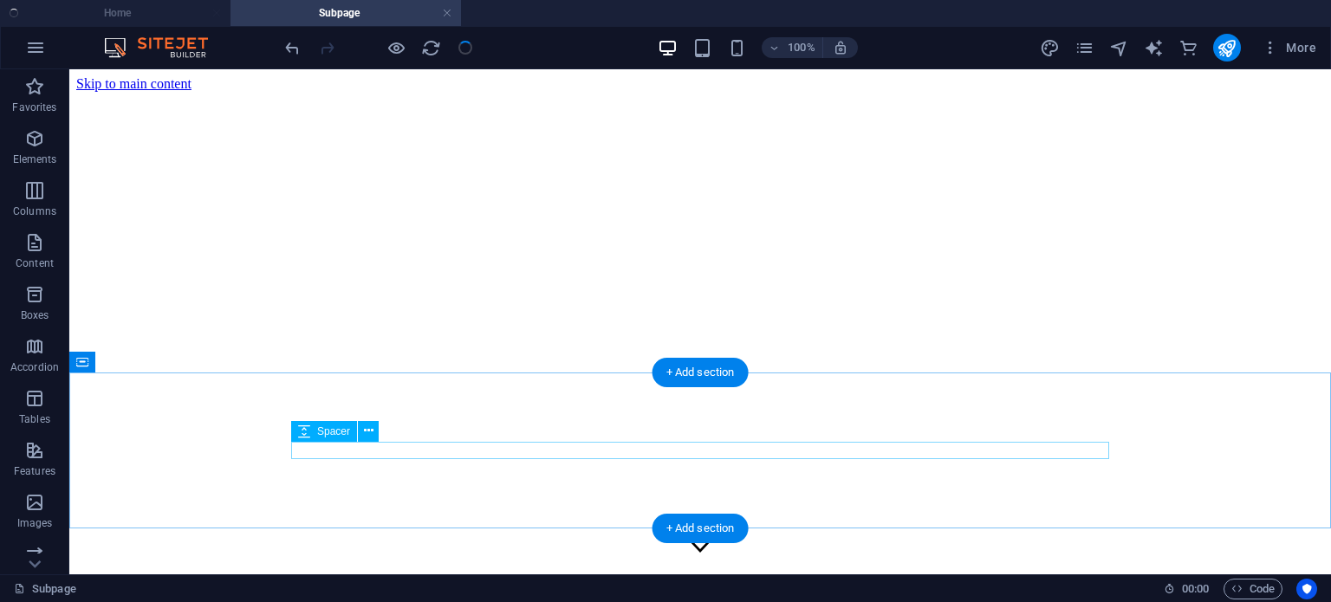
click at [414, 591] on div at bounding box center [700, 599] width 1248 height 17
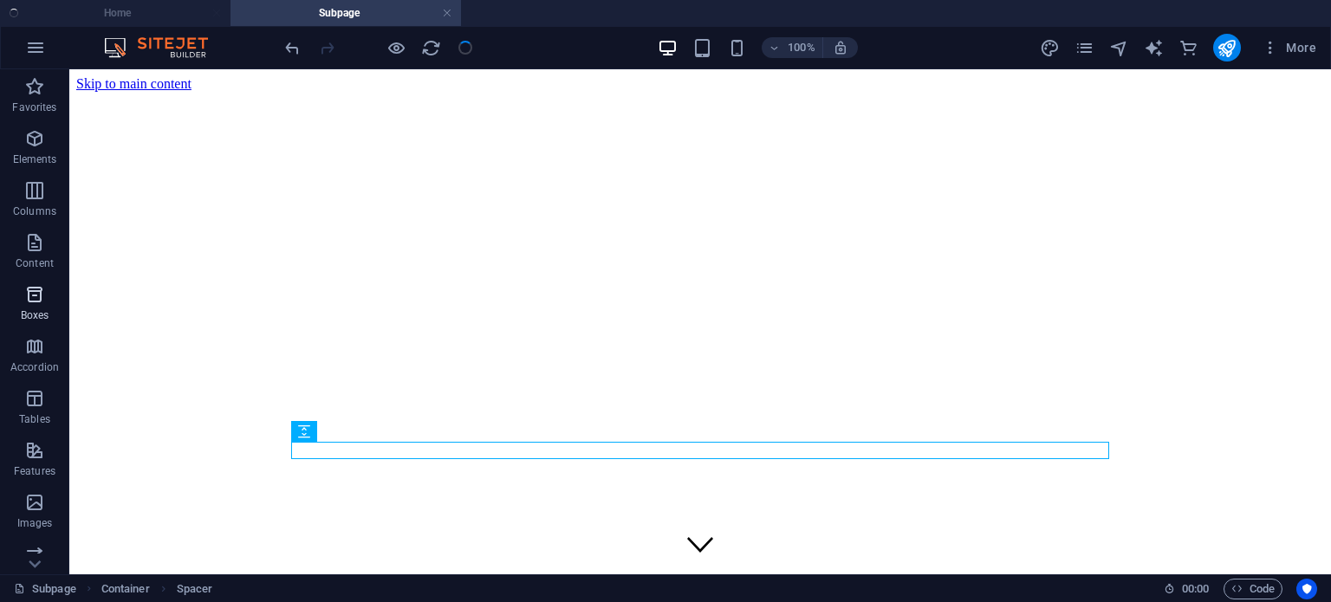
click at [33, 299] on icon "button" at bounding box center [34, 294] width 21 height 21
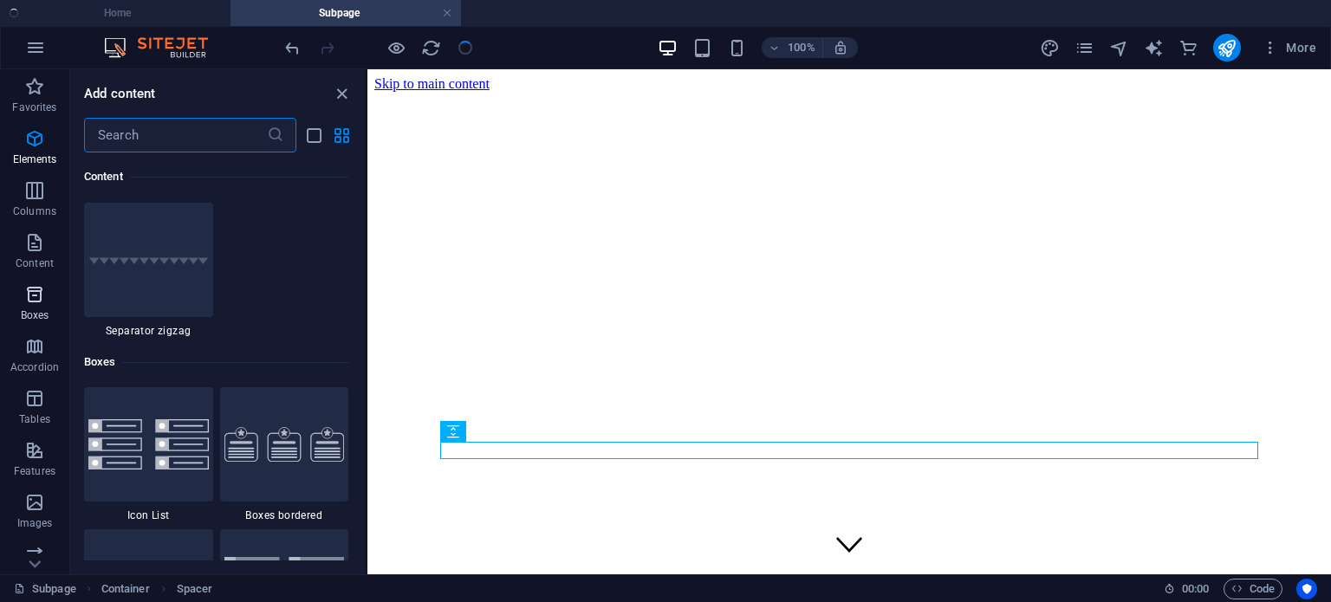
scroll to position [4779, 0]
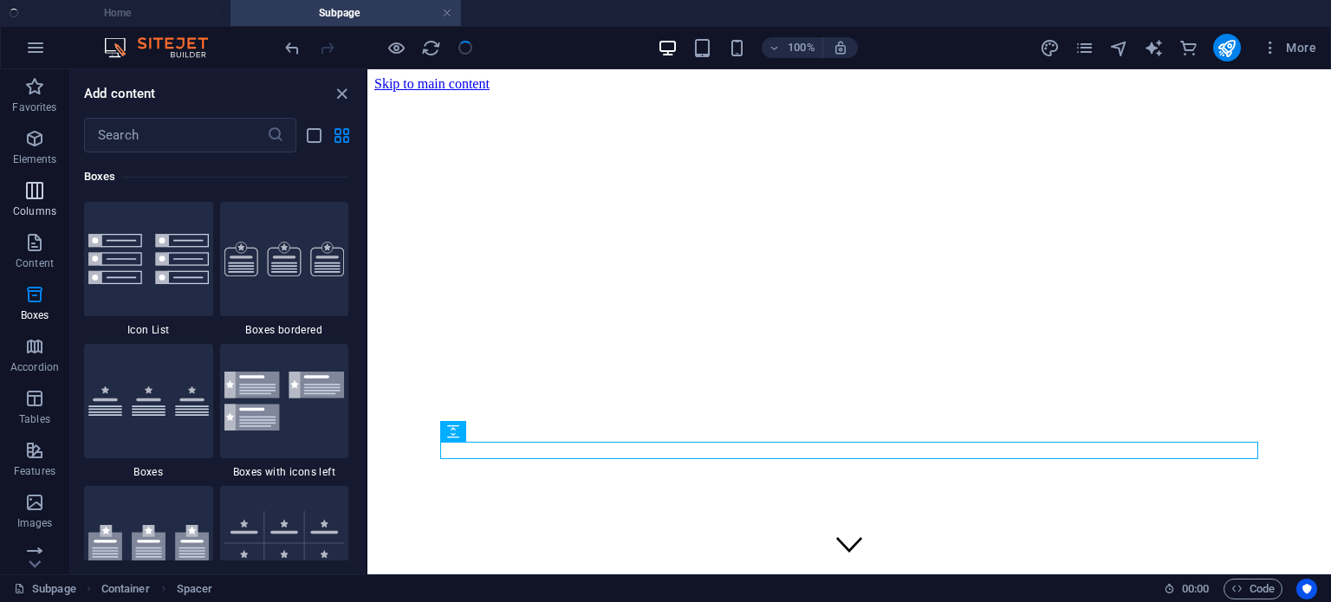
click at [36, 183] on icon "button" at bounding box center [34, 190] width 21 height 21
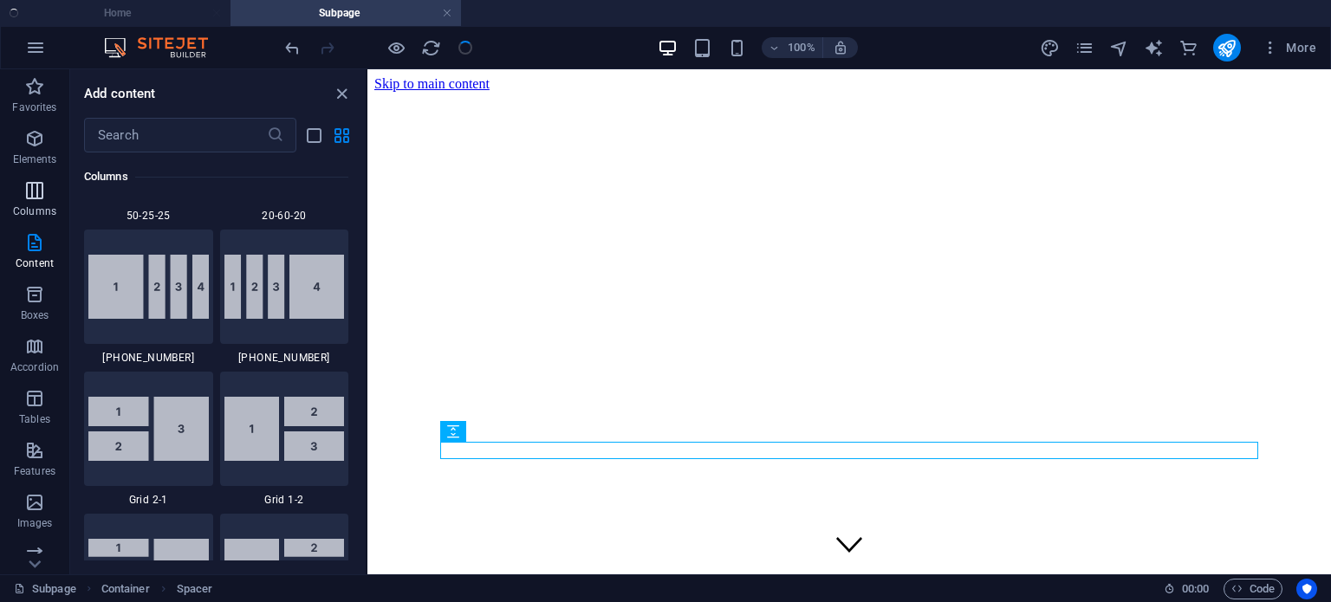
scroll to position [858, 0]
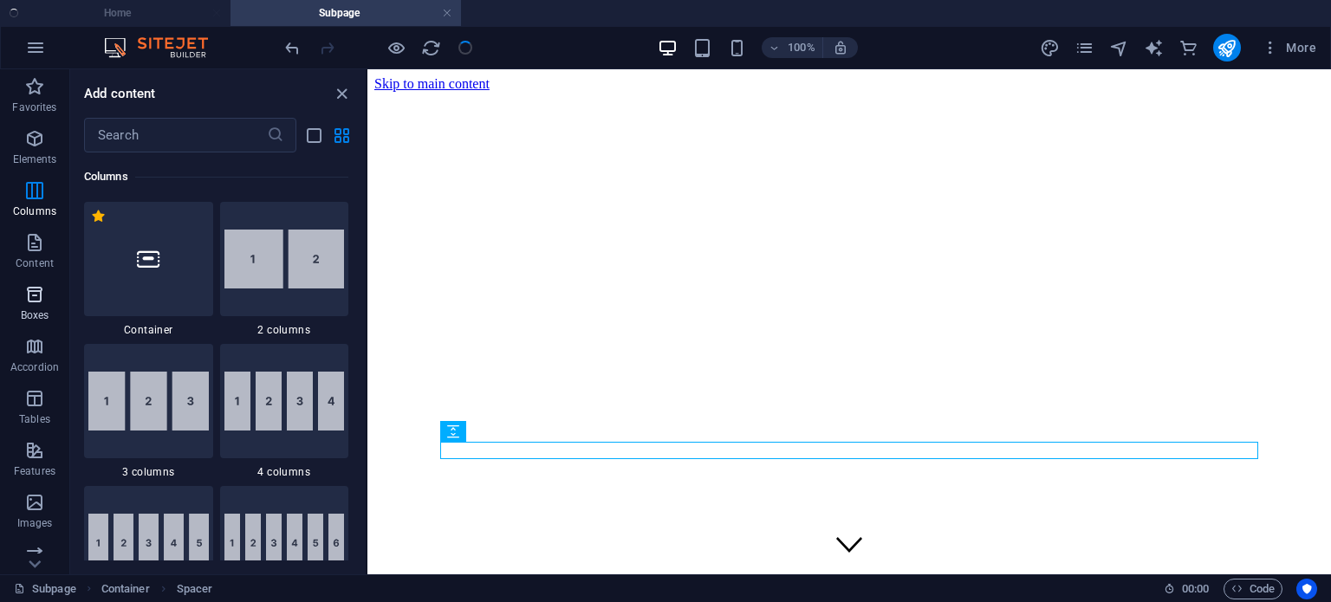
click at [36, 295] on icon "button" at bounding box center [34, 294] width 21 height 21
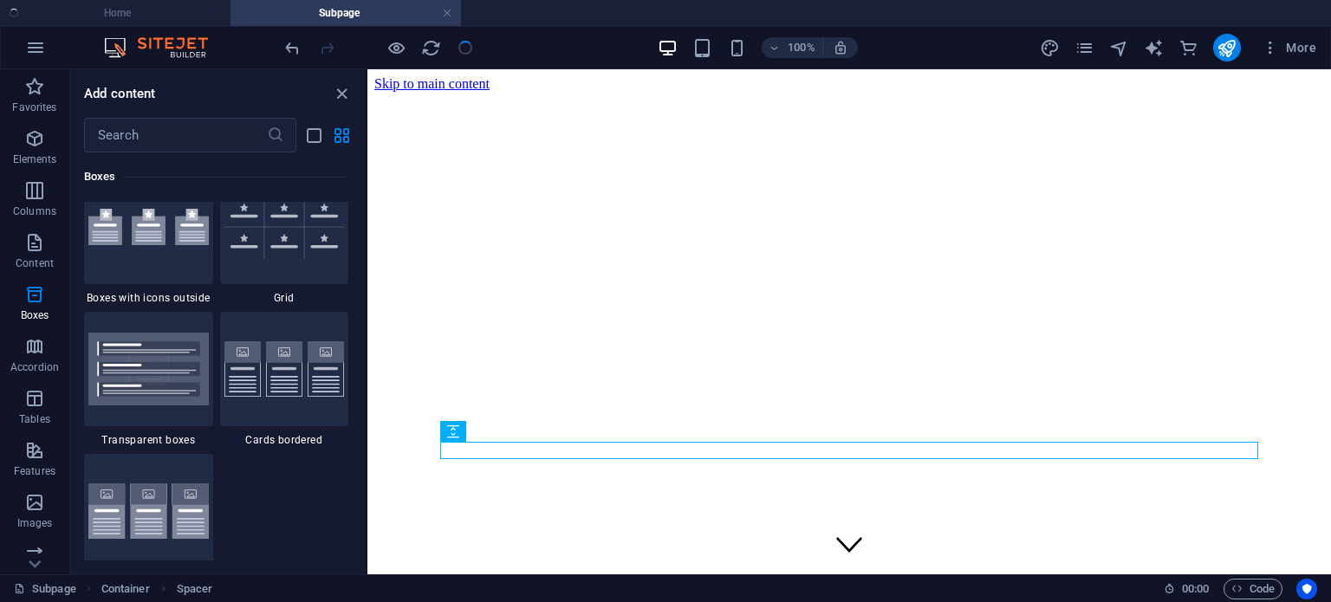
scroll to position [5104, 0]
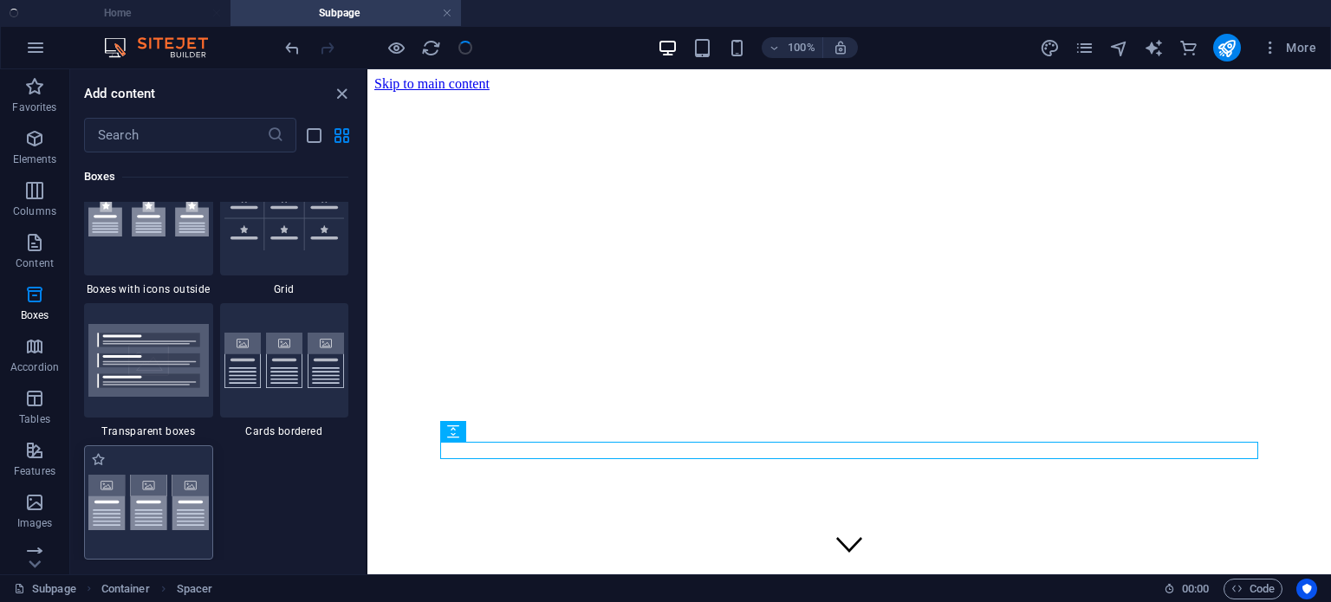
click at [143, 475] on img at bounding box center [148, 503] width 120 height 56
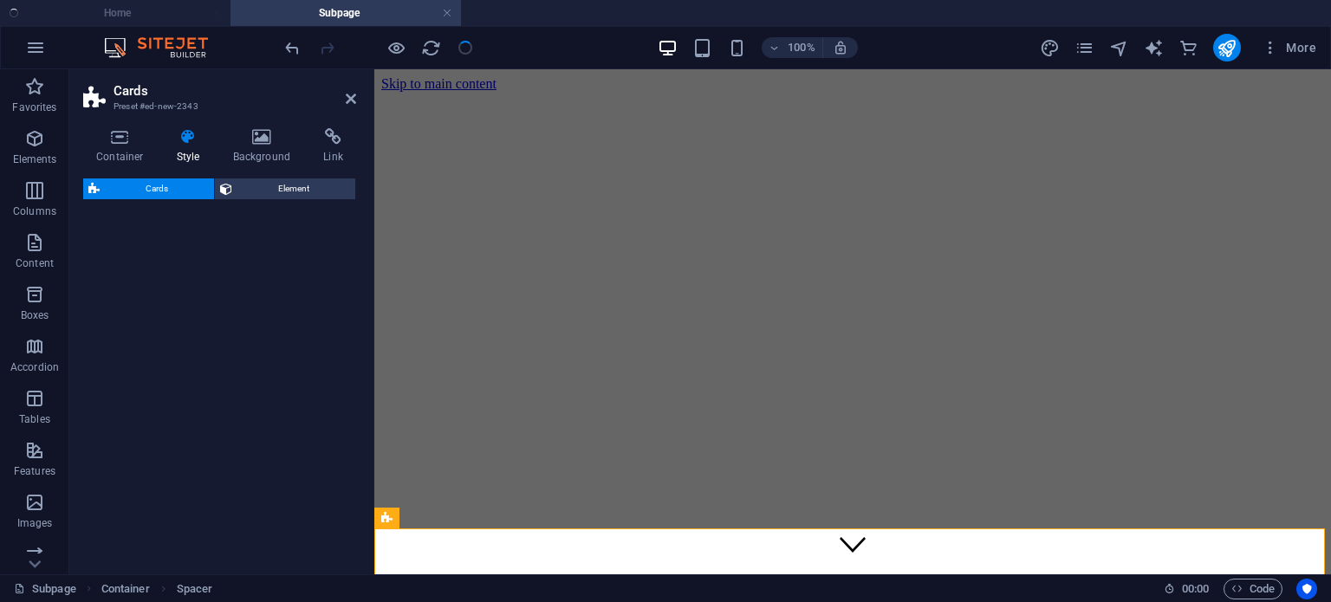
select select "rem"
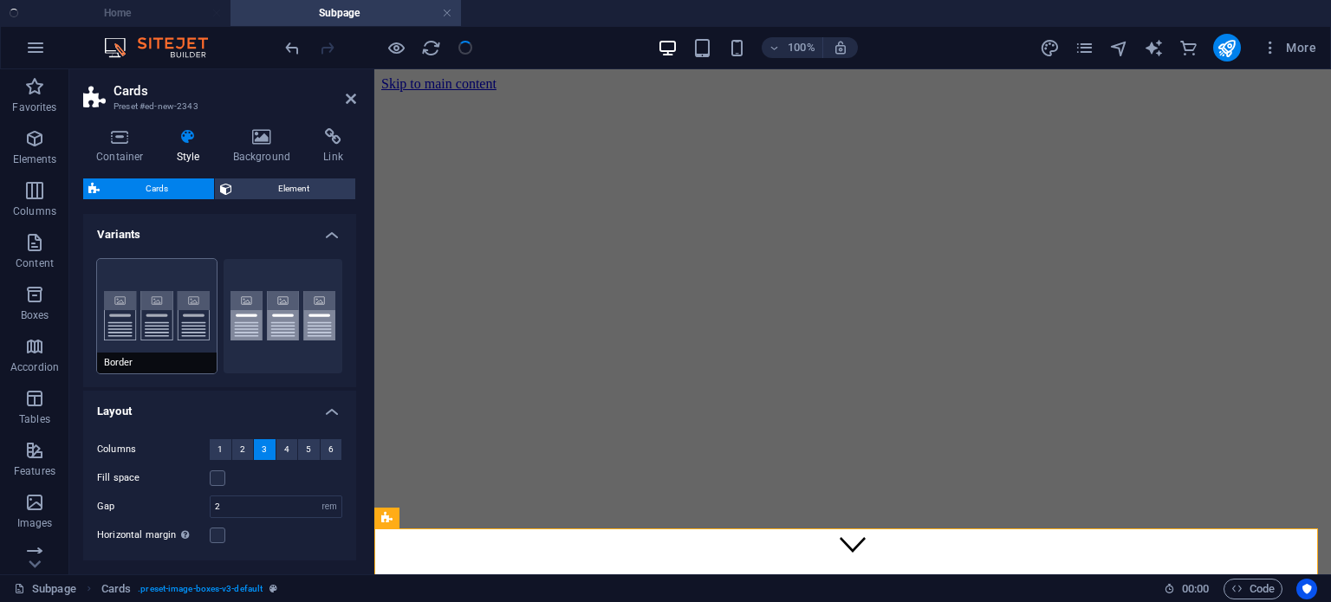
click at [163, 280] on button "Border" at bounding box center [157, 316] width 120 height 114
click at [328, 447] on span "6" at bounding box center [330, 449] width 5 height 21
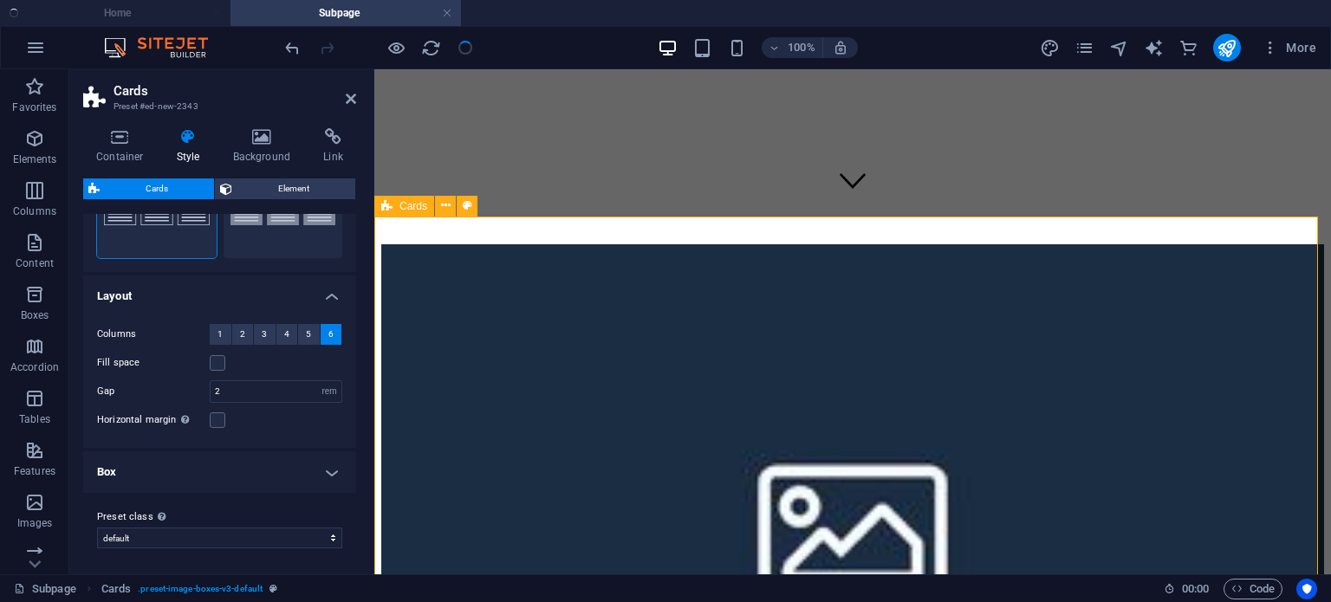
scroll to position [392, 0]
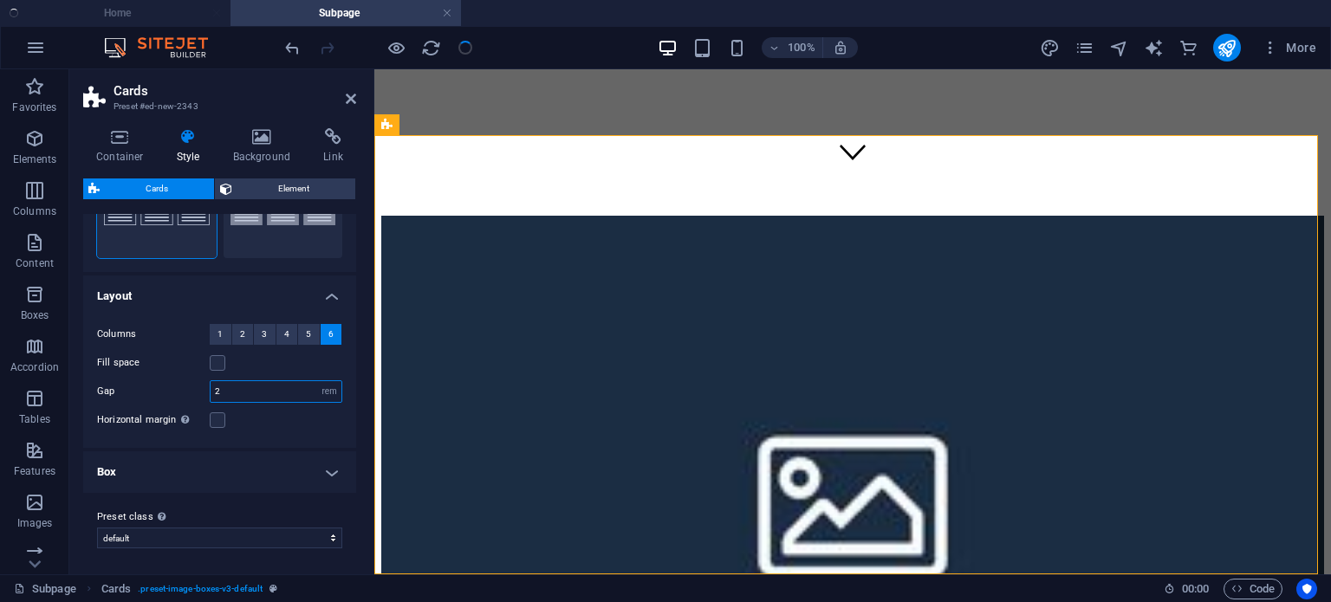
click at [266, 397] on input "2" at bounding box center [276, 391] width 131 height 21
type input "2"
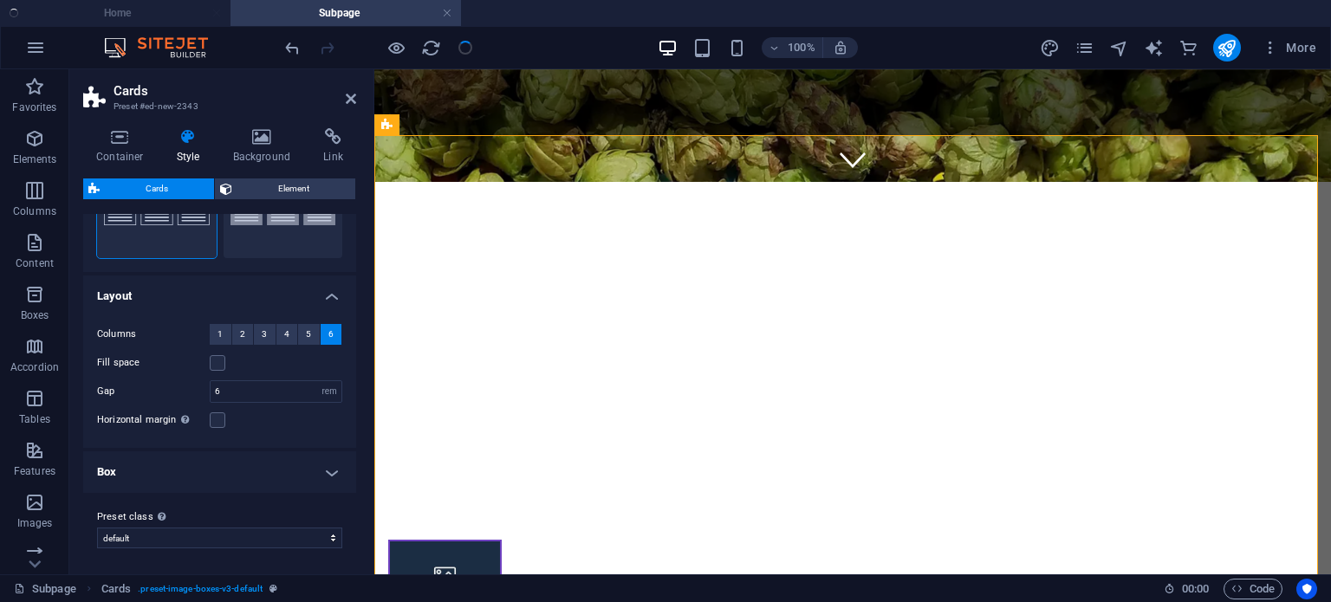
click at [279, 423] on div "Horizontal margin Only if the containers "Content width" is not set to "Default"" at bounding box center [219, 420] width 245 height 21
click at [295, 48] on icon "undo" at bounding box center [292, 48] width 20 height 20
type input "2"
click at [295, 48] on icon "undo" at bounding box center [292, 48] width 20 height 20
click at [308, 333] on span "5" at bounding box center [308, 334] width 5 height 21
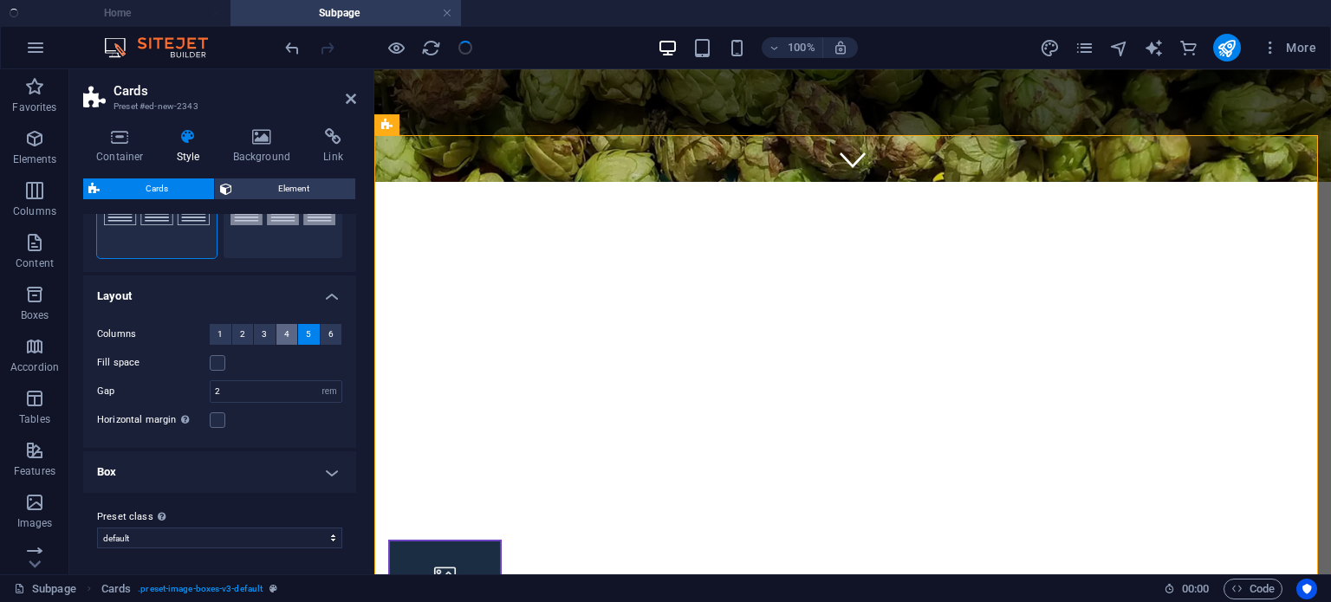
click at [287, 333] on span "4" at bounding box center [286, 334] width 5 height 21
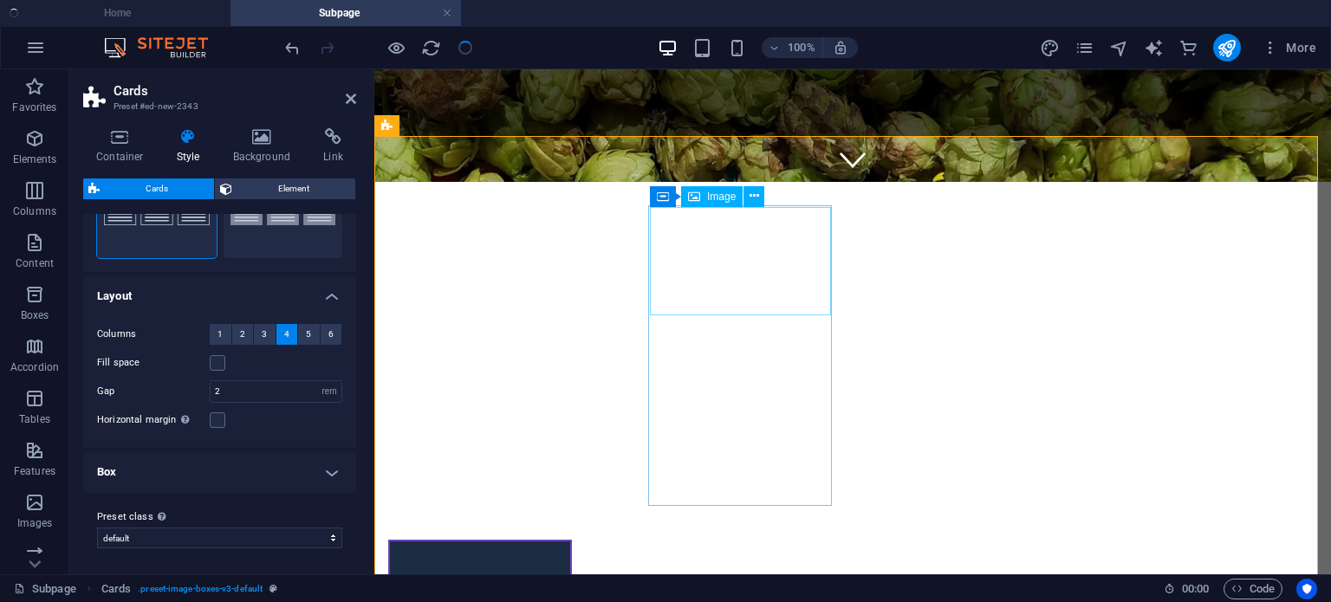
scroll to position [392, 0]
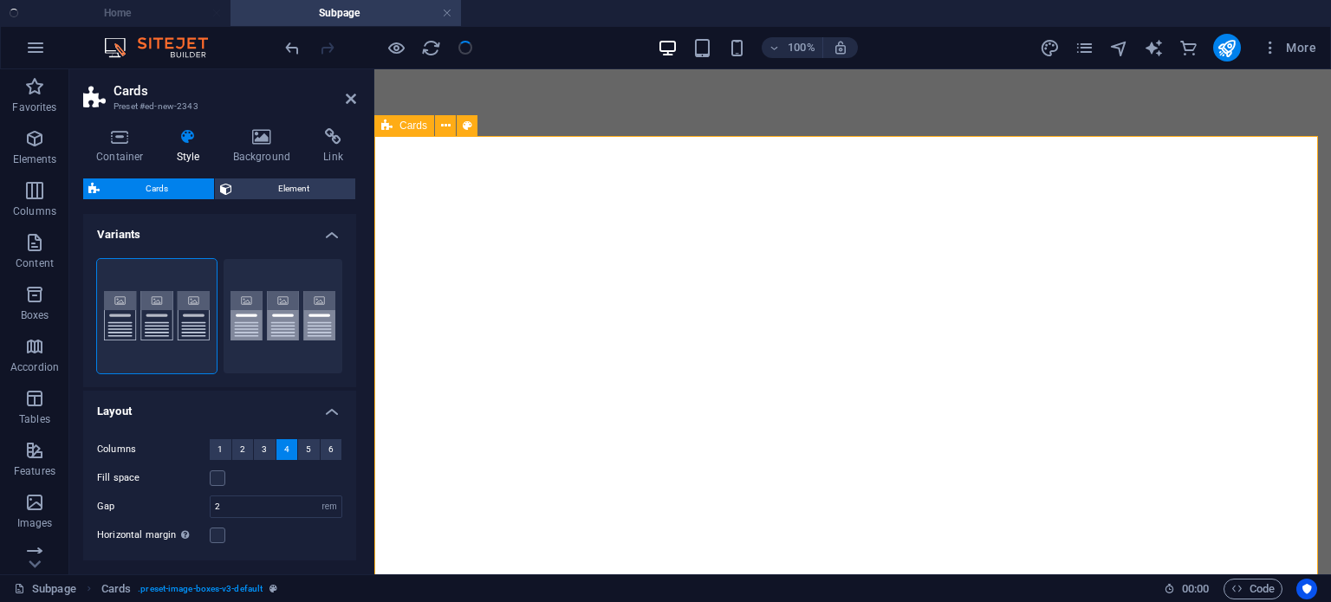
select select "rem"
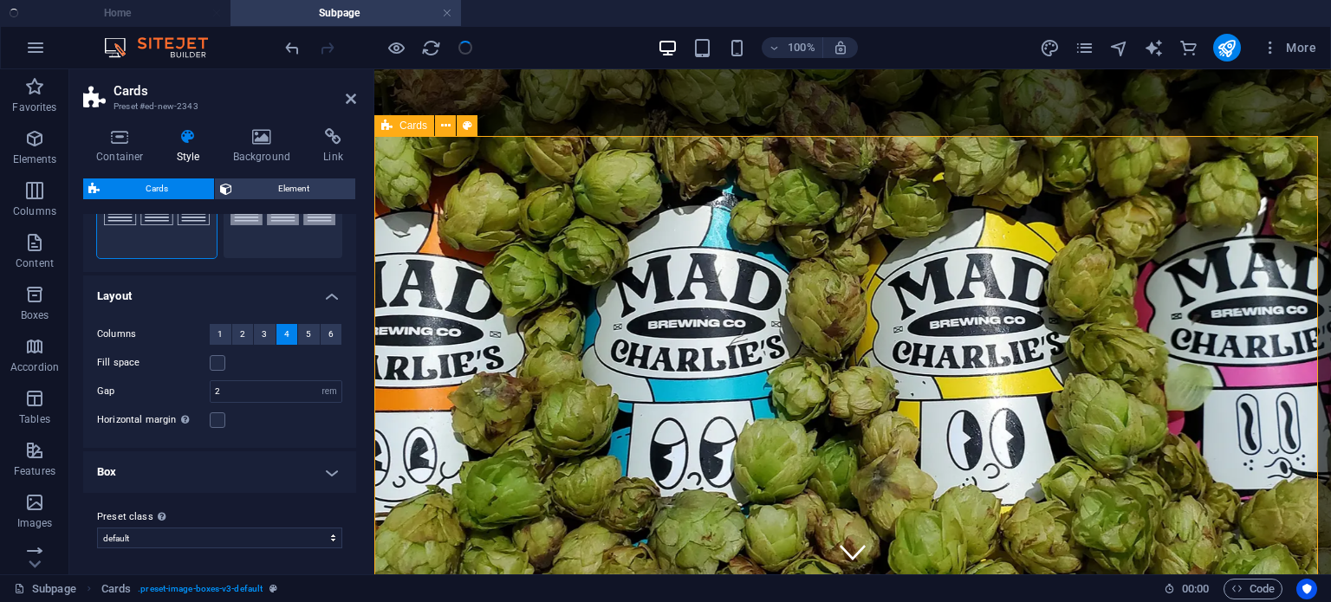
scroll to position [392, 0]
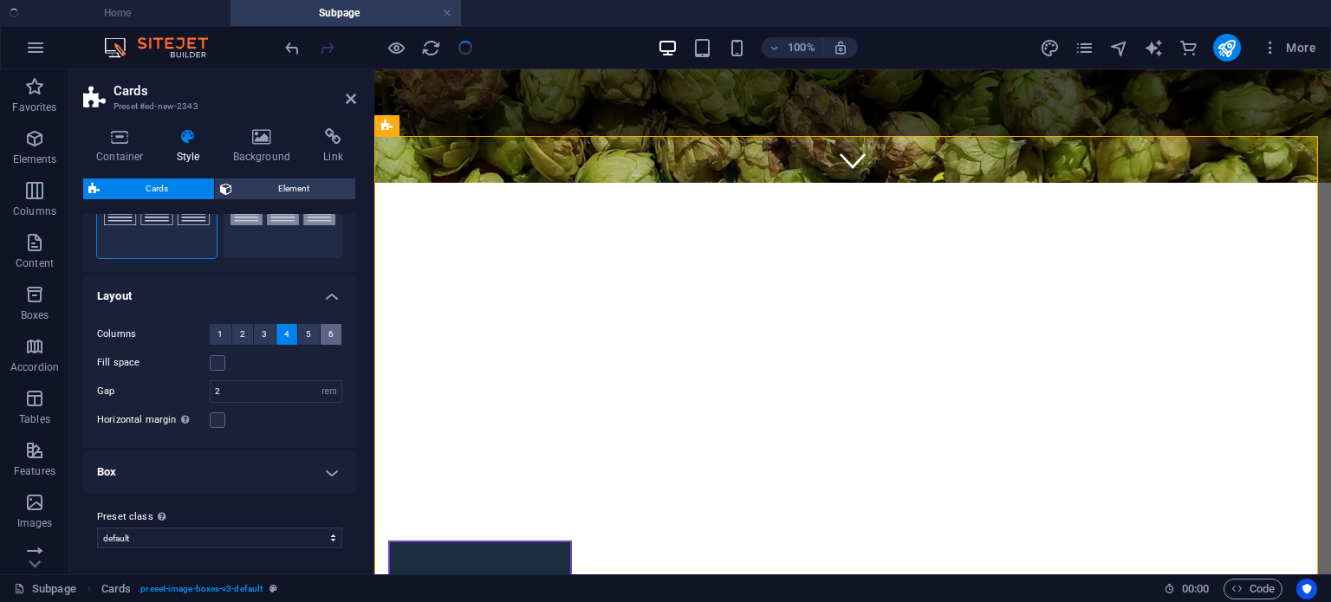
click at [331, 331] on button "6" at bounding box center [332, 334] width 22 height 21
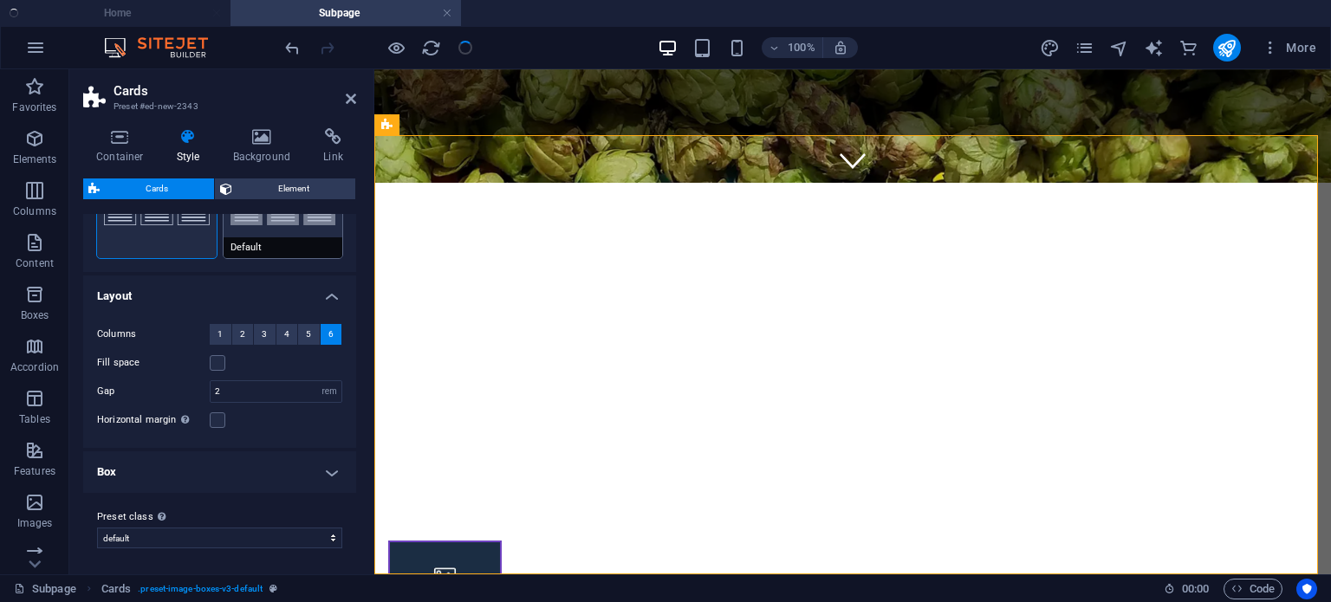
scroll to position [392, 0]
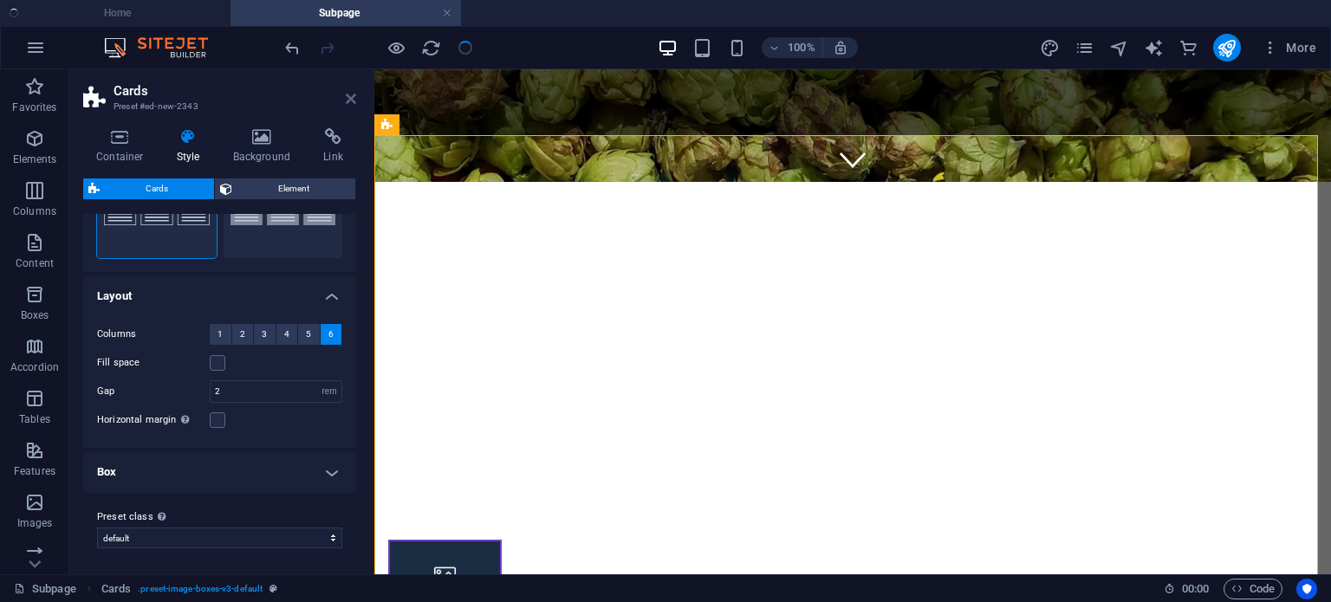
click at [353, 100] on icon at bounding box center [351, 99] width 10 height 14
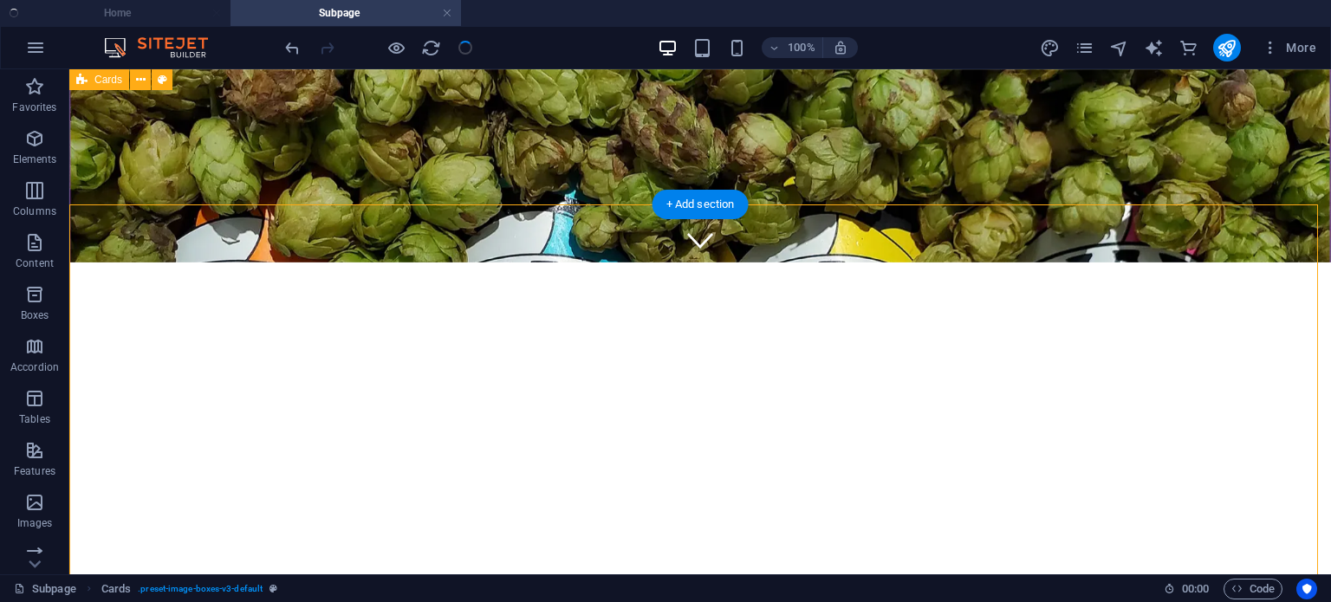
scroll to position [308, 0]
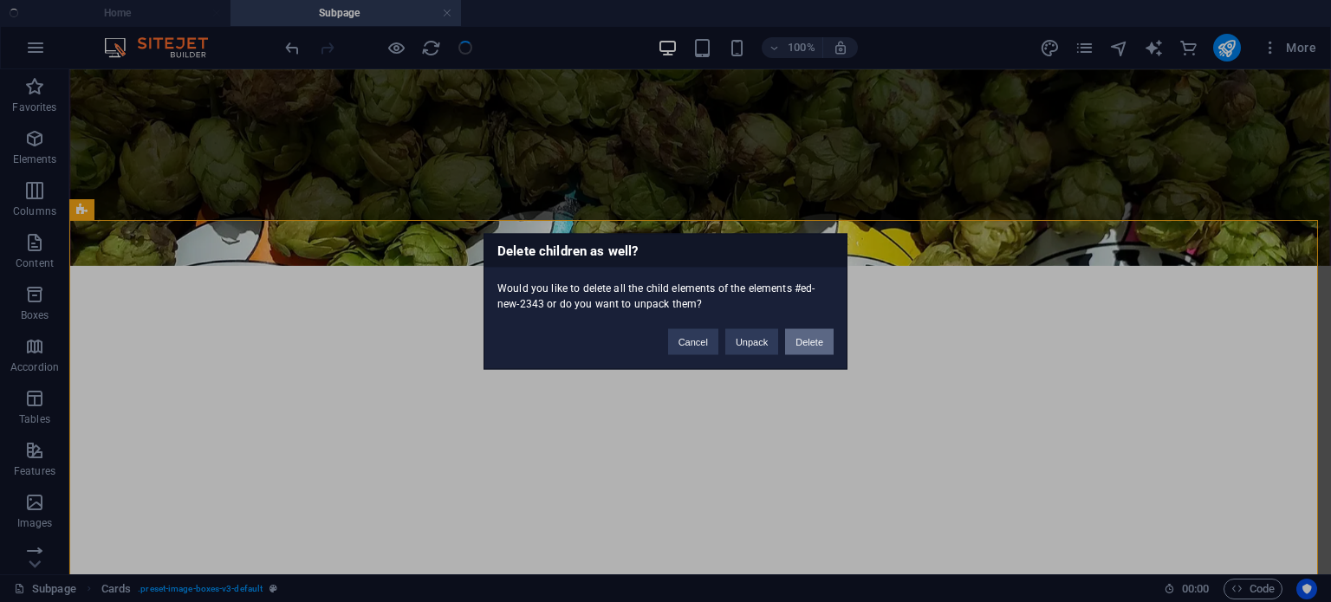
click at [813, 343] on button "Delete" at bounding box center [809, 341] width 49 height 26
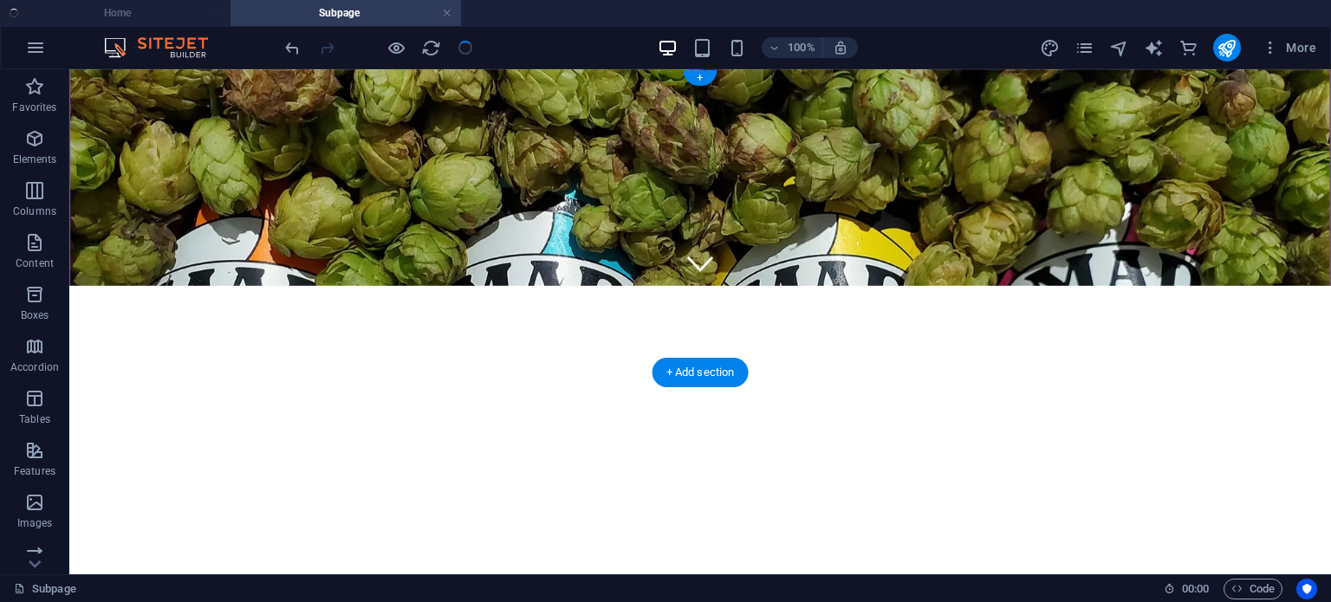
scroll to position [0, 0]
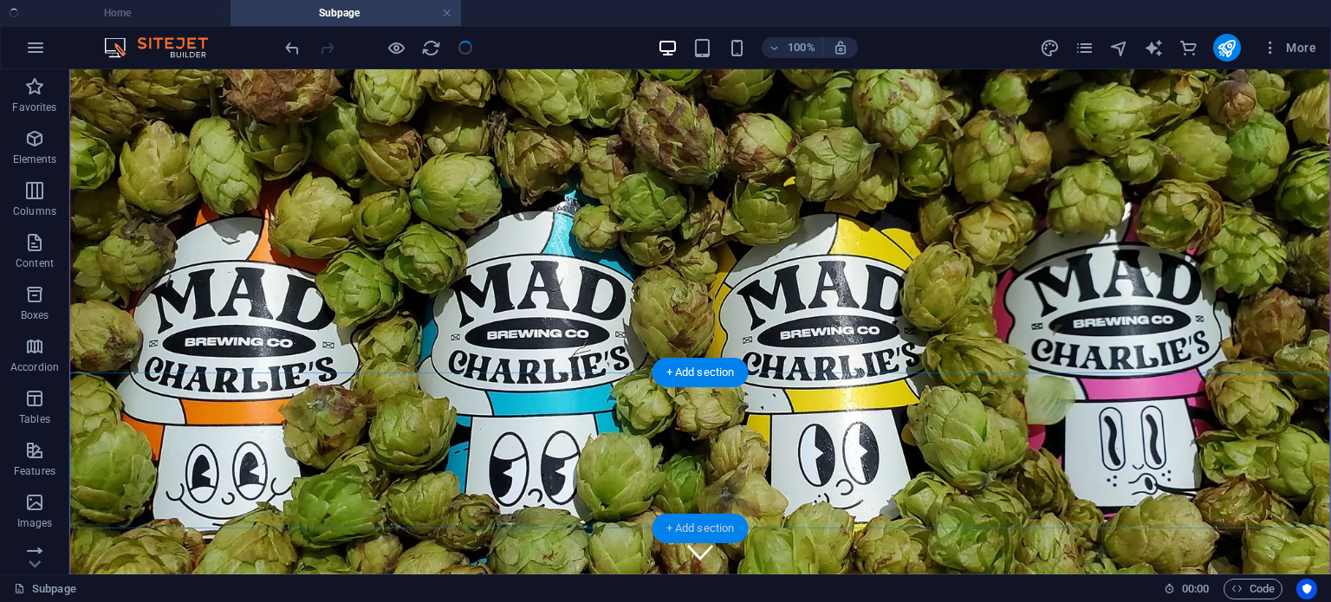
click at [697, 528] on div "+ Add section" at bounding box center [700, 528] width 96 height 29
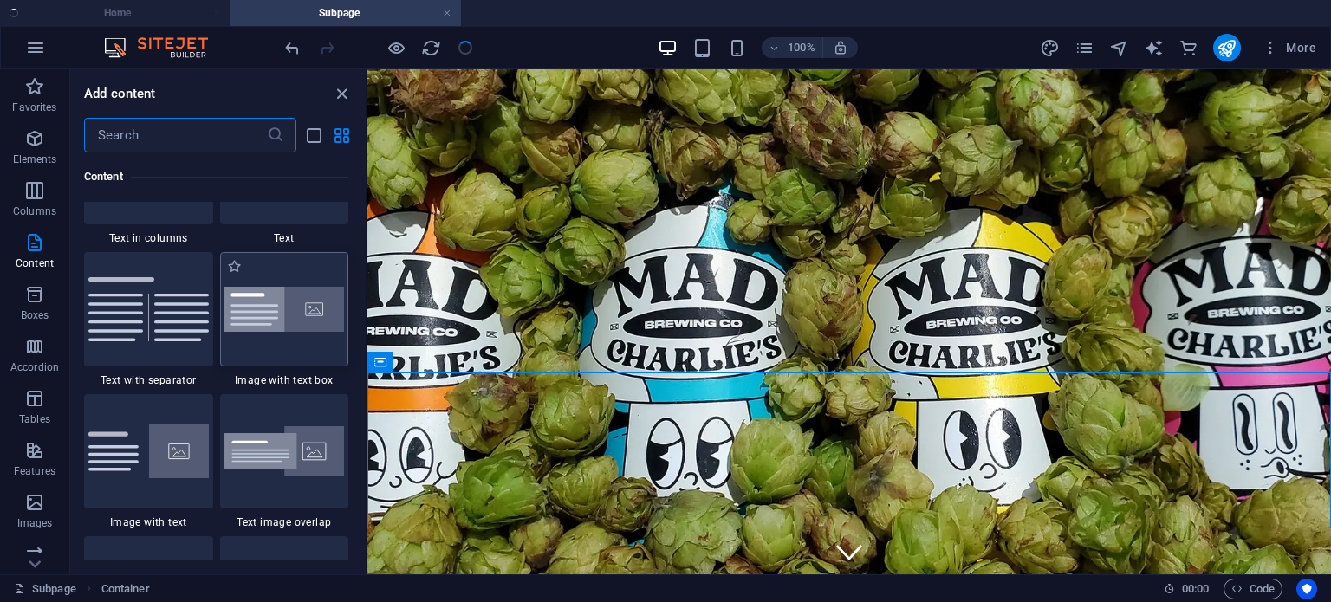
scroll to position [3129, 0]
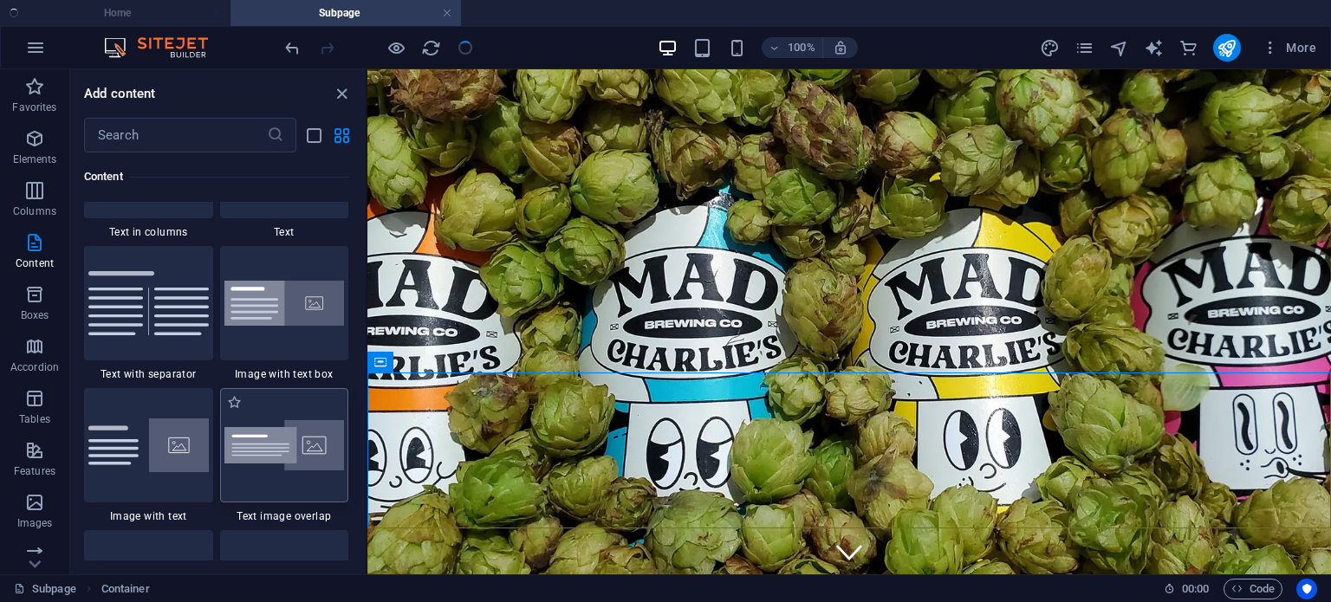
click at [291, 434] on img at bounding box center [284, 445] width 120 height 51
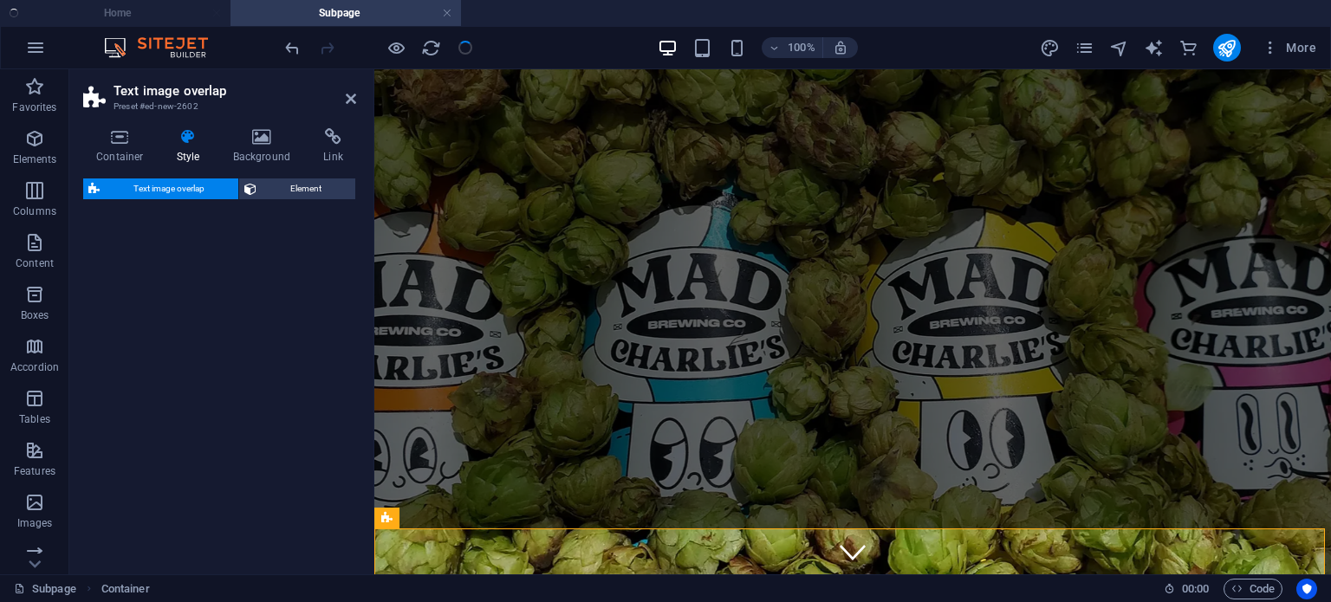
select select "rem"
select select "px"
select select "%"
select select "px"
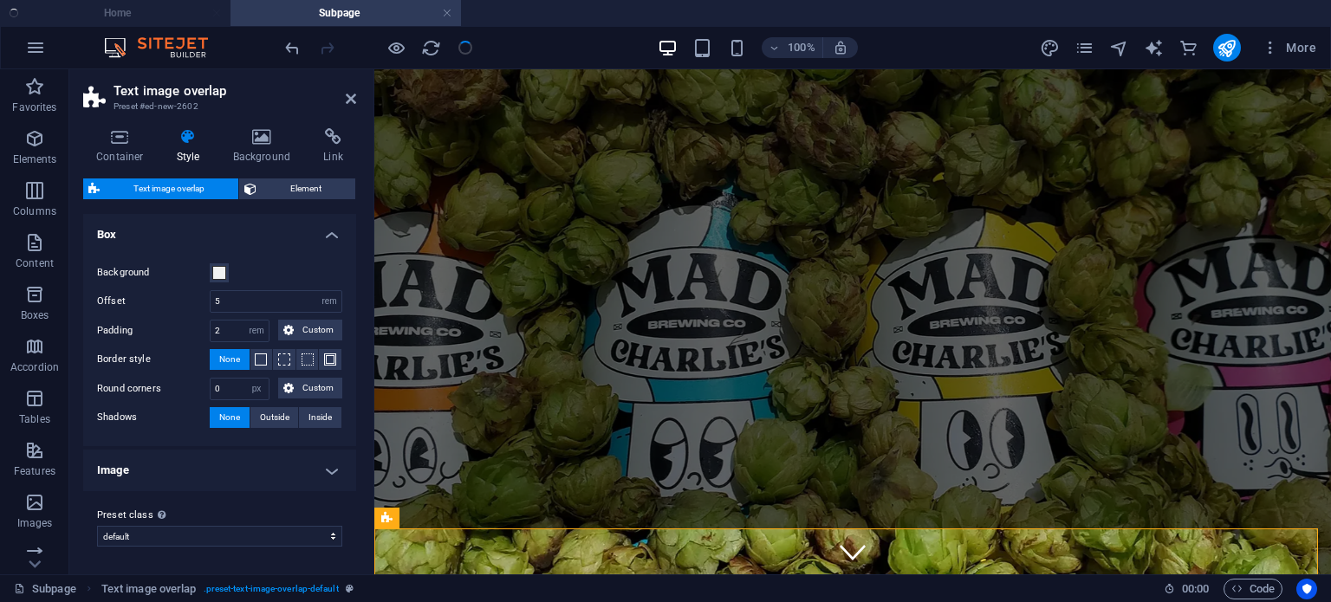
click at [322, 470] on h4 "Image" at bounding box center [219, 471] width 273 height 42
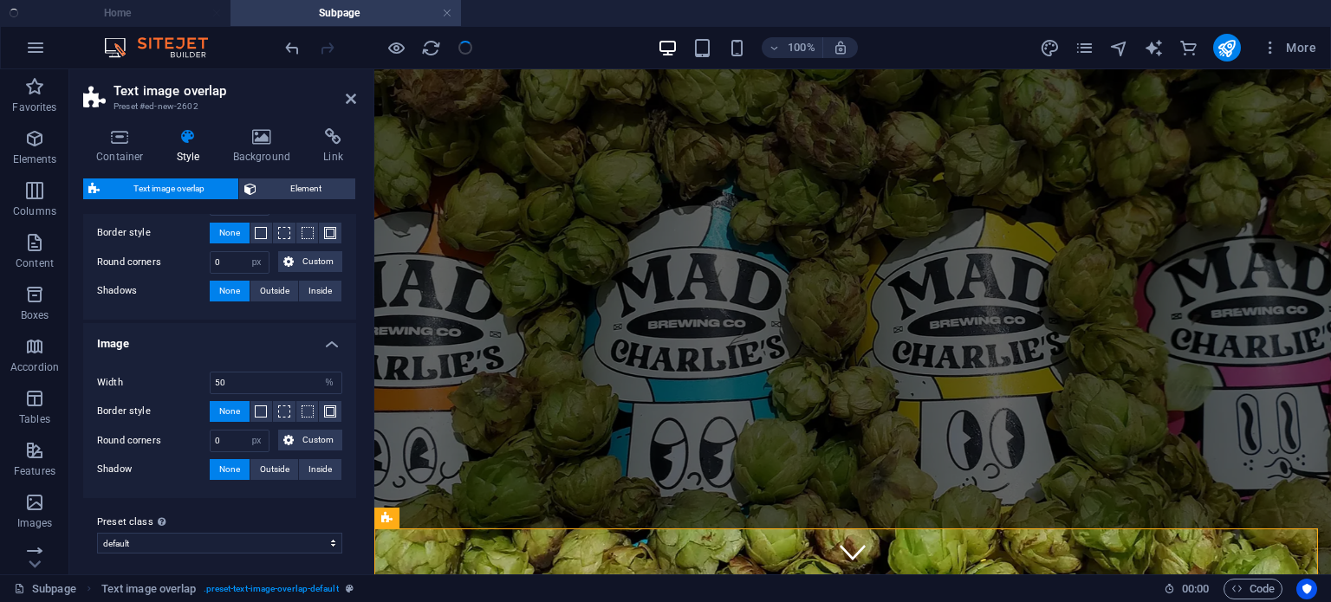
scroll to position [131, 0]
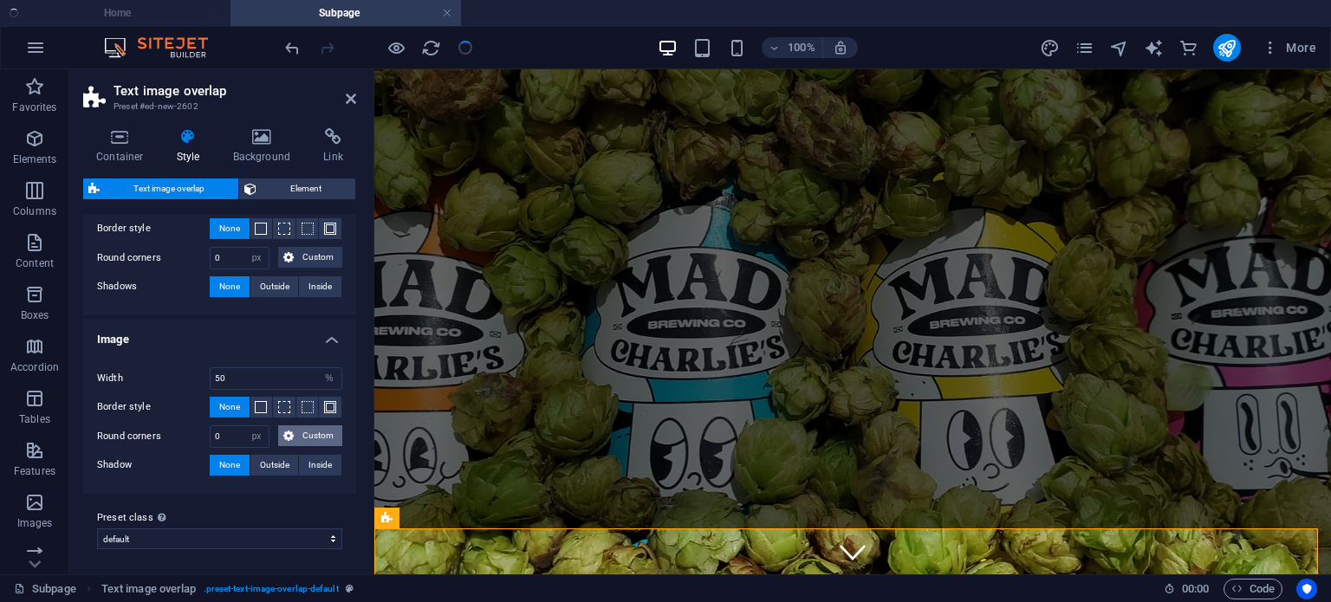
click at [325, 432] on span "Custom" at bounding box center [318, 435] width 38 height 21
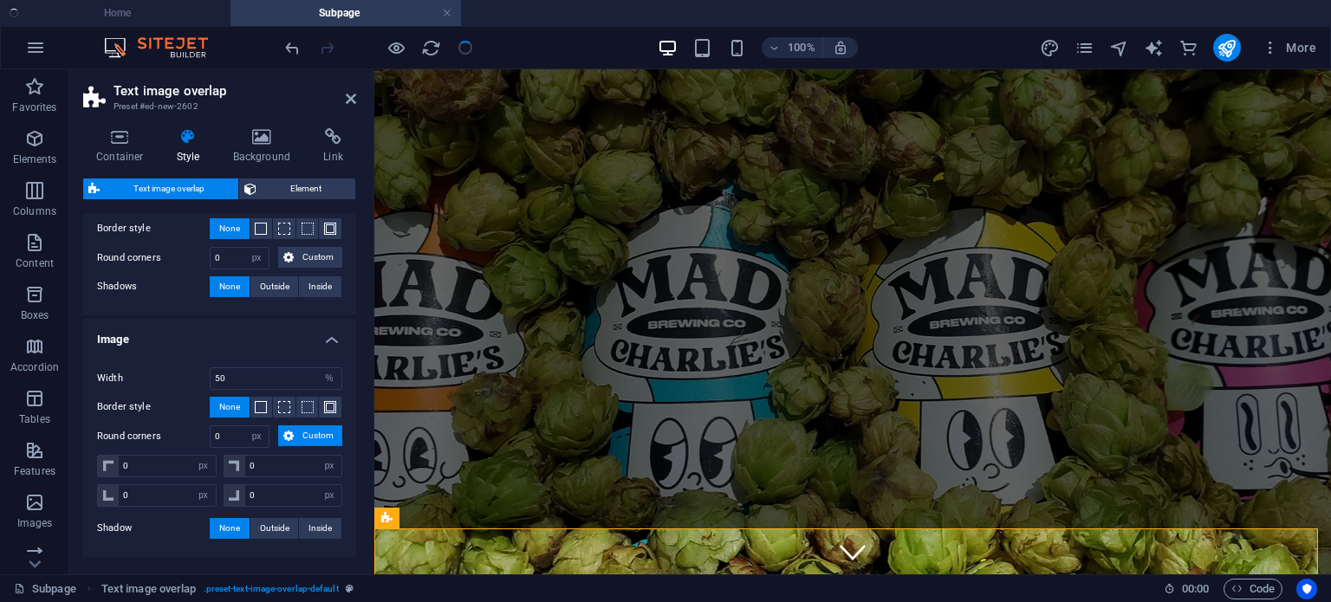
click at [325, 432] on span "Custom" at bounding box center [318, 435] width 38 height 21
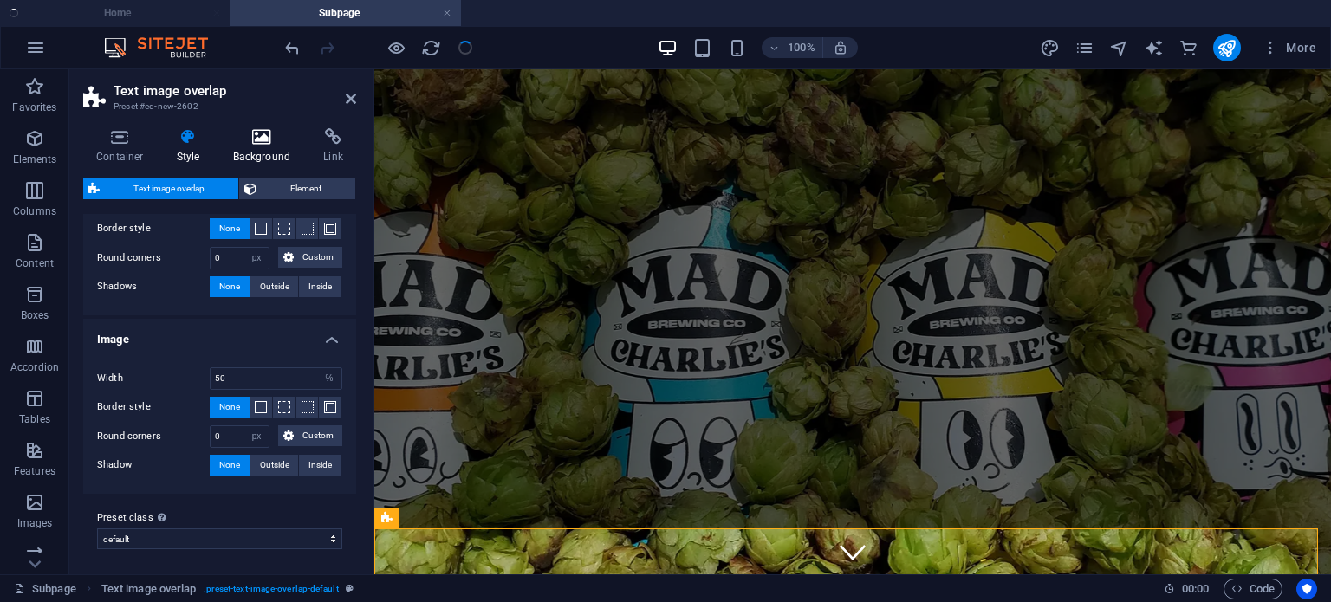
click at [262, 143] on icon at bounding box center [262, 136] width 84 height 17
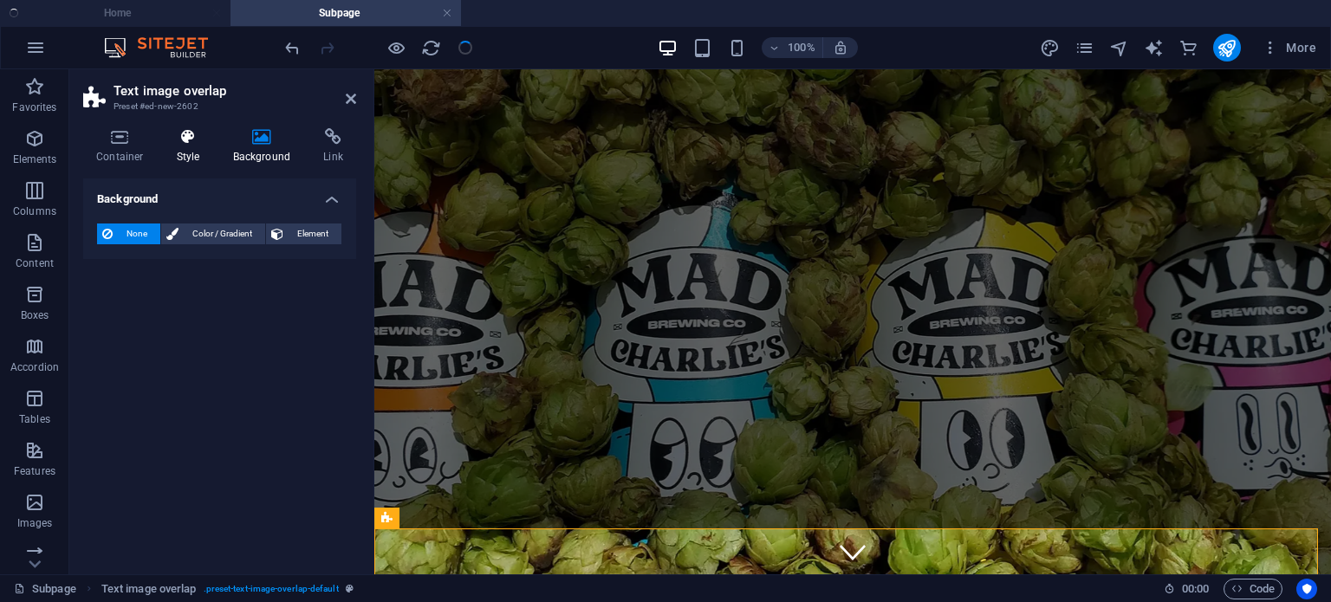
click at [200, 141] on icon at bounding box center [188, 136] width 49 height 17
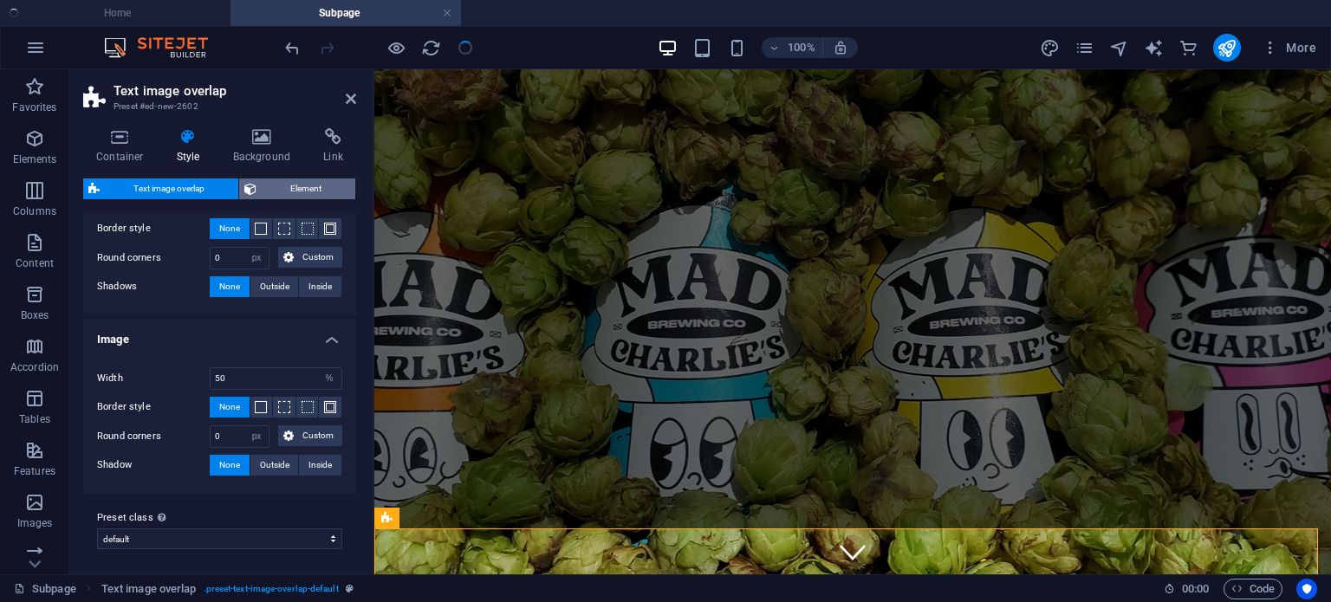
click at [260, 184] on button "Element" at bounding box center [297, 188] width 116 height 21
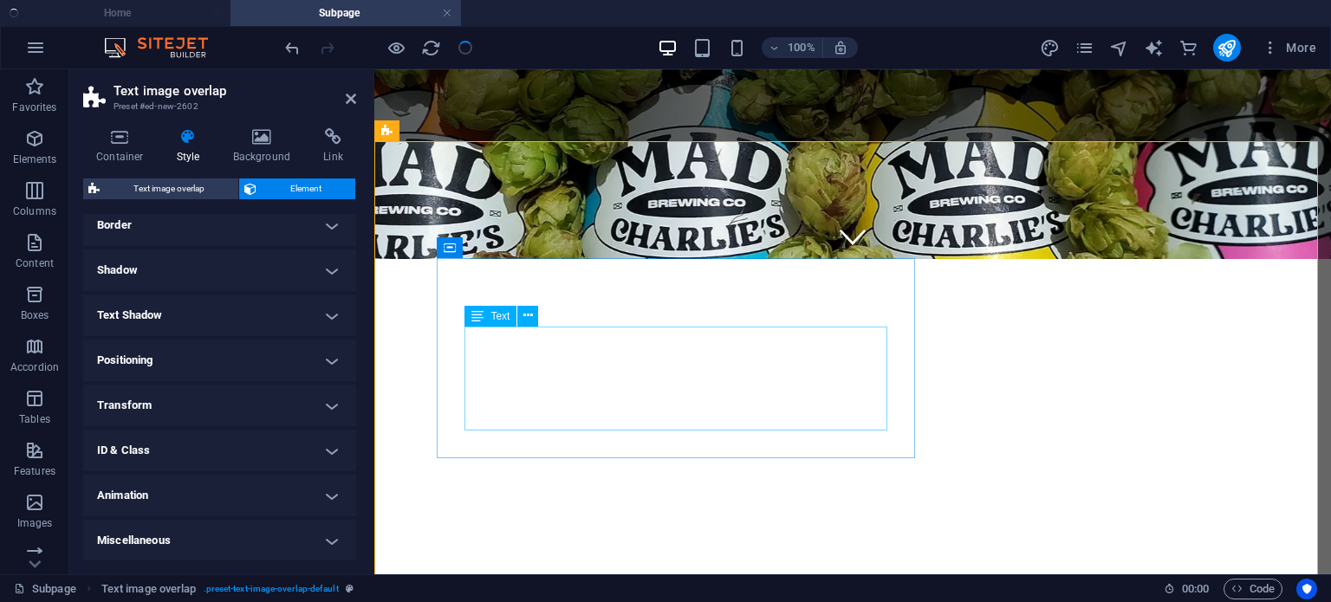
scroll to position [388, 0]
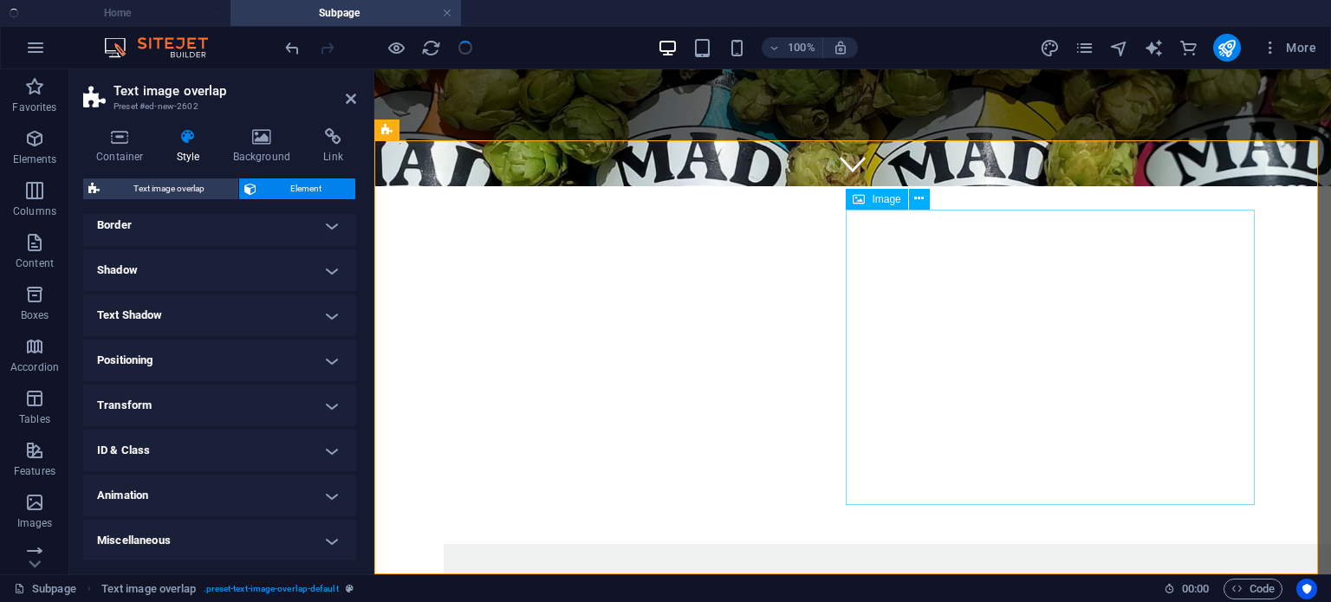
click at [877, 199] on span "Image" at bounding box center [886, 199] width 29 height 10
click at [920, 198] on icon at bounding box center [919, 199] width 10 height 18
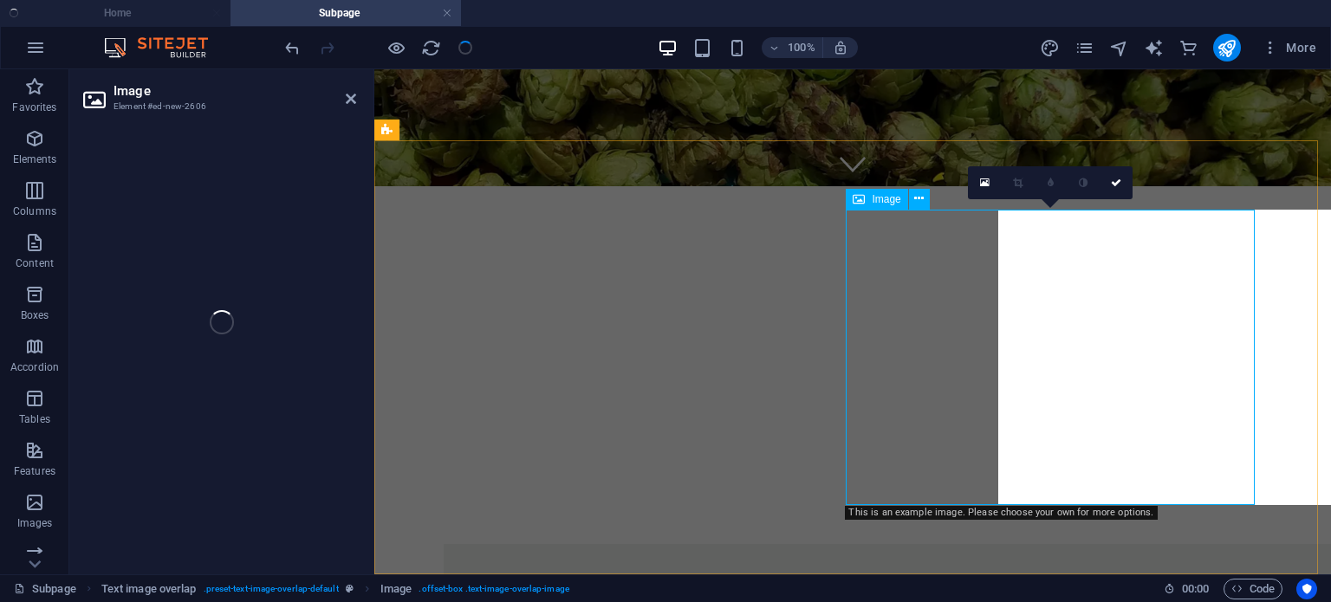
select select "%"
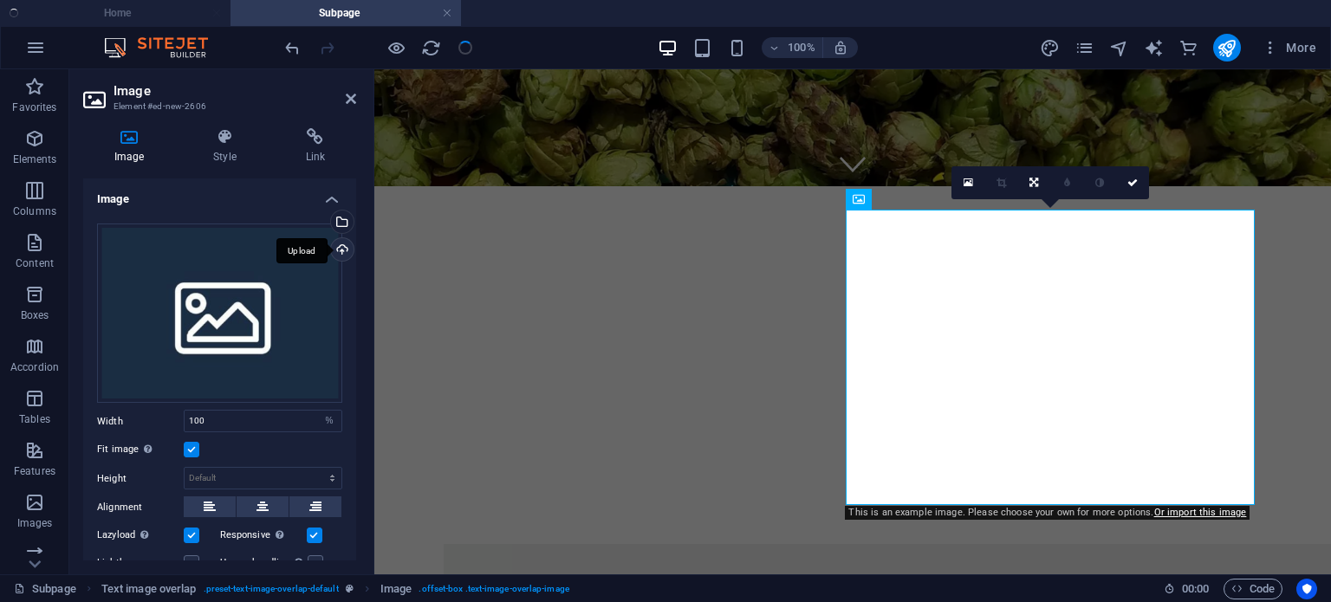
click at [340, 249] on div "Upload" at bounding box center [340, 251] width 26 height 26
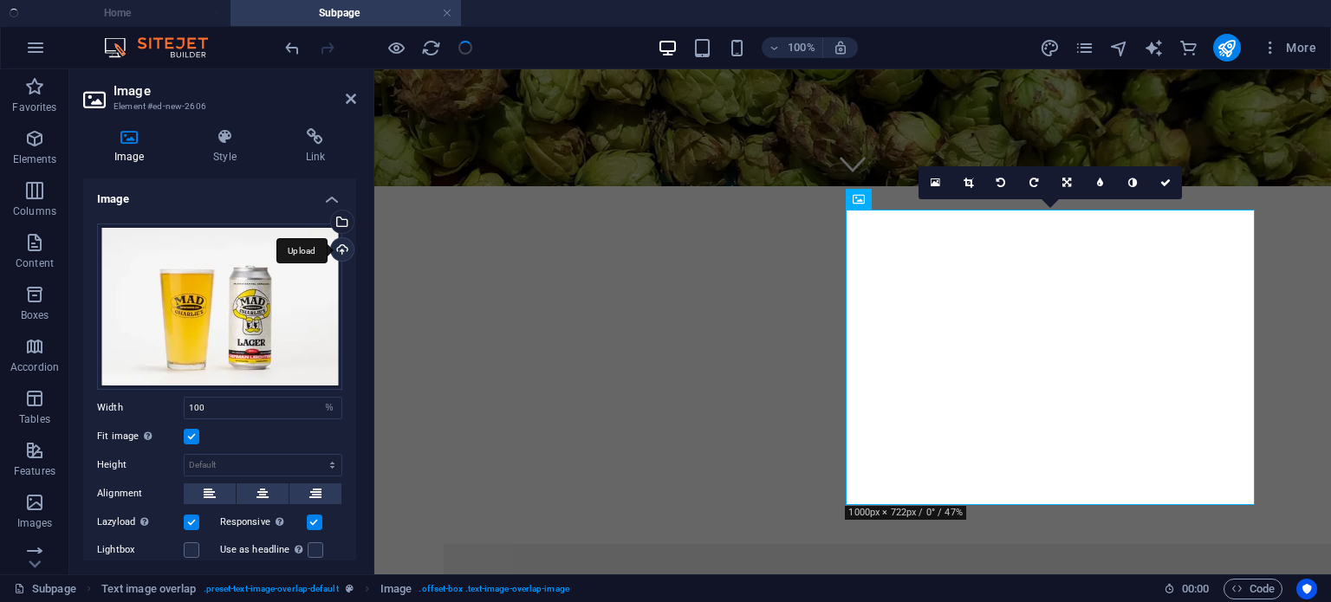
scroll to position [365, 0]
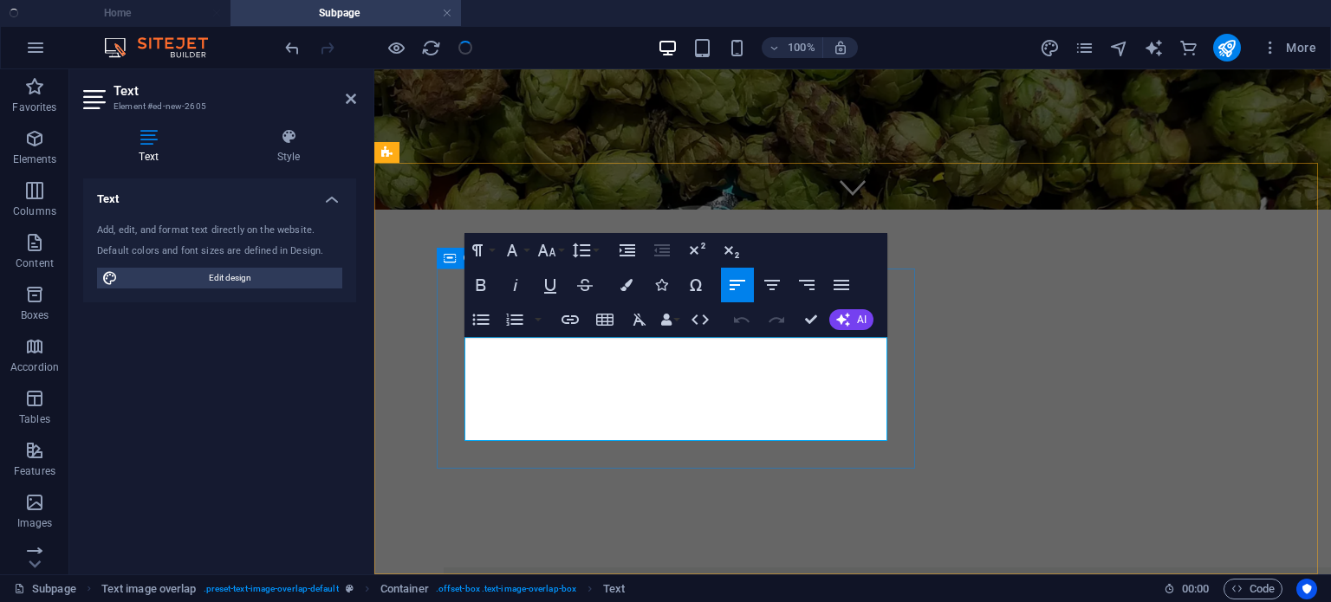
drag, startPoint x: 505, startPoint y: 426, endPoint x: 449, endPoint y: 347, distance: 97.6
click at [480, 325] on icon "button" at bounding box center [481, 319] width 16 height 11
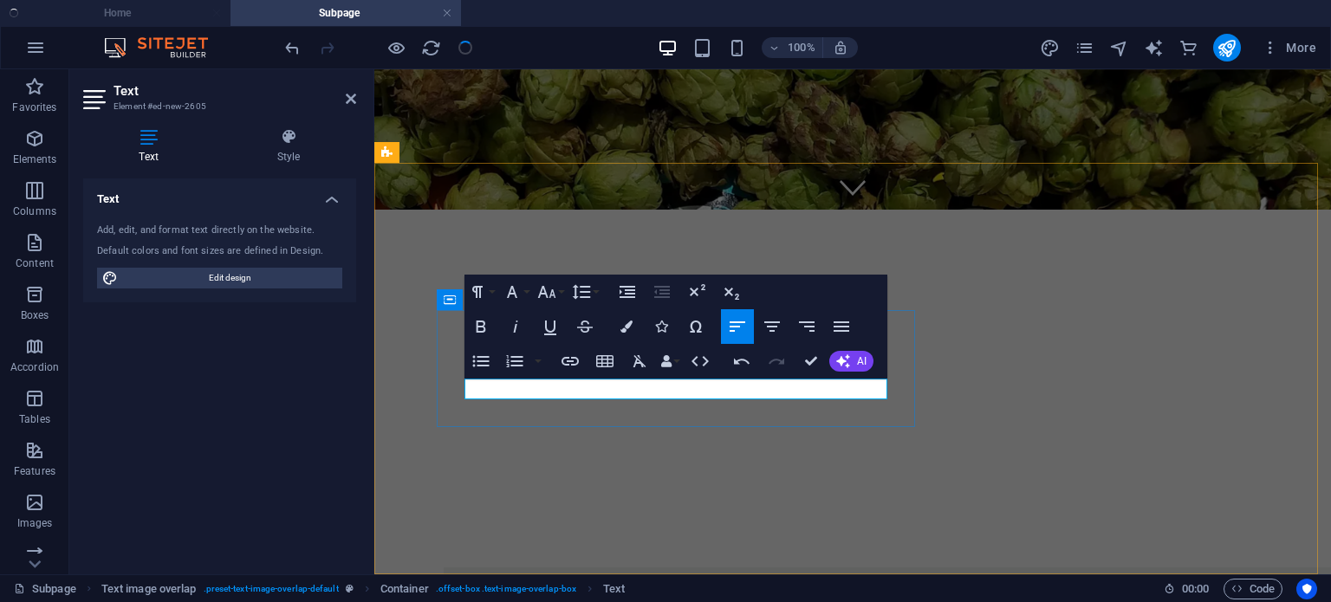
click at [482, 357] on icon "button" at bounding box center [481, 361] width 16 height 11
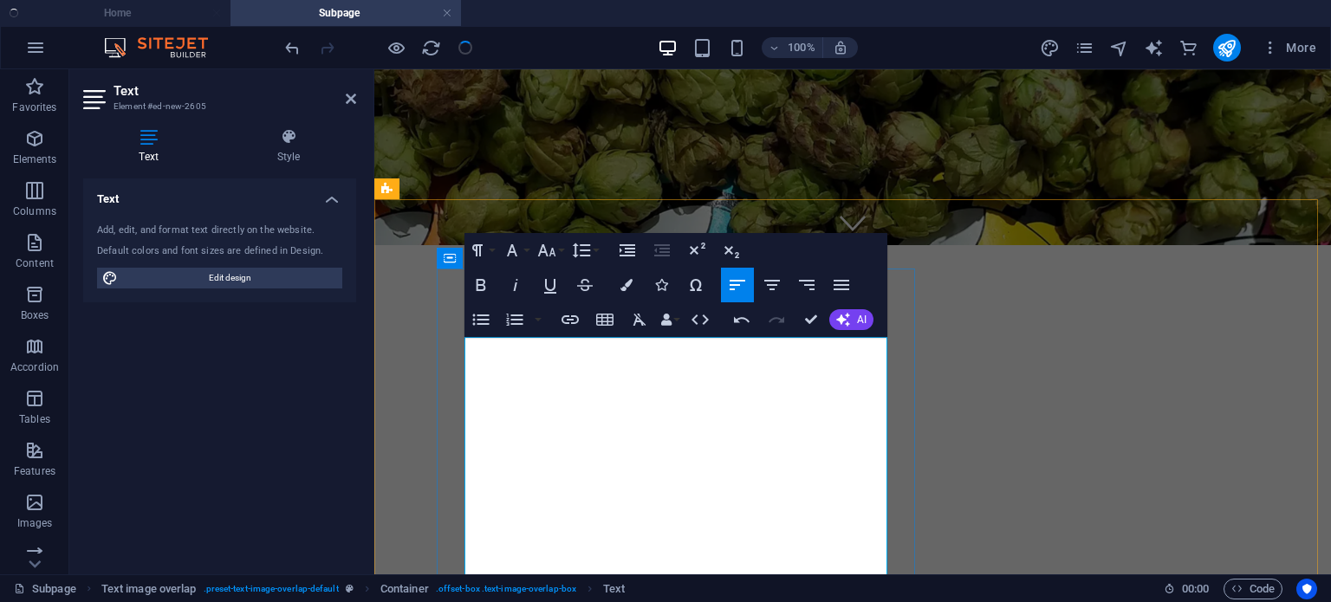
scroll to position [443, 0]
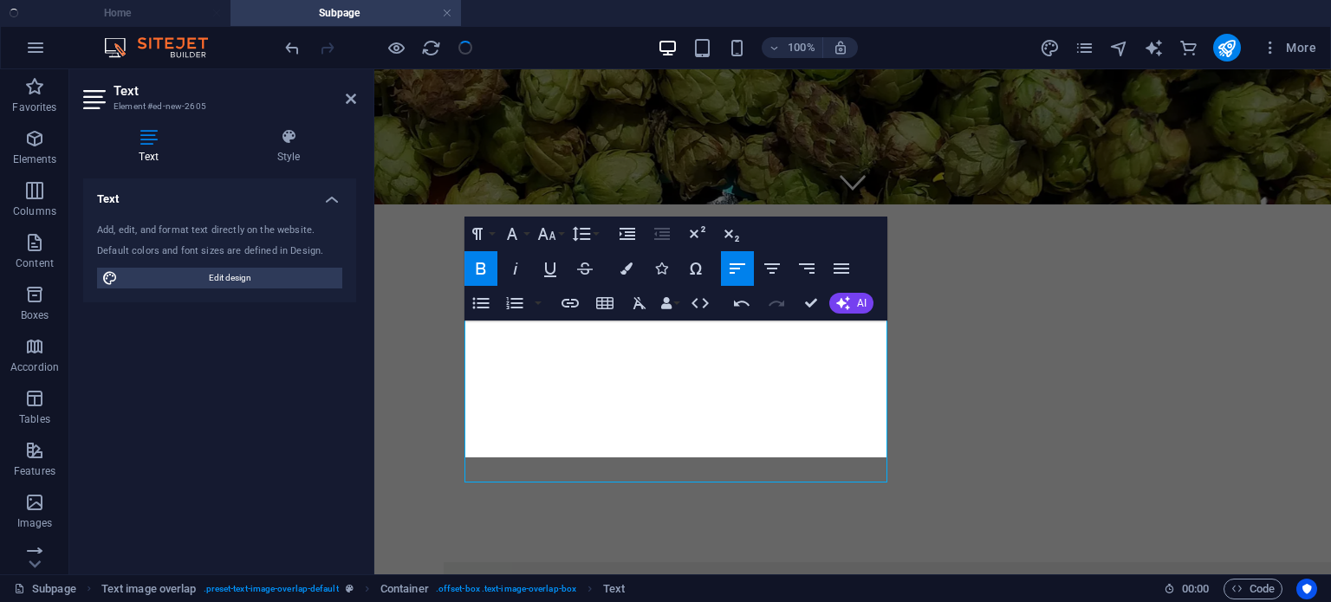
scroll to position [365, 0]
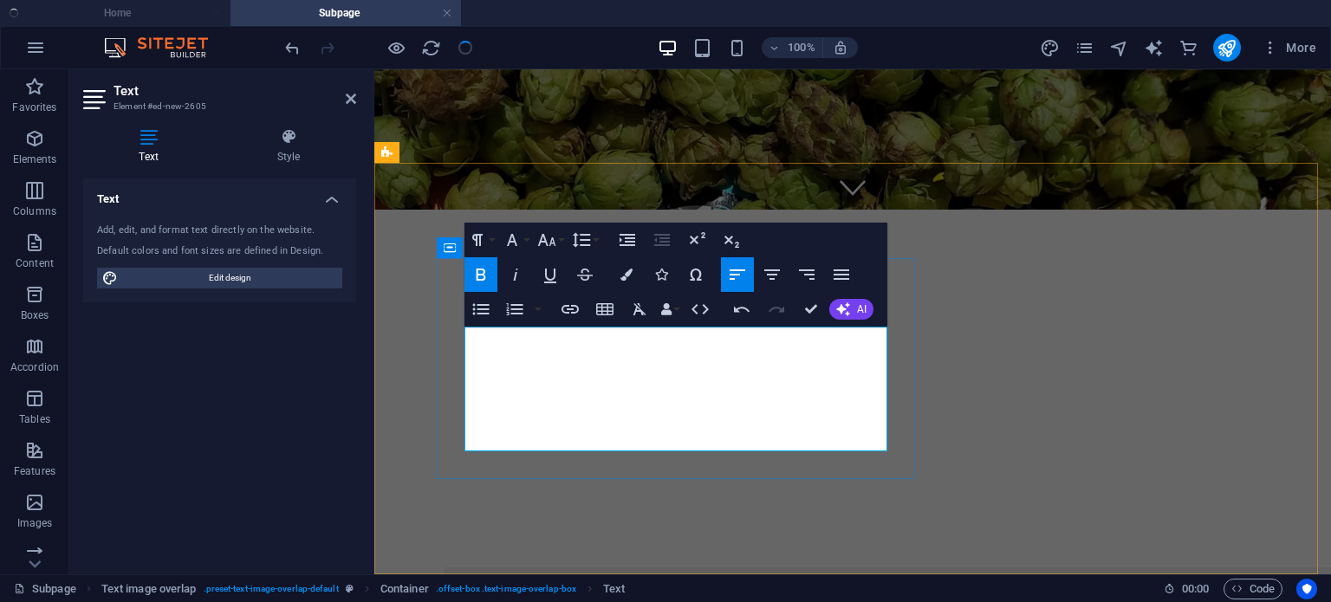
click at [479, 304] on icon "button" at bounding box center [481, 309] width 16 height 11
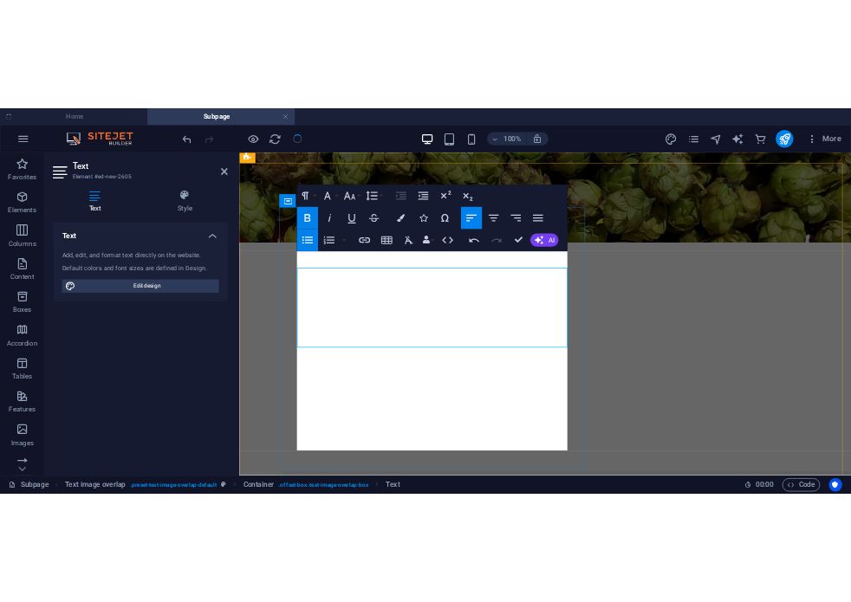
scroll to position [443, 0]
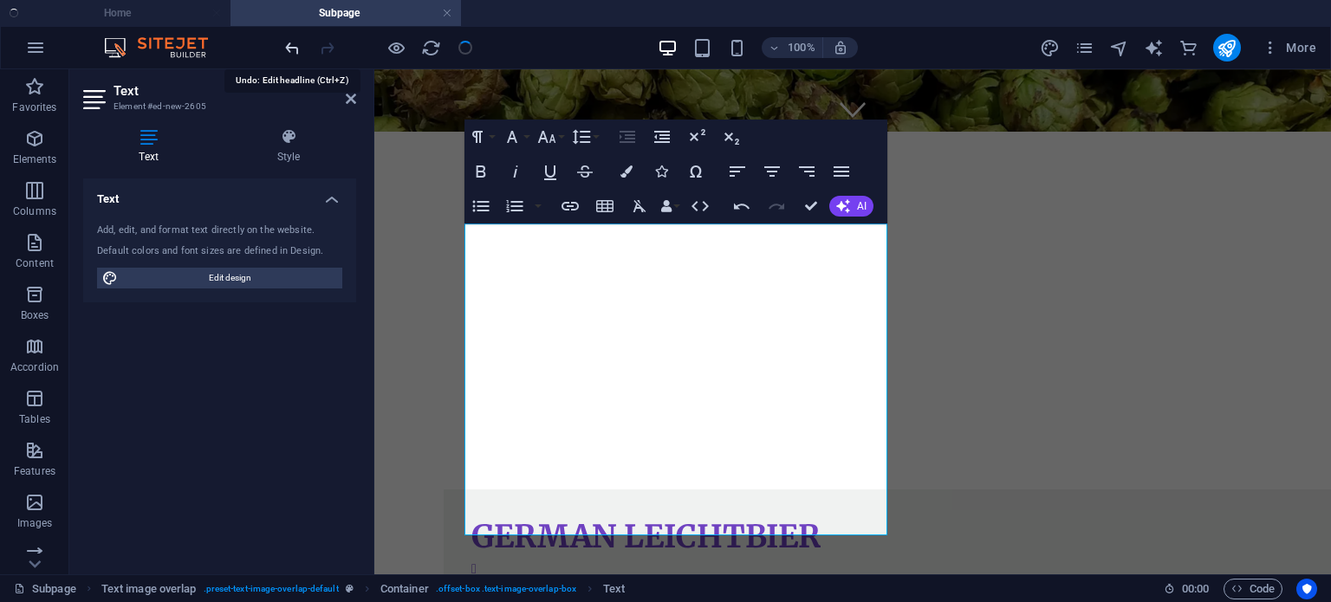
click at [288, 48] on icon "undo" at bounding box center [292, 48] width 20 height 20
click at [480, 207] on icon "button" at bounding box center [480, 206] width 21 height 21
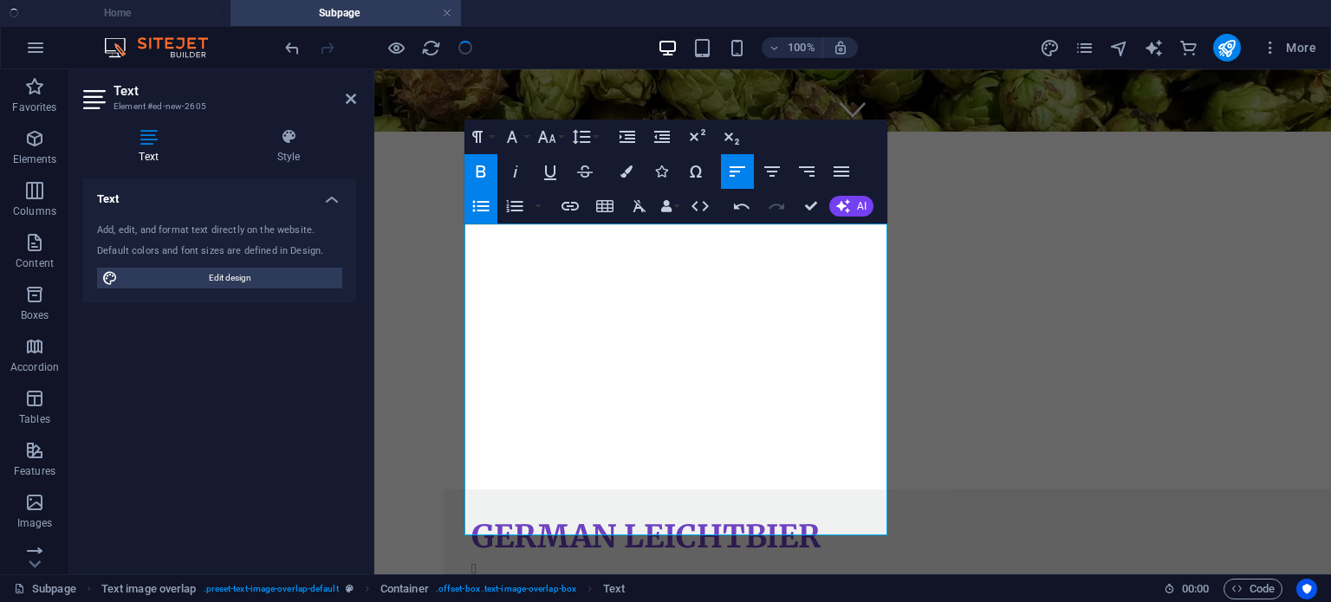
click at [480, 207] on icon "button" at bounding box center [480, 206] width 21 height 21
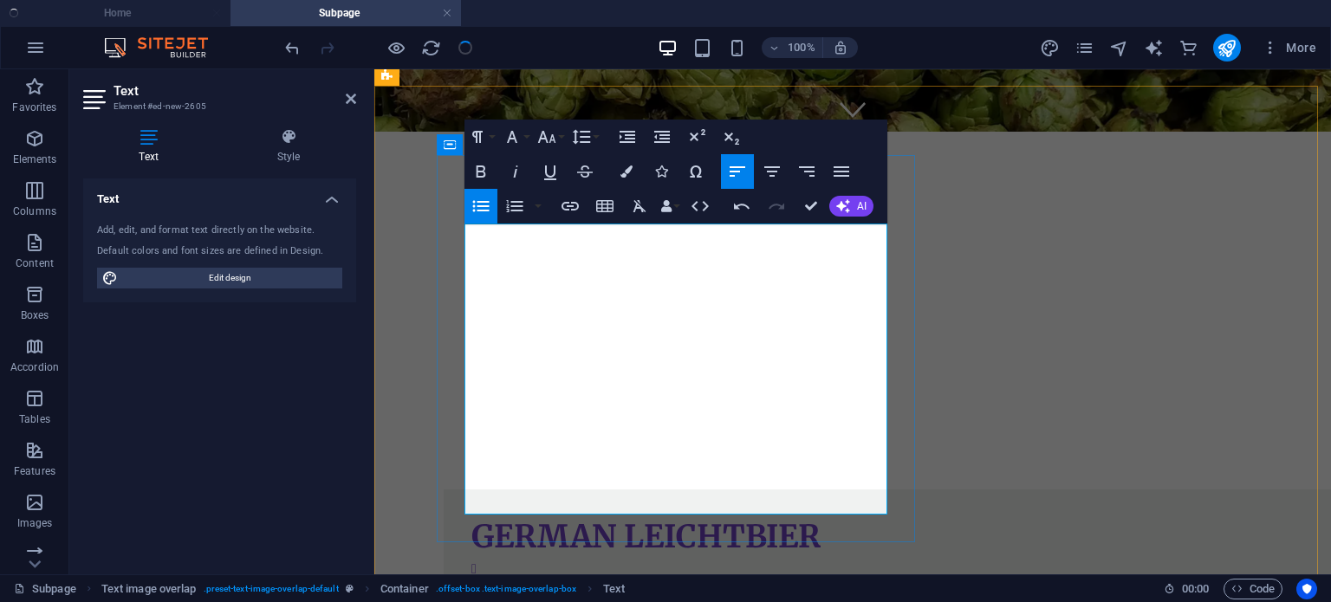
drag, startPoint x: 725, startPoint y: 458, endPoint x: 598, endPoint y: 103, distance: 377.3
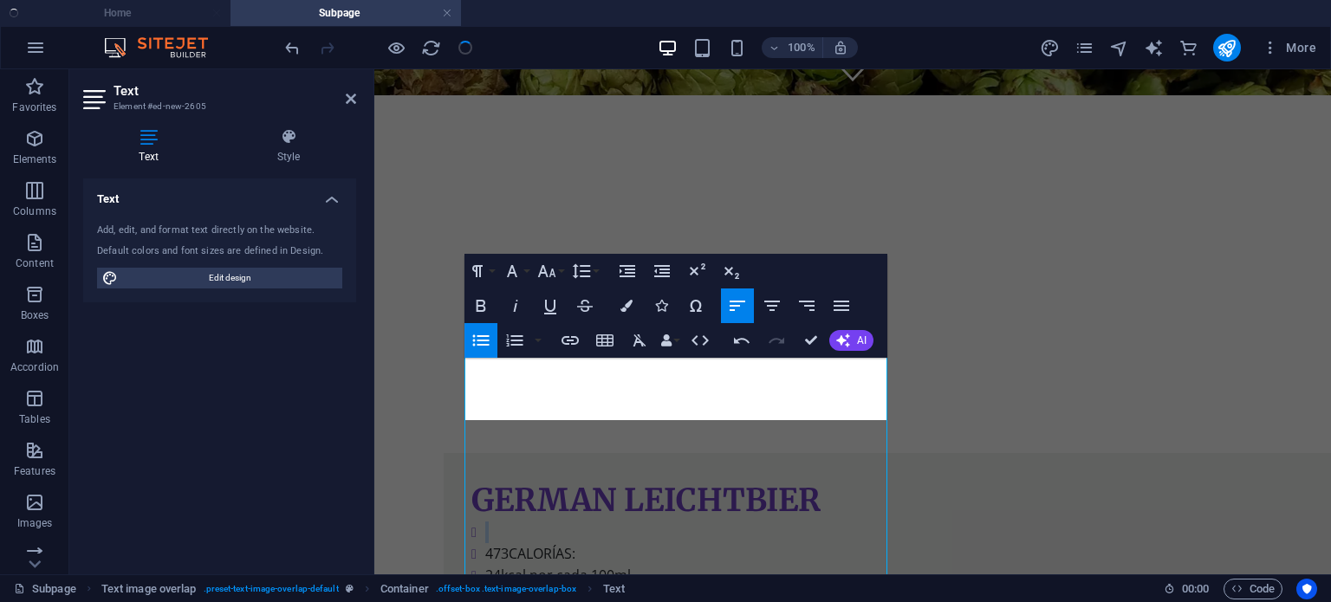
scroll to position [365, 0]
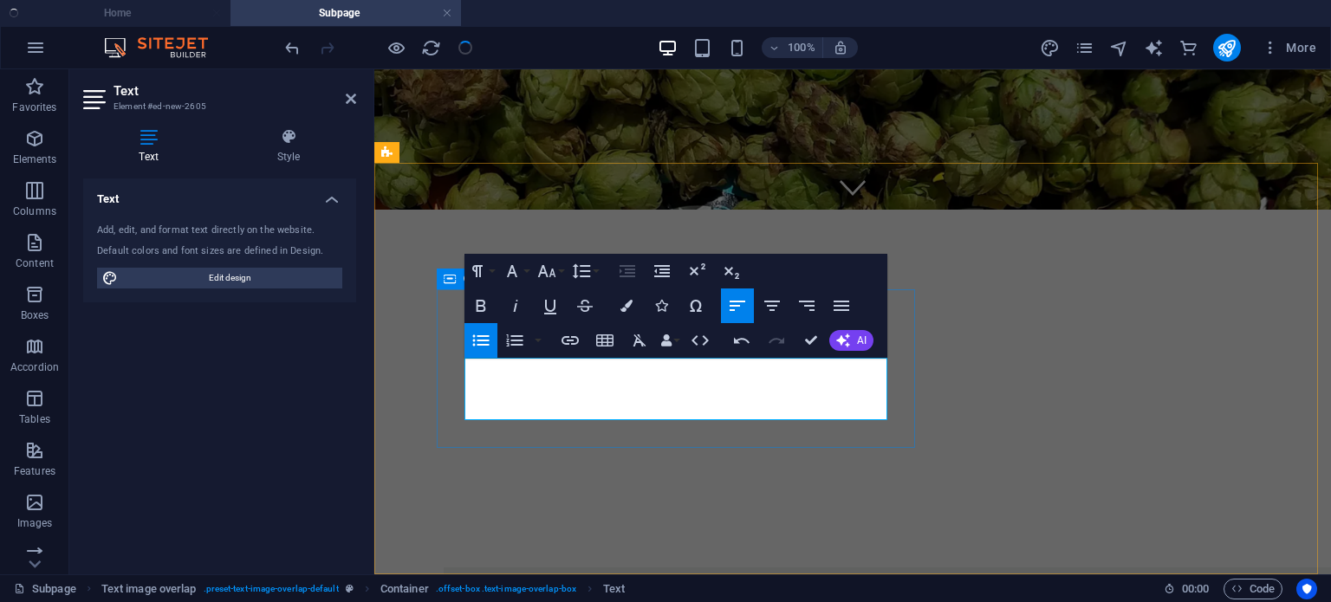
drag, startPoint x: 634, startPoint y: 406, endPoint x: 433, endPoint y: 358, distance: 206.8
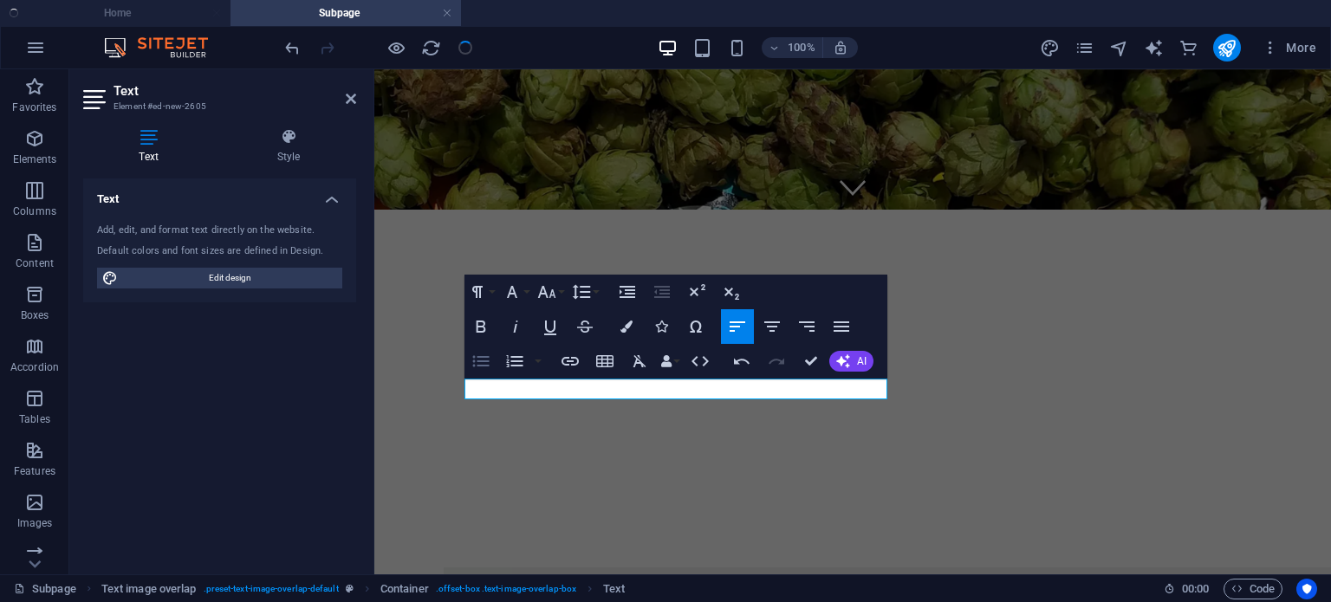
click at [478, 365] on icon "button" at bounding box center [481, 361] width 16 height 11
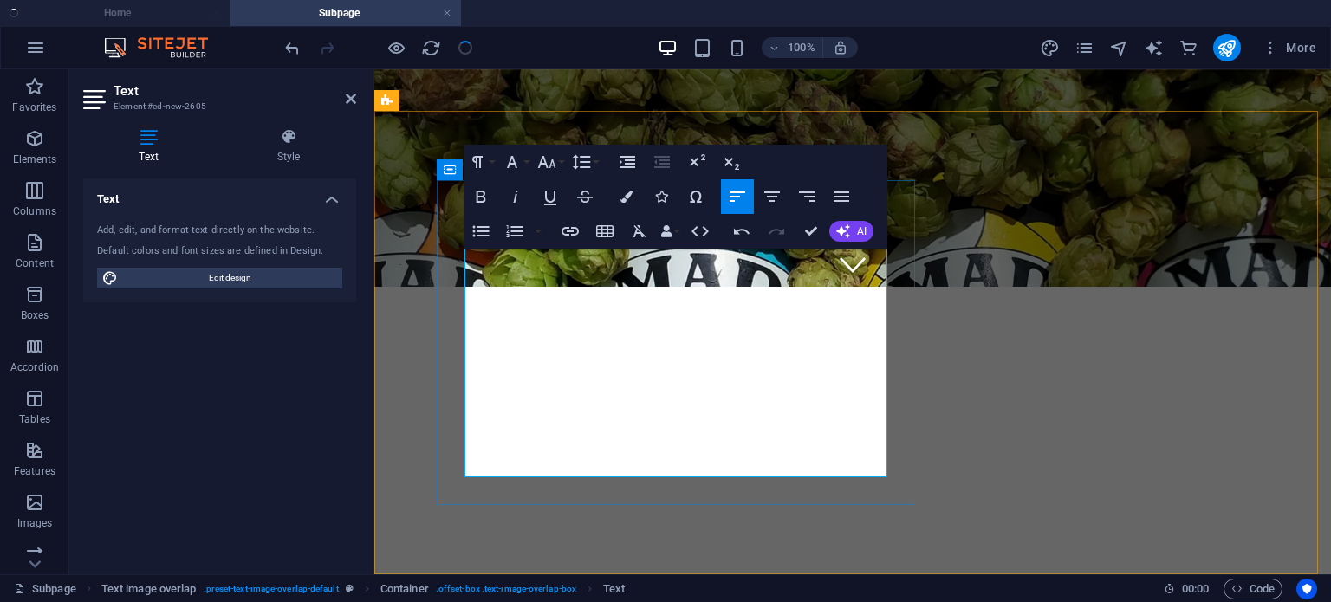
scroll to position [417, 0]
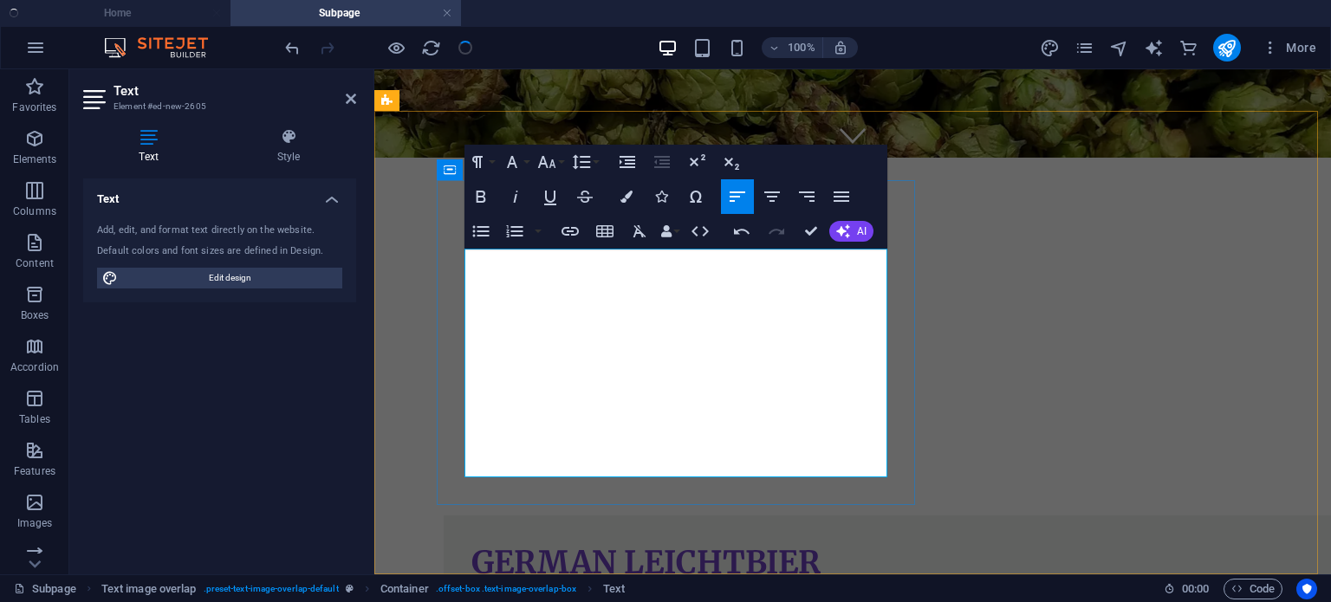
click at [483, 225] on icon "button" at bounding box center [480, 231] width 21 height 21
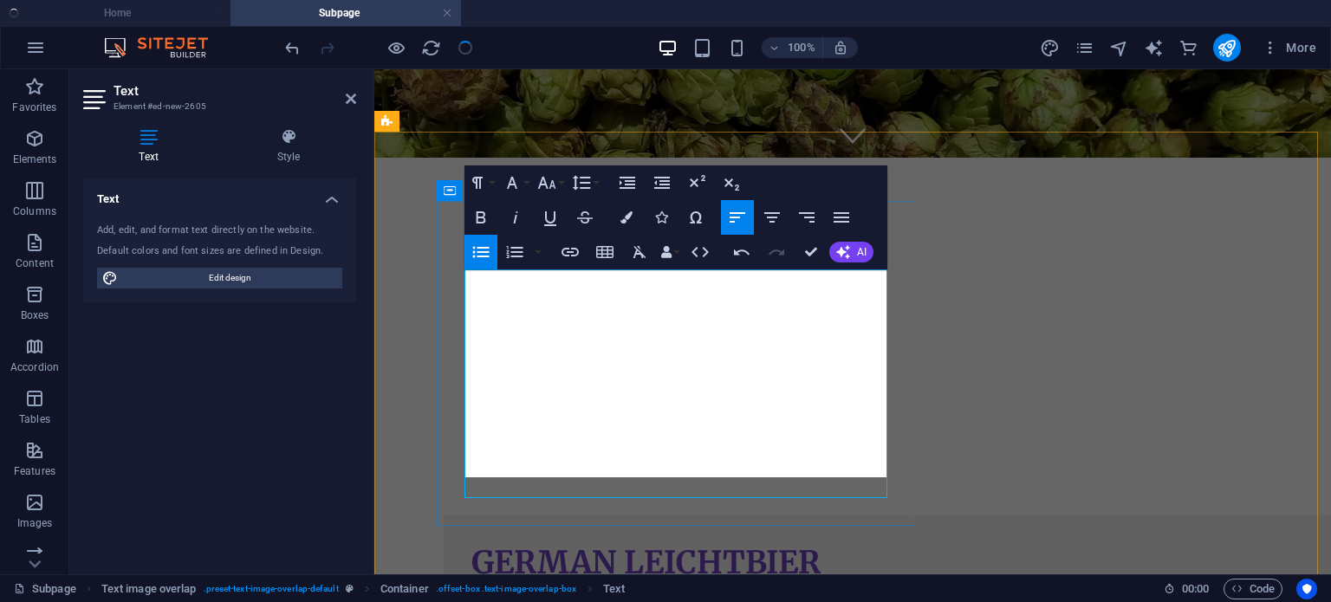
scroll to position [396, 0]
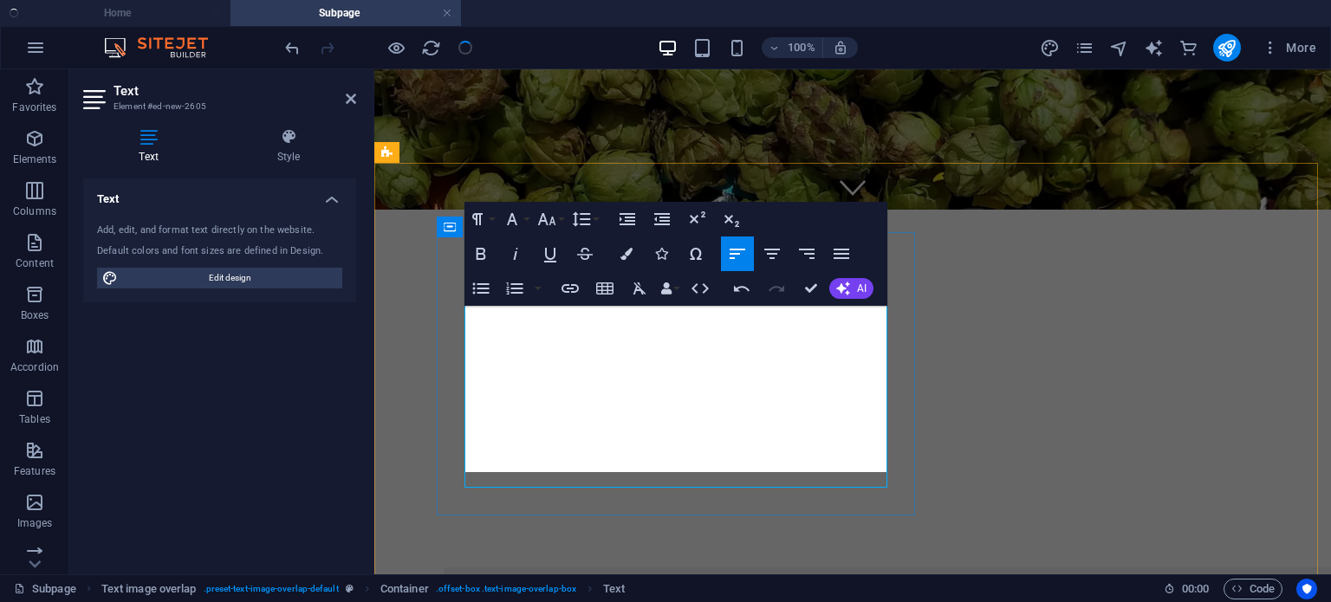
scroll to position [375, 0]
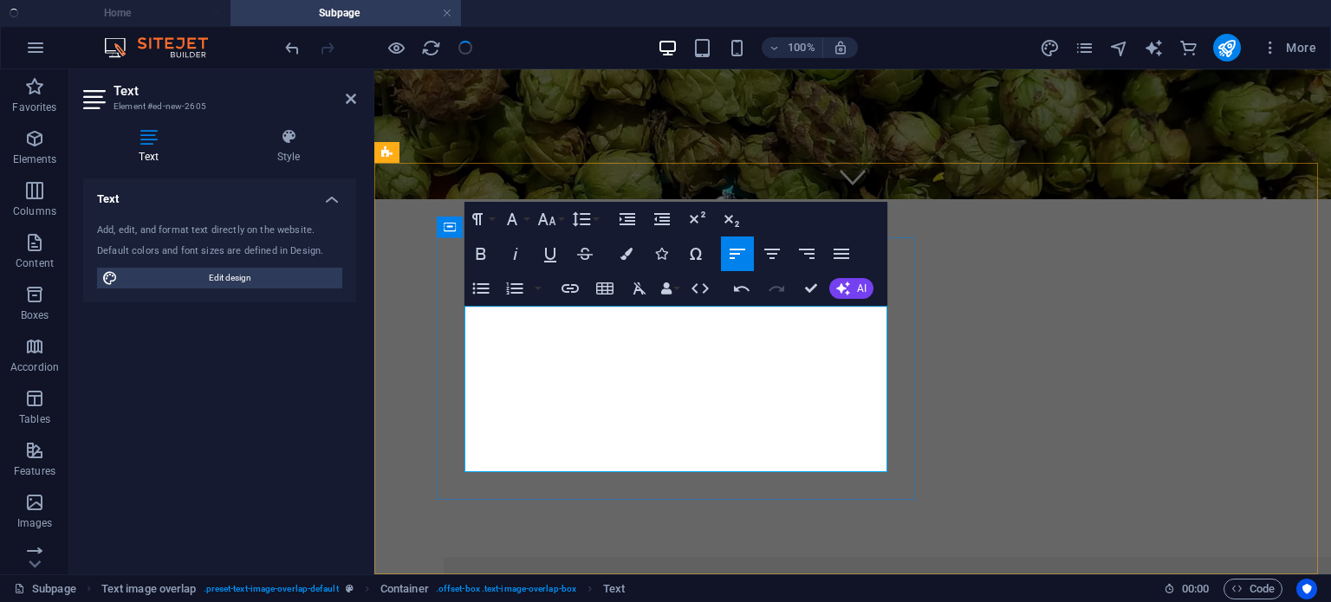
scroll to position [365, 0]
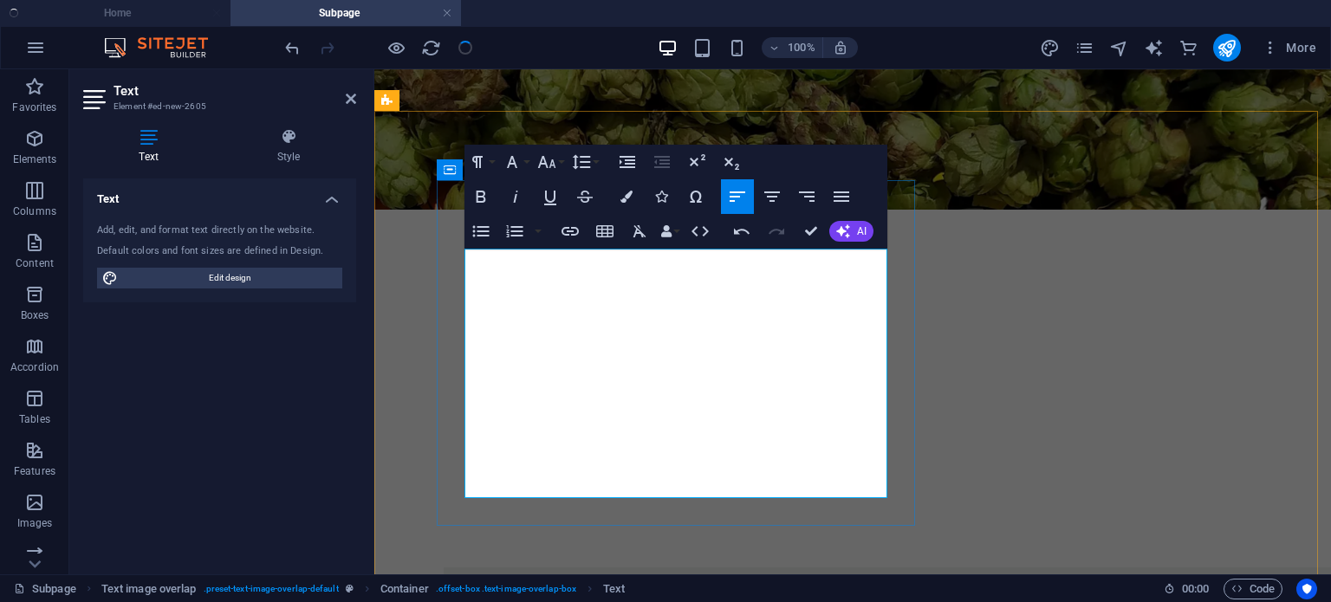
scroll to position [417, 0]
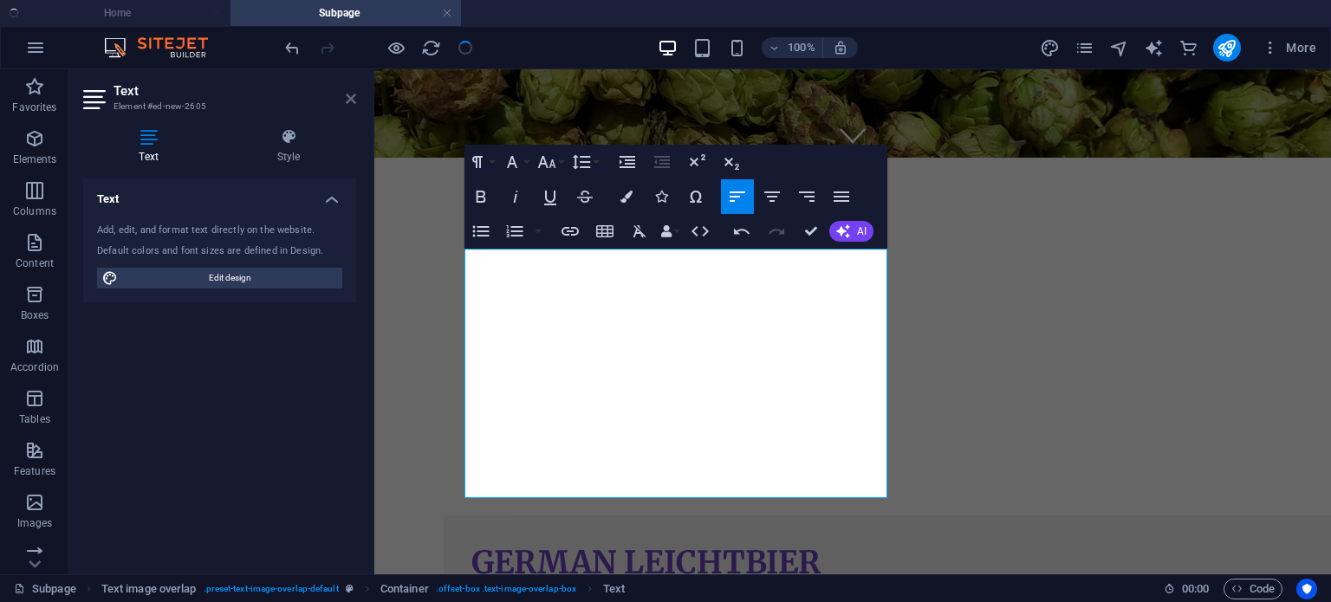
click at [353, 96] on icon at bounding box center [351, 99] width 10 height 14
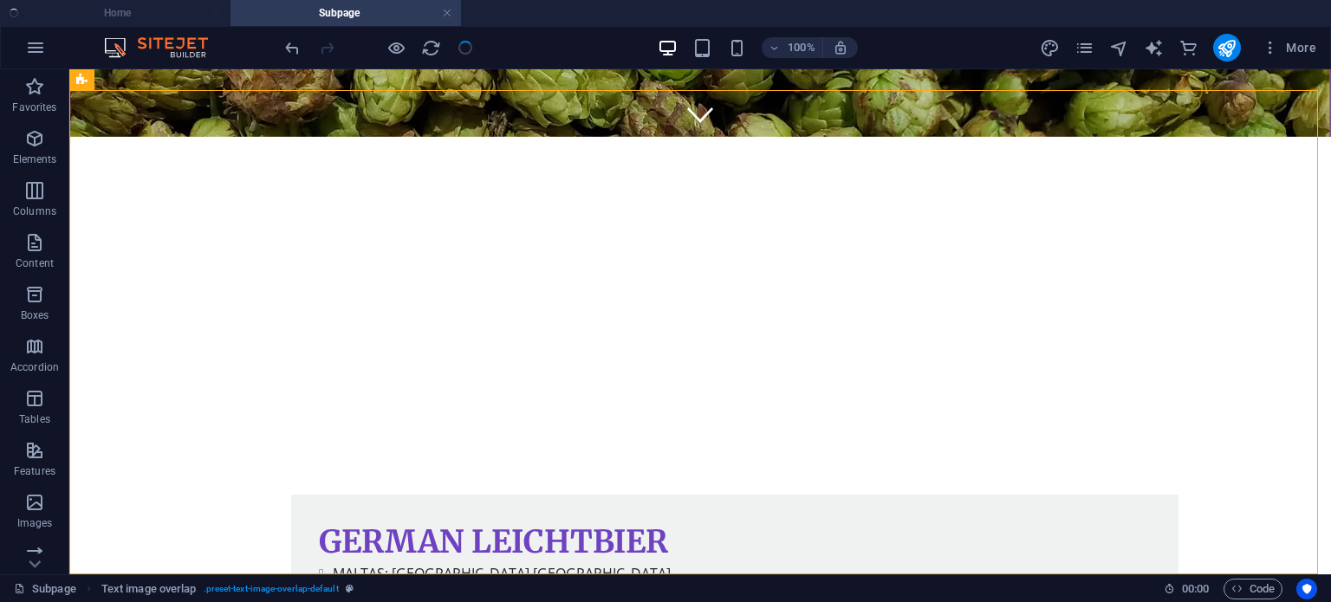
click at [466, 44] on div at bounding box center [379, 48] width 194 height 28
click at [147, 10] on ul "Home Subpage" at bounding box center [665, 13] width 1331 height 26
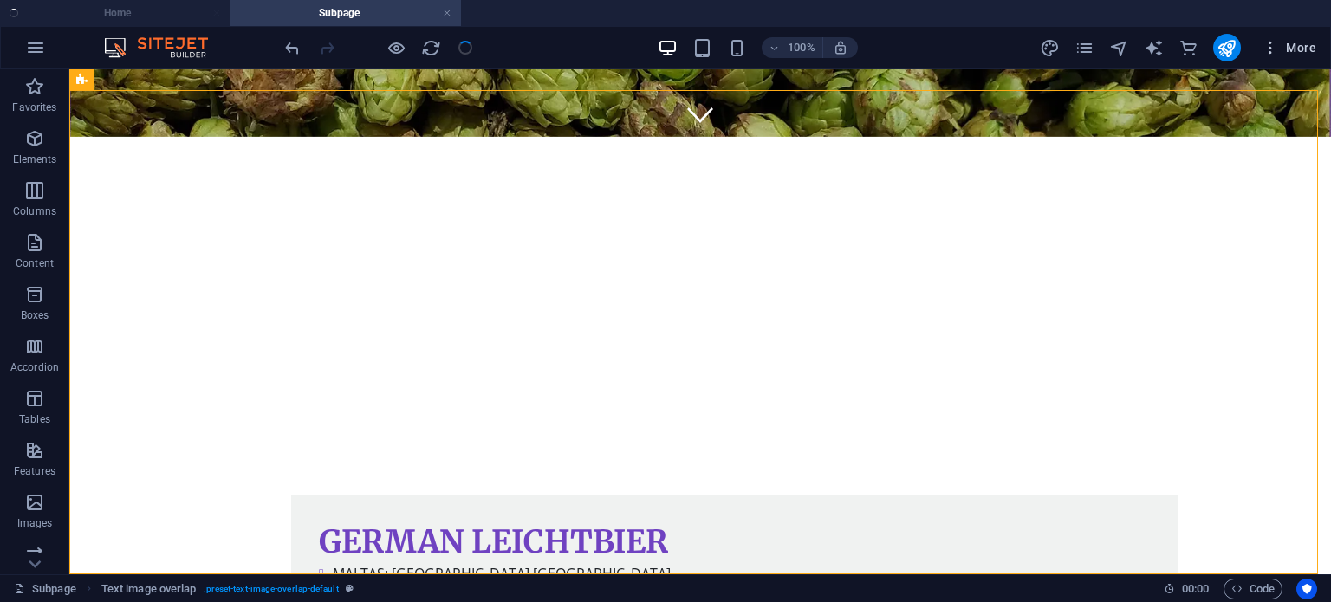
click at [1271, 51] on icon "button" at bounding box center [1269, 47] width 17 height 17
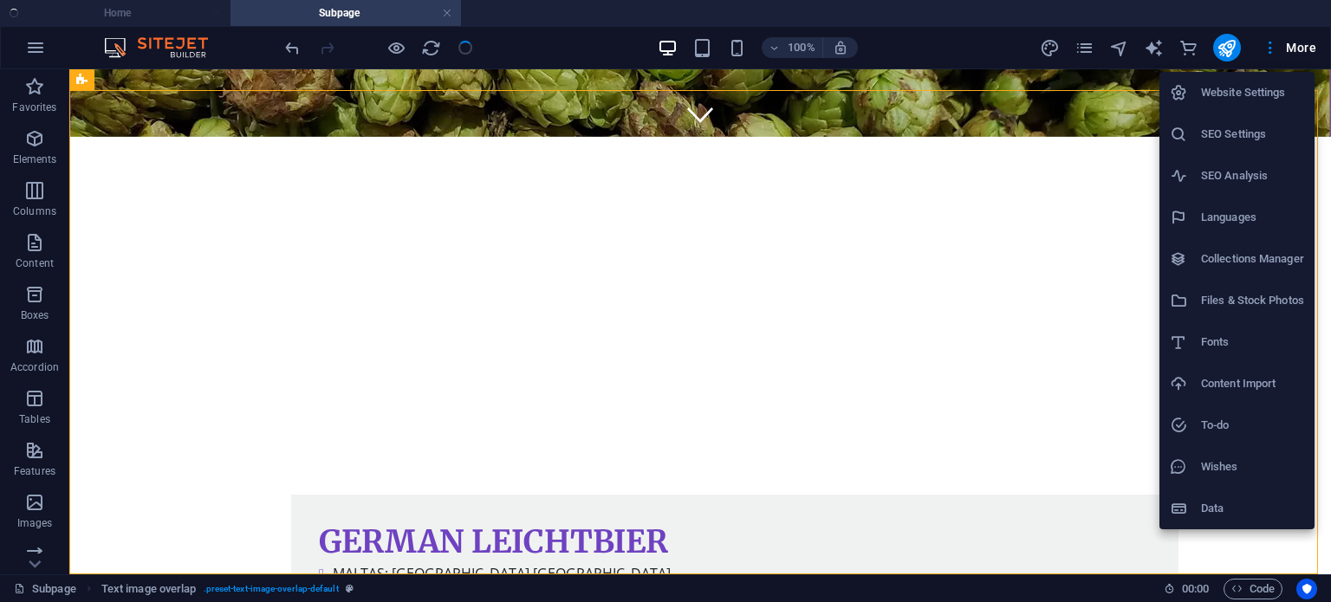
click at [1070, 113] on div at bounding box center [665, 301] width 1331 height 602
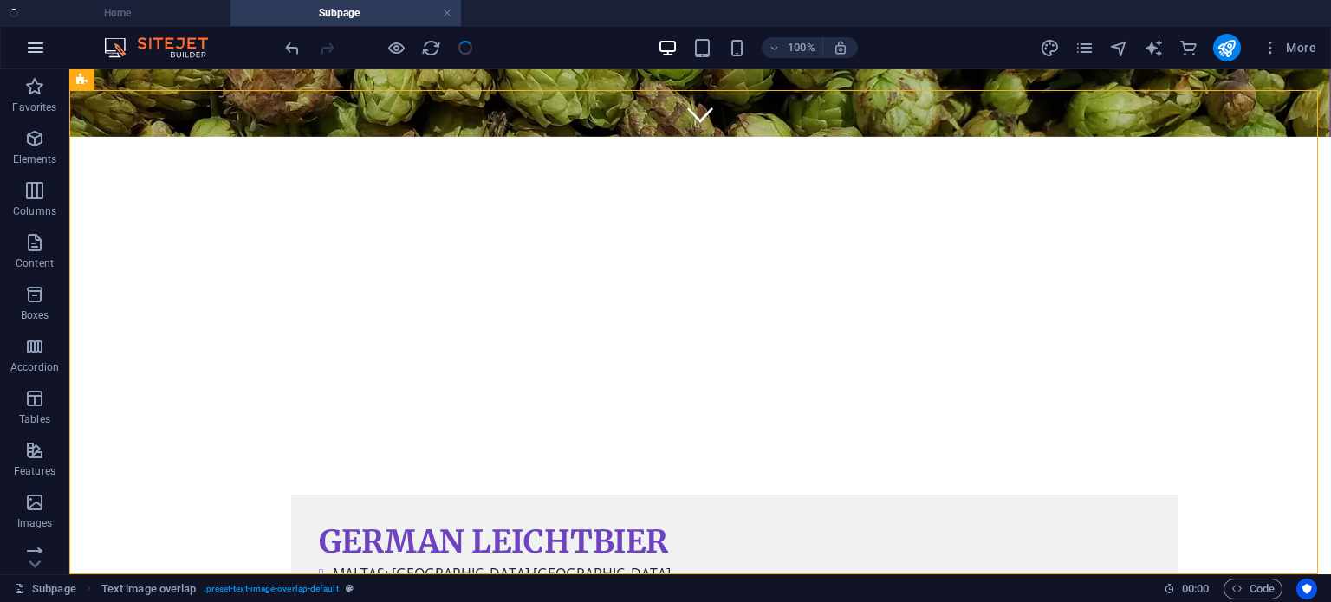
click at [34, 35] on button "button" at bounding box center [36, 48] width 42 height 42
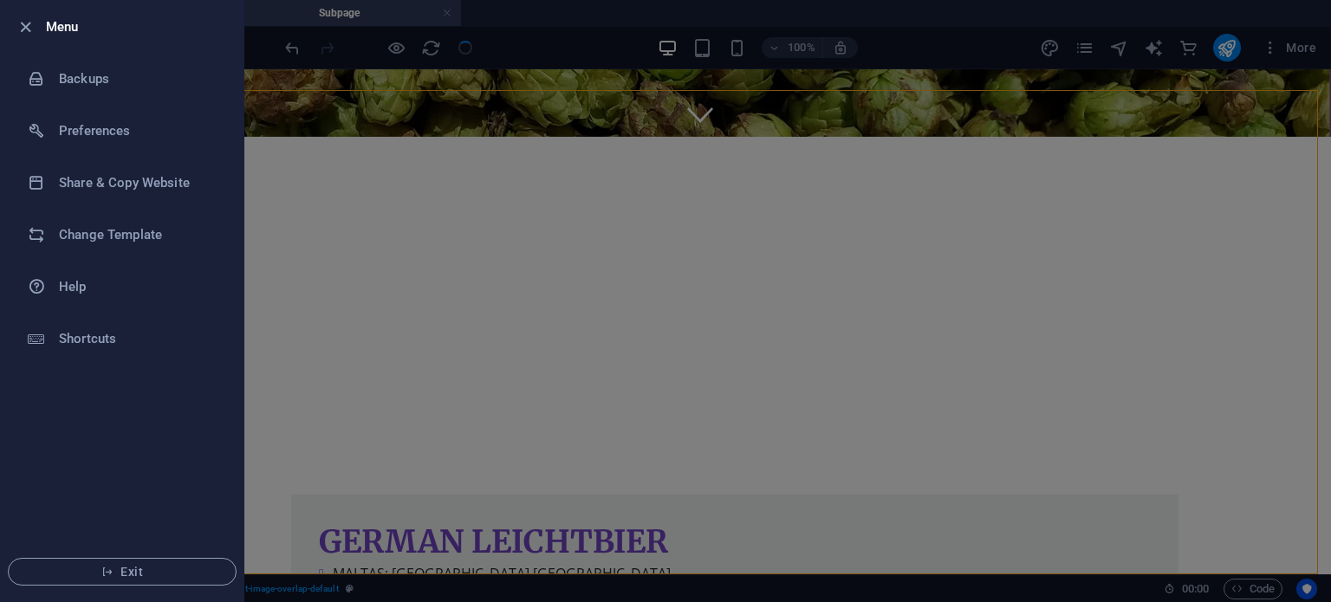
click at [1225, 224] on div at bounding box center [665, 301] width 1331 height 602
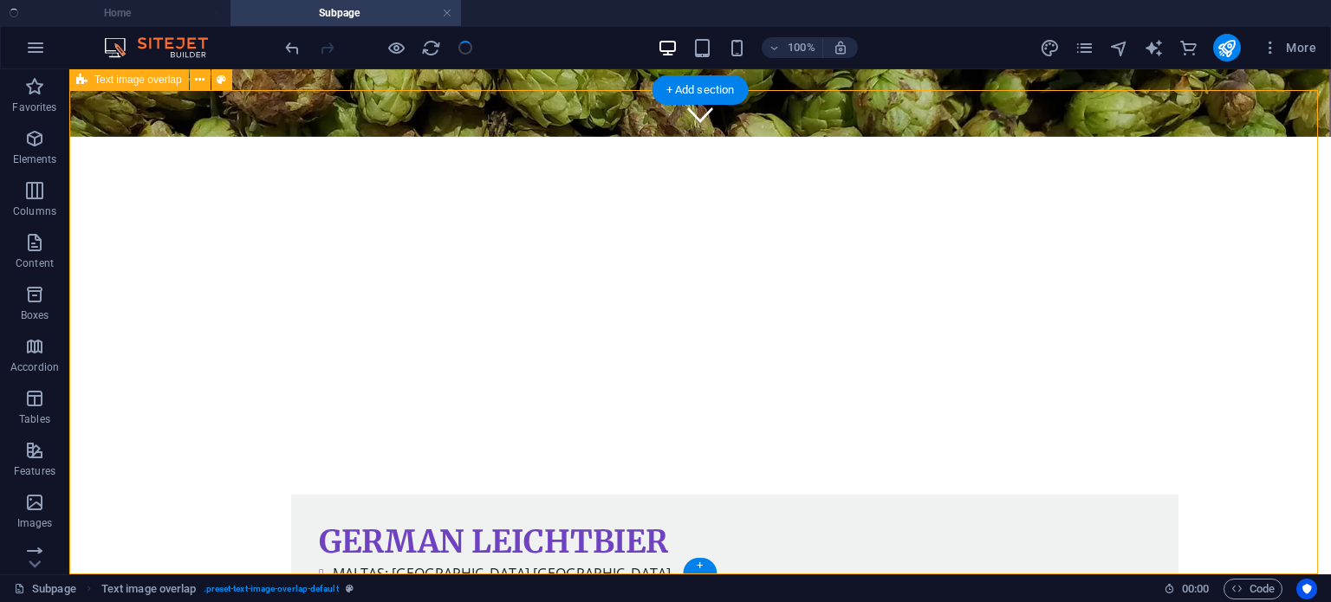
click at [704, 566] on div "+" at bounding box center [700, 566] width 34 height 16
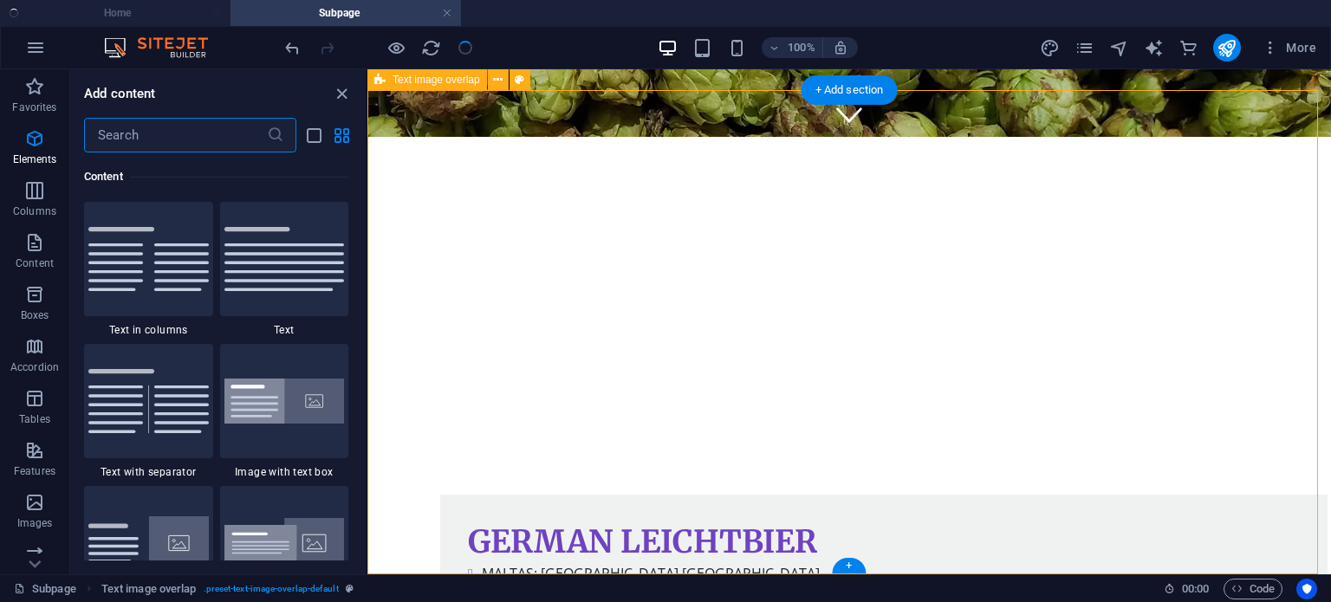
scroll to position [3031, 0]
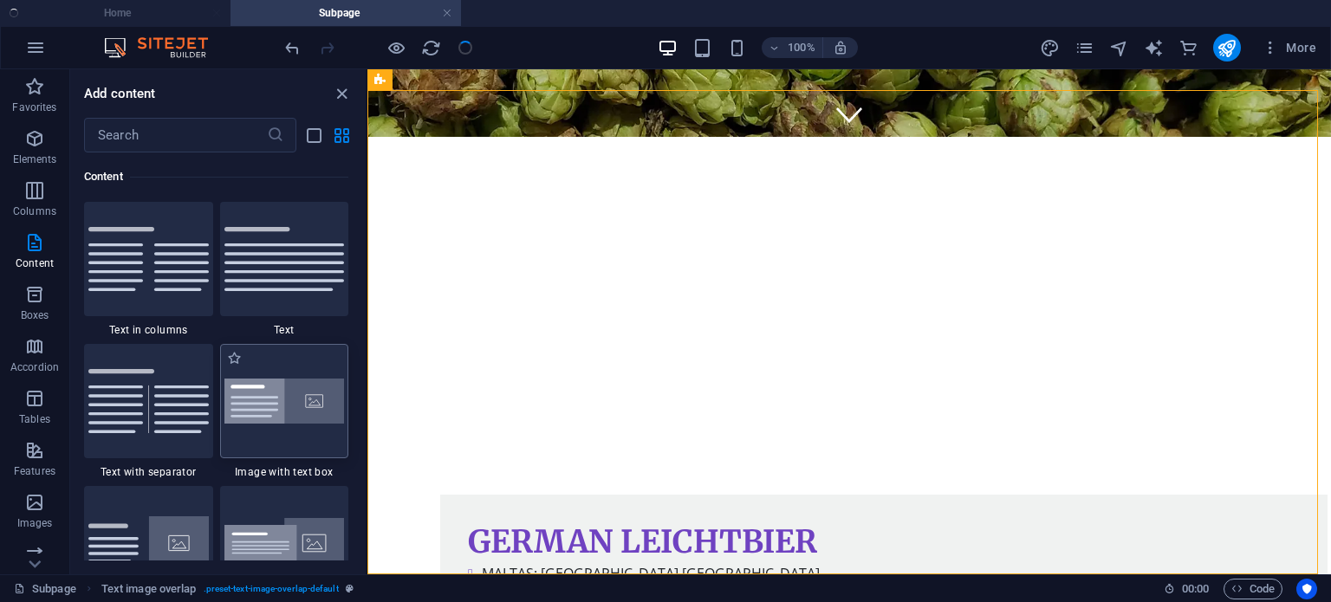
click at [311, 407] on img at bounding box center [284, 402] width 120 height 46
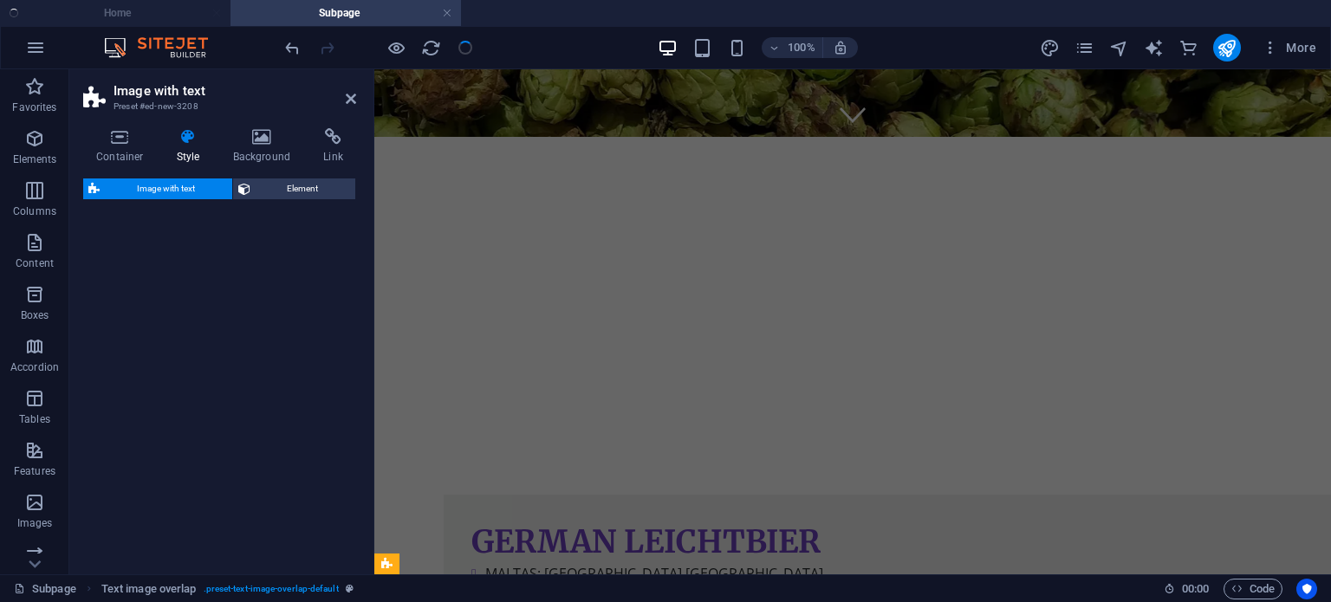
select select "rem"
select select "px"
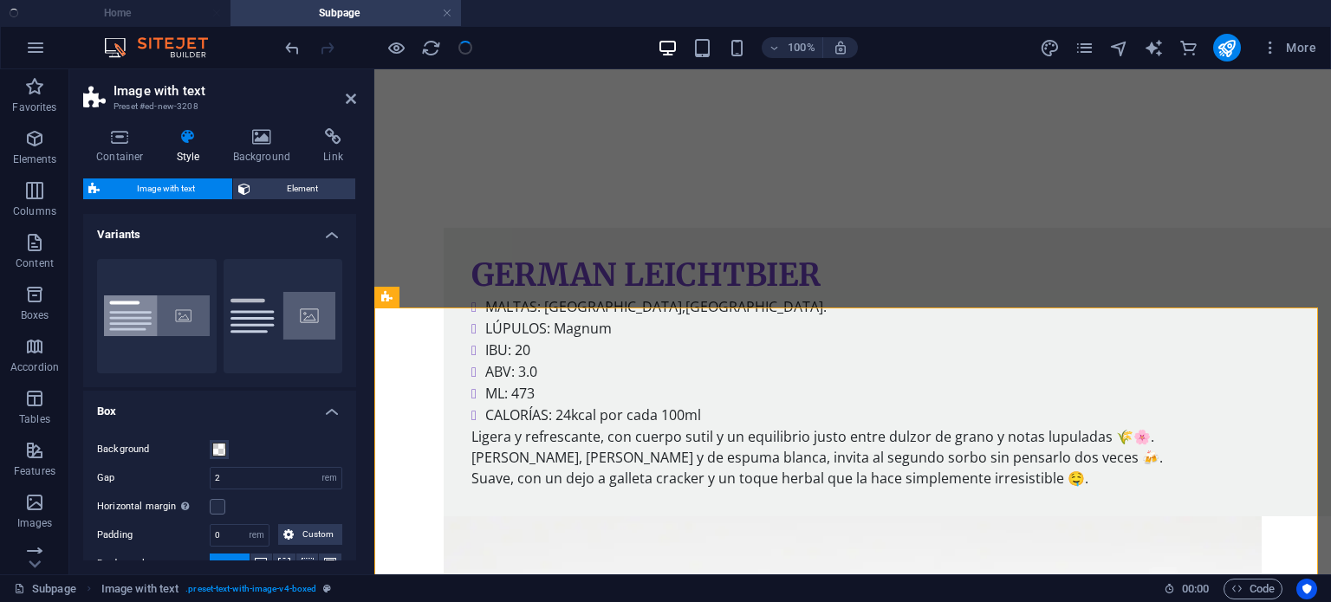
scroll to position [783, 0]
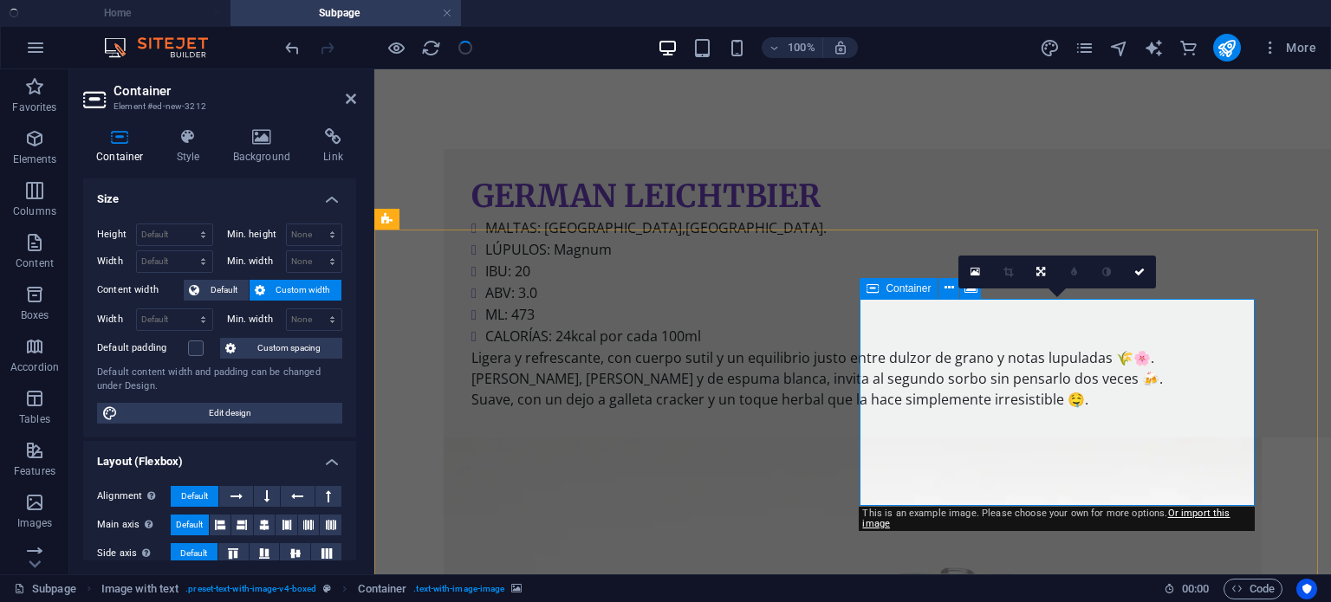
click at [278, 138] on icon at bounding box center [262, 136] width 84 height 17
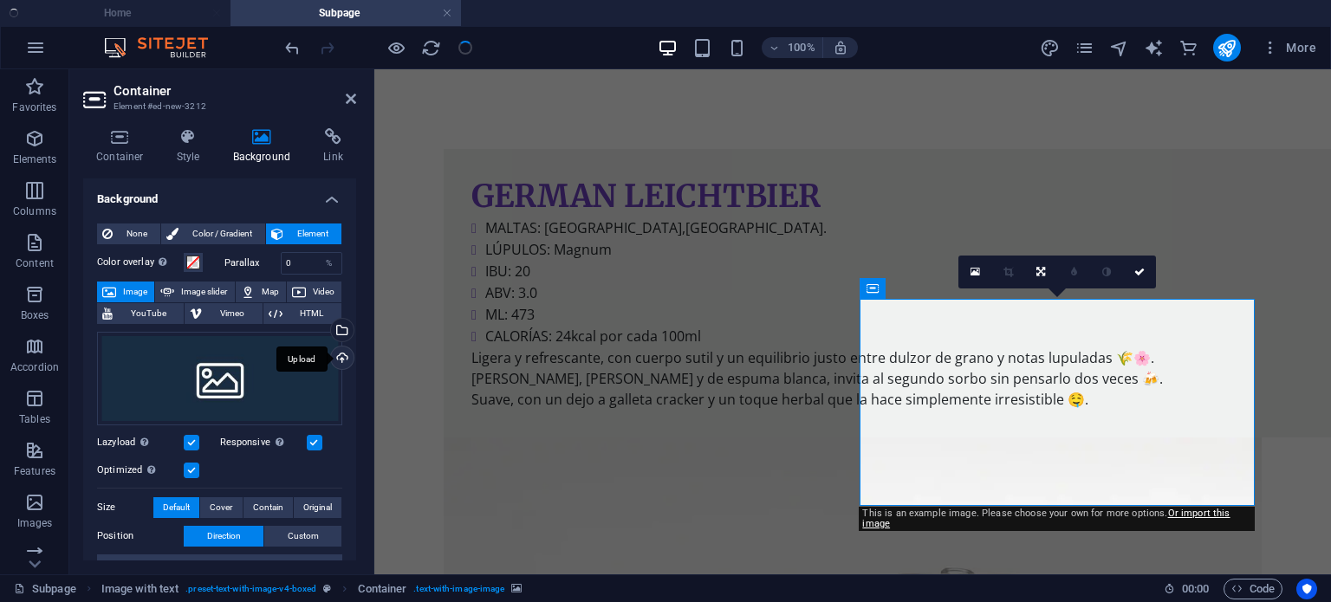
click at [343, 352] on div "Upload" at bounding box center [340, 360] width 26 height 26
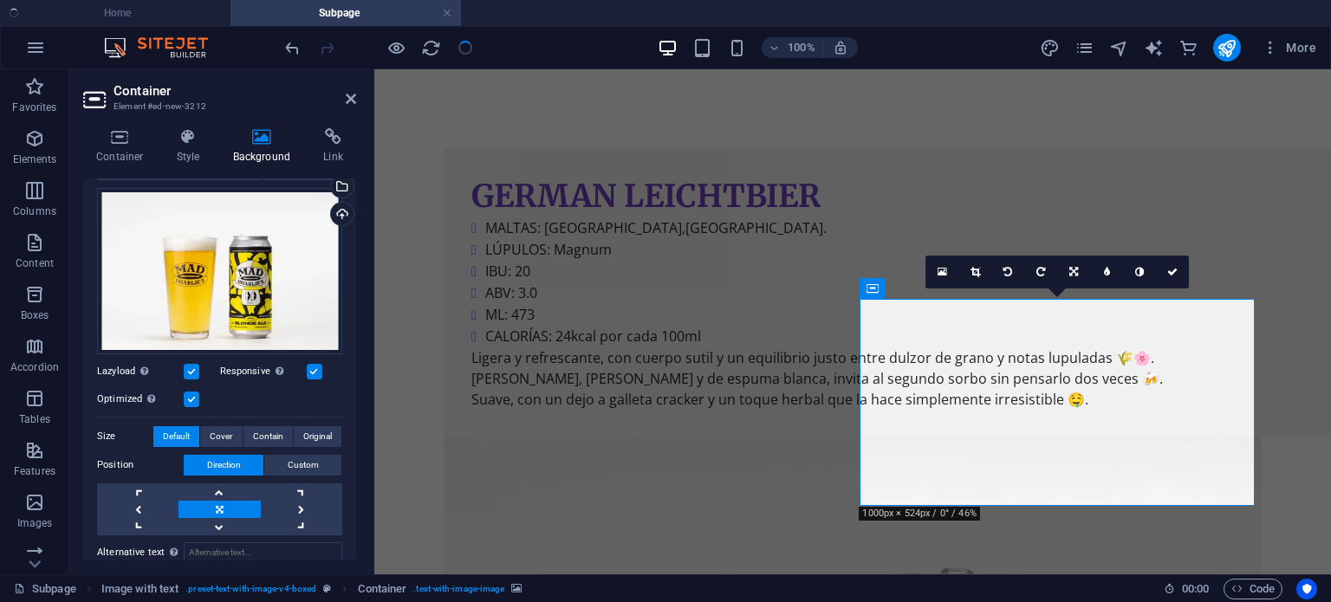
scroll to position [282, 0]
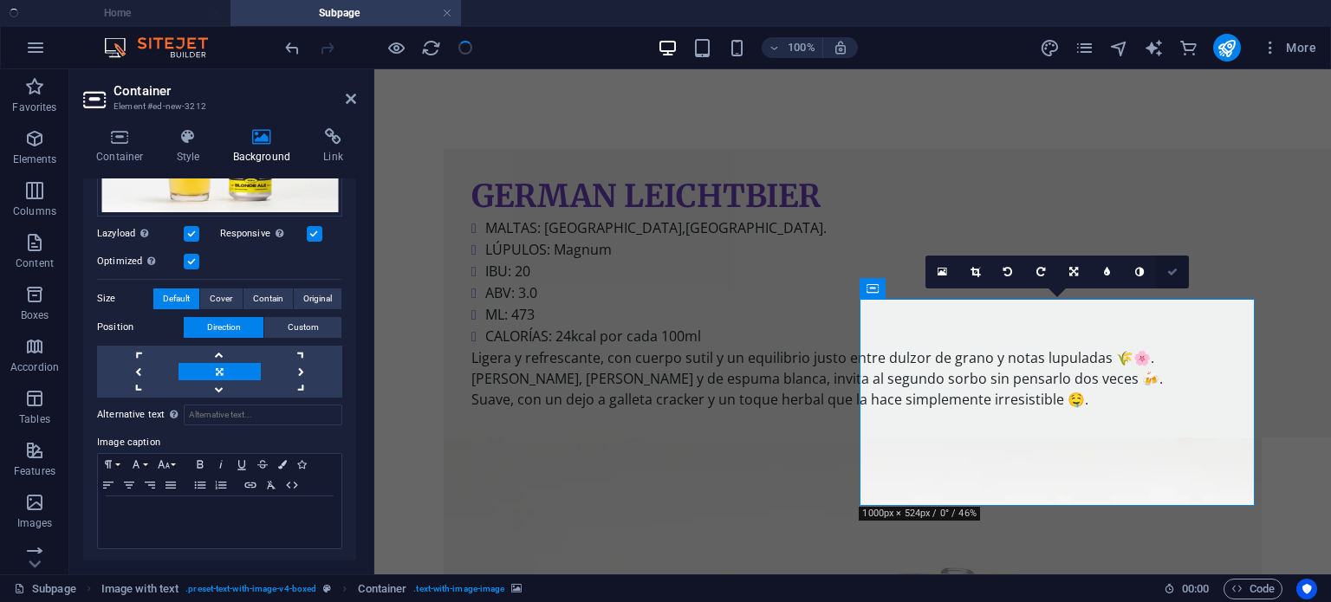
click at [1173, 276] on icon at bounding box center [1172, 272] width 10 height 10
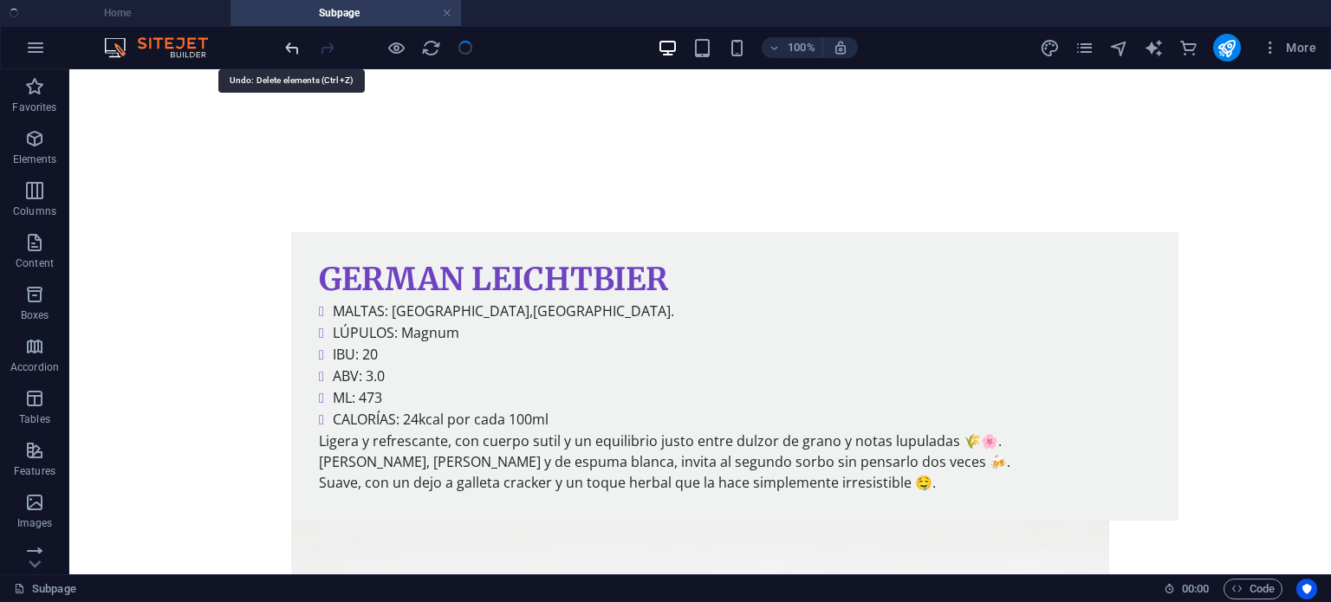
click at [295, 49] on icon "undo" at bounding box center [292, 48] width 20 height 20
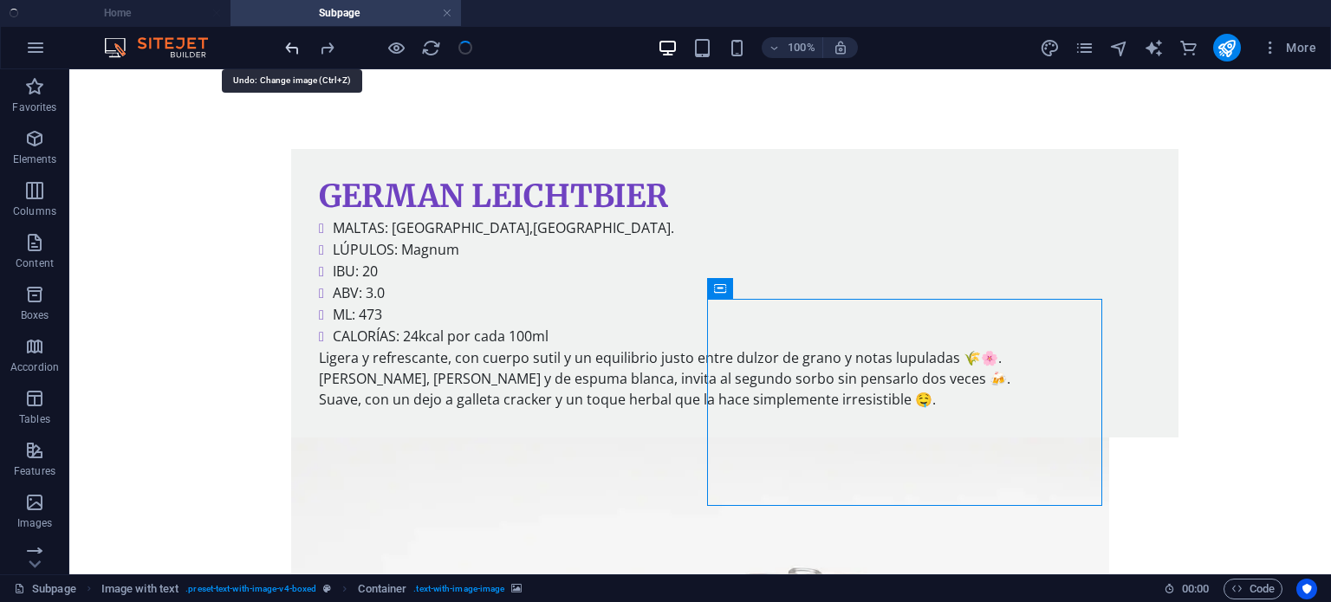
click at [293, 43] on icon "undo" at bounding box center [292, 48] width 20 height 20
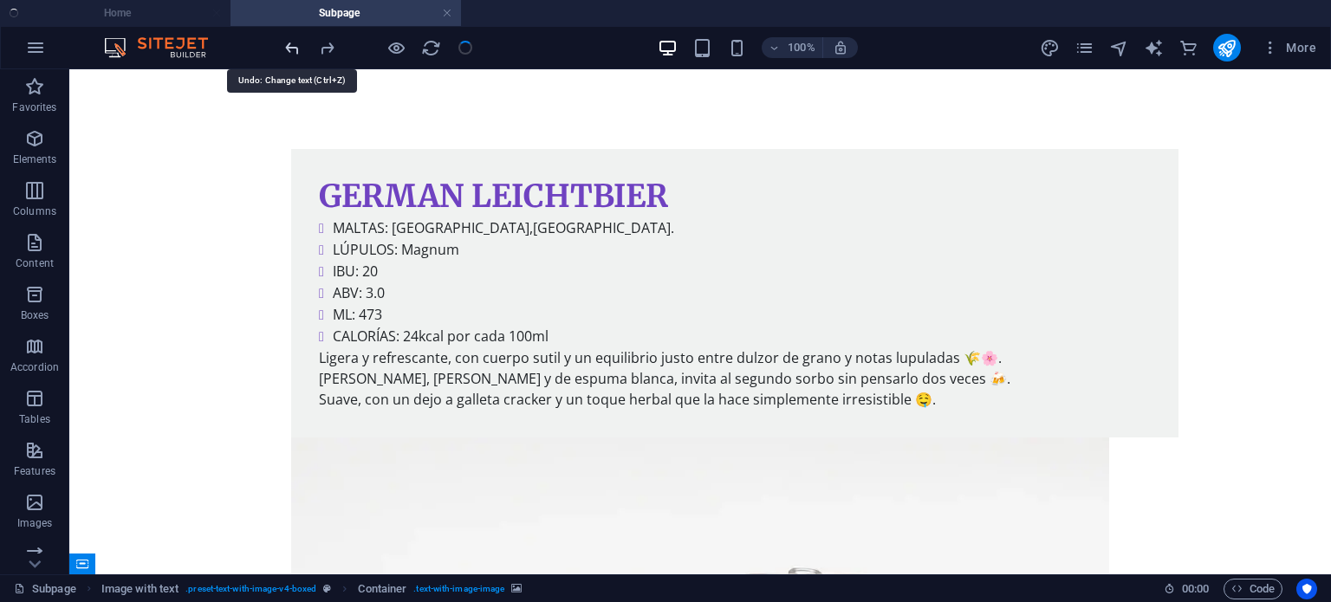
scroll to position [438, 0]
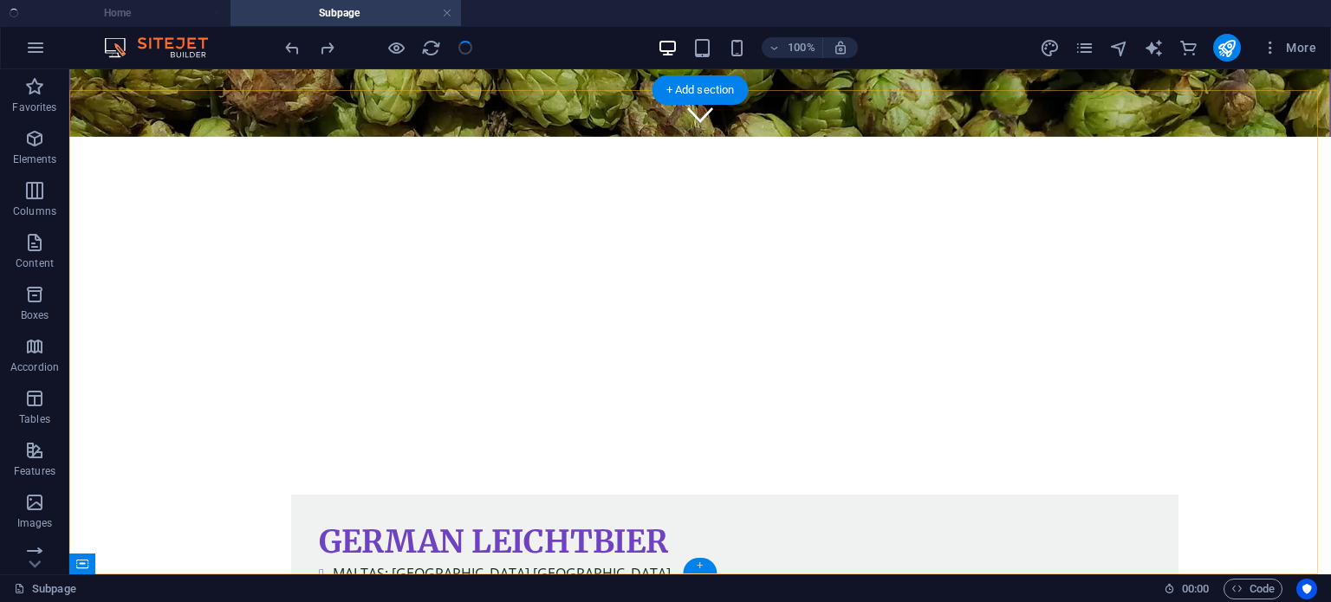
click at [698, 564] on div "+" at bounding box center [700, 566] width 34 height 16
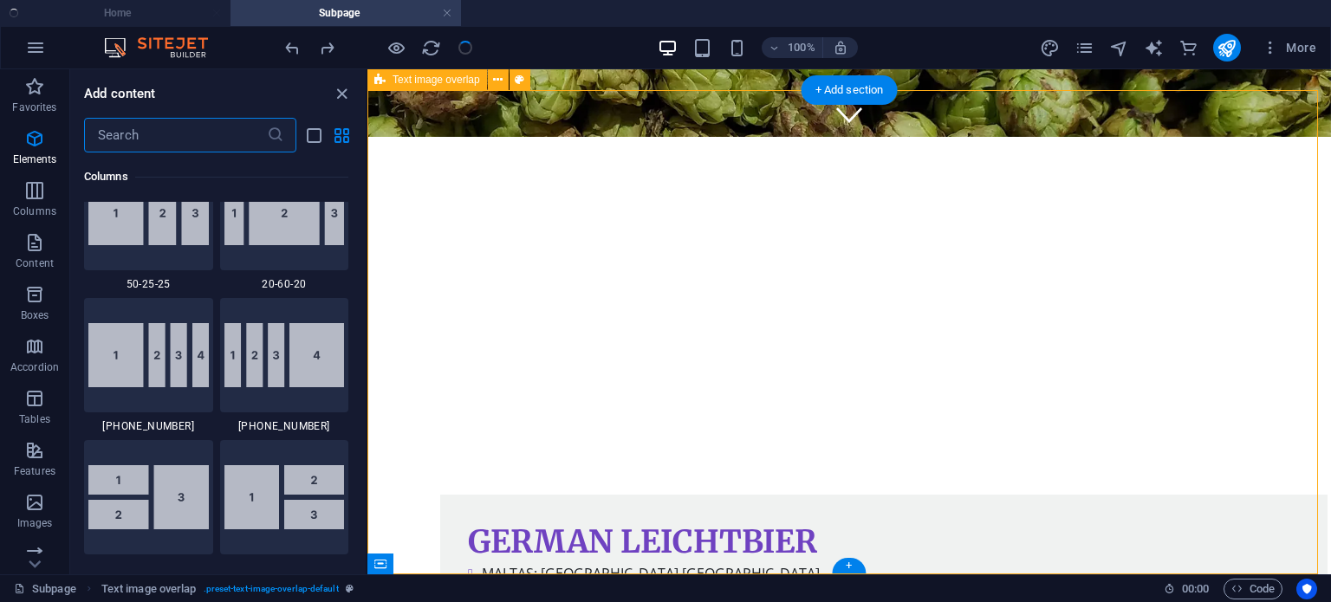
scroll to position [3031, 0]
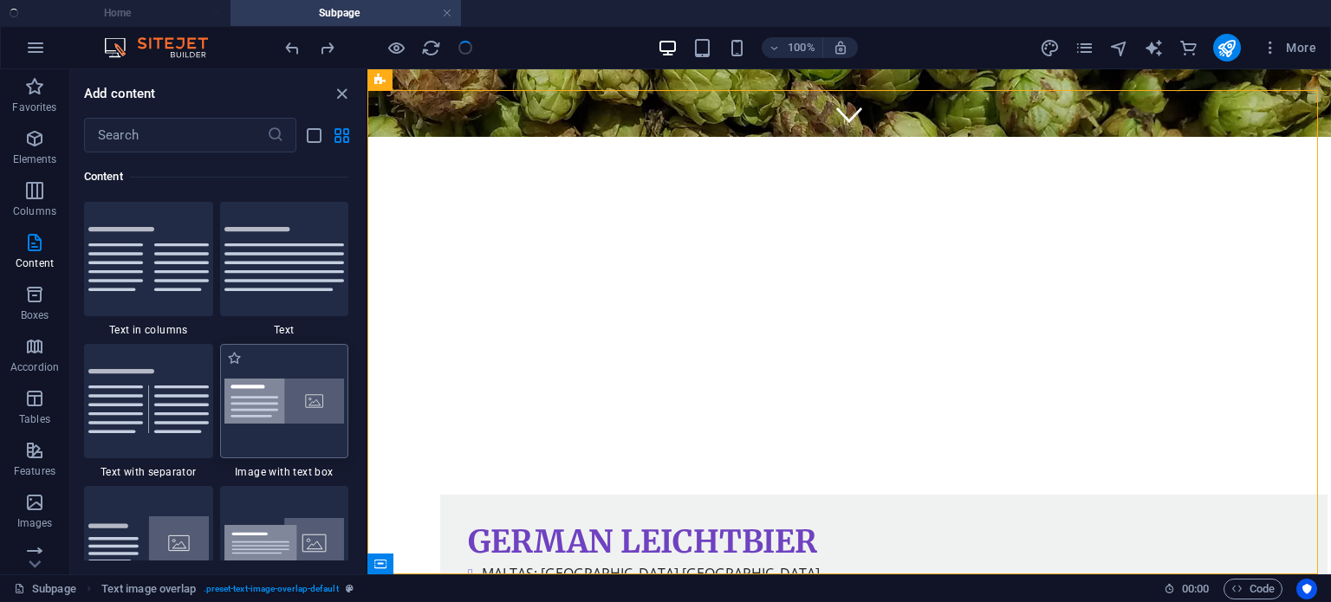
click at [318, 395] on img at bounding box center [284, 402] width 120 height 46
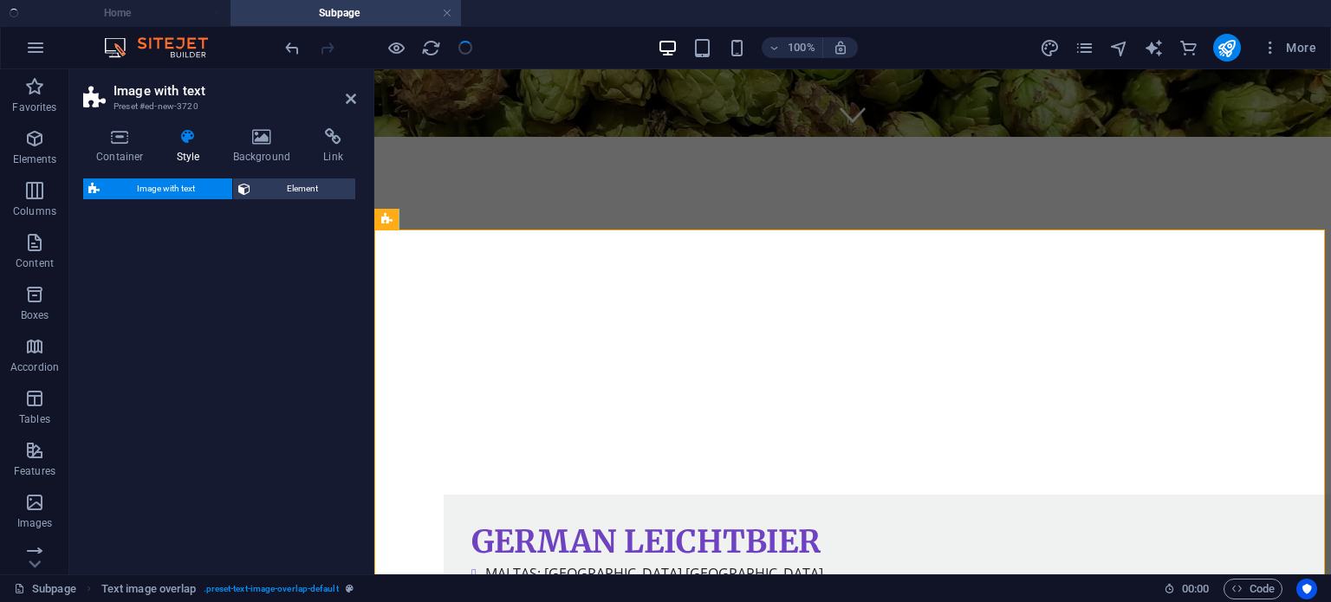
select select "rem"
select select "px"
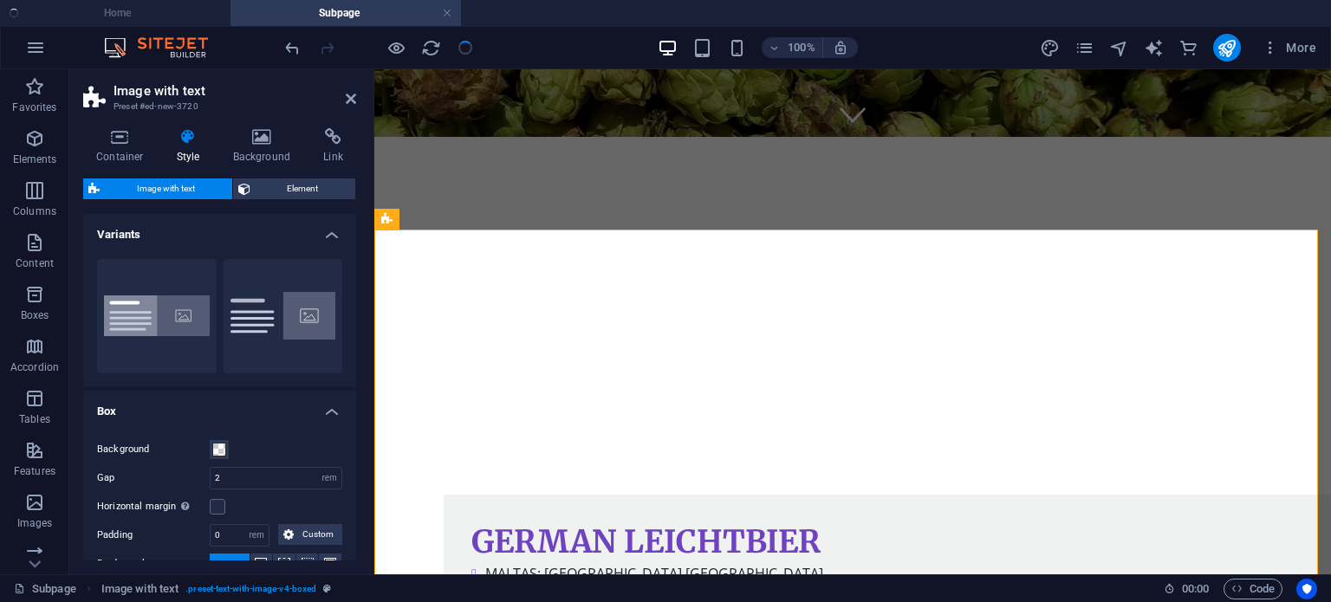
scroll to position [783, 0]
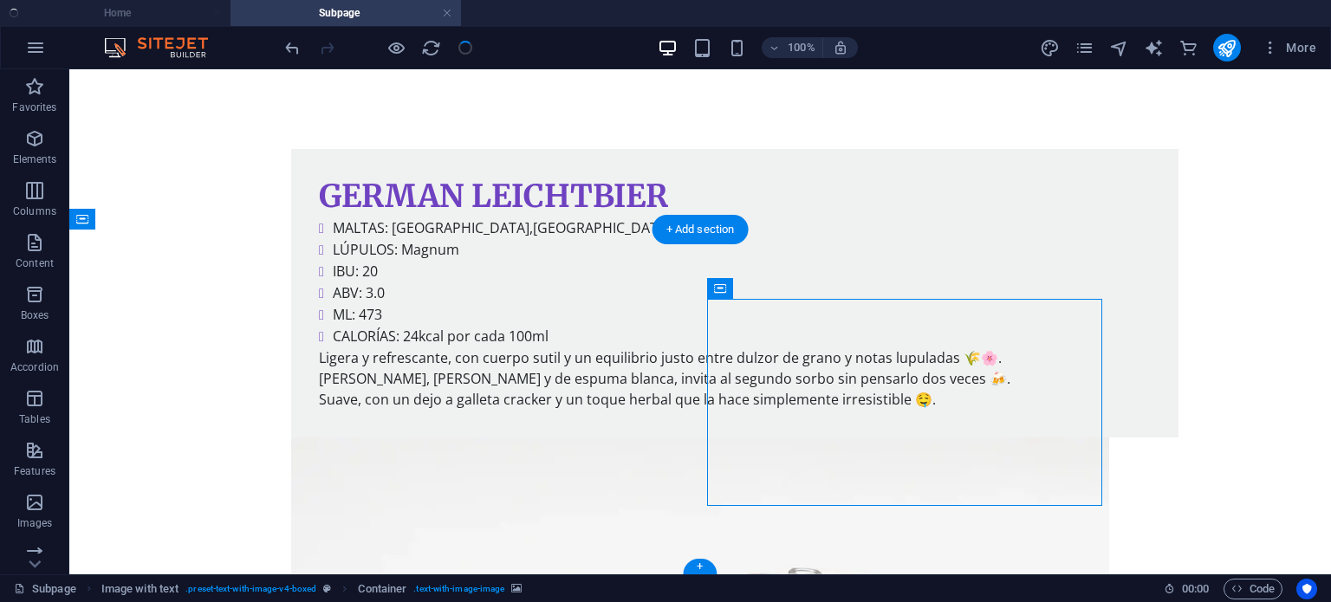
drag, startPoint x: 864, startPoint y: 334, endPoint x: 1038, endPoint y: 479, distance: 227.0
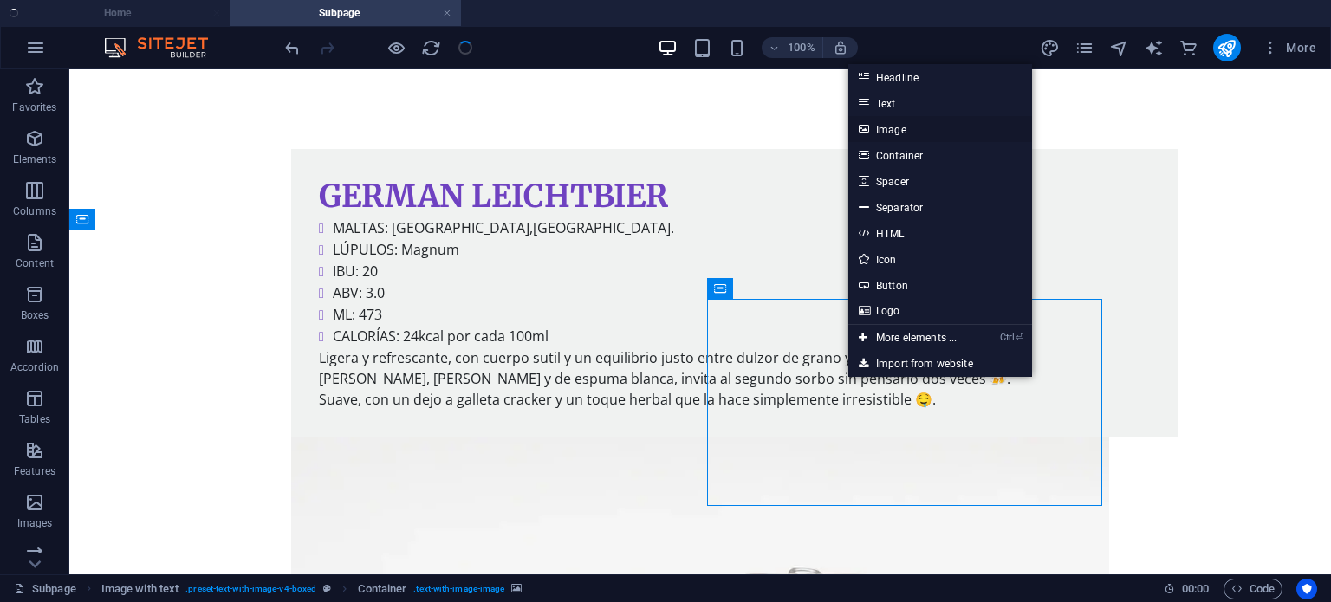
click at [903, 139] on link "Image" at bounding box center [940, 129] width 184 height 26
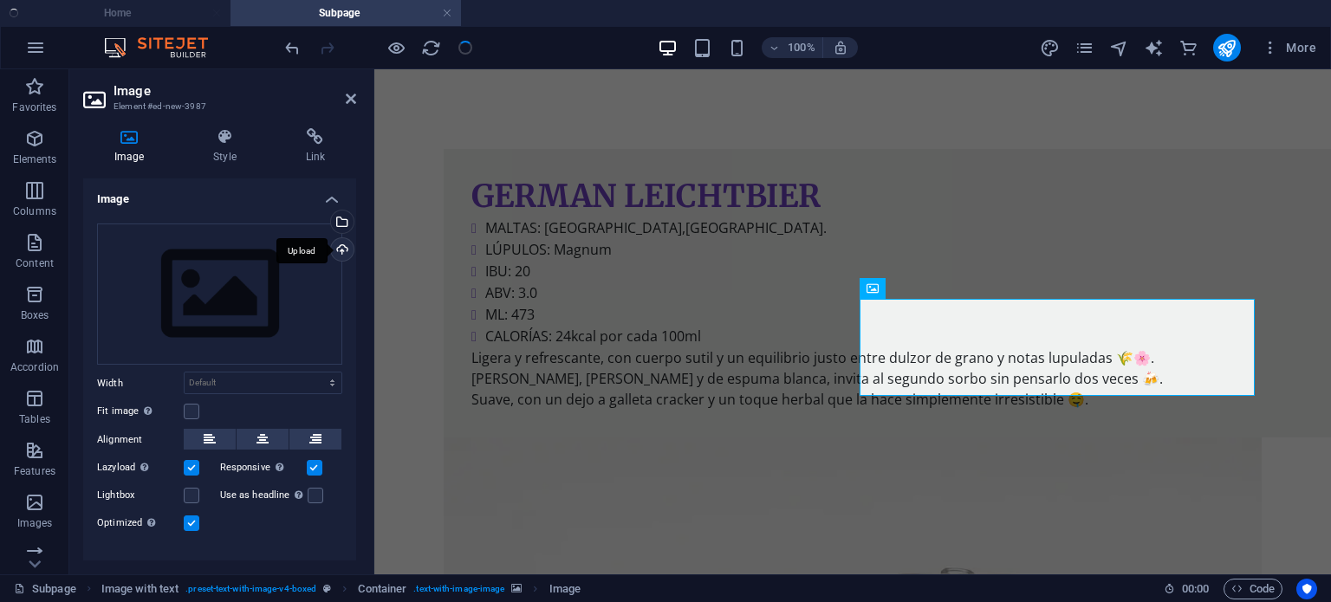
click at [337, 250] on div "Upload" at bounding box center [340, 251] width 26 height 26
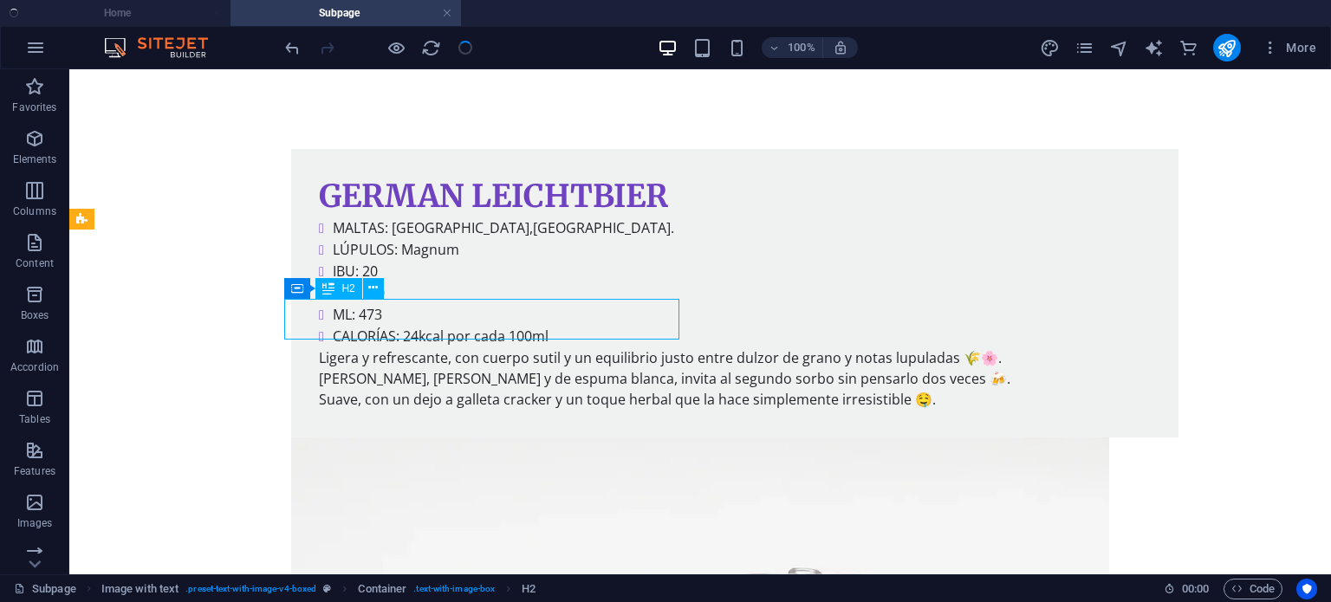
drag, startPoint x: 438, startPoint y: 315, endPoint x: 133, endPoint y: 315, distance: 305.0
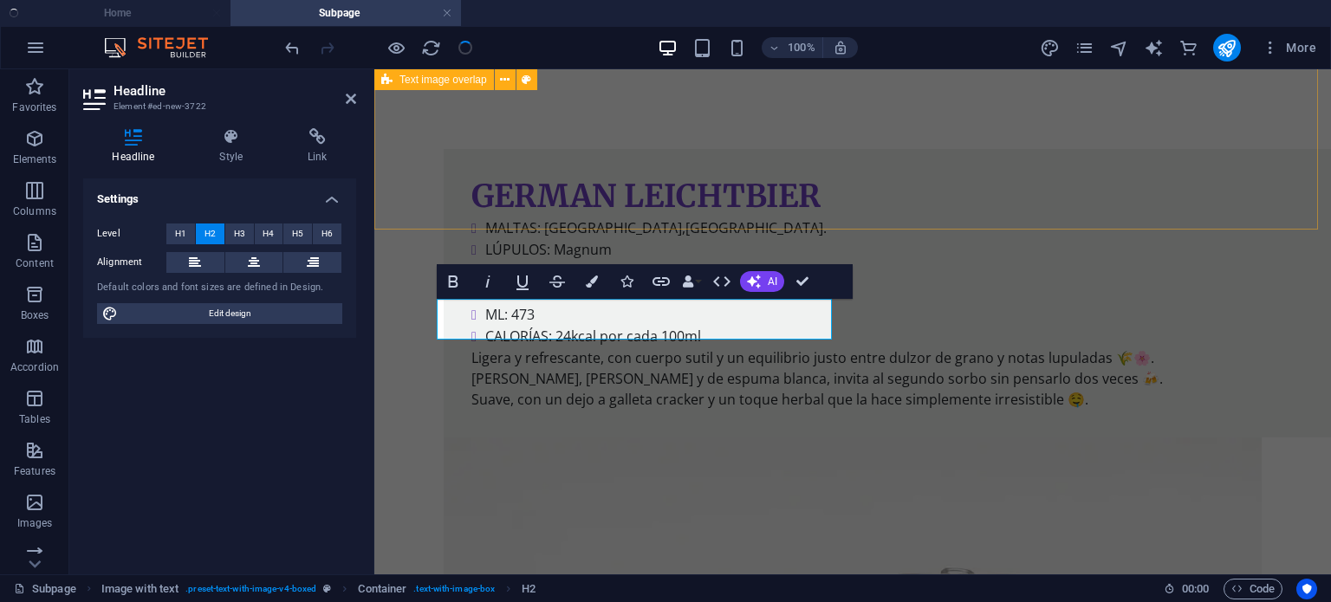
click at [898, 160] on div "GERMAN LEICHTBIER MALTAS: Pilsen,Munich. LÚPULOS: Magnum IBU: 20 ABV: 3.0 ML: 4…" at bounding box center [852, 566] width 956 height 972
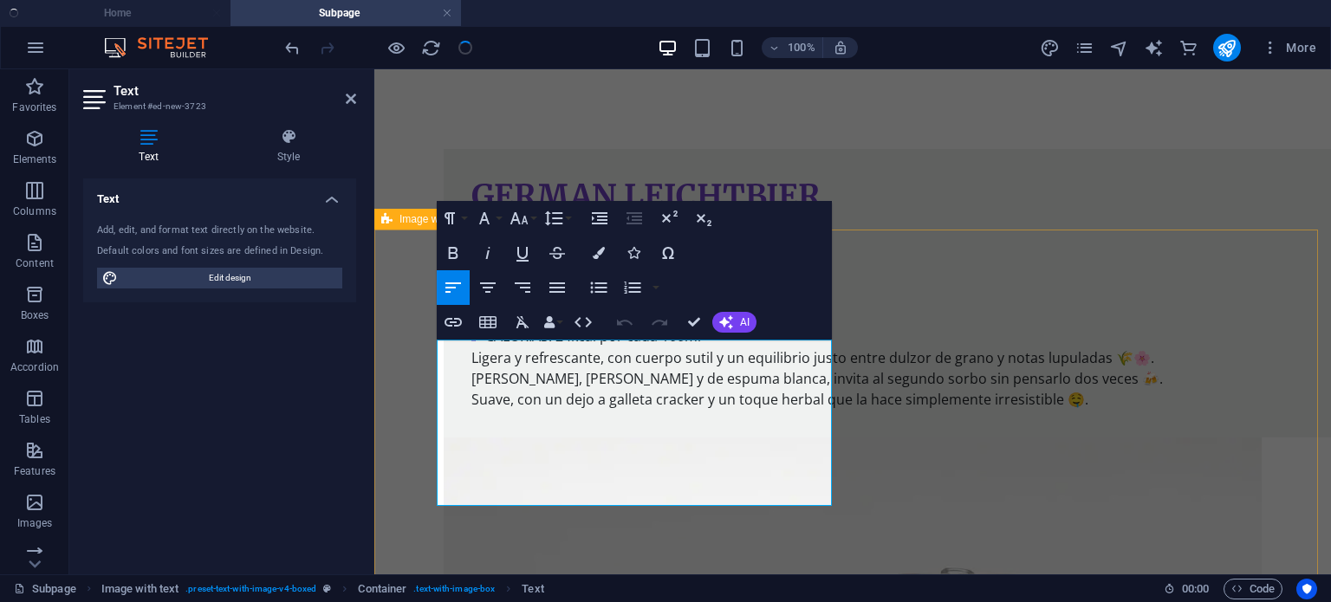
drag, startPoint x: 569, startPoint y: 481, endPoint x: 389, endPoint y: 334, distance: 232.7
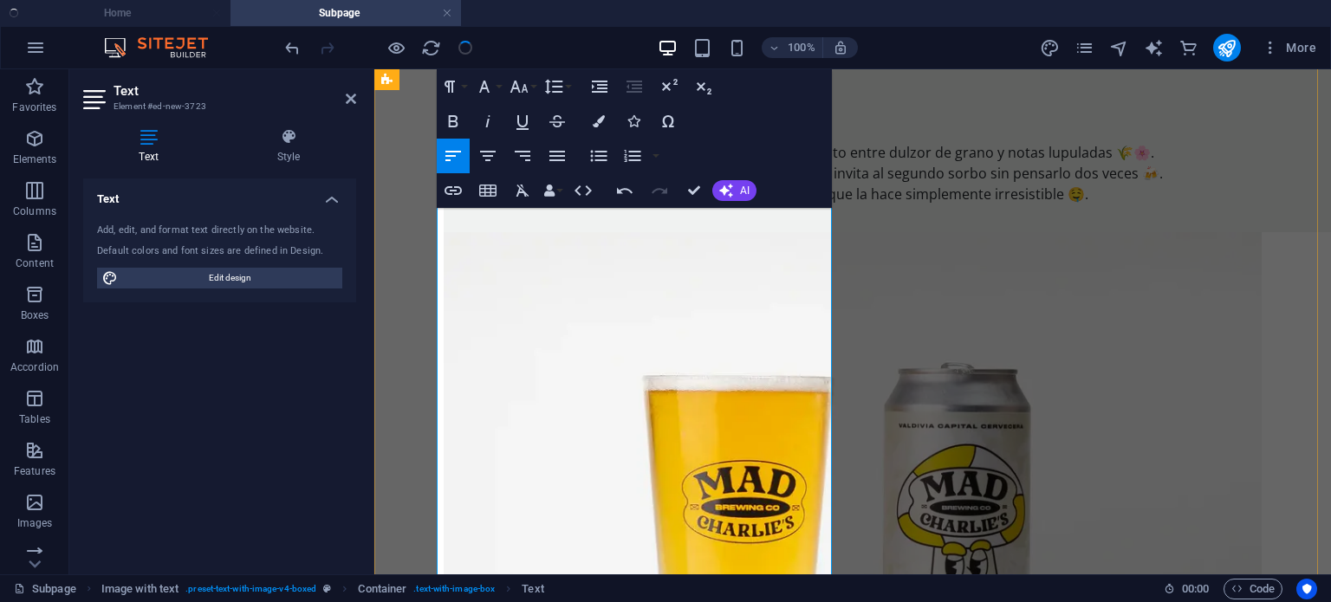
scroll to position [943, 0]
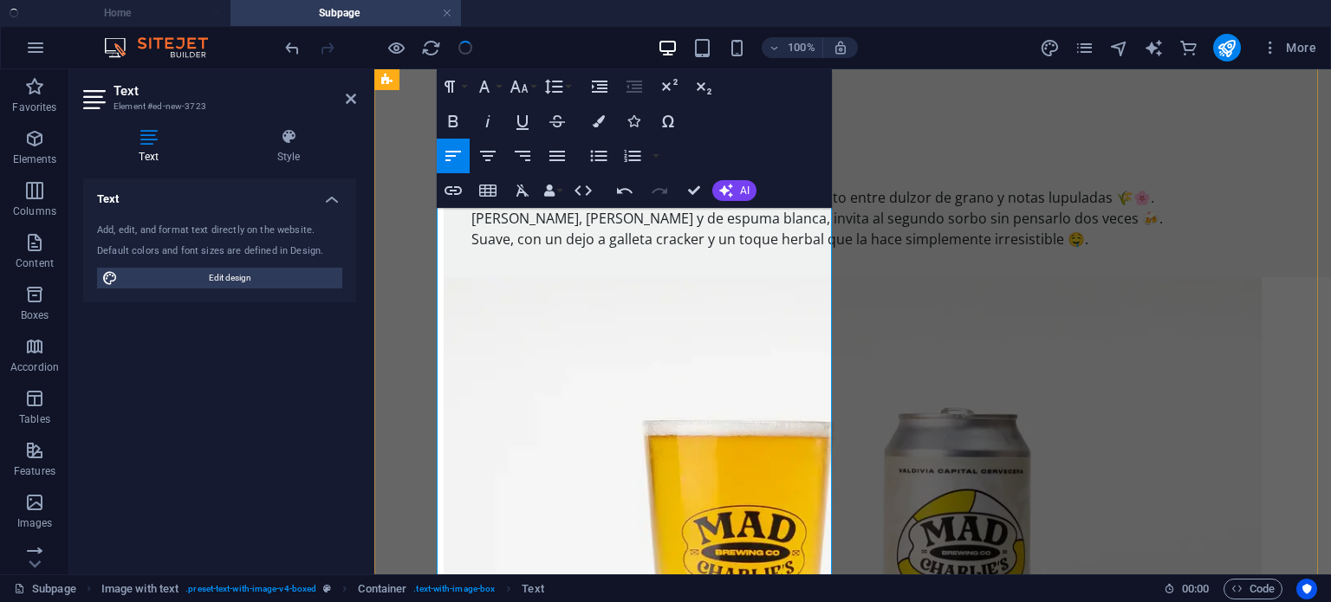
drag, startPoint x: 825, startPoint y: 435, endPoint x: 425, endPoint y: 153, distance: 489.4
click at [537, 88] on button "Font Size" at bounding box center [522, 86] width 33 height 35
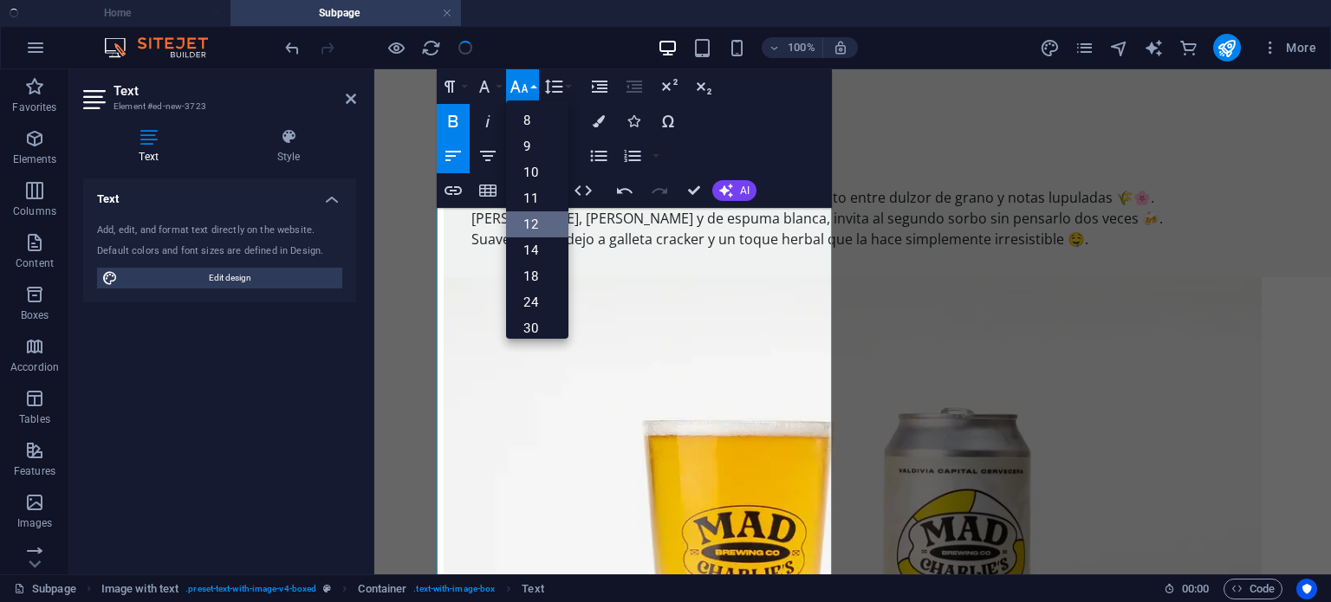
click at [537, 214] on link "12" at bounding box center [537, 224] width 62 height 26
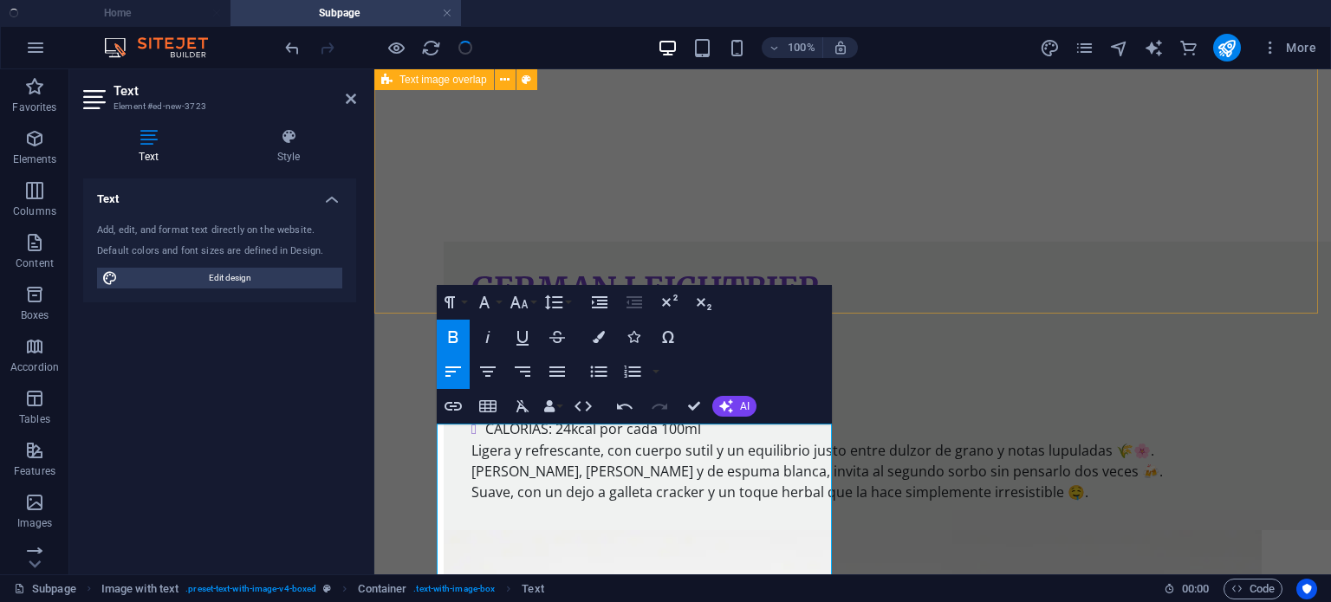
scroll to position [698, 0]
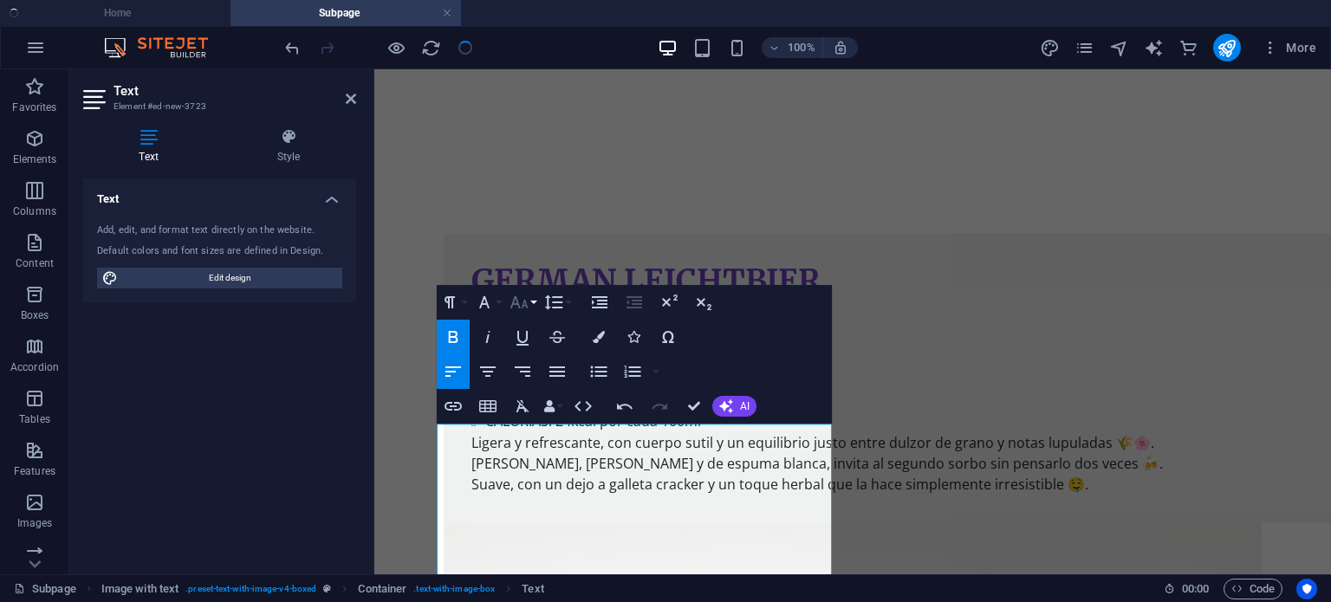
click at [535, 298] on button "Font Size" at bounding box center [522, 302] width 33 height 35
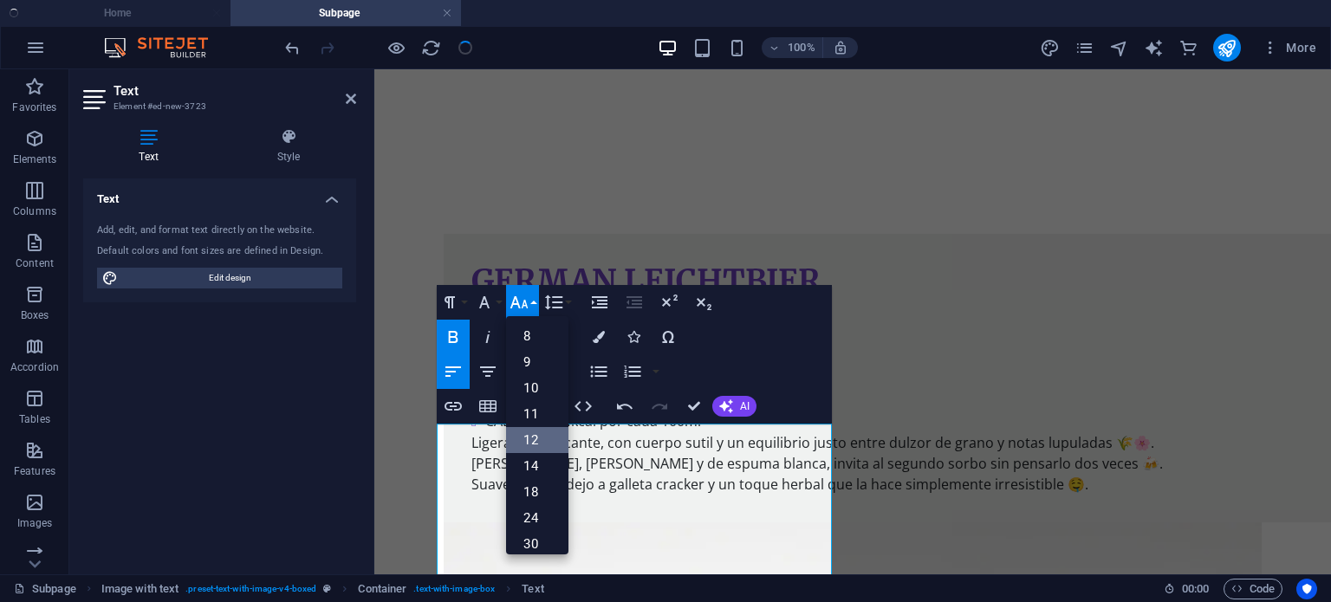
scroll to position [124, 0]
click at [543, 346] on link "14" at bounding box center [537, 342] width 62 height 26
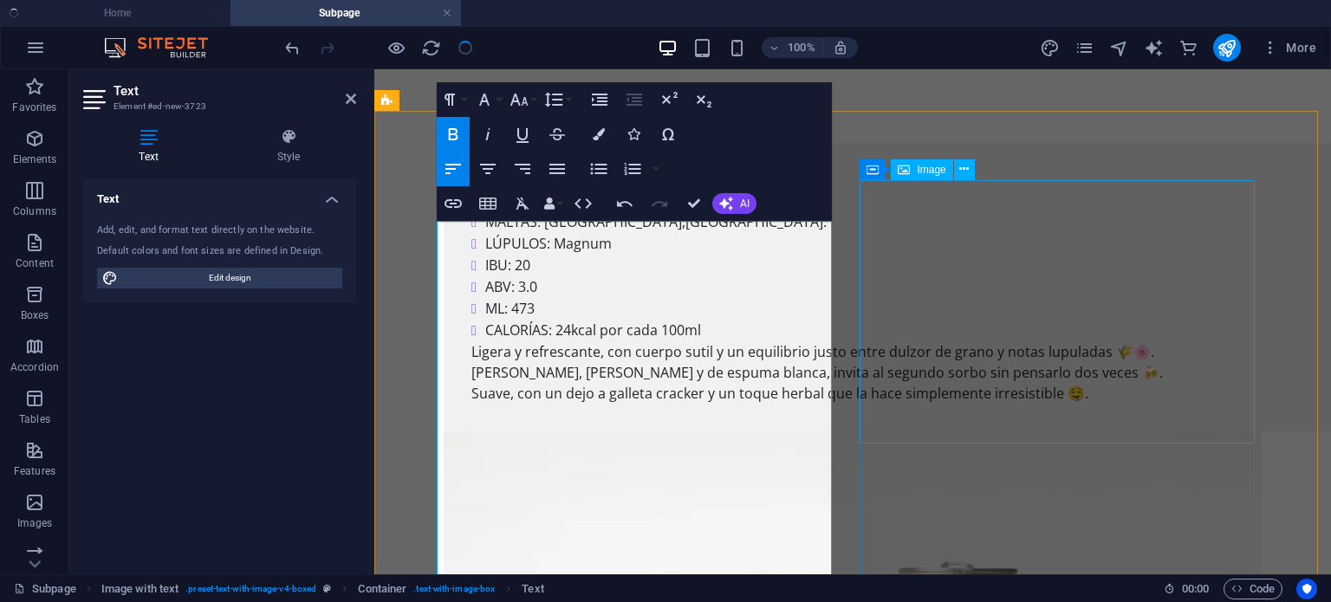
scroll to position [901, 0]
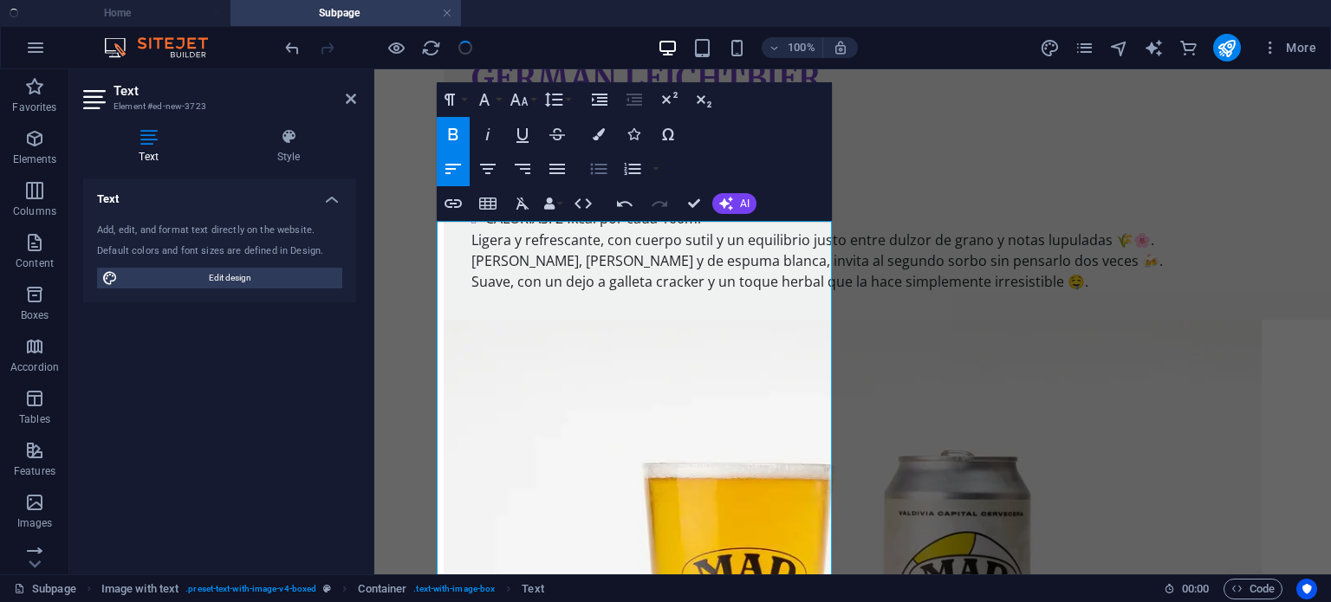
click at [602, 172] on icon "button" at bounding box center [599, 168] width 16 height 11
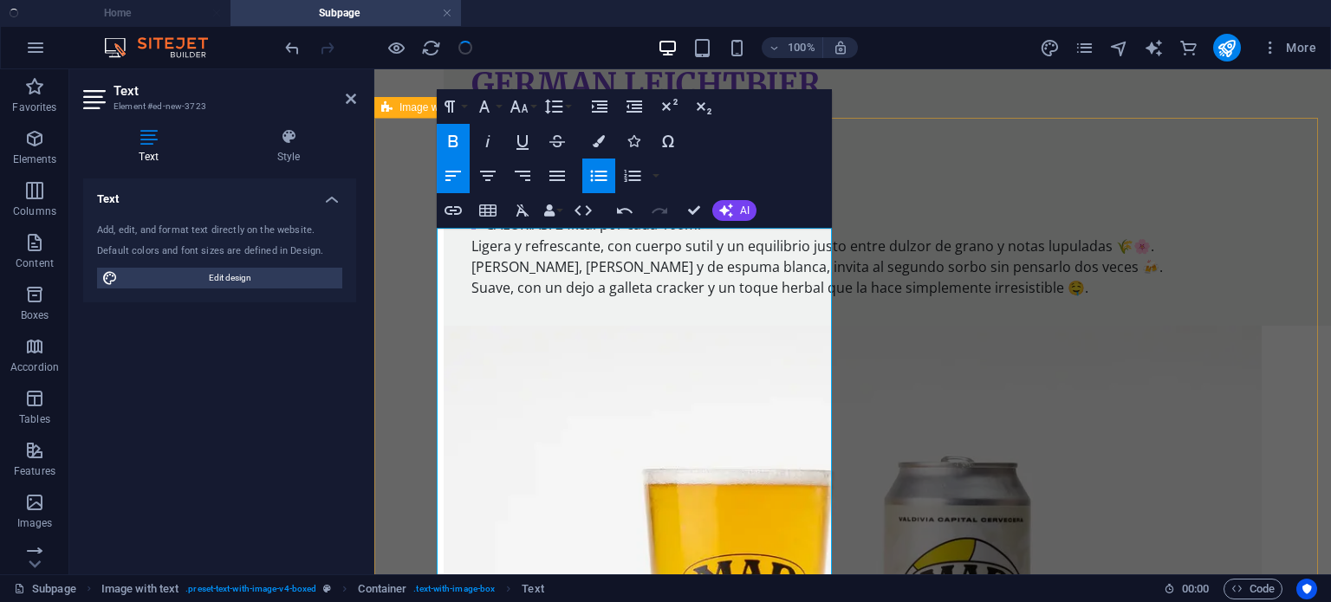
scroll to position [896, 0]
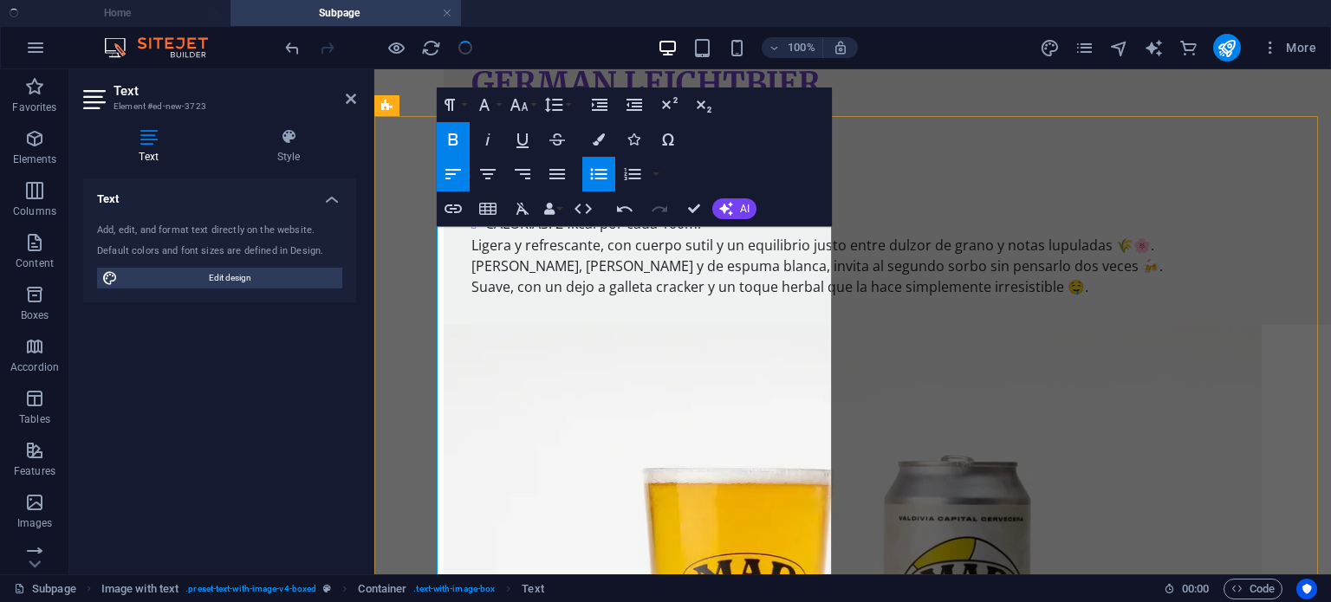
click at [564, 105] on icon "button" at bounding box center [553, 104] width 21 height 21
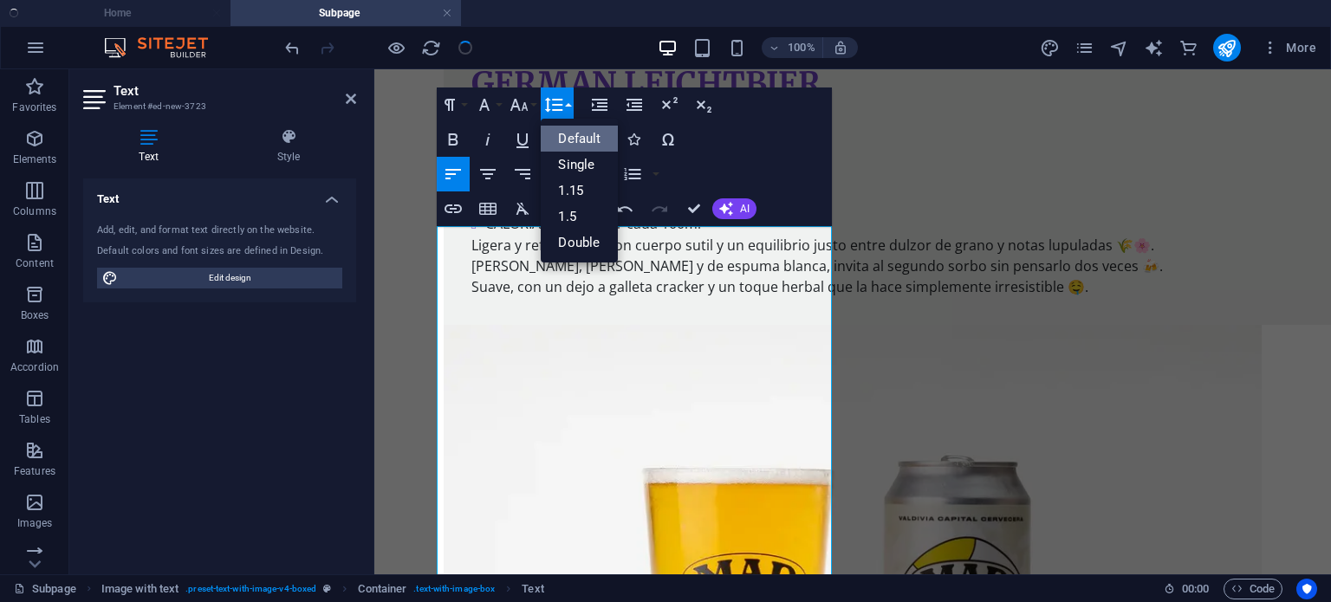
scroll to position [0, 0]
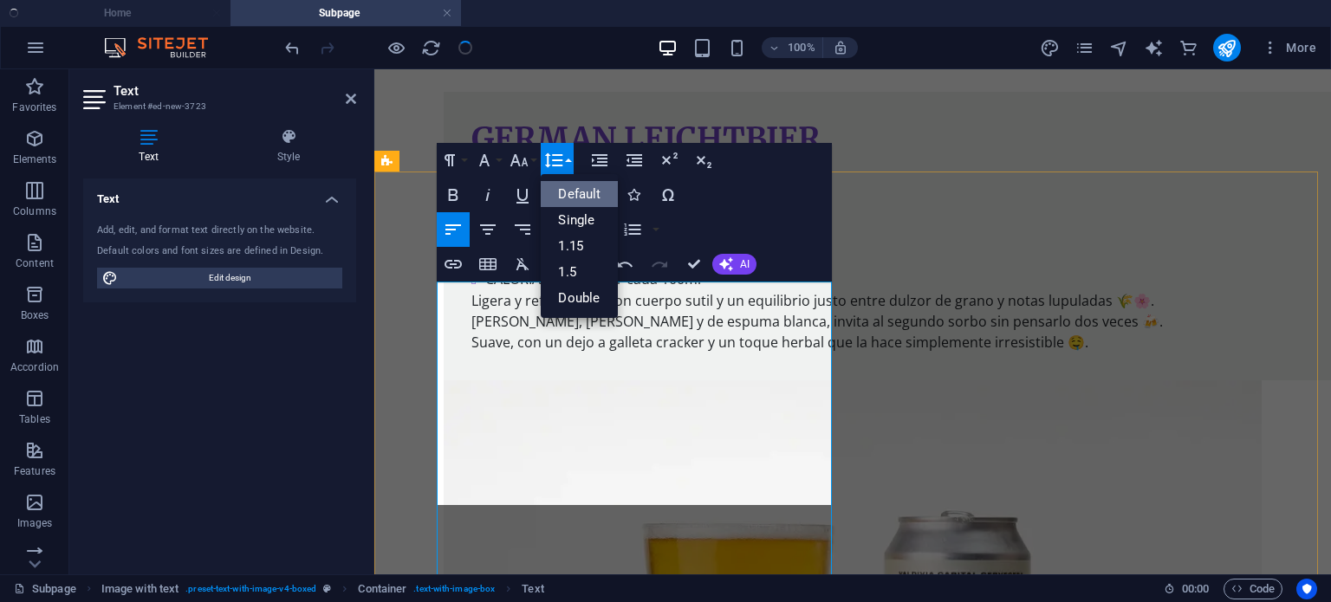
scroll to position [840, 0]
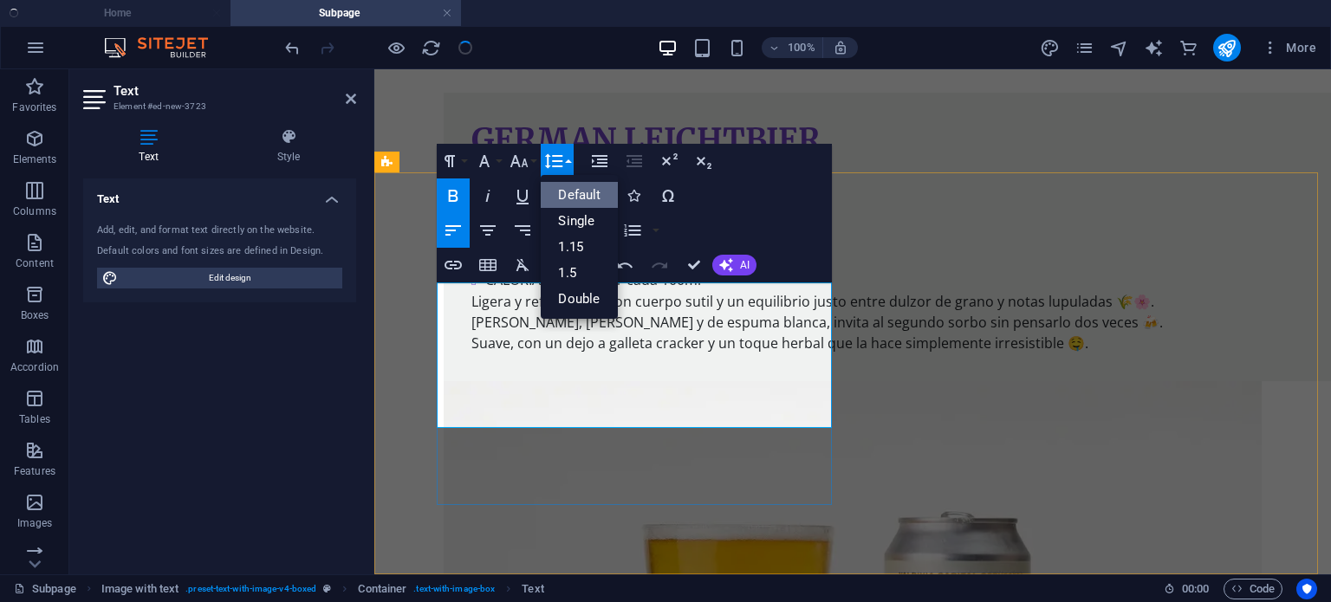
drag, startPoint x: 634, startPoint y: 292, endPoint x: 381, endPoint y: 281, distance: 253.2
click at [561, 151] on icon "button" at bounding box center [553, 161] width 21 height 21
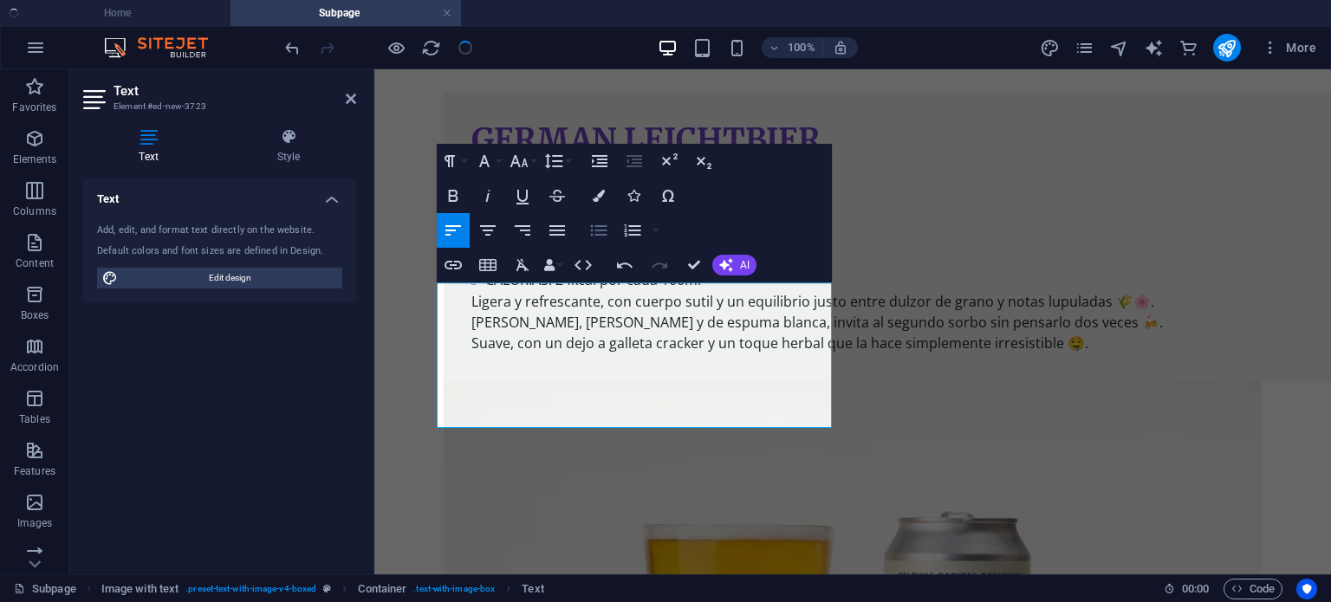
click at [600, 237] on icon "button" at bounding box center [598, 230] width 21 height 21
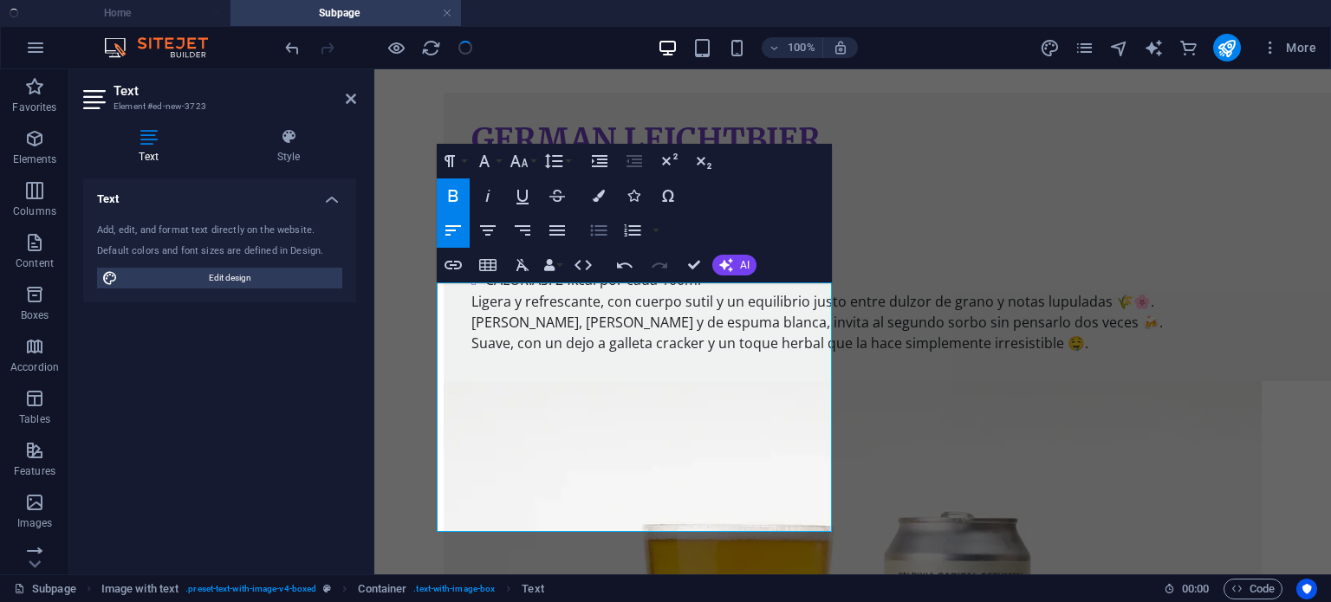
click at [594, 237] on icon "button" at bounding box center [598, 230] width 21 height 21
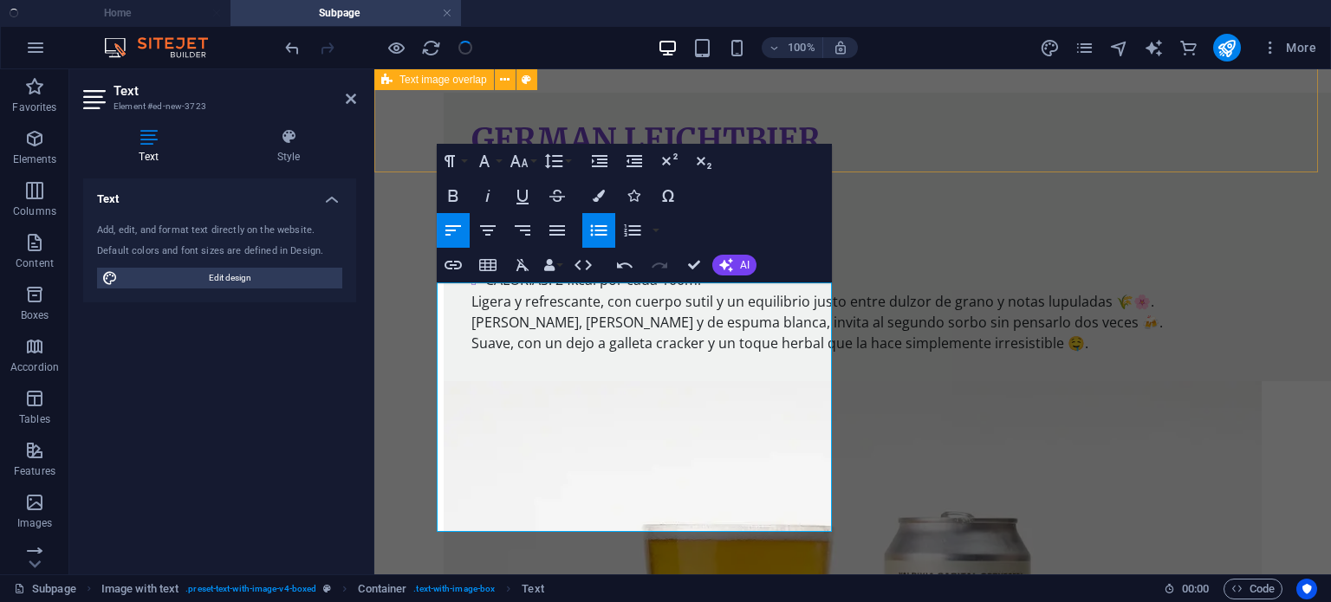
click at [934, 145] on div "GERMAN LEICHTBIER MALTAS: Pilsen,Munich. LÚPULOS: Magnum IBU: 20 ABV: 3.0 ML: 4…" at bounding box center [852, 509] width 956 height 972
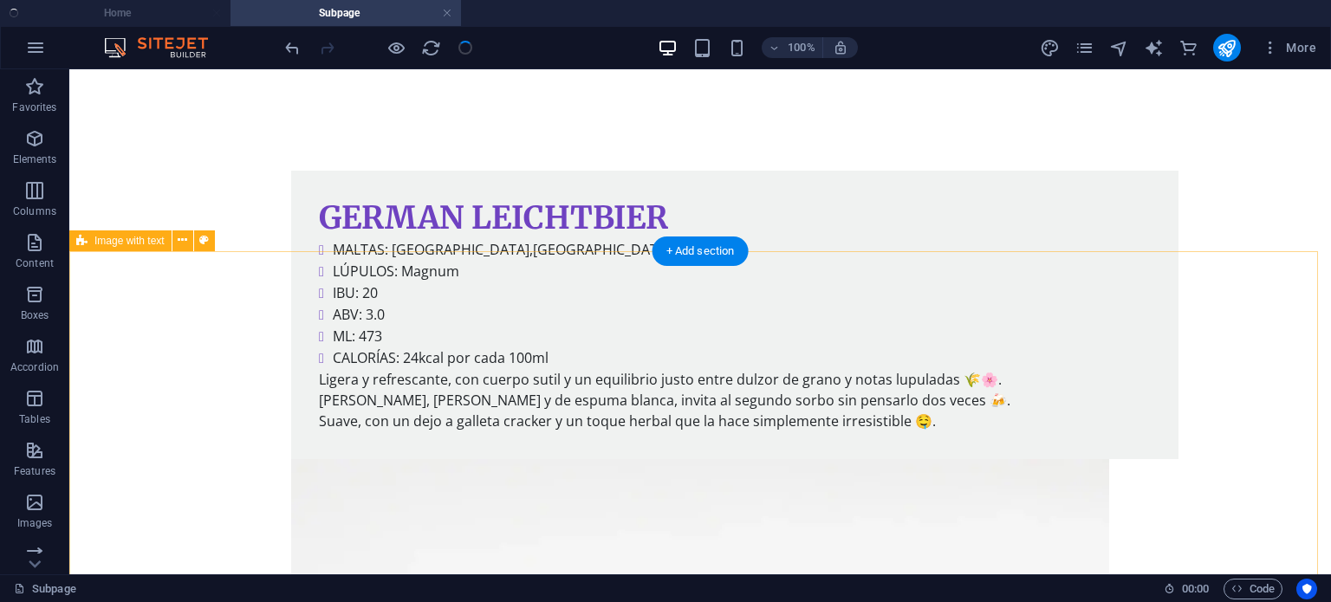
scroll to position [866, 0]
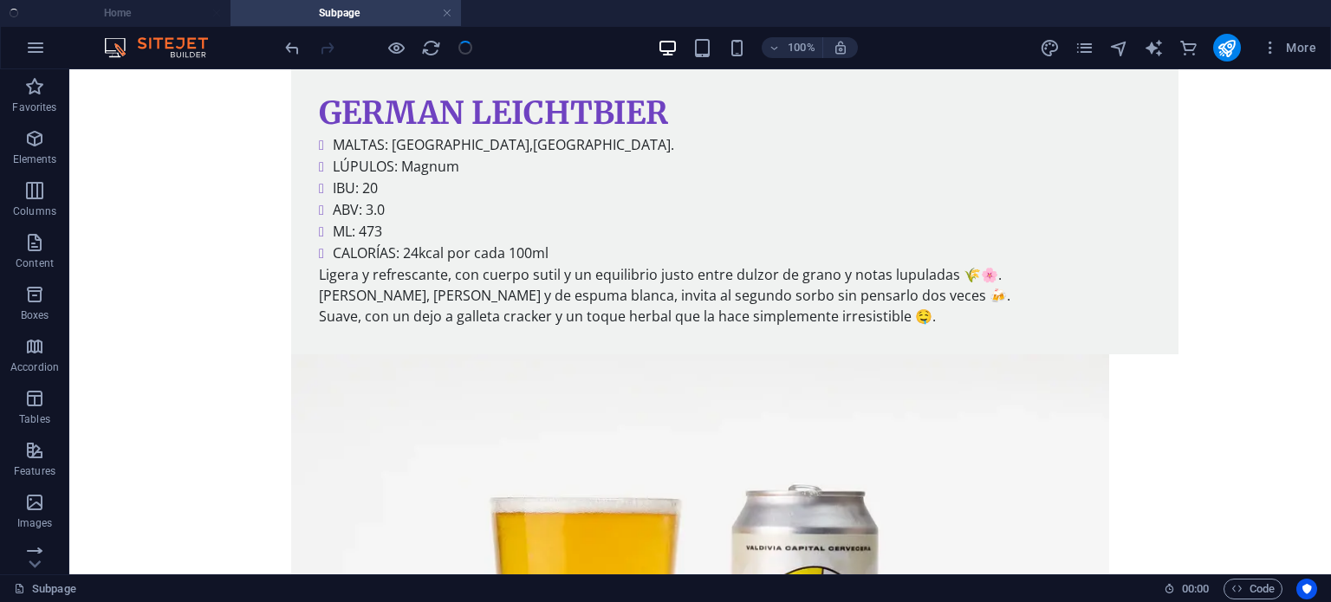
click at [465, 55] on div at bounding box center [379, 48] width 194 height 28
click at [148, 12] on ul "Home Subpage" at bounding box center [665, 13] width 1331 height 26
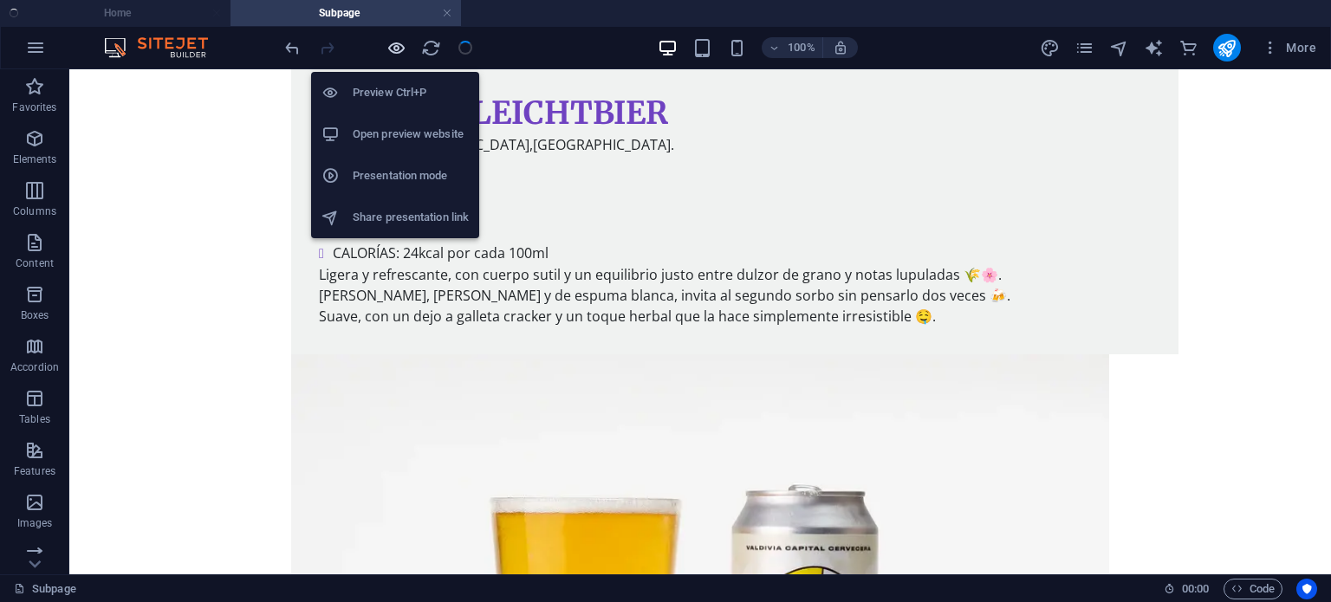
click at [388, 45] on icon "button" at bounding box center [396, 48] width 20 height 20
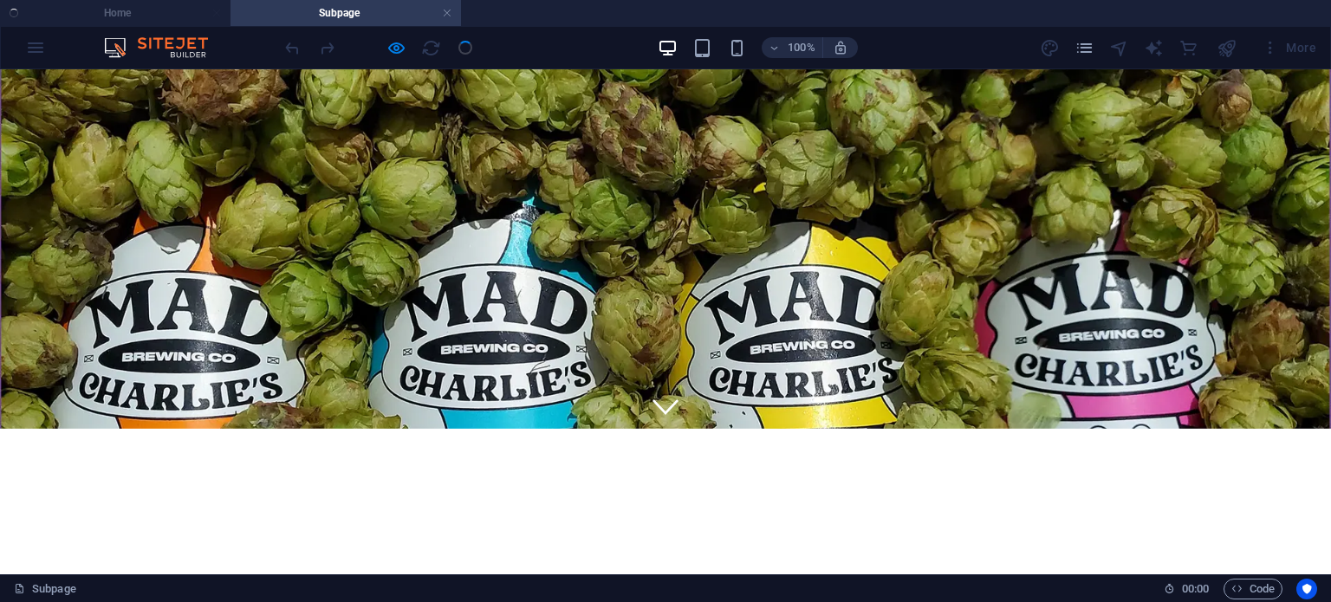
scroll to position [0, 0]
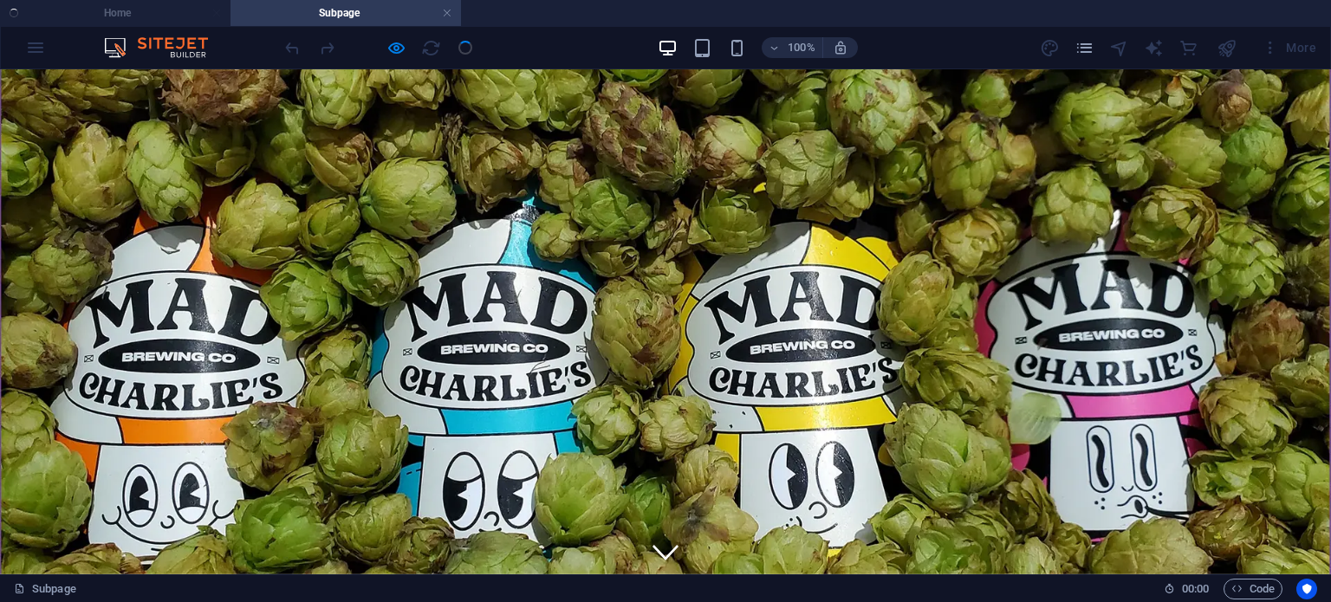
click at [142, 16] on ul "Home Subpage" at bounding box center [665, 13] width 1331 height 26
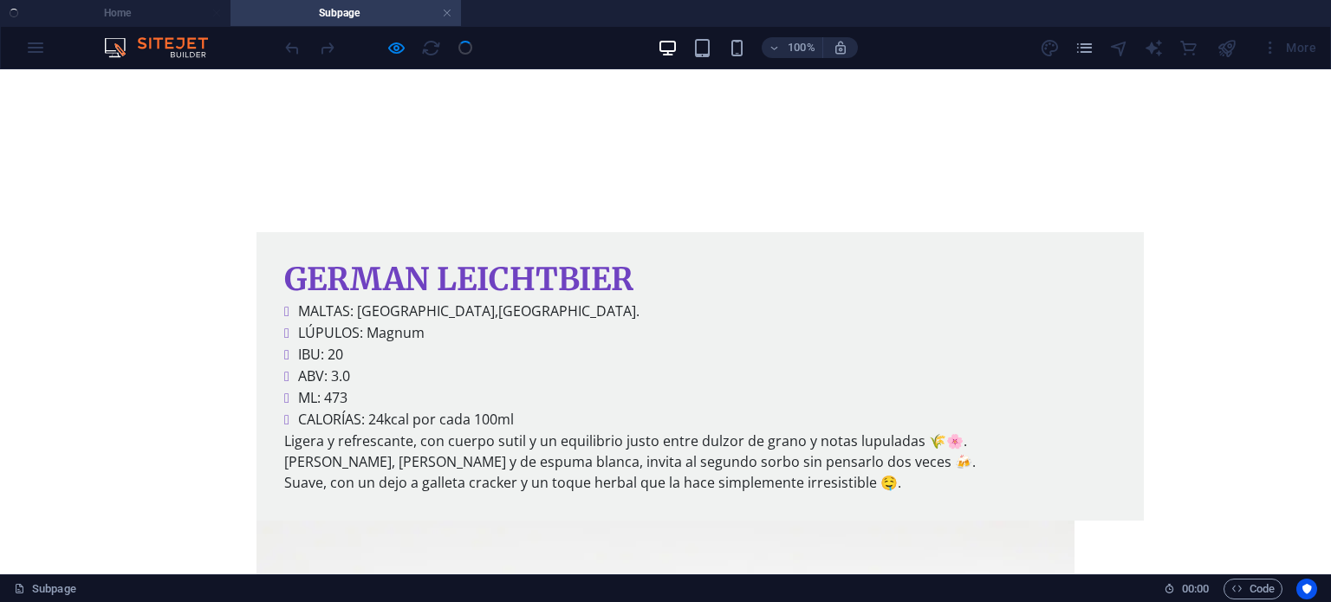
scroll to position [696, 0]
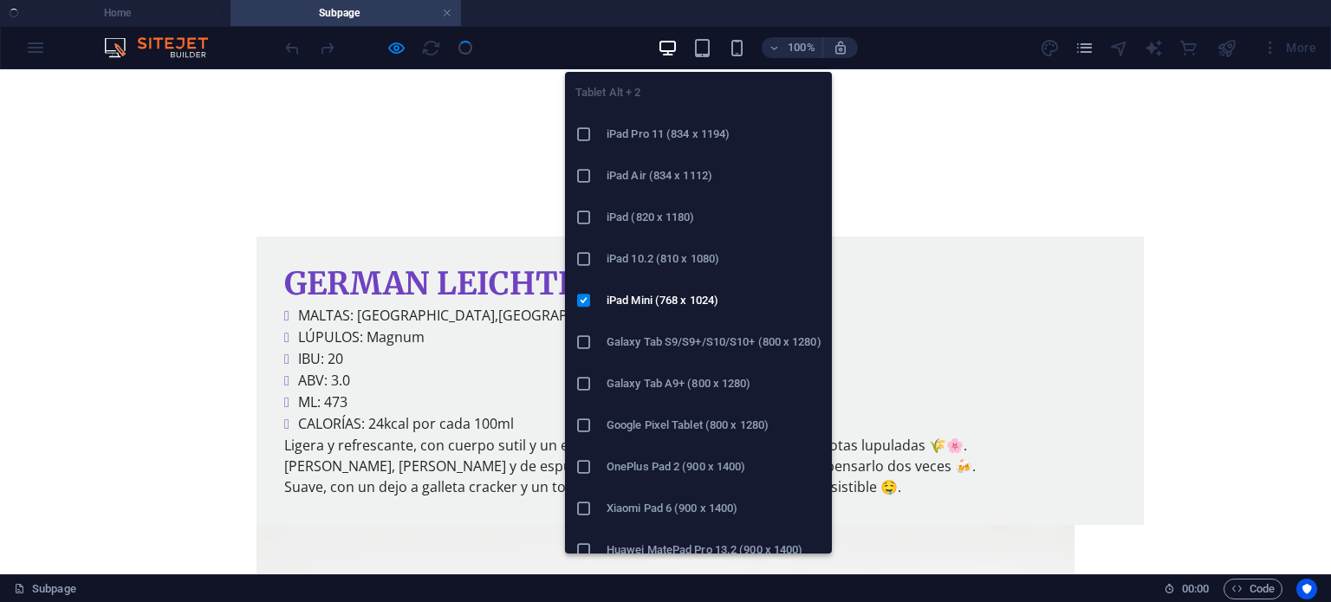
click at [703, 384] on h6 "Galaxy Tab A9+ (800 x 1280)" at bounding box center [713, 383] width 215 height 21
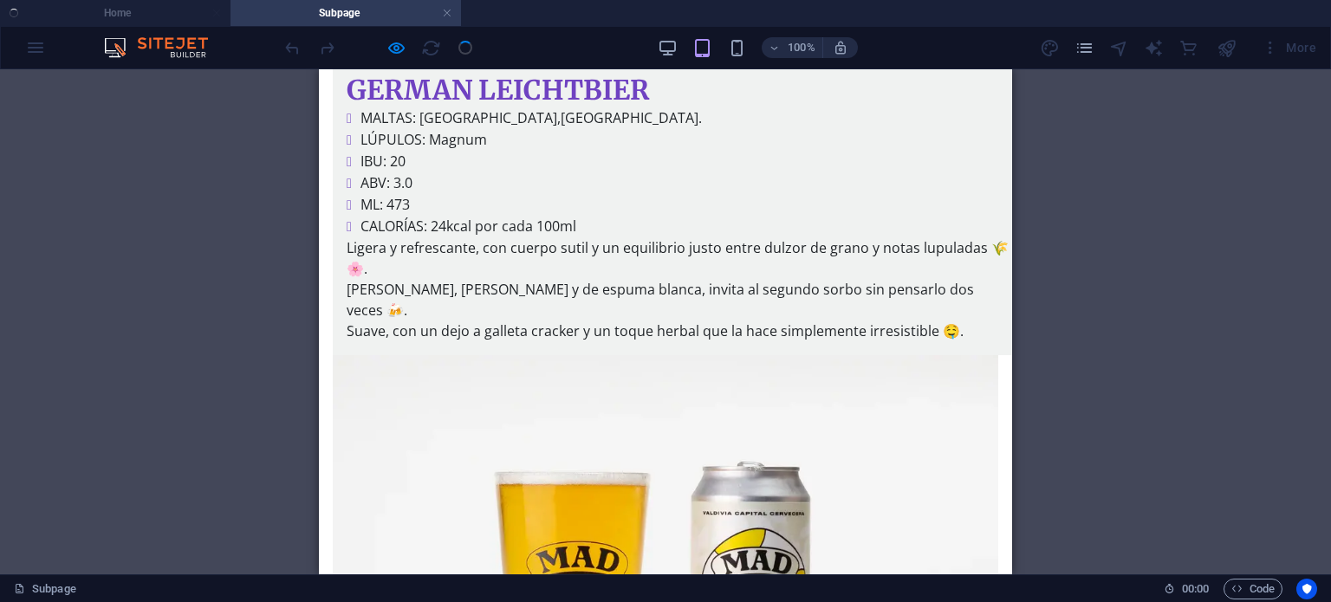
scroll to position [890, 0]
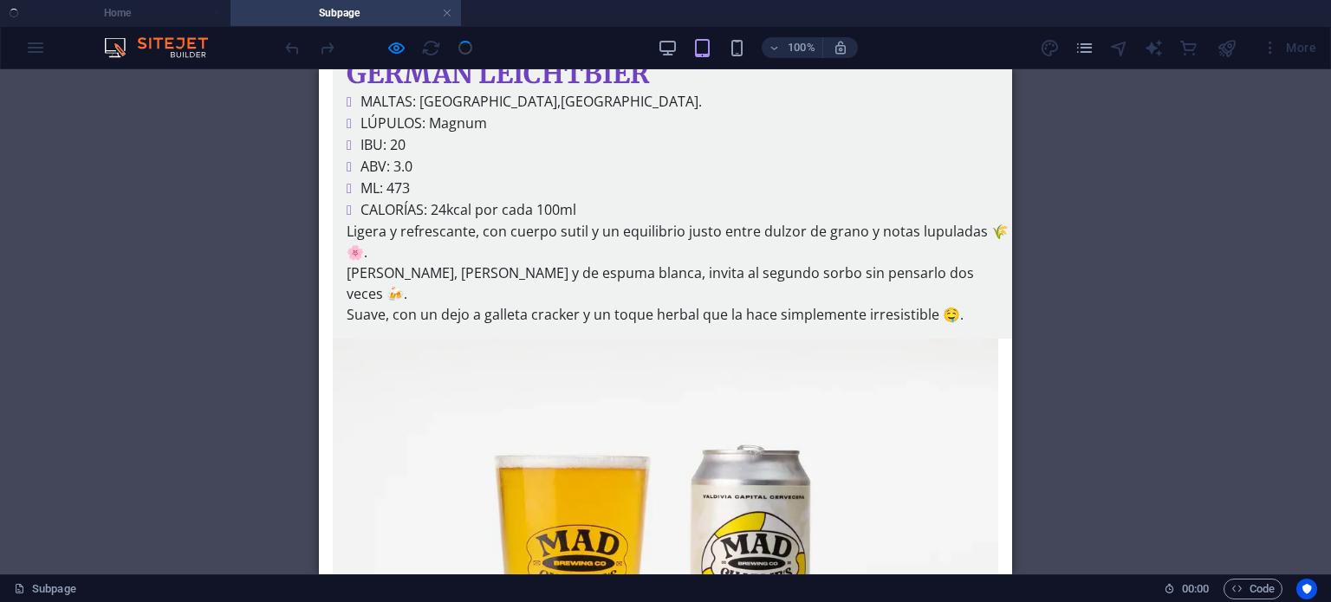
click at [1066, 224] on div "Drag here to replace the existing content. Press “Ctrl” if you want to create a…" at bounding box center [665, 321] width 1331 height 505
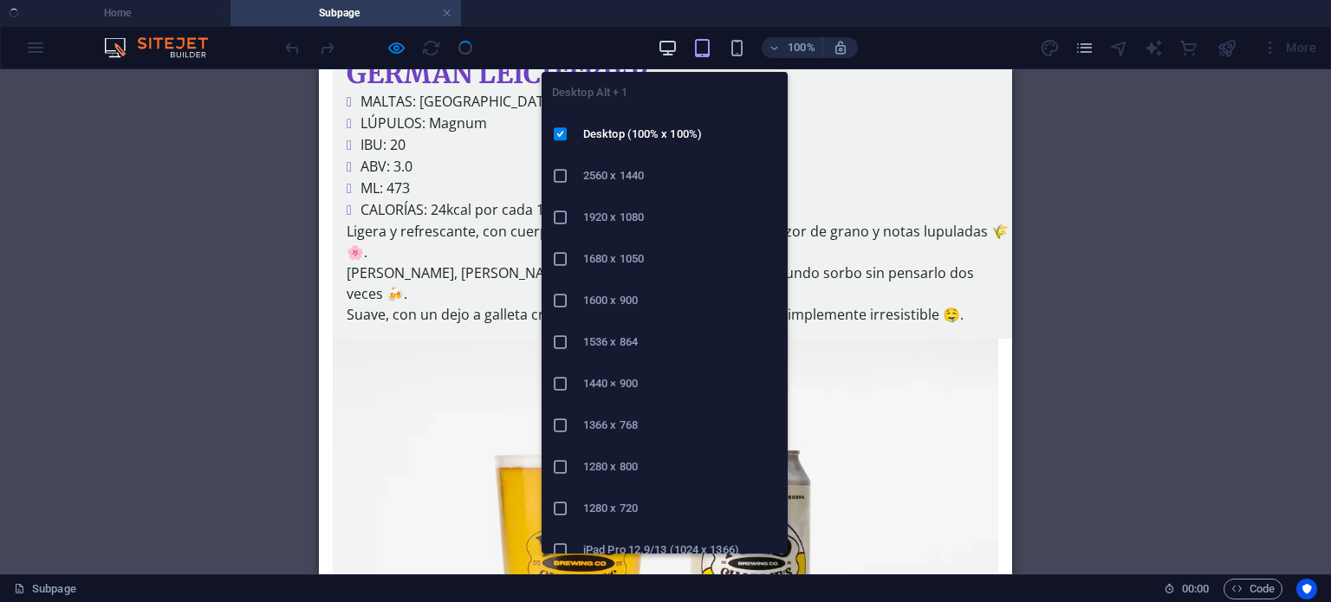
click at [671, 44] on icon "button" at bounding box center [668, 48] width 20 height 20
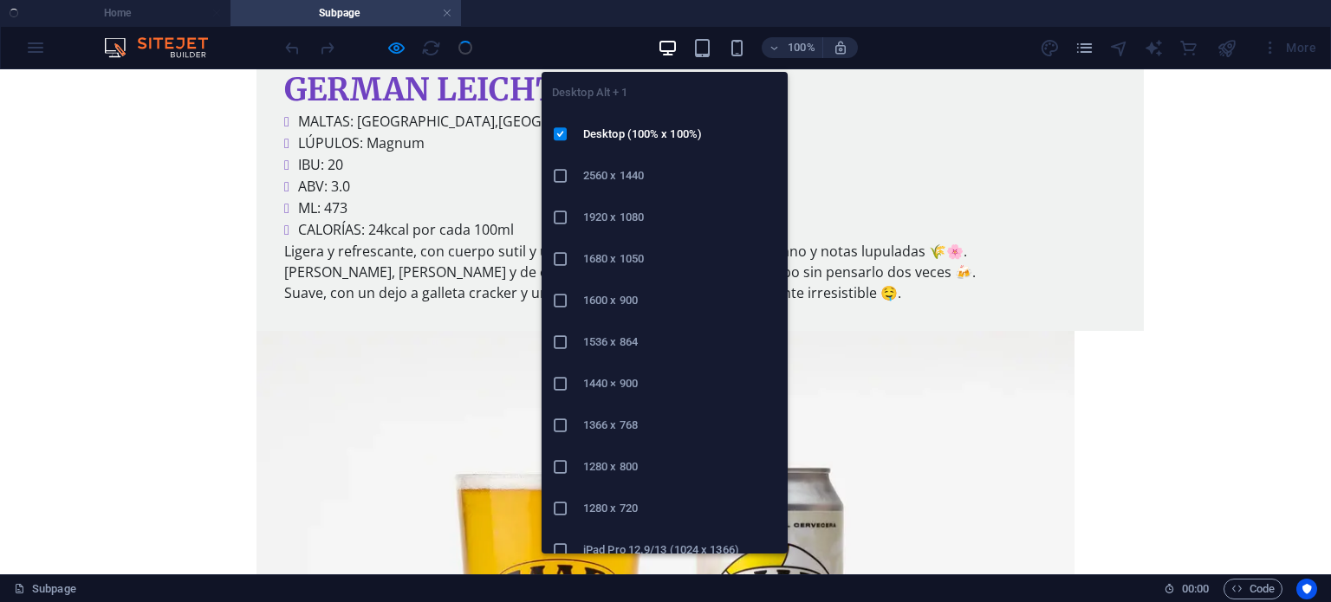
scroll to position [866, 0]
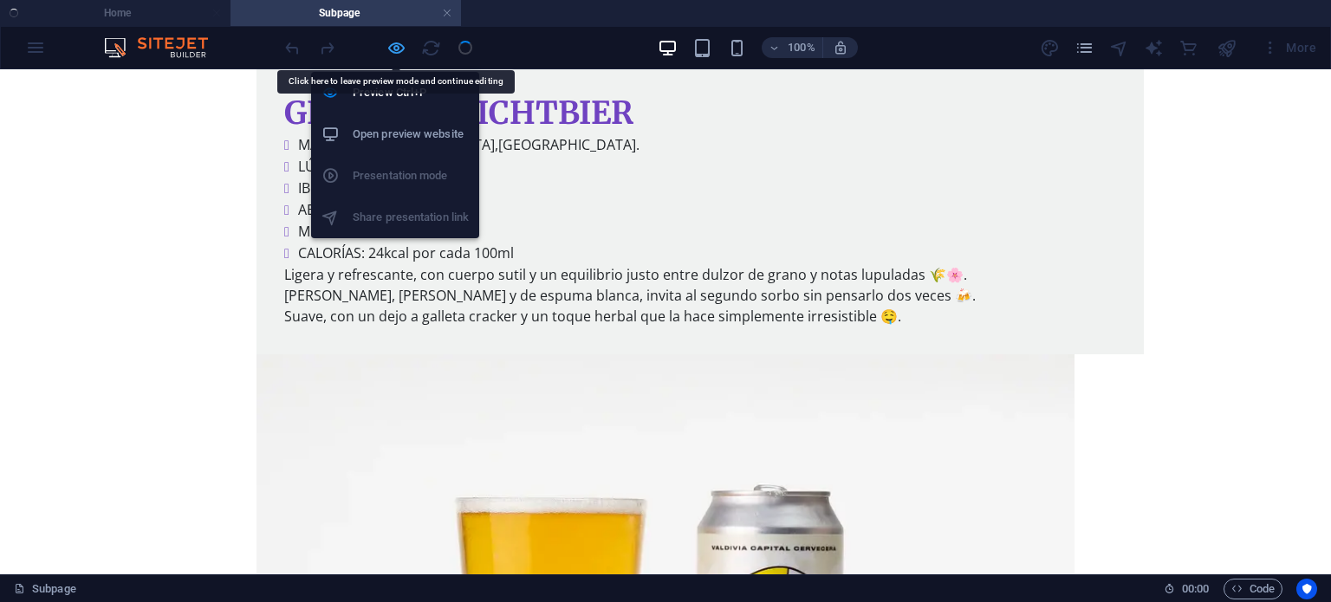
click at [392, 48] on icon "button" at bounding box center [396, 48] width 20 height 20
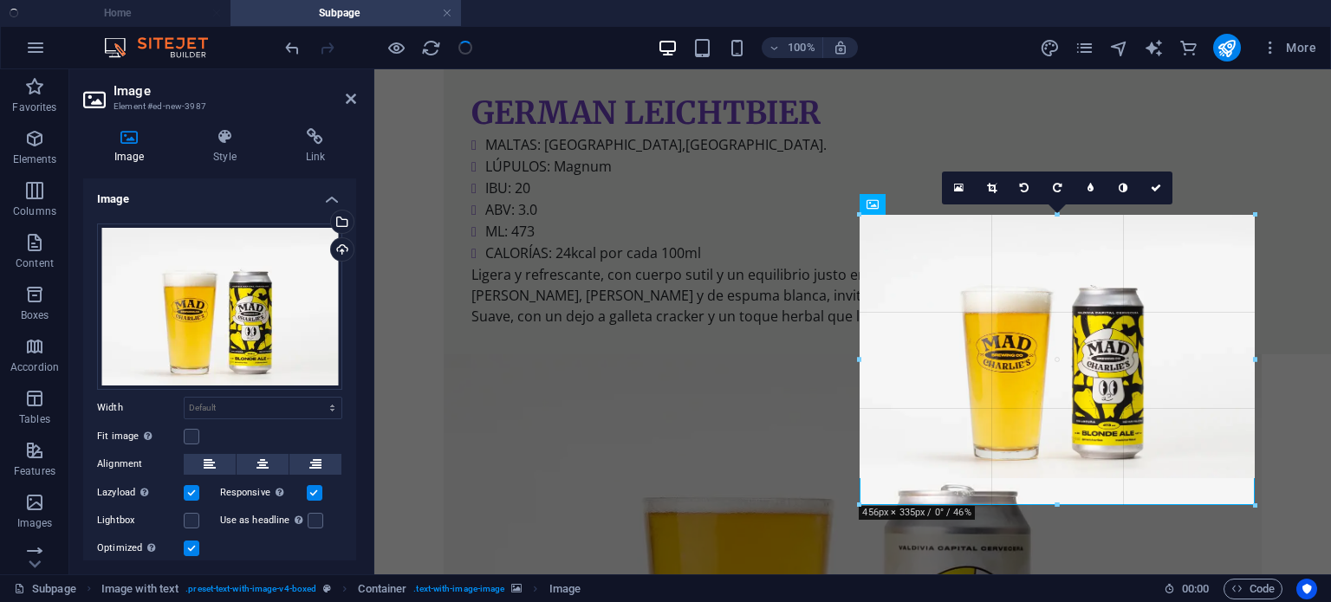
drag, startPoint x: 1057, startPoint y: 477, endPoint x: 1057, endPoint y: 502, distance: 24.3
click at [1057, 502] on div "180 170 160 150 140 130 120 110 100 90 80 70 60 50 40 30 20 10 0 -10 -20 -30 -4…" at bounding box center [1056, 360] width 395 height 290
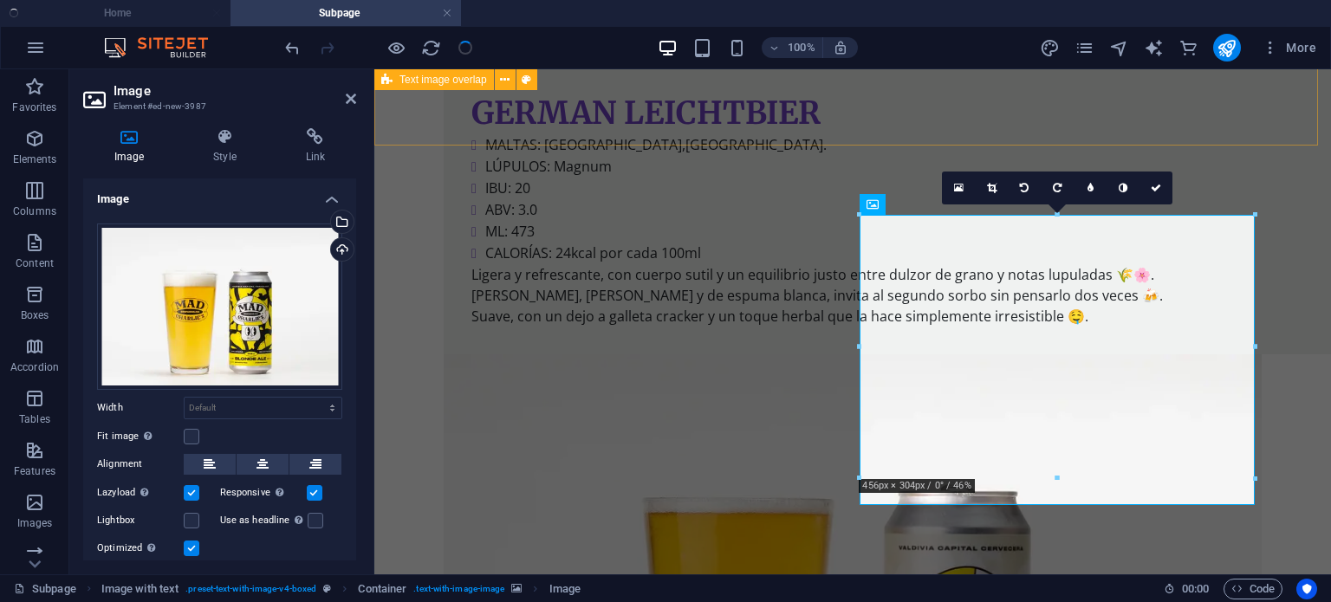
click at [833, 116] on div "GERMAN LEICHTBIER MALTAS: Pilsen,Munich. LÚPULOS: Magnum IBU: 20 ABV: 3.0 ML: 4…" at bounding box center [852, 483] width 956 height 972
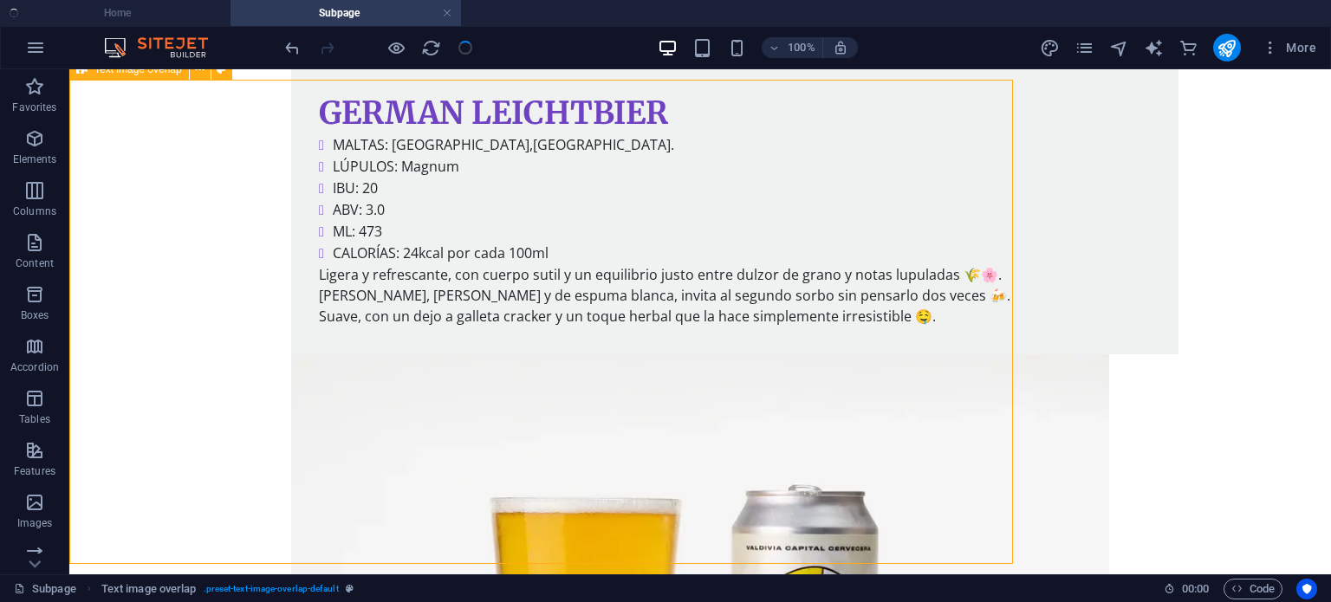
scroll to position [448, 0]
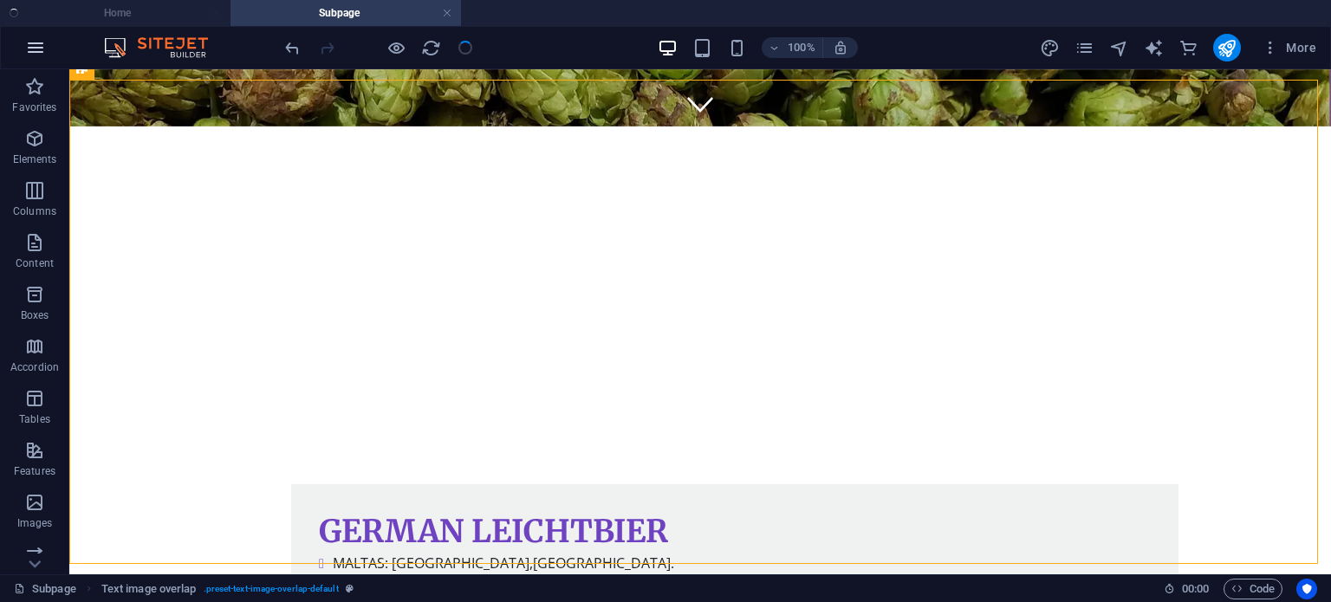
click at [38, 59] on button "button" at bounding box center [36, 48] width 42 height 42
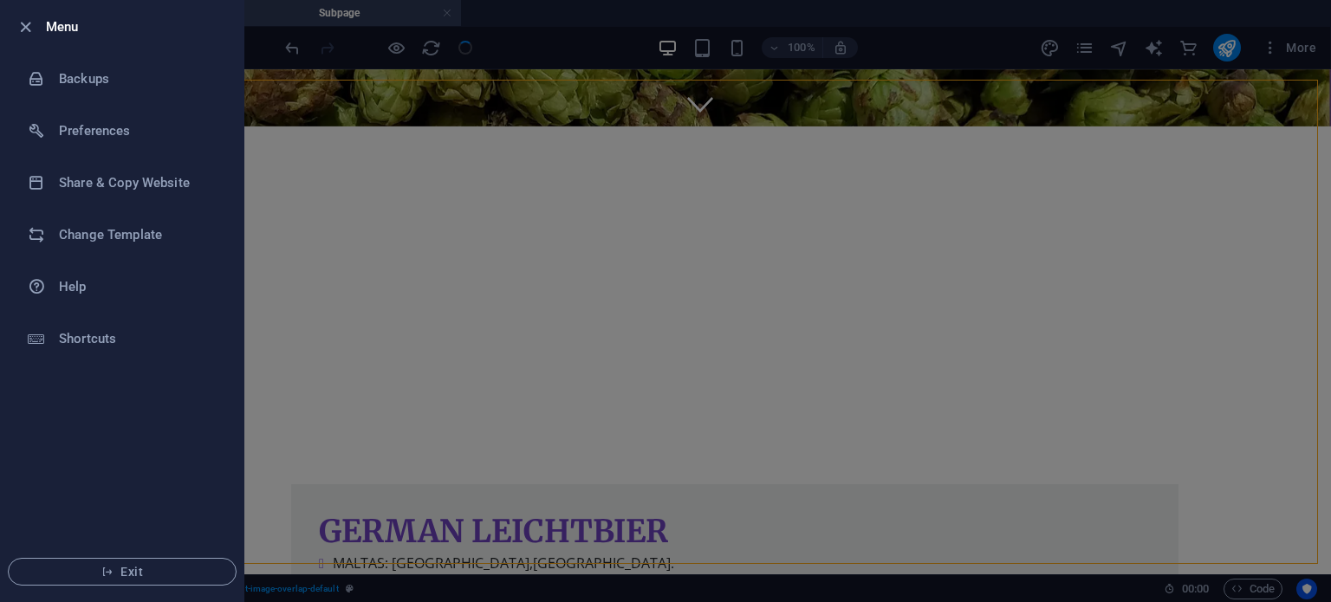
click at [962, 97] on div at bounding box center [665, 301] width 1331 height 602
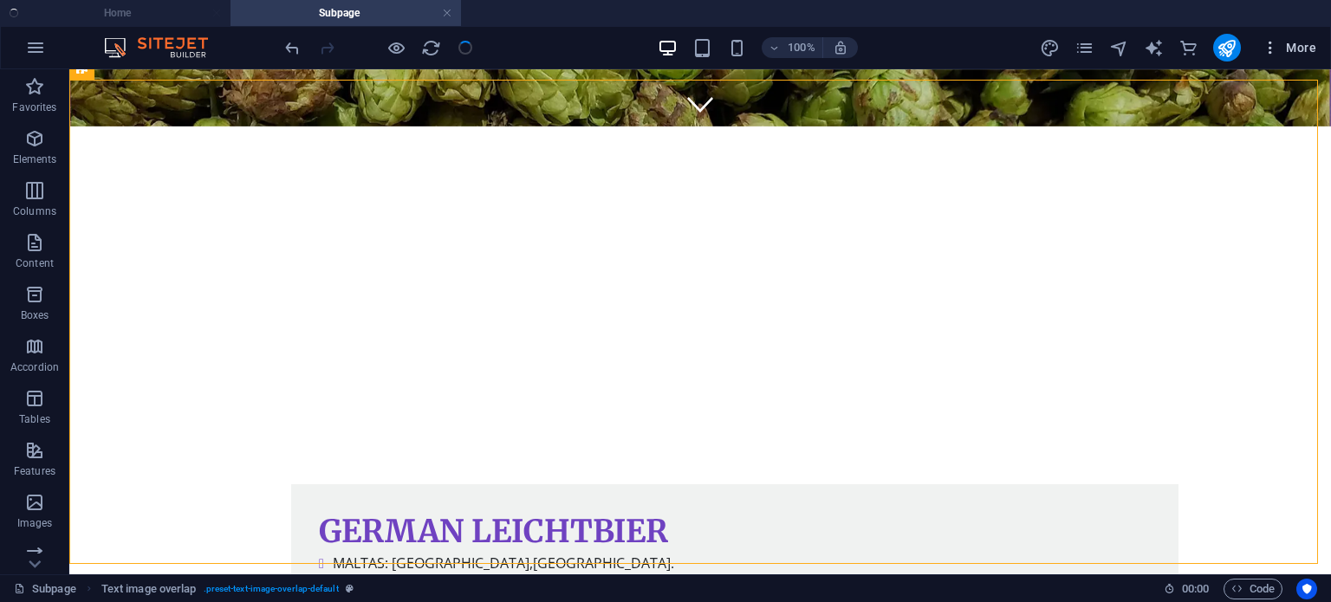
click at [1286, 42] on span "More" at bounding box center [1288, 47] width 55 height 17
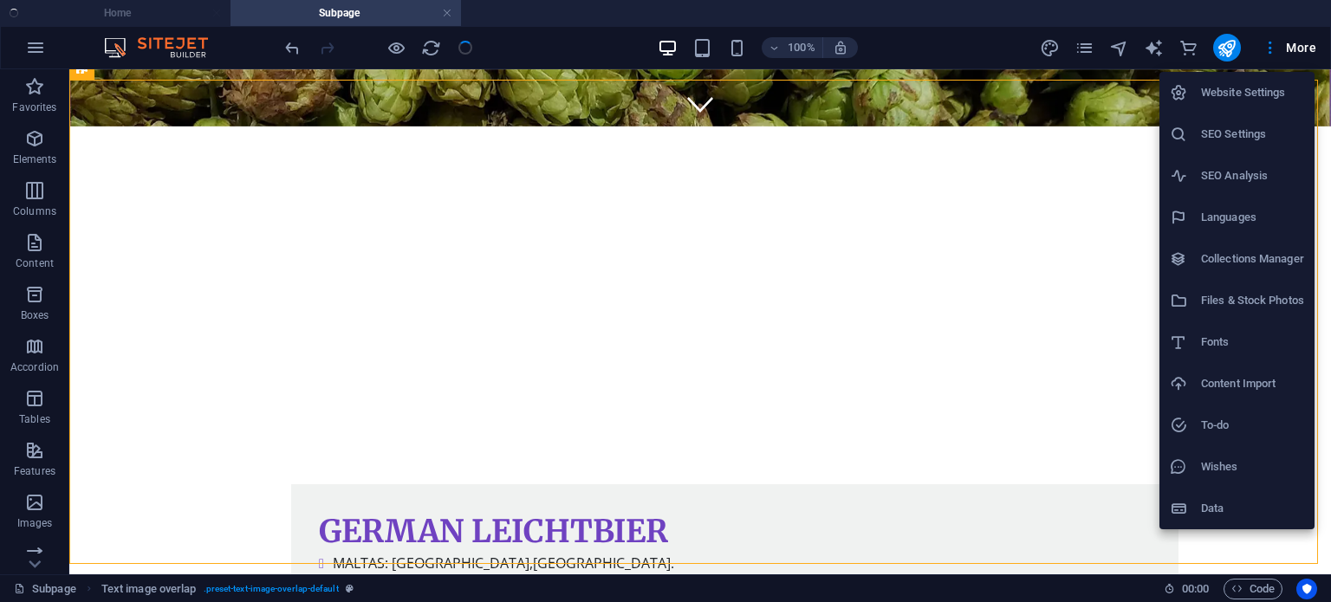
click at [888, 101] on div at bounding box center [665, 301] width 1331 height 602
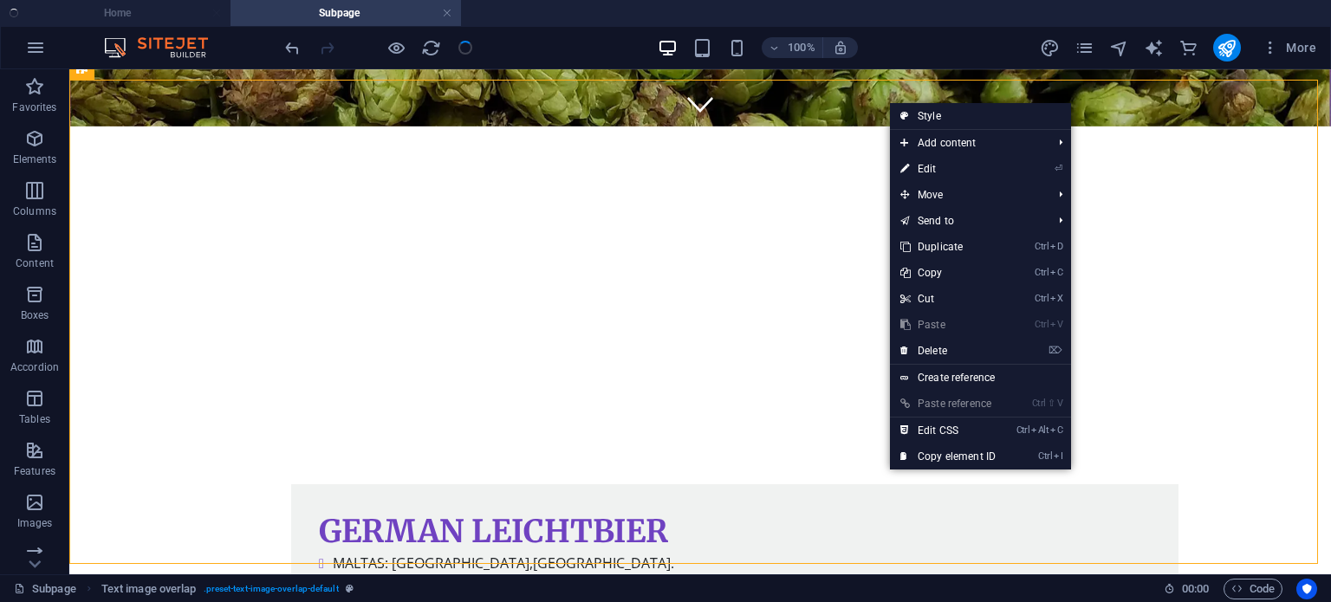
click at [150, 11] on ul "Home Subpage" at bounding box center [665, 13] width 1331 height 26
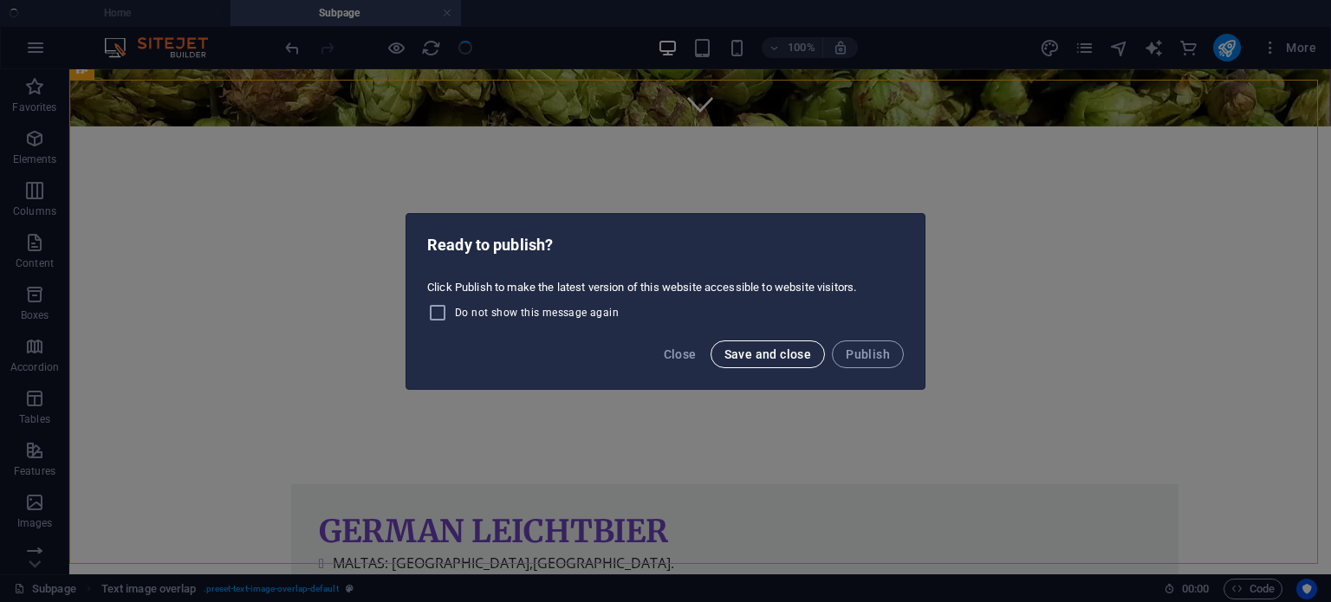
click at [776, 353] on span "Save and close" at bounding box center [768, 354] width 88 height 14
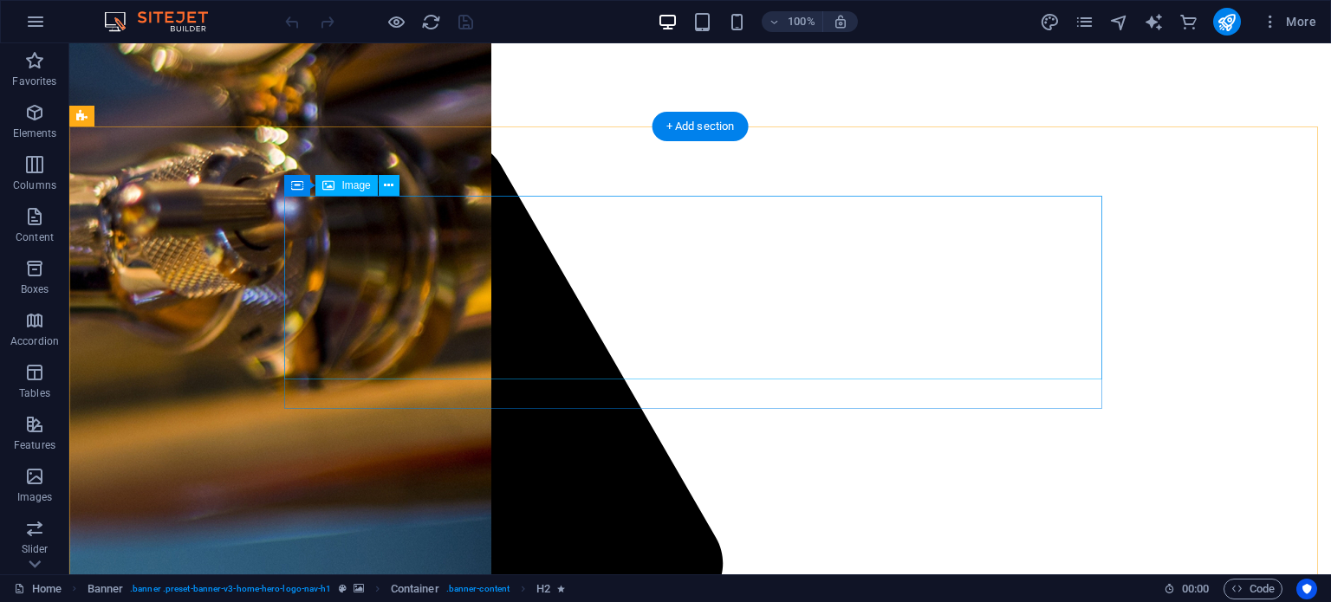
scroll to position [627, 0]
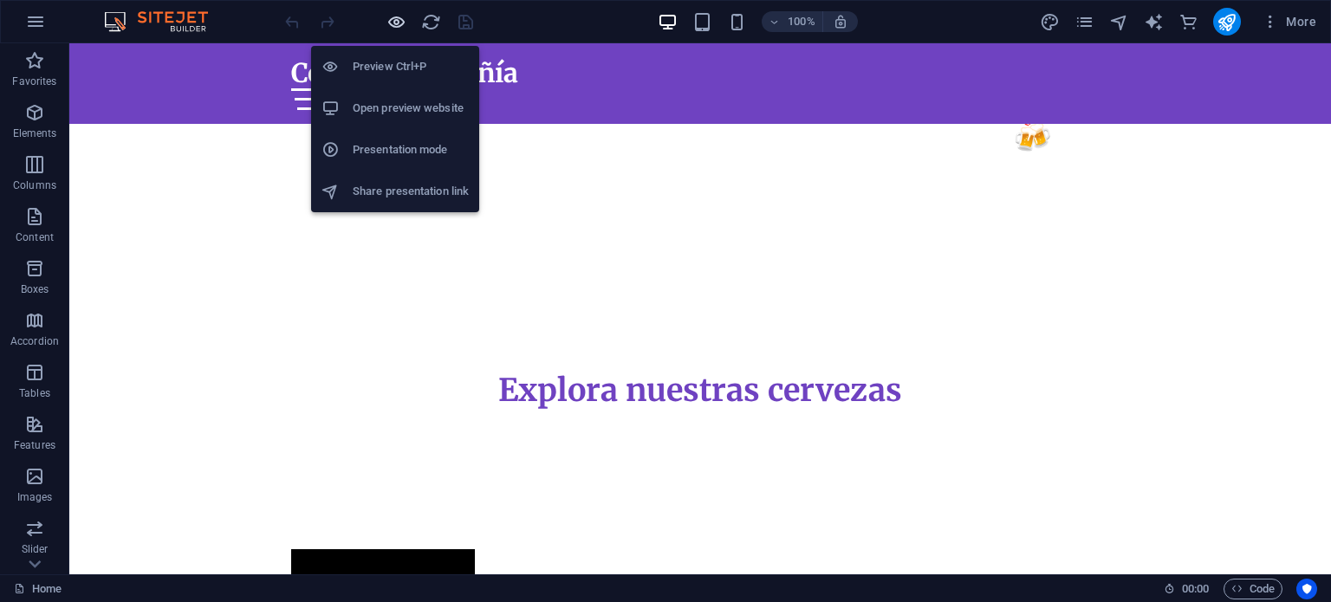
click at [395, 17] on icon "button" at bounding box center [396, 22] width 20 height 20
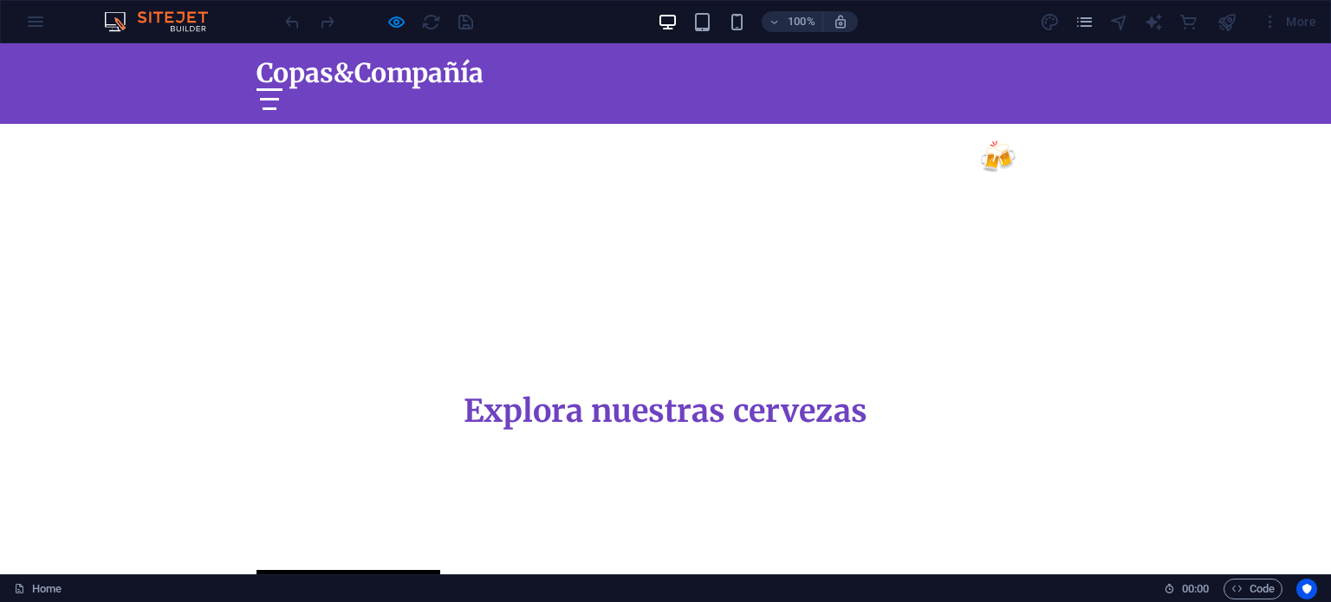
scroll to position [593, 0]
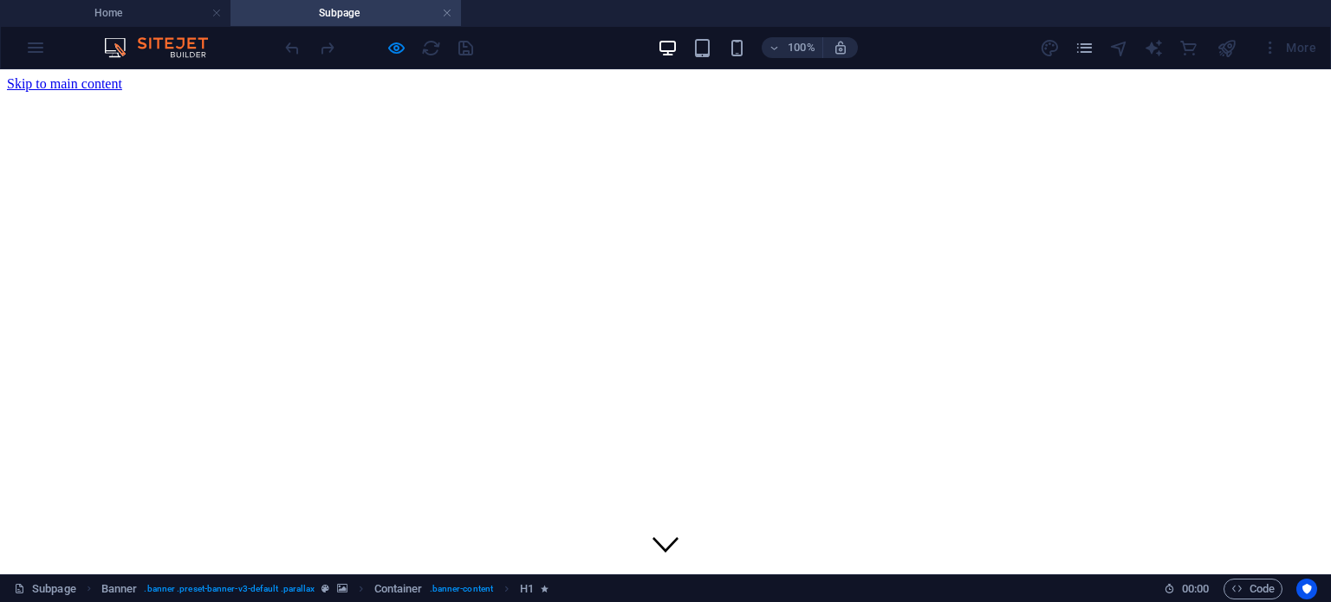
scroll to position [135, 0]
